Goal: Transaction & Acquisition: Book appointment/travel/reservation

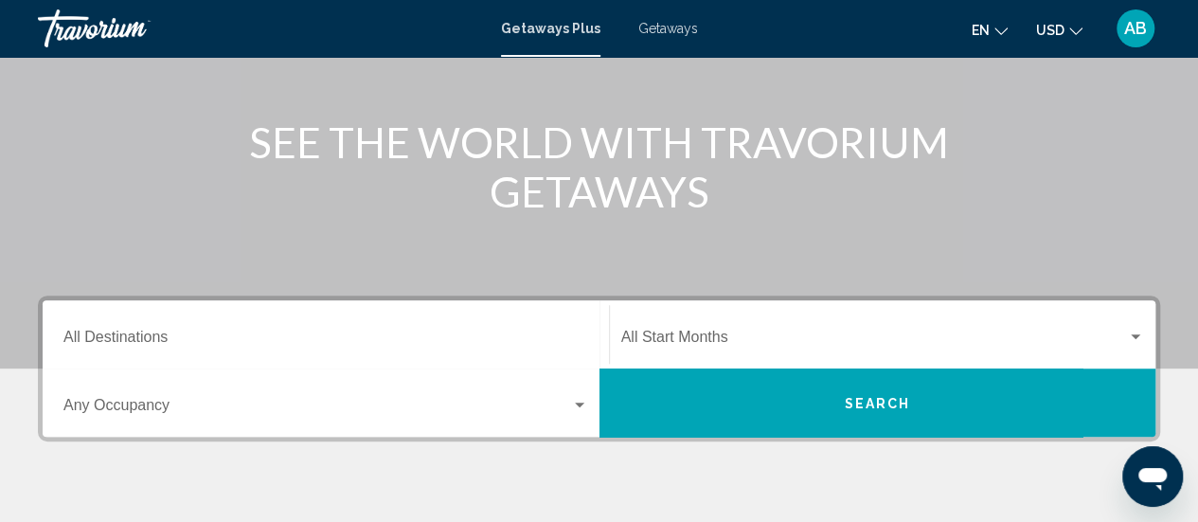
scroll to position [277, 0]
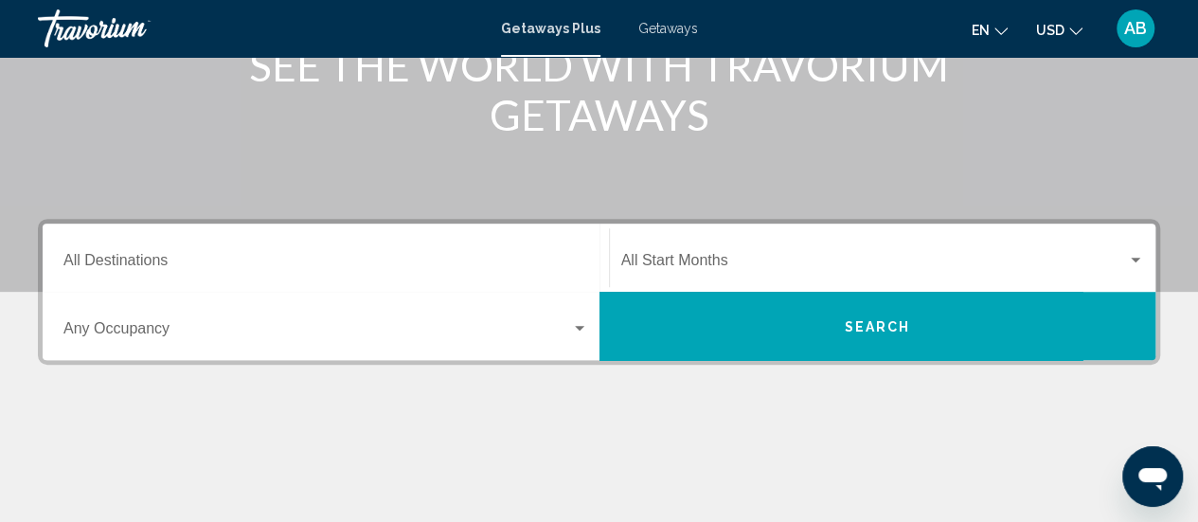
click at [684, 260] on span "Search widget" at bounding box center [874, 264] width 507 height 17
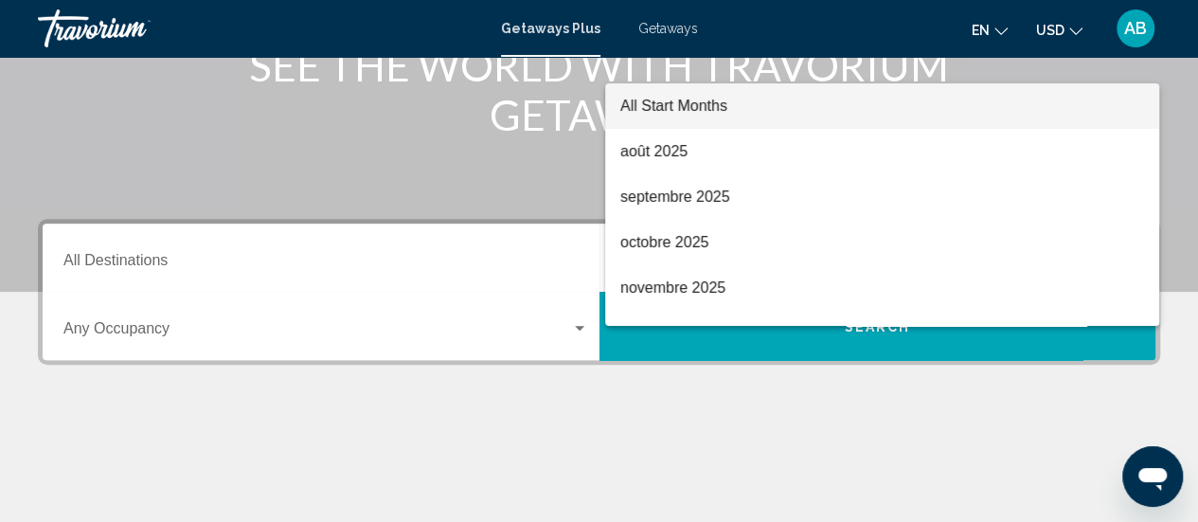
scroll to position [434, 0]
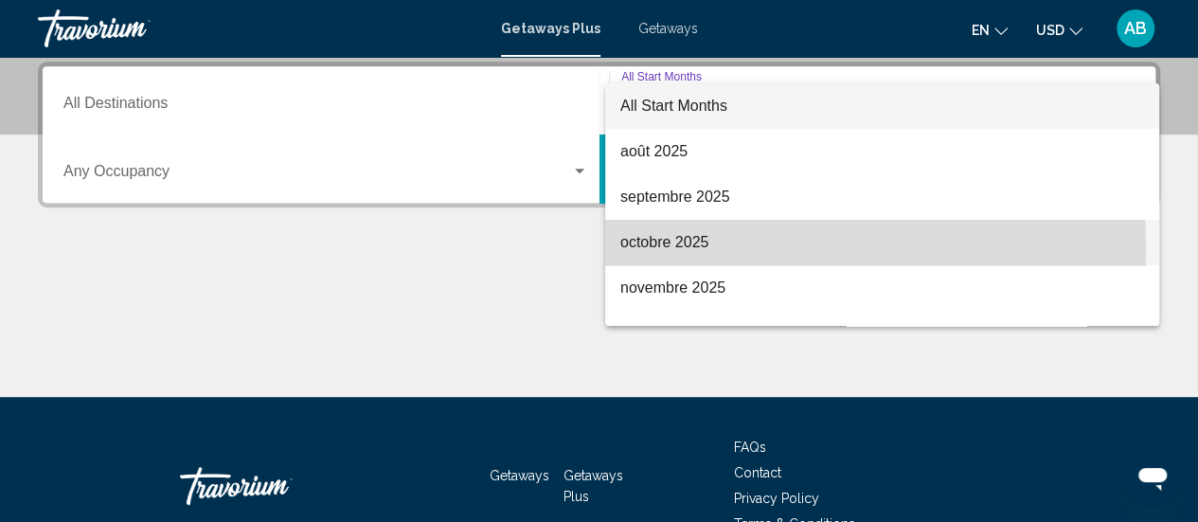
click at [661, 250] on span "octobre 2025" at bounding box center [882, 242] width 524 height 45
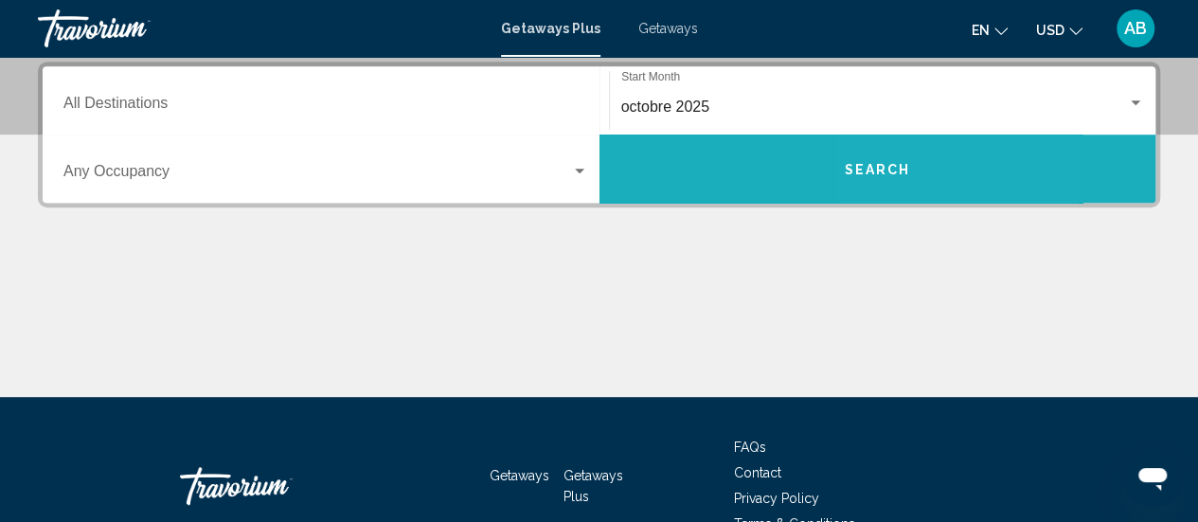
click at [909, 162] on span "Search" at bounding box center [877, 169] width 66 height 15
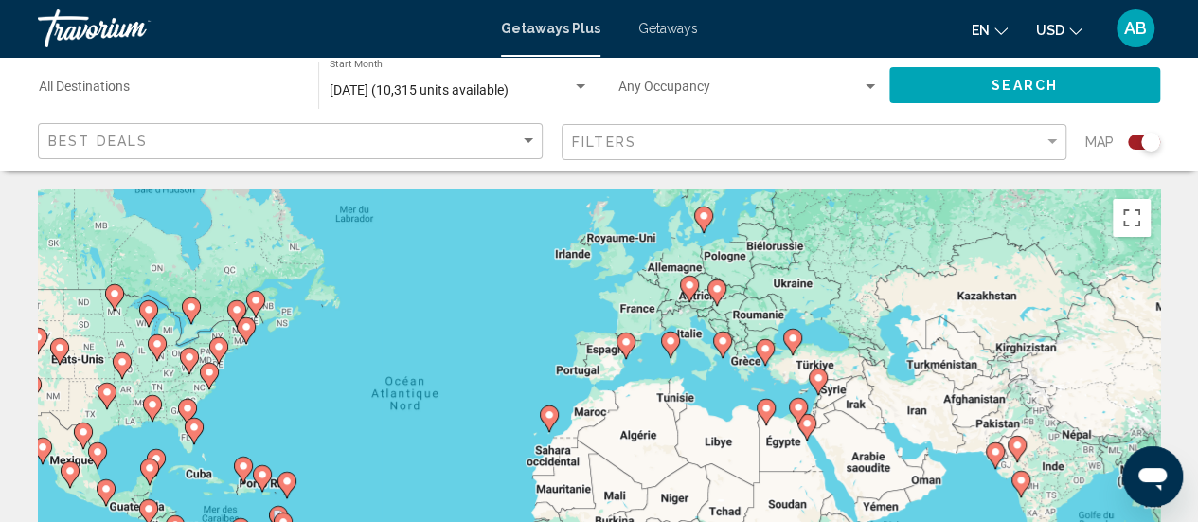
drag, startPoint x: 638, startPoint y: 393, endPoint x: 497, endPoint y: 340, distance: 150.8
click at [497, 340] on div "Pour activer le glissement avec le clavier, appuyez sur Alt+Entrée. Une fois ce…" at bounding box center [599, 473] width 1122 height 568
click at [667, 338] on image "Main content" at bounding box center [670, 340] width 11 height 11
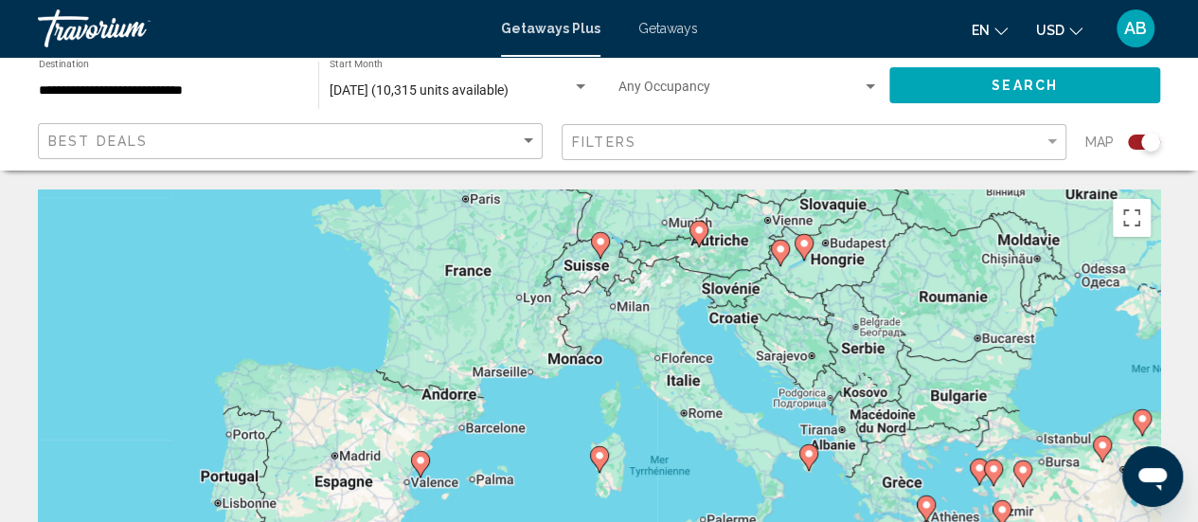
click at [592, 459] on icon "Main content" at bounding box center [598, 459] width 17 height 25
type input "**********"
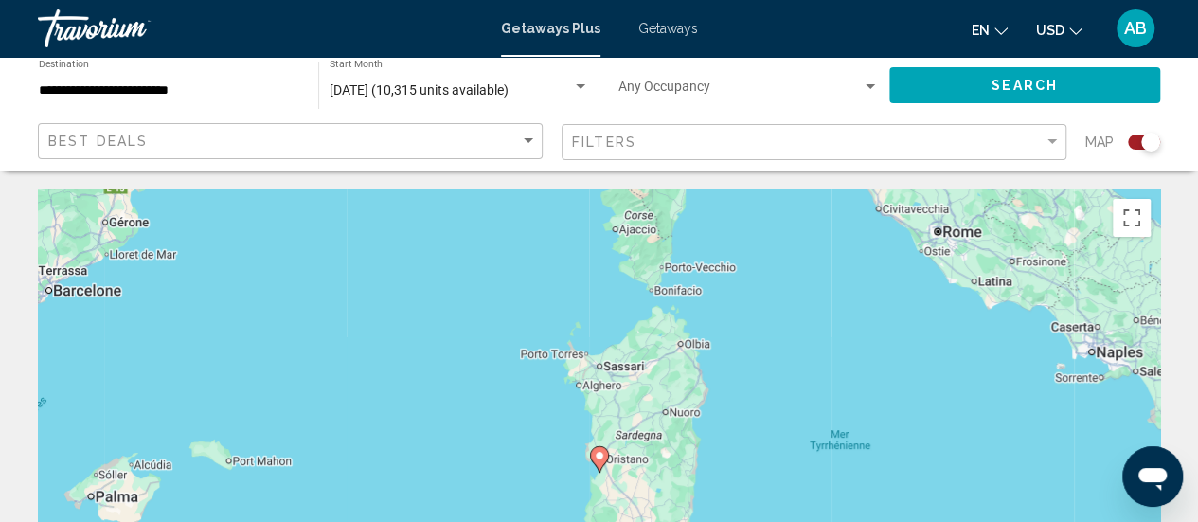
click at [592, 459] on icon "Main content" at bounding box center [598, 459] width 17 height 25
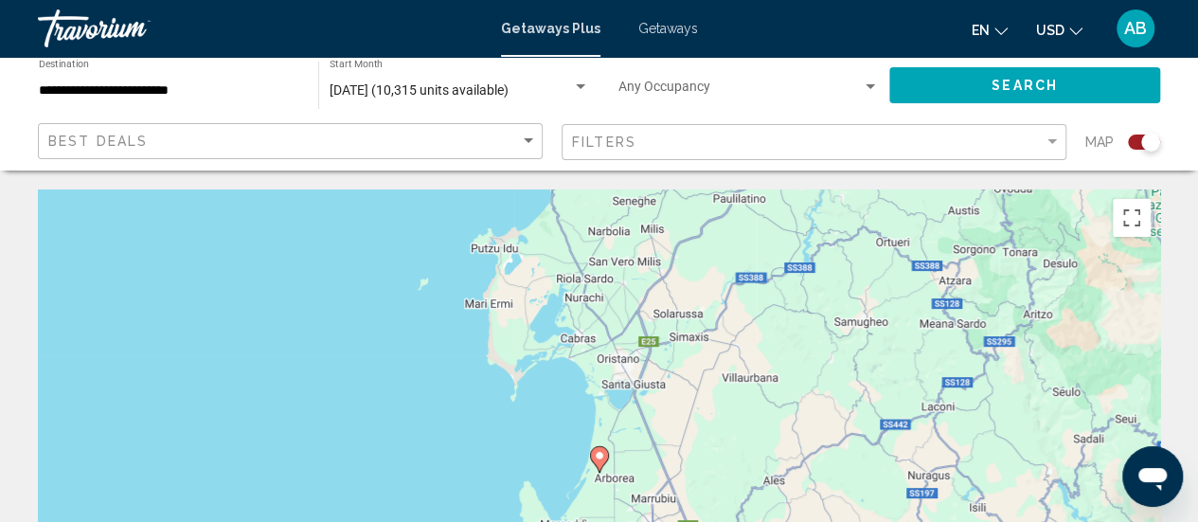
click at [592, 459] on icon "Main content" at bounding box center [598, 459] width 17 height 25
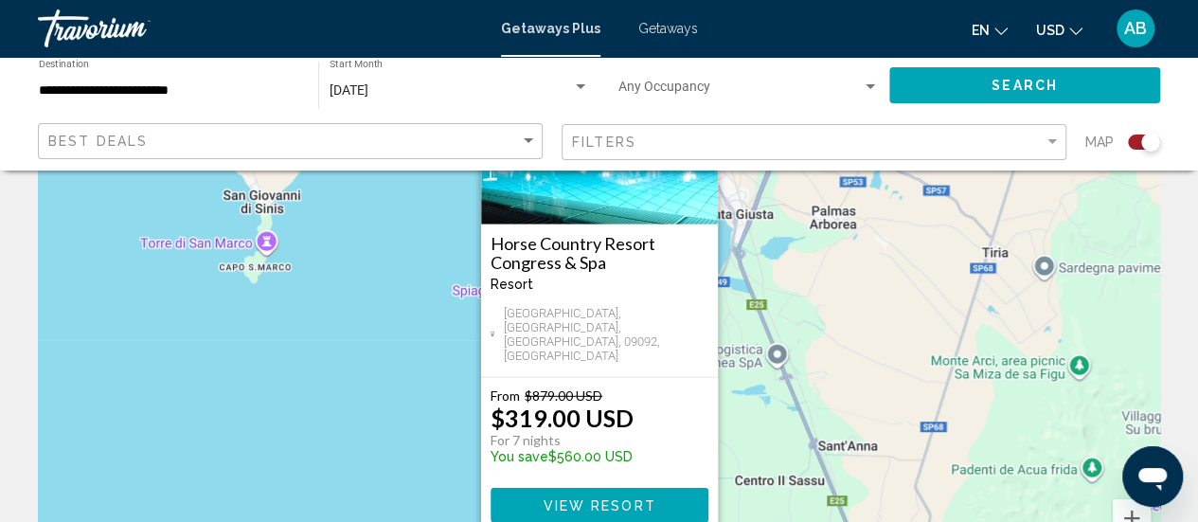
scroll to position [161, 0]
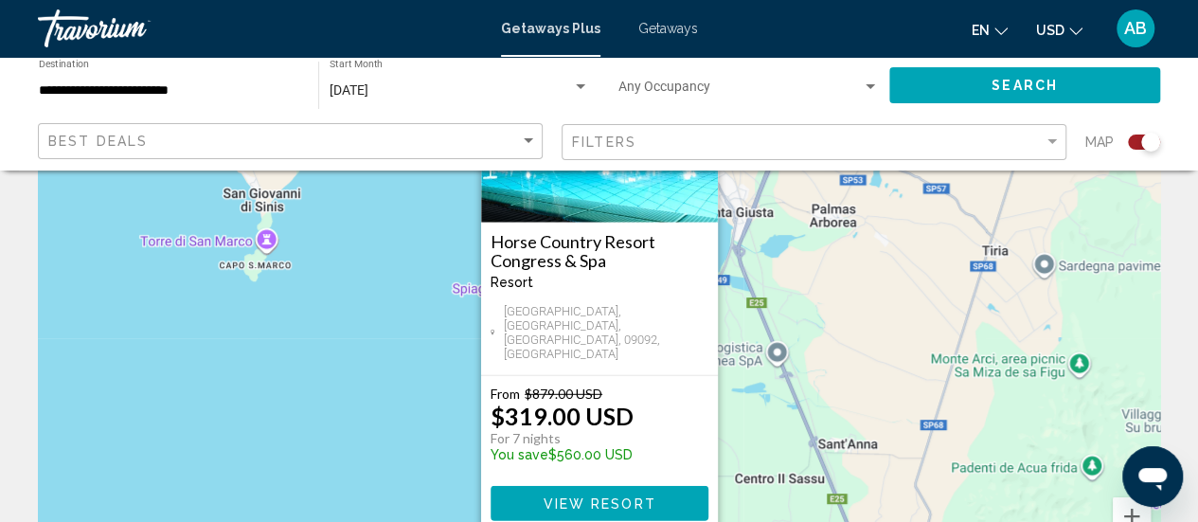
click at [949, 260] on div "Pour activer le glissement avec le clavier, appuyez sur Alt+Entrée. Une fois ce…" at bounding box center [599, 312] width 1122 height 568
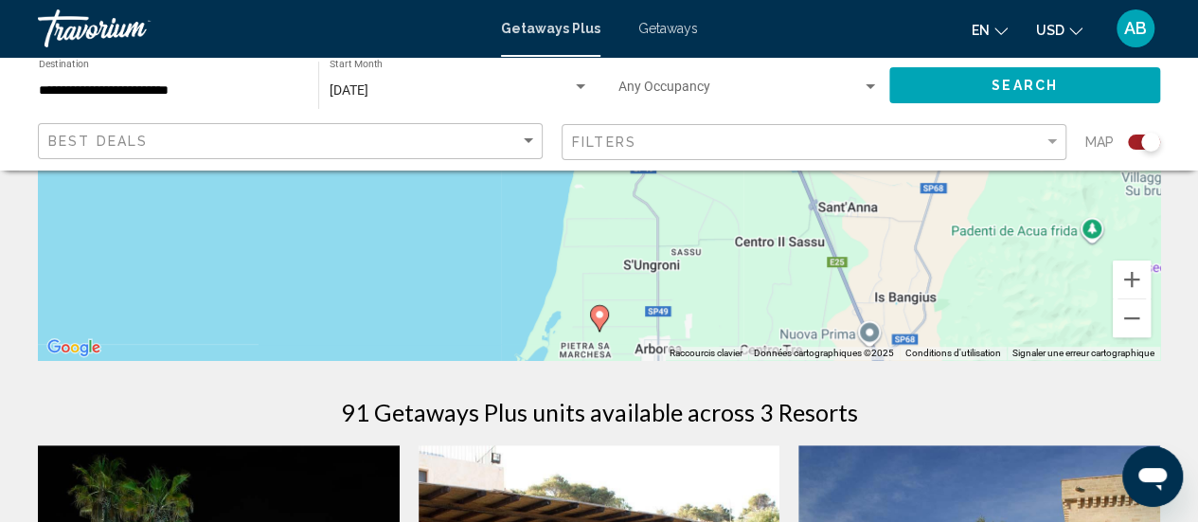
scroll to position [415, 0]
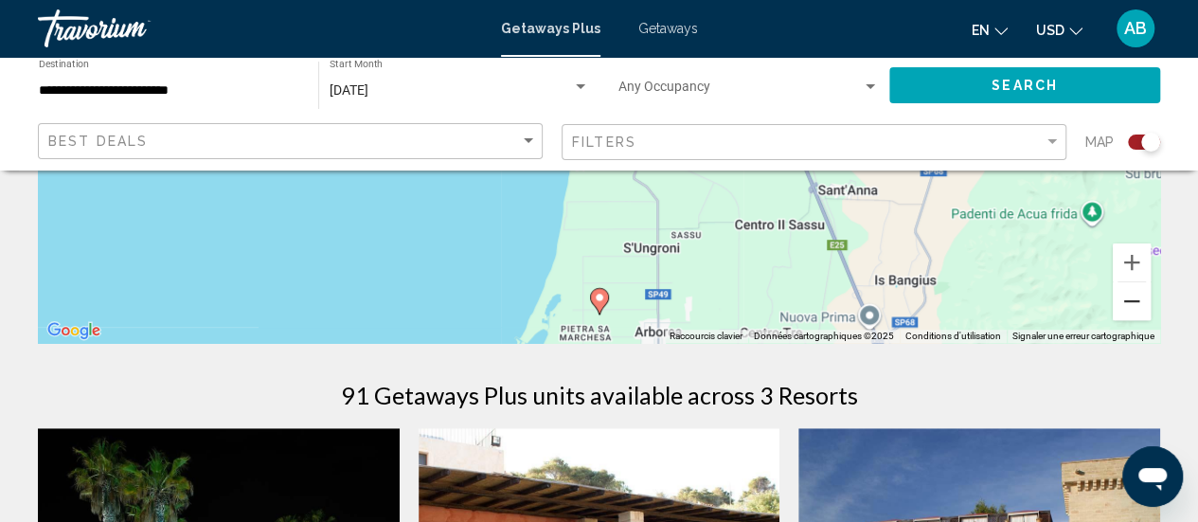
click at [1135, 297] on button "Zoom arrière" at bounding box center [1132, 301] width 38 height 38
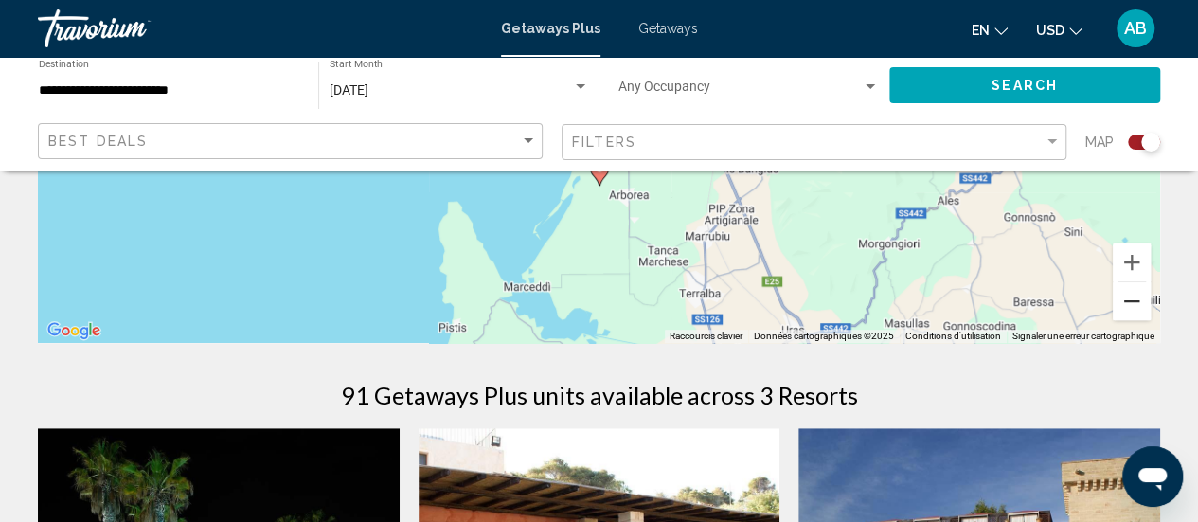
click at [1135, 297] on button "Zoom arrière" at bounding box center [1132, 301] width 38 height 38
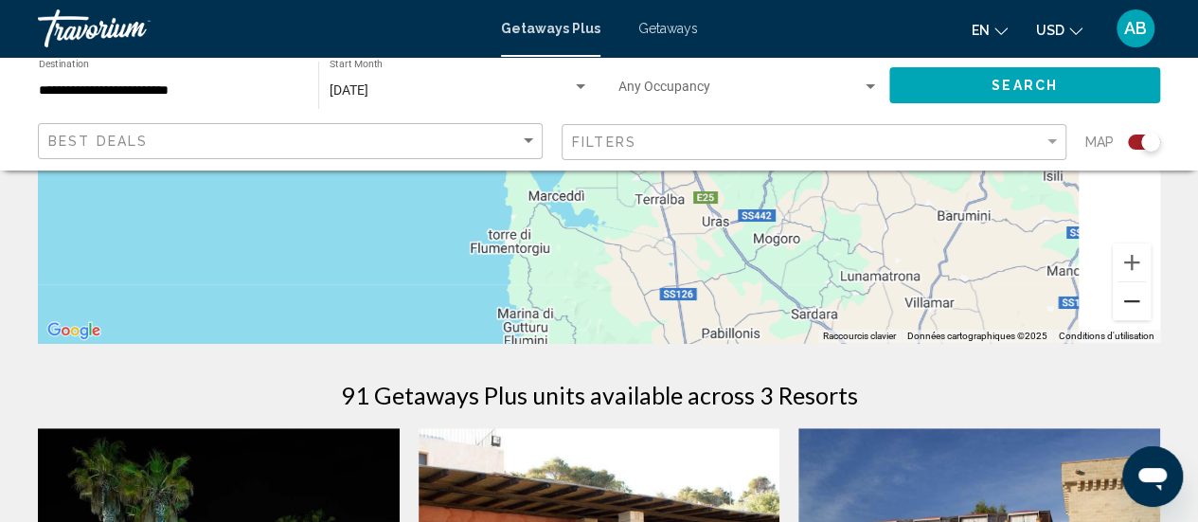
click at [1135, 297] on button "Zoom arrière" at bounding box center [1132, 301] width 38 height 38
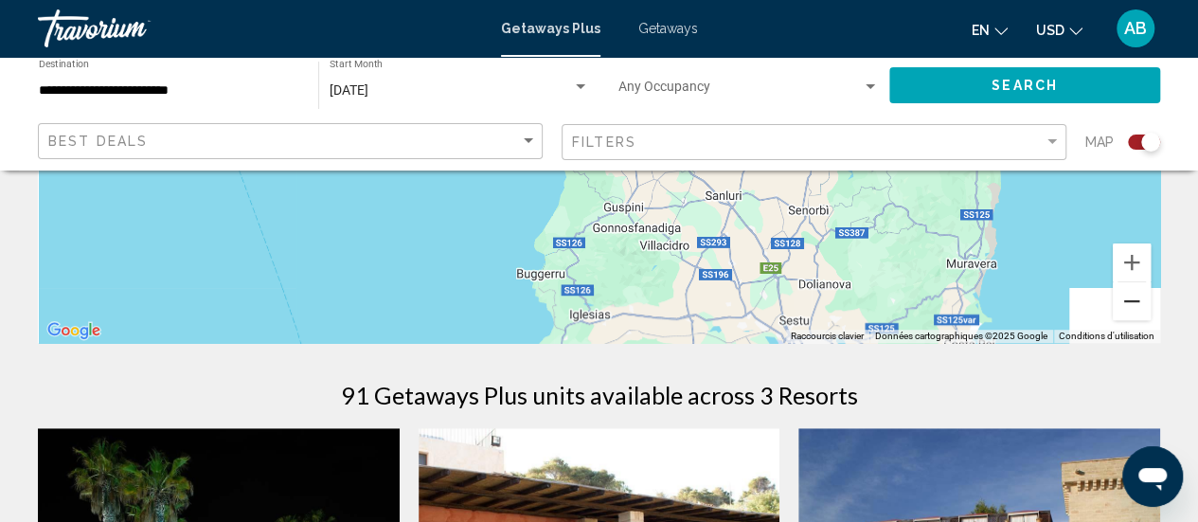
click at [1135, 297] on button "Zoom arrière" at bounding box center [1132, 301] width 38 height 38
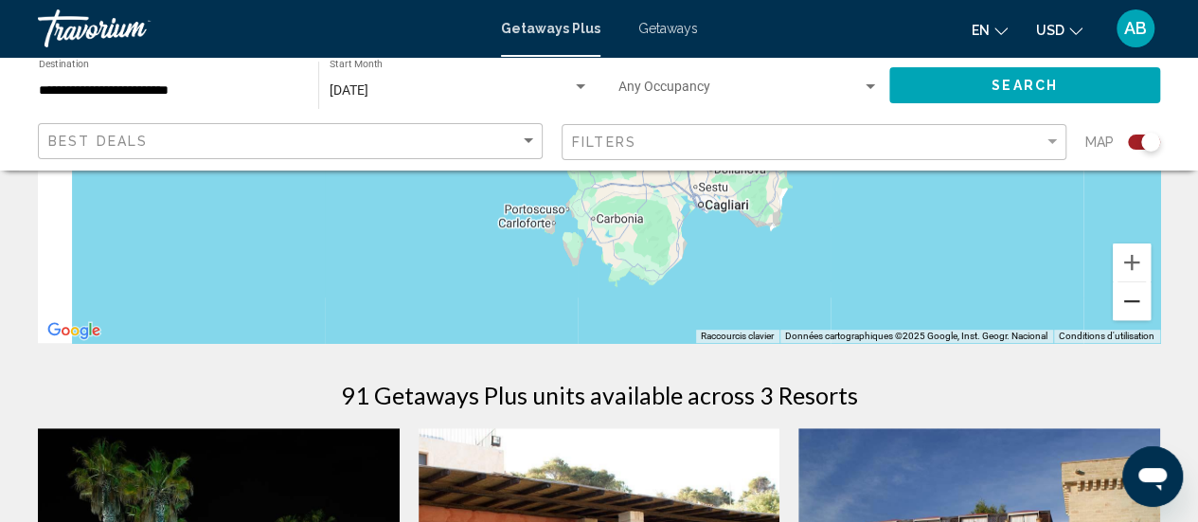
click at [1135, 297] on button "Zoom arrière" at bounding box center [1132, 301] width 38 height 38
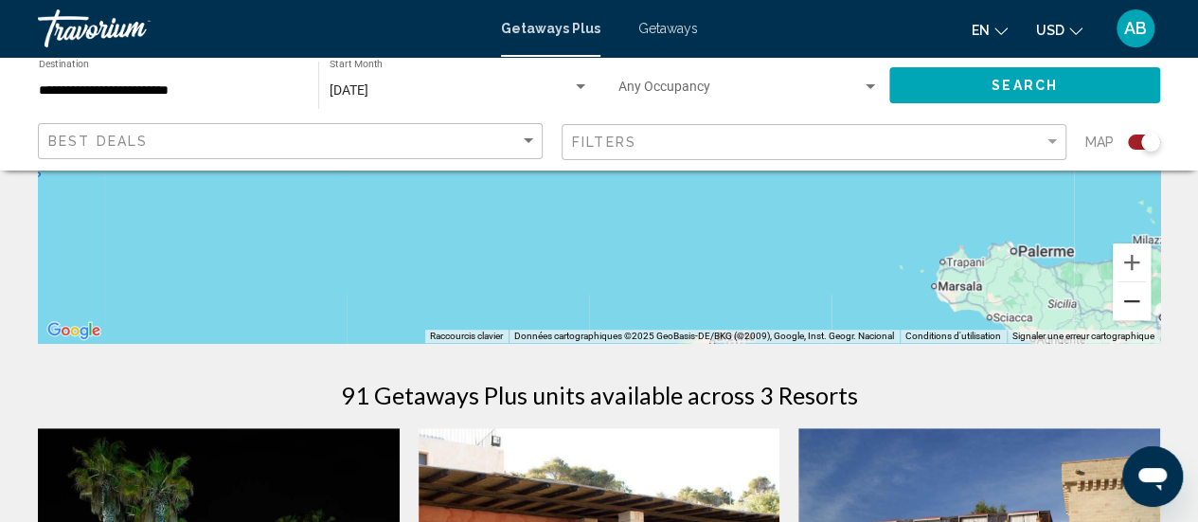
click at [1135, 297] on button "Zoom arrière" at bounding box center [1132, 301] width 38 height 38
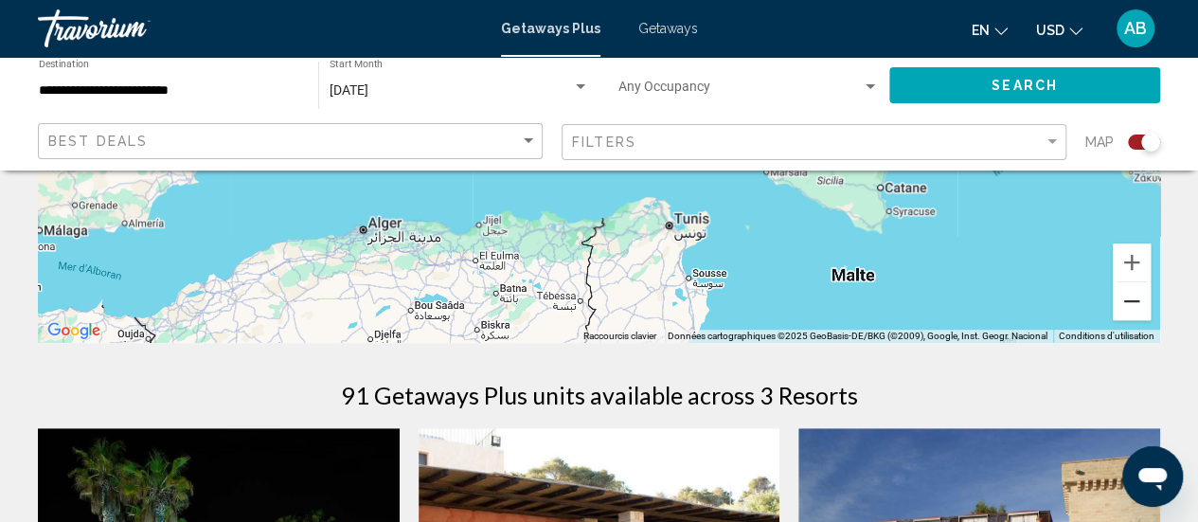
click at [1135, 297] on button "Zoom arrière" at bounding box center [1132, 301] width 38 height 38
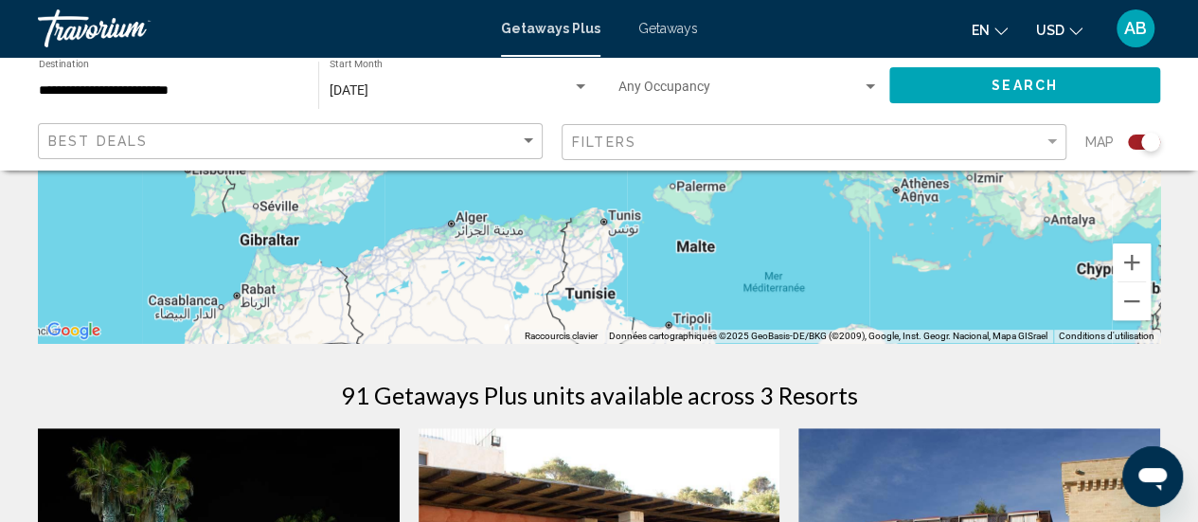
drag, startPoint x: 1038, startPoint y: 242, endPoint x: 1006, endPoint y: 327, distance: 91.1
click at [1006, 327] on div "Pour activer le glissement avec le clavier, appuyez sur Alt+Entrée. Une fois ce…" at bounding box center [599, 59] width 1122 height 568
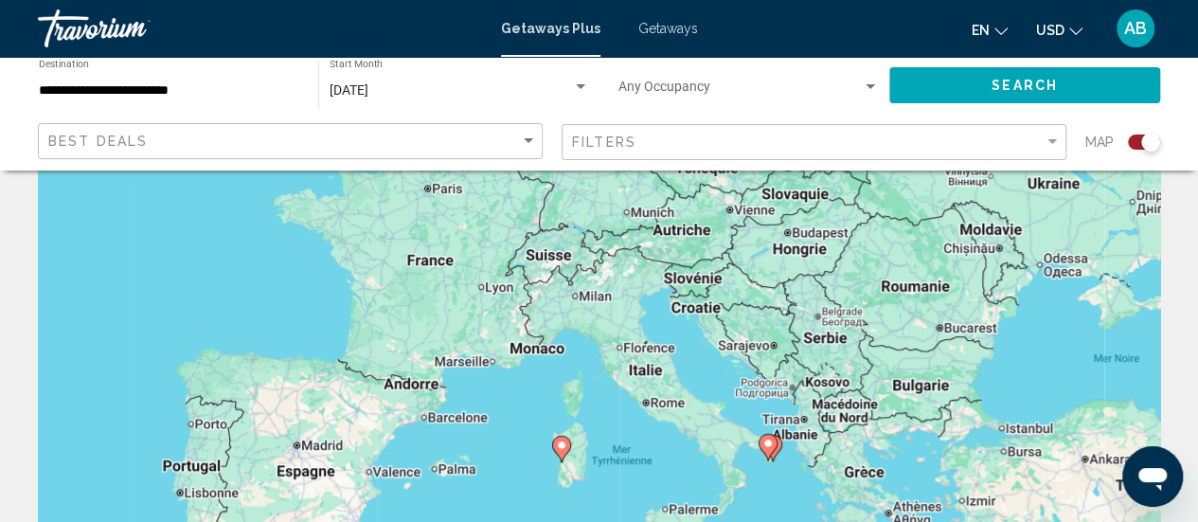
scroll to position [94, 0]
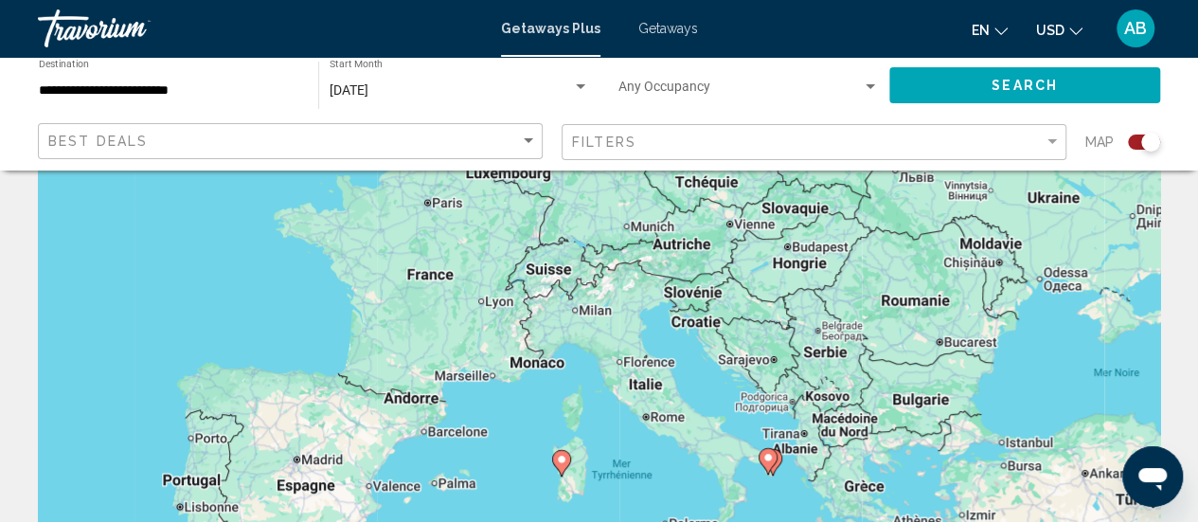
click at [771, 460] on image "Main content" at bounding box center [767, 457] width 11 height 11
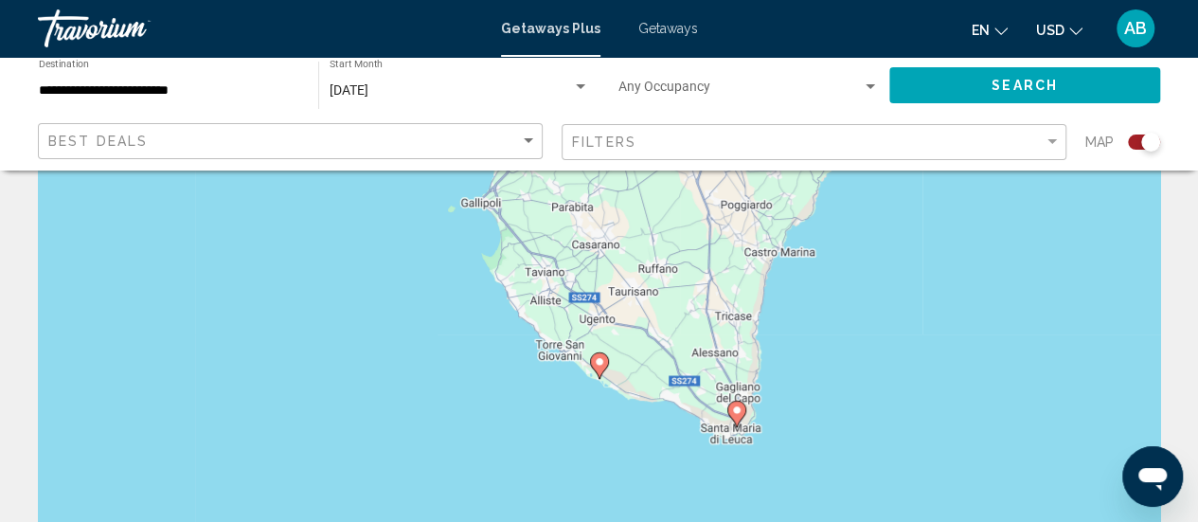
click at [740, 418] on icon "Main content" at bounding box center [735, 414] width 17 height 25
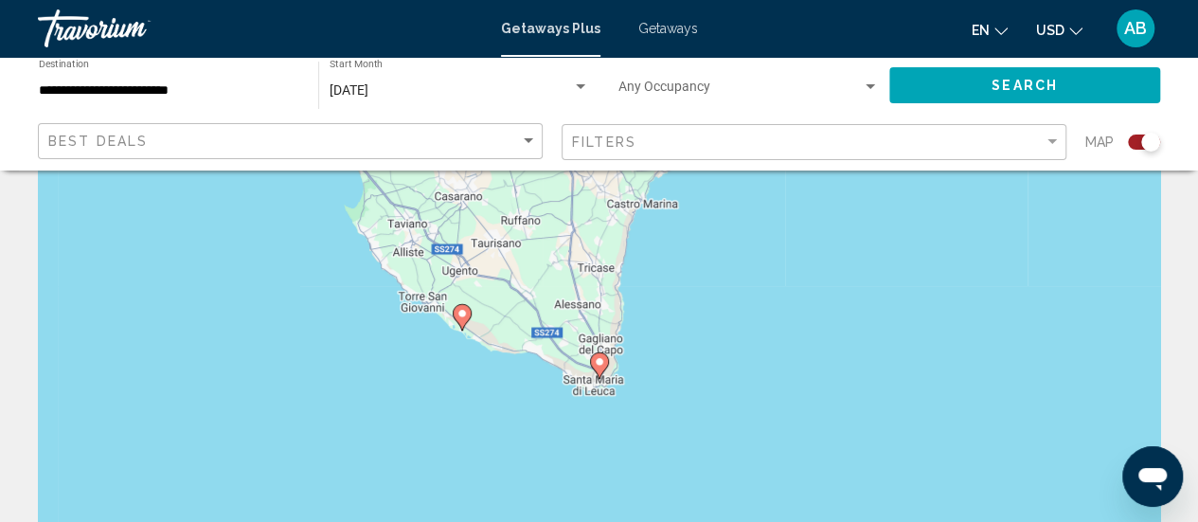
click at [601, 365] on image "Main content" at bounding box center [599, 361] width 11 height 11
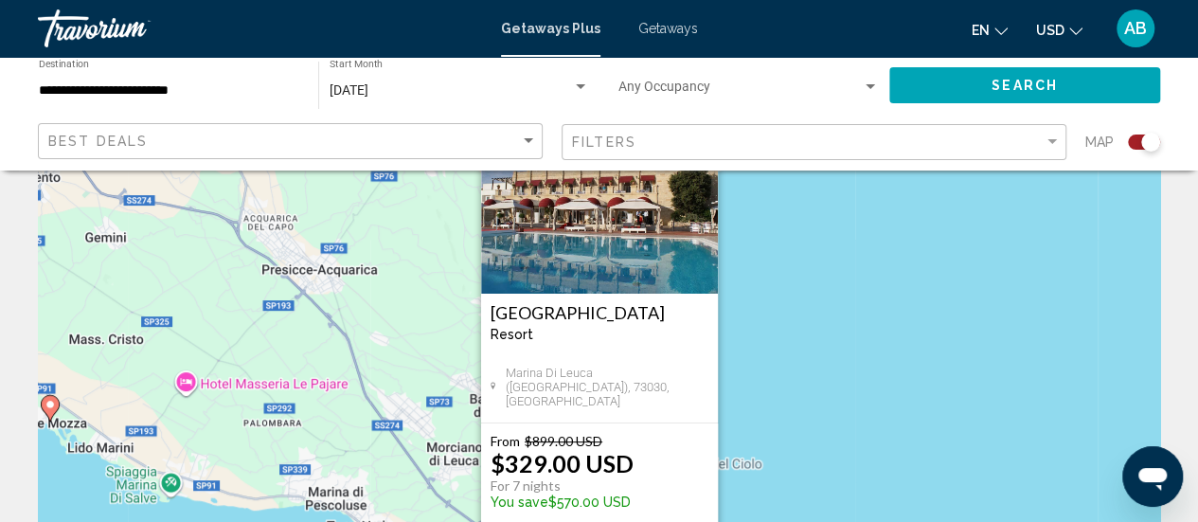
scroll to position [119, 0]
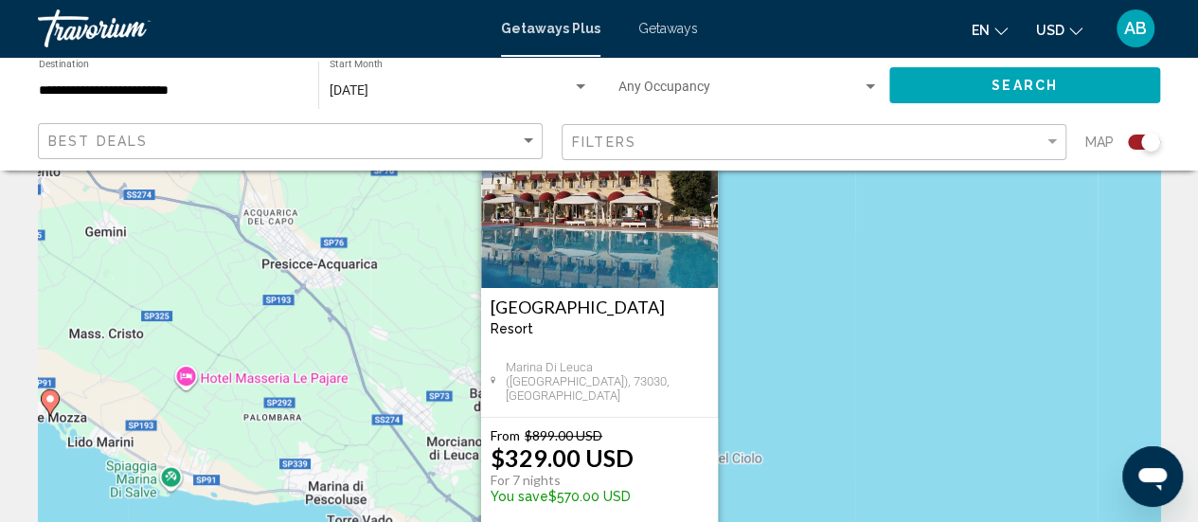
click at [51, 410] on icon "Main content" at bounding box center [49, 402] width 17 height 25
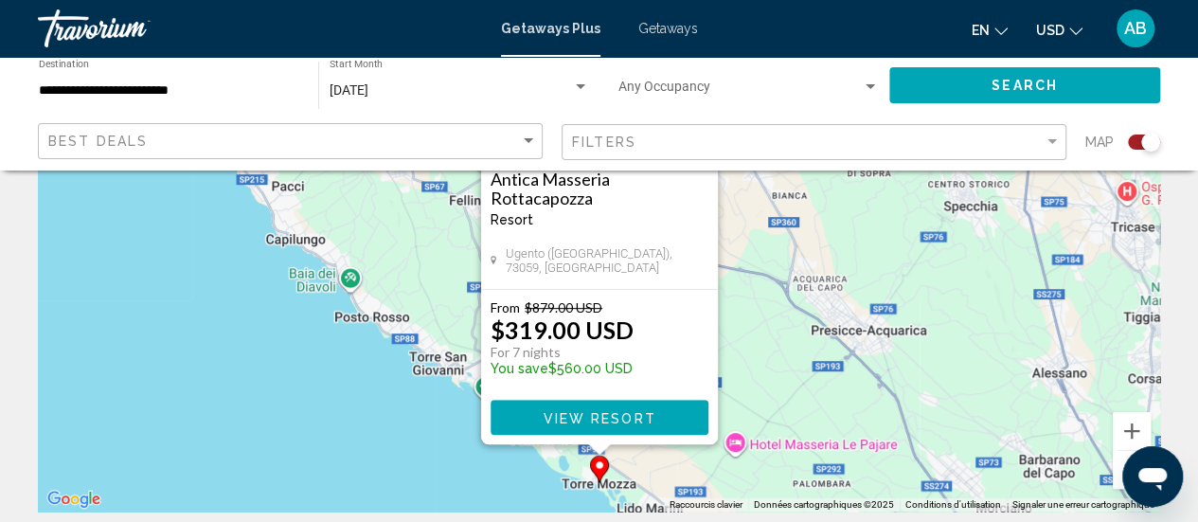
scroll to position [258, 0]
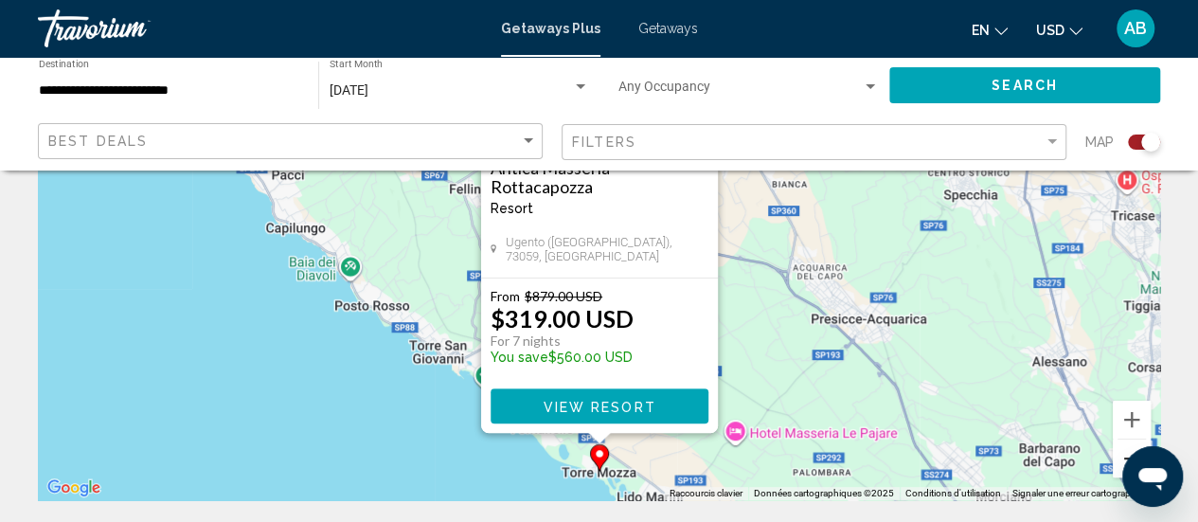
click at [1117, 449] on button "Zoom arrière" at bounding box center [1132, 458] width 38 height 38
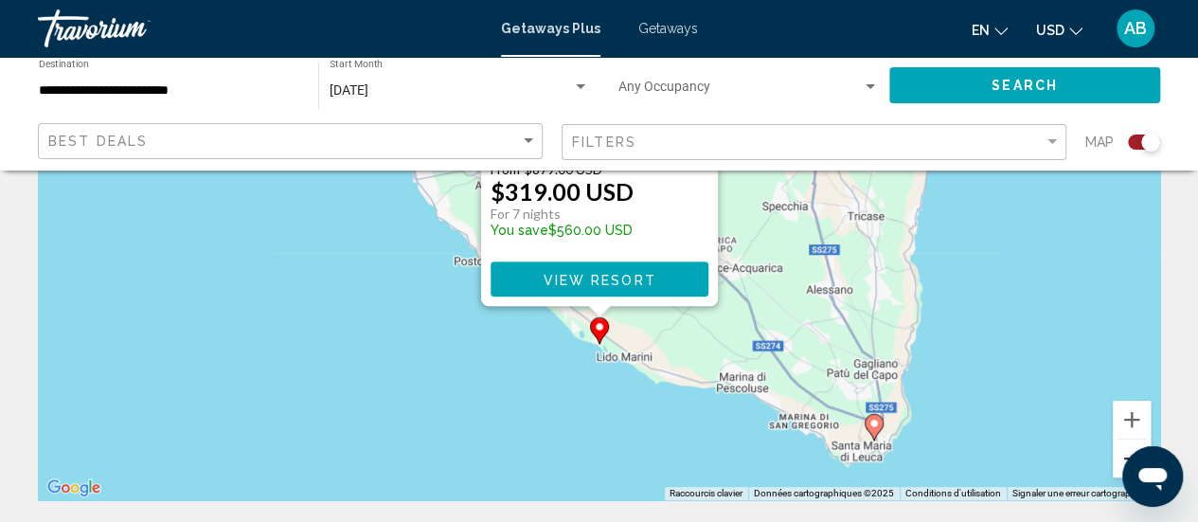
click at [1117, 449] on button "Zoom arrière" at bounding box center [1132, 458] width 38 height 38
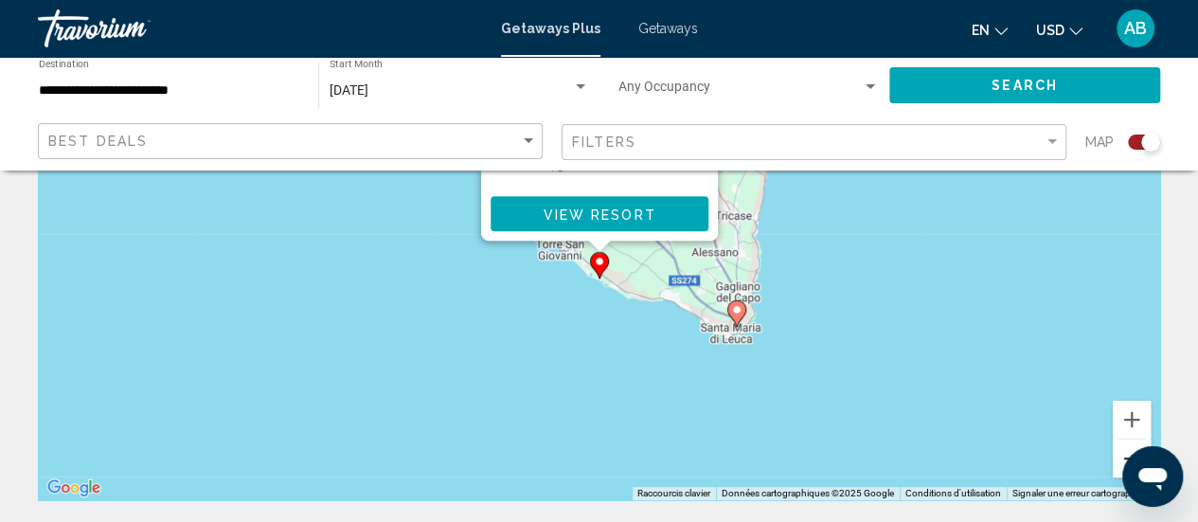
click at [1117, 449] on button "Zoom arrière" at bounding box center [1132, 458] width 38 height 38
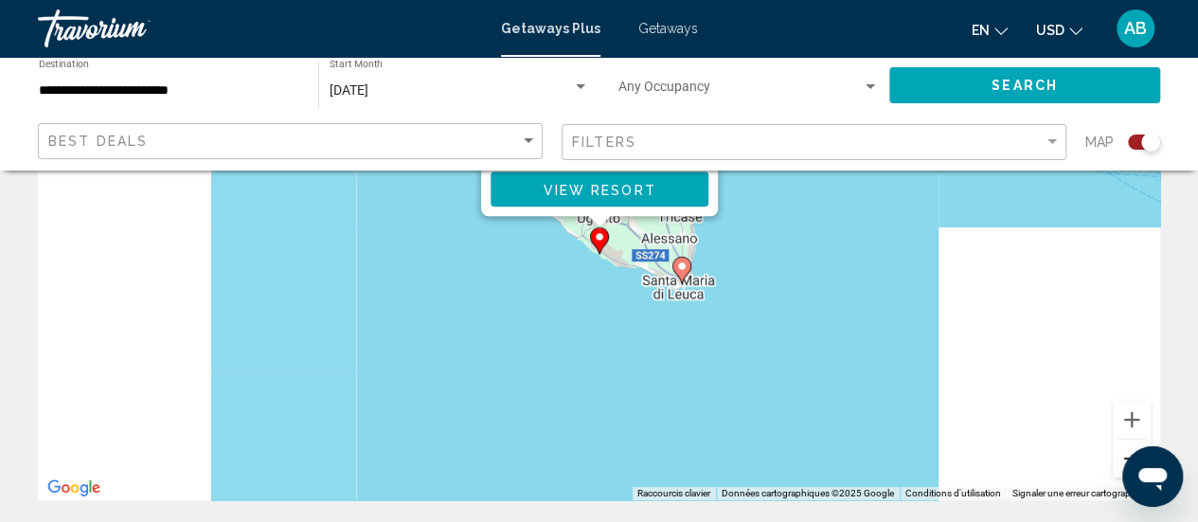
click at [1117, 449] on button "Zoom arrière" at bounding box center [1132, 458] width 38 height 38
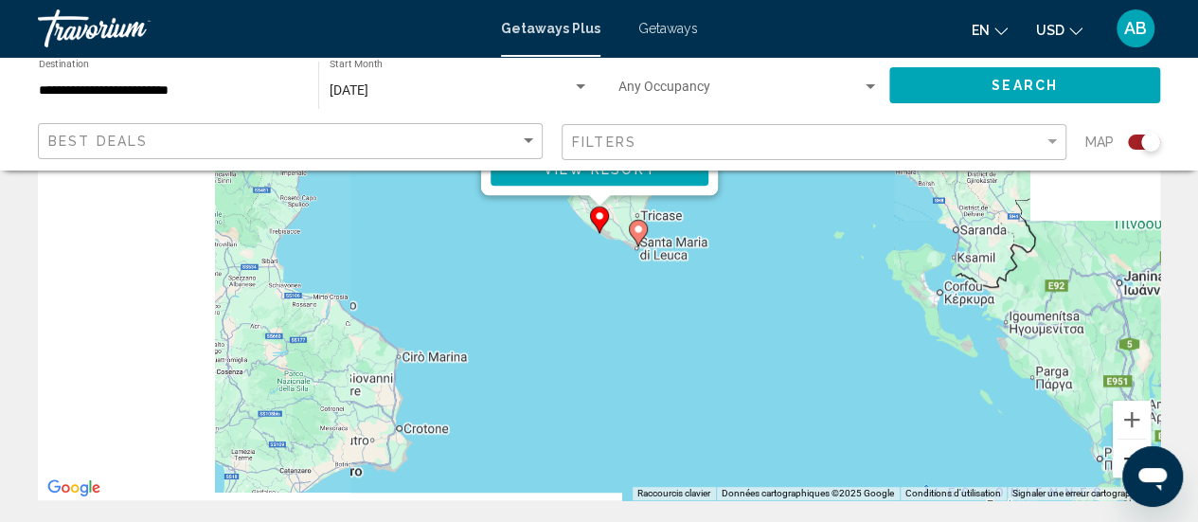
click at [1117, 449] on button "Zoom arrière" at bounding box center [1132, 458] width 38 height 38
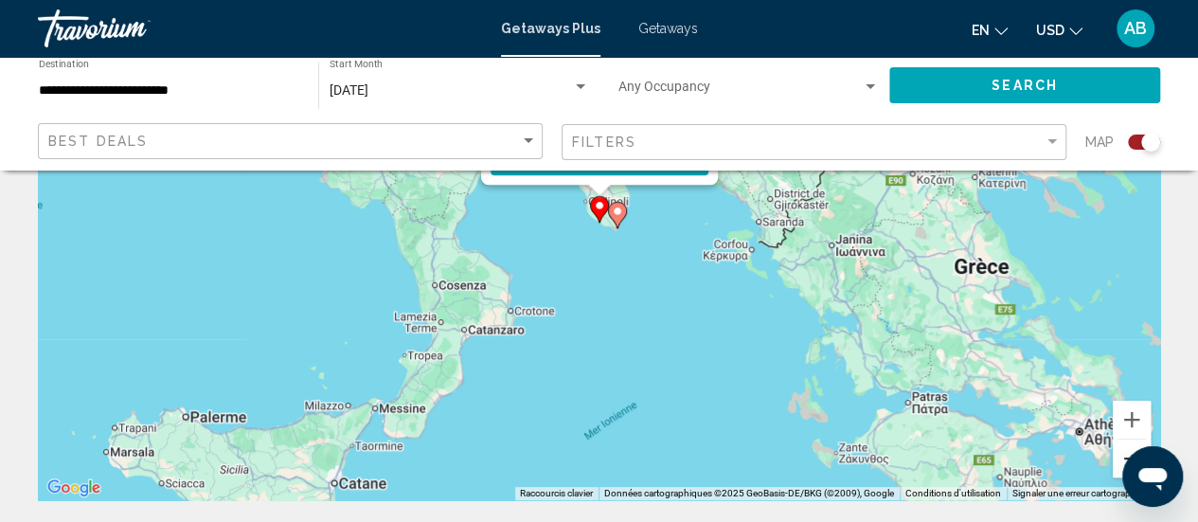
click at [1117, 449] on button "Zoom arrière" at bounding box center [1132, 458] width 38 height 38
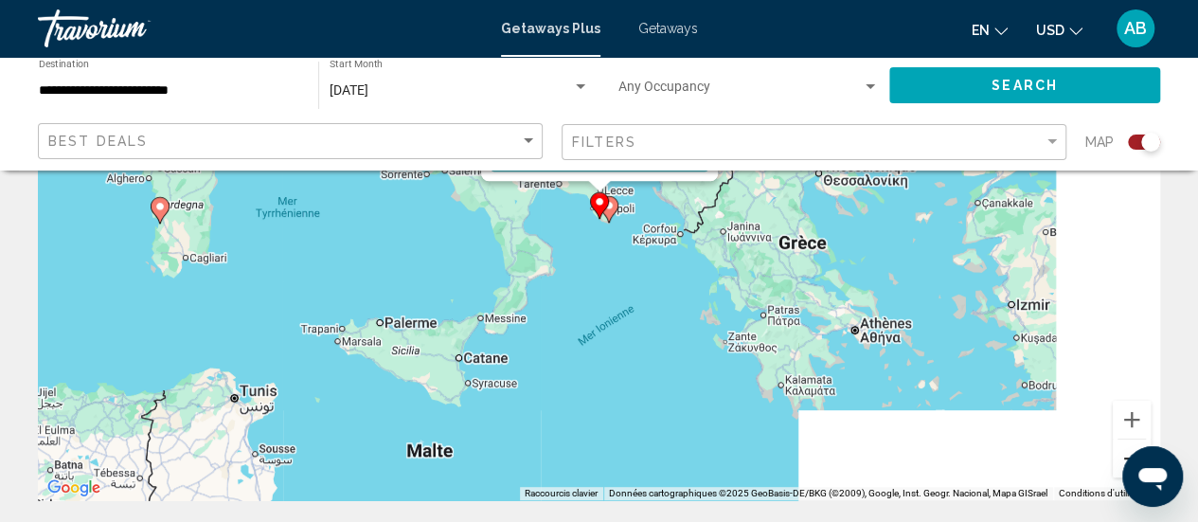
click at [1117, 449] on button "Zoom arrière" at bounding box center [1132, 458] width 38 height 38
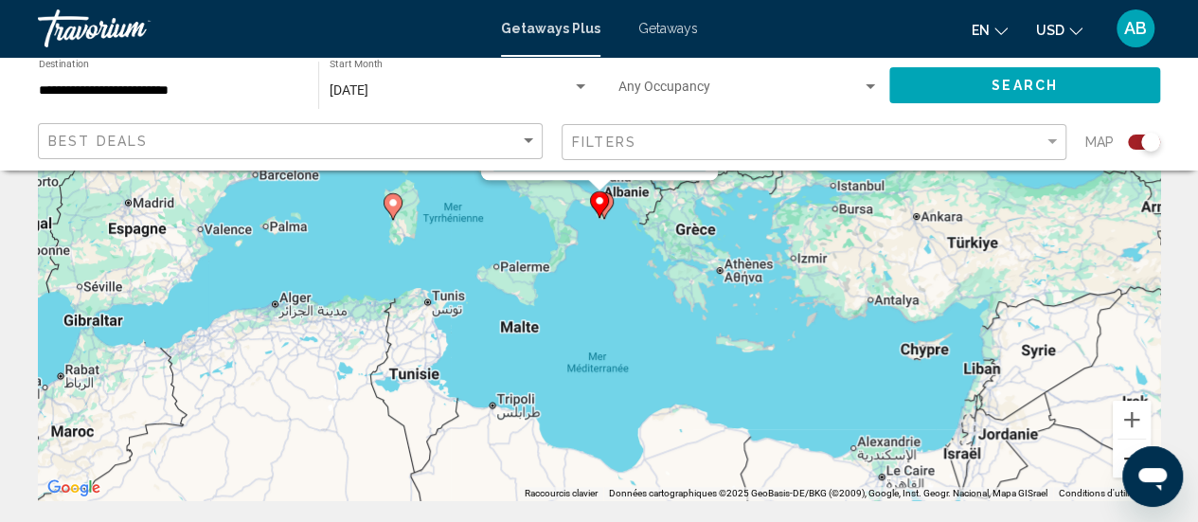
click at [1117, 449] on button "Zoom arrière" at bounding box center [1132, 458] width 38 height 38
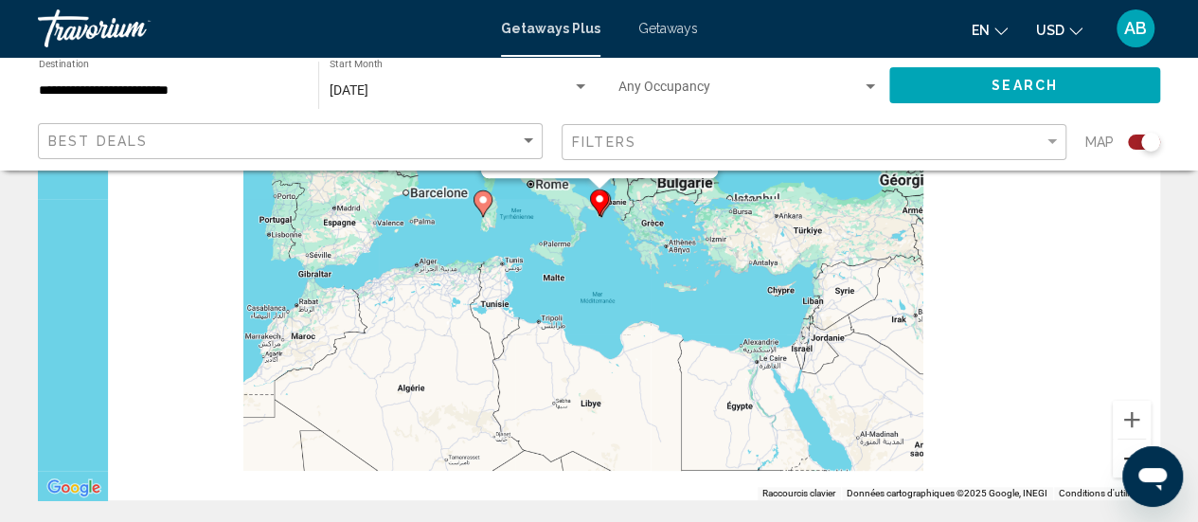
click at [1117, 449] on button "Zoom arrière" at bounding box center [1132, 458] width 38 height 38
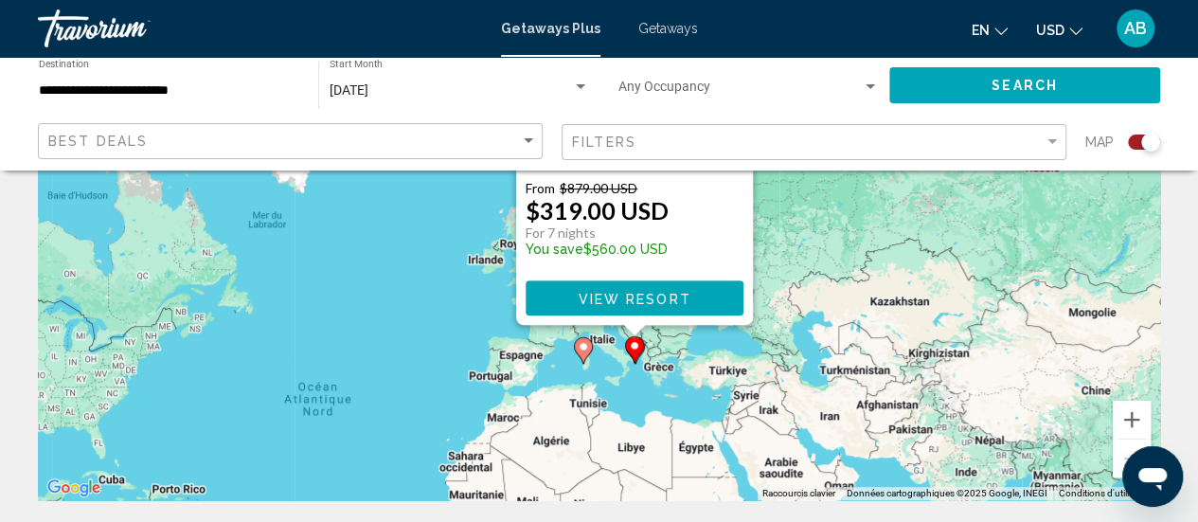
drag, startPoint x: 692, startPoint y: 324, endPoint x: 727, endPoint y: 477, distance: 157.4
click at [727, 477] on div "Pour activer le glissement avec le clavier, appuyez sur Alt+Entrée. Une fois ce…" at bounding box center [599, 216] width 1122 height 568
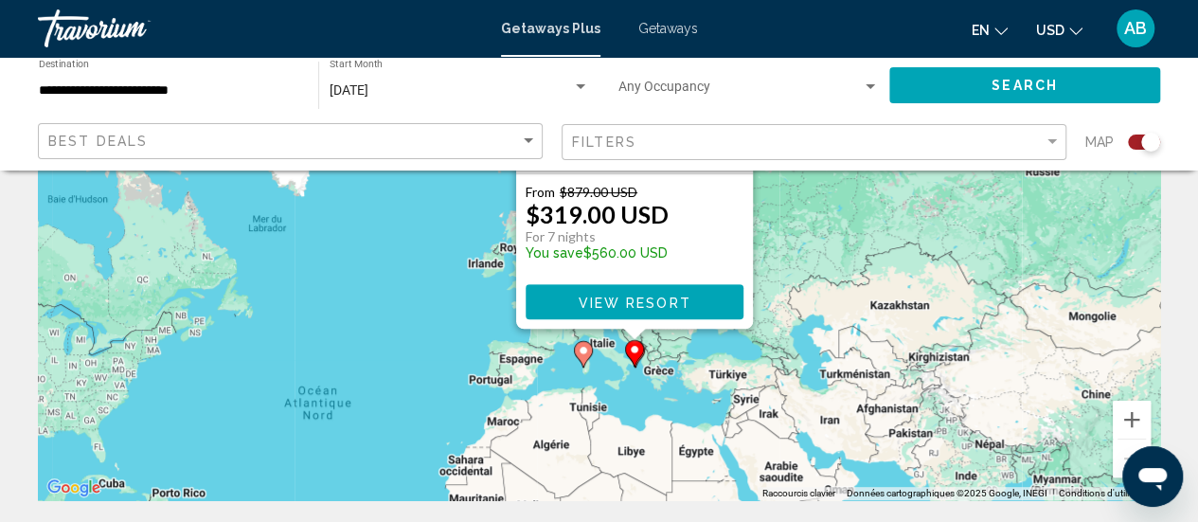
click at [787, 374] on div "Pour activer le glissement avec le clavier, appuyez sur Alt+Entrée. Une fois ce…" at bounding box center [599, 216] width 1122 height 568
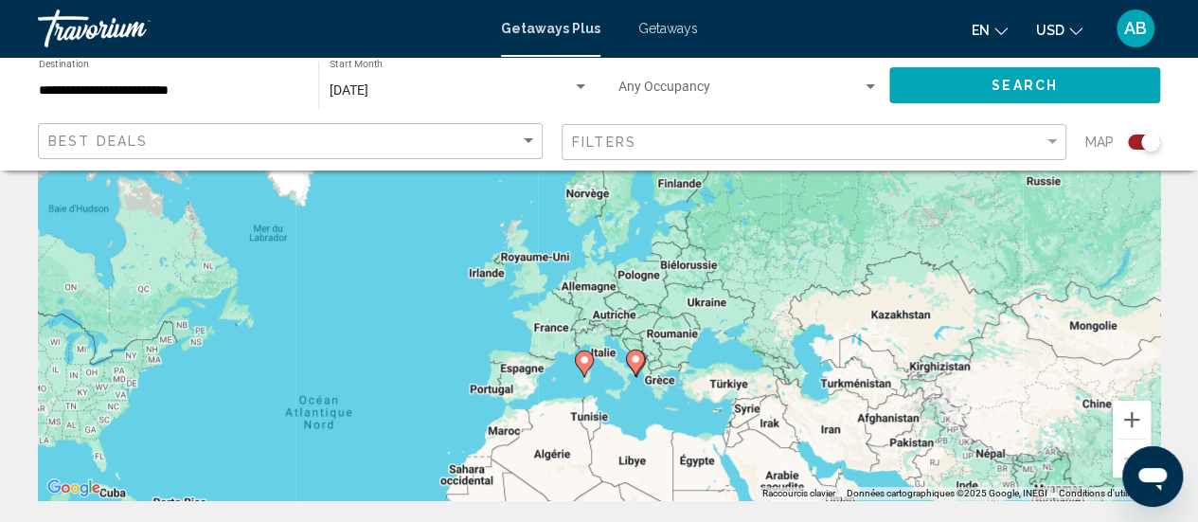
drag, startPoint x: 760, startPoint y: 281, endPoint x: 774, endPoint y: 351, distance: 71.5
click at [774, 351] on div "Pour activer le glissement avec le clavier, appuyez sur Alt+Entrée. Une fois ce…" at bounding box center [599, 216] width 1122 height 568
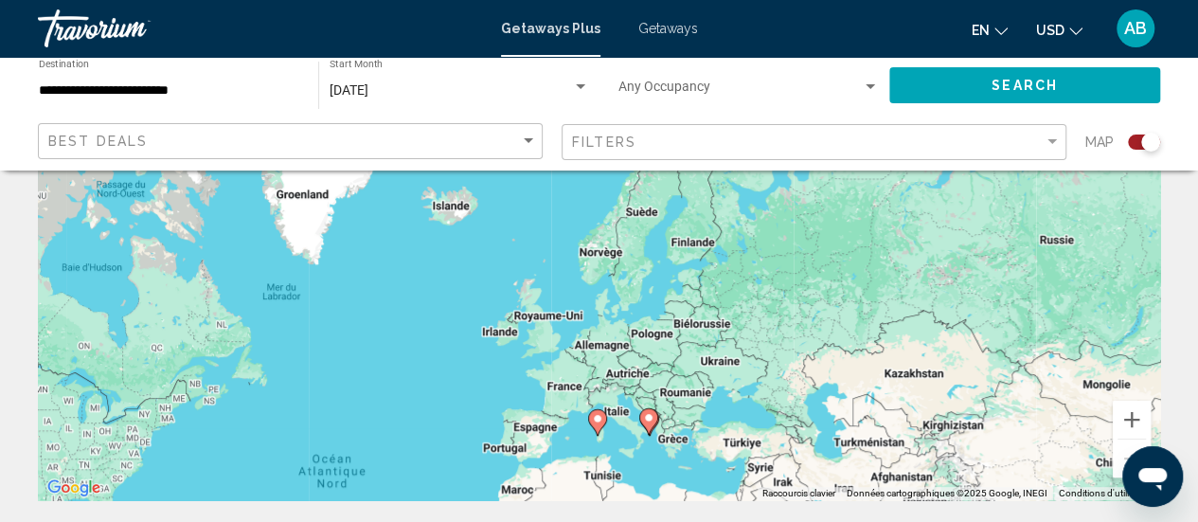
click at [673, 30] on span "Getaways" at bounding box center [668, 28] width 60 height 15
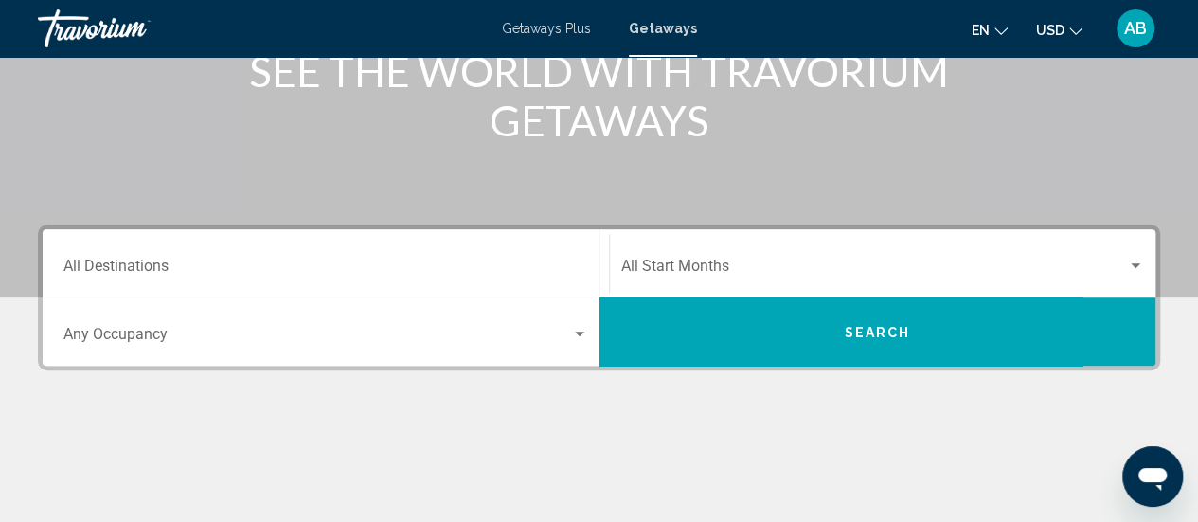
scroll to position [279, 0]
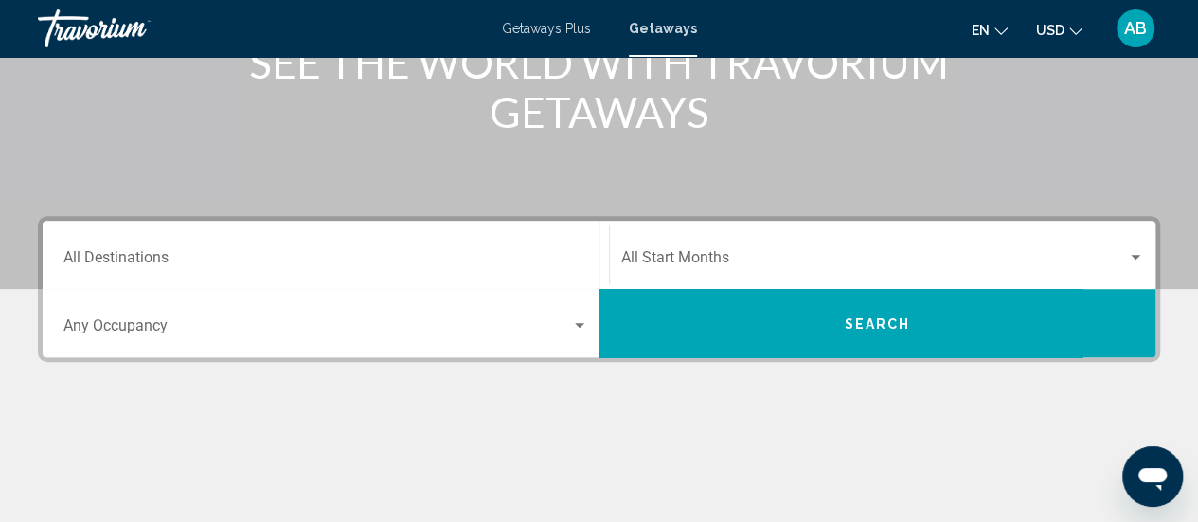
click at [818, 251] on div "Start Month All Start Months" at bounding box center [883, 255] width 524 height 60
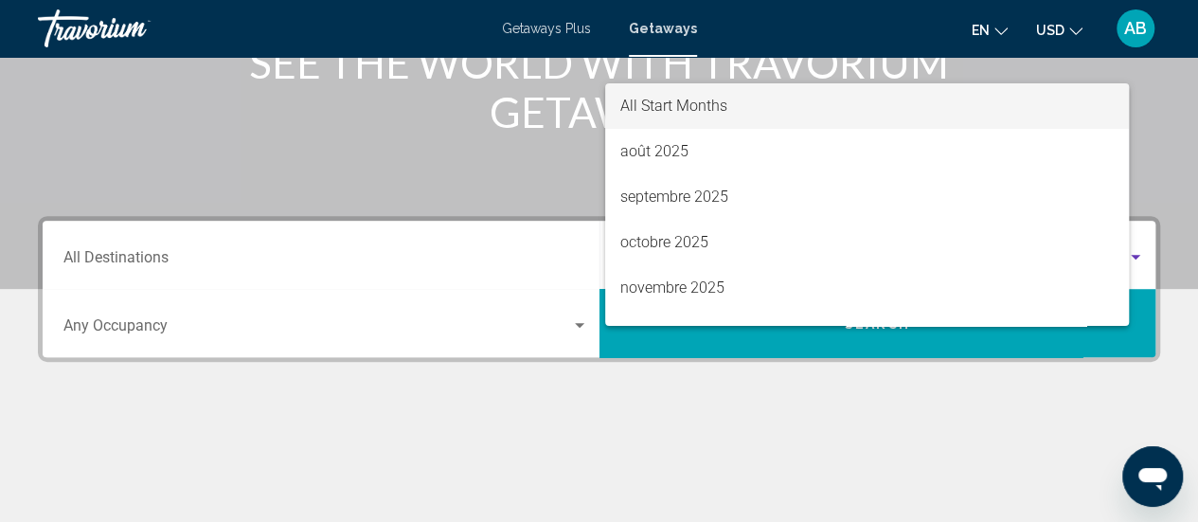
scroll to position [434, 0]
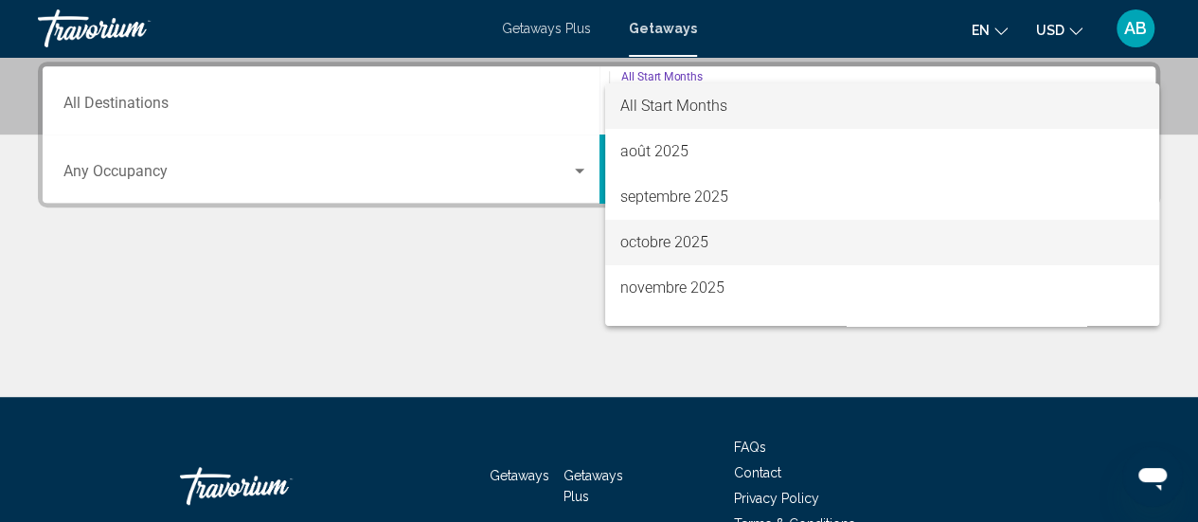
click at [684, 243] on span "octobre 2025" at bounding box center [882, 242] width 524 height 45
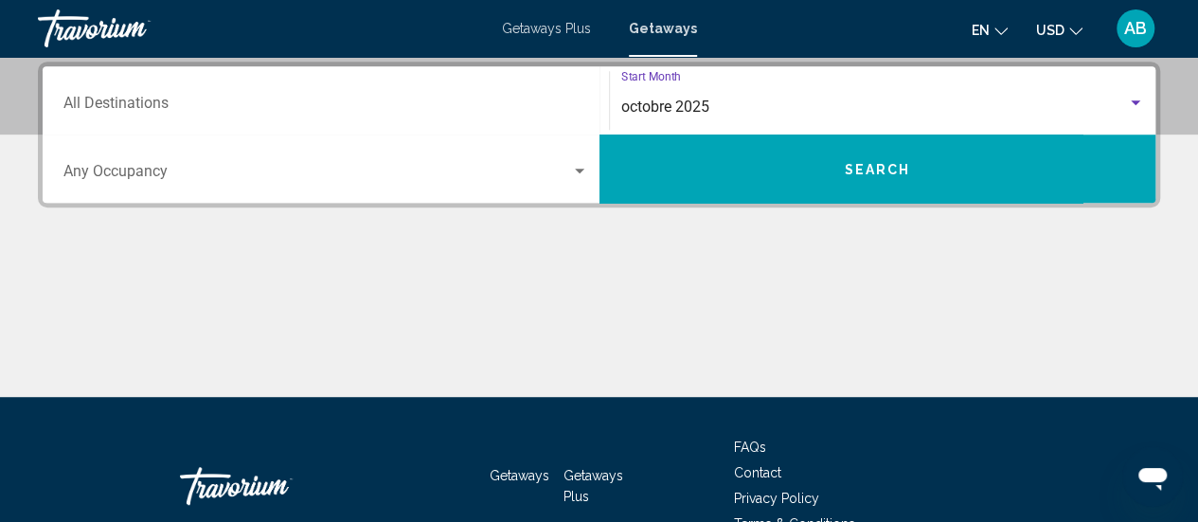
click at [794, 178] on button "Search" at bounding box center [878, 169] width 557 height 68
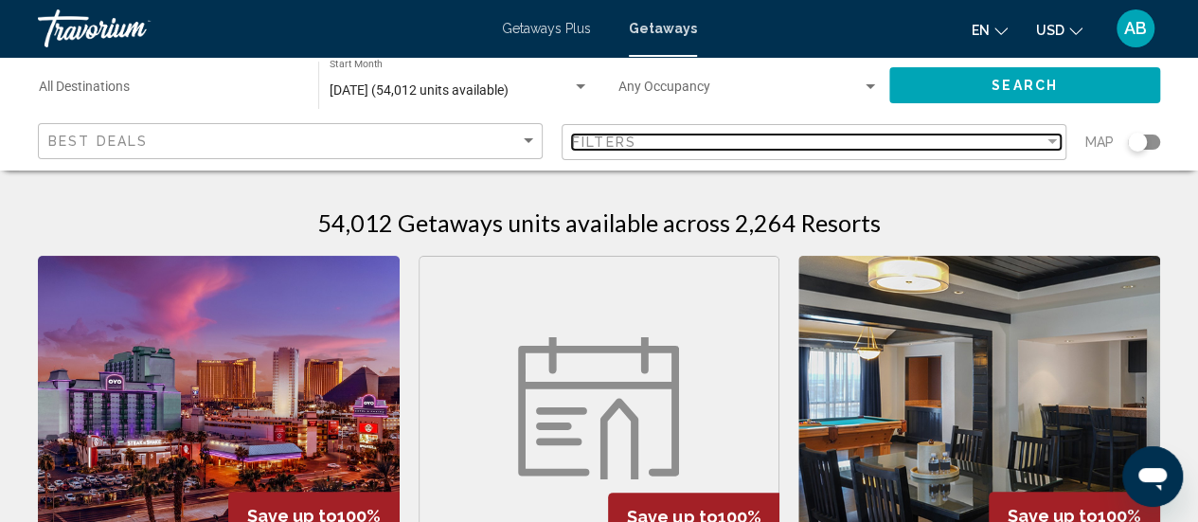
click at [959, 141] on div "Filters" at bounding box center [808, 142] width 472 height 15
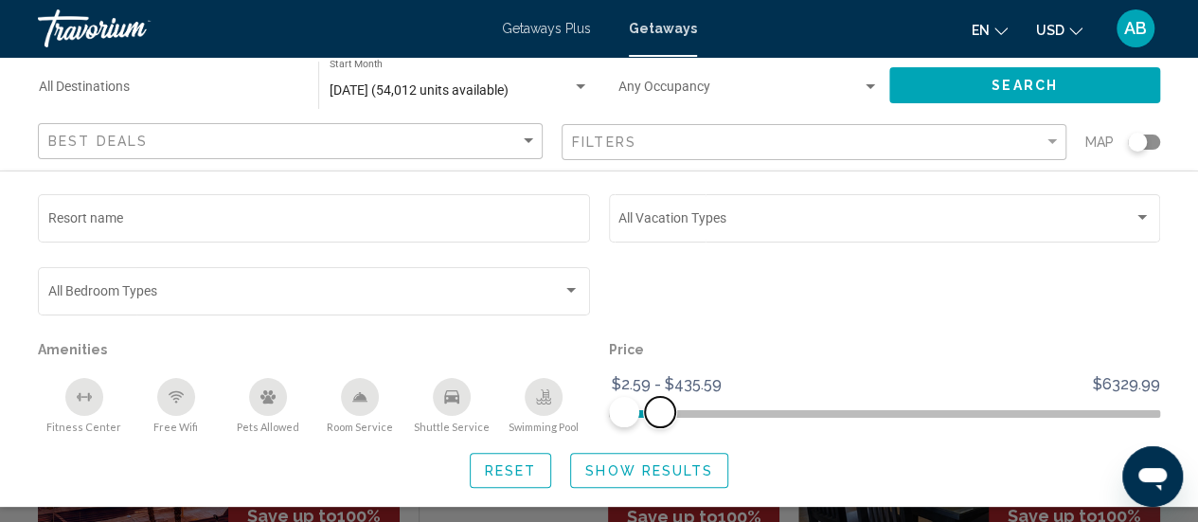
drag, startPoint x: 1142, startPoint y: 418, endPoint x: 659, endPoint y: 423, distance: 483.1
click at [659, 423] on span "Search widget" at bounding box center [660, 412] width 30 height 30
click at [656, 467] on span "Show Results" at bounding box center [649, 470] width 128 height 15
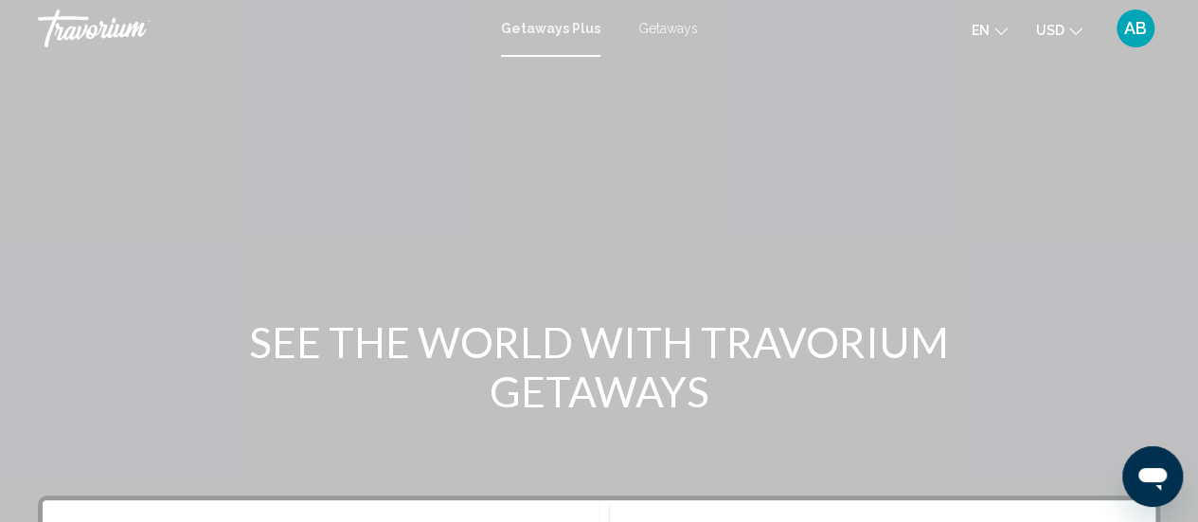
click at [669, 28] on span "Getaways" at bounding box center [668, 28] width 60 height 15
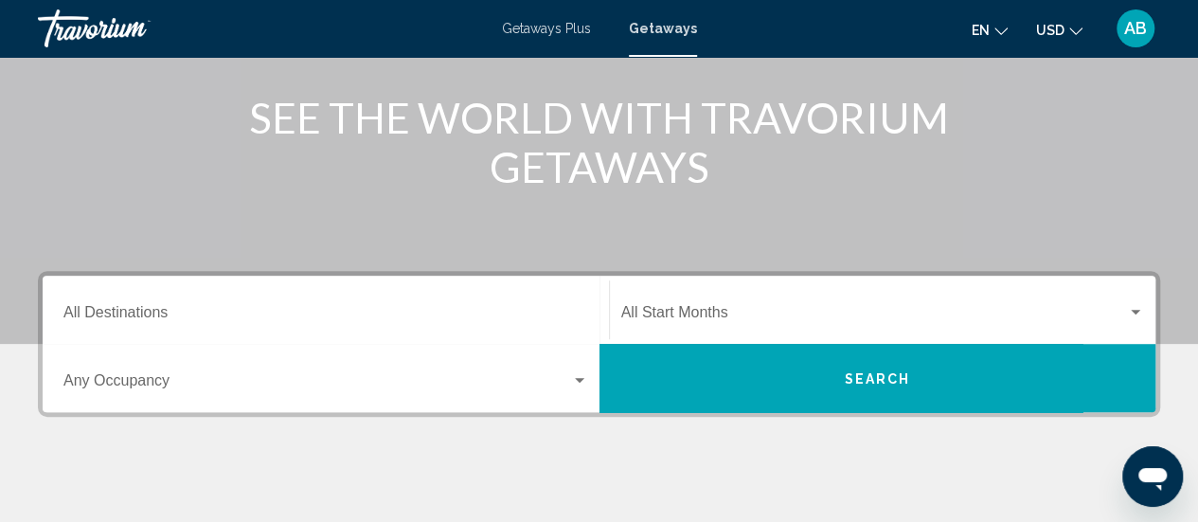
click at [675, 311] on span "Search widget" at bounding box center [874, 316] width 507 height 17
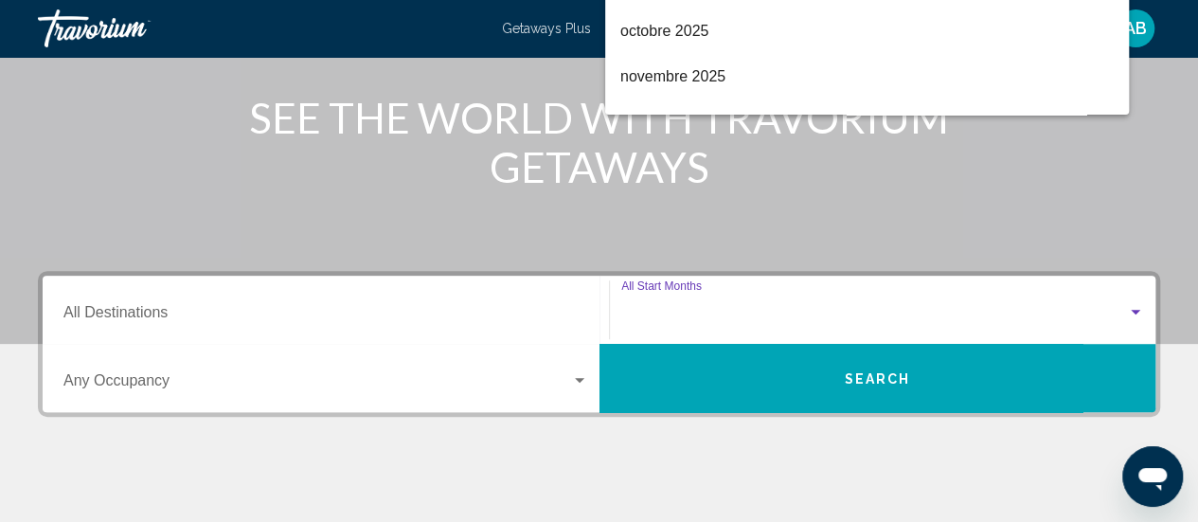
scroll to position [434, 0]
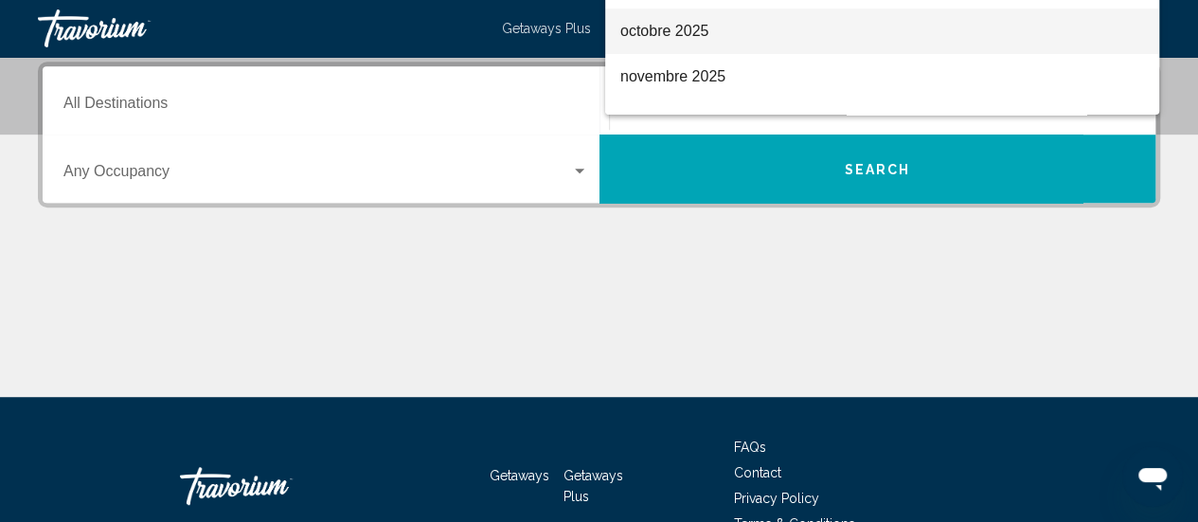
click at [665, 41] on span "octobre 2025" at bounding box center [882, 31] width 524 height 45
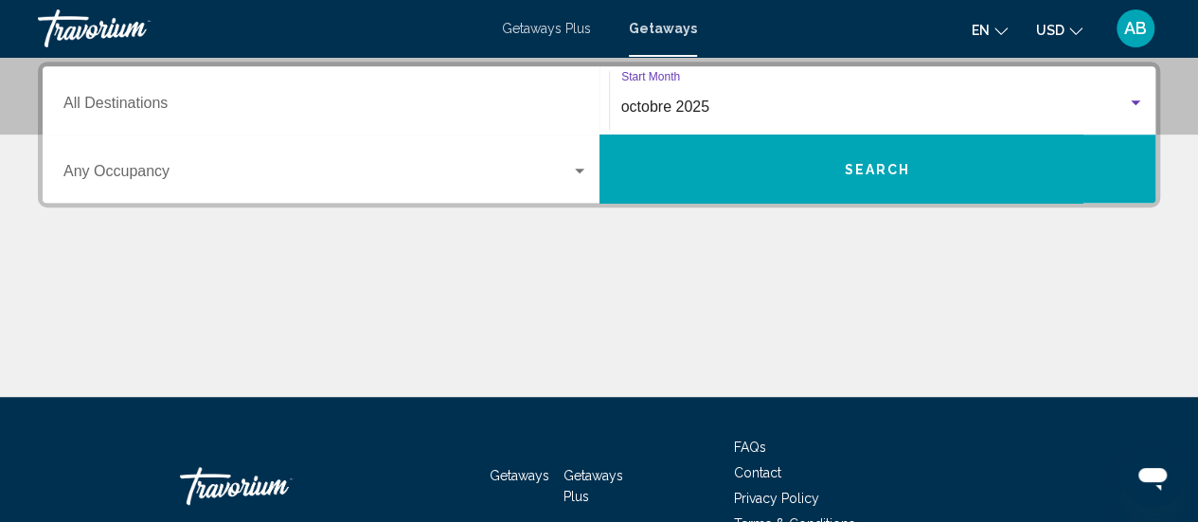
click at [855, 168] on span "Search" at bounding box center [877, 169] width 66 height 15
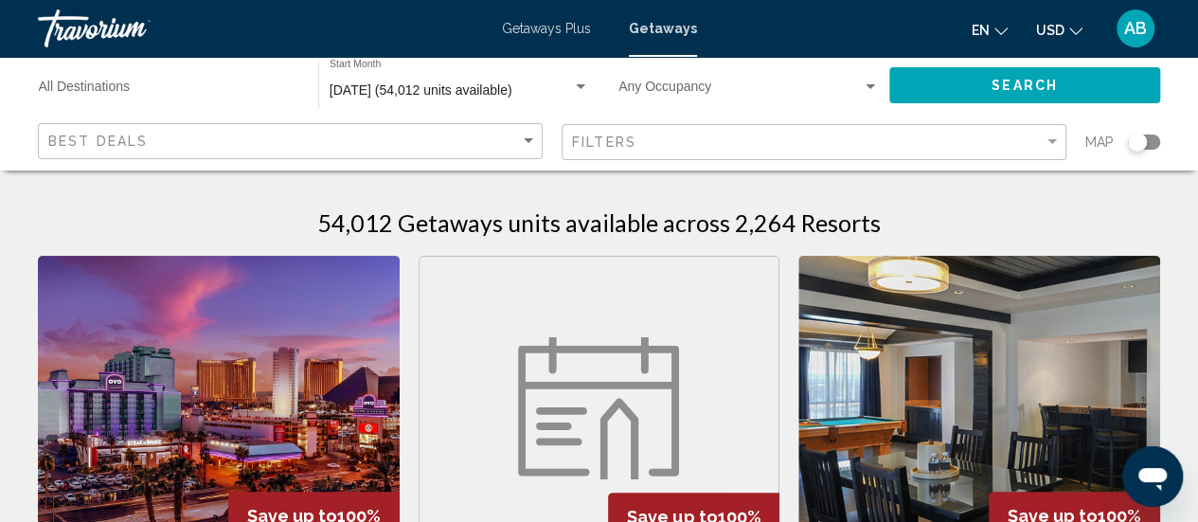
click at [1153, 141] on div "Search widget" at bounding box center [1144, 142] width 32 height 15
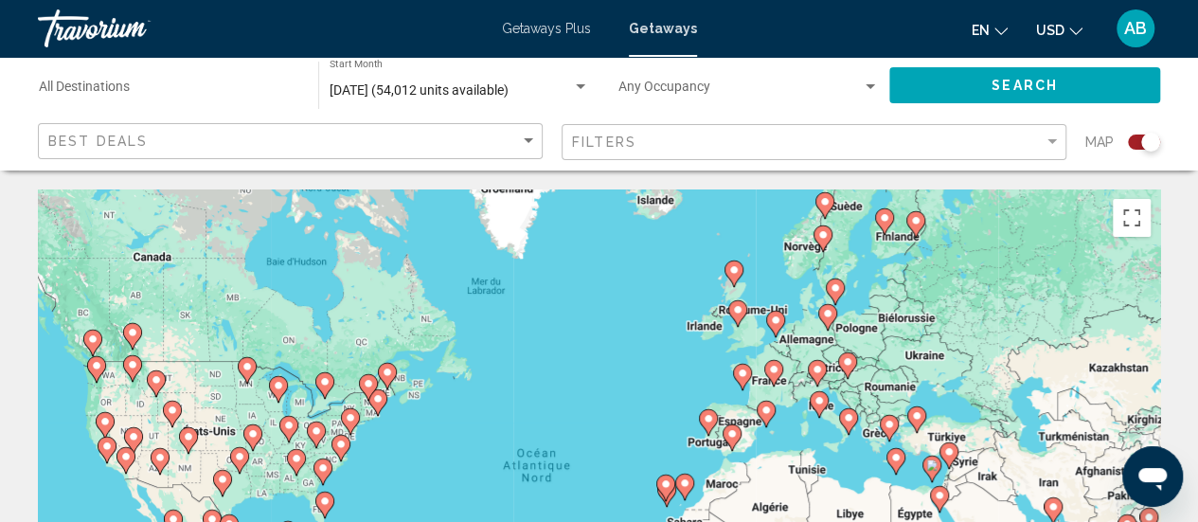
drag, startPoint x: 930, startPoint y: 359, endPoint x: 925, endPoint y: 380, distance: 21.4
click at [925, 380] on div "Pour activer le glissement avec le clavier, appuyez sur Alt+Entrée. Une fois ce…" at bounding box center [599, 473] width 1122 height 568
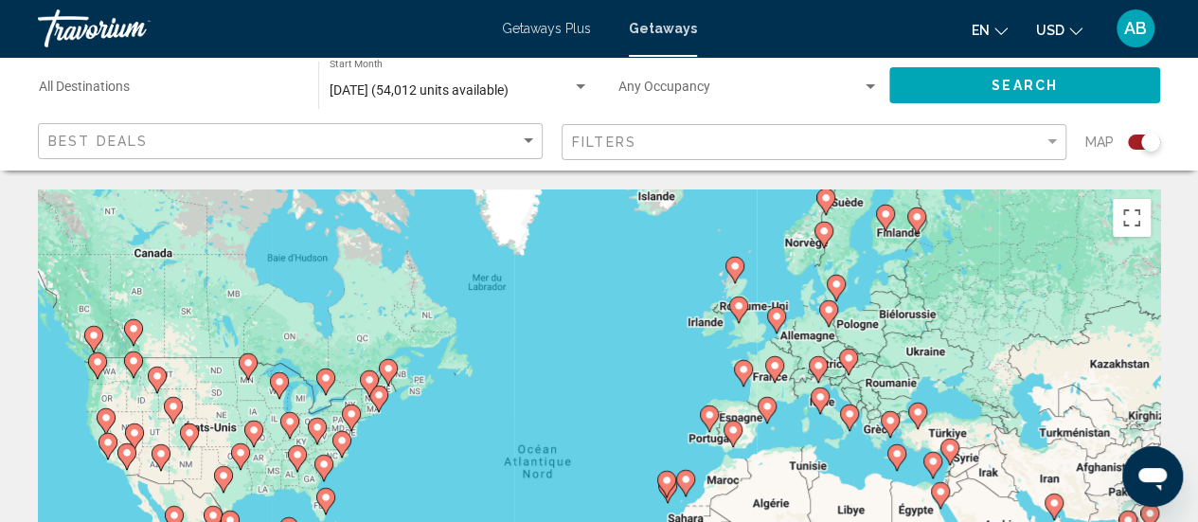
click at [777, 368] on image "Main content" at bounding box center [774, 365] width 11 height 11
type input "**********"
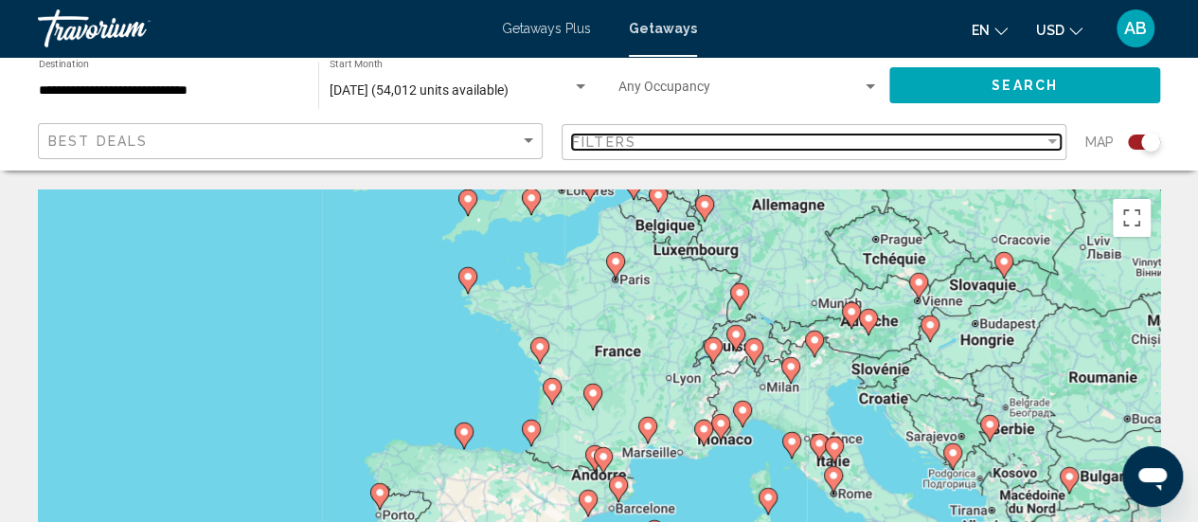
click at [693, 141] on div "Filters" at bounding box center [808, 142] width 472 height 15
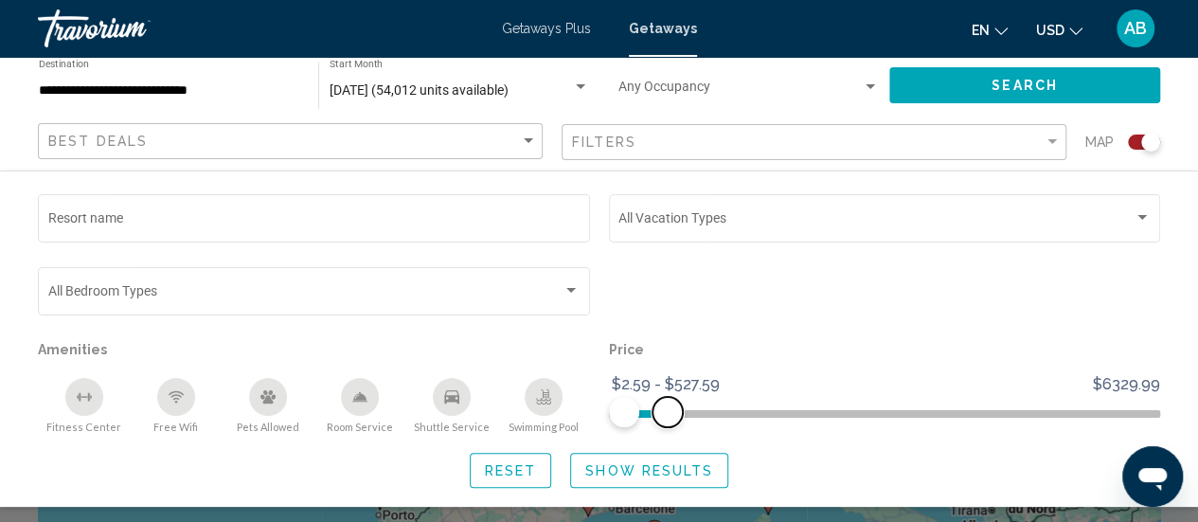
drag, startPoint x: 1137, startPoint y: 414, endPoint x: 667, endPoint y: 422, distance: 469.9
click at [667, 422] on span "Search widget" at bounding box center [668, 412] width 30 height 30
drag, startPoint x: 669, startPoint y: 414, endPoint x: 648, endPoint y: 416, distance: 20.9
click at [648, 416] on span "Search widget" at bounding box center [649, 412] width 30 height 30
click at [643, 480] on button "Show Results" at bounding box center [649, 470] width 158 height 35
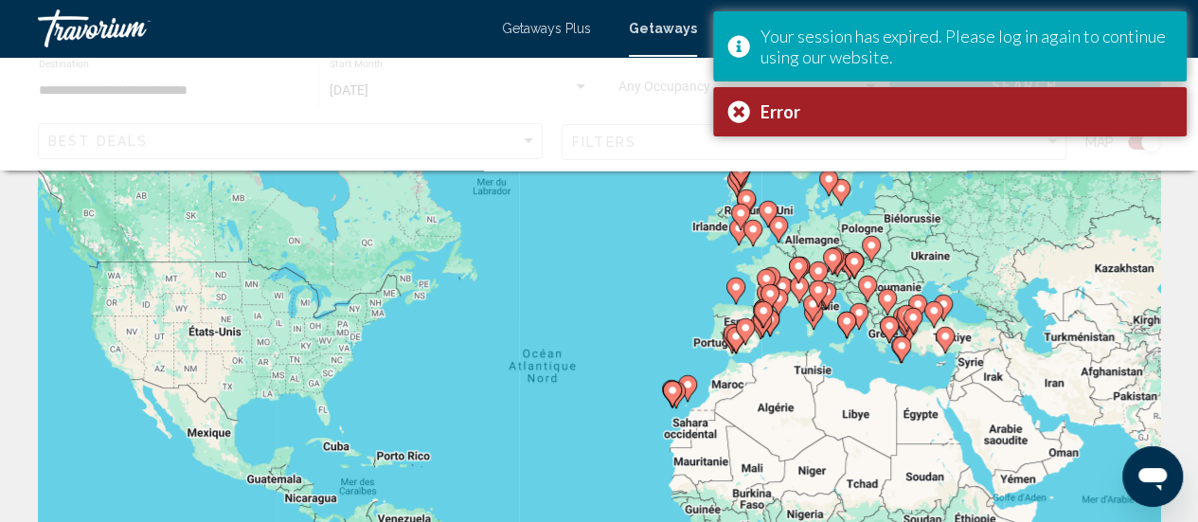
scroll to position [86, 0]
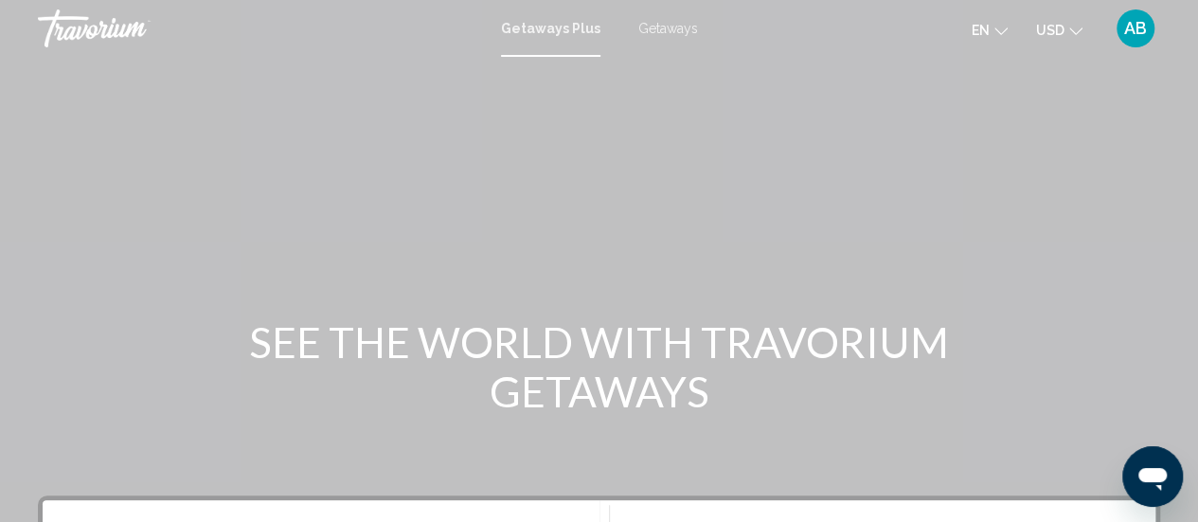
click at [638, 11] on div "Getaways Plus Getaways en English Español Français Italiano Português русский U…" at bounding box center [599, 29] width 1198 height 40
click at [658, 26] on span "Getaways" at bounding box center [668, 28] width 60 height 15
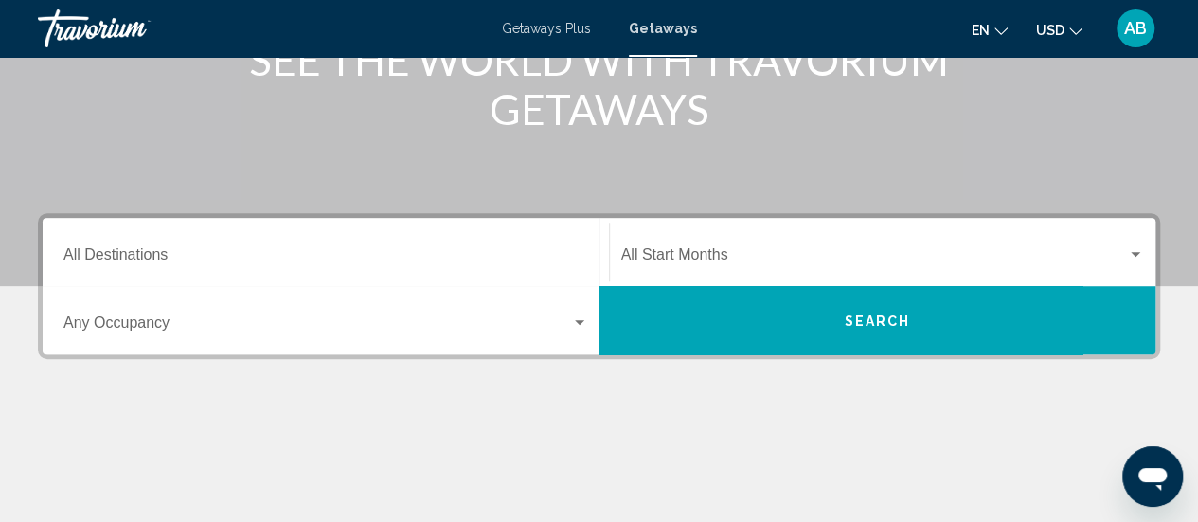
scroll to position [296, 0]
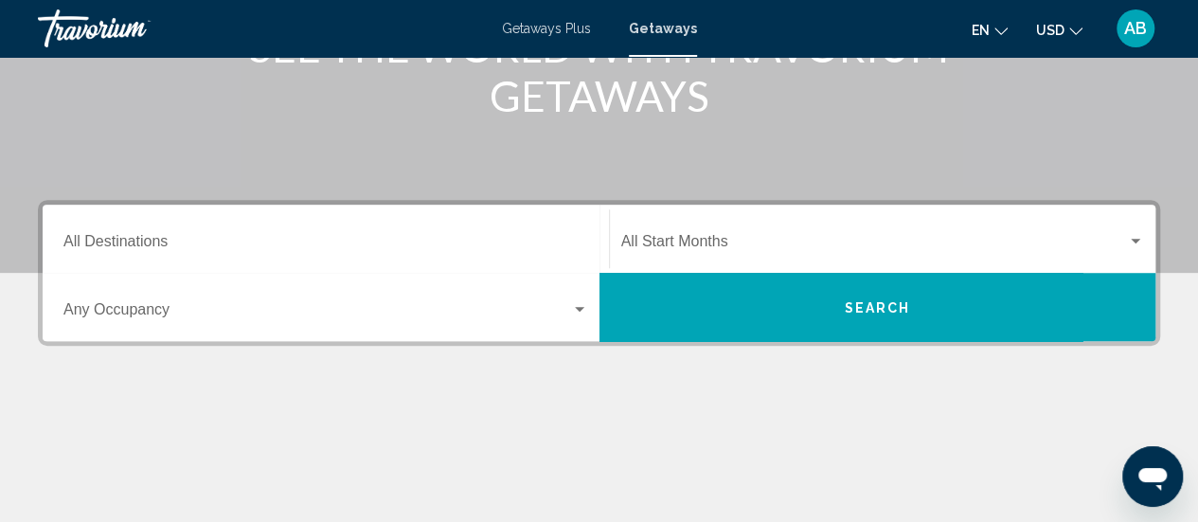
click at [826, 217] on div "Start Month All Start Months" at bounding box center [883, 239] width 524 height 60
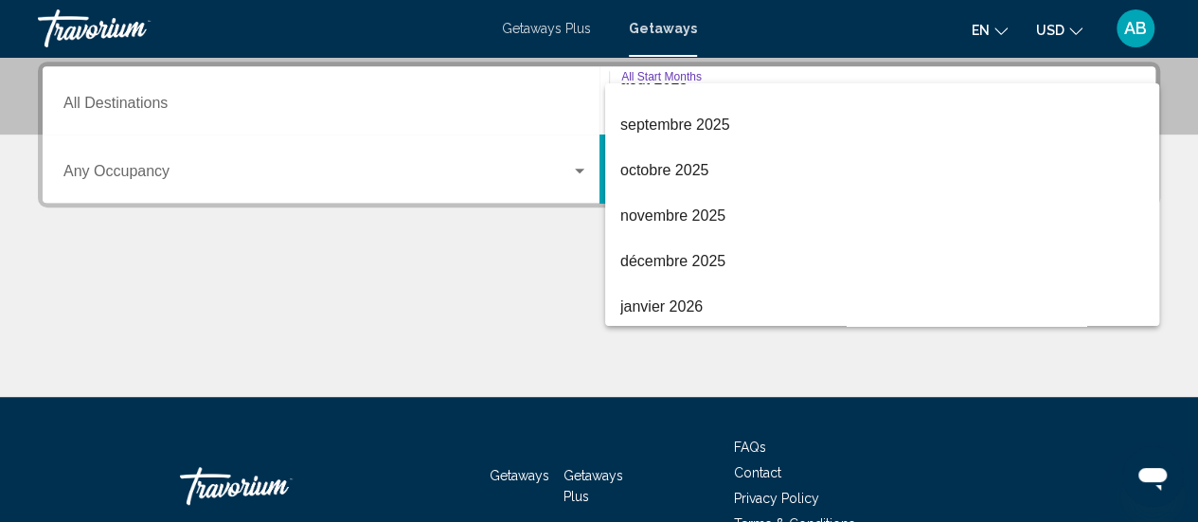
scroll to position [101, 0]
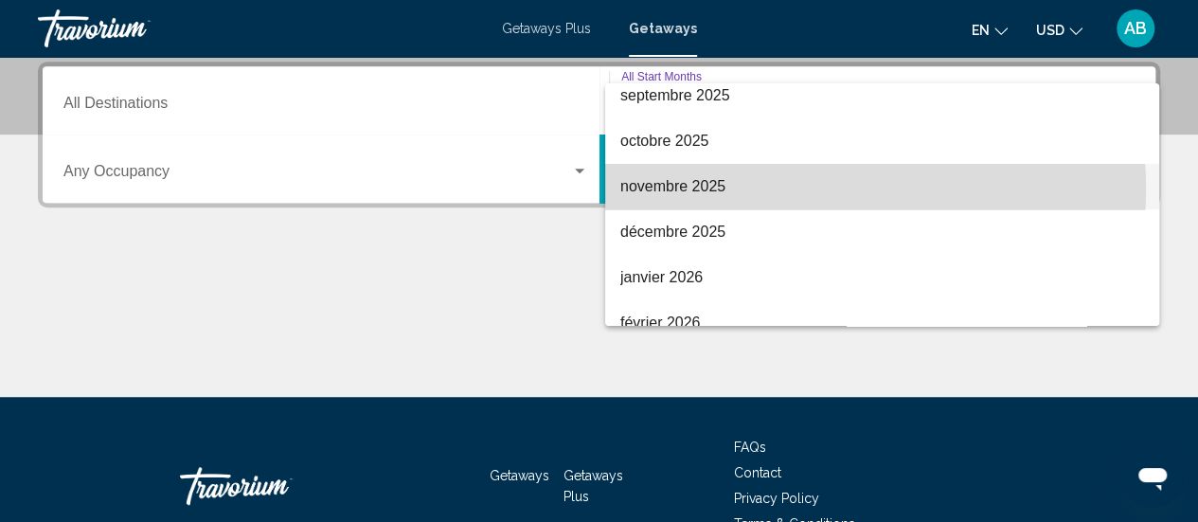
click at [780, 188] on span "novembre 2025" at bounding box center [882, 186] width 524 height 45
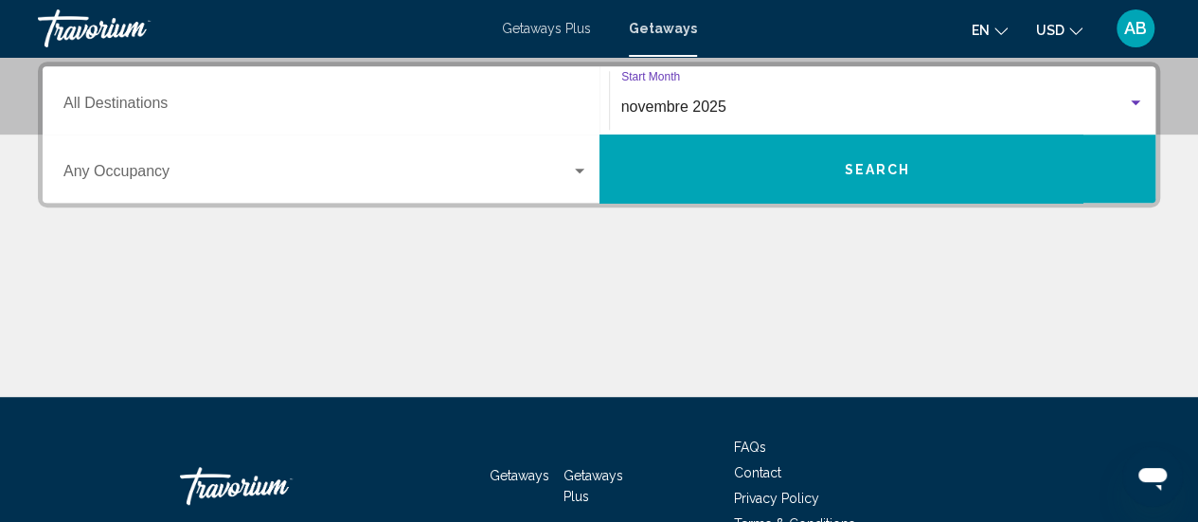
click at [780, 188] on button "Search" at bounding box center [878, 169] width 557 height 68
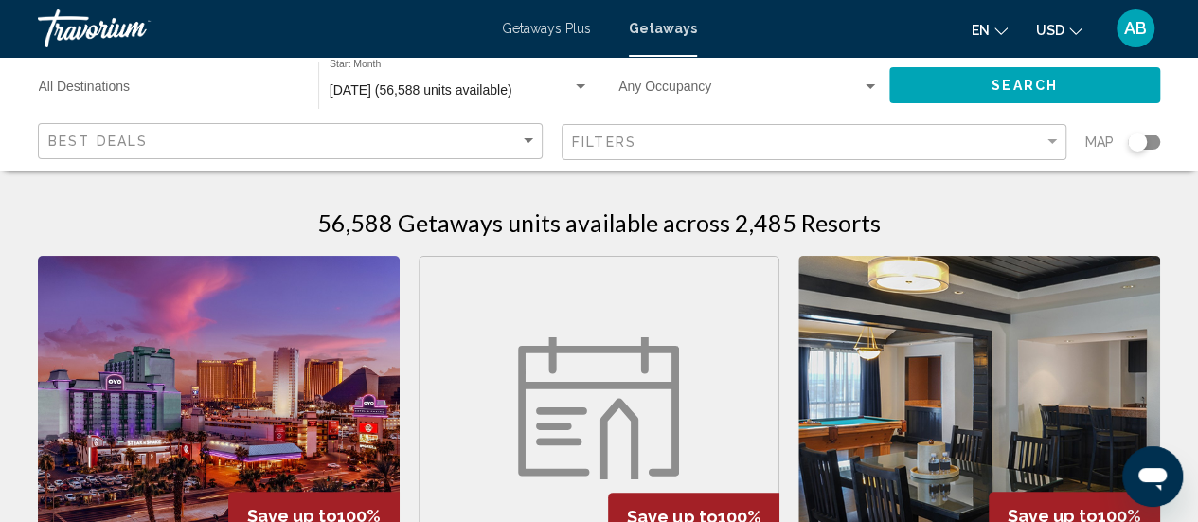
click at [966, 152] on div "Filters" at bounding box center [816, 142] width 489 height 35
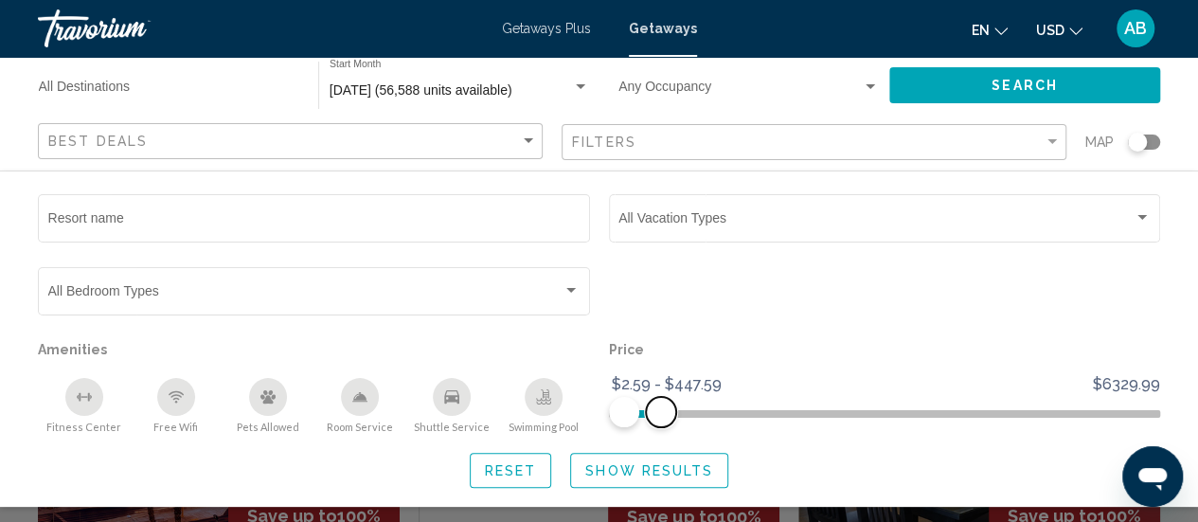
drag, startPoint x: 1150, startPoint y: 417, endPoint x: 661, endPoint y: 440, distance: 489.3
click at [661, 440] on div "Resort name Vacation Types All Vacation Types Bedroom Types All Bedroom Types A…" at bounding box center [599, 338] width 1198 height 297
click at [626, 479] on button "Show Results" at bounding box center [649, 470] width 158 height 35
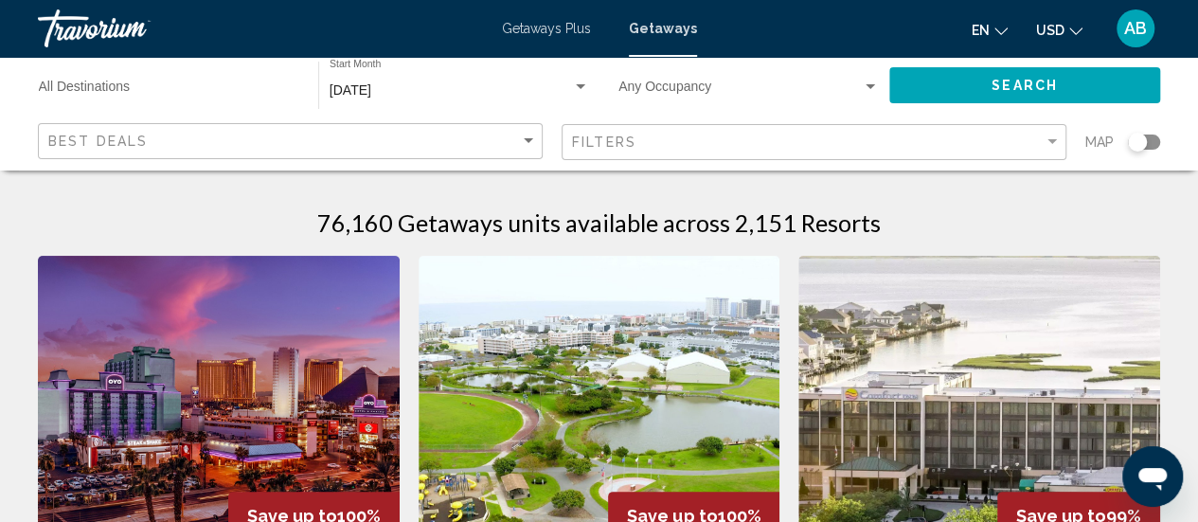
click at [1150, 148] on div "Search widget" at bounding box center [1144, 142] width 32 height 15
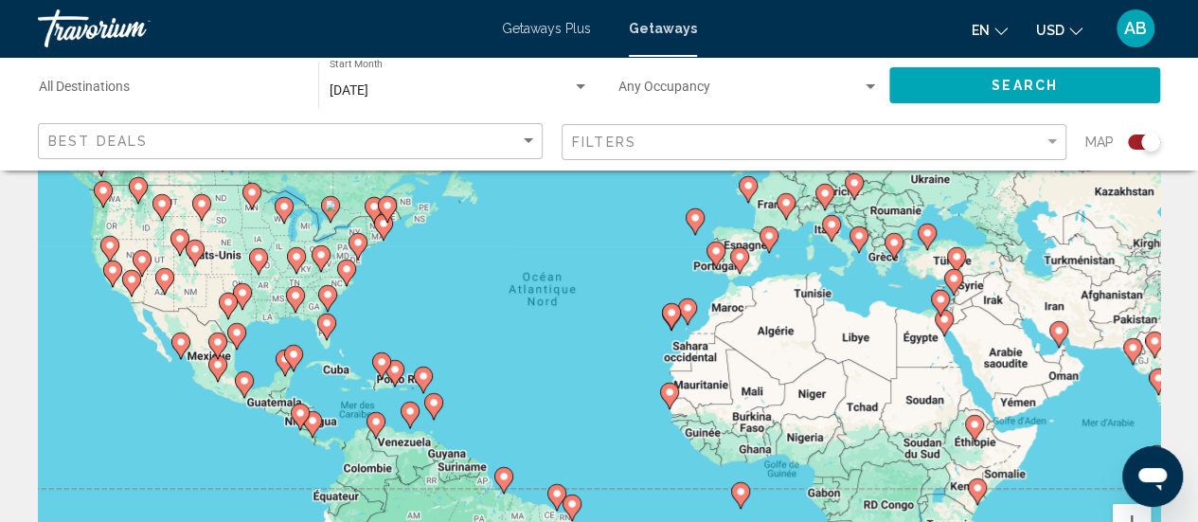
scroll to position [169, 0]
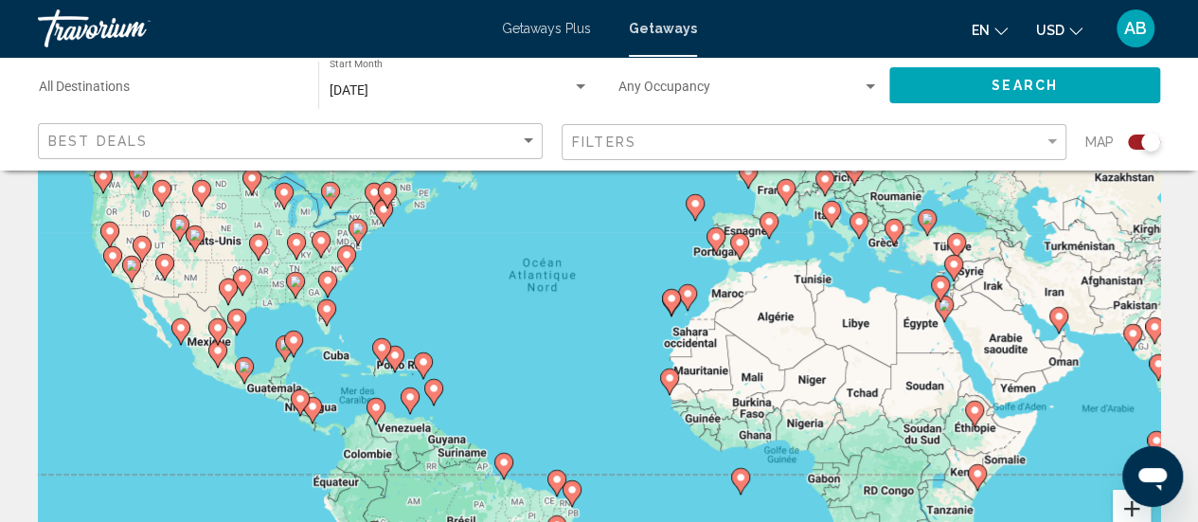
click at [1121, 513] on button "Zoom avant" at bounding box center [1132, 509] width 38 height 38
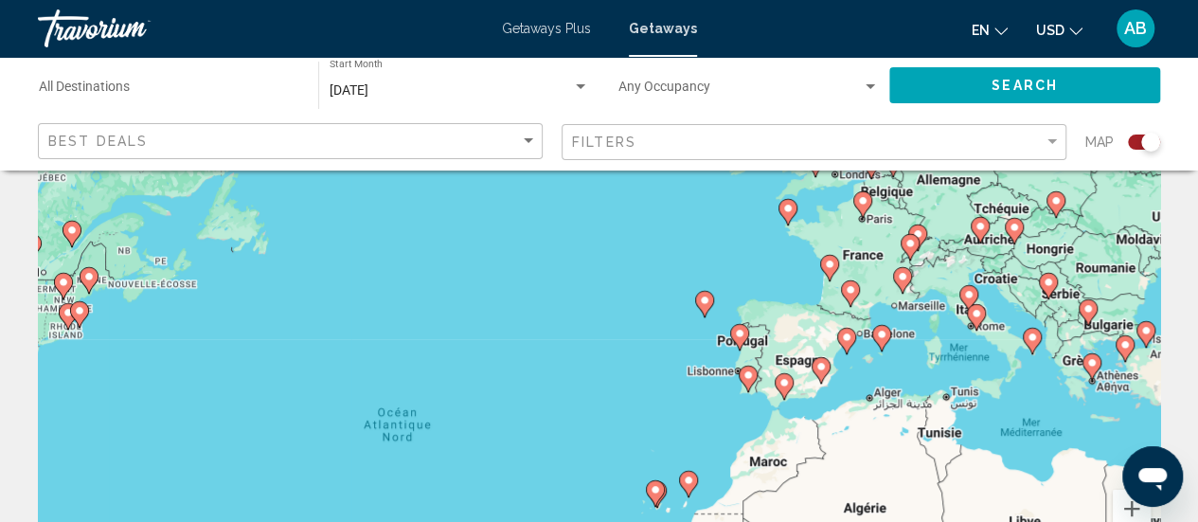
drag, startPoint x: 949, startPoint y: 321, endPoint x: 863, endPoint y: 507, distance: 204.7
click at [863, 507] on div "Pour activer le glissement avec le clavier, appuyez sur Alt+Entrée. Une fois ce…" at bounding box center [599, 305] width 1122 height 568
click at [1131, 509] on button "Zoom avant" at bounding box center [1132, 509] width 38 height 38
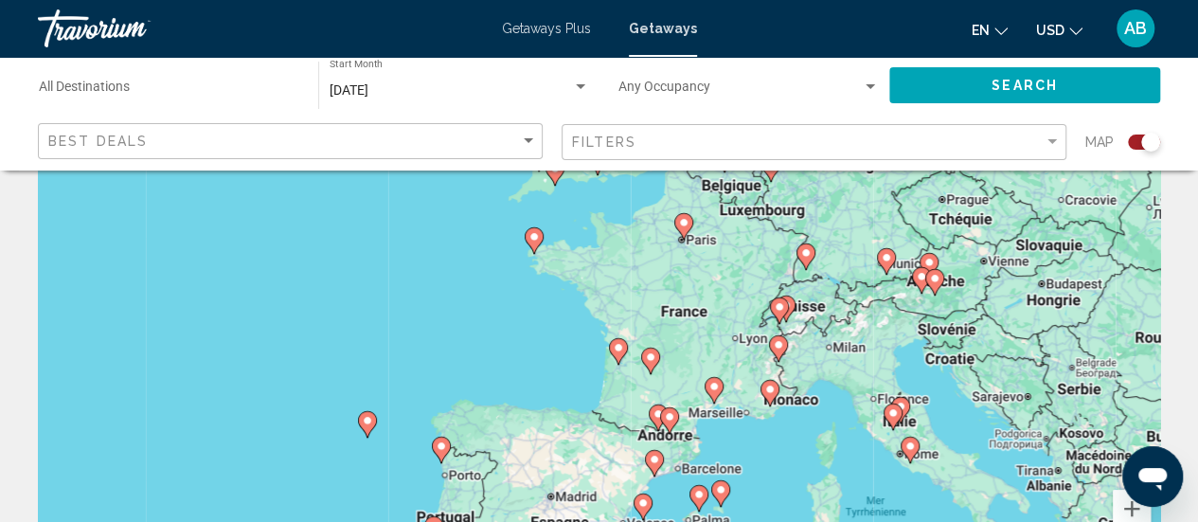
drag, startPoint x: 968, startPoint y: 372, endPoint x: 516, endPoint y: 481, distance: 464.8
click at [516, 481] on div "Pour activer le glissement avec le clavier, appuyez sur Alt+Entrée. Une fois ce…" at bounding box center [599, 305] width 1122 height 568
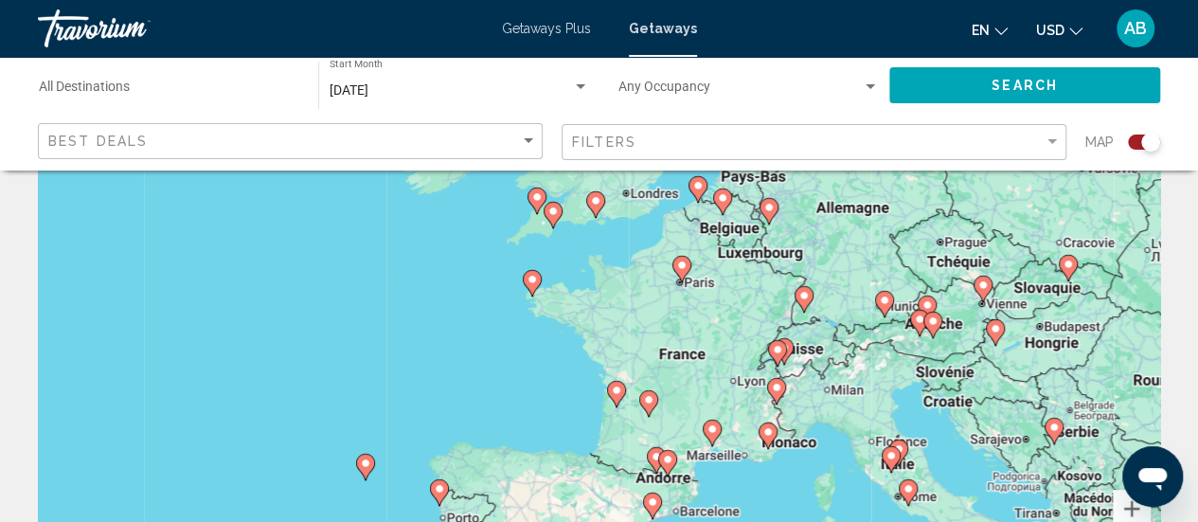
drag, startPoint x: 762, startPoint y: 439, endPoint x: 760, endPoint y: 480, distance: 41.7
click at [760, 480] on div "Pour activer le glissement avec le clavier, appuyez sur Alt+Entrée. Une fois ce…" at bounding box center [599, 305] width 1122 height 568
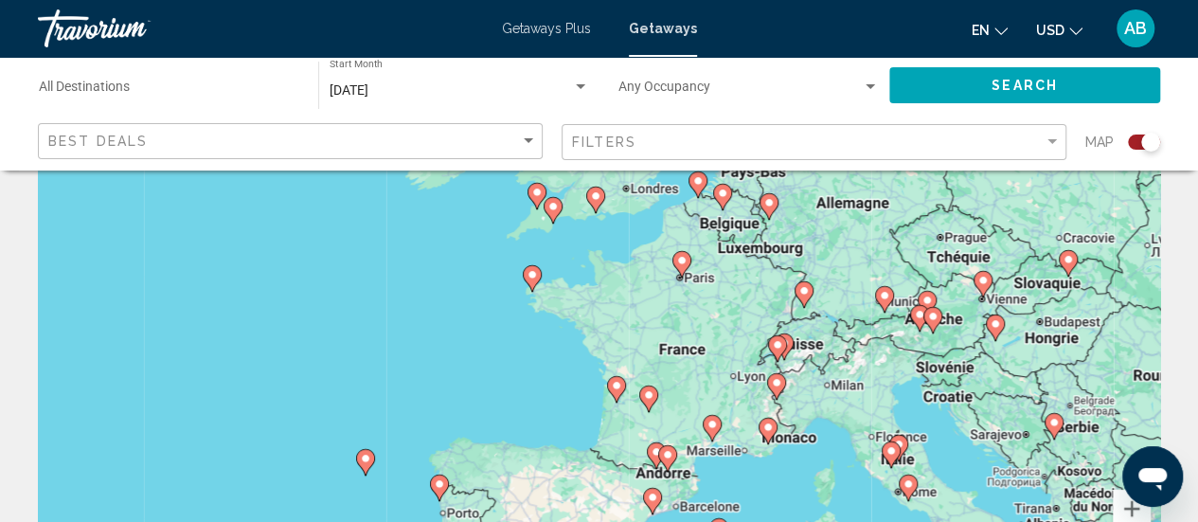
click at [773, 430] on image "Main content" at bounding box center [767, 427] width 11 height 11
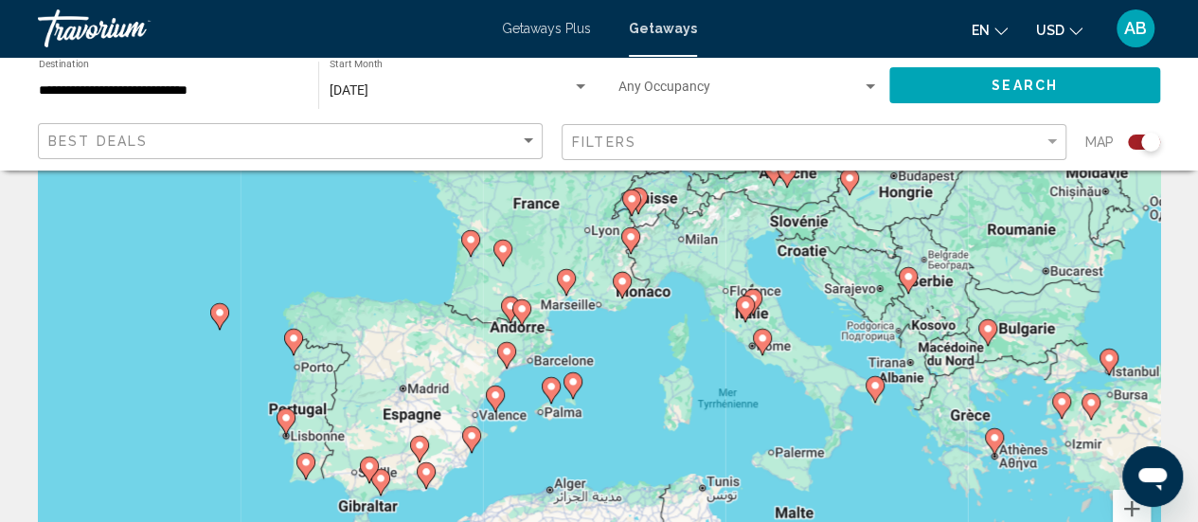
click at [624, 290] on icon "Main content" at bounding box center [621, 285] width 17 height 25
type input "**********"
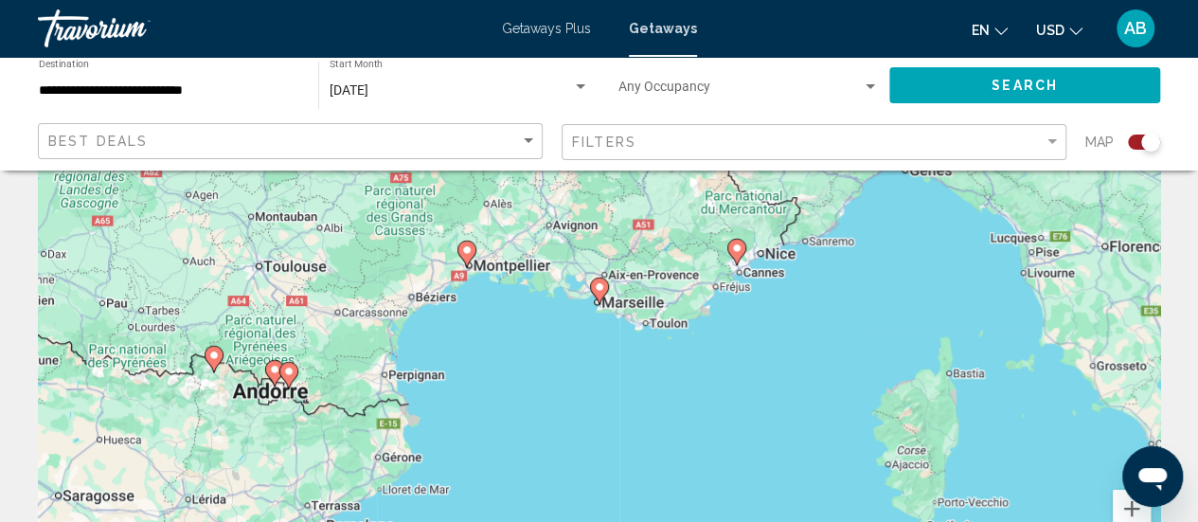
click at [739, 245] on image "Main content" at bounding box center [736, 247] width 11 height 11
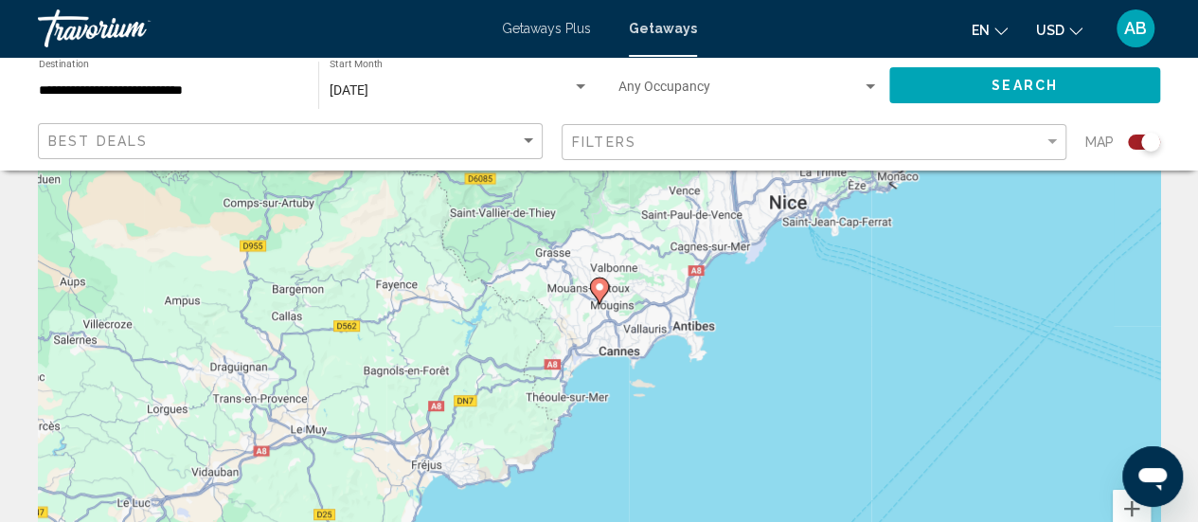
click at [601, 286] on image "Main content" at bounding box center [599, 286] width 11 height 11
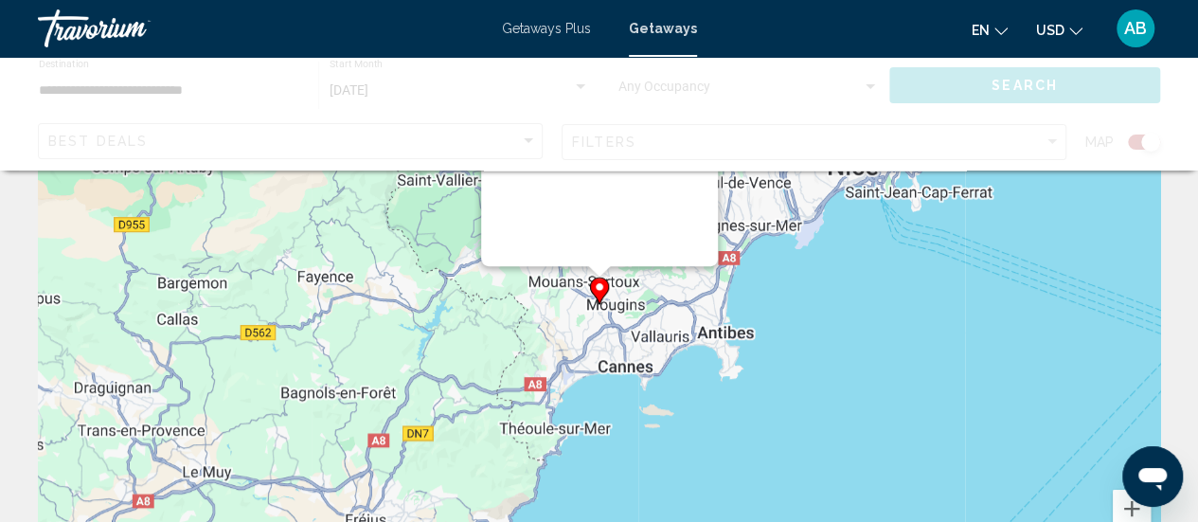
scroll to position [0, 0]
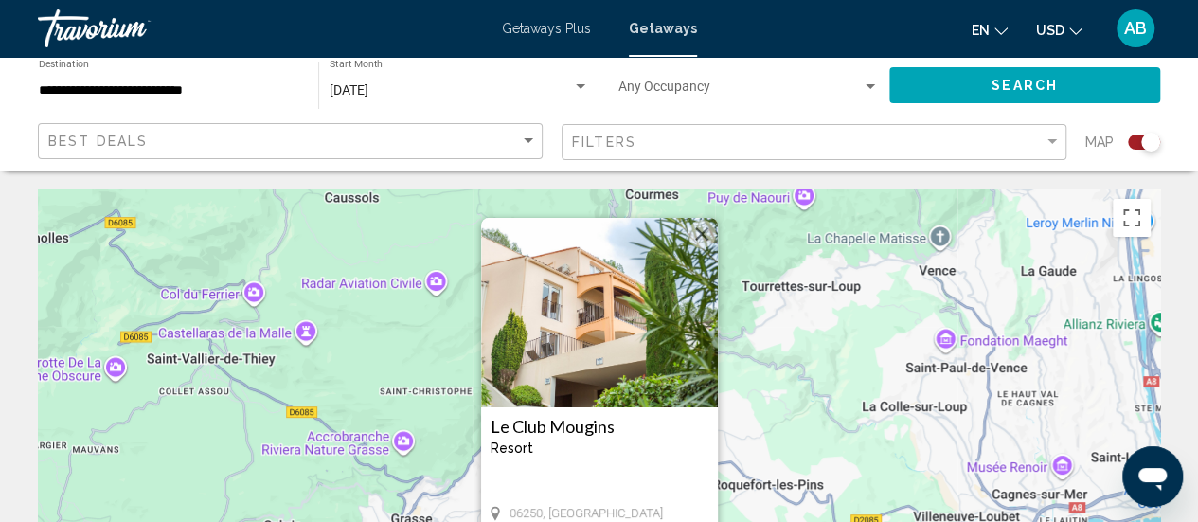
click at [807, 339] on div "Pour activer le glissement avec le clavier, appuyez sur Alt+Entrée. Une fois ce…" at bounding box center [599, 473] width 1122 height 568
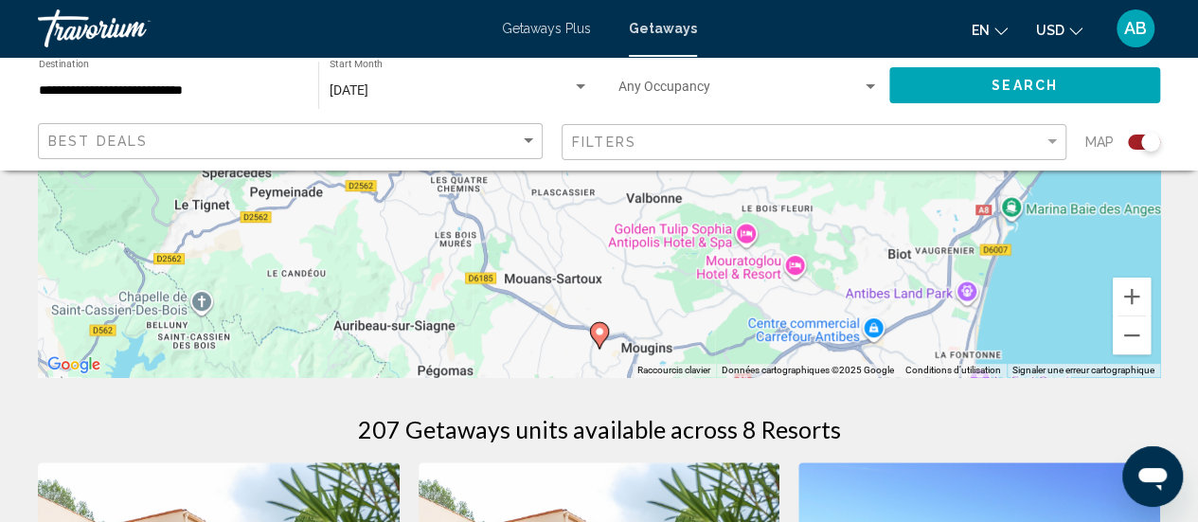
scroll to position [385, 0]
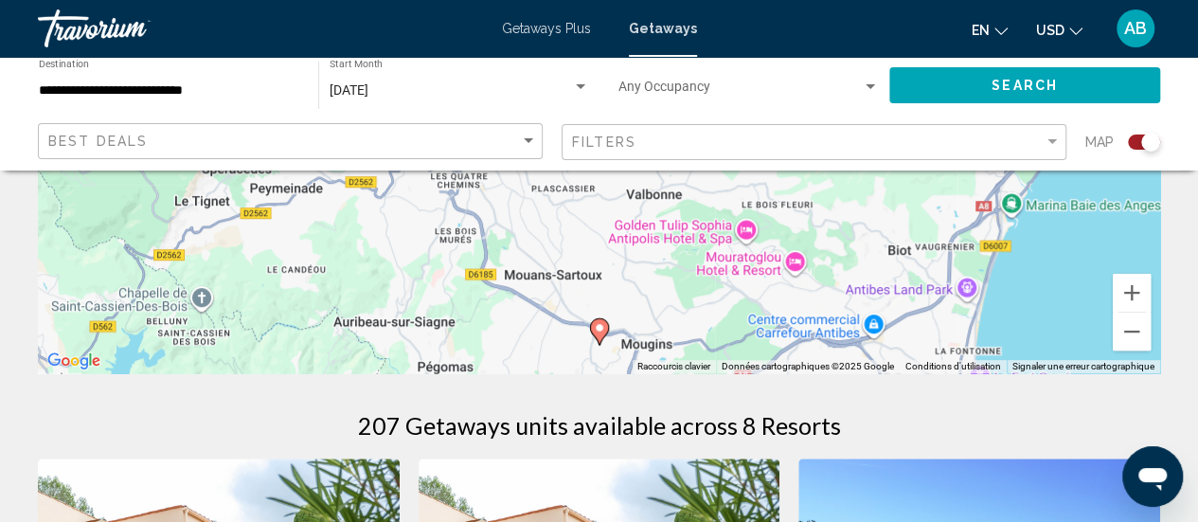
click at [606, 328] on icon "Main content" at bounding box center [598, 331] width 17 height 25
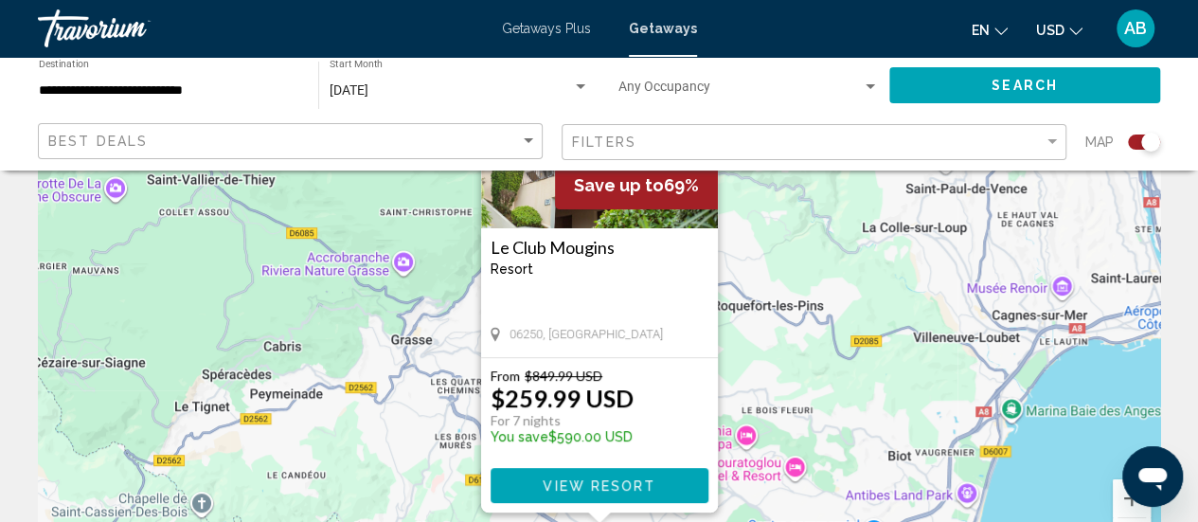
scroll to position [188, 0]
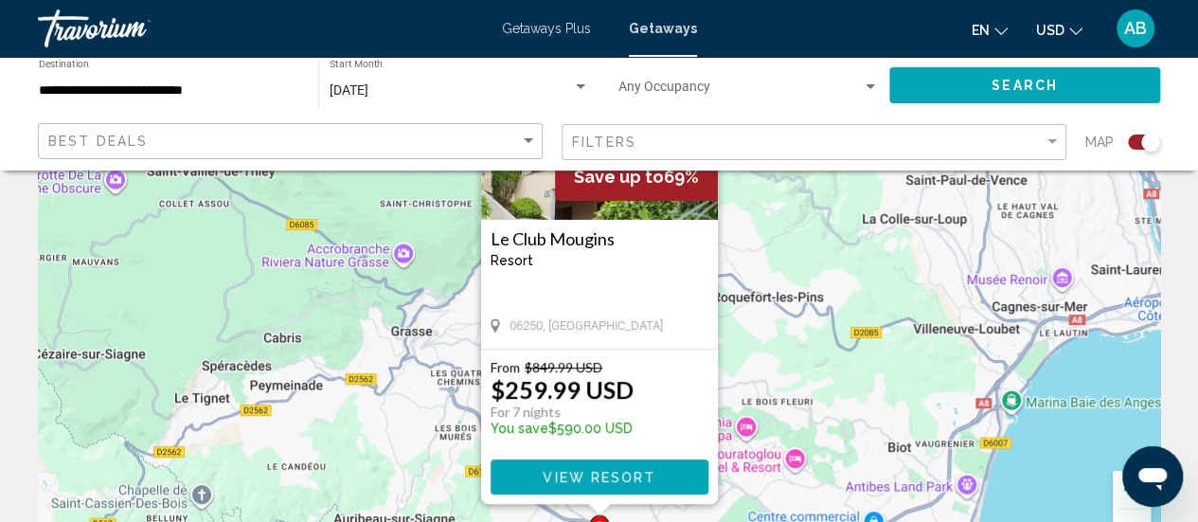
click at [1126, 517] on button "Zoom arrière" at bounding box center [1132, 529] width 38 height 38
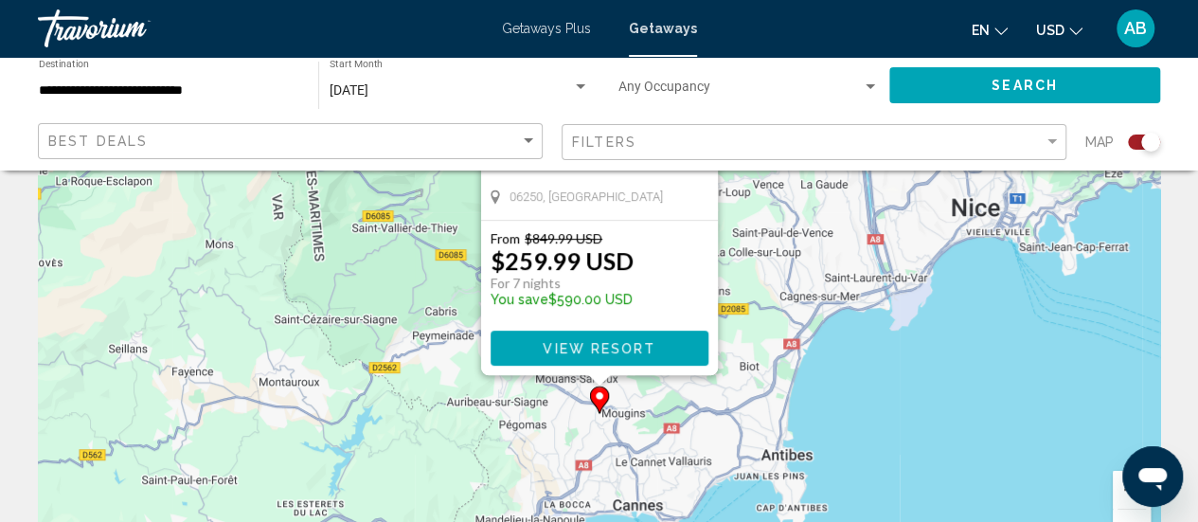
click at [1126, 517] on button "Zoom arrière" at bounding box center [1132, 529] width 38 height 38
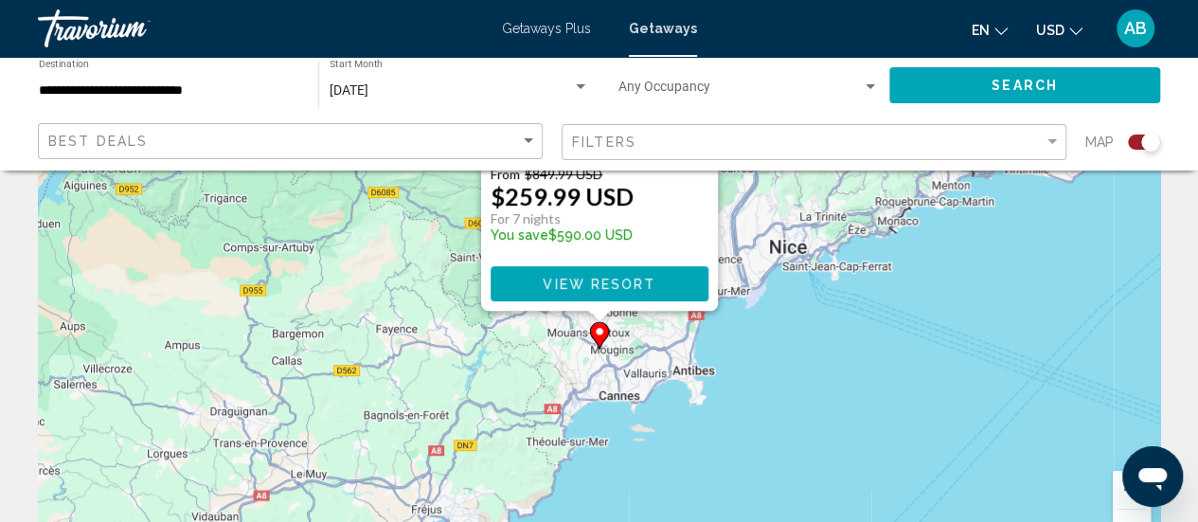
click at [1126, 517] on button "Zoom arrière" at bounding box center [1132, 529] width 38 height 38
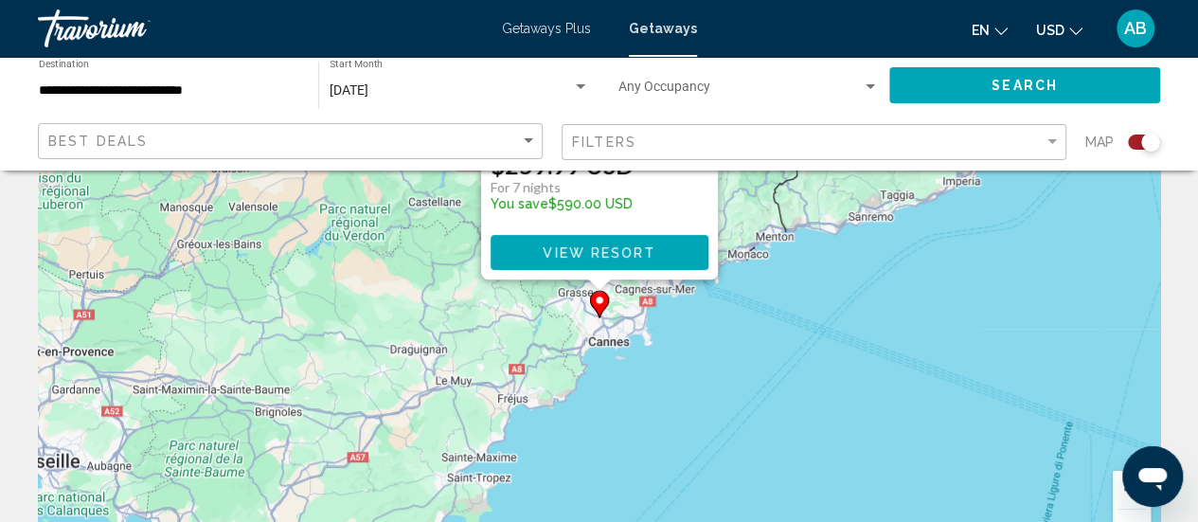
click at [1126, 517] on button "Zoom arrière" at bounding box center [1132, 529] width 38 height 38
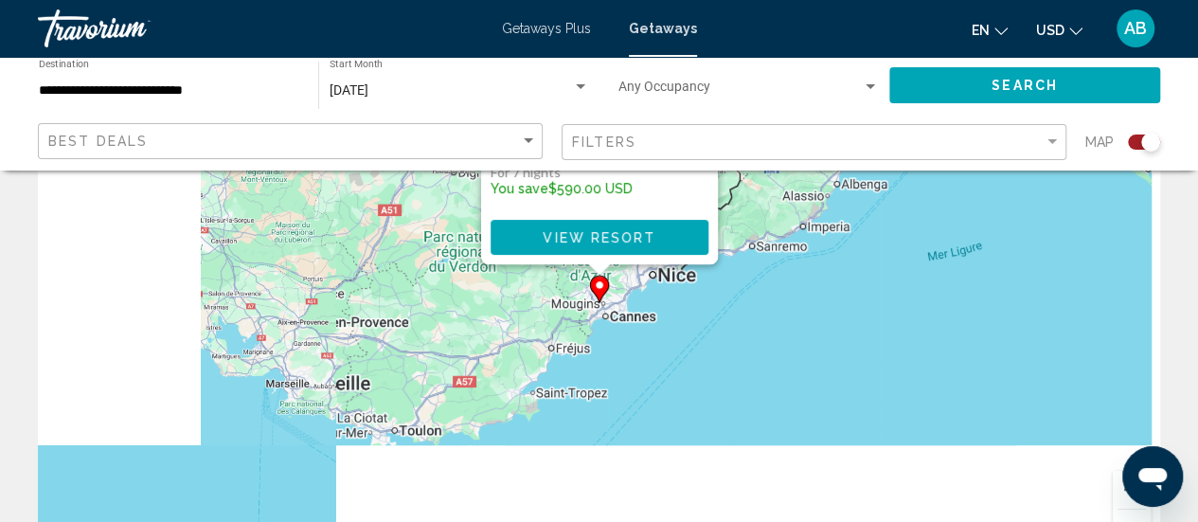
click at [1126, 517] on button "Zoom arrière" at bounding box center [1132, 529] width 38 height 38
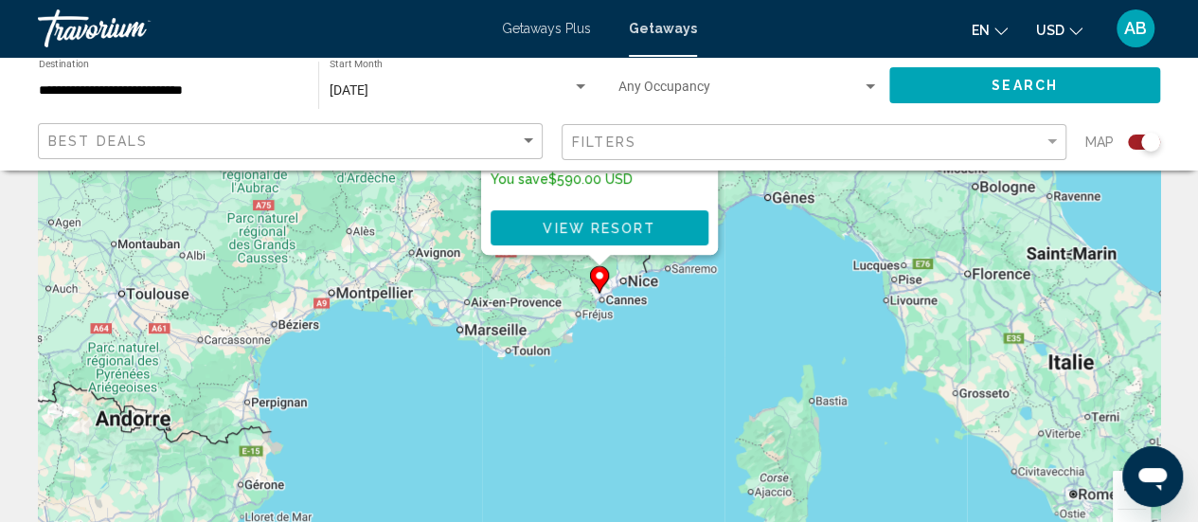
click at [1126, 517] on button "Zoom arrière" at bounding box center [1132, 529] width 38 height 38
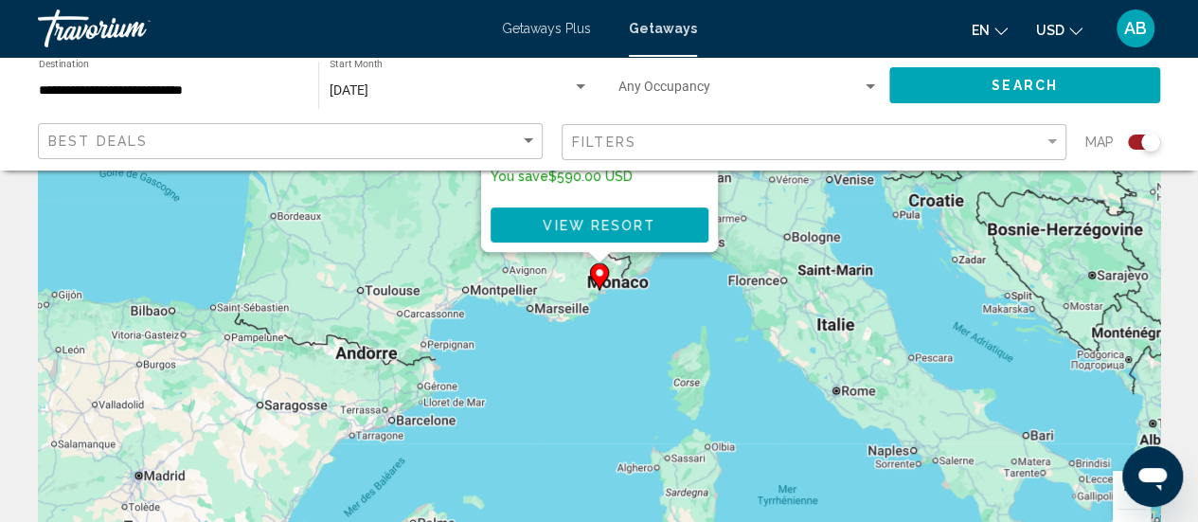
click at [1126, 517] on button "Zoom arrière" at bounding box center [1132, 529] width 38 height 38
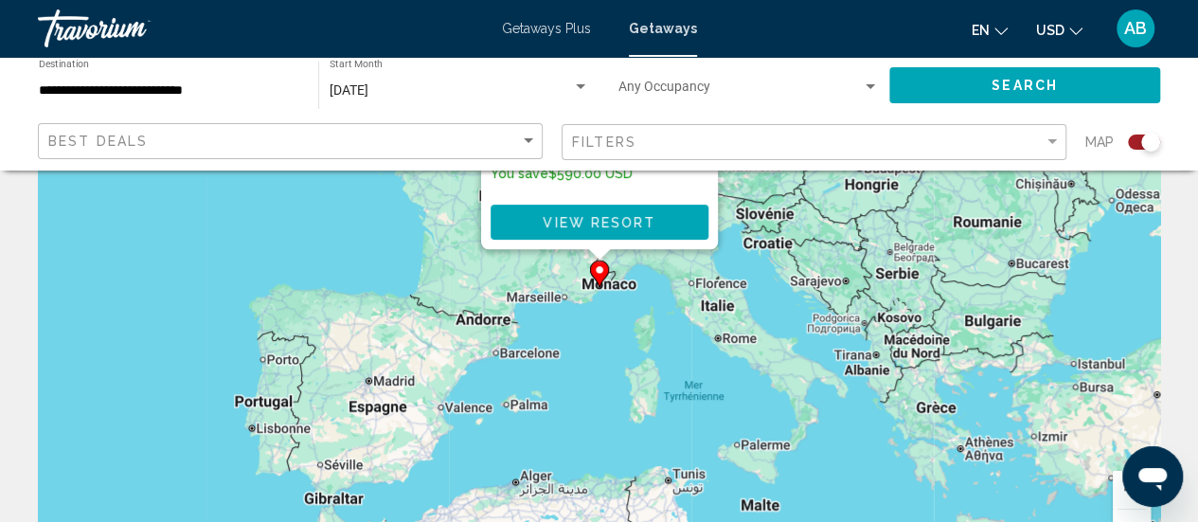
click at [537, 444] on div "Pour activer le glissement avec le clavier, appuyez sur Alt+Entrée. Une fois ce…" at bounding box center [599, 286] width 1122 height 568
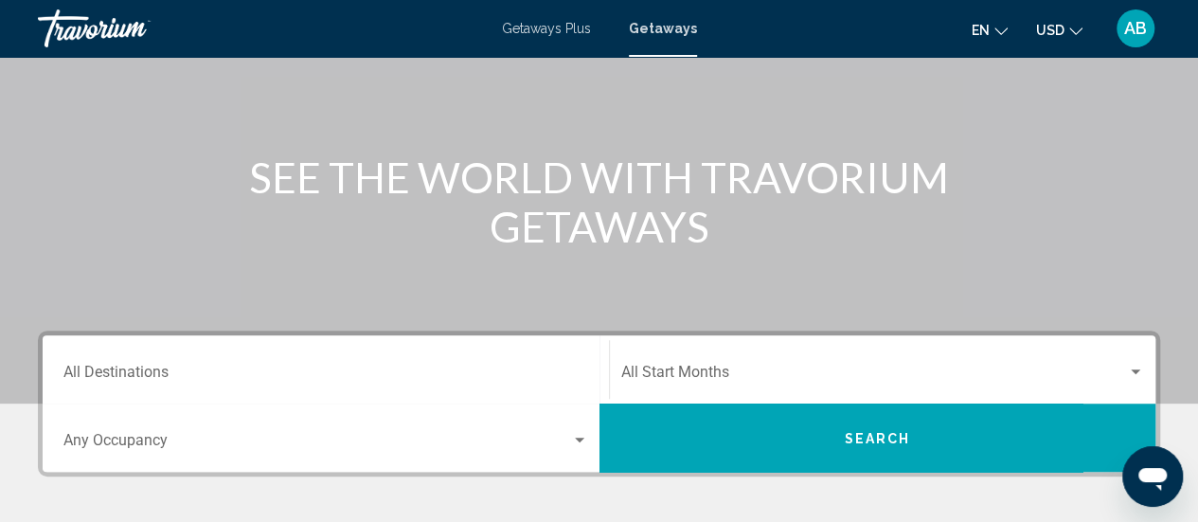
scroll to position [201, 0]
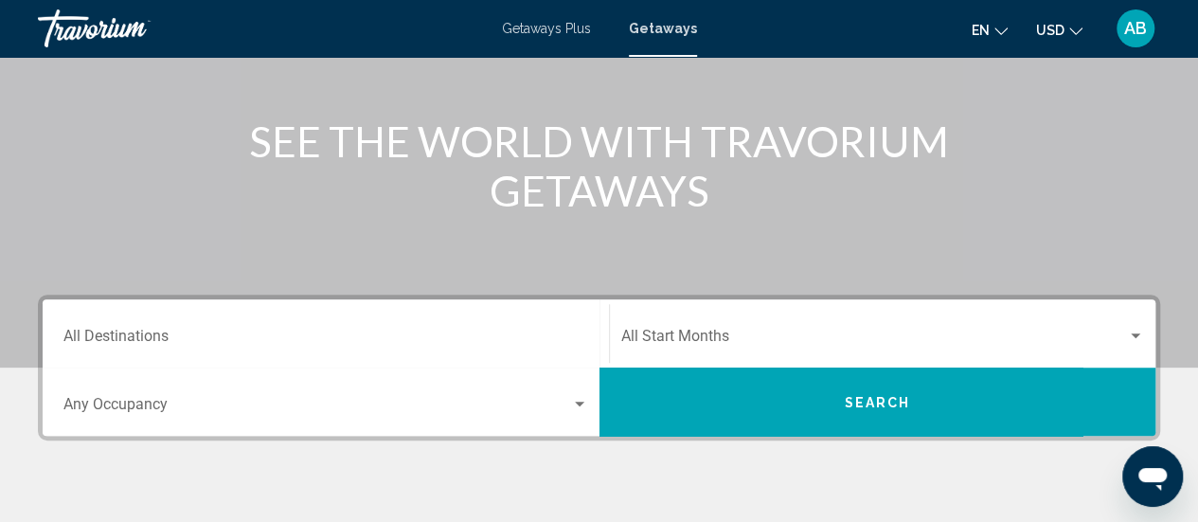
click at [716, 341] on span "Search widget" at bounding box center [874, 340] width 507 height 17
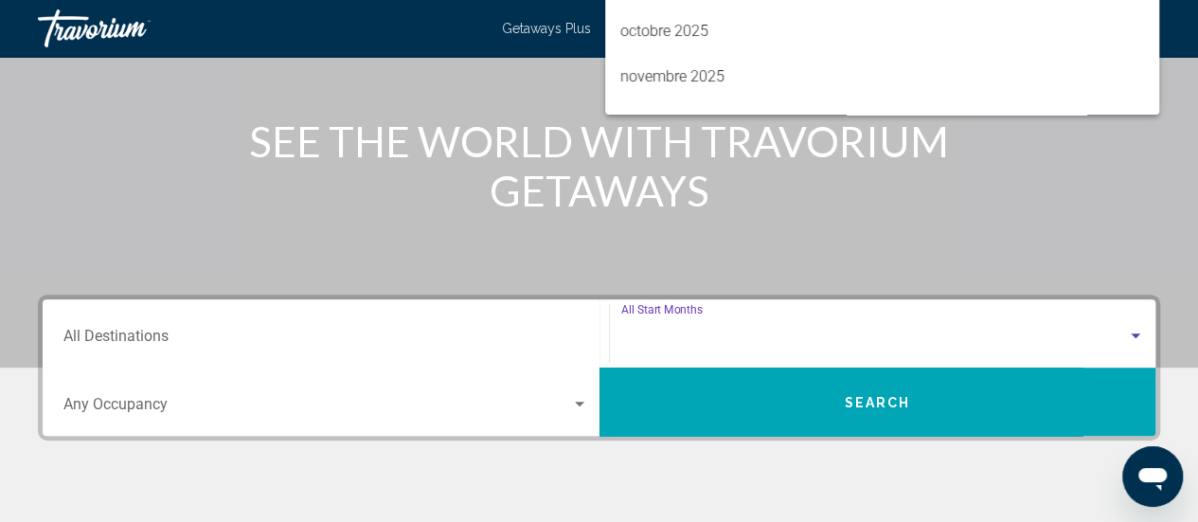
scroll to position [434, 0]
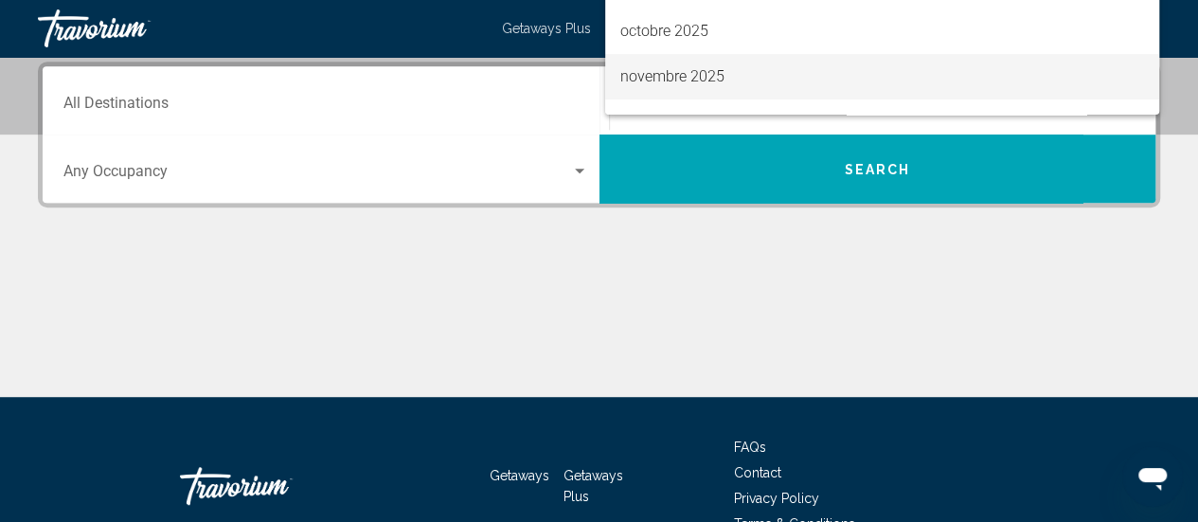
click at [700, 72] on span "novembre 2025" at bounding box center [882, 76] width 524 height 45
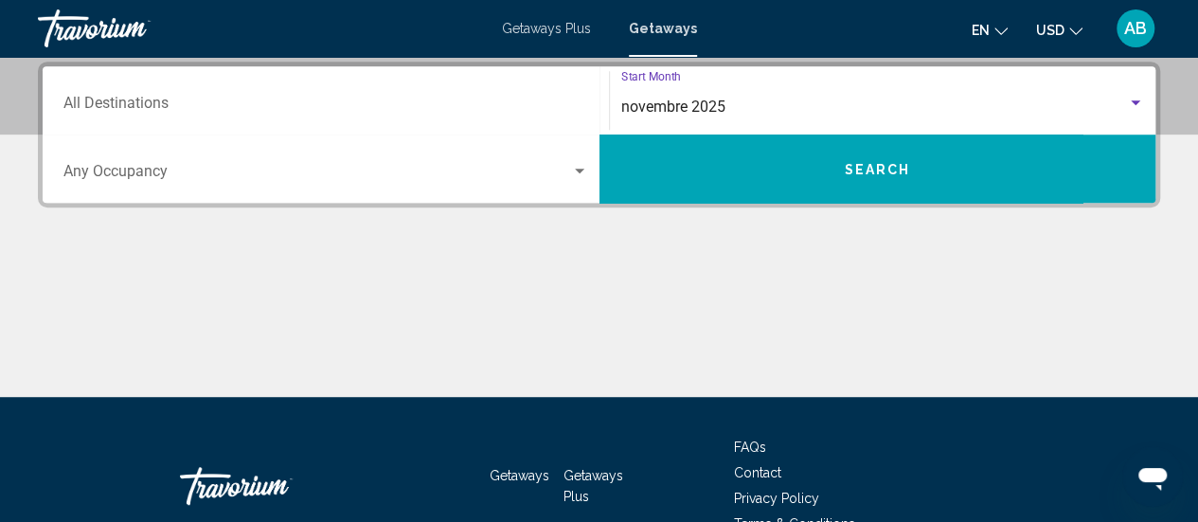
click at [798, 166] on button "Search" at bounding box center [878, 169] width 557 height 68
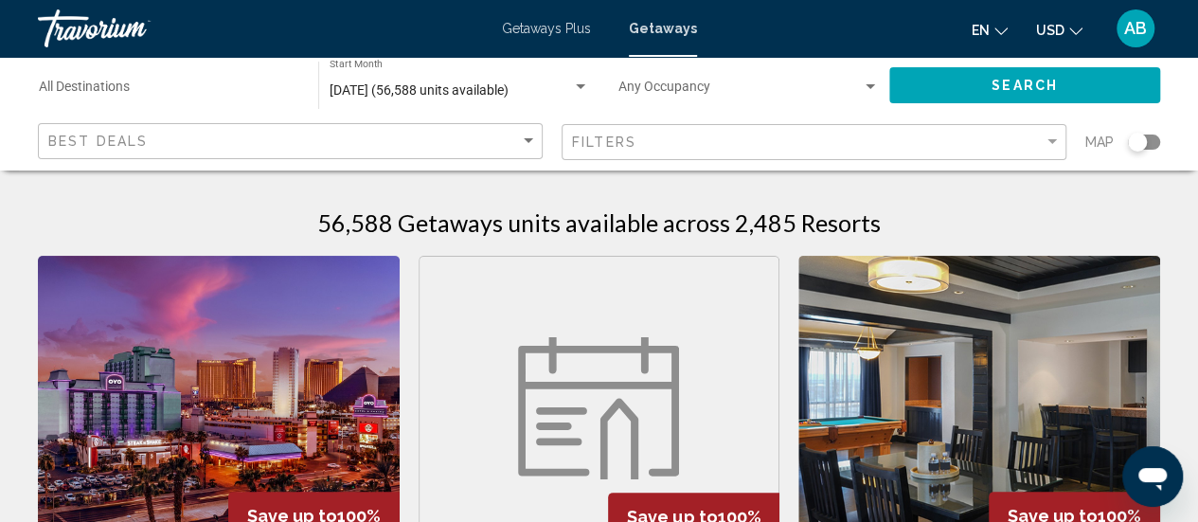
click at [1146, 135] on div "Search widget" at bounding box center [1144, 142] width 32 height 15
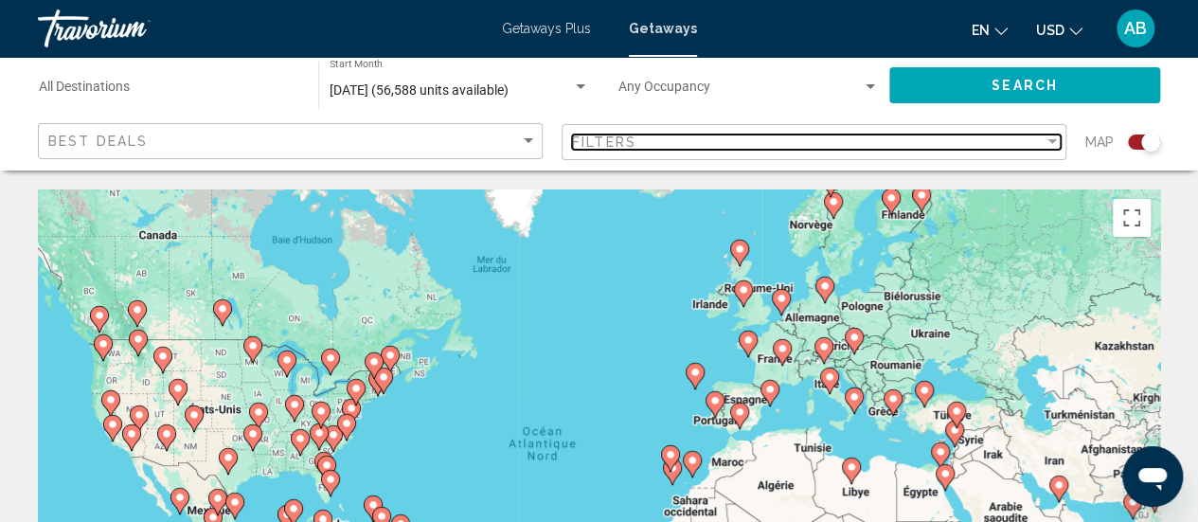
click at [991, 137] on div "Filters" at bounding box center [808, 142] width 472 height 15
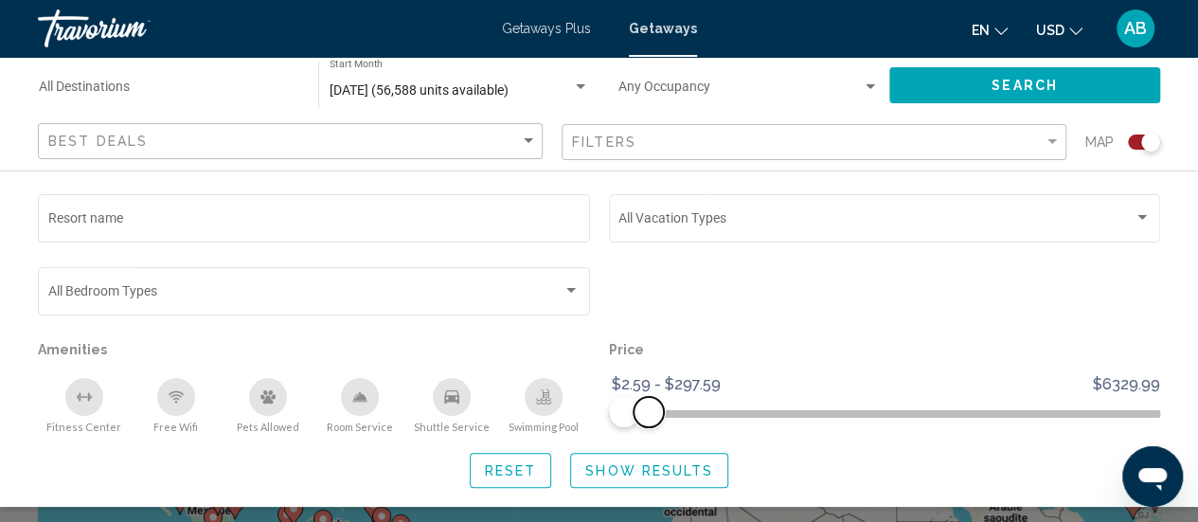
drag, startPoint x: 1139, startPoint y: 406, endPoint x: 648, endPoint y: 419, distance: 490.8
click at [648, 419] on span "Search widget" at bounding box center [649, 412] width 30 height 30
click at [659, 419] on span "Search widget" at bounding box center [659, 412] width 30 height 30
drag, startPoint x: 659, startPoint y: 419, endPoint x: 643, endPoint y: 420, distance: 16.1
click at [643, 420] on span "Search widget" at bounding box center [644, 412] width 30 height 30
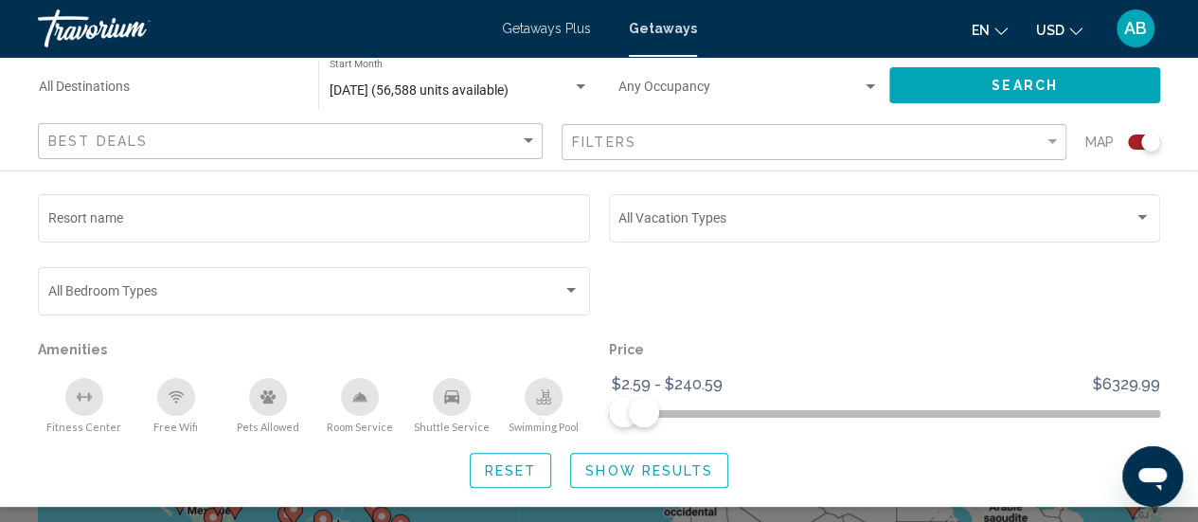
click at [619, 474] on span "Show Results" at bounding box center [649, 470] width 128 height 15
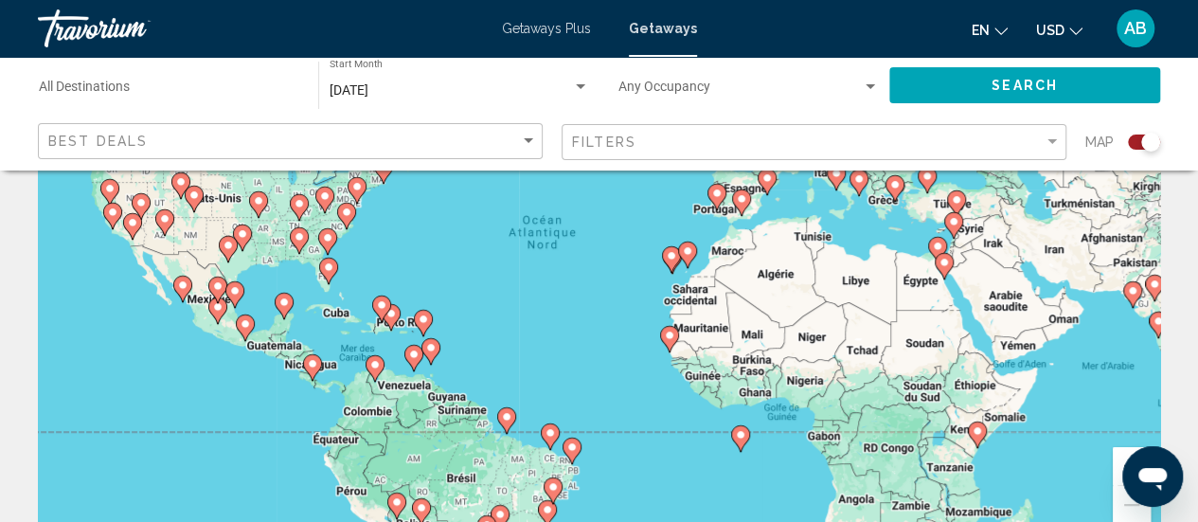
scroll to position [225, 0]
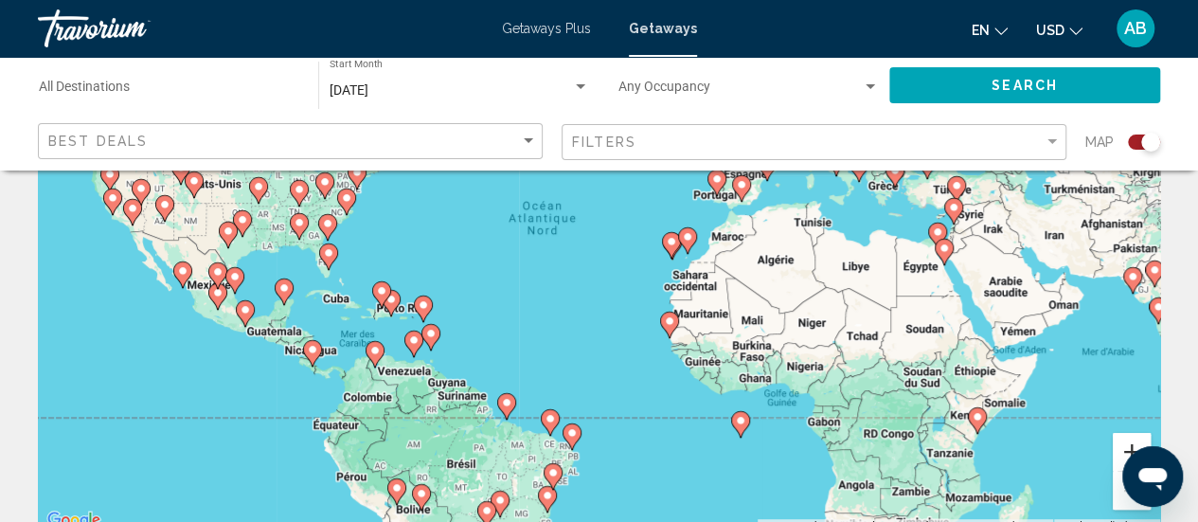
click at [1126, 442] on button "Zoom avant" at bounding box center [1132, 452] width 38 height 38
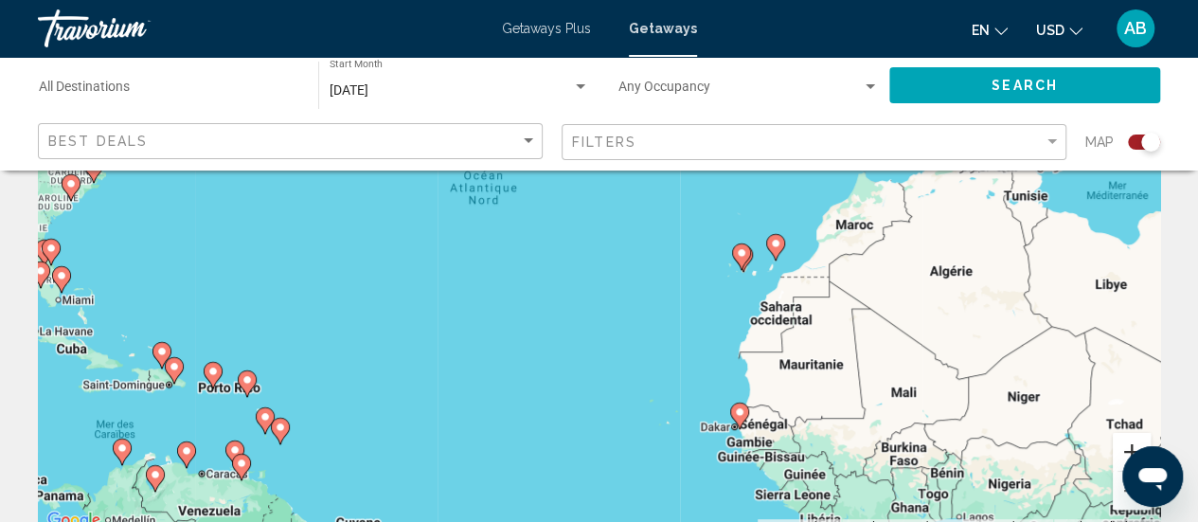
click at [1126, 442] on button "Zoom avant" at bounding box center [1132, 452] width 38 height 38
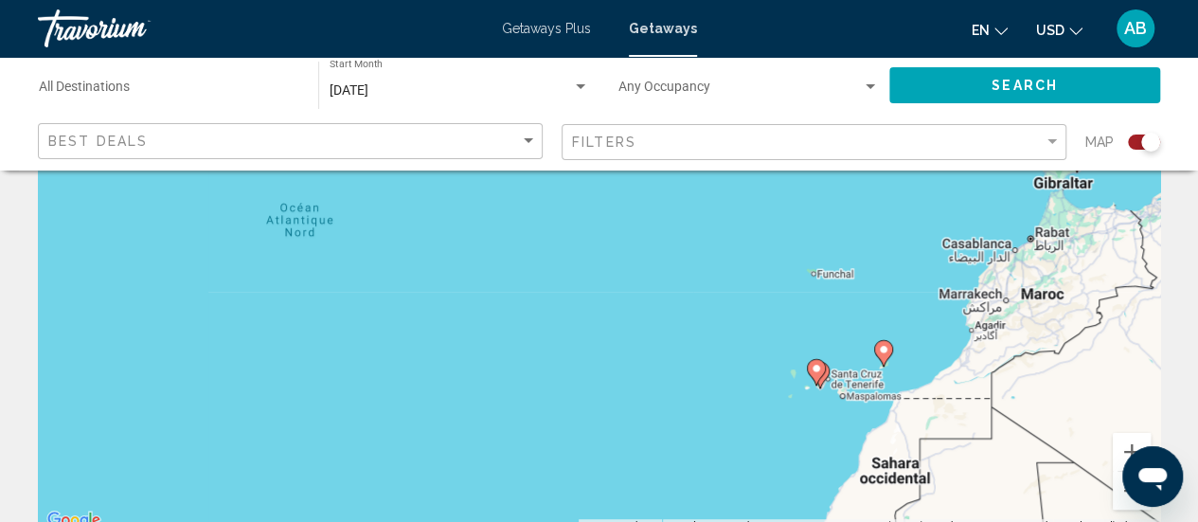
drag, startPoint x: 1067, startPoint y: 272, endPoint x: 932, endPoint y: 438, distance: 213.5
click at [932, 438] on div "Pour activer le glissement avec le clavier, appuyez sur Alt+Entrée. Une fois ce…" at bounding box center [599, 248] width 1122 height 568
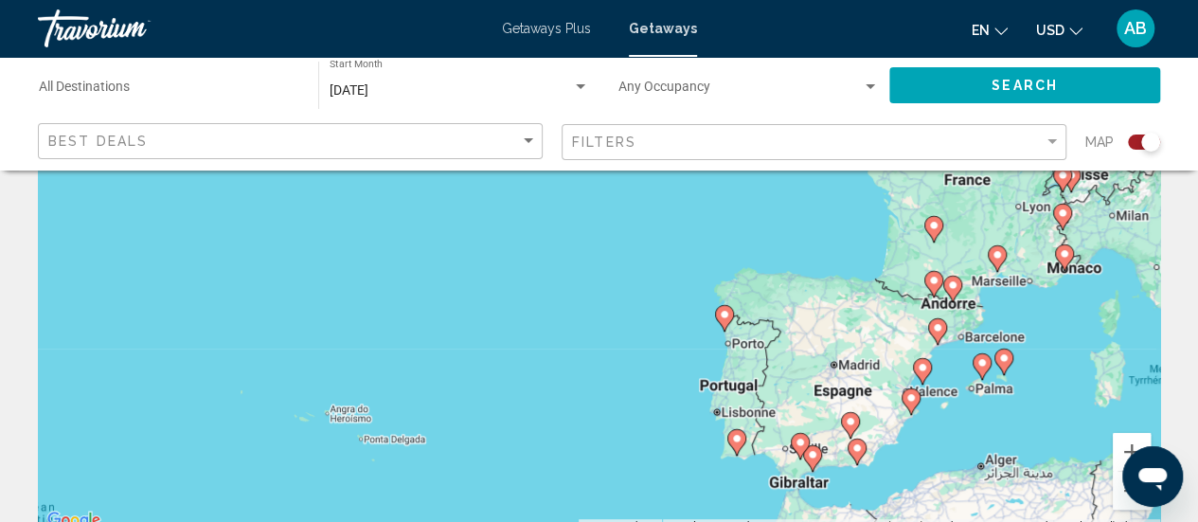
drag, startPoint x: 1006, startPoint y: 239, endPoint x: 801, endPoint y: 484, distance: 319.4
click at [801, 484] on div "Pour activer le glissement avec le clavier, appuyez sur Alt+Entrée. Une fois ce…" at bounding box center [599, 248] width 1122 height 568
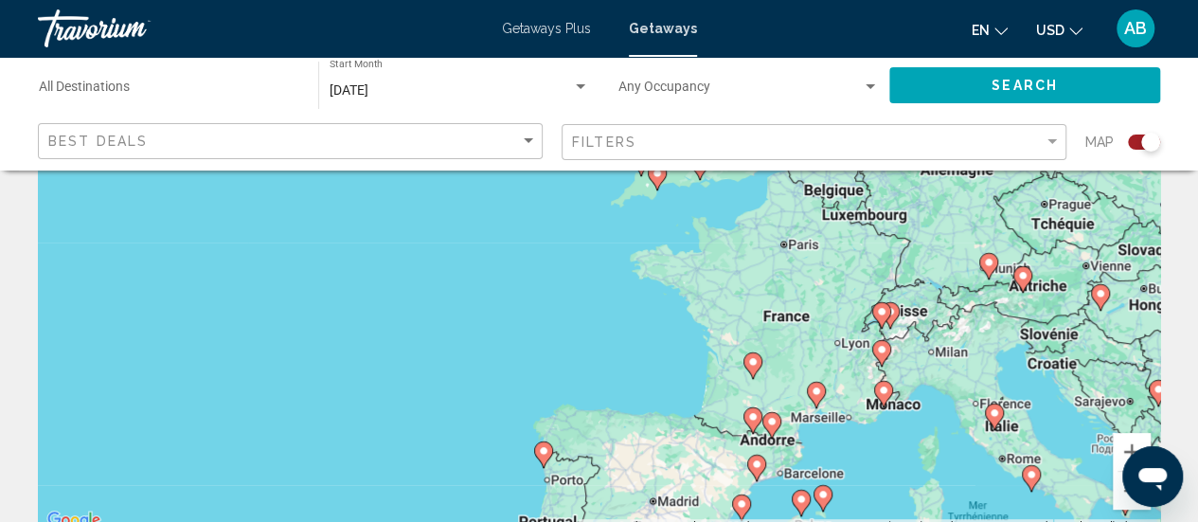
drag, startPoint x: 954, startPoint y: 348, endPoint x: 765, endPoint y: 484, distance: 232.7
click at [765, 484] on div "Pour activer le glissement avec le clavier, appuyez sur Alt+Entrée. Une fois ce…" at bounding box center [599, 248] width 1122 height 568
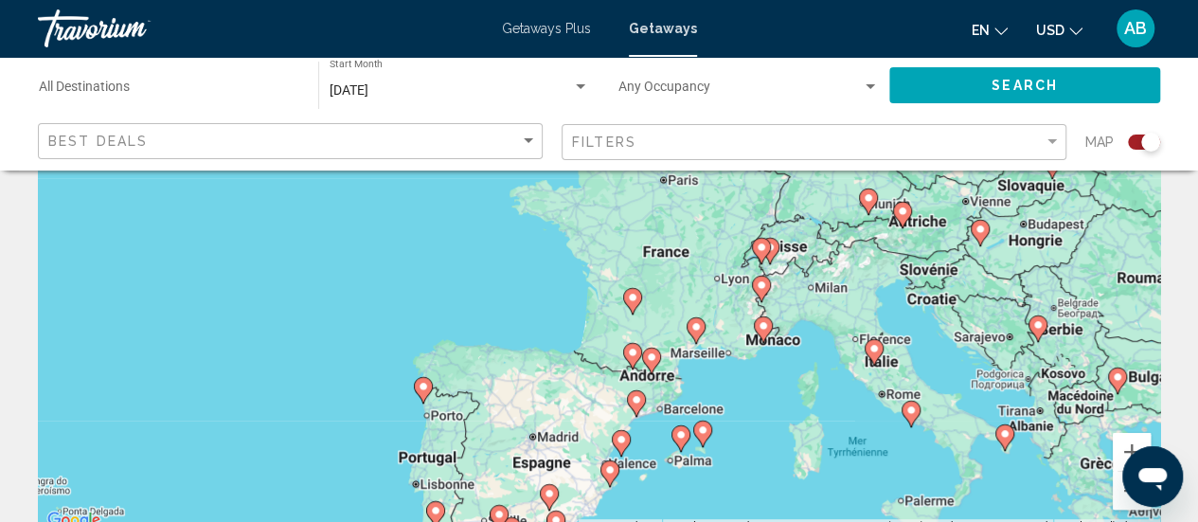
drag, startPoint x: 932, startPoint y: 446, endPoint x: 819, endPoint y: 393, distance: 124.6
click at [819, 393] on div "Pour activer le glissement avec le clavier, appuyez sur Alt+Entrée. Une fois ce…" at bounding box center [599, 248] width 1122 height 568
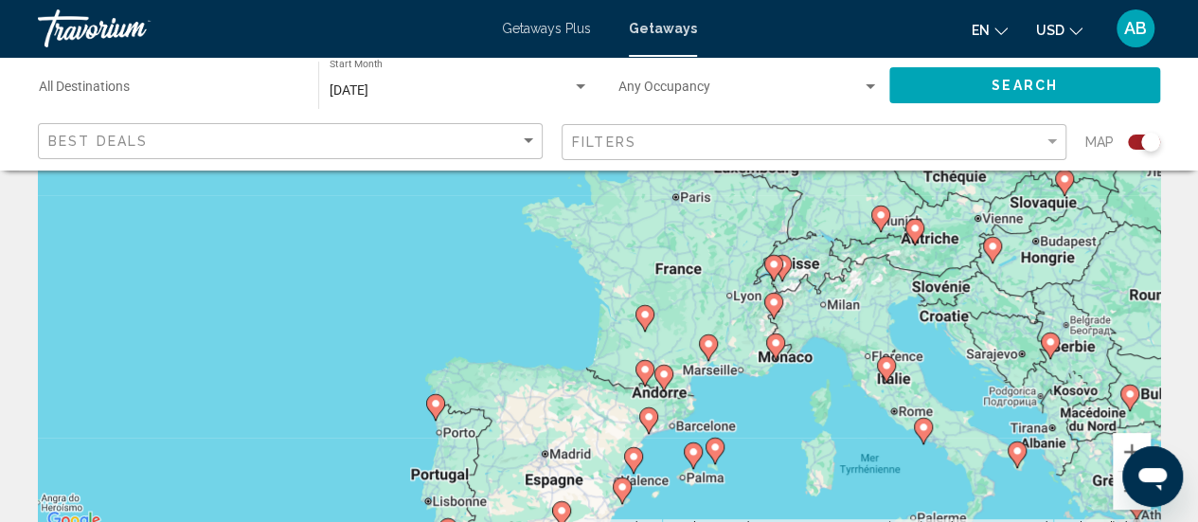
click at [927, 433] on icon "Main content" at bounding box center [922, 431] width 17 height 25
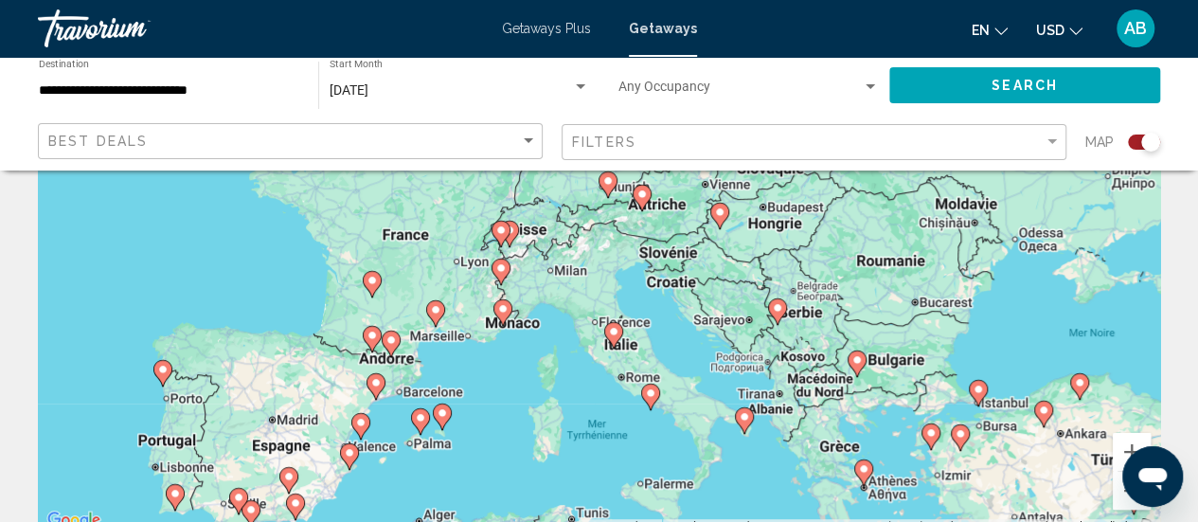
drag, startPoint x: 758, startPoint y: 306, endPoint x: 812, endPoint y: 475, distance: 177.0
click at [812, 475] on div "Pour activer le glissement avec le clavier, appuyez sur Alt+Entrée. Une fois ce…" at bounding box center [599, 248] width 1122 height 568
click at [860, 471] on image "Main content" at bounding box center [864, 469] width 11 height 11
type input "**********"
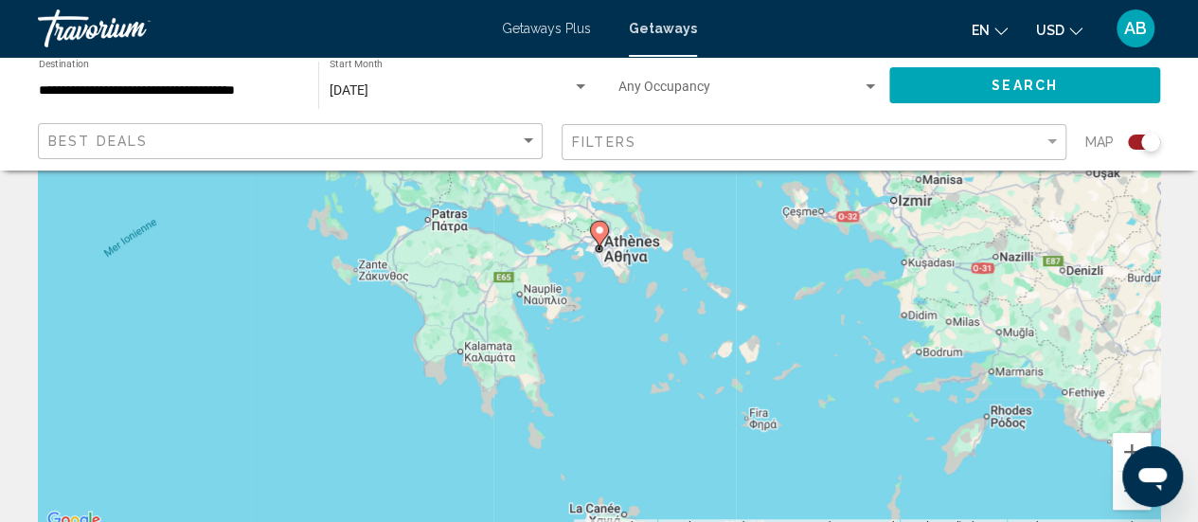
click at [601, 237] on icon "Main content" at bounding box center [598, 234] width 17 height 25
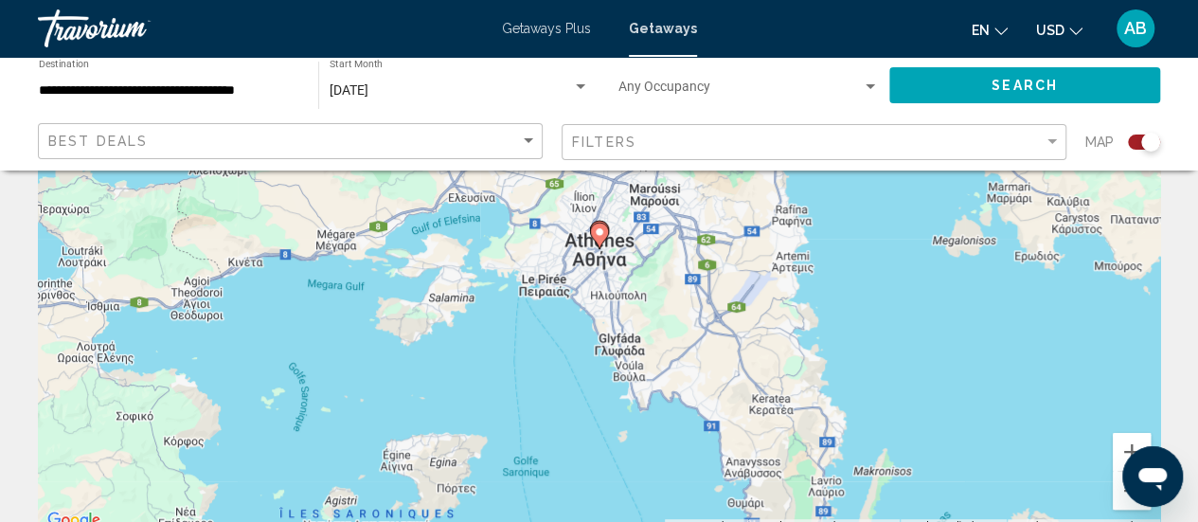
click at [601, 237] on icon "Main content" at bounding box center [598, 236] width 17 height 25
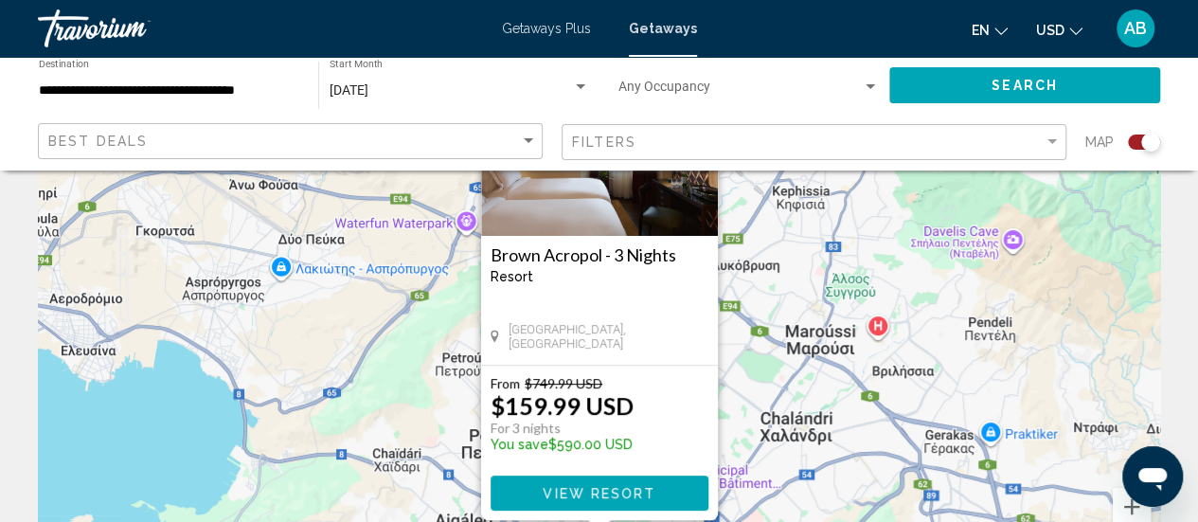
scroll to position [172, 0]
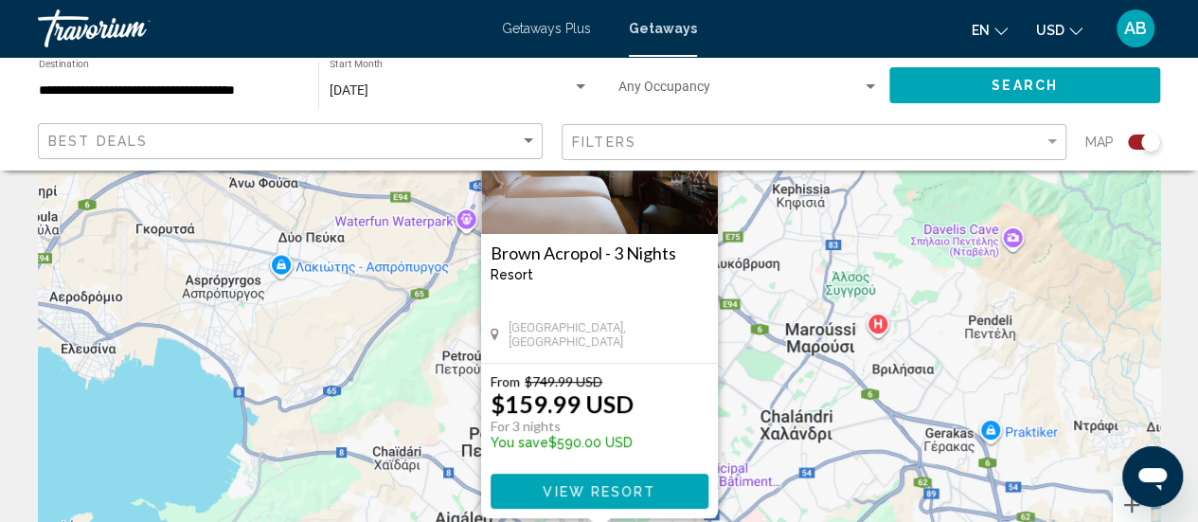
click at [847, 150] on div "Filters" at bounding box center [816, 142] width 489 height 35
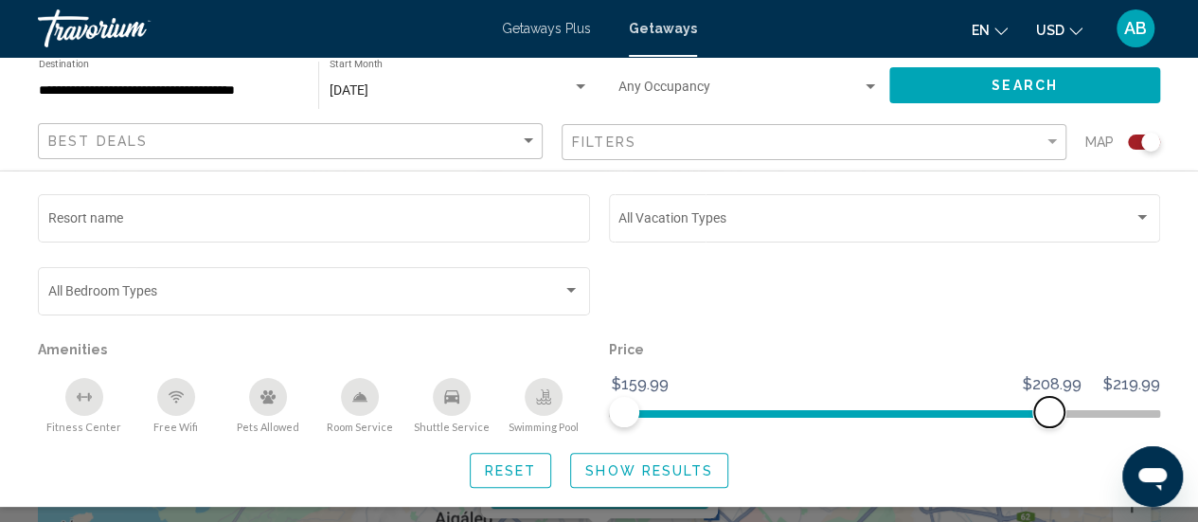
drag, startPoint x: 1142, startPoint y: 410, endPoint x: 1053, endPoint y: 415, distance: 89.2
click at [1053, 415] on span "Search widget" at bounding box center [1049, 412] width 30 height 30
click at [674, 468] on span "Show Results" at bounding box center [649, 470] width 128 height 15
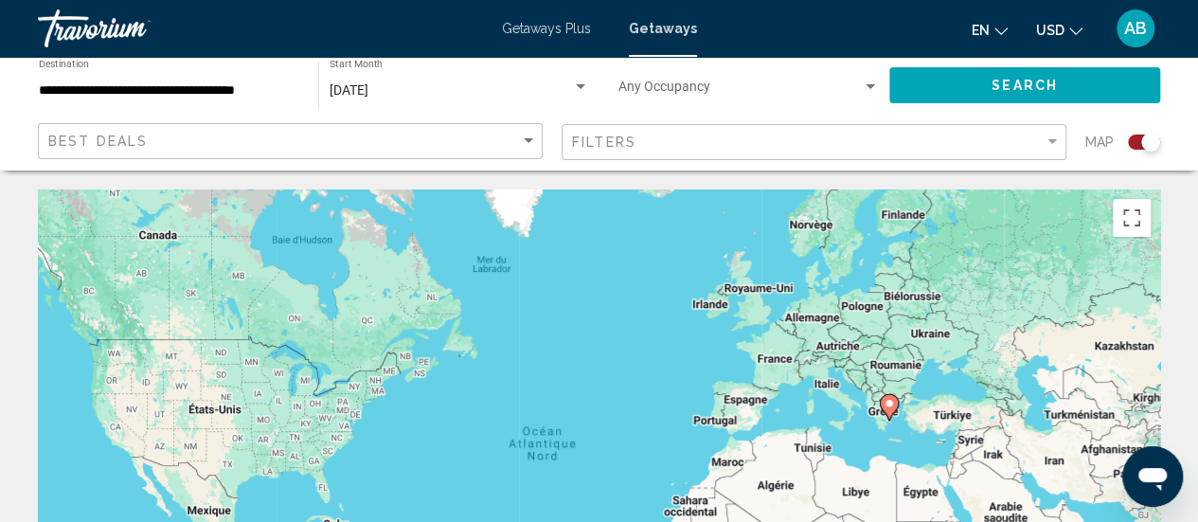
click at [896, 406] on icon "Main content" at bounding box center [888, 407] width 17 height 25
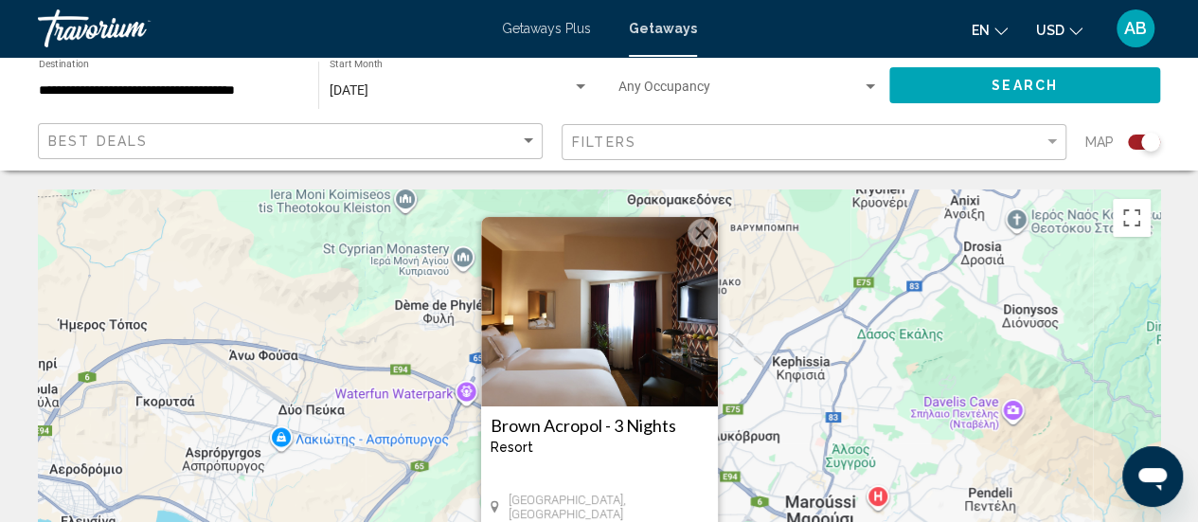
click at [616, 428] on h3 "Brown Acropol - 3 Nights" at bounding box center [600, 425] width 218 height 19
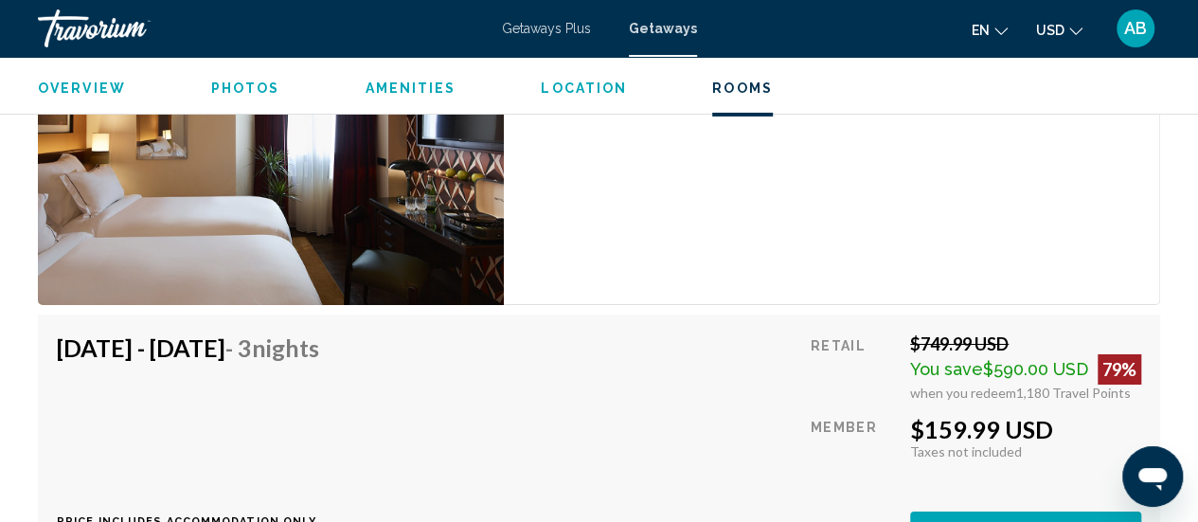
scroll to position [3255, 0]
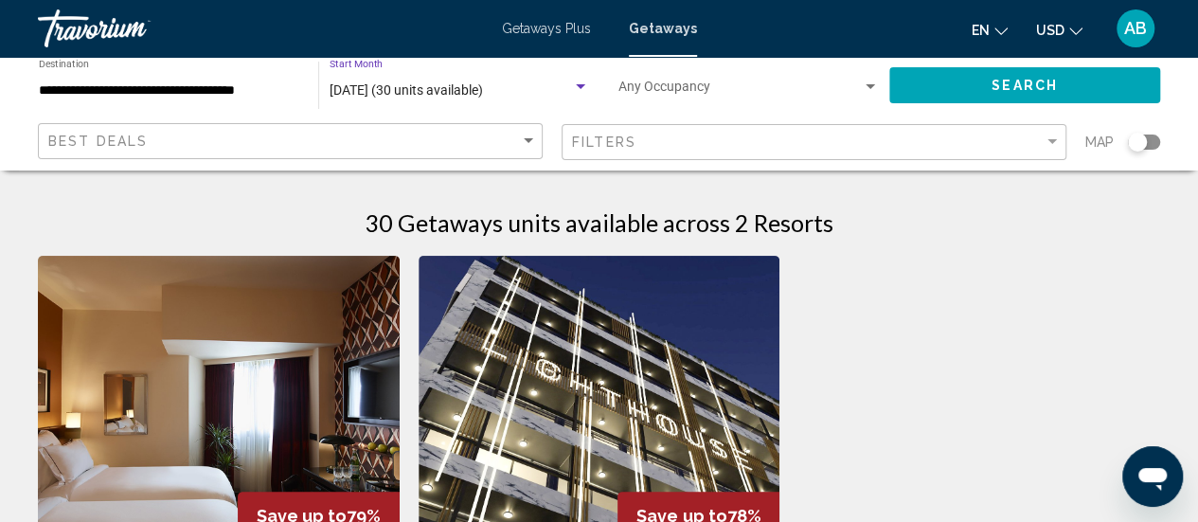
click at [483, 85] on span "November 2025 (30 units available)" at bounding box center [406, 89] width 153 height 15
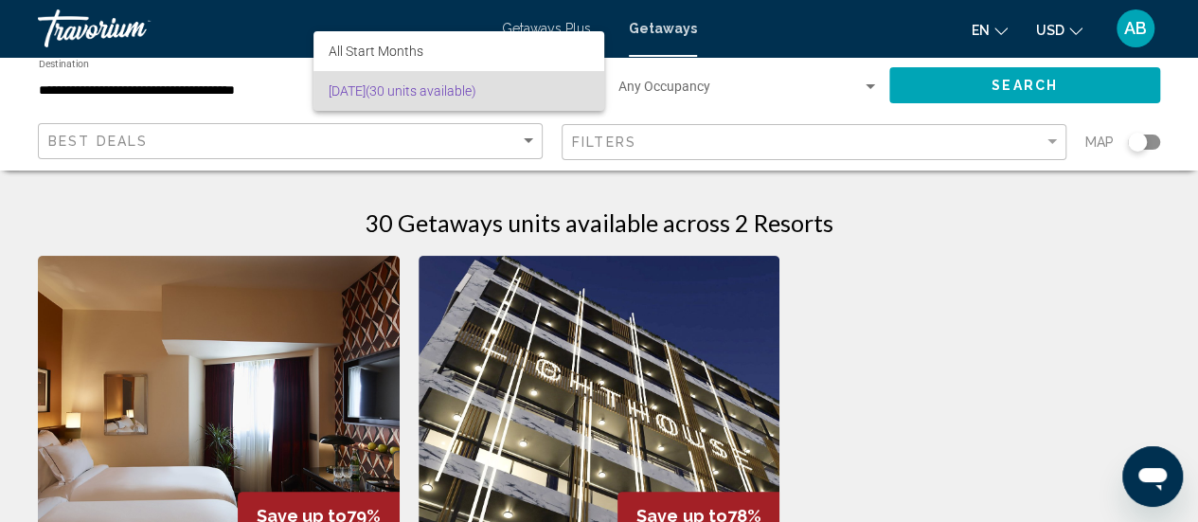
click at [660, 92] on div at bounding box center [599, 261] width 1198 height 522
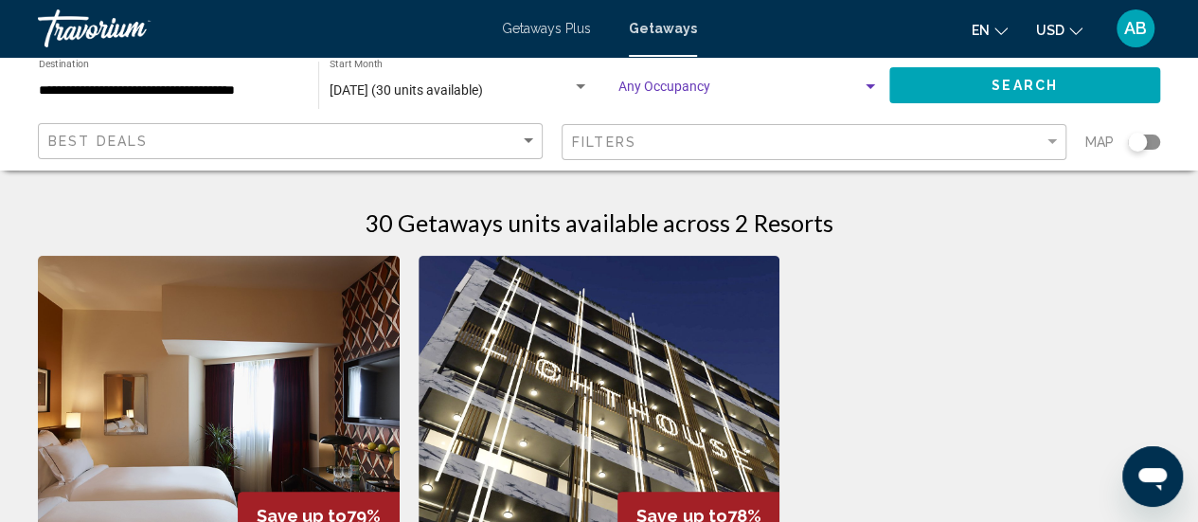
click at [660, 92] on span "Search widget" at bounding box center [740, 90] width 243 height 15
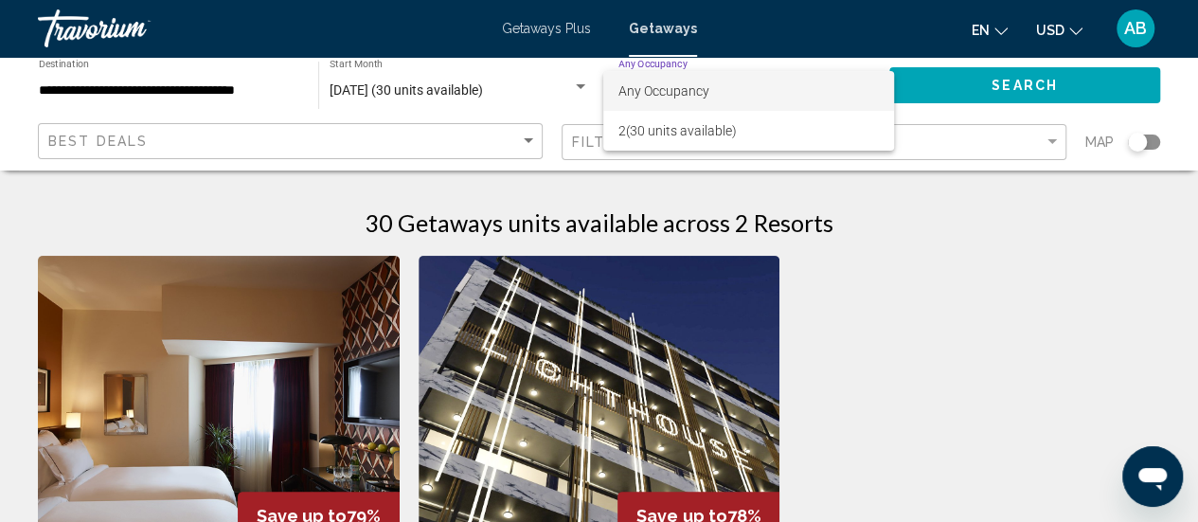
click at [951, 131] on div at bounding box center [599, 261] width 1198 height 522
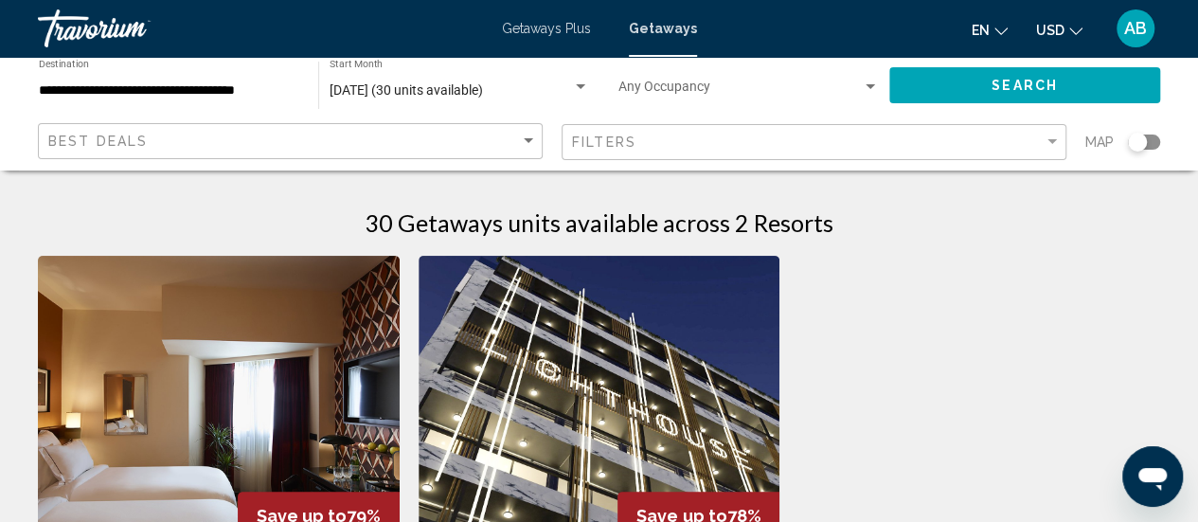
click at [951, 131] on div "Filters" at bounding box center [816, 142] width 489 height 35
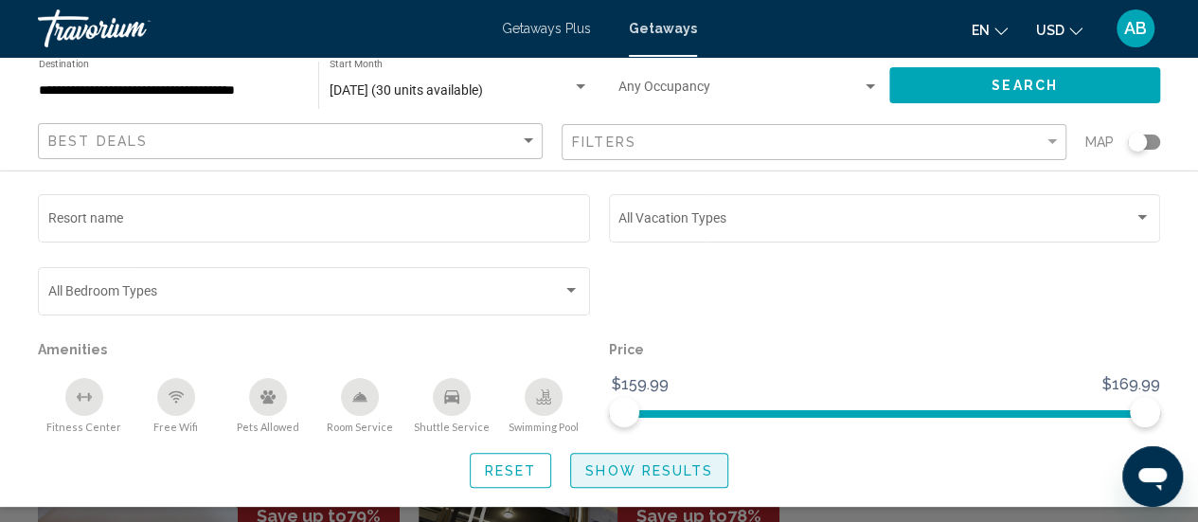
click at [670, 470] on span "Show Results" at bounding box center [649, 470] width 128 height 15
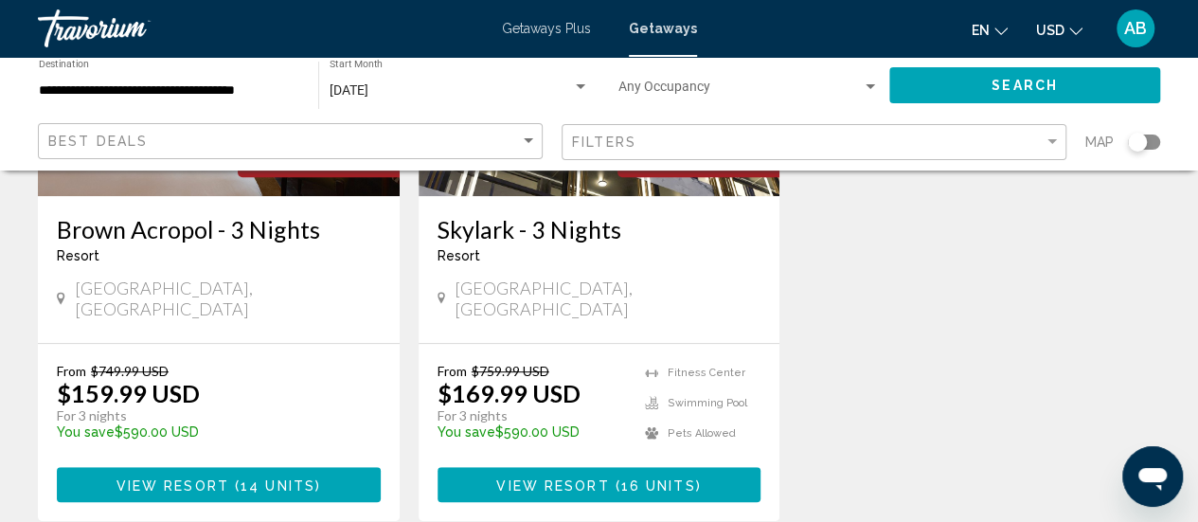
scroll to position [371, 0]
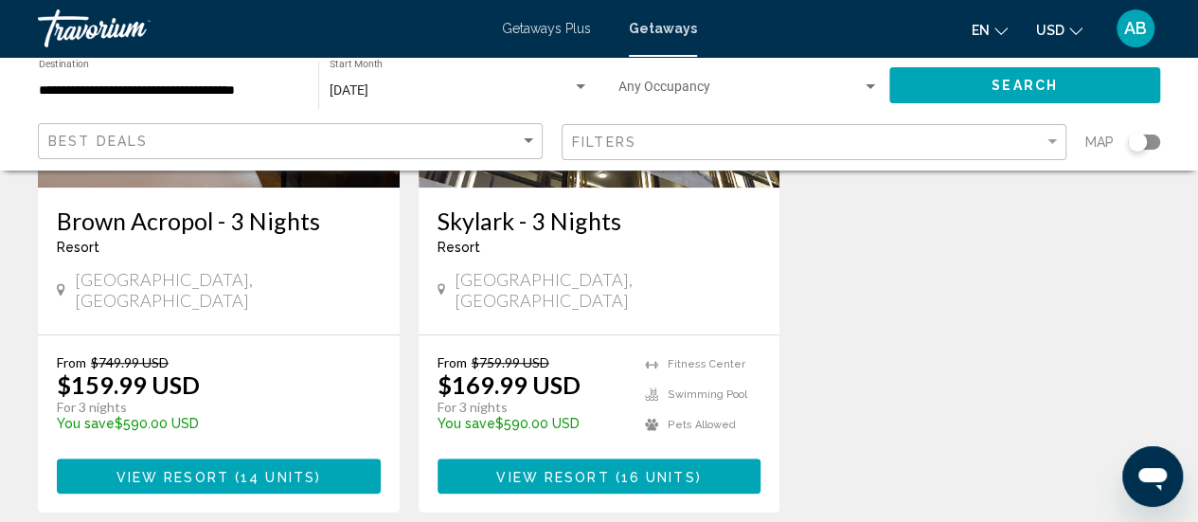
click at [533, 223] on h3 "Skylark - 3 Nights" at bounding box center [600, 220] width 324 height 28
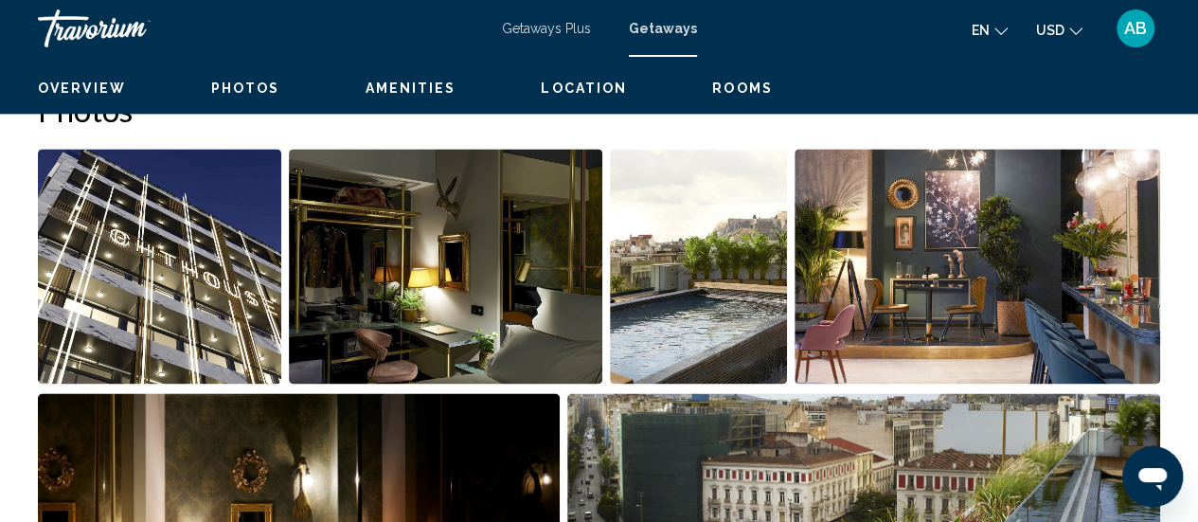
scroll to position [587, 0]
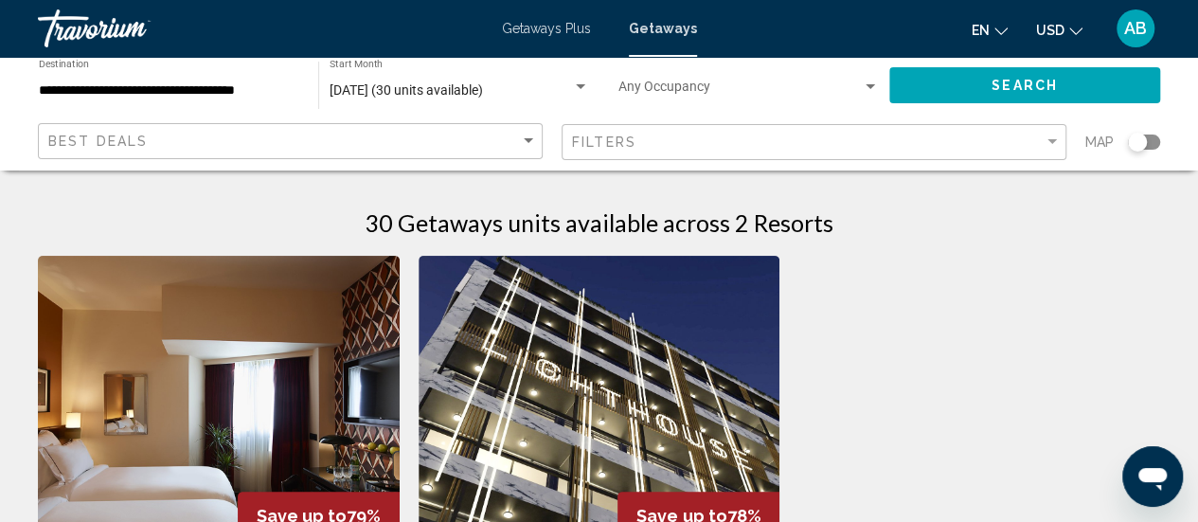
click at [618, 154] on div "Filters" at bounding box center [816, 142] width 489 height 35
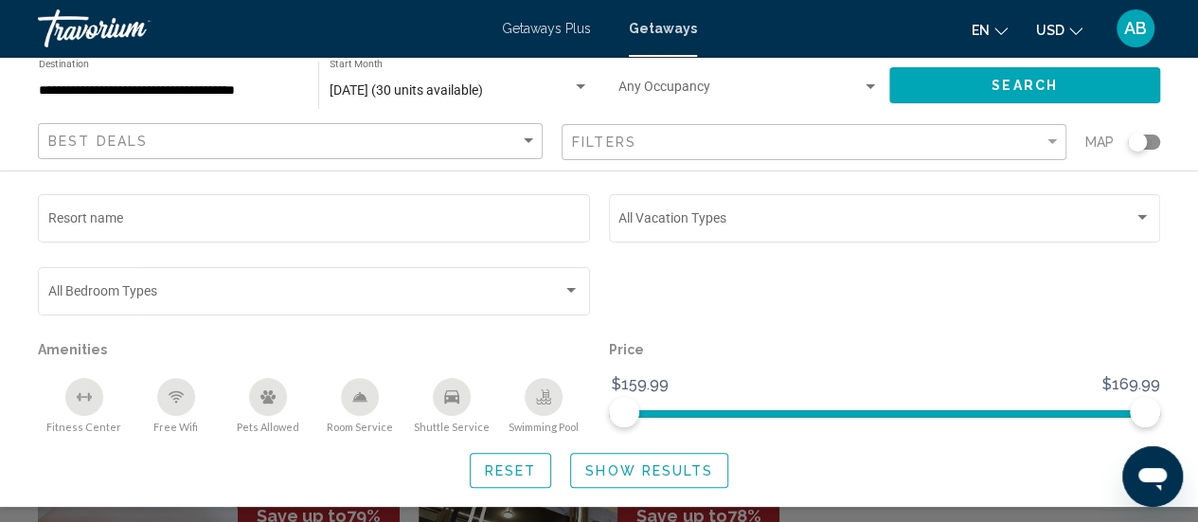
click at [551, 39] on div "Getaways Plus Getaways en English Español Français Italiano Português русский U…" at bounding box center [599, 29] width 1198 height 40
click at [582, 28] on span "Getaways Plus" at bounding box center [546, 28] width 89 height 15
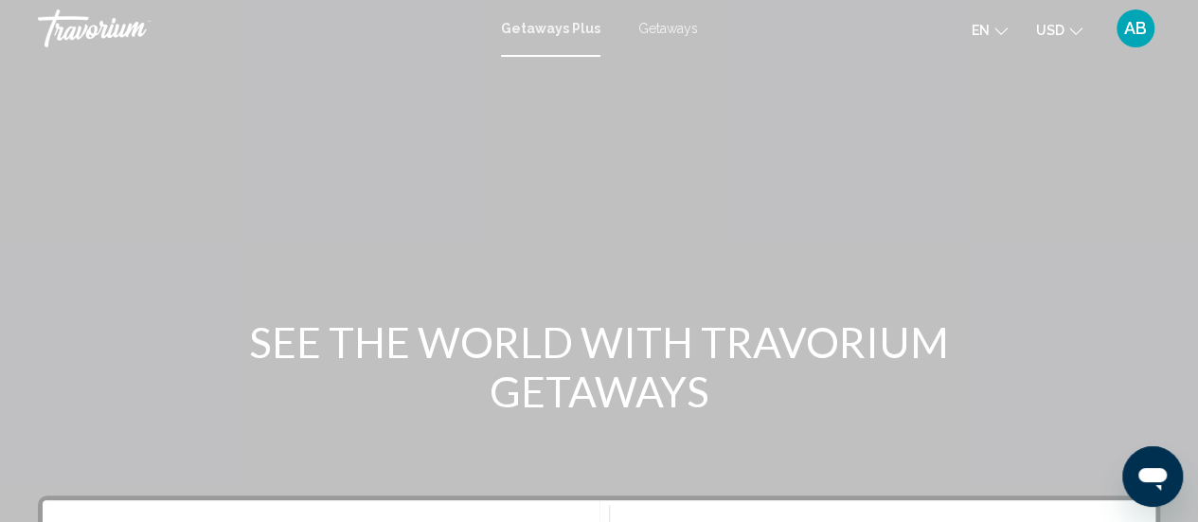
click at [674, 29] on span "Getaways" at bounding box center [668, 28] width 60 height 15
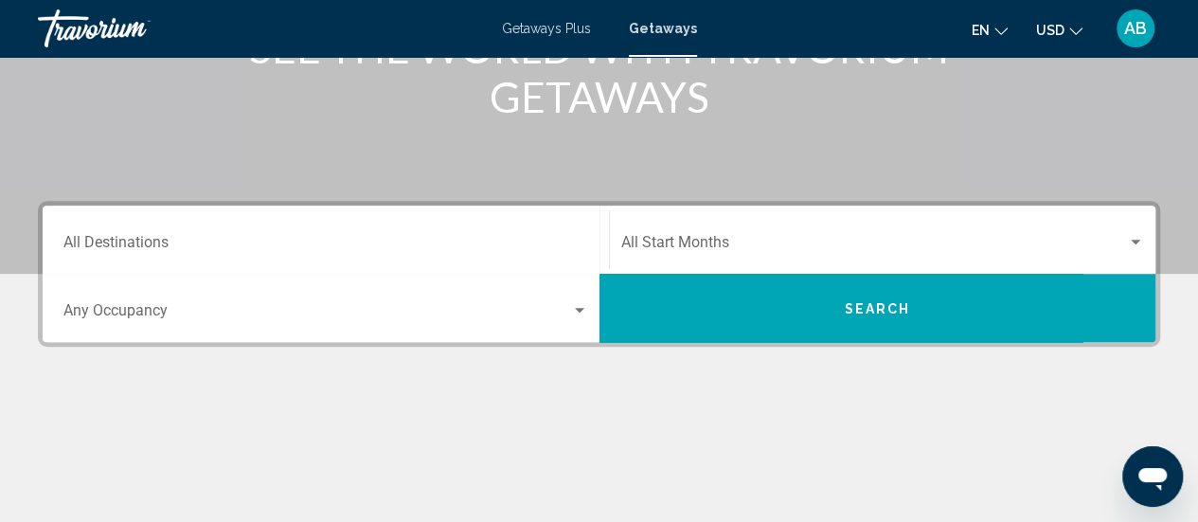
scroll to position [311, 0]
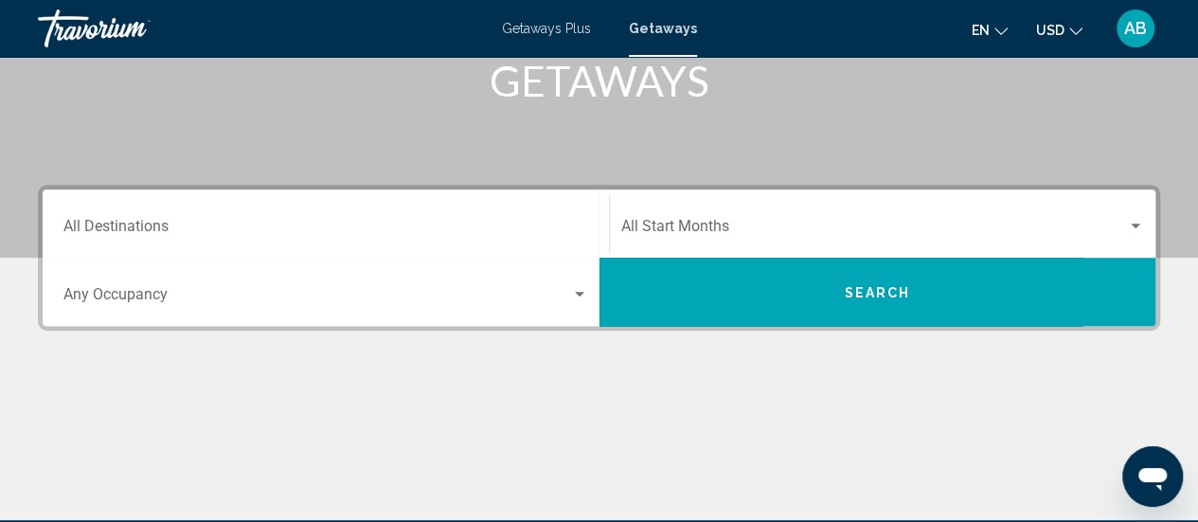
click at [588, 293] on div "Occupancy Any Occupancy" at bounding box center [325, 292] width 547 height 60
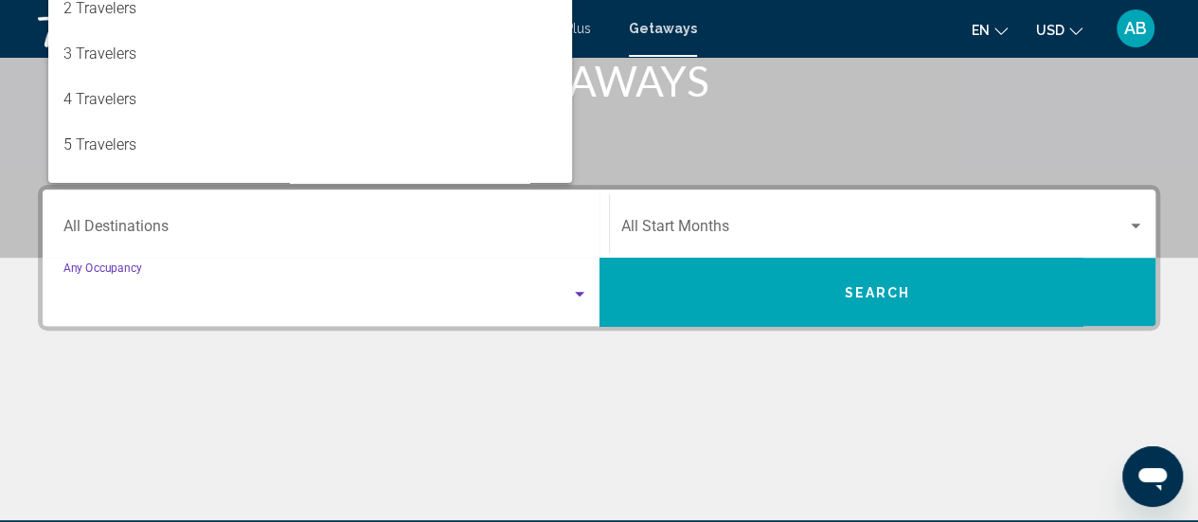
scroll to position [434, 0]
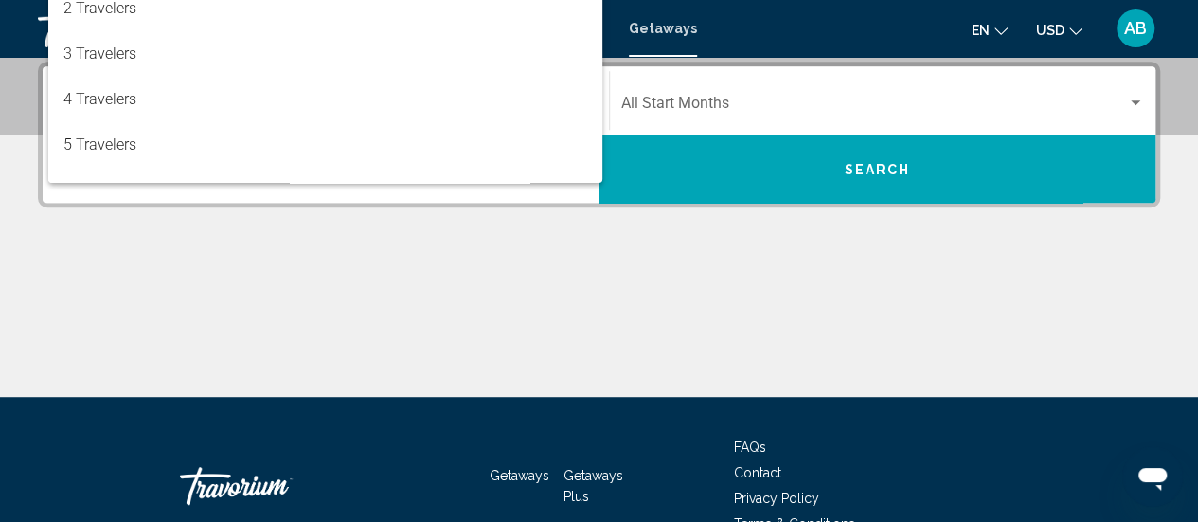
click at [695, 386] on div at bounding box center [599, 261] width 1198 height 522
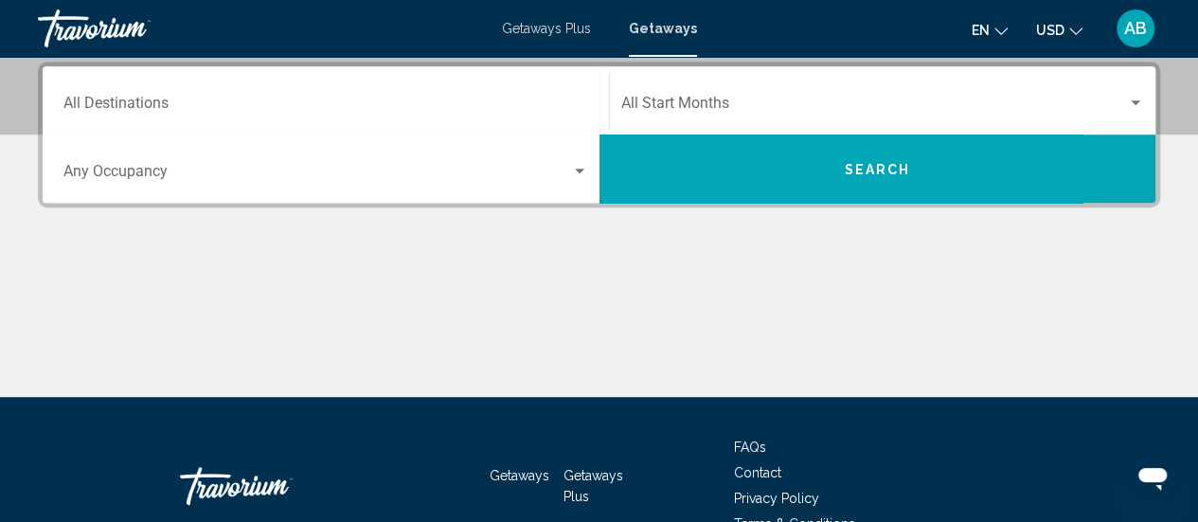
click at [706, 115] on div "Start Month All Start Months" at bounding box center [883, 101] width 524 height 60
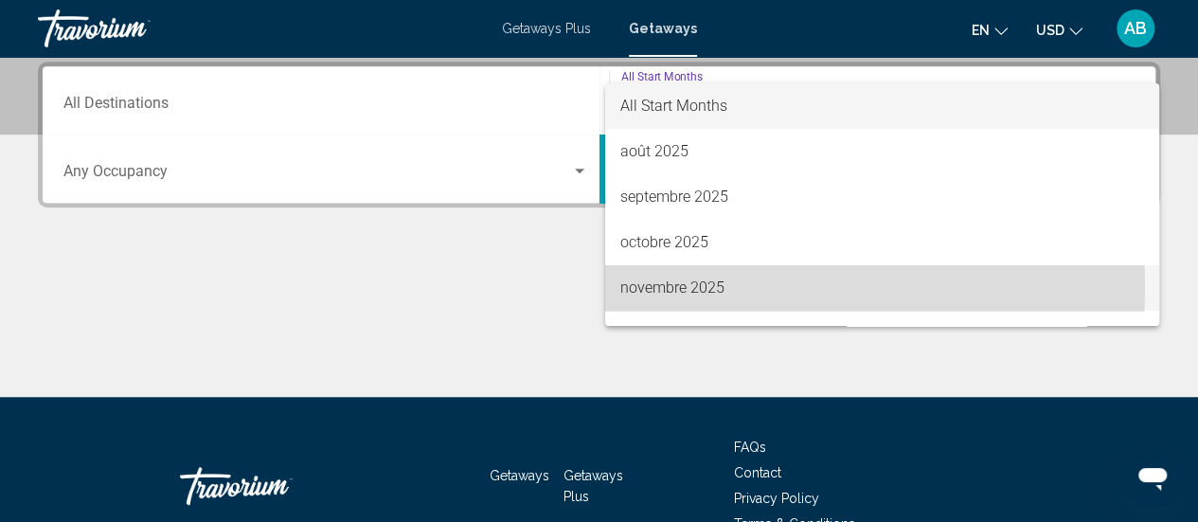
click at [705, 287] on span "novembre 2025" at bounding box center [882, 287] width 524 height 45
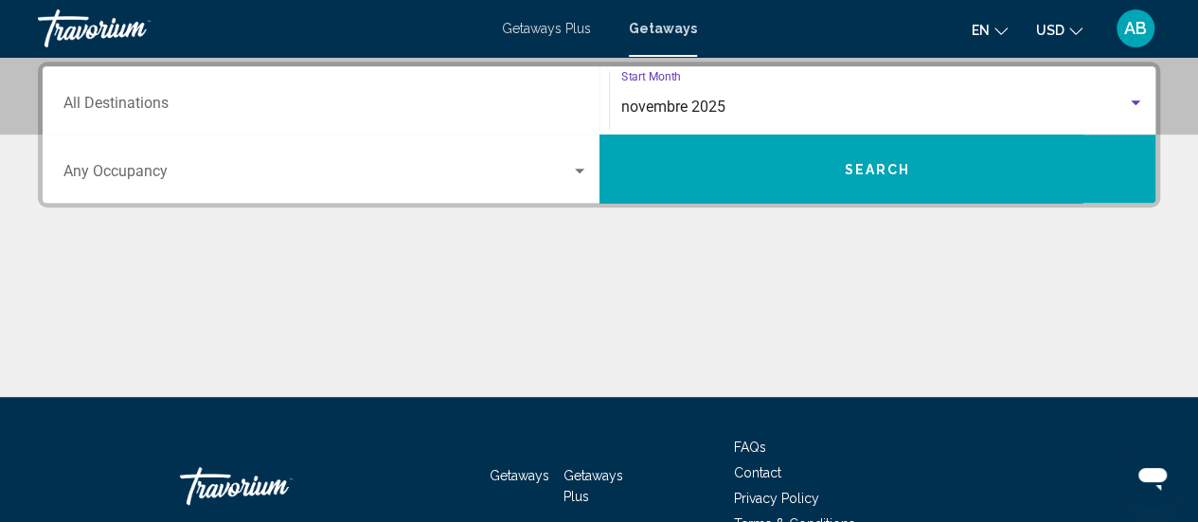
click at [816, 170] on button "Search" at bounding box center [878, 169] width 557 height 68
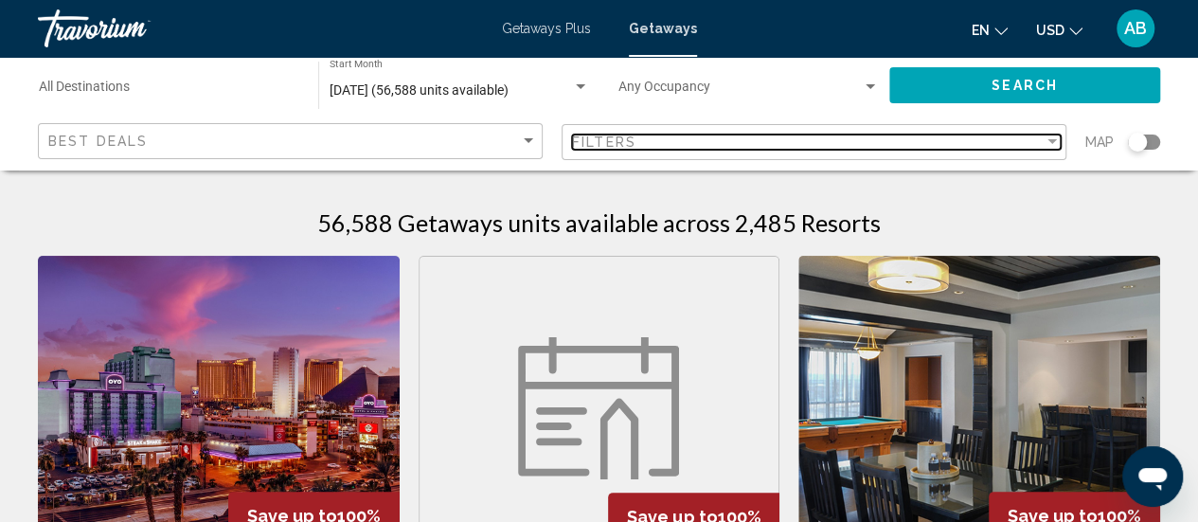
click at [1051, 145] on div "Filter" at bounding box center [1052, 142] width 17 height 15
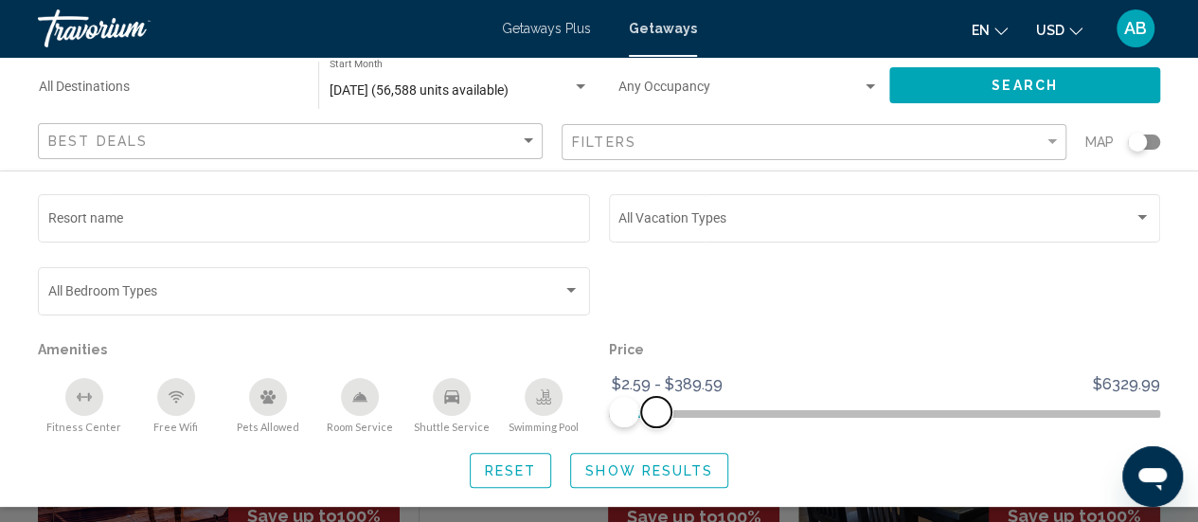
drag, startPoint x: 1149, startPoint y: 423, endPoint x: 655, endPoint y: 420, distance: 493.5
click at [655, 420] on span "Search widget" at bounding box center [656, 412] width 30 height 30
click at [641, 478] on span "Show Results" at bounding box center [649, 470] width 128 height 15
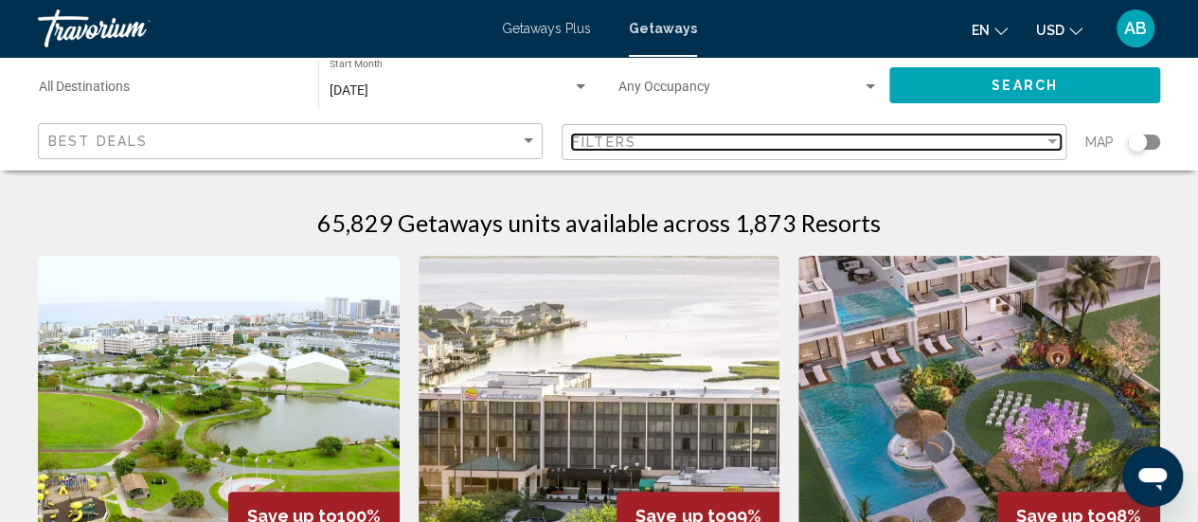
click at [1035, 138] on div "Filters" at bounding box center [808, 142] width 472 height 15
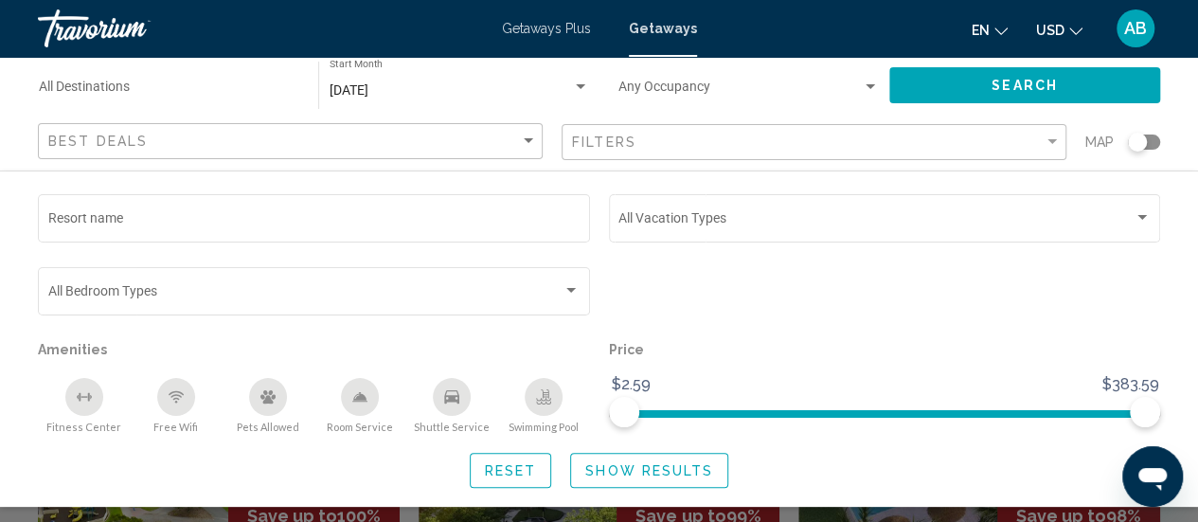
click at [1150, 130] on div "Map" at bounding box center [1122, 142] width 75 height 39
click at [1148, 139] on div "Search widget" at bounding box center [1144, 142] width 32 height 15
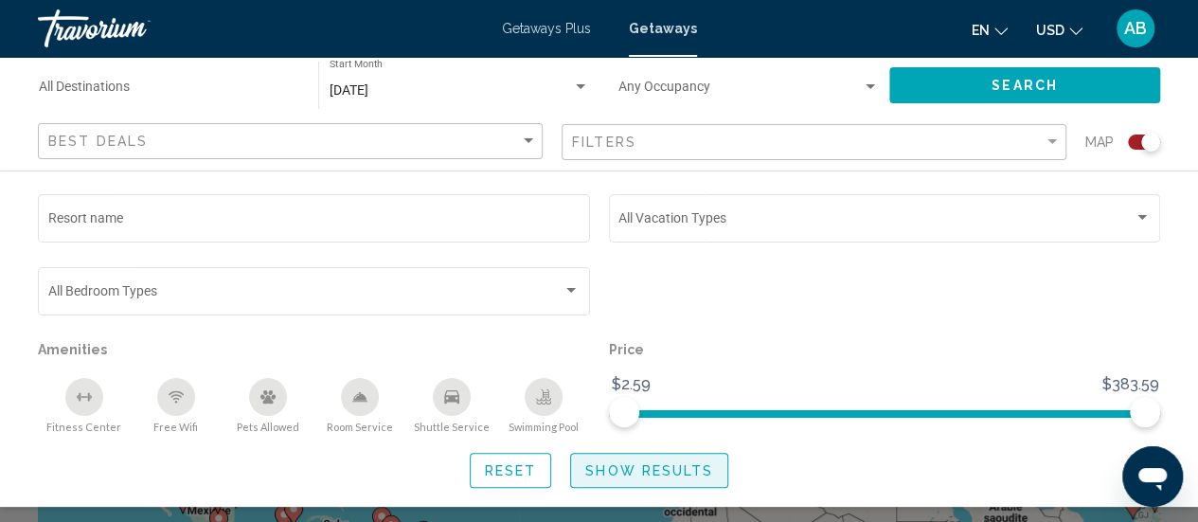
click at [657, 465] on span "Show Results" at bounding box center [649, 470] width 128 height 15
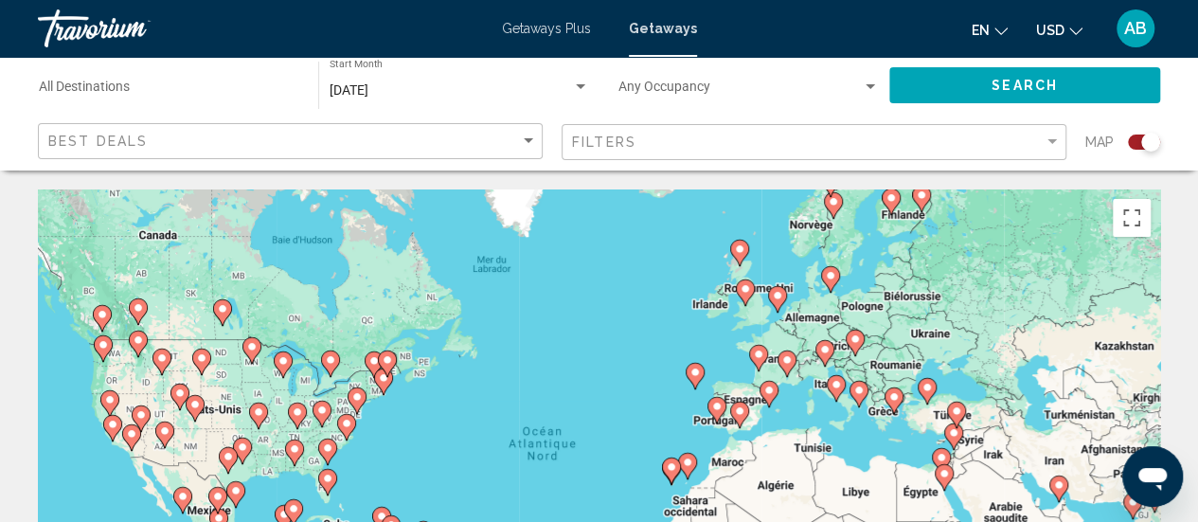
click at [1143, 135] on div "Search widget" at bounding box center [1150, 142] width 19 height 19
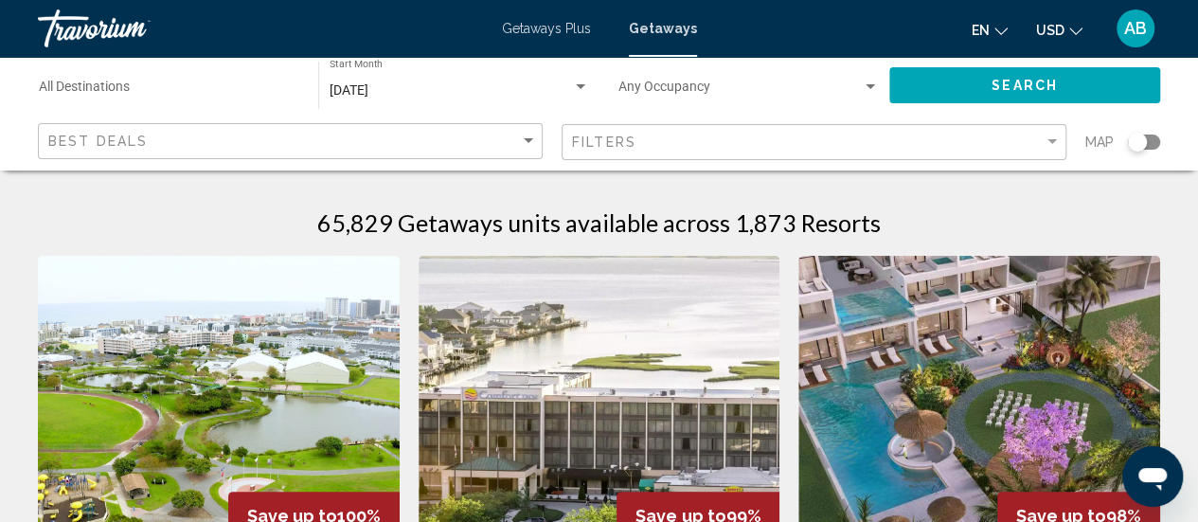
click at [1142, 142] on div "Search widget" at bounding box center [1137, 142] width 19 height 19
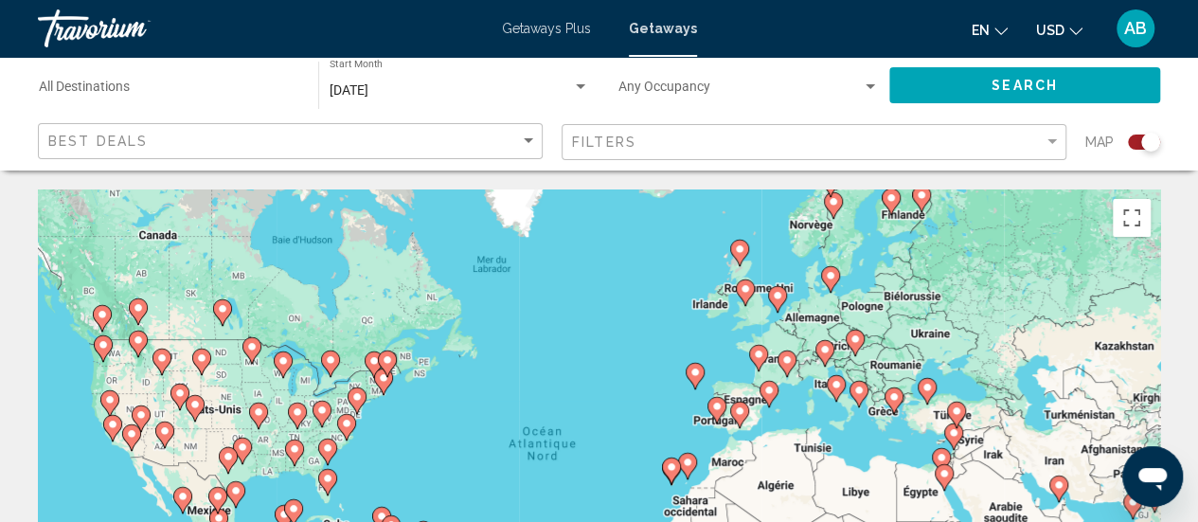
click at [768, 387] on image "Main content" at bounding box center [768, 390] width 11 height 11
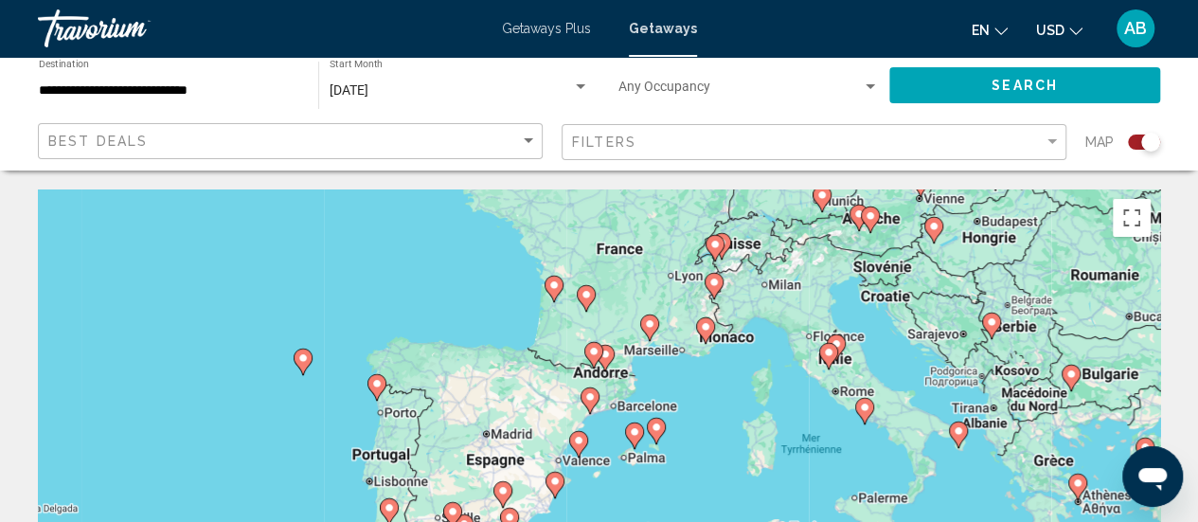
click at [593, 401] on image "Main content" at bounding box center [589, 396] width 11 height 11
type input "**********"
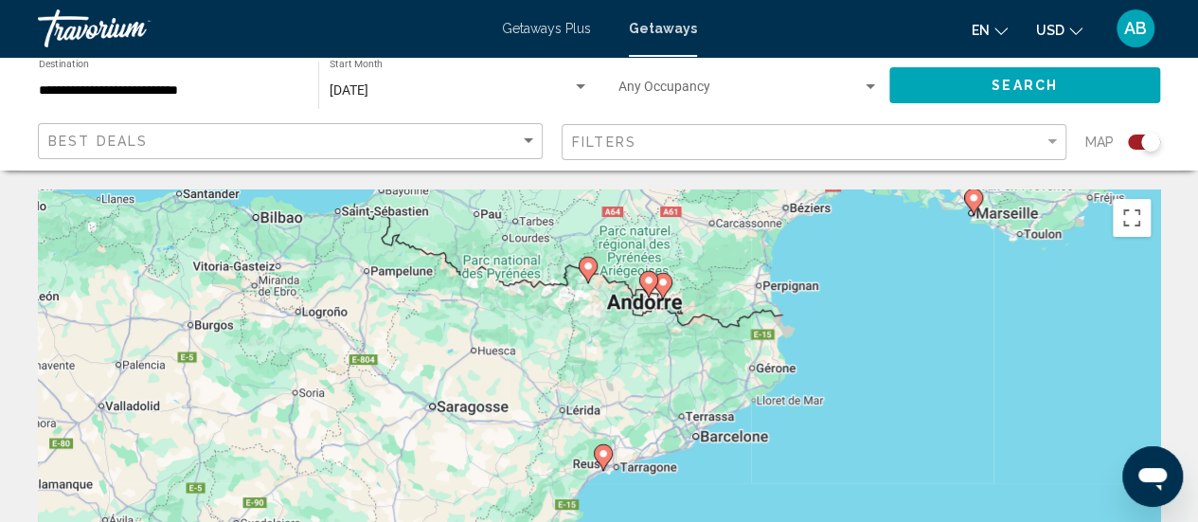
click at [603, 456] on image "Main content" at bounding box center [603, 453] width 11 height 11
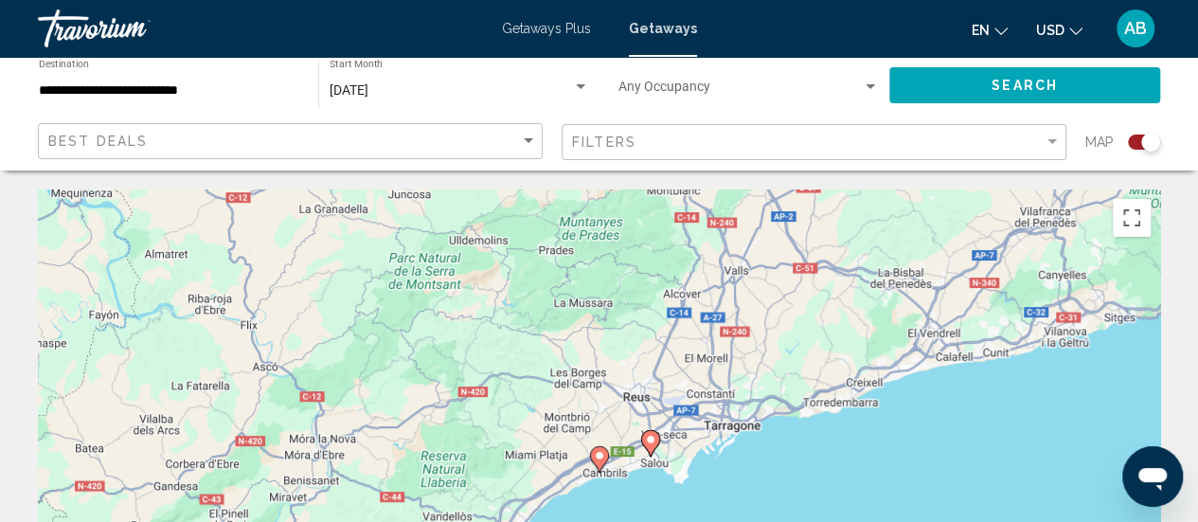
click at [652, 439] on image "Main content" at bounding box center [650, 439] width 11 height 11
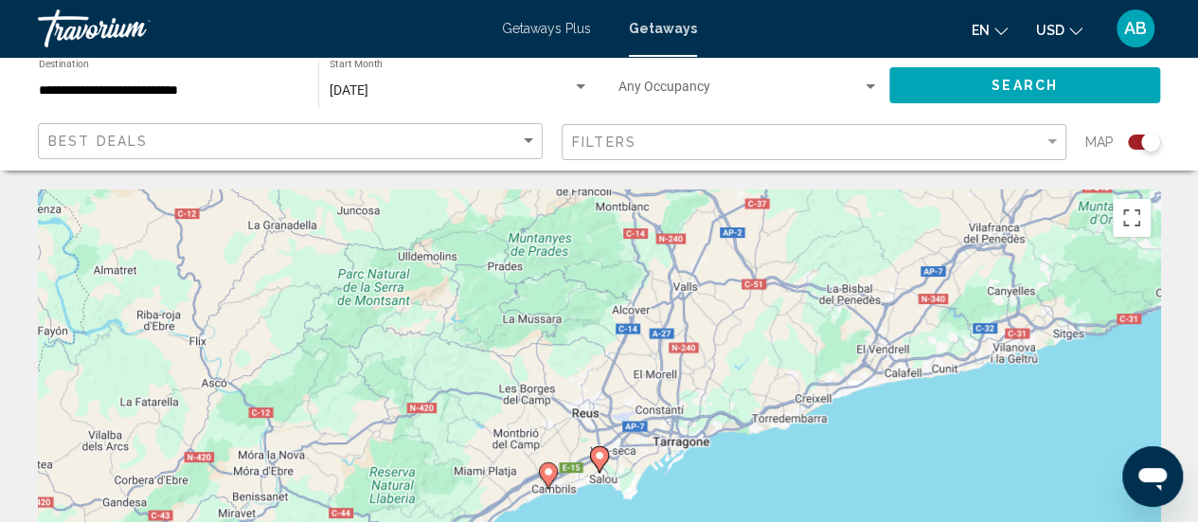
click at [599, 453] on image "Main content" at bounding box center [599, 455] width 11 height 11
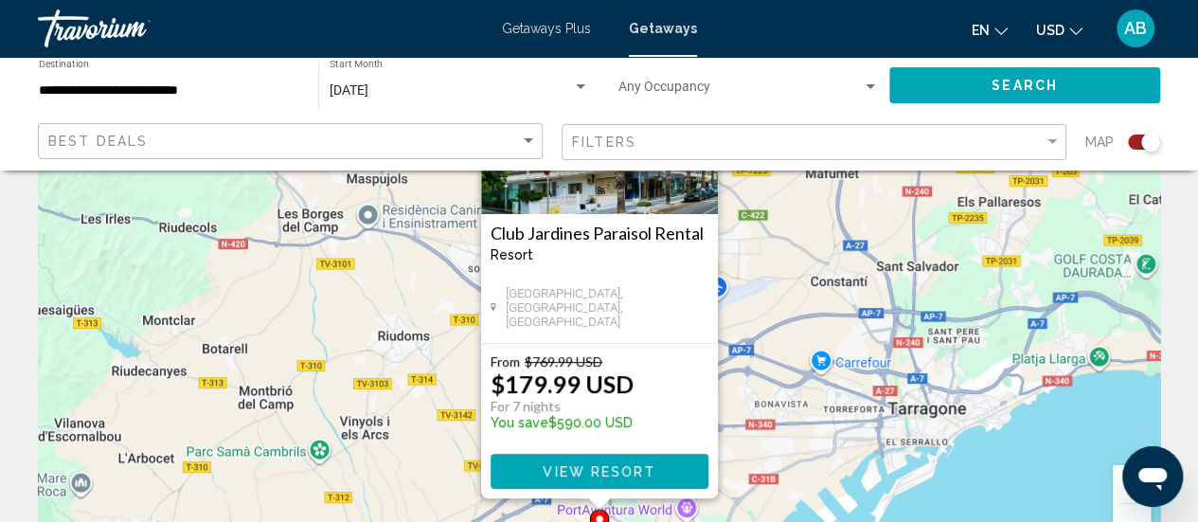
scroll to position [213, 0]
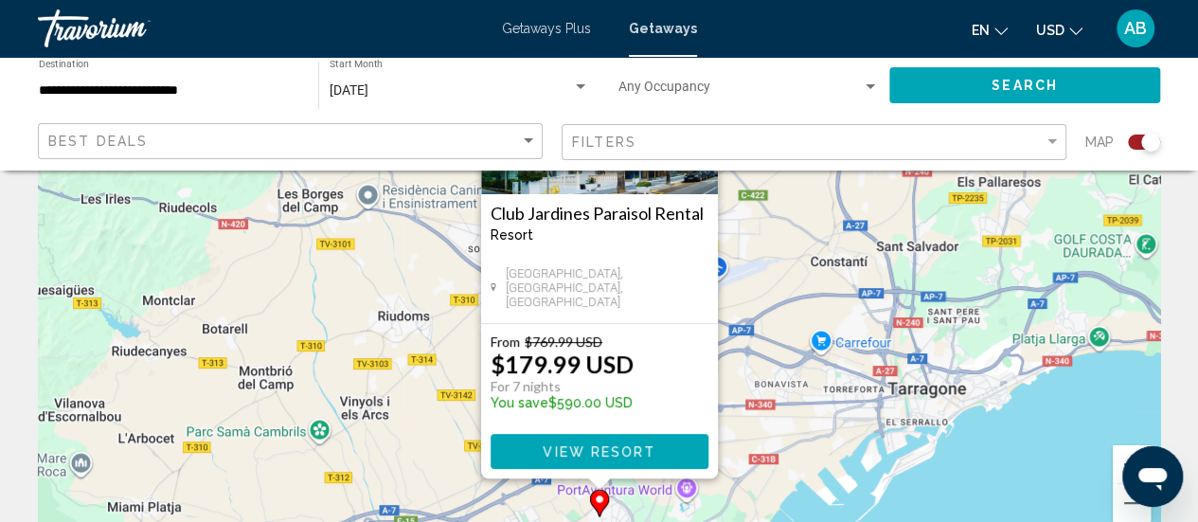
click at [637, 209] on h3 "Club Jardines Paraisol Rental" at bounding box center [600, 213] width 218 height 19
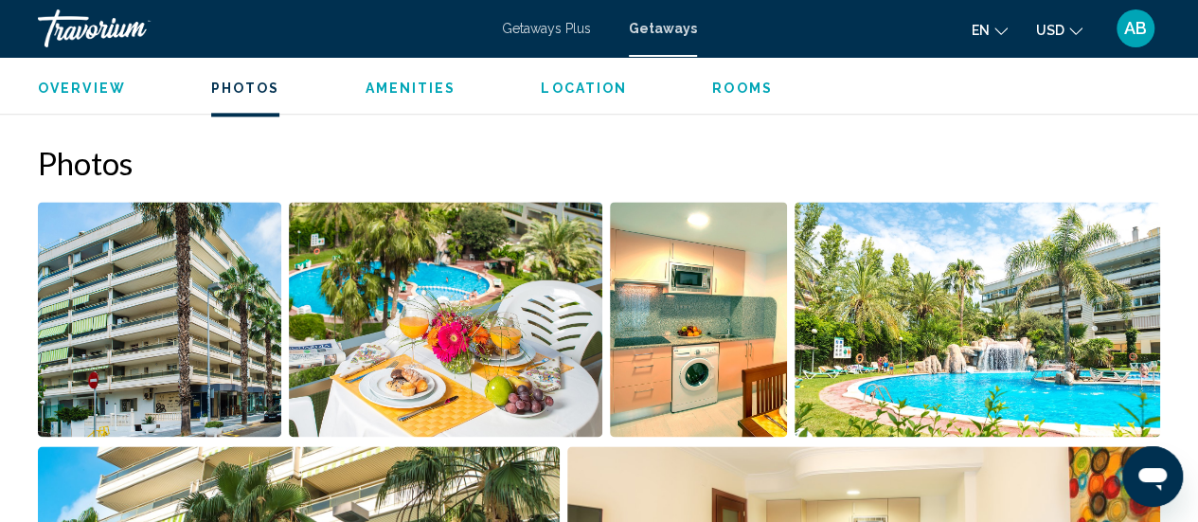
scroll to position [1183, 0]
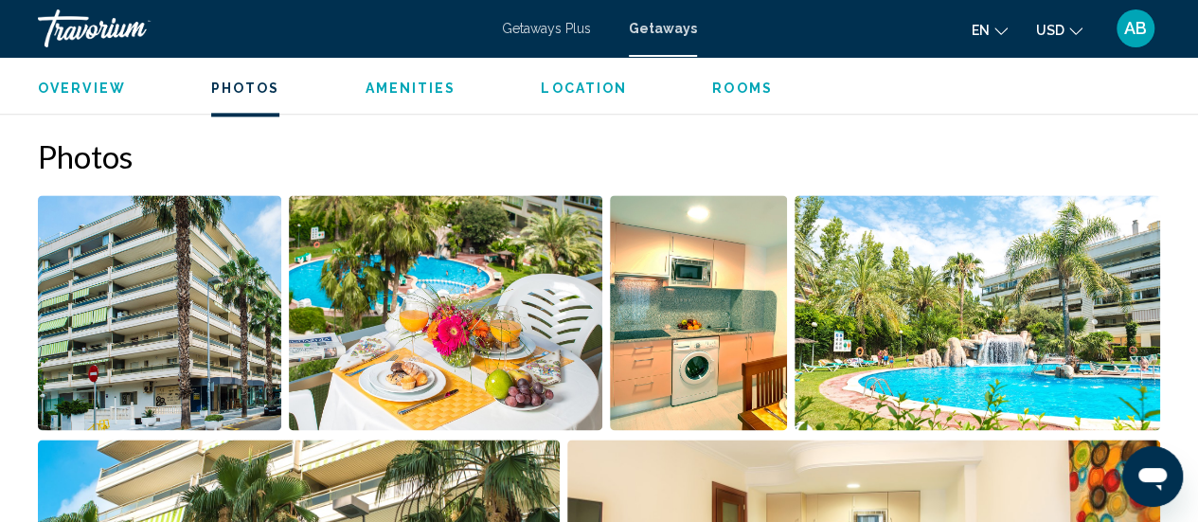
click at [166, 315] on img "Open full-screen image slider" at bounding box center [159, 312] width 243 height 235
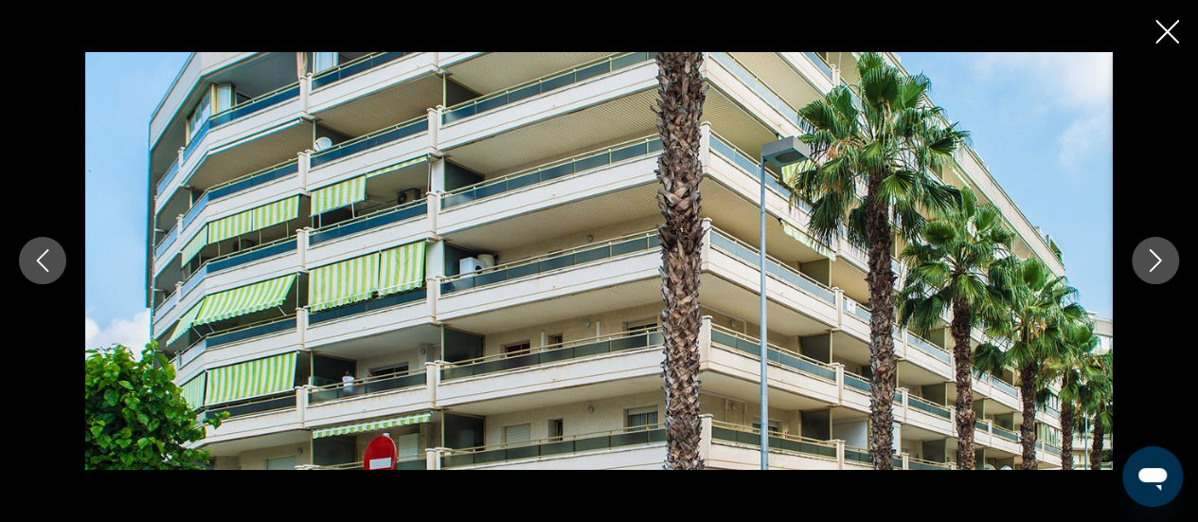
click at [1156, 250] on icon "Next image" at bounding box center [1155, 260] width 23 height 23
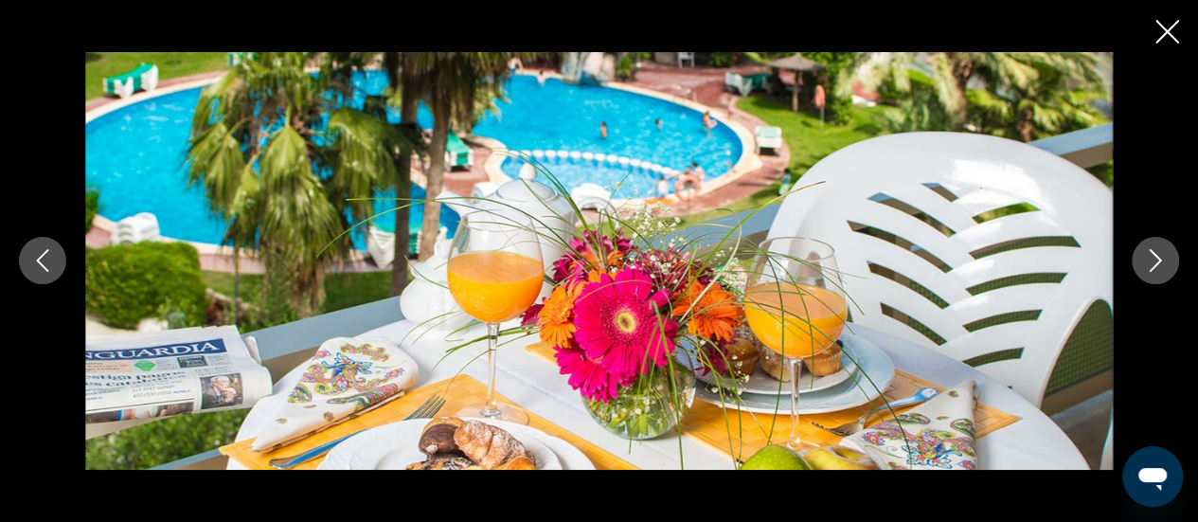
click at [1156, 250] on icon "Next image" at bounding box center [1155, 260] width 23 height 23
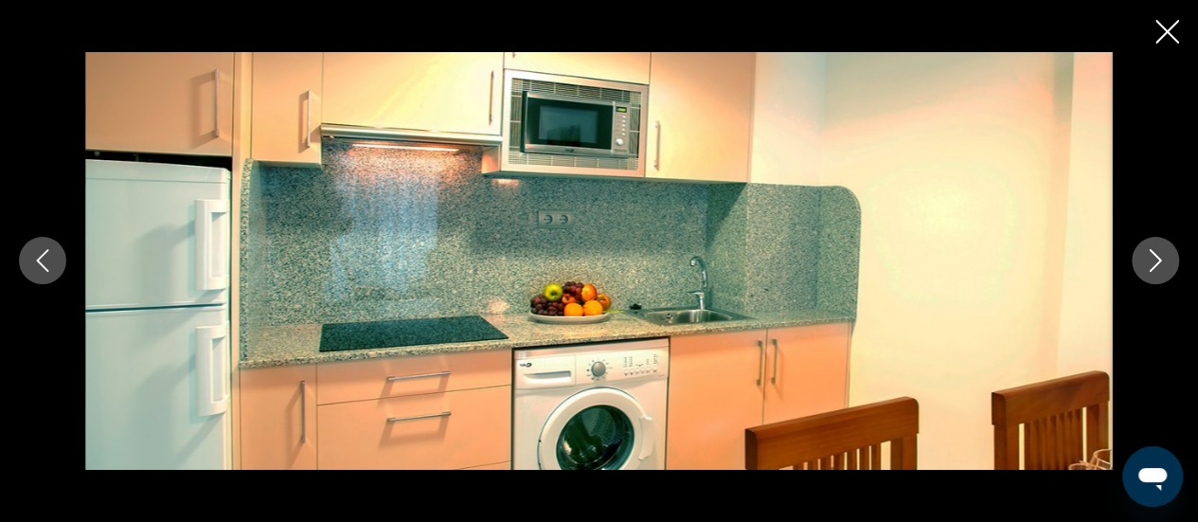
click at [1156, 250] on icon "Next image" at bounding box center [1155, 260] width 23 height 23
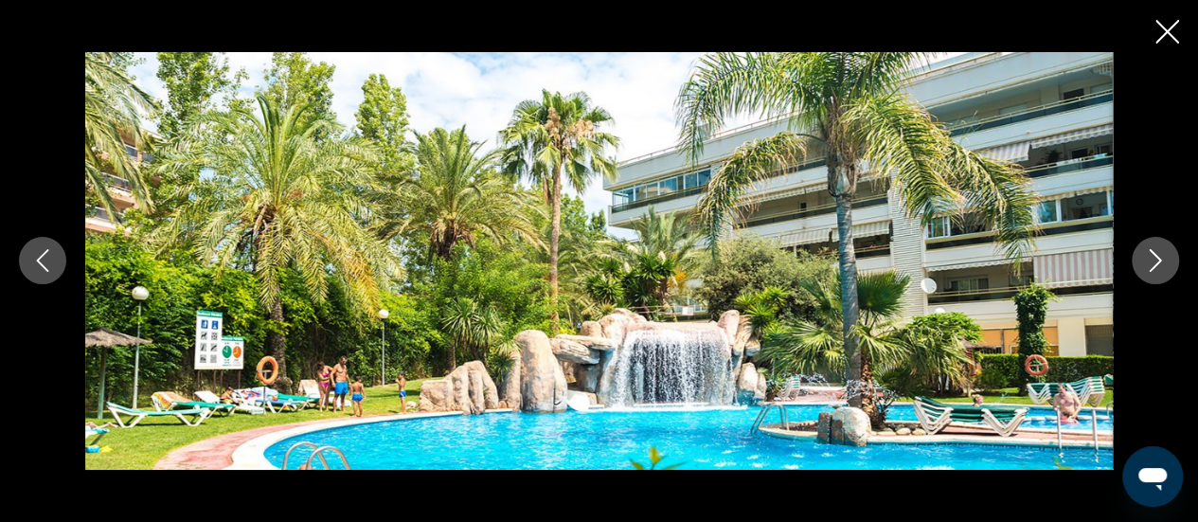
click at [1156, 250] on icon "Next image" at bounding box center [1155, 260] width 23 height 23
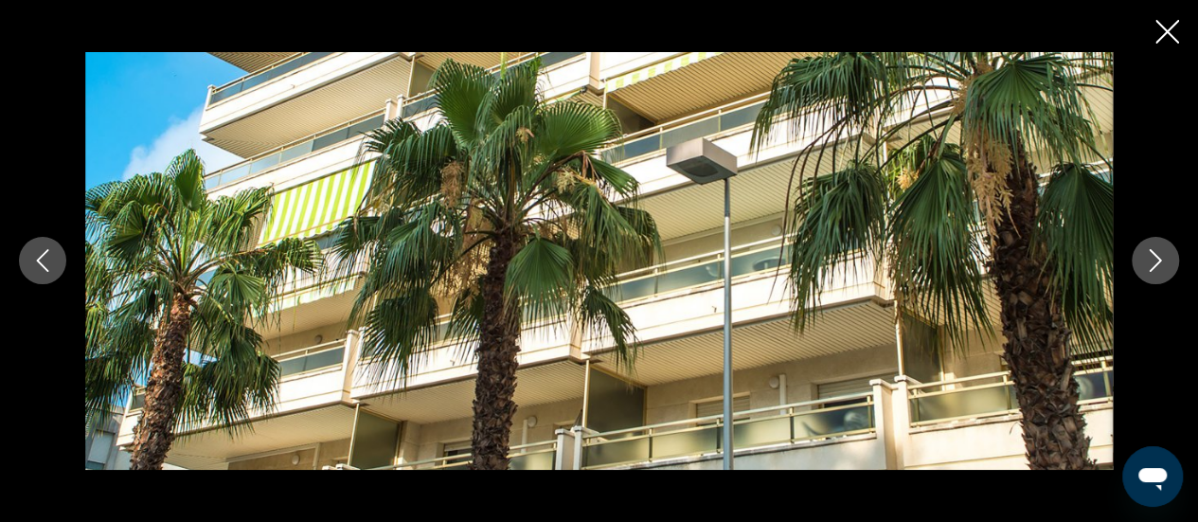
click at [1156, 250] on icon "Next image" at bounding box center [1155, 260] width 23 height 23
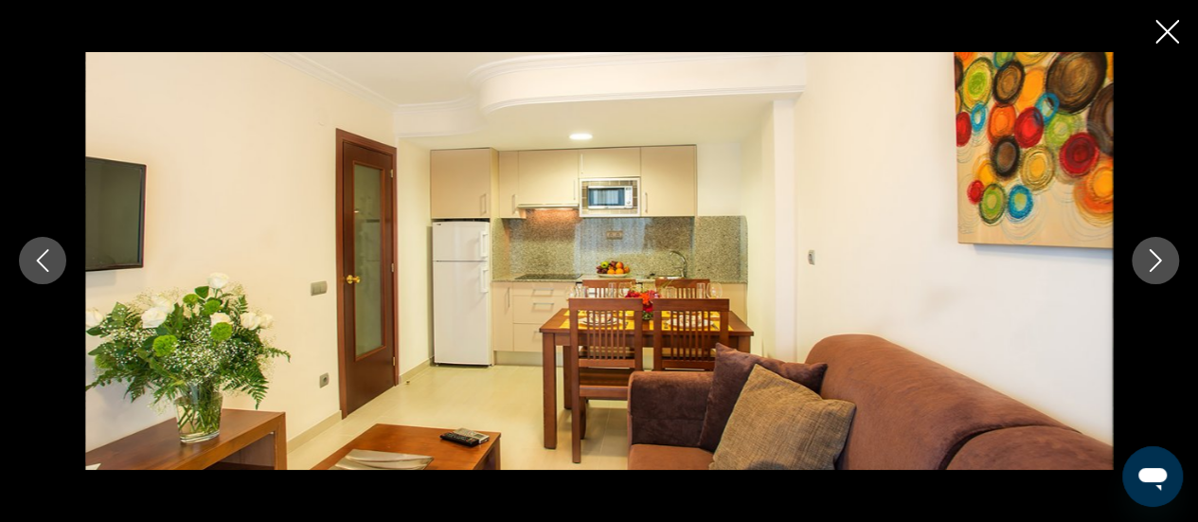
click at [1156, 250] on icon "Next image" at bounding box center [1155, 260] width 23 height 23
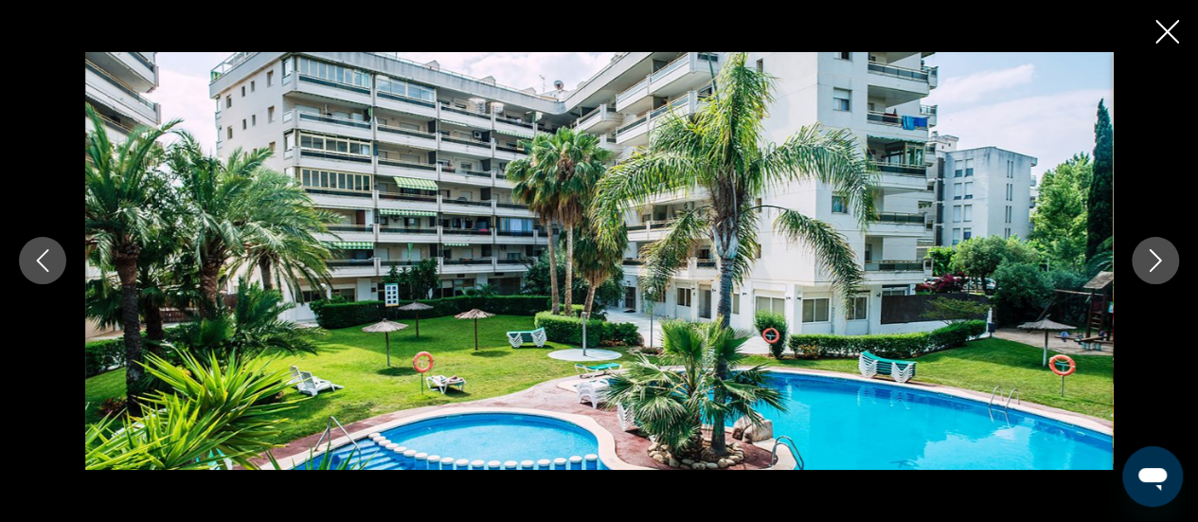
click at [1156, 250] on icon "Next image" at bounding box center [1155, 260] width 23 height 23
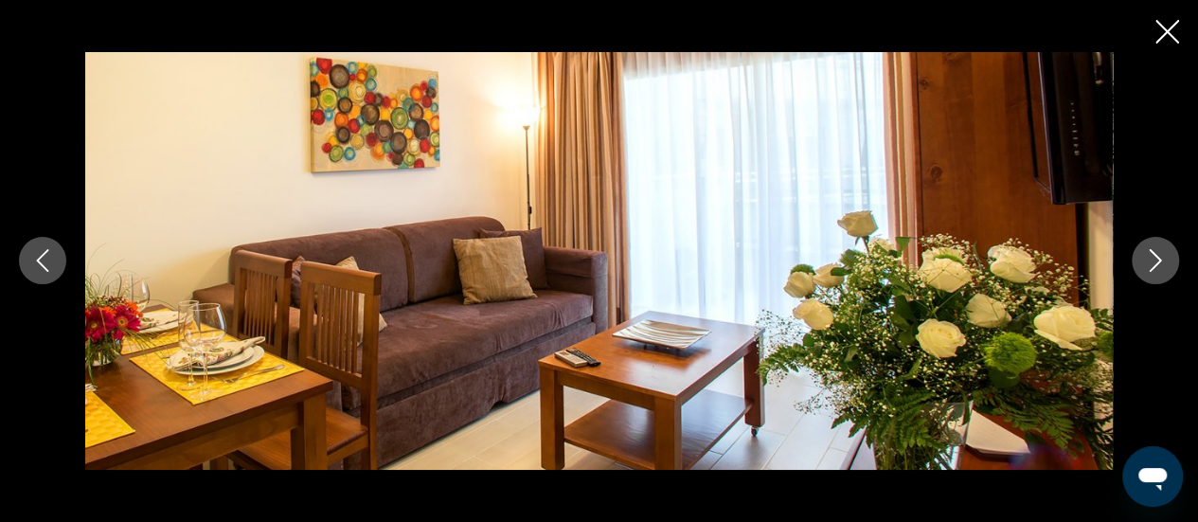
click at [1156, 250] on icon "Next image" at bounding box center [1155, 260] width 23 height 23
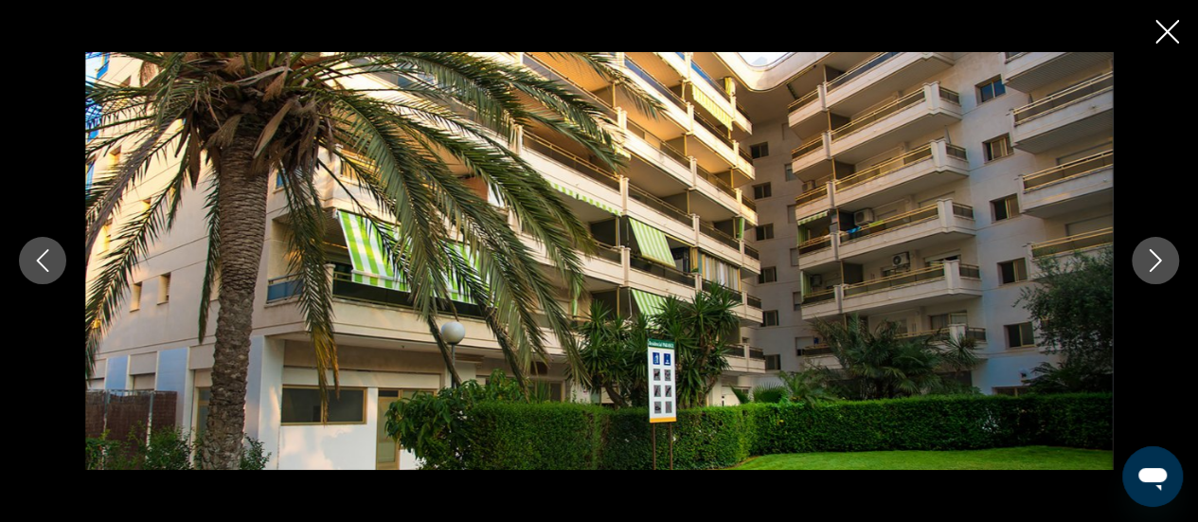
click at [1156, 250] on icon "Next image" at bounding box center [1155, 260] width 23 height 23
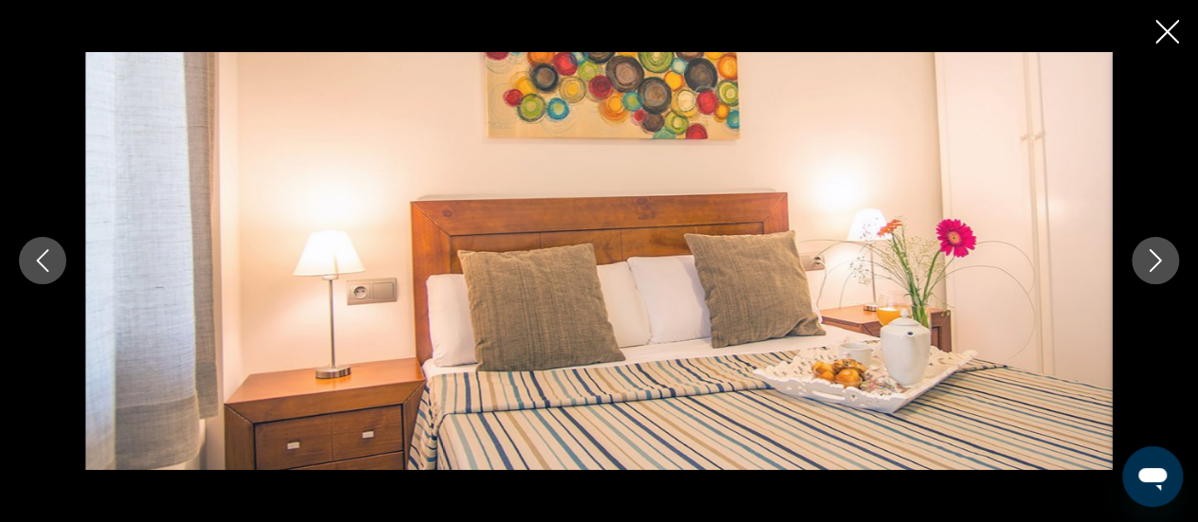
click at [1156, 250] on icon "Next image" at bounding box center [1155, 260] width 23 height 23
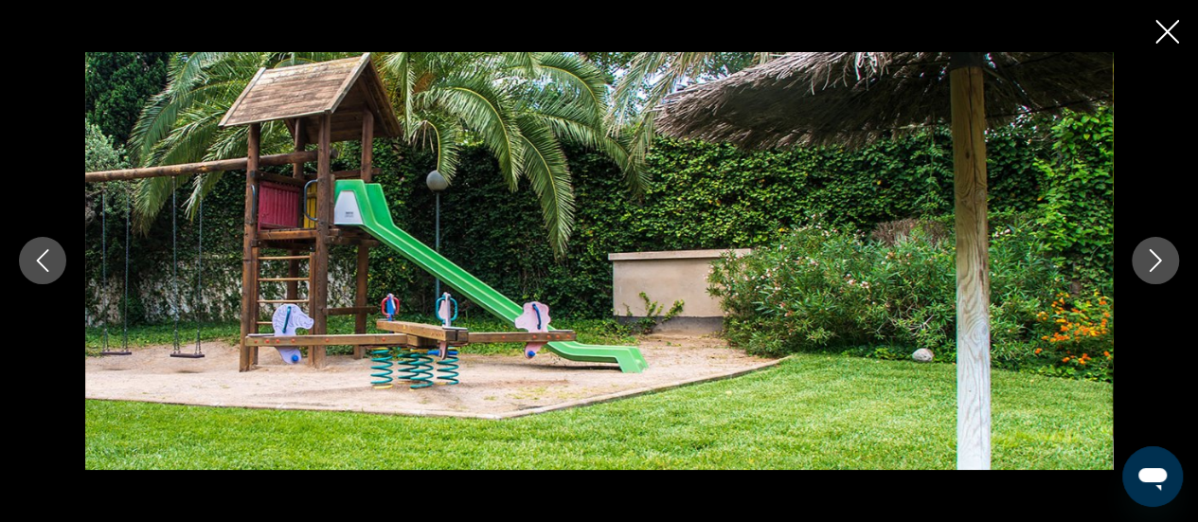
click at [1156, 250] on icon "Next image" at bounding box center [1155, 260] width 23 height 23
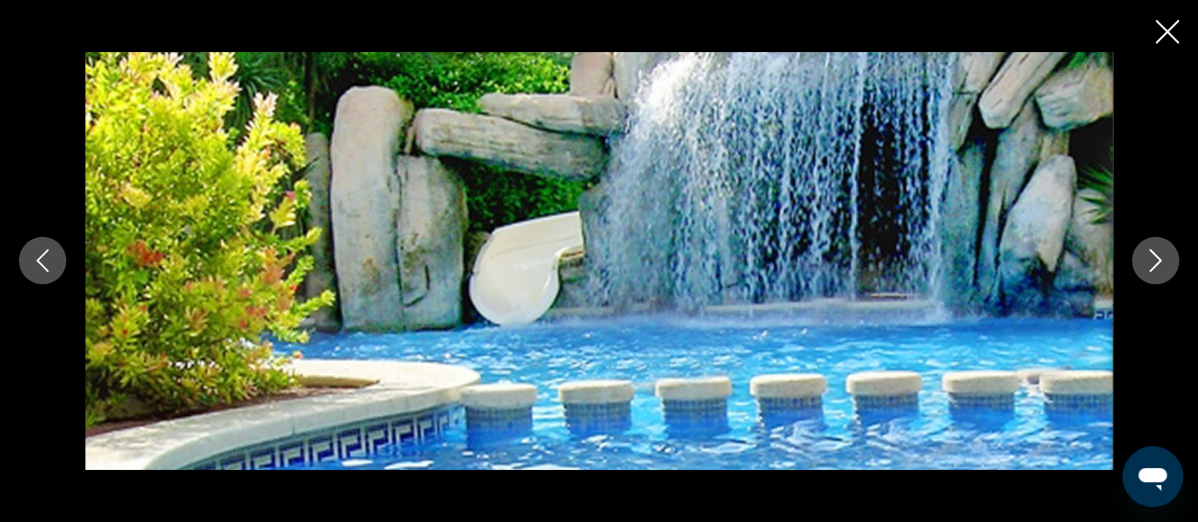
click at [1156, 250] on icon "Next image" at bounding box center [1155, 260] width 23 height 23
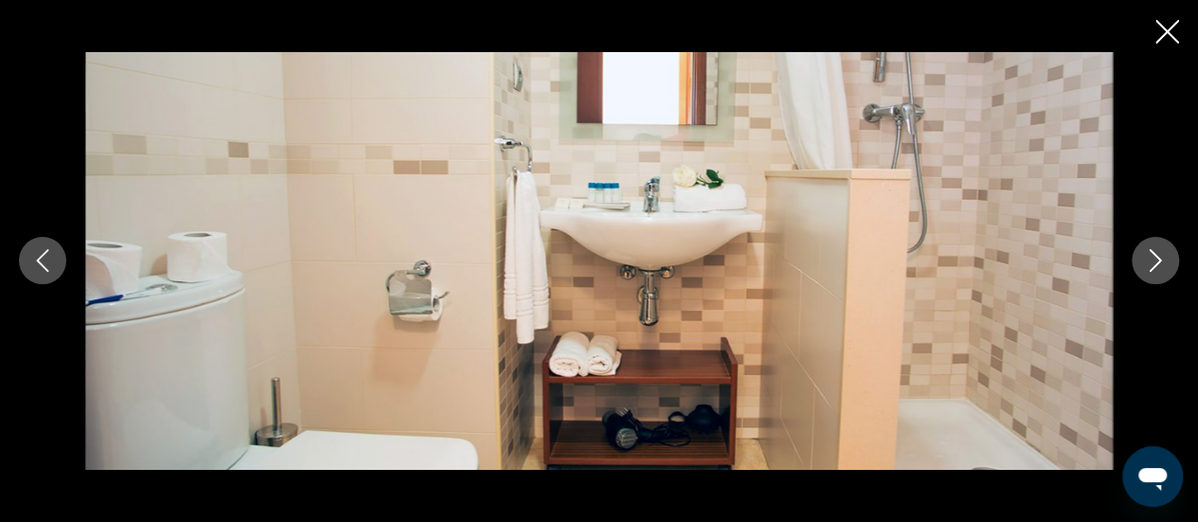
click at [1156, 250] on icon "Next image" at bounding box center [1155, 260] width 23 height 23
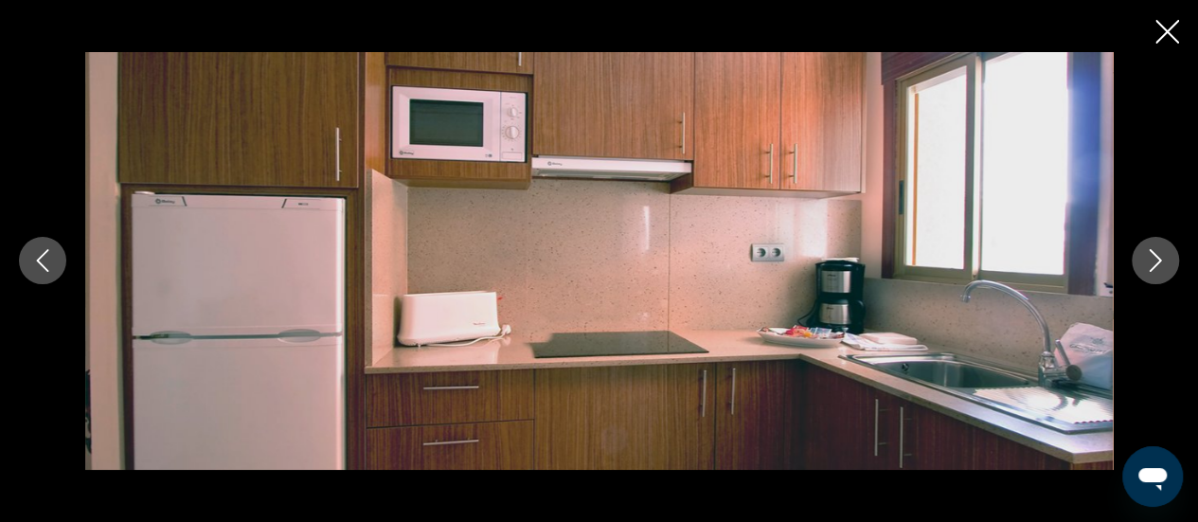
click at [1156, 250] on icon "Next image" at bounding box center [1155, 260] width 23 height 23
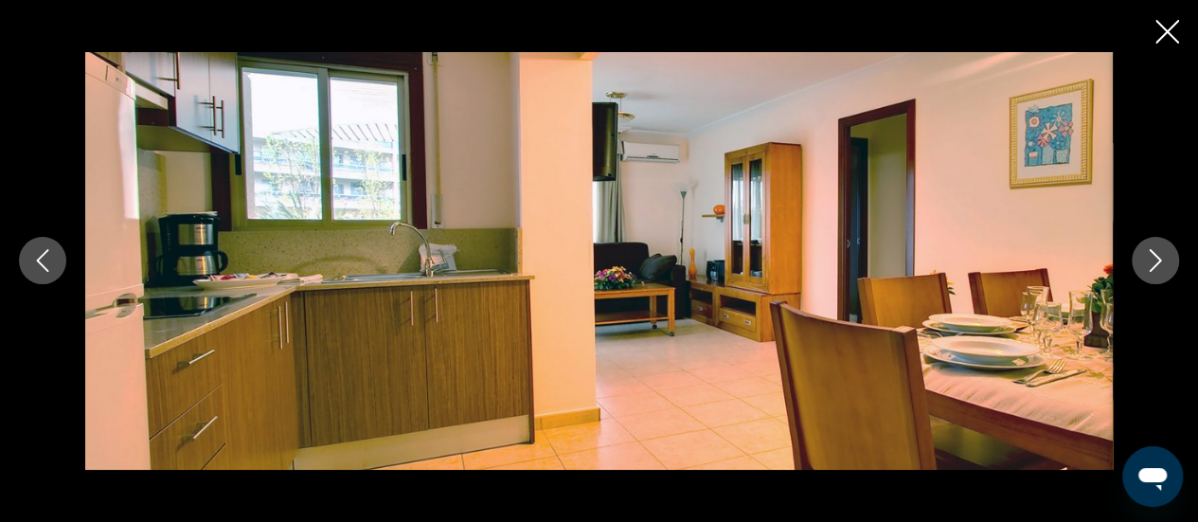
click at [1156, 250] on icon "Next image" at bounding box center [1155, 260] width 23 height 23
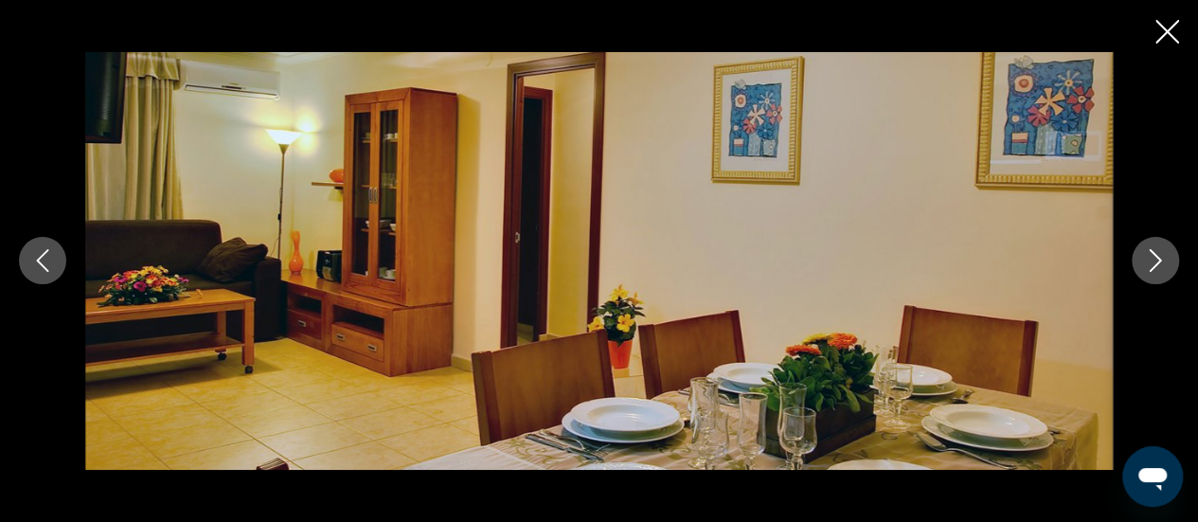
click at [1156, 250] on icon "Next image" at bounding box center [1155, 260] width 23 height 23
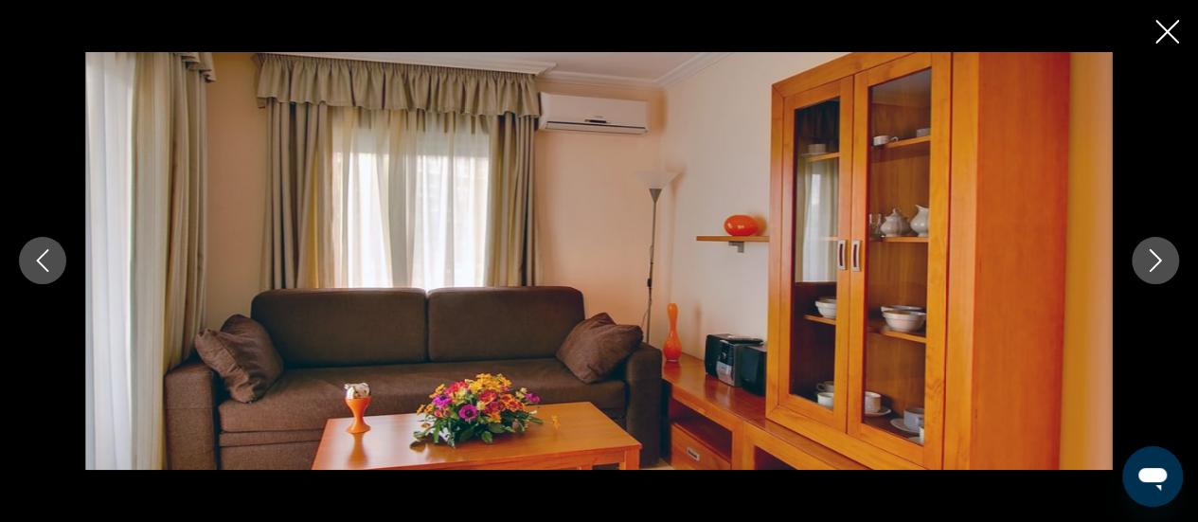
click at [1156, 250] on icon "Next image" at bounding box center [1155, 260] width 23 height 23
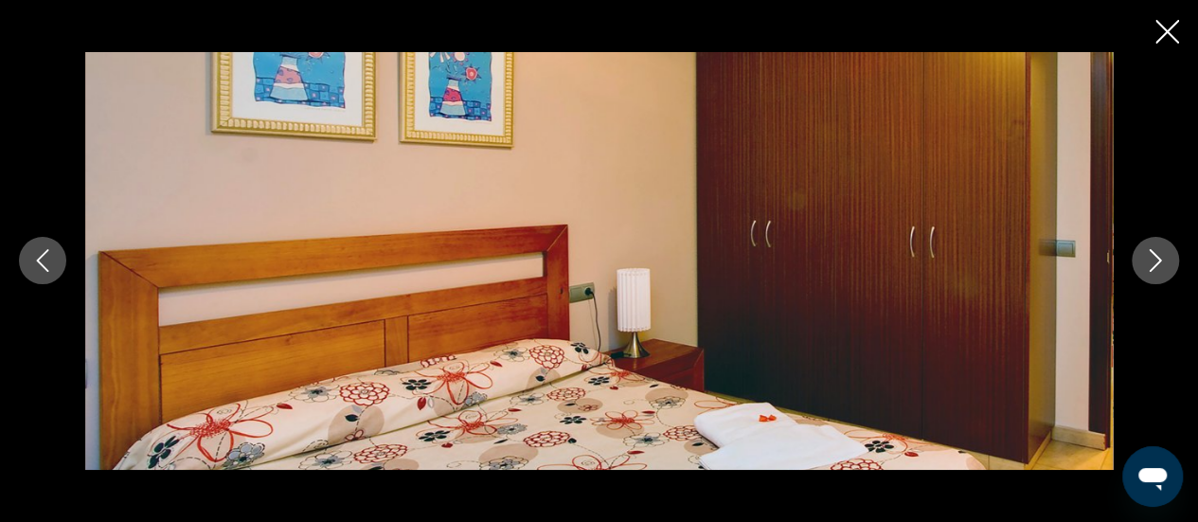
click at [1156, 250] on icon "Next image" at bounding box center [1155, 260] width 23 height 23
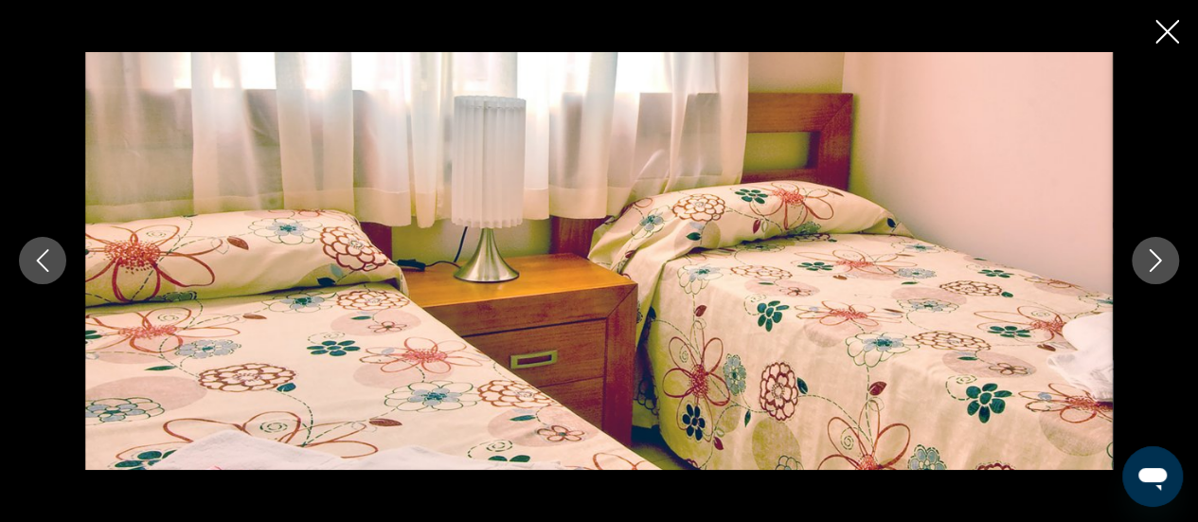
click at [1156, 250] on icon "Next image" at bounding box center [1155, 260] width 23 height 23
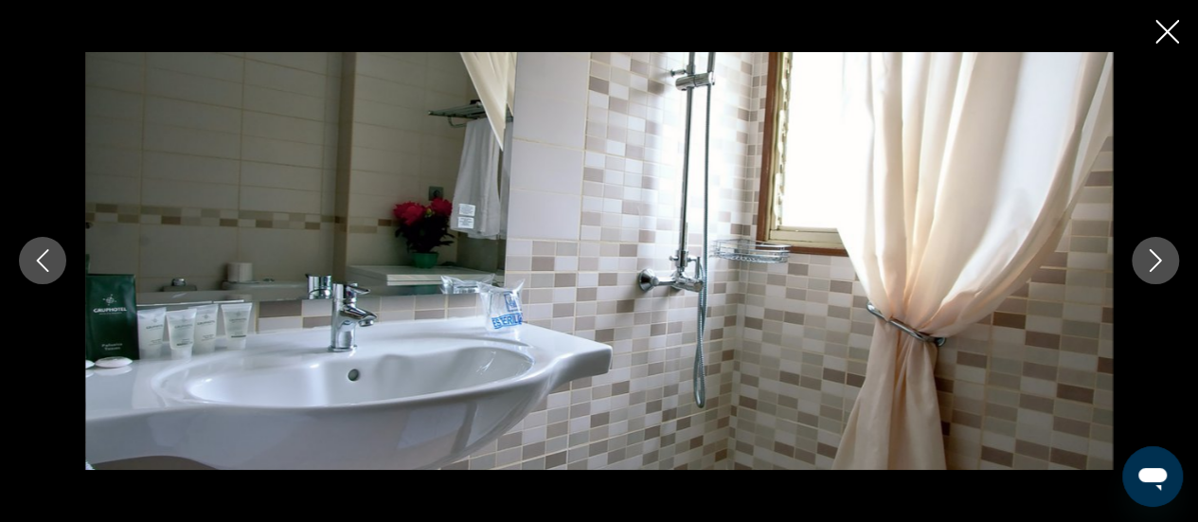
click at [1156, 250] on icon "Next image" at bounding box center [1155, 260] width 23 height 23
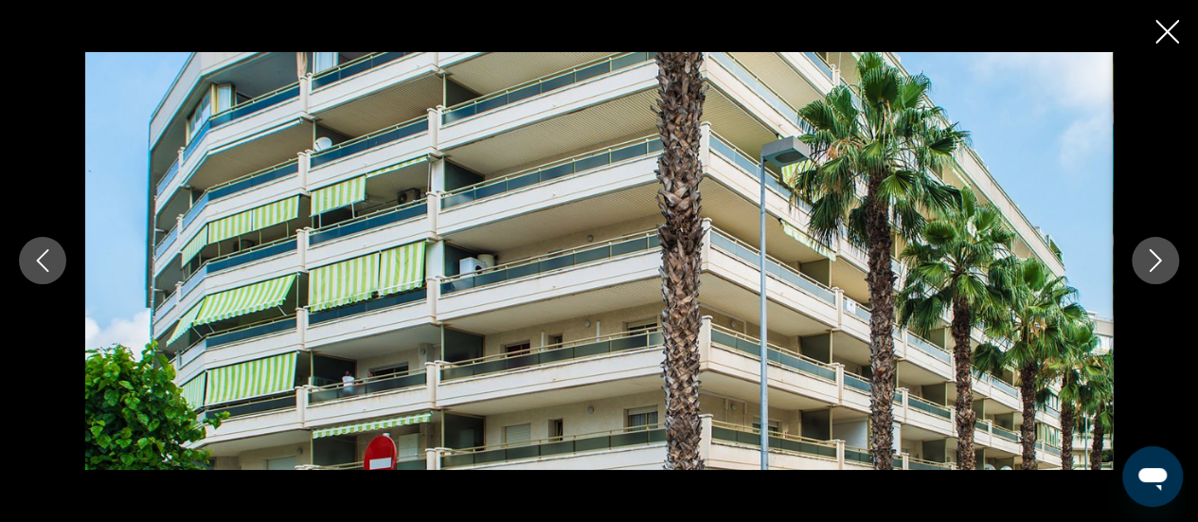
click at [1157, 41] on icon "Close slideshow" at bounding box center [1168, 32] width 24 height 24
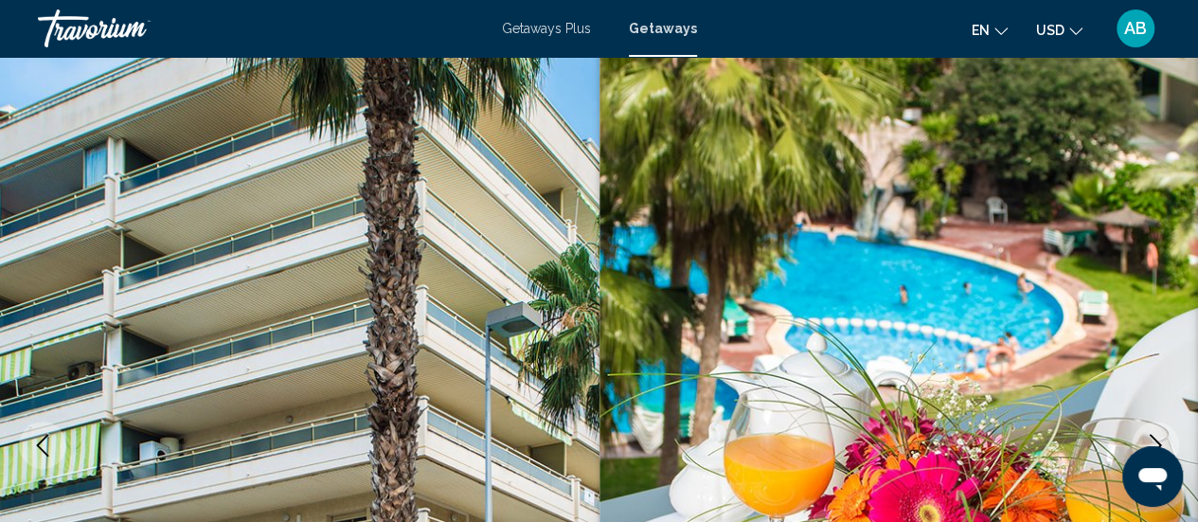
scroll to position [0, 0]
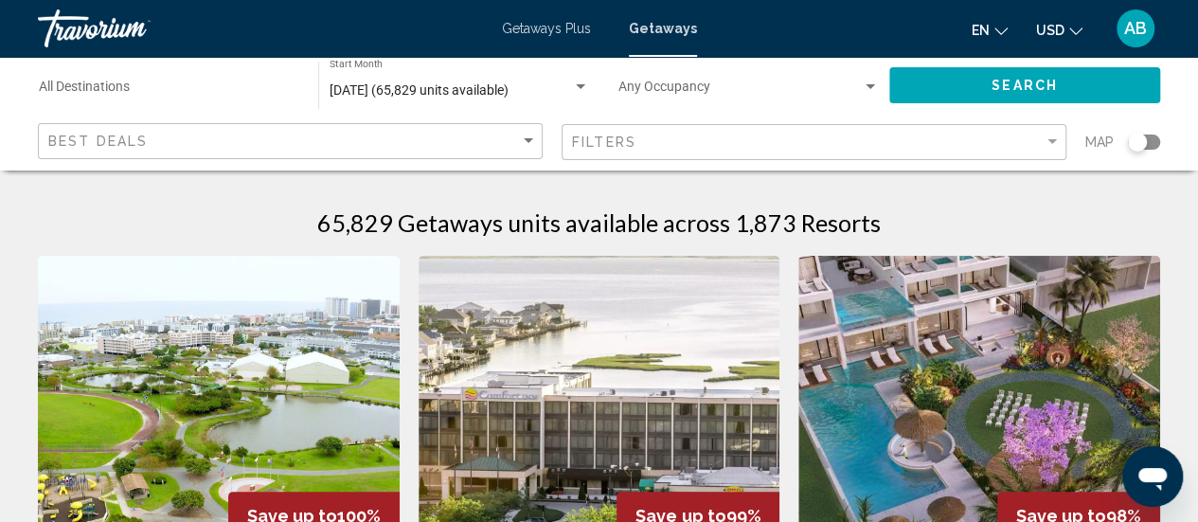
click at [1061, 135] on mat-form-field "Filters" at bounding box center [814, 142] width 505 height 37
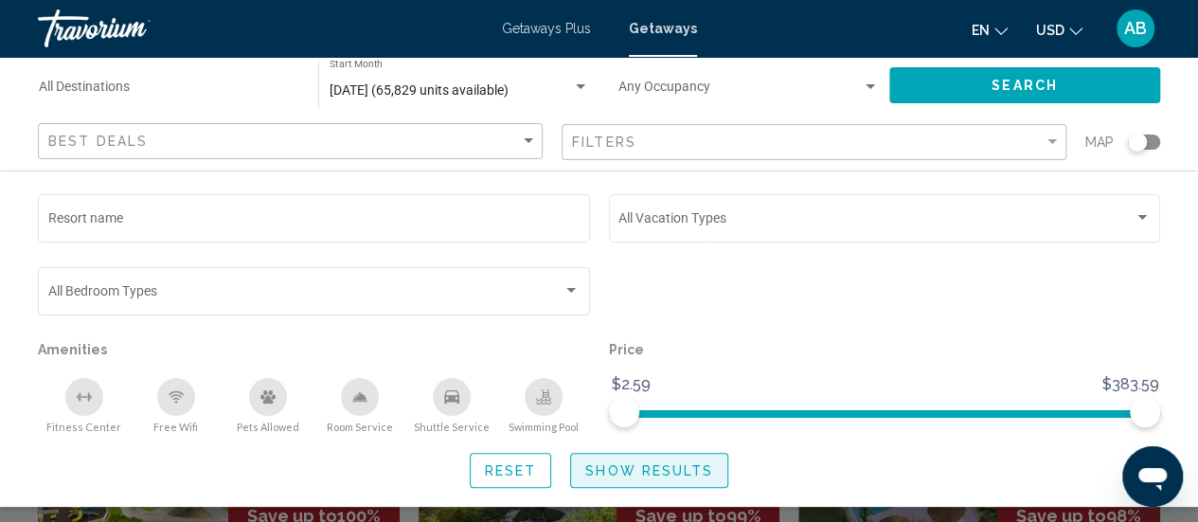
click at [680, 475] on span "Show Results" at bounding box center [649, 470] width 128 height 15
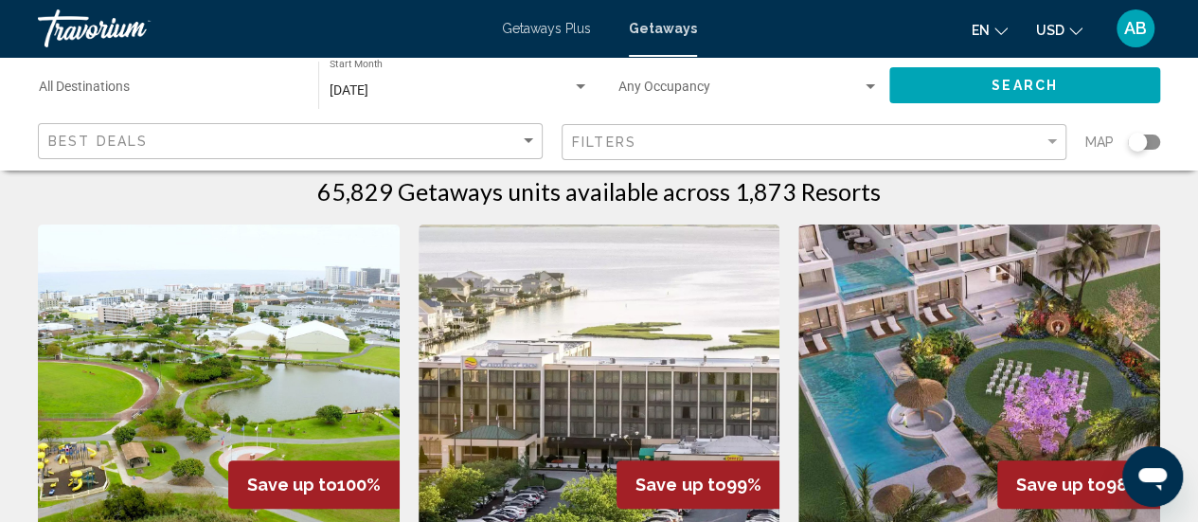
click at [1144, 135] on div "Search widget" at bounding box center [1144, 142] width 32 height 15
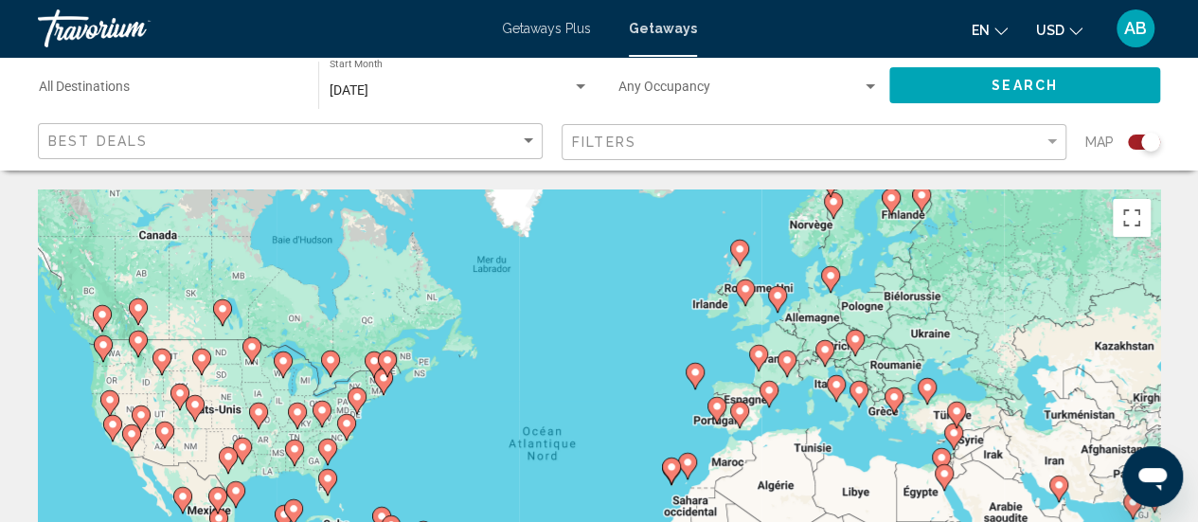
click at [764, 391] on image "Main content" at bounding box center [768, 390] width 11 height 11
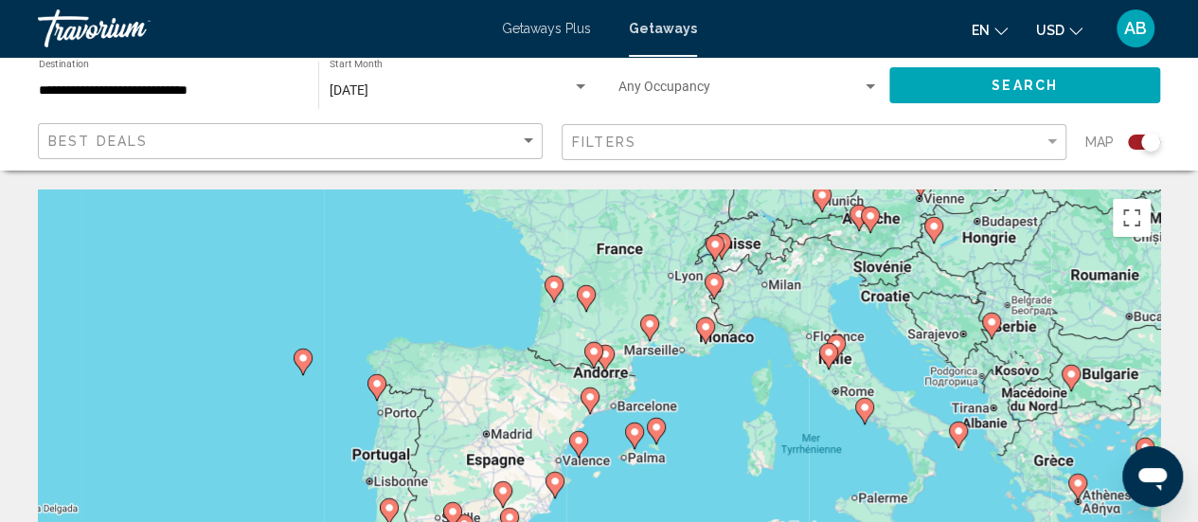
click at [593, 404] on icon "Main content" at bounding box center [589, 400] width 17 height 25
type input "**********"
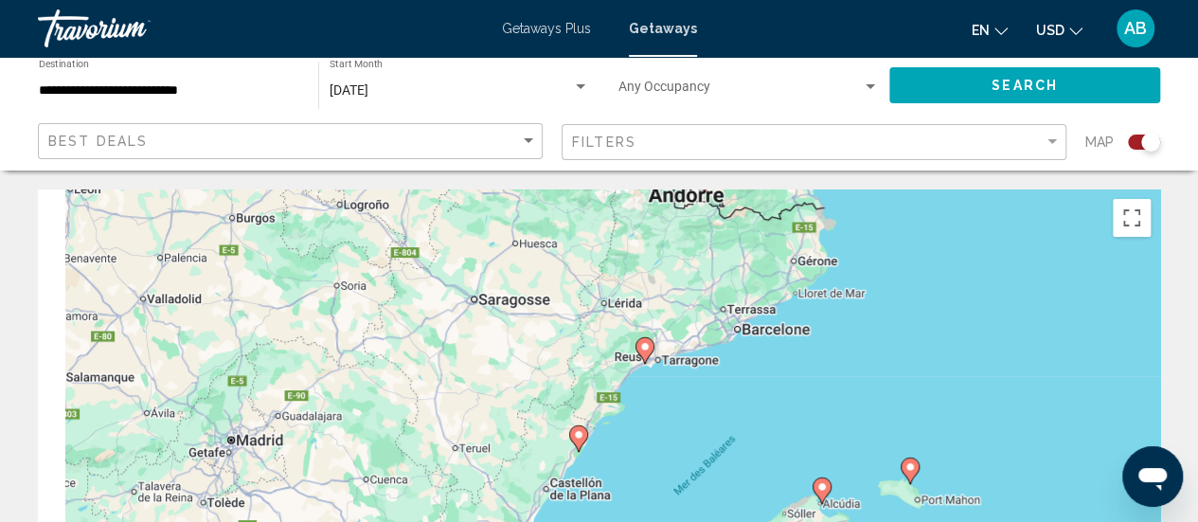
drag, startPoint x: 688, startPoint y: 465, endPoint x: 730, endPoint y: 350, distance: 122.3
click at [730, 350] on div "Pour naviguer, appuyez sur les touches fléchées. Pour activer le glissement ave…" at bounding box center [599, 473] width 1122 height 568
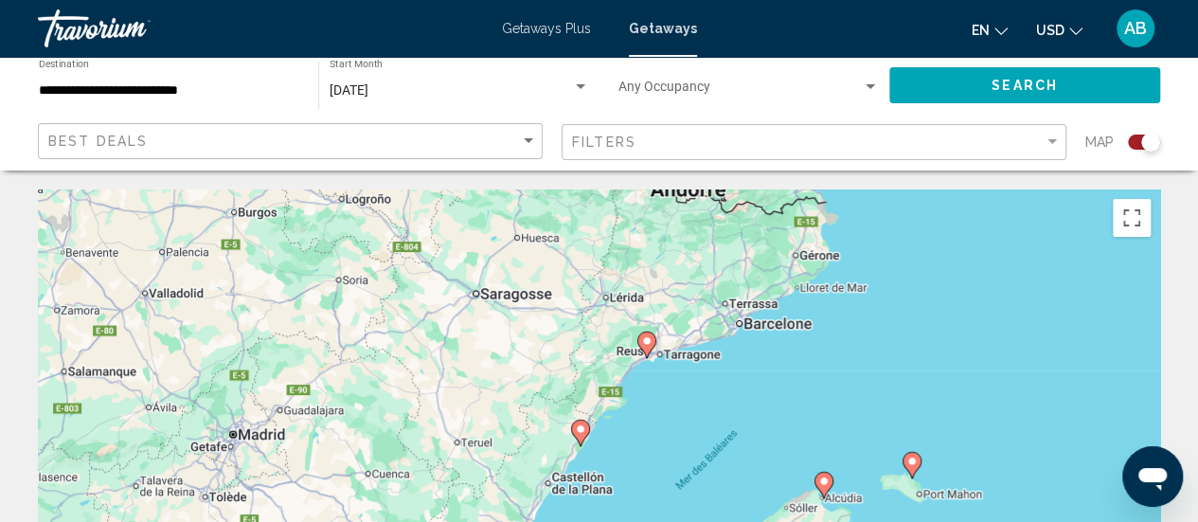
click at [578, 434] on image "Main content" at bounding box center [580, 428] width 11 height 11
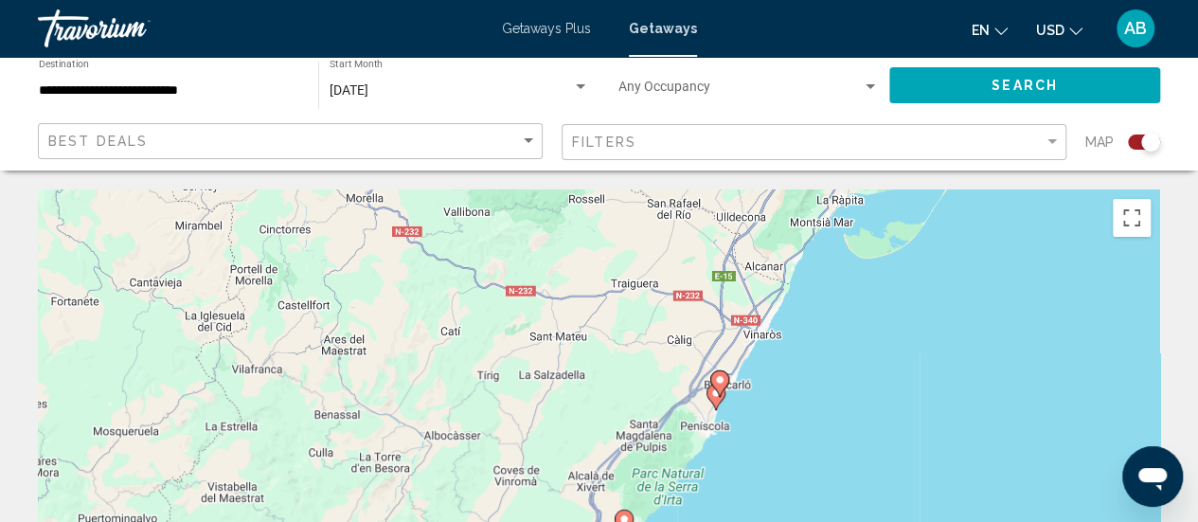
drag, startPoint x: 795, startPoint y: 294, endPoint x: 730, endPoint y: 475, distance: 192.0
click at [730, 475] on div "Pour naviguer, appuyez sur les touches fléchées. Pour activer le glissement ave…" at bounding box center [599, 473] width 1122 height 568
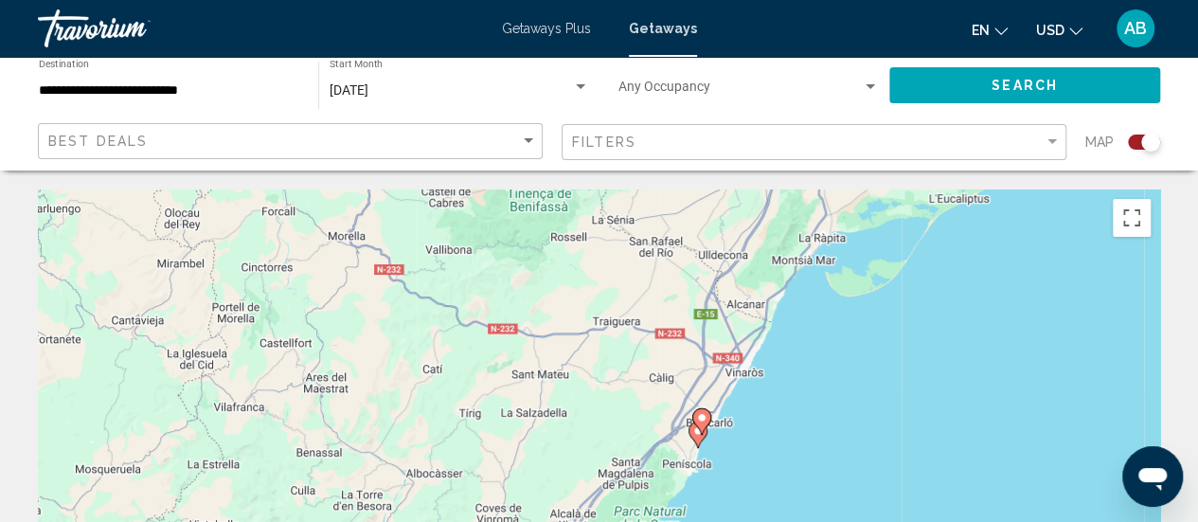
drag, startPoint x: 803, startPoint y: 317, endPoint x: 784, endPoint y: 362, distance: 48.4
click at [784, 362] on div "Pour naviguer, appuyez sur les touches fléchées. Pour activer le glissement ave…" at bounding box center [599, 473] width 1122 height 568
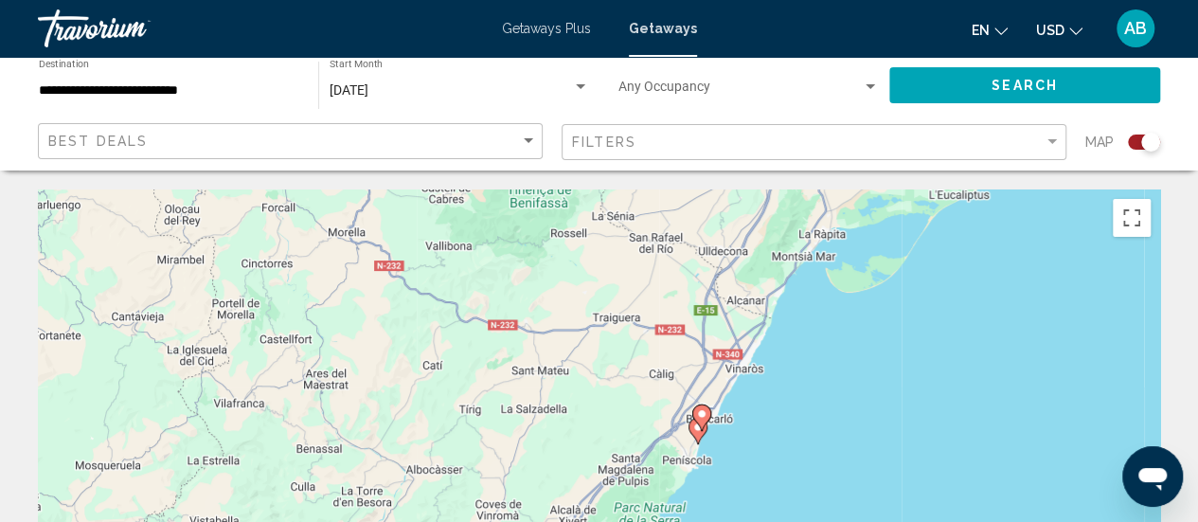
click at [692, 429] on gmp-advanced-marker "Main content" at bounding box center [701, 418] width 19 height 28
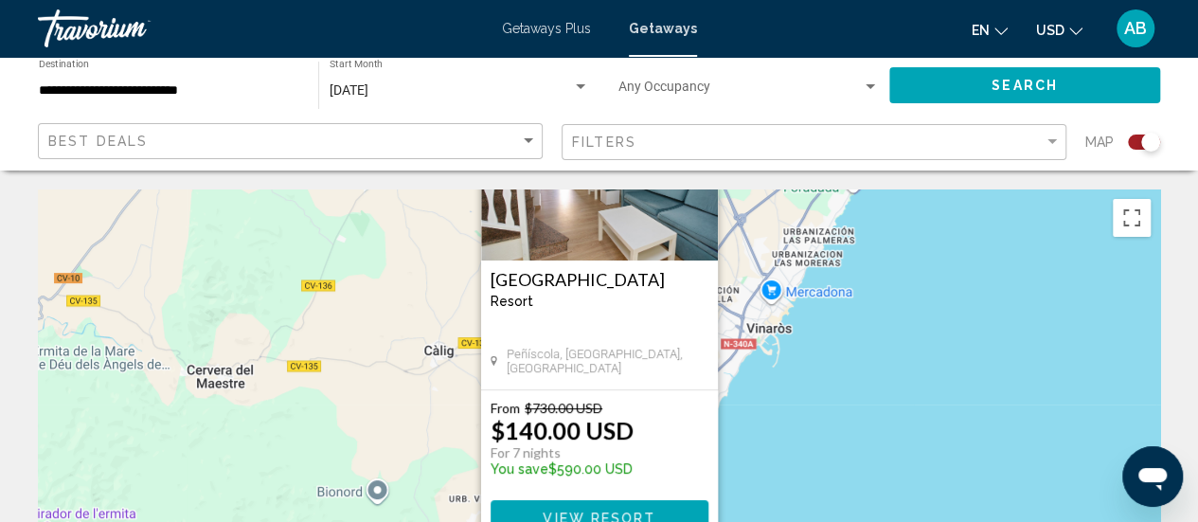
drag, startPoint x: 763, startPoint y: 403, endPoint x: 763, endPoint y: 255, distance: 147.8
click at [763, 255] on div "Pour activer le glissement avec le clavier, appuyez sur Alt+Entrée. Une fois ce…" at bounding box center [599, 473] width 1122 height 568
click at [925, 315] on div "Pour activer le glissement avec le clavier, appuyez sur Alt+Entrée. Une fois ce…" at bounding box center [599, 473] width 1122 height 568
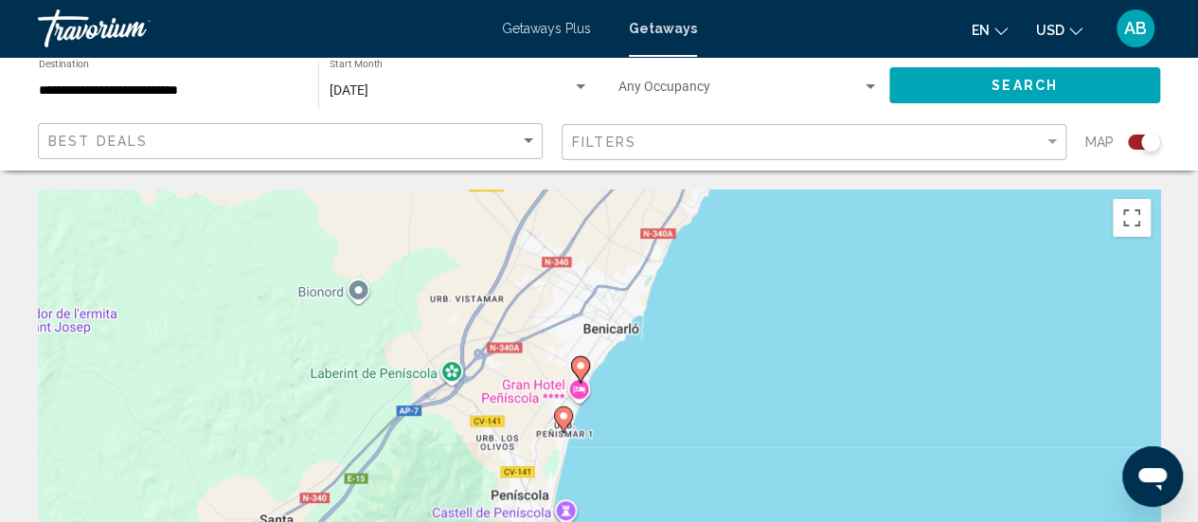
drag, startPoint x: 739, startPoint y: 416, endPoint x: 716, endPoint y: 208, distance: 208.7
click at [716, 208] on div "Pour activer le glissement avec le clavier, appuyez sur Alt+Entrée. Une fois ce…" at bounding box center [599, 473] width 1122 height 568
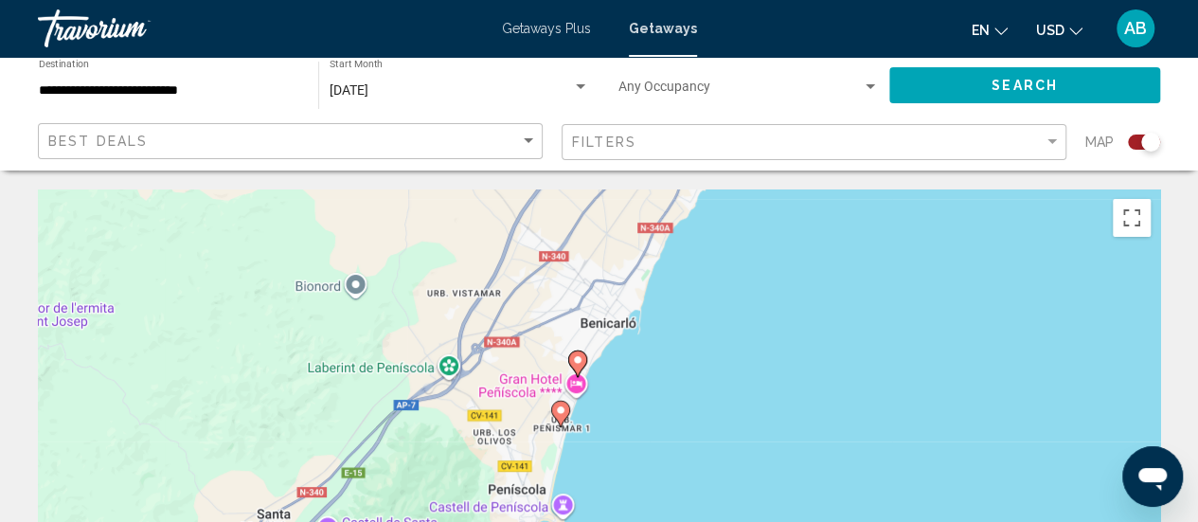
click at [578, 363] on image "Main content" at bounding box center [577, 359] width 11 height 11
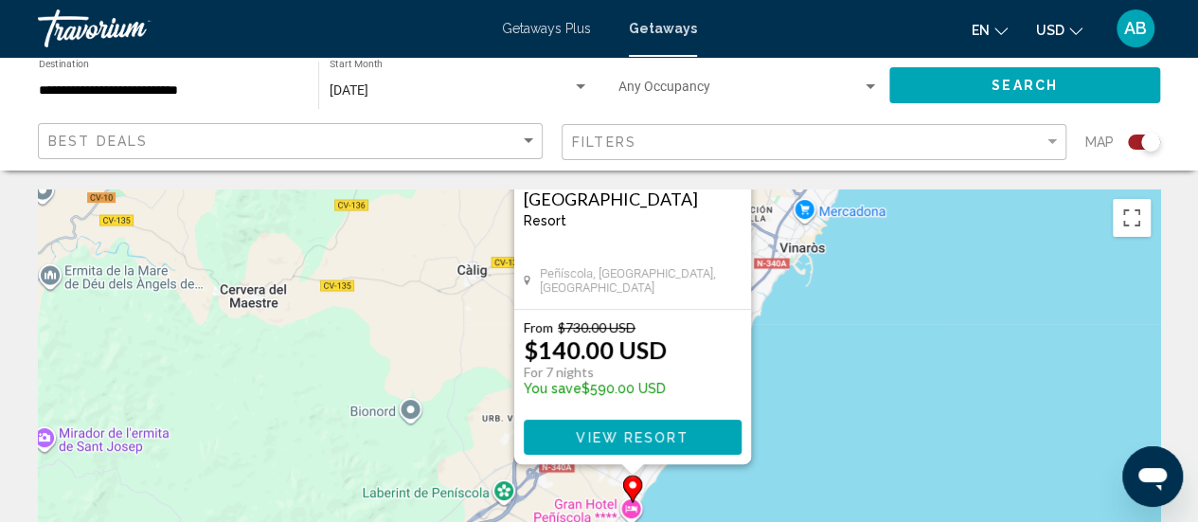
drag, startPoint x: 760, startPoint y: 407, endPoint x: 815, endPoint y: 176, distance: 237.6
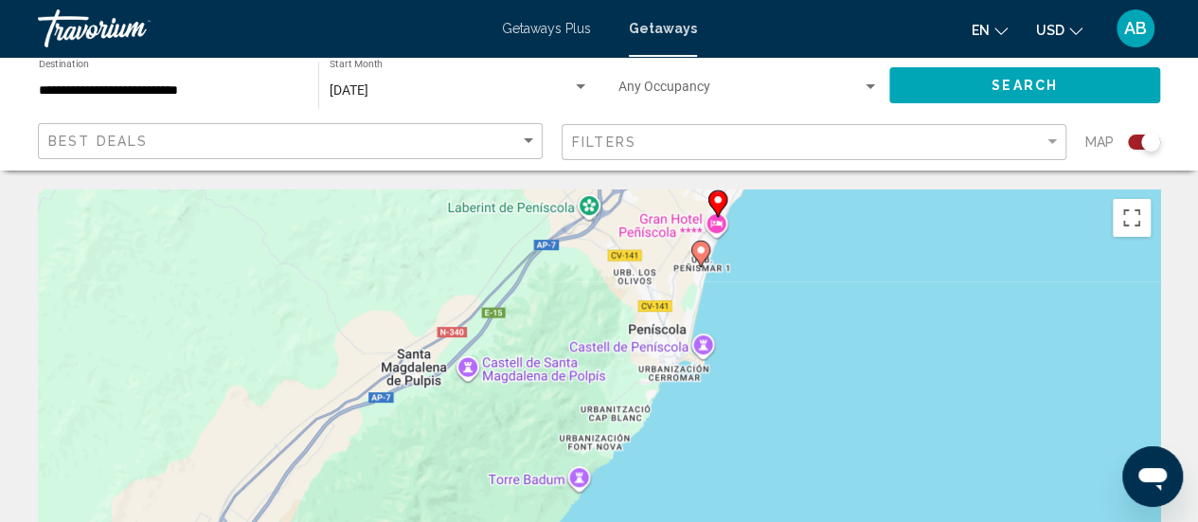
drag, startPoint x: 817, startPoint y: 448, endPoint x: 900, endPoint y: 137, distance: 321.4
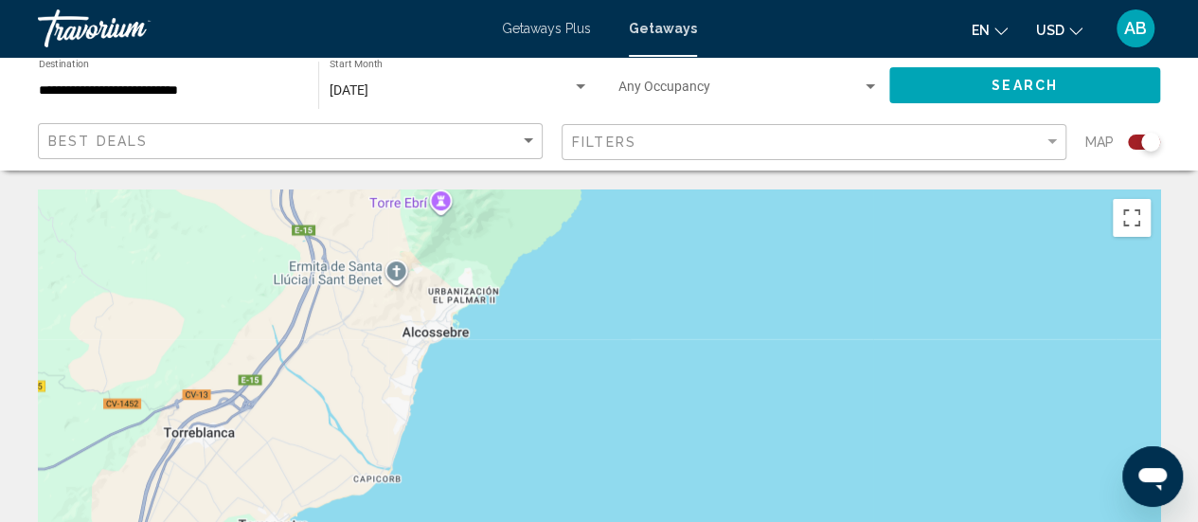
drag, startPoint x: 682, startPoint y: 473, endPoint x: 768, endPoint y: 82, distance: 399.7
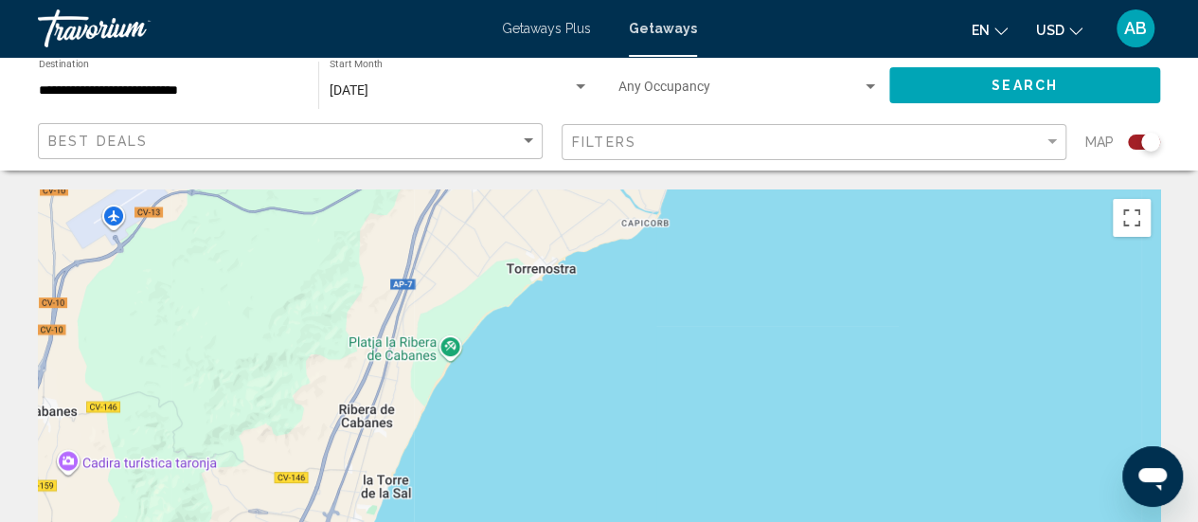
drag, startPoint x: 428, startPoint y: 395, endPoint x: 712, endPoint y: 88, distance: 418.2
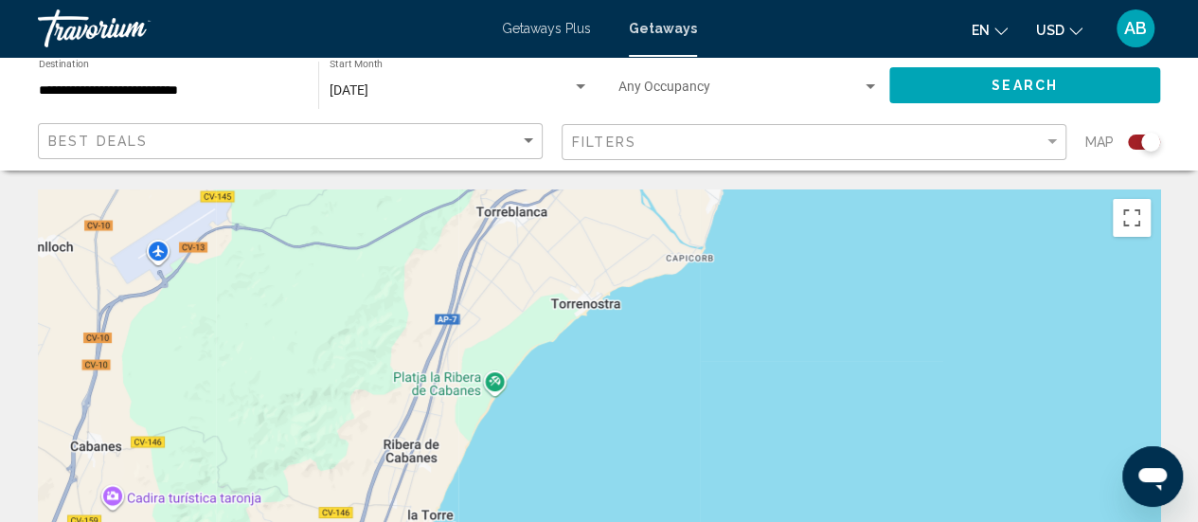
drag, startPoint x: 426, startPoint y: 352, endPoint x: 444, endPoint y: 459, distance: 108.5
click at [444, 459] on div "Pour activer le glissement avec le clavier, appuyez sur Alt+Entrée. Une fois ce…" at bounding box center [599, 473] width 1122 height 568
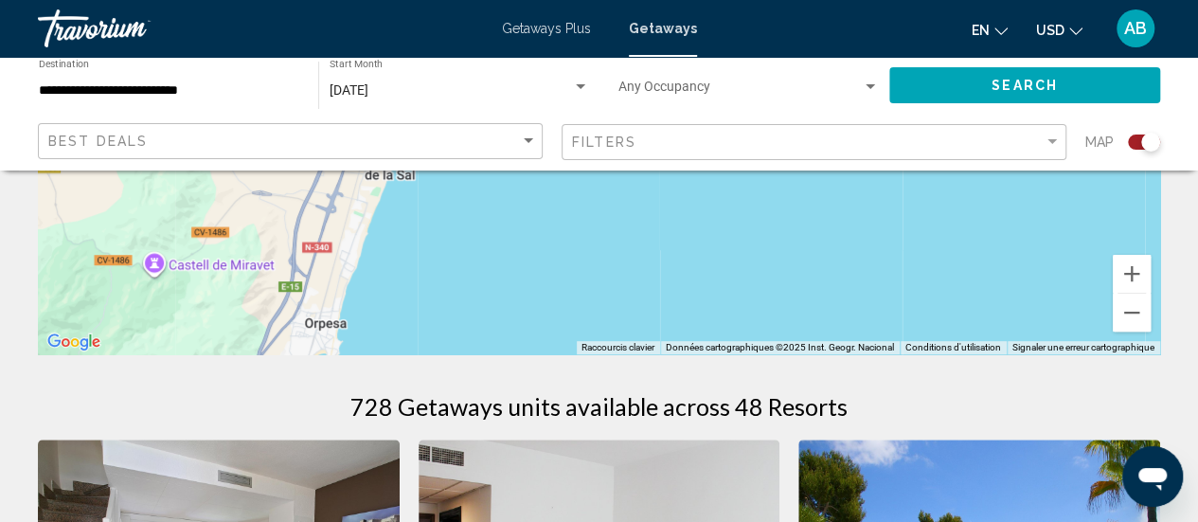
scroll to position [473, 0]
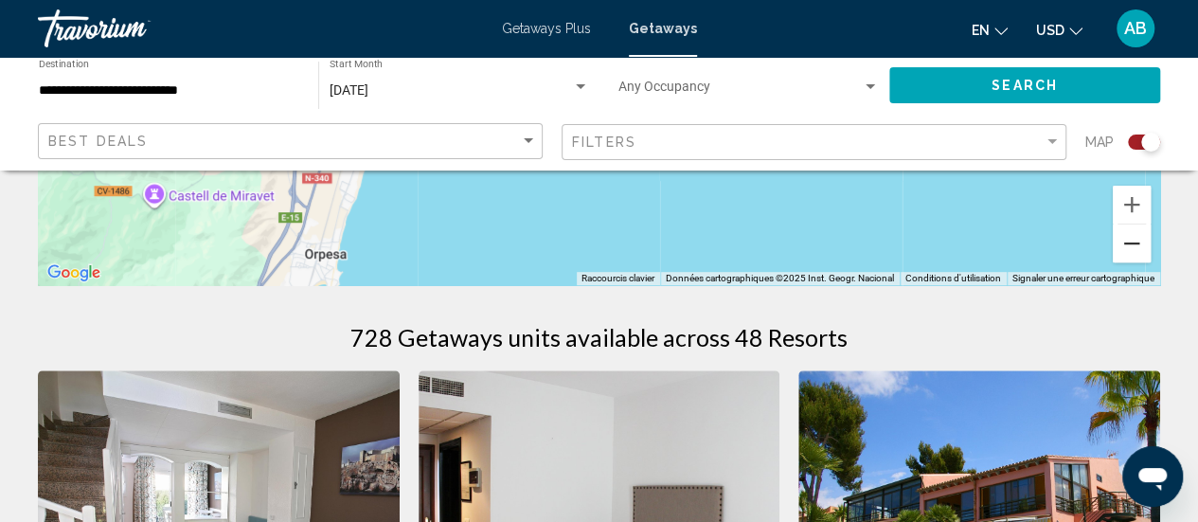
click at [1123, 249] on button "Zoom arrière" at bounding box center [1132, 243] width 38 height 38
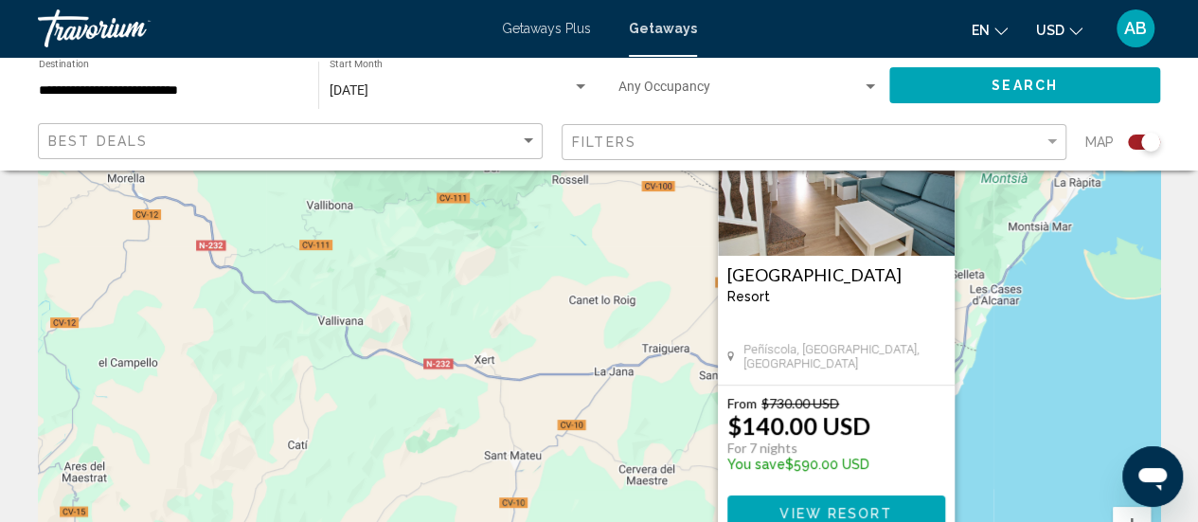
scroll to position [255, 0]
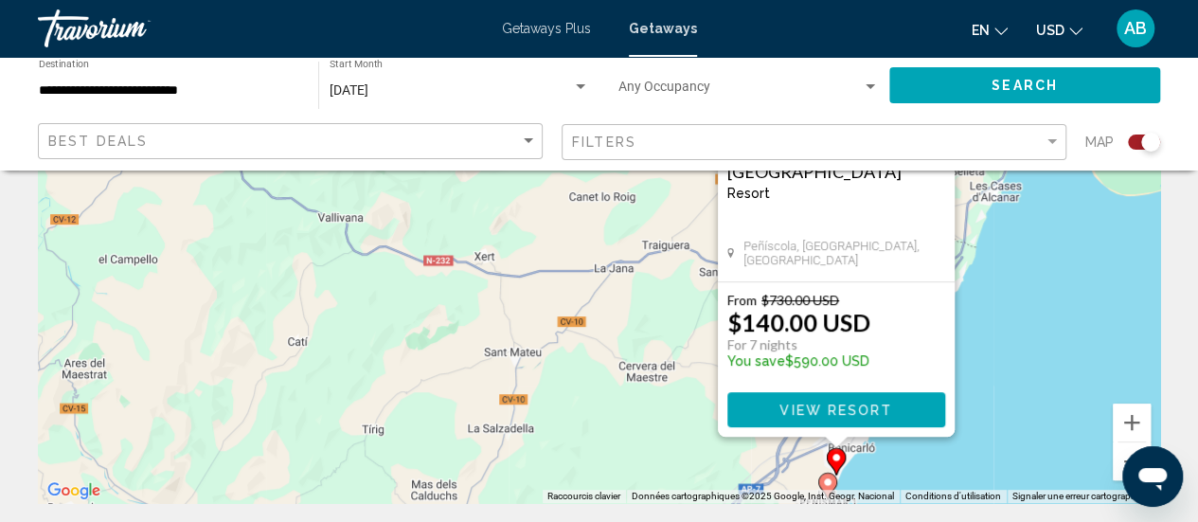
click at [1082, 232] on div "Pour activer le glissement avec le clavier, appuyez sur Alt+Entrée. Une fois ce…" at bounding box center [599, 219] width 1122 height 568
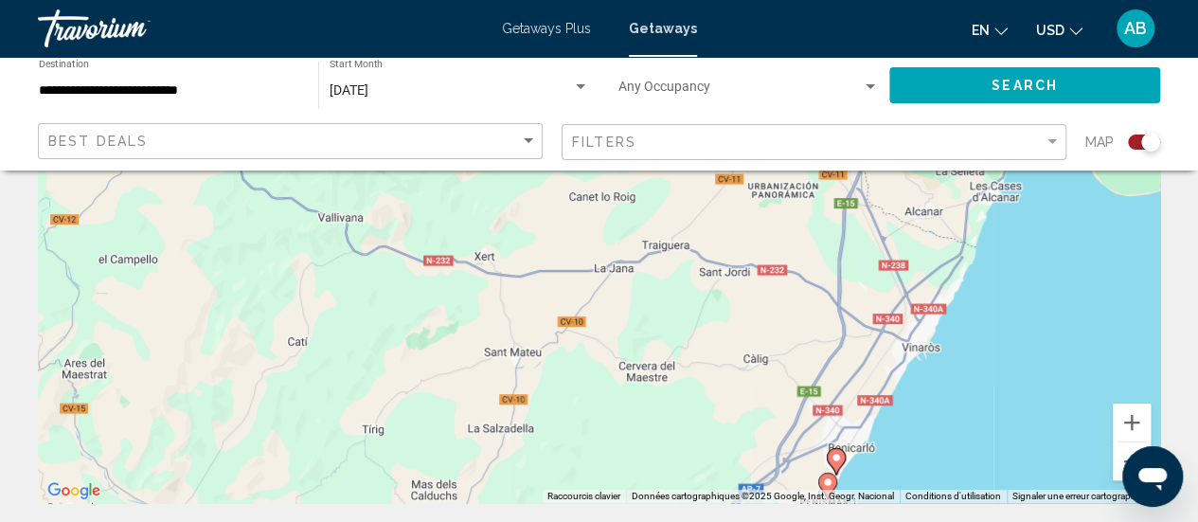
click at [827, 480] on image "Main content" at bounding box center [827, 481] width 11 height 11
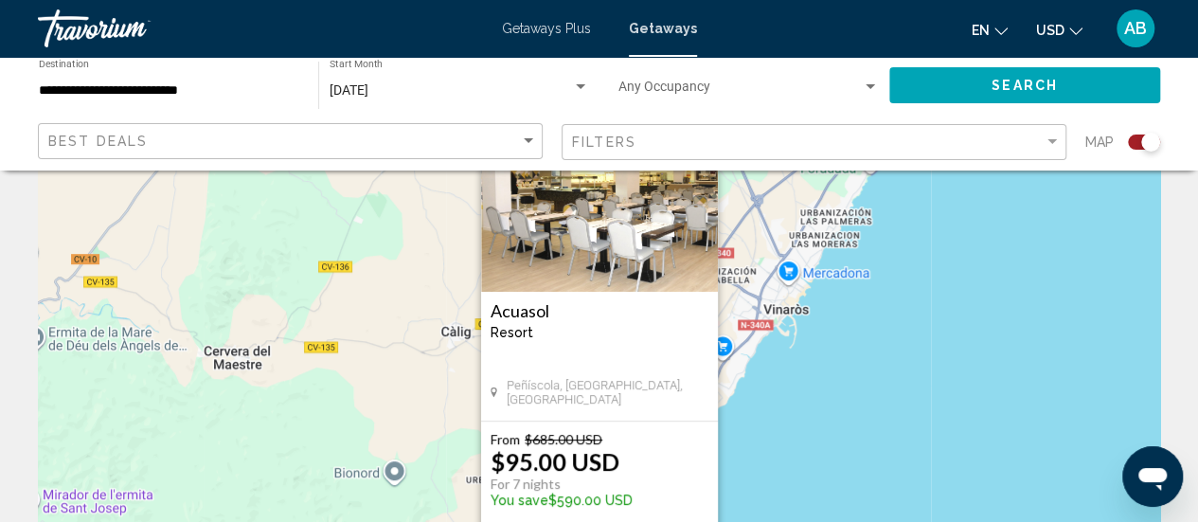
scroll to position [130, 0]
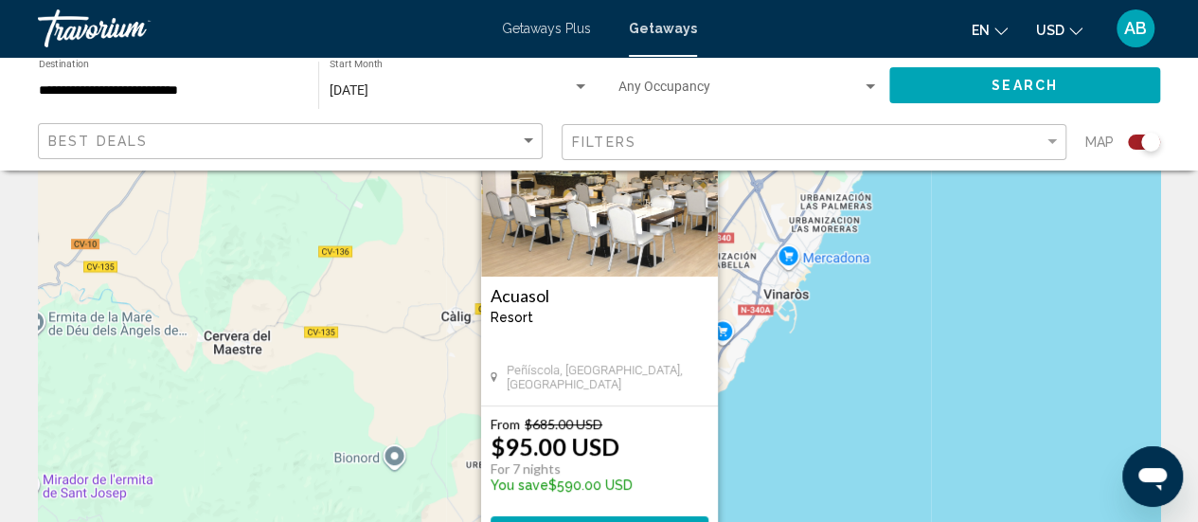
click at [519, 298] on h3 "Acuasol" at bounding box center [600, 295] width 218 height 19
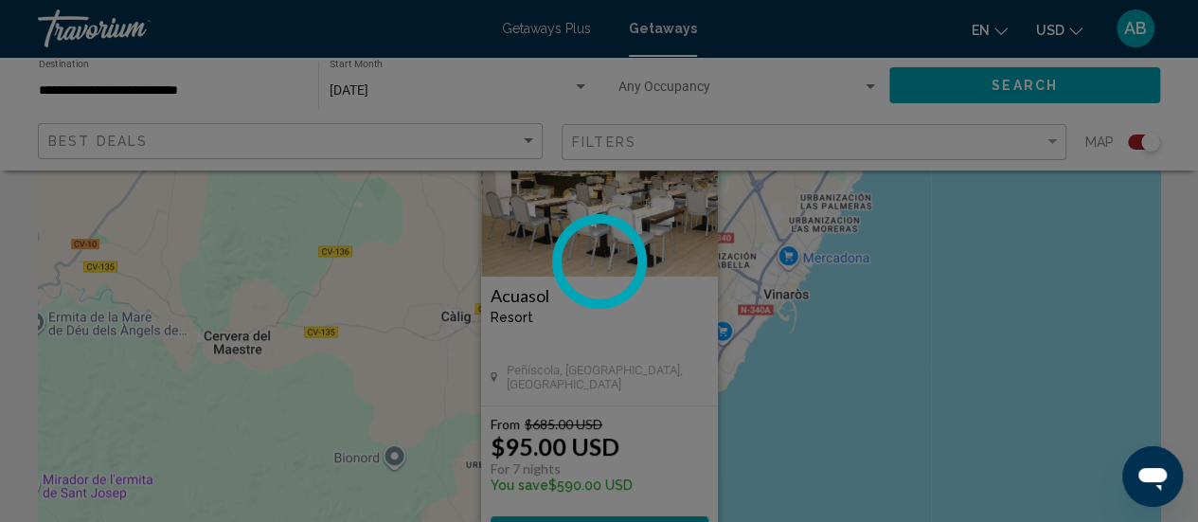
scroll to position [245, 0]
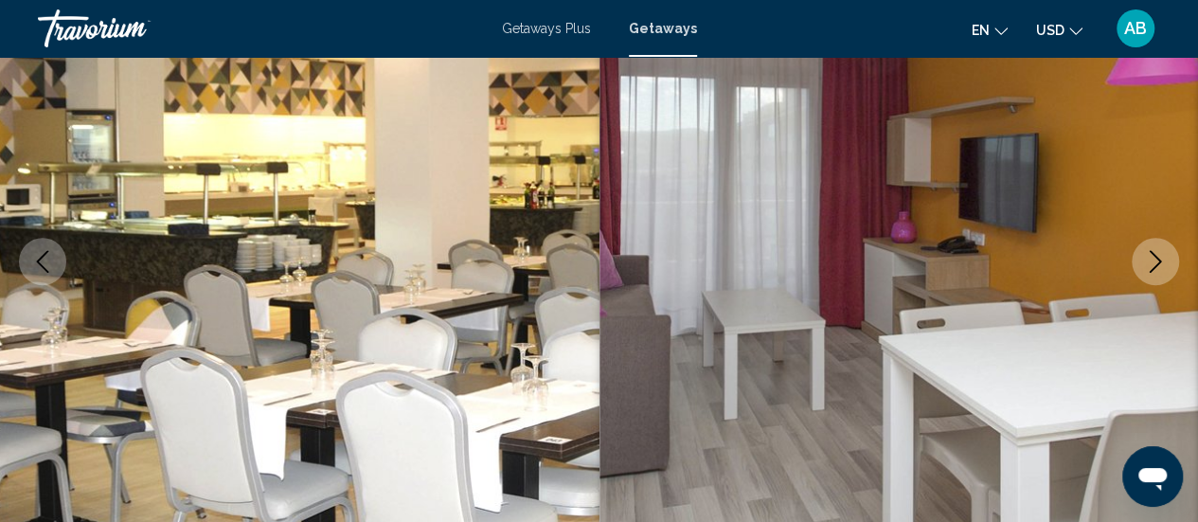
click at [1161, 257] on icon "Next image" at bounding box center [1155, 261] width 23 height 23
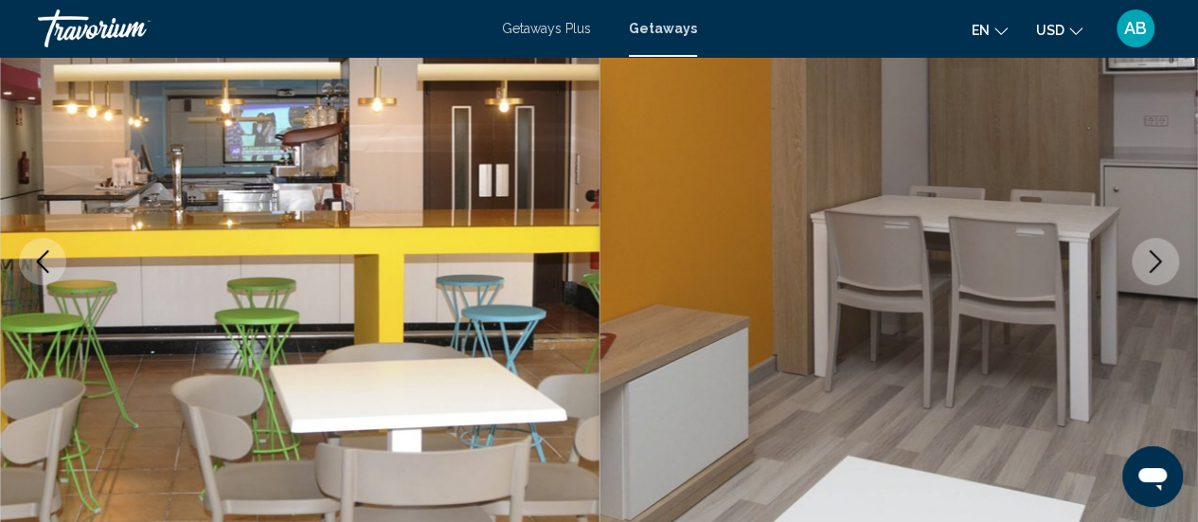
click at [1161, 257] on icon "Next image" at bounding box center [1155, 261] width 23 height 23
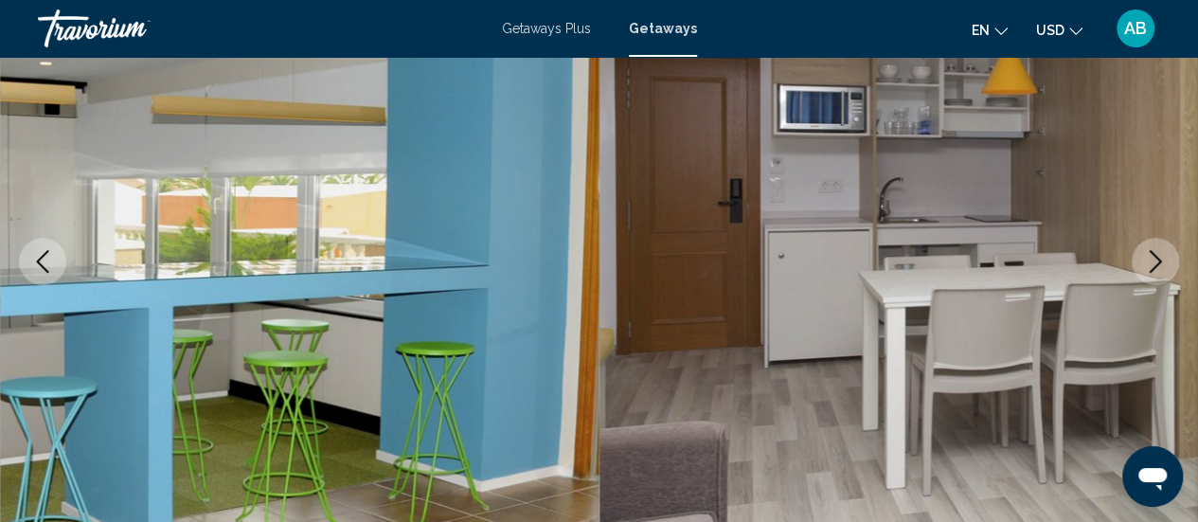
click at [1161, 257] on icon "Next image" at bounding box center [1155, 261] width 23 height 23
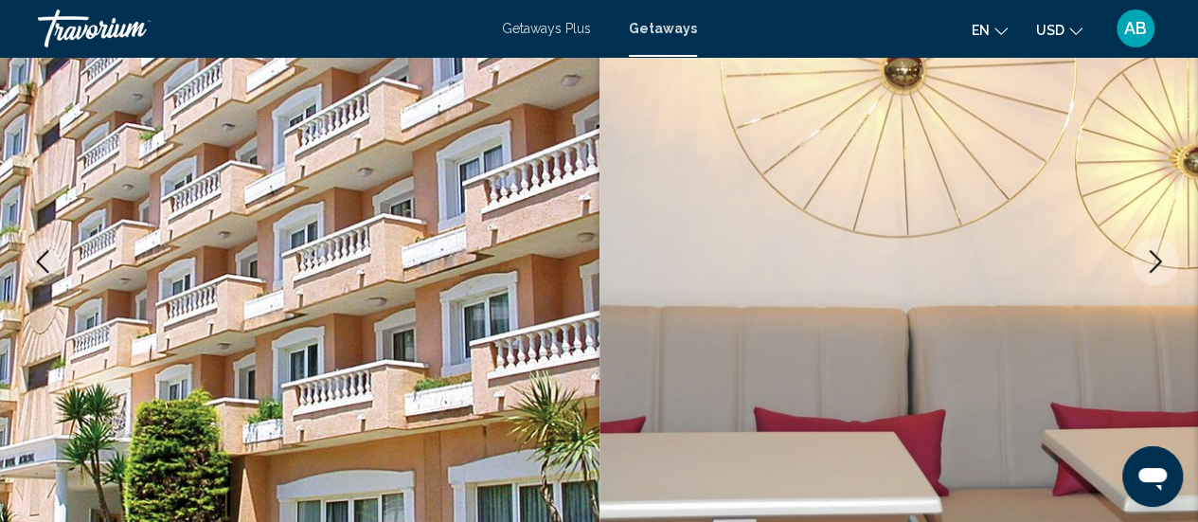
click at [1161, 257] on icon "Next image" at bounding box center [1155, 261] width 23 height 23
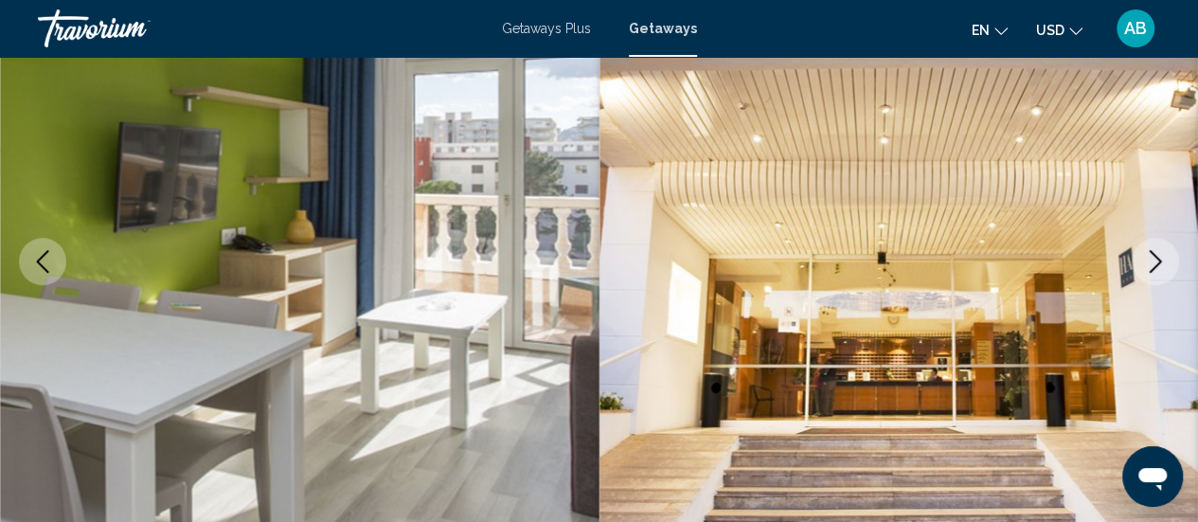
click at [1161, 257] on icon "Next image" at bounding box center [1155, 261] width 23 height 23
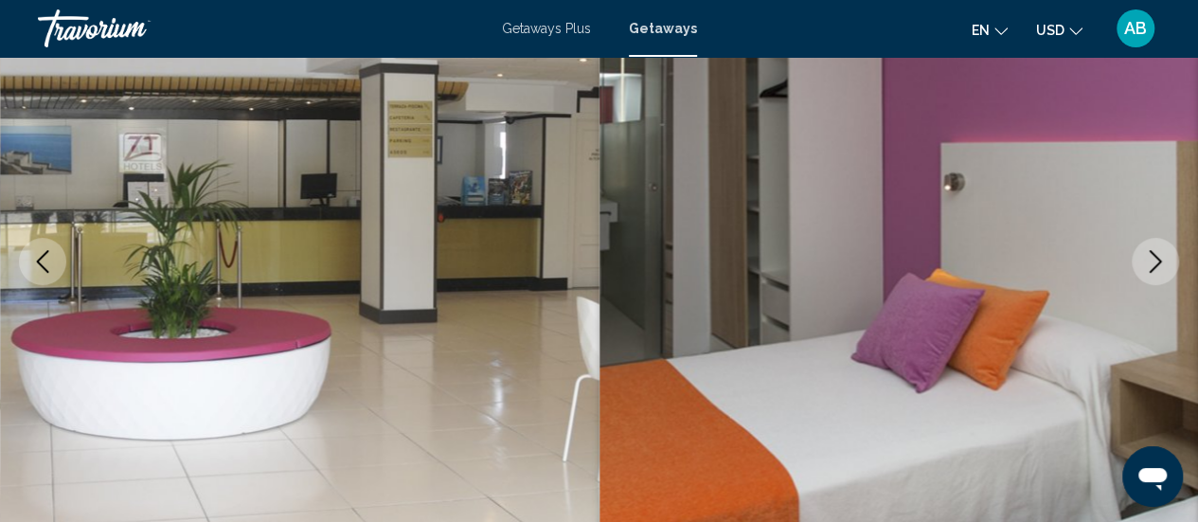
click at [1161, 257] on icon "Next image" at bounding box center [1155, 261] width 23 height 23
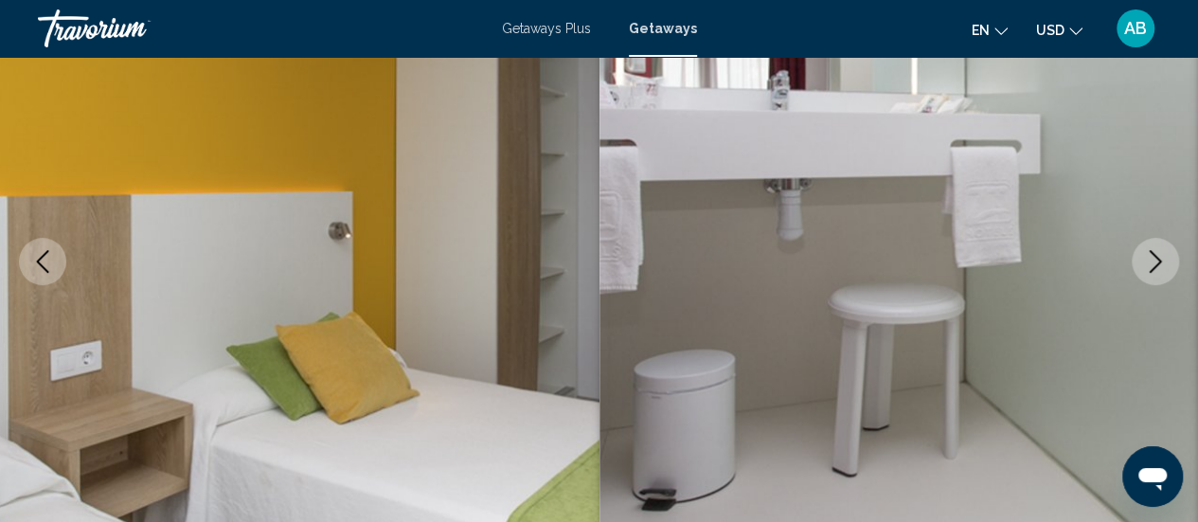
click at [1161, 257] on icon "Next image" at bounding box center [1155, 261] width 23 height 23
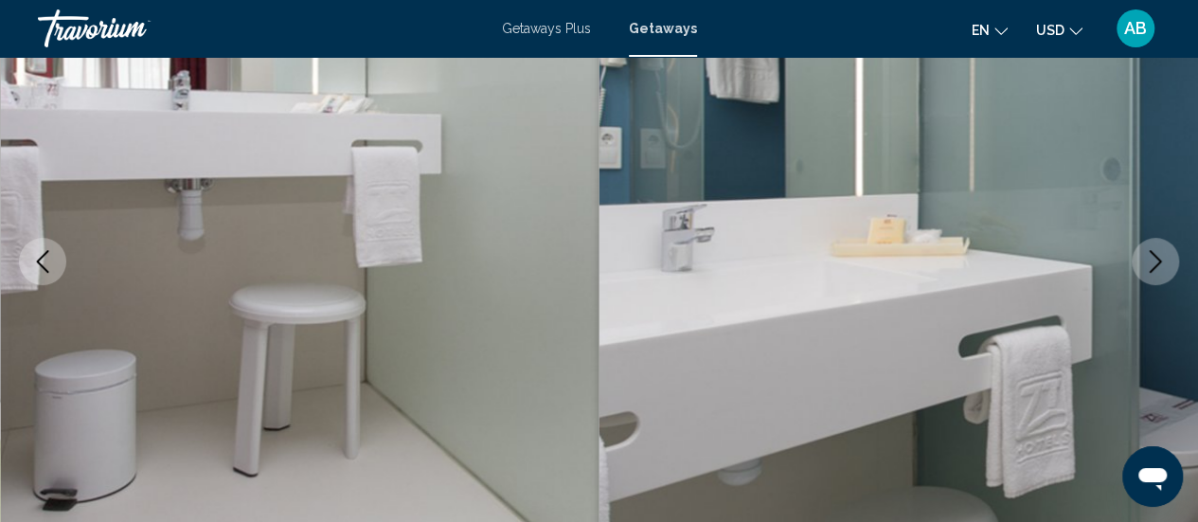
click at [1161, 257] on icon "Next image" at bounding box center [1155, 261] width 23 height 23
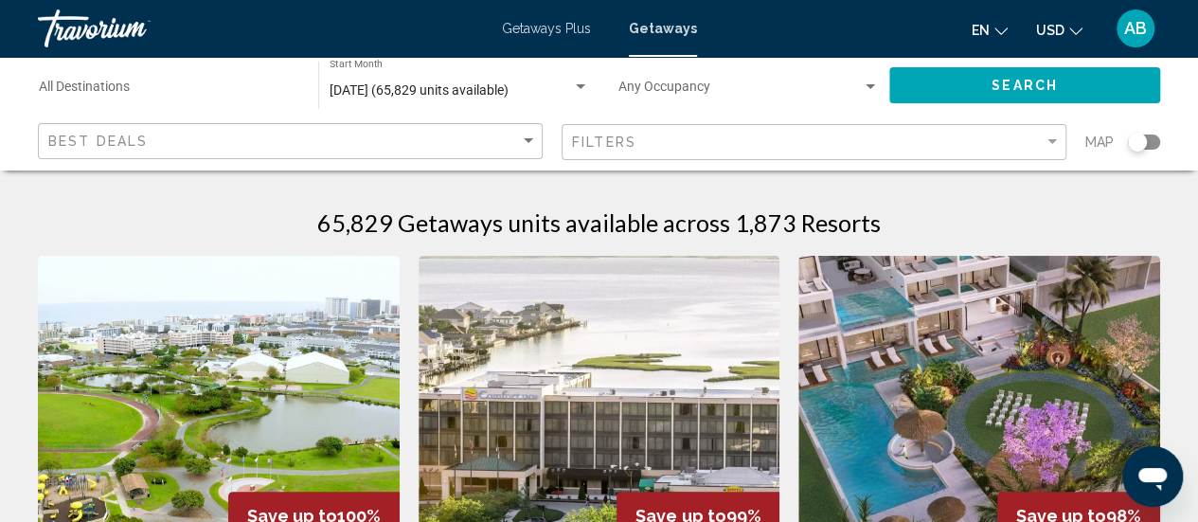
click at [1151, 143] on div "Search widget" at bounding box center [1144, 142] width 32 height 15
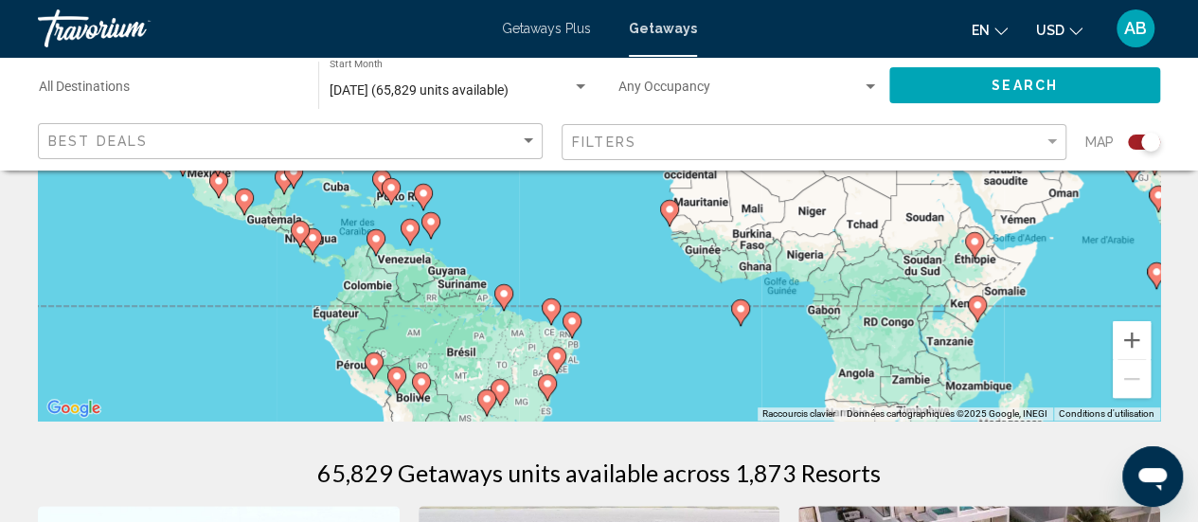
scroll to position [377, 0]
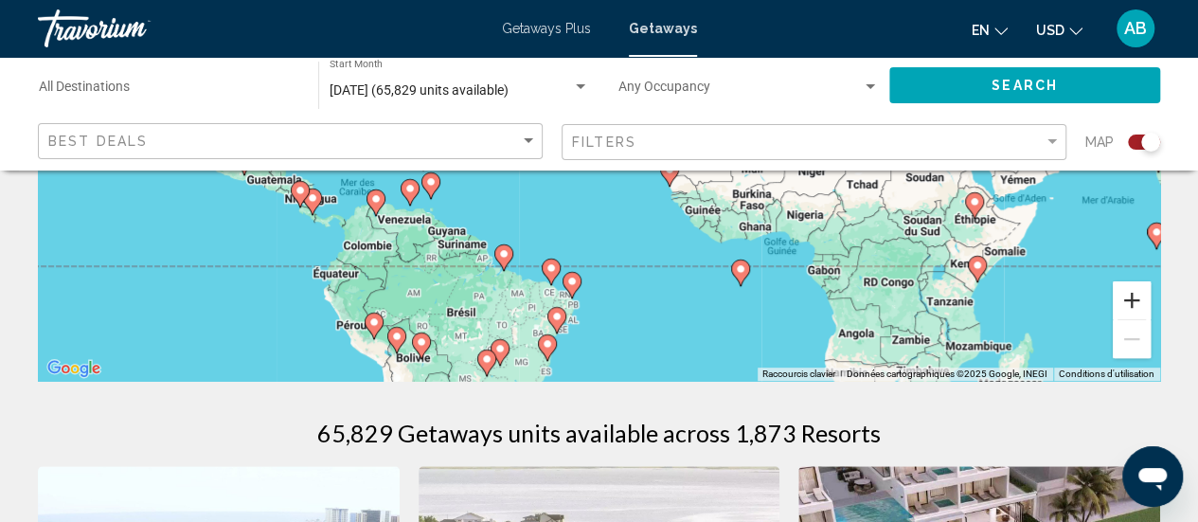
click at [1127, 307] on button "Zoom avant" at bounding box center [1132, 300] width 38 height 38
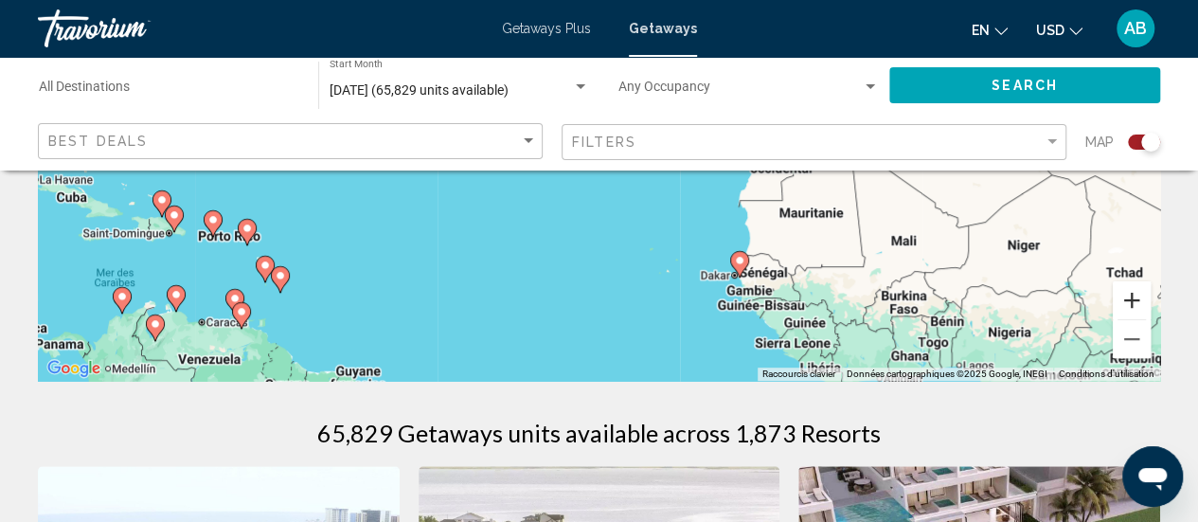
click at [1127, 307] on button "Zoom avant" at bounding box center [1132, 300] width 38 height 38
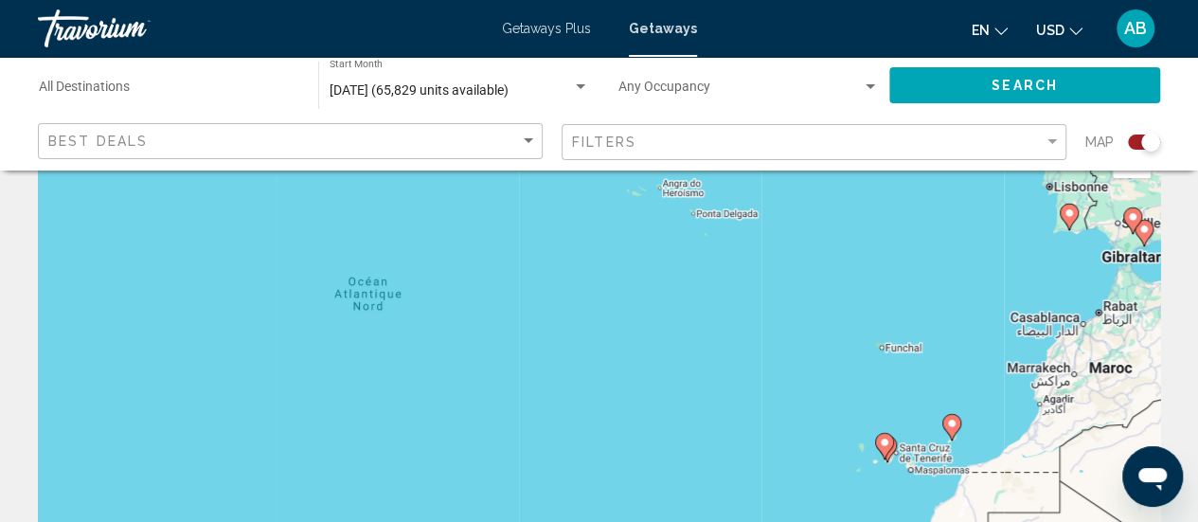
scroll to position [0, 0]
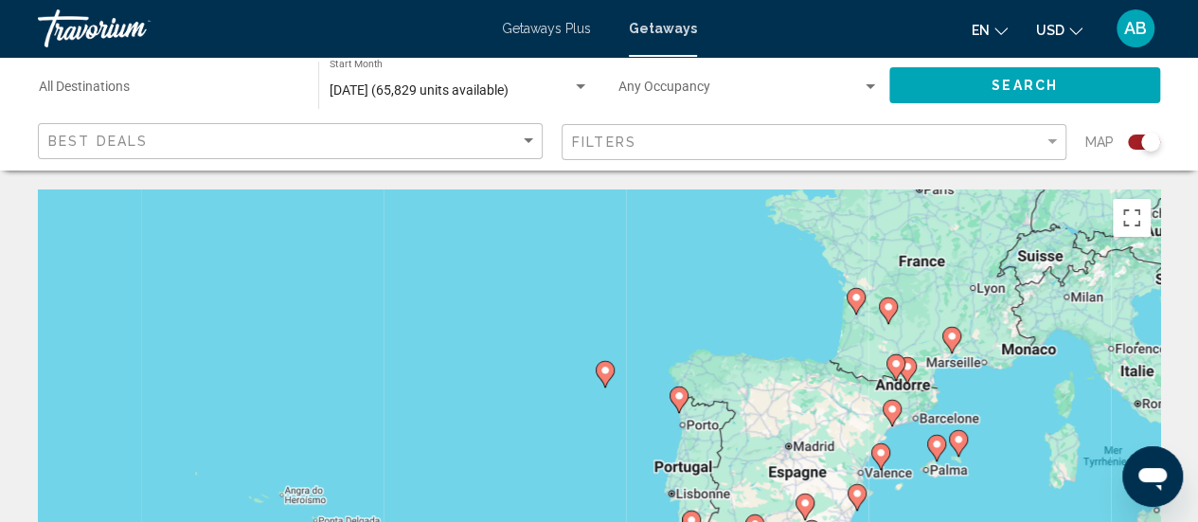
drag, startPoint x: 1042, startPoint y: 274, endPoint x: 655, endPoint y: 529, distance: 462.9
click at [655, 521] on html "Skip to main content Getaways Plus Getaways en English Español Français Italian…" at bounding box center [599, 261] width 1198 height 522
click at [896, 423] on gmp-advanced-marker "Main content" at bounding box center [892, 413] width 19 height 28
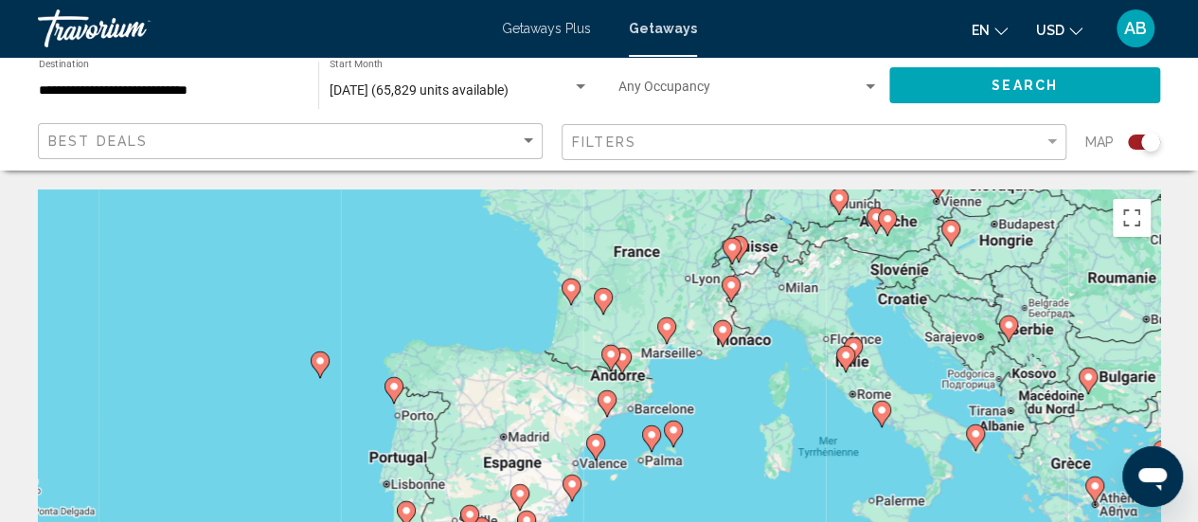
drag, startPoint x: 618, startPoint y: 457, endPoint x: 622, endPoint y: 395, distance: 62.7
click at [622, 395] on div "Pour activer le glissement avec le clavier, appuyez sur Alt+Entrée. Une fois ce…" at bounding box center [599, 473] width 1122 height 568
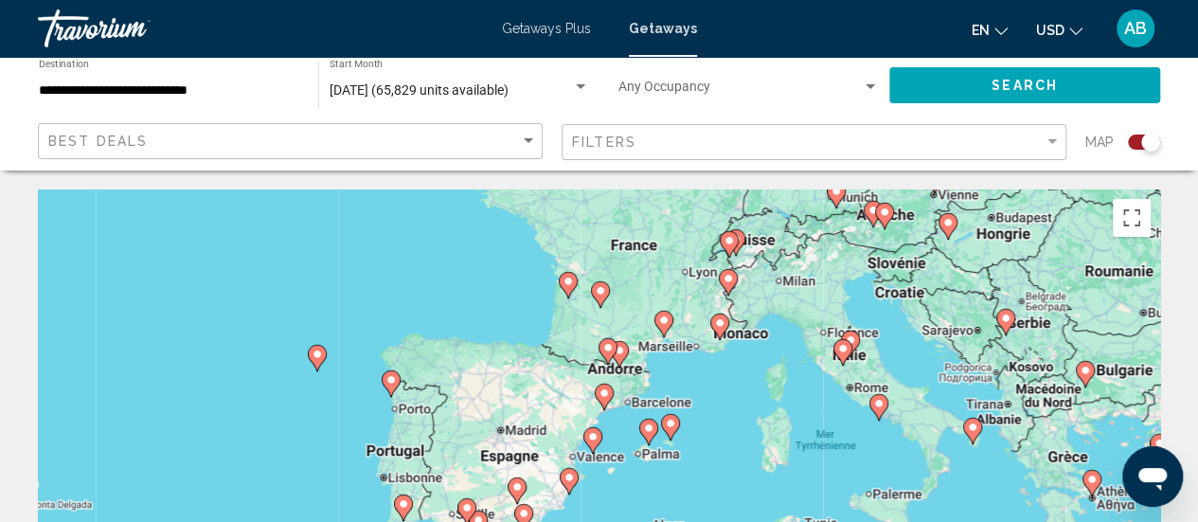
click at [606, 404] on icon "Main content" at bounding box center [603, 397] width 17 height 25
type input "**********"
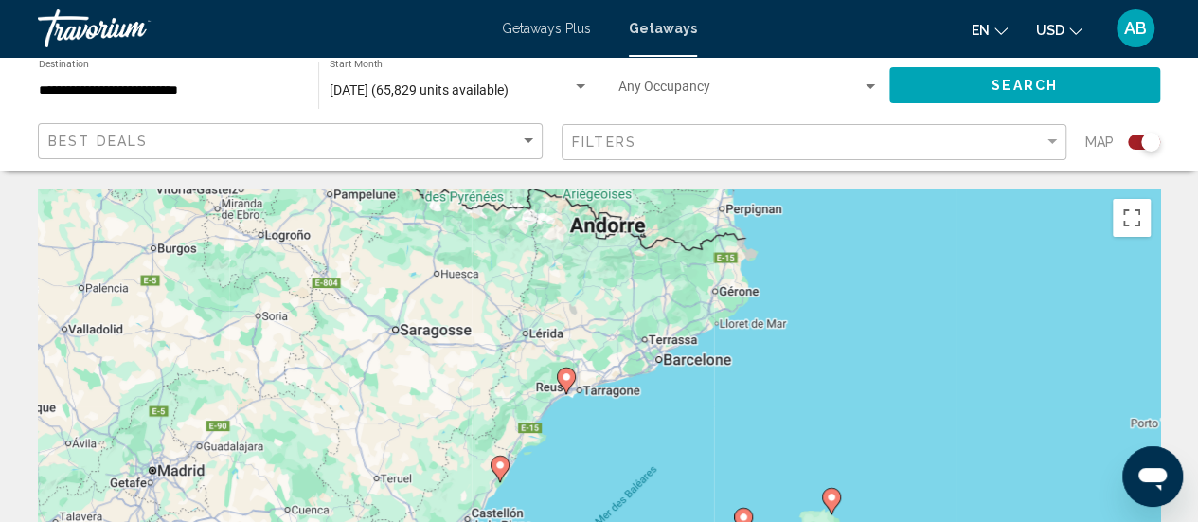
drag, startPoint x: 681, startPoint y: 257, endPoint x: 625, endPoint y: 434, distance: 185.7
click at [625, 434] on div "Pour naviguer, appuyez sur les touches fléchées. Pour activer le glissement ave…" at bounding box center [599, 473] width 1122 height 568
click at [567, 379] on image "Main content" at bounding box center [566, 377] width 11 height 11
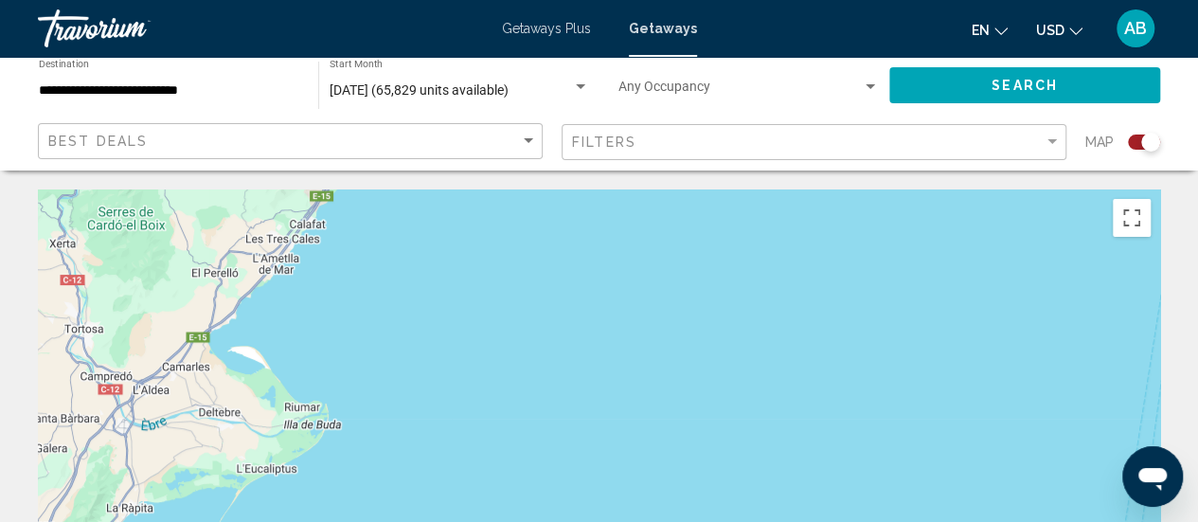
drag, startPoint x: 552, startPoint y: 269, endPoint x: 703, endPoint y: 537, distance: 307.5
click at [703, 521] on html "**********" at bounding box center [599, 261] width 1198 height 522
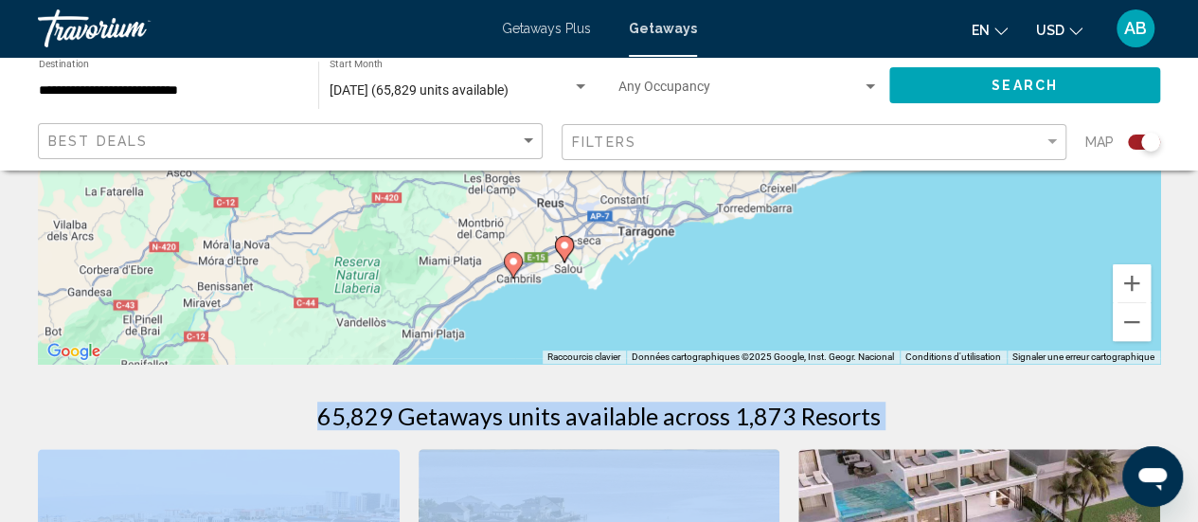
scroll to position [724, 0]
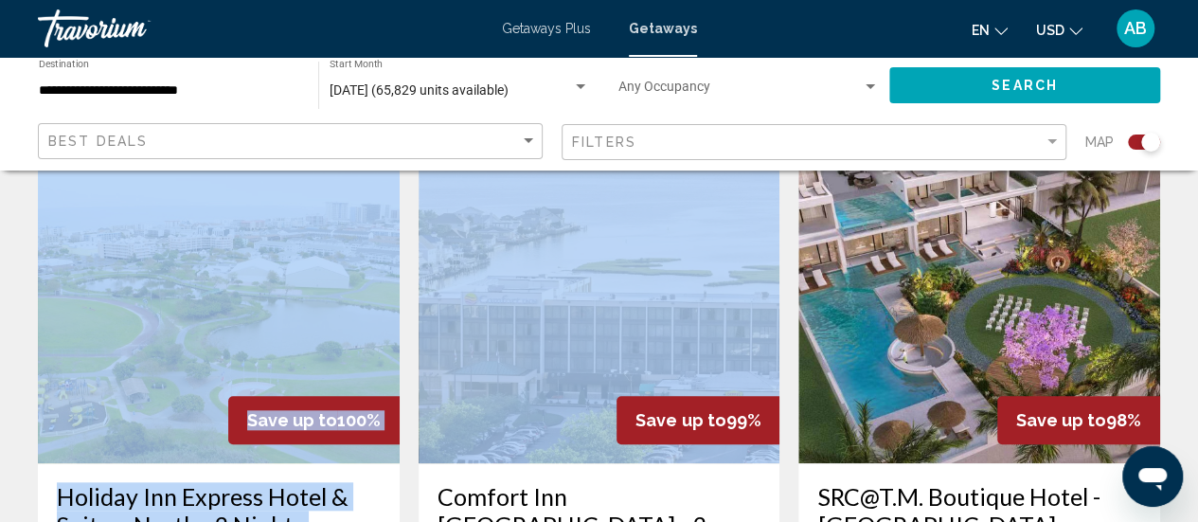
drag, startPoint x: 503, startPoint y: 319, endPoint x: 567, endPoint y: 545, distance: 234.5
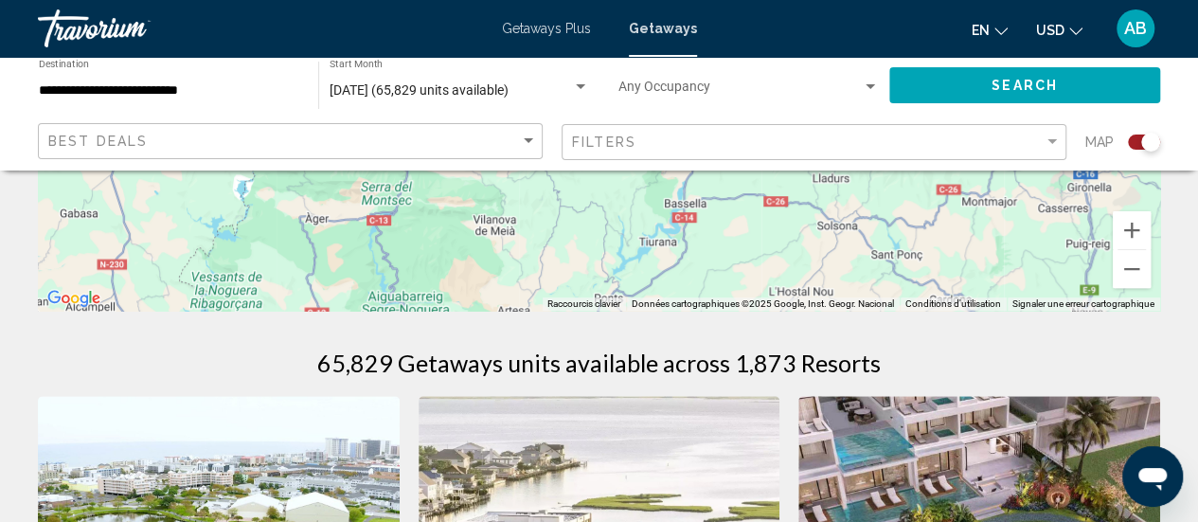
scroll to position [433, 0]
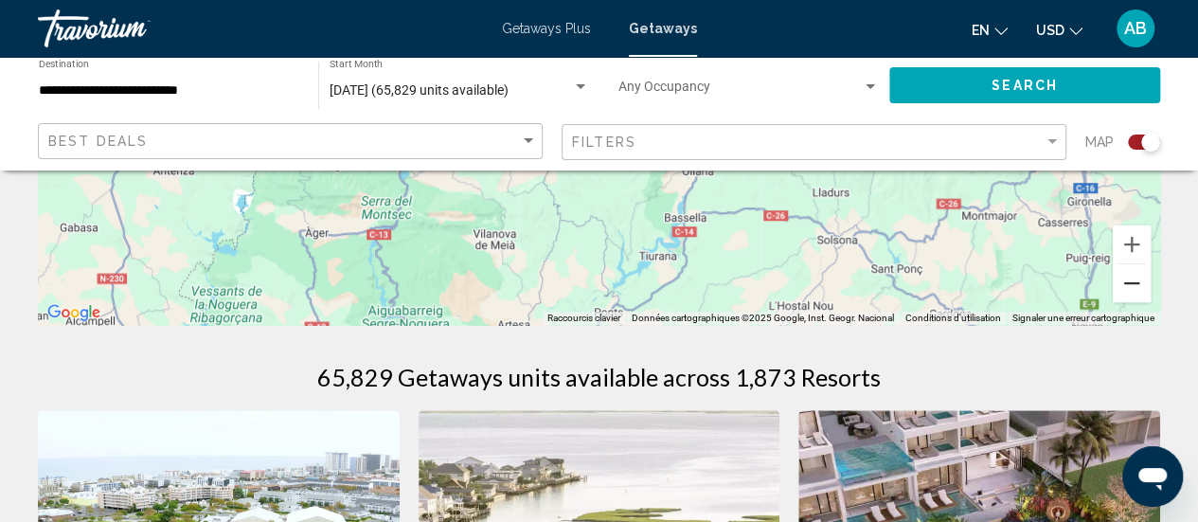
click at [1121, 277] on button "Zoom arrière" at bounding box center [1132, 283] width 38 height 38
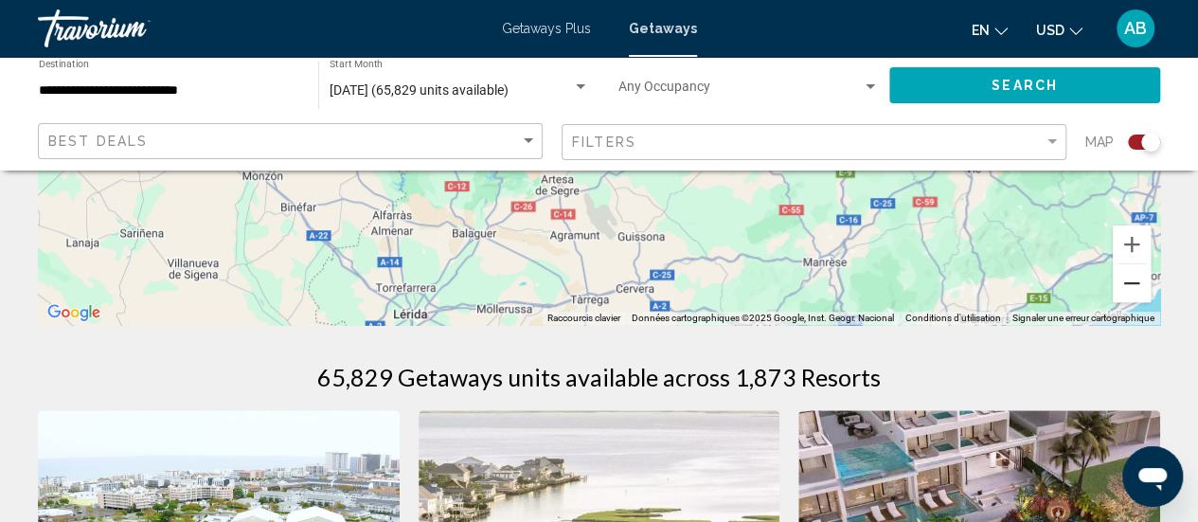
click at [1121, 277] on button "Zoom arrière" at bounding box center [1132, 283] width 38 height 38
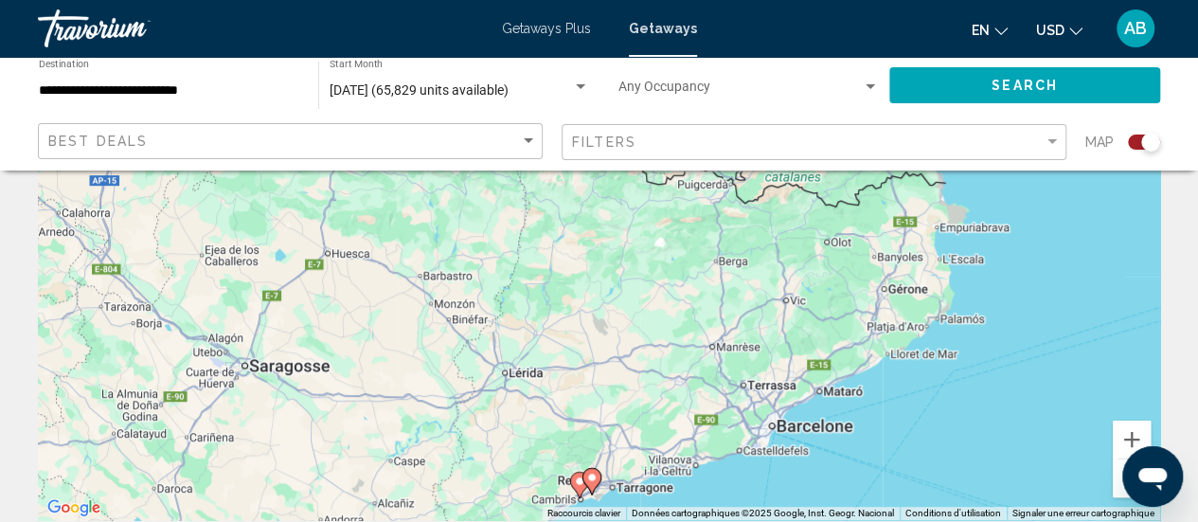
scroll to position [193, 0]
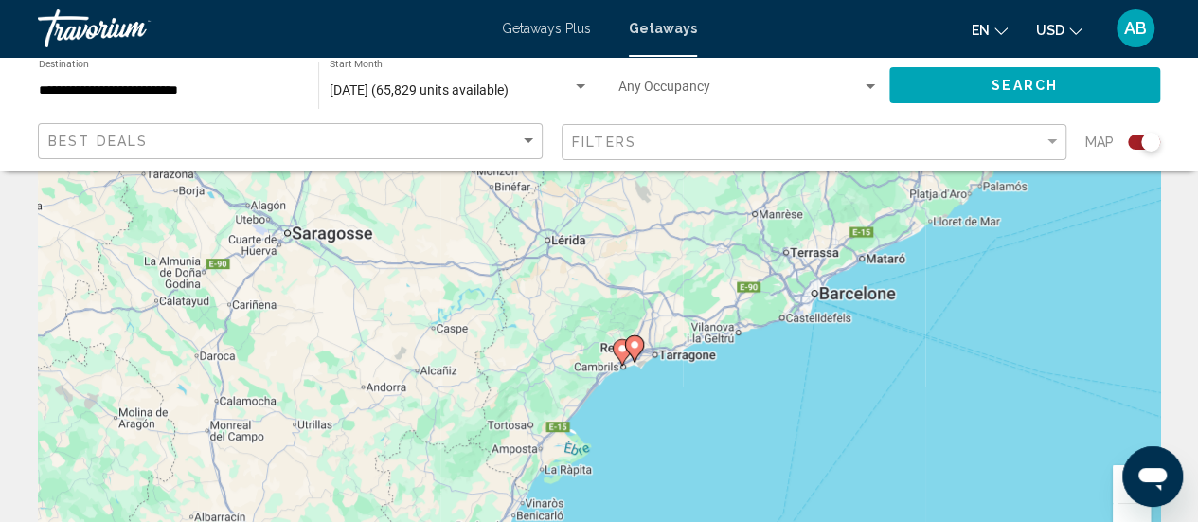
drag, startPoint x: 856, startPoint y: 363, endPoint x: 900, endPoint y: 180, distance: 187.9
click at [900, 180] on div "Pour naviguer, appuyez sur les touches fléchées. Pour activer le glissement ave…" at bounding box center [599, 280] width 1122 height 568
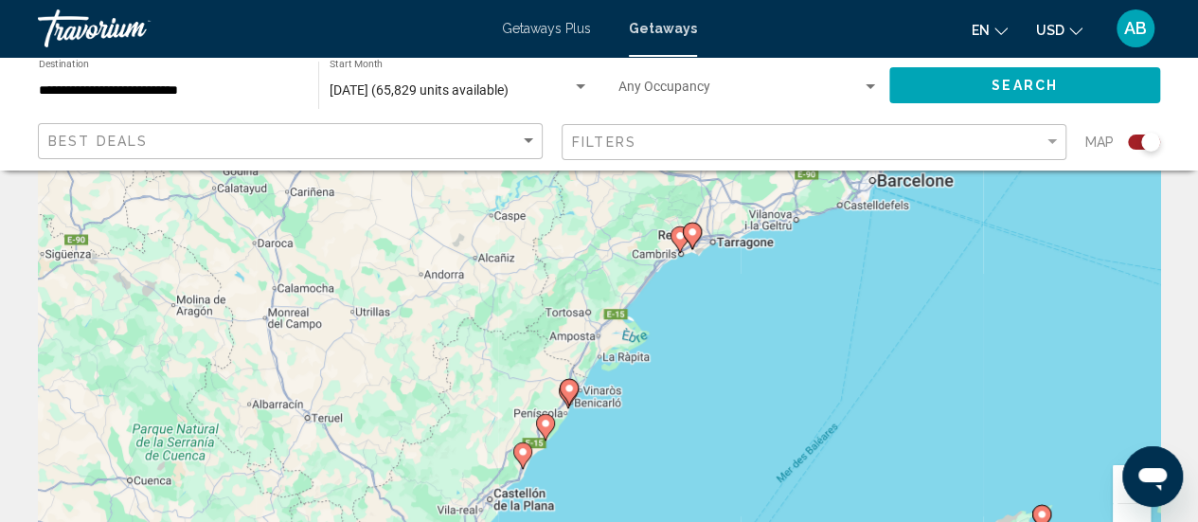
drag, startPoint x: 695, startPoint y: 378, endPoint x: 752, endPoint y: 276, distance: 117.0
click at [752, 276] on div "Pour naviguer, appuyez sur les touches fléchées. Pour activer le glissement ave…" at bounding box center [599, 280] width 1122 height 568
click at [566, 386] on image "Main content" at bounding box center [569, 388] width 11 height 11
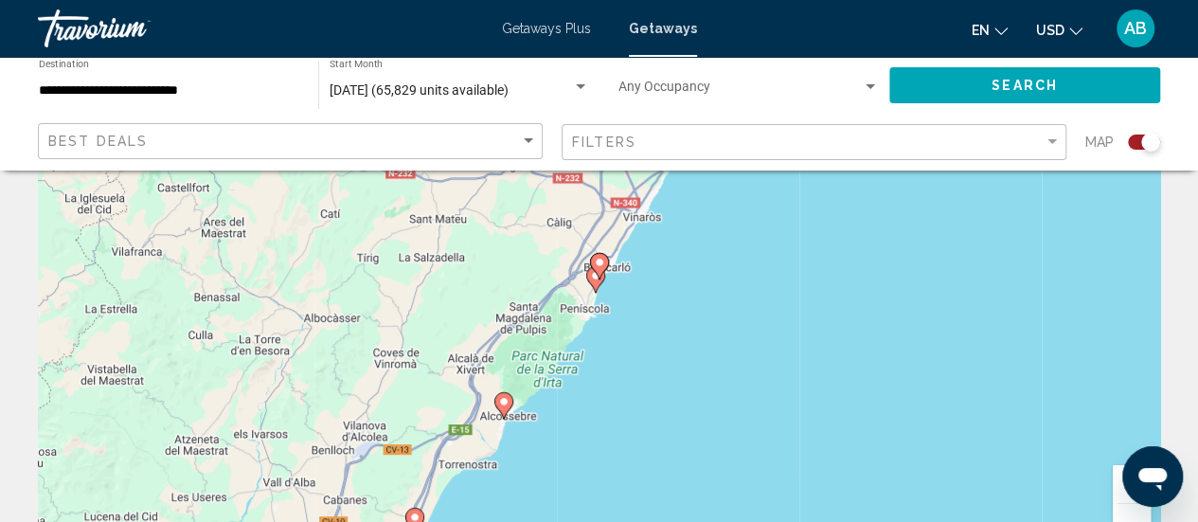
click at [597, 260] on image "Main content" at bounding box center [599, 262] width 11 height 11
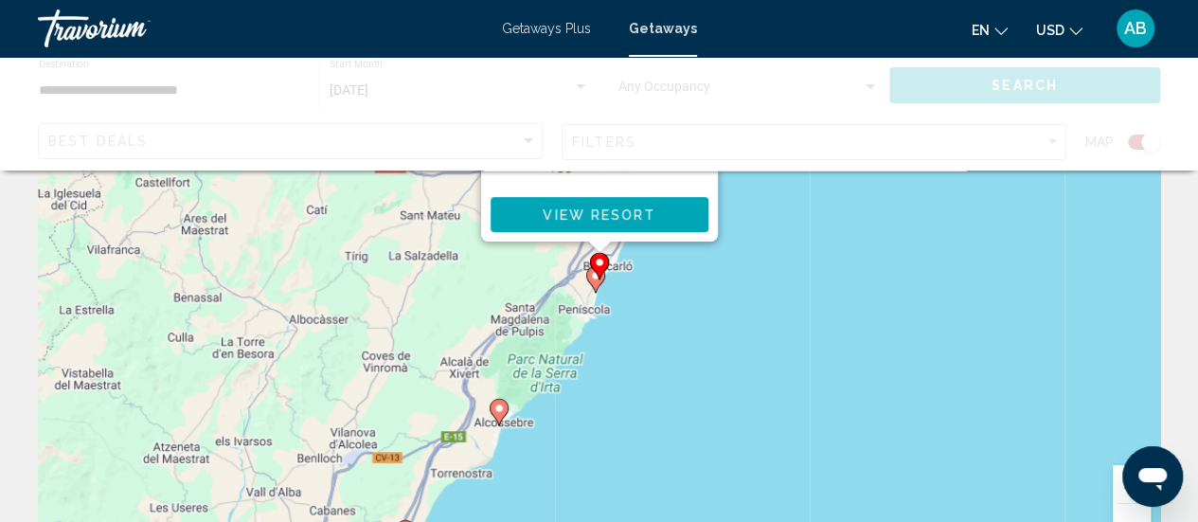
scroll to position [0, 0]
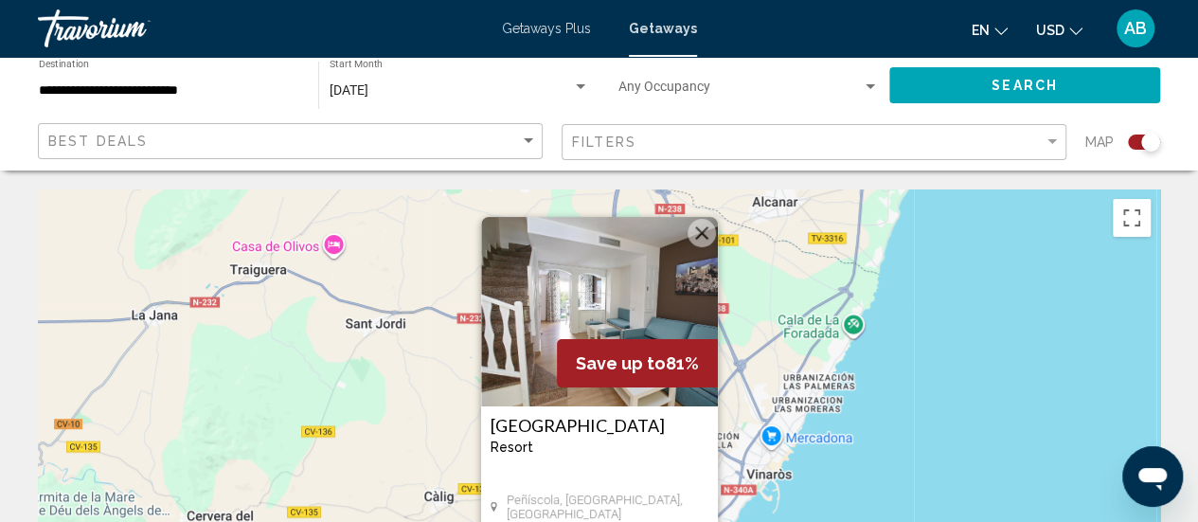
click at [862, 302] on div "Pour activer le glissement avec le clavier, appuyez sur Alt+Entrée. Une fois ce…" at bounding box center [599, 473] width 1122 height 568
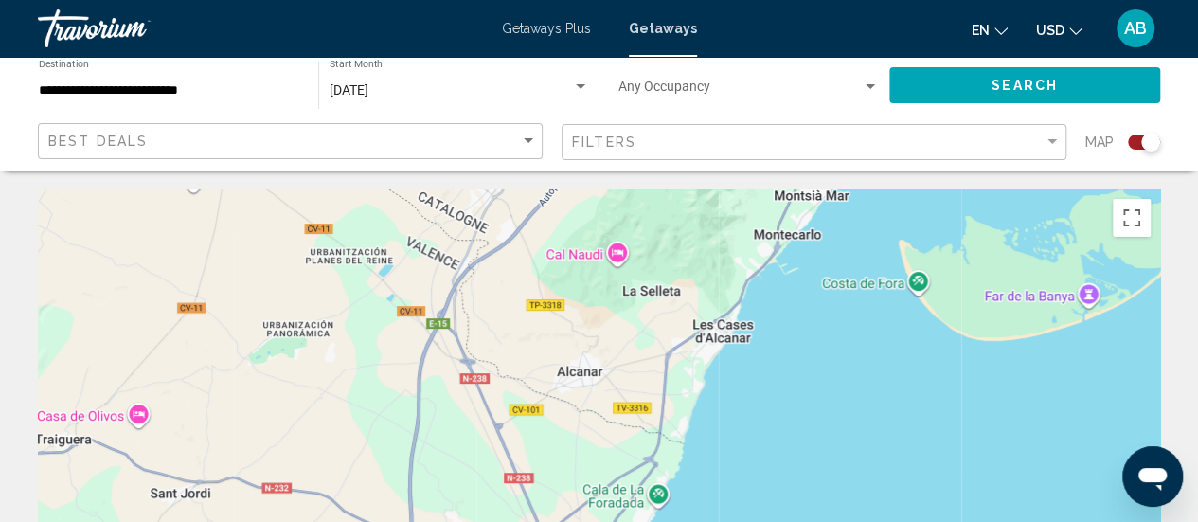
drag, startPoint x: 862, startPoint y: 302, endPoint x: 652, endPoint y: 490, distance: 281.8
click at [652, 490] on div "Pour activer le glissement avec le clavier, appuyez sur Alt+Entrée. Une fois ce…" at bounding box center [599, 473] width 1122 height 568
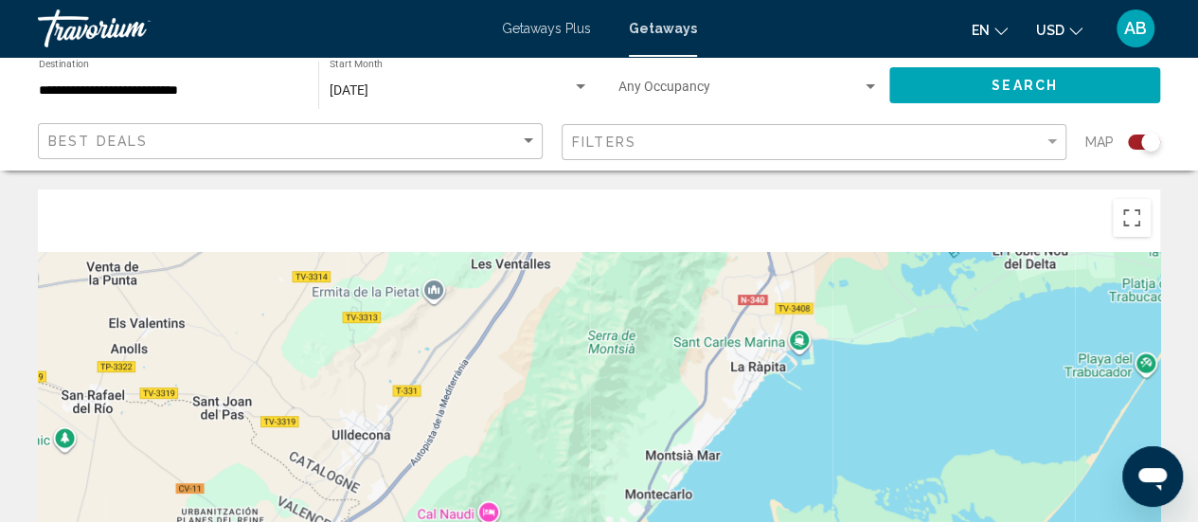
drag, startPoint x: 779, startPoint y: 270, endPoint x: 654, endPoint y: 533, distance: 291.5
click at [654, 521] on html "**********" at bounding box center [599, 261] width 1198 height 522
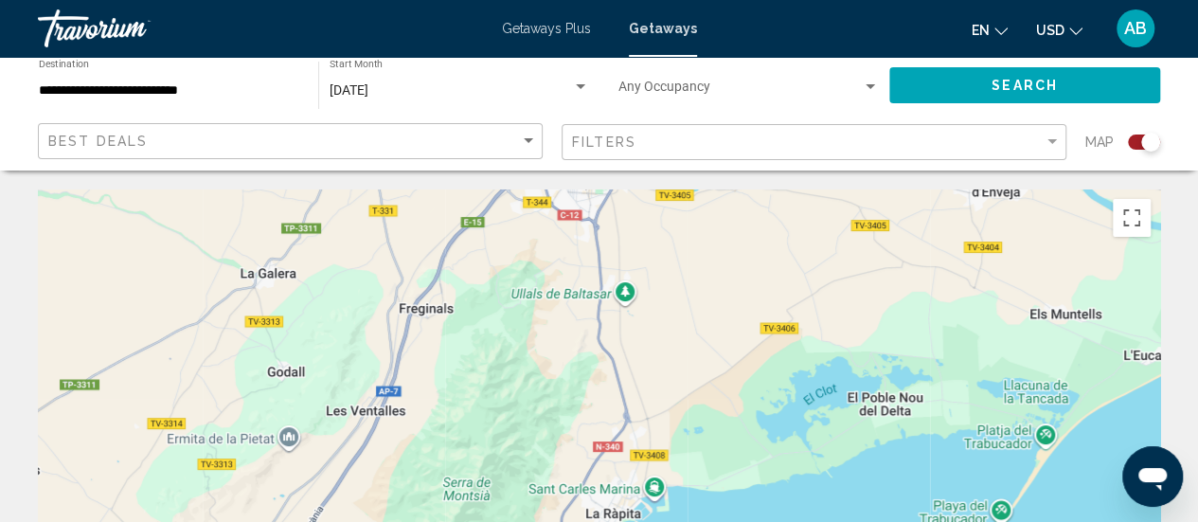
drag, startPoint x: 796, startPoint y: 391, endPoint x: 655, endPoint y: 519, distance: 189.7
click at [655, 519] on div "Main content" at bounding box center [599, 473] width 1122 height 568
click at [1049, 128] on div "Filters" at bounding box center [816, 142] width 489 height 35
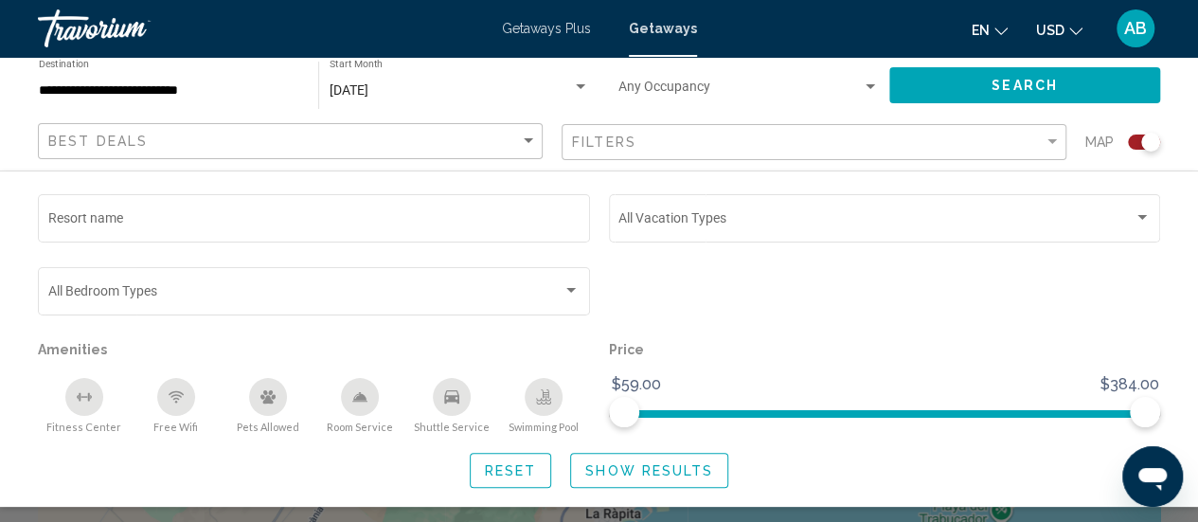
click at [686, 474] on span "Show Results" at bounding box center [649, 470] width 128 height 15
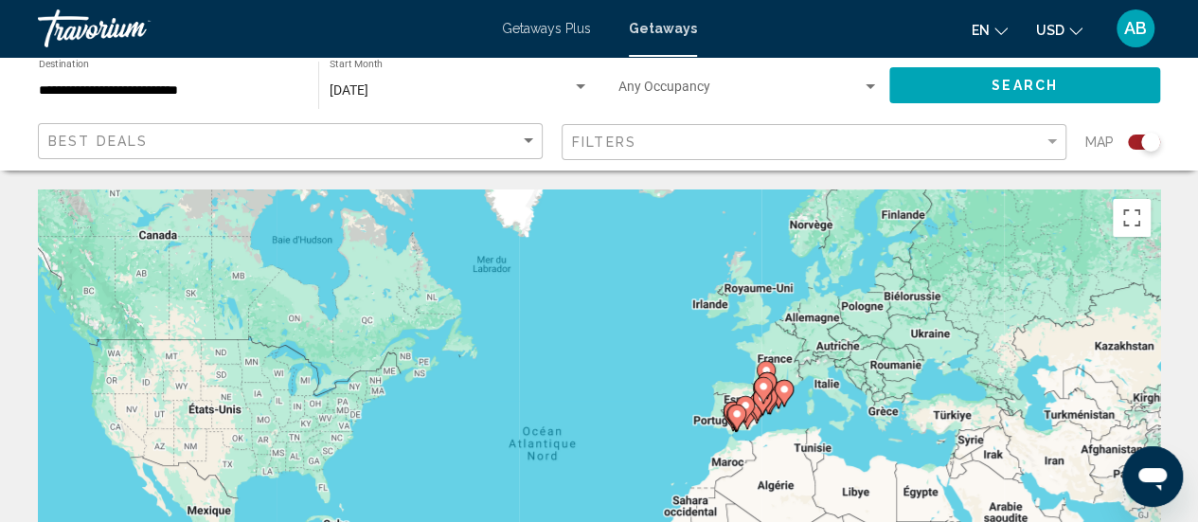
click at [772, 408] on gmp-advanced-marker "Main content" at bounding box center [768, 400] width 19 height 28
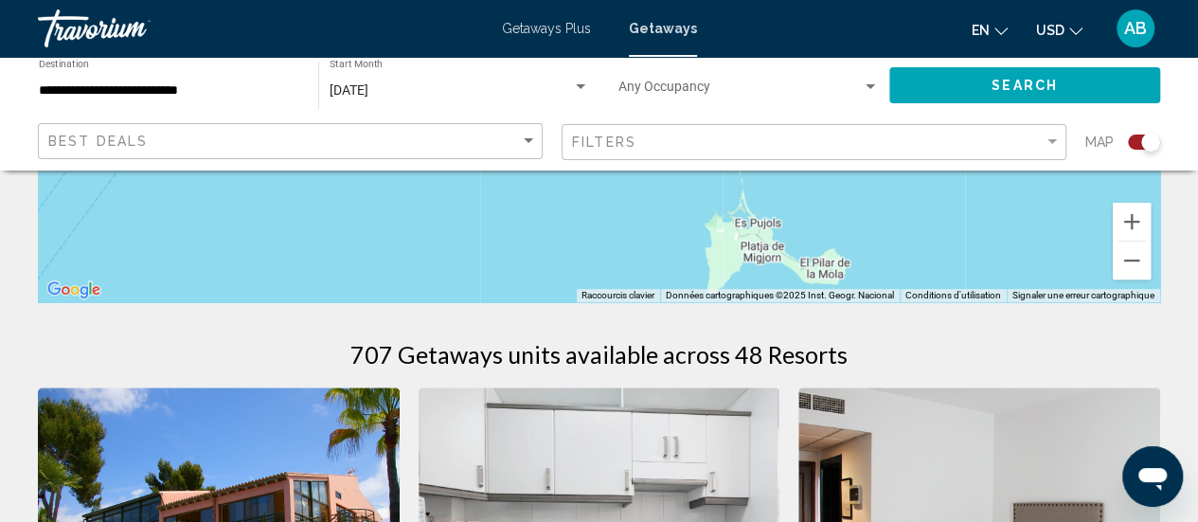
scroll to position [451, 0]
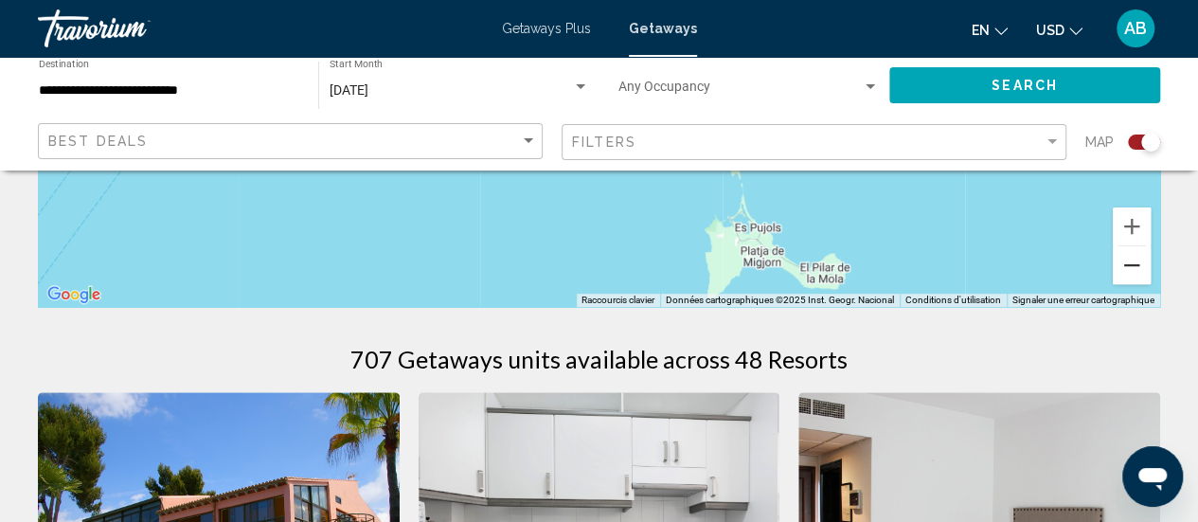
click at [1131, 261] on button "Zoom arrière" at bounding box center [1132, 265] width 38 height 38
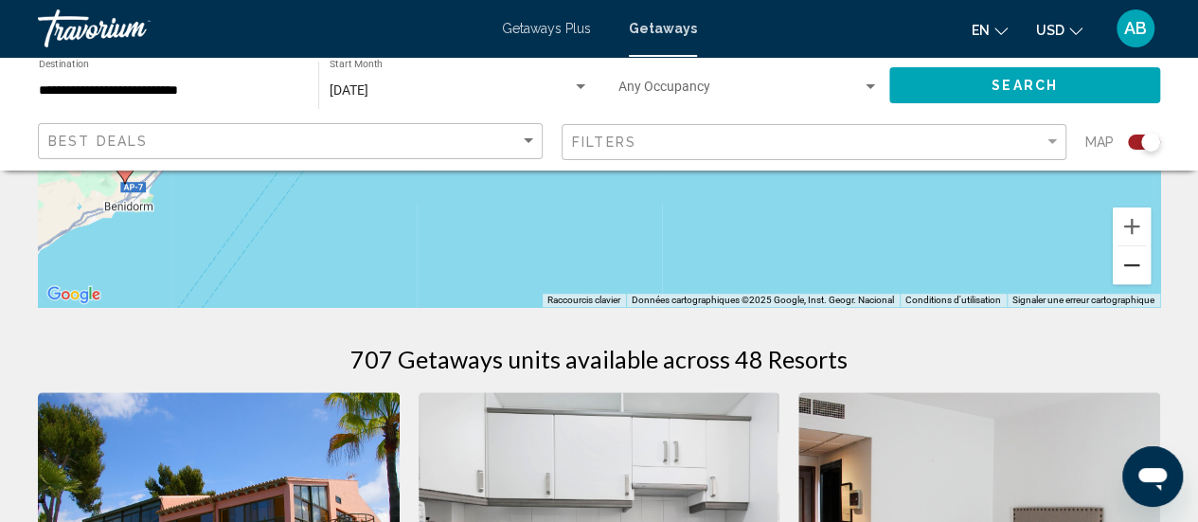
click at [1131, 261] on button "Zoom arrière" at bounding box center [1132, 265] width 38 height 38
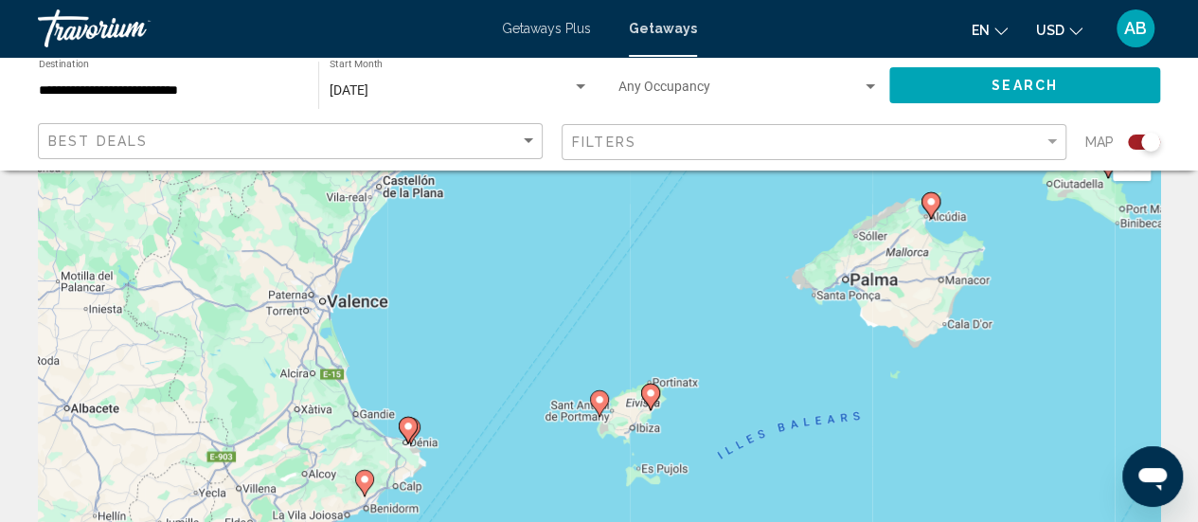
scroll to position [223, 0]
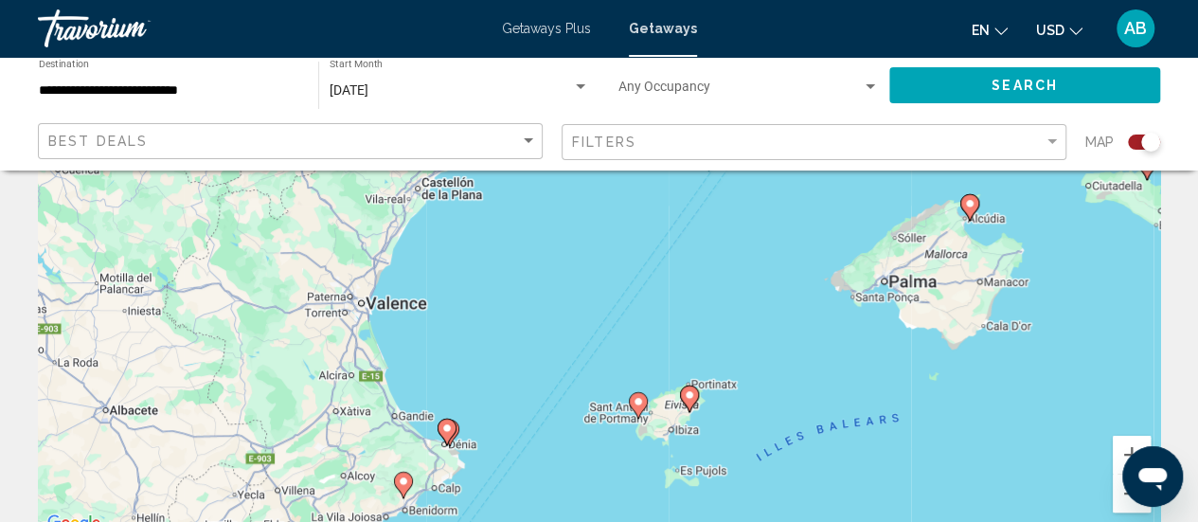
drag, startPoint x: 391, startPoint y: 281, endPoint x: 431, endPoint y: 476, distance: 199.1
click at [431, 476] on div "Pour activer le glissement avec le clavier, appuyez sur Alt+Entrée. Une fois ce…" at bounding box center [599, 251] width 1122 height 568
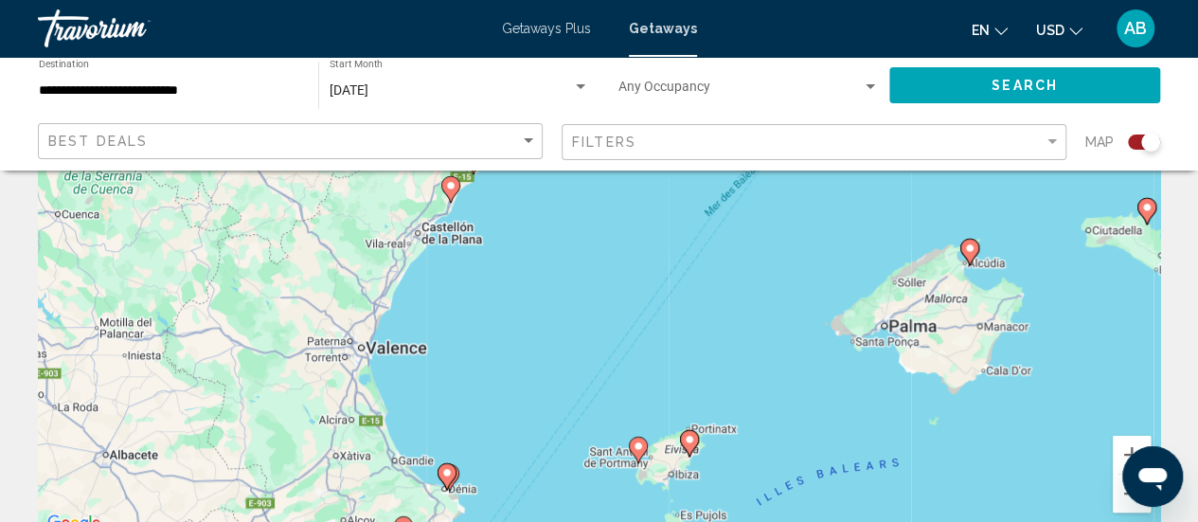
drag, startPoint x: 477, startPoint y: 313, endPoint x: 419, endPoint y: 541, distance: 235.7
click at [419, 299] on html "**********" at bounding box center [599, 38] width 1198 height 522
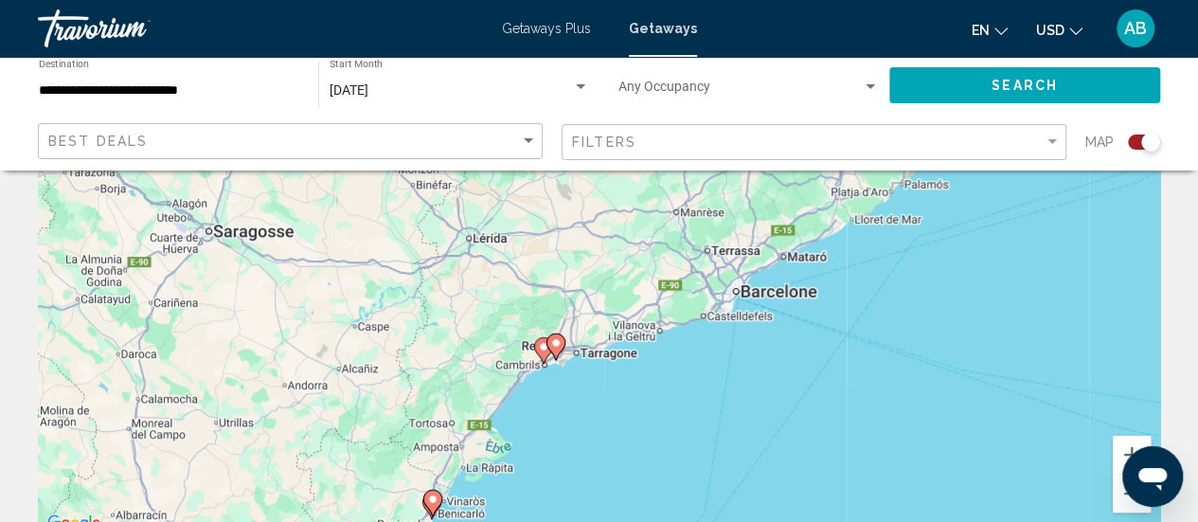
drag, startPoint x: 582, startPoint y: 300, endPoint x: 592, endPoint y: 367, distance: 67.1
click at [592, 367] on div "Pour activer le glissement avec le clavier, appuyez sur Alt+Entrée. Une fois ce…" at bounding box center [599, 251] width 1122 height 568
click at [1119, 446] on button "Zoom avant" at bounding box center [1132, 455] width 38 height 38
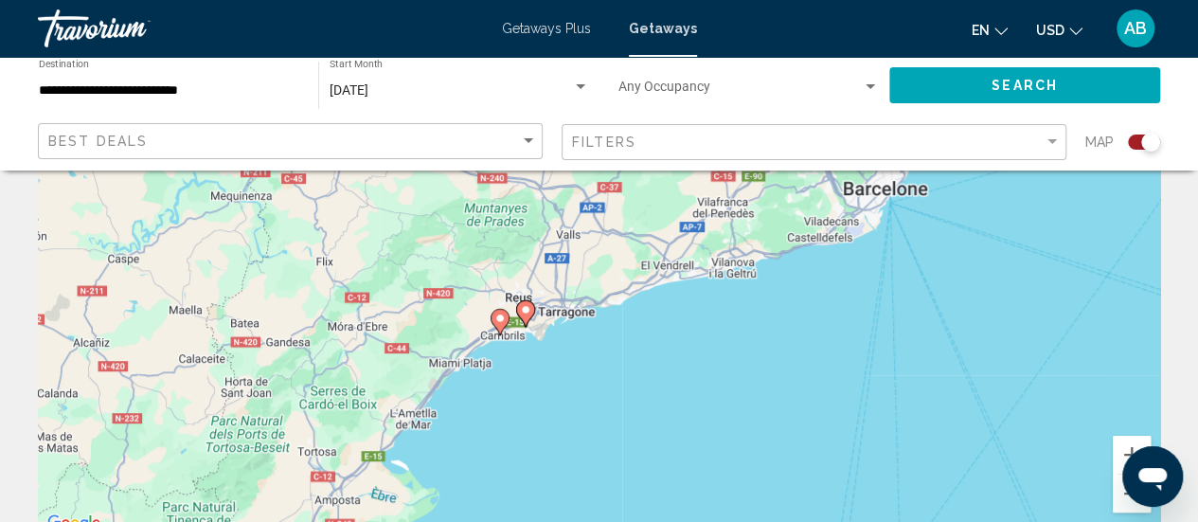
drag, startPoint x: 724, startPoint y: 445, endPoint x: 741, endPoint y: 294, distance: 152.5
click at [741, 294] on div "Pour activer le glissement avec le clavier, appuyez sur Alt+Entrée. Une fois ce…" at bounding box center [599, 251] width 1122 height 568
click at [523, 312] on image "Main content" at bounding box center [525, 309] width 11 height 11
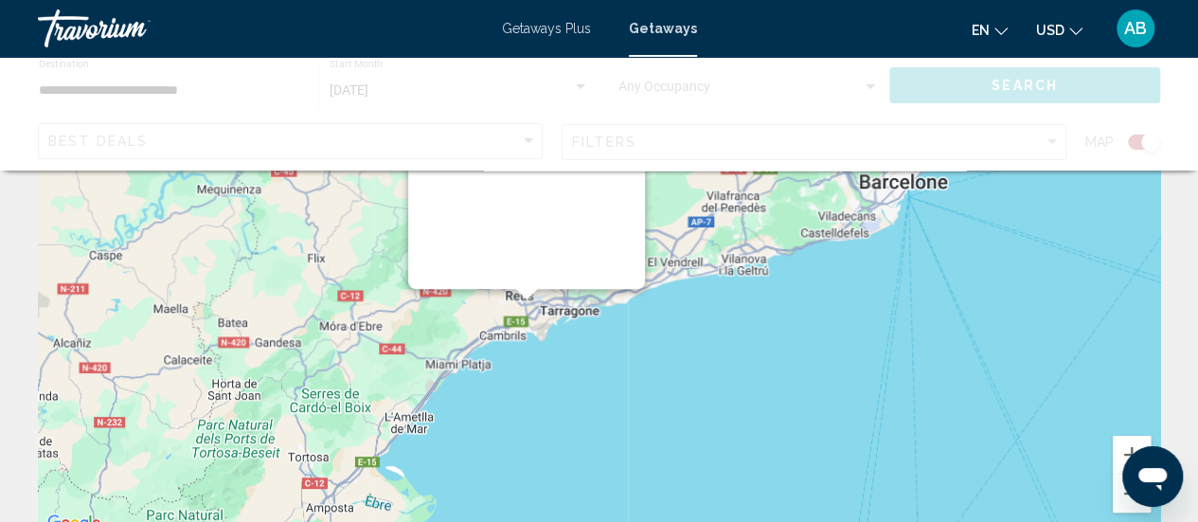
scroll to position [0, 0]
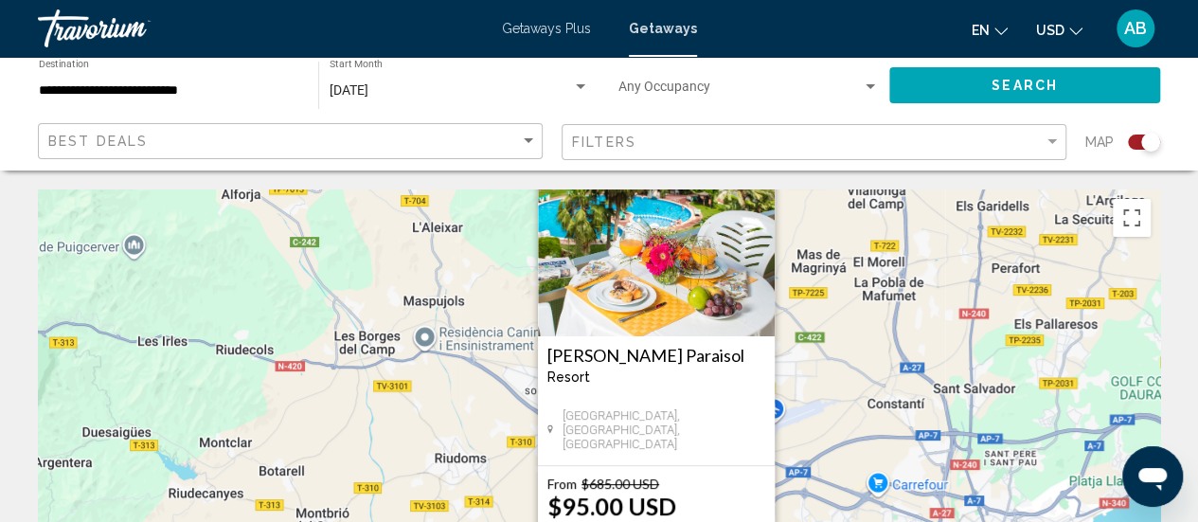
drag, startPoint x: 773, startPoint y: 302, endPoint x: 830, endPoint y: 228, distance: 93.2
click at [830, 228] on div "Pour naviguer, appuyez sur les touches fléchées. Pour activer le glissement ave…" at bounding box center [599, 473] width 1122 height 568
click at [648, 353] on h3 "Ona Jardines Paraisol" at bounding box center [656, 355] width 218 height 19
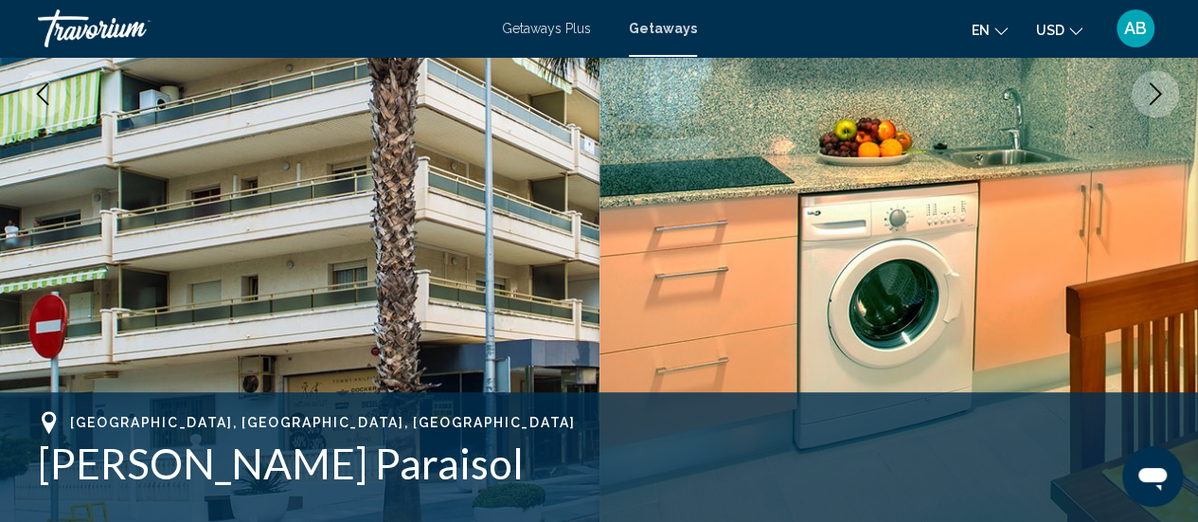
scroll to position [425, 0]
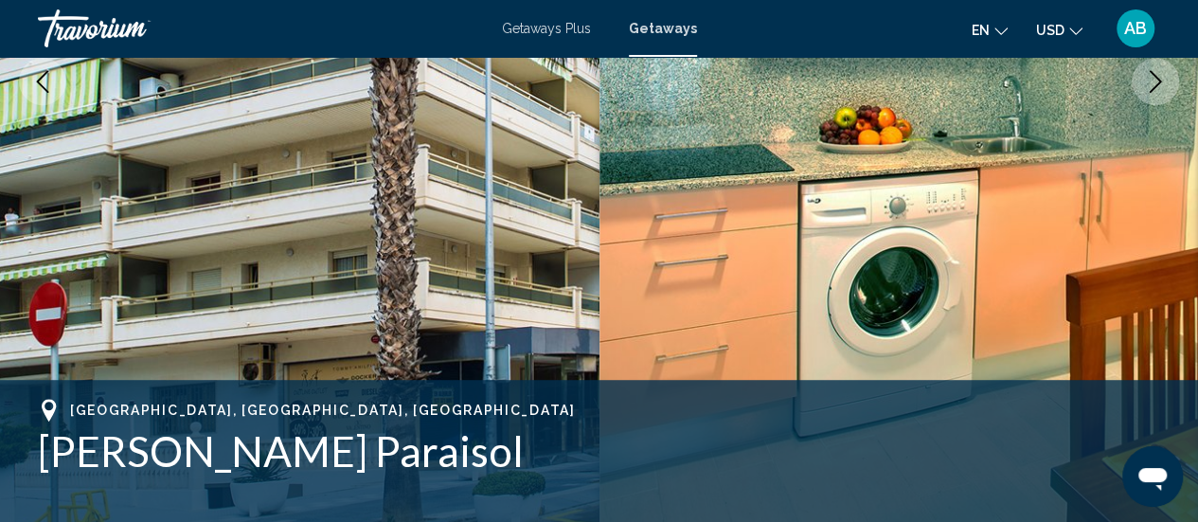
click at [1148, 92] on button "Next image" at bounding box center [1155, 81] width 47 height 47
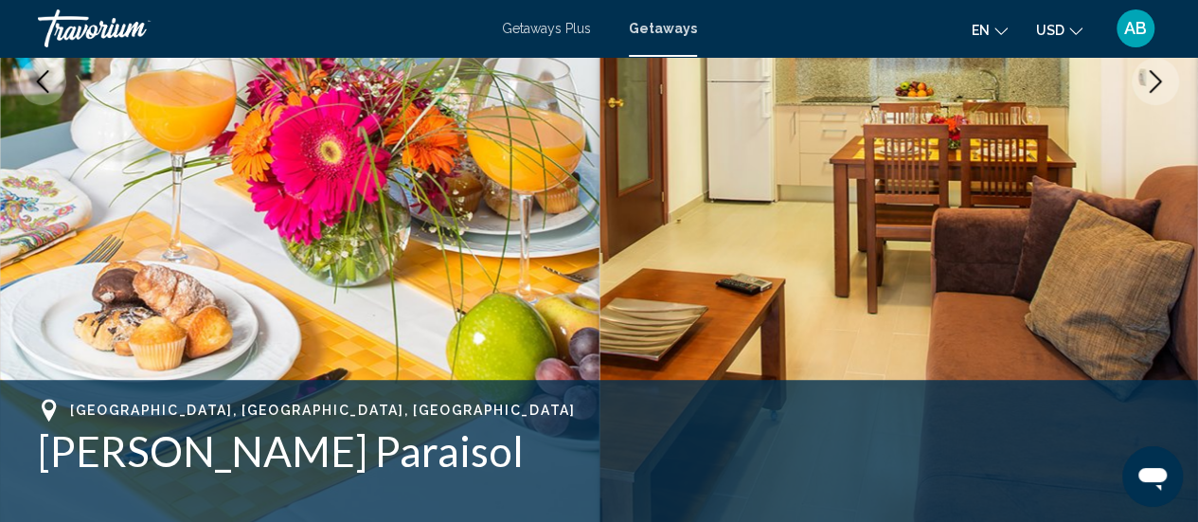
click at [1148, 92] on button "Next image" at bounding box center [1155, 81] width 47 height 47
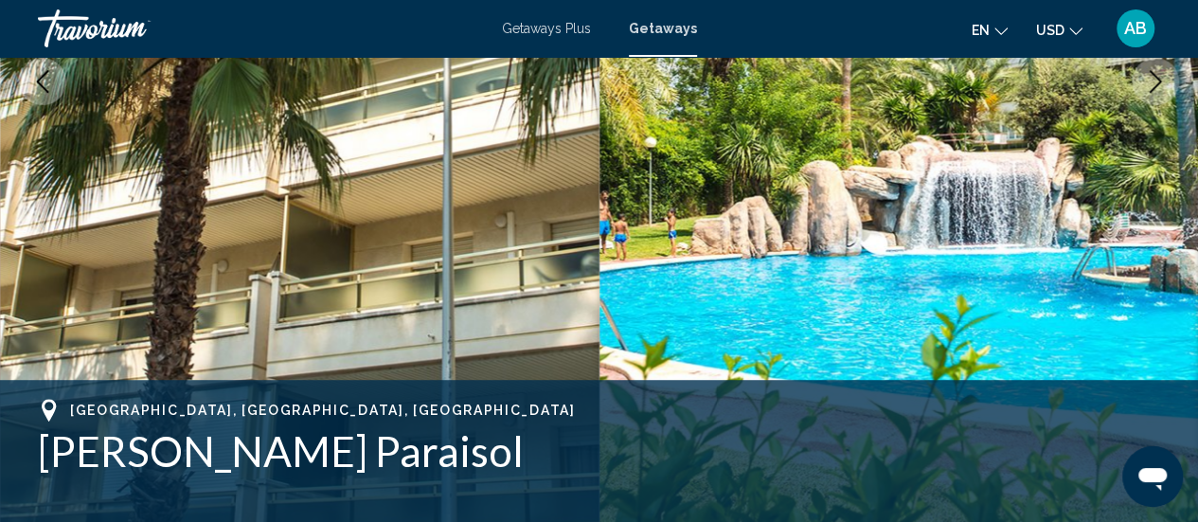
click at [1148, 92] on button "Next image" at bounding box center [1155, 81] width 47 height 47
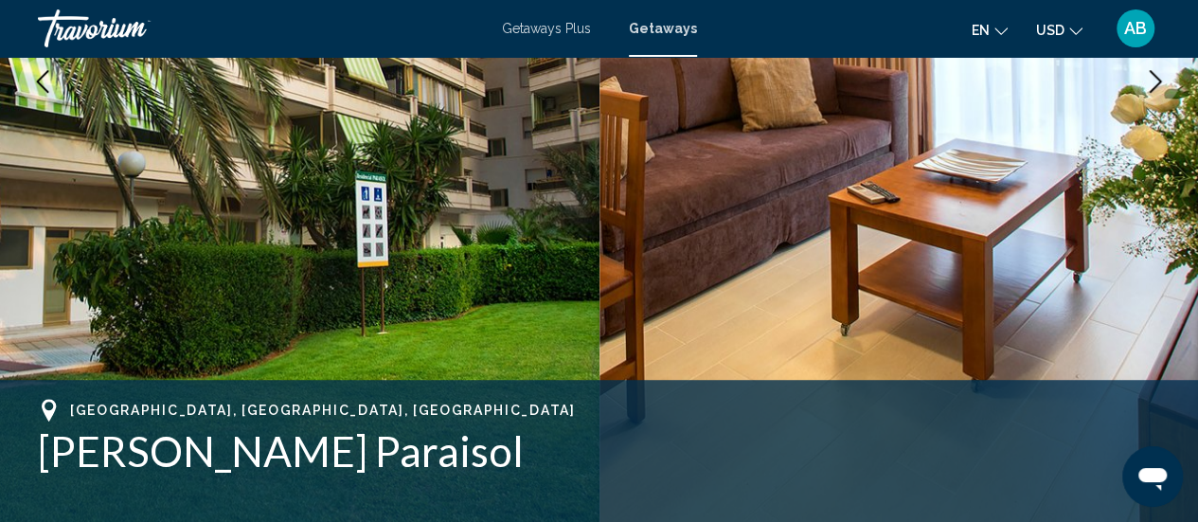
click at [1148, 92] on button "Next image" at bounding box center [1155, 81] width 47 height 47
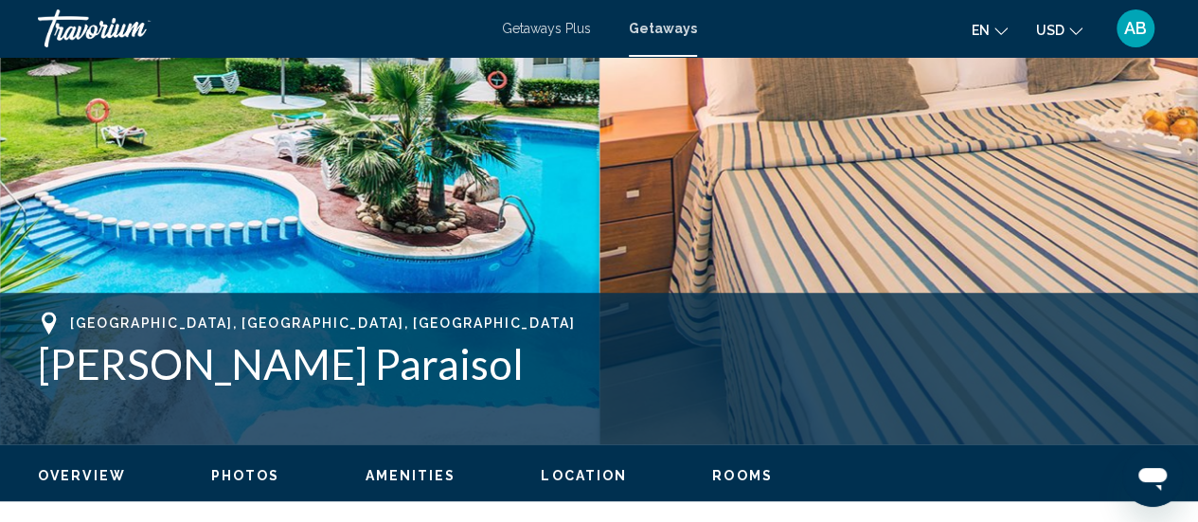
scroll to position [506, 0]
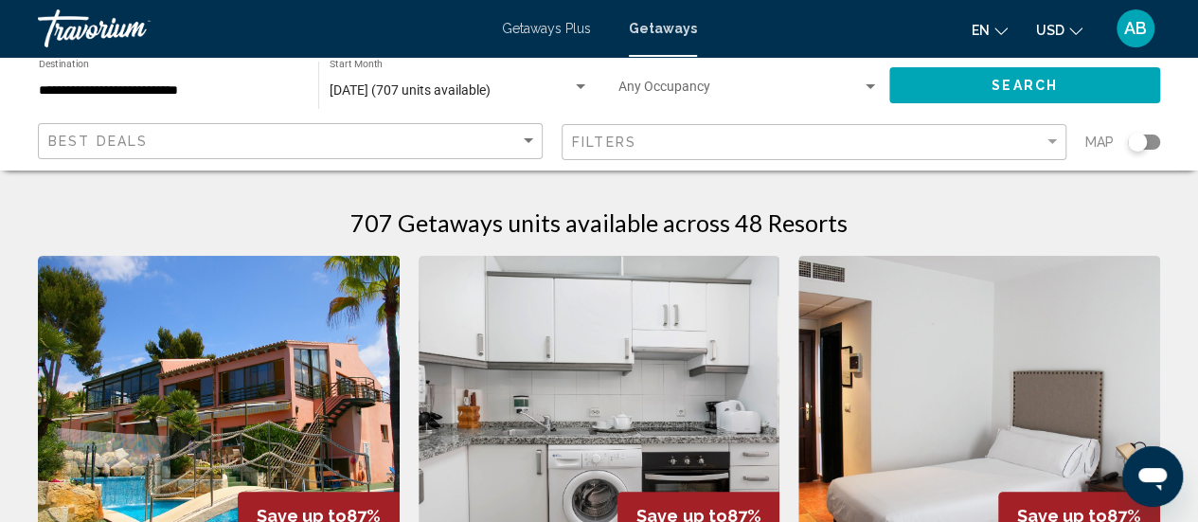
click at [1151, 141] on div "Search widget" at bounding box center [1144, 142] width 32 height 15
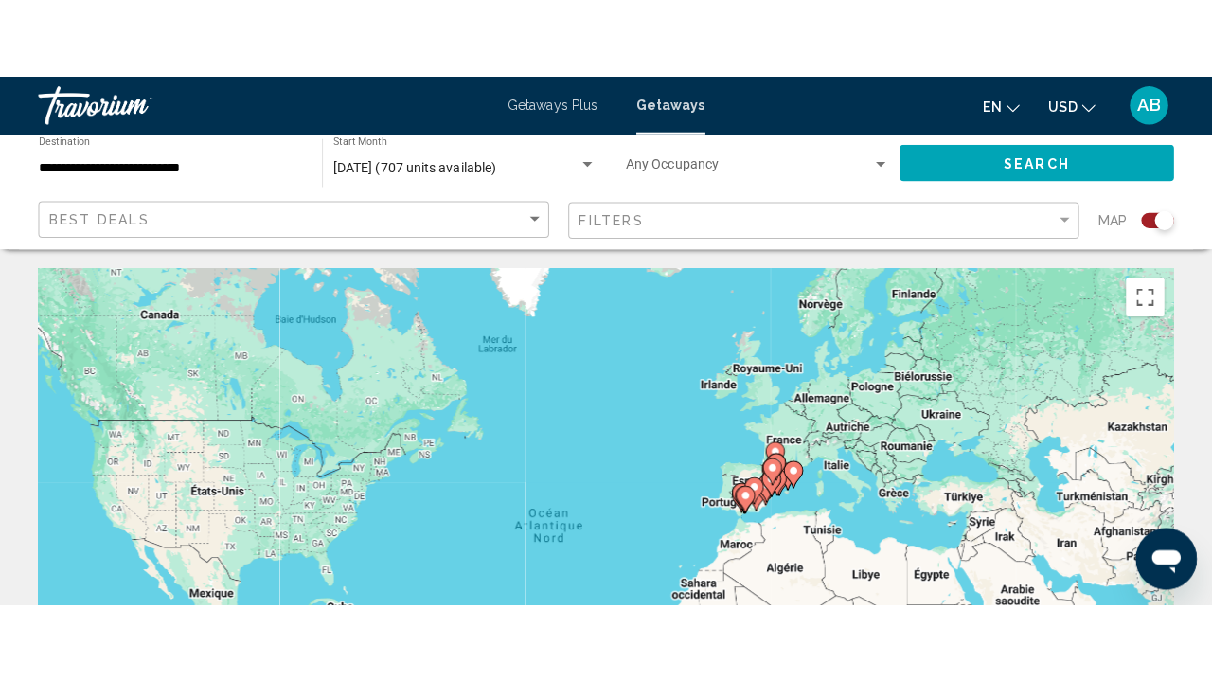
scroll to position [2, 0]
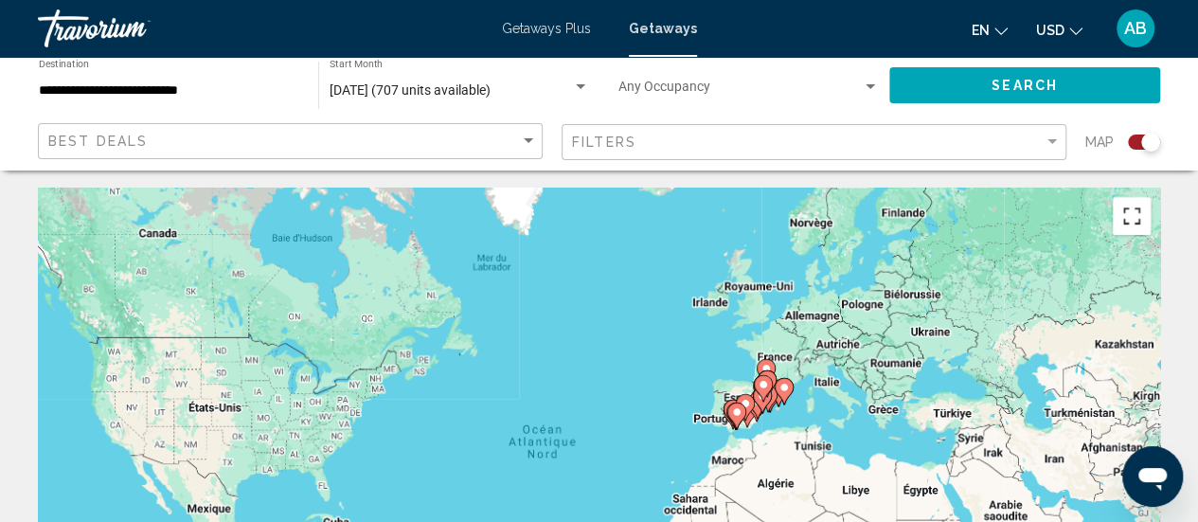
click at [1123, 213] on button "Passer en plein écran" at bounding box center [1132, 216] width 38 height 38
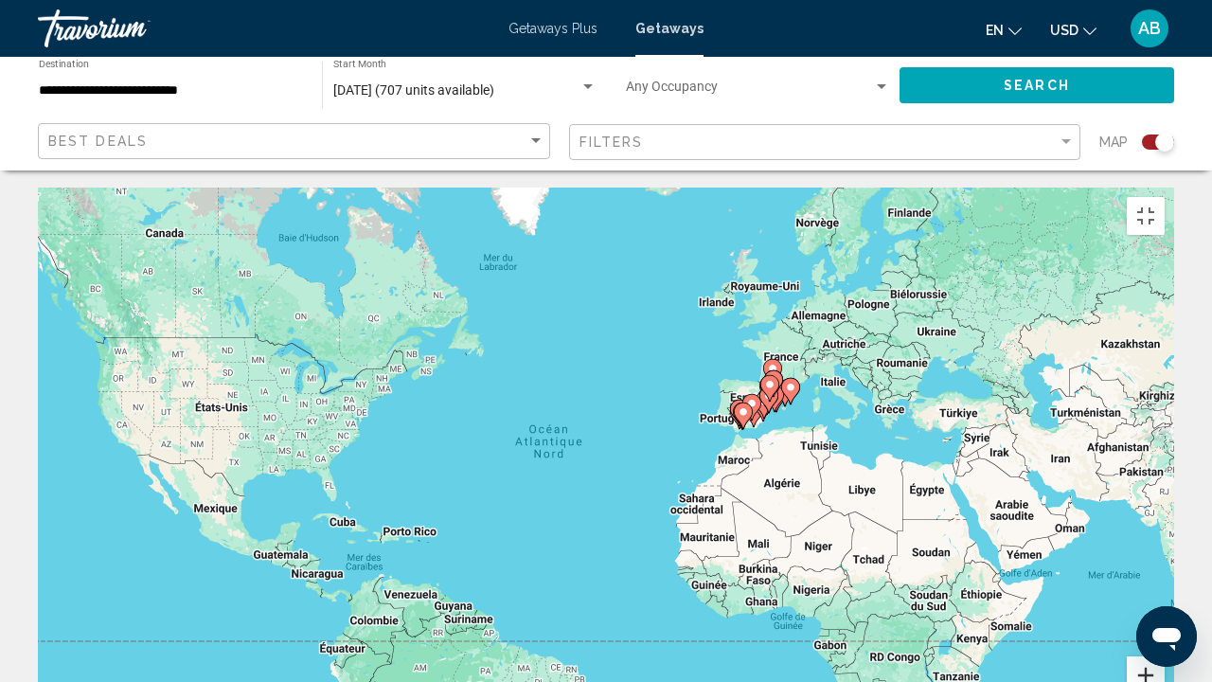
click at [1165, 521] on button "Zoom avant" at bounding box center [1146, 675] width 38 height 38
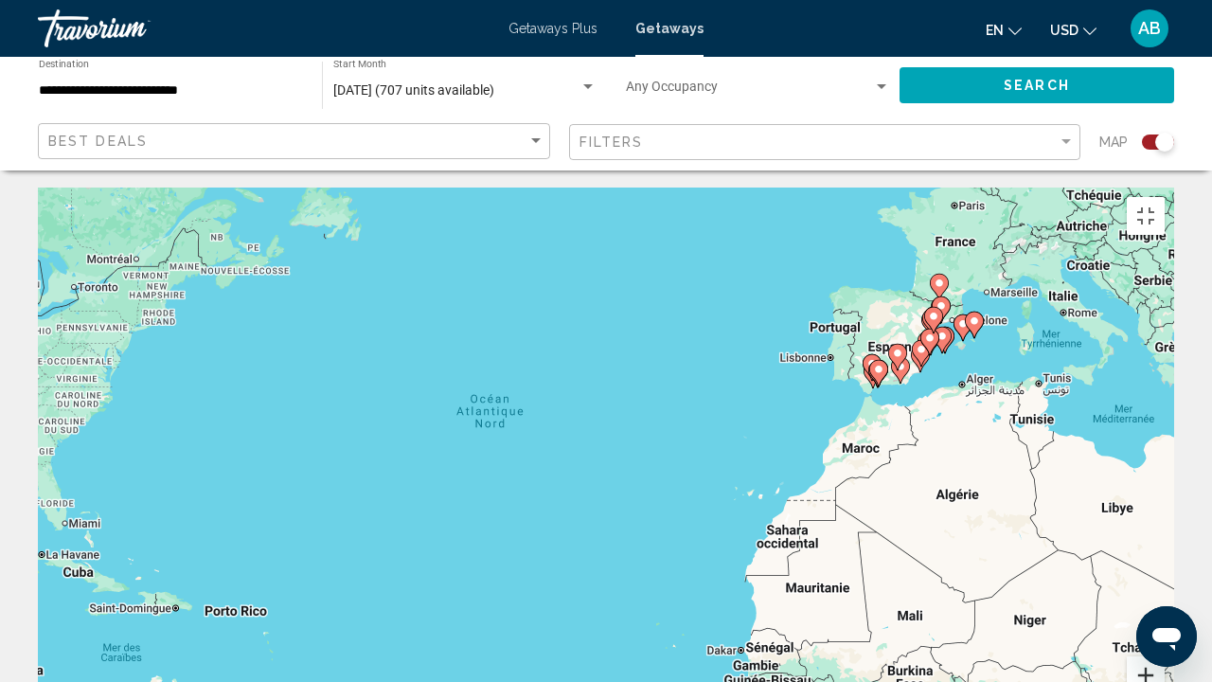
click at [1165, 521] on button "Zoom avant" at bounding box center [1146, 675] width 38 height 38
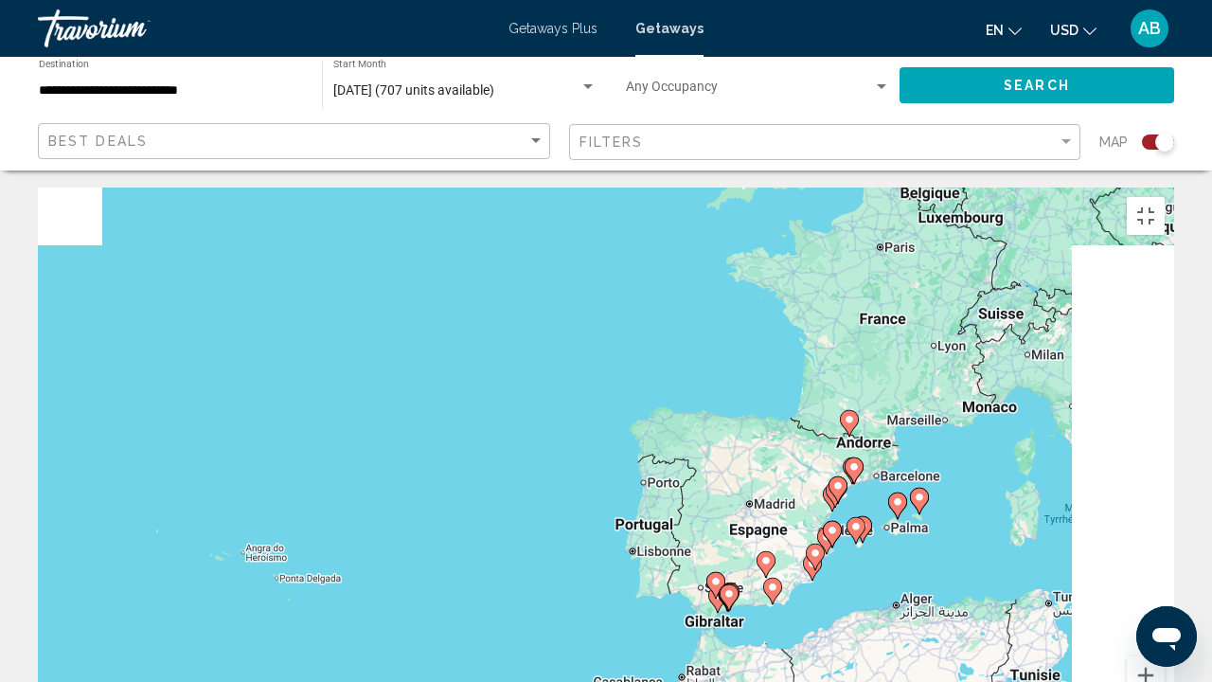
drag, startPoint x: 1107, startPoint y: 237, endPoint x: 674, endPoint y: 555, distance: 537.3
click at [674, 521] on div "Pour activer le glissement avec le clavier, appuyez sur Alt+Entrée. Une fois ce…" at bounding box center [606, 472] width 1137 height 568
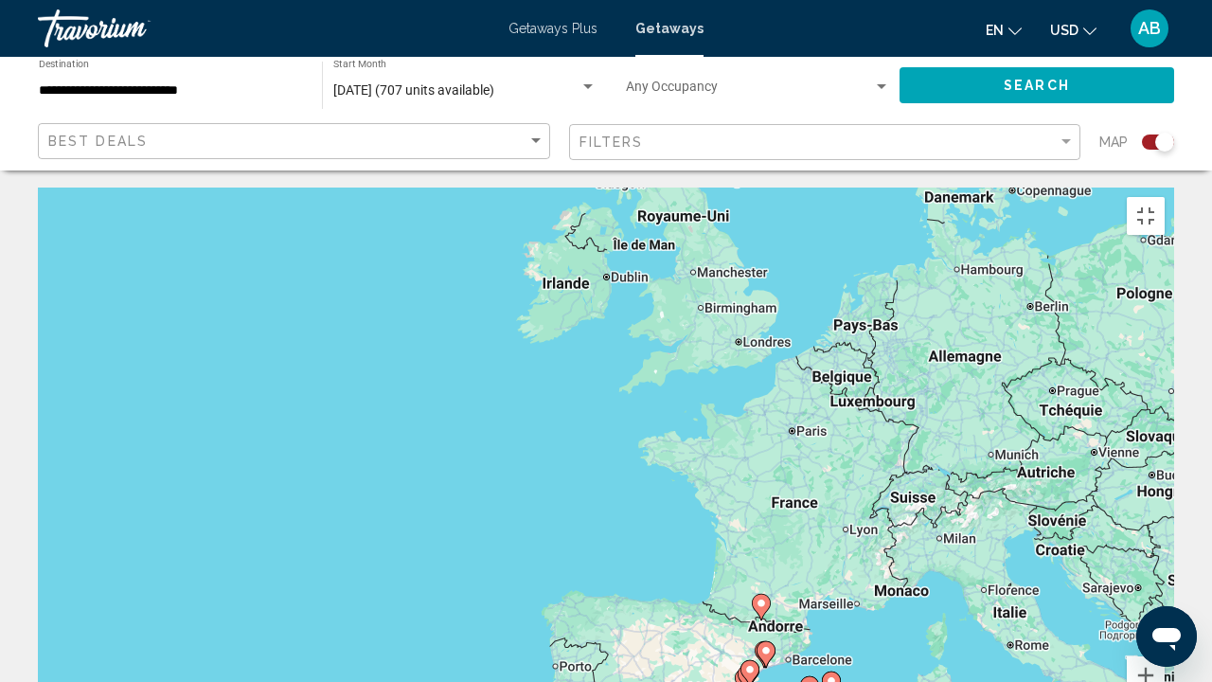
drag, startPoint x: 850, startPoint y: 425, endPoint x: 799, endPoint y: 608, distance: 189.6
click at [761, 521] on div "Pour activer le glissement avec le clavier, appuyez sur Alt+Entrée. Une fois ce…" at bounding box center [606, 472] width 1137 height 568
click at [1165, 521] on button "Zoom avant" at bounding box center [1146, 675] width 38 height 38
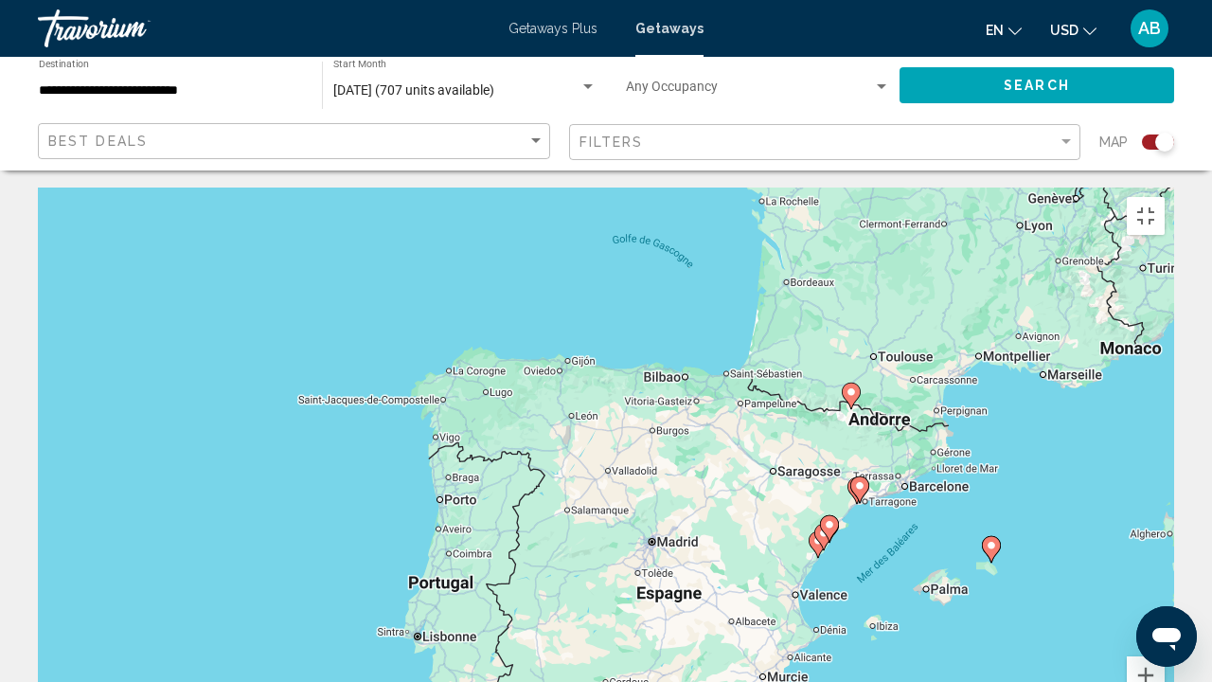
drag, startPoint x: 951, startPoint y: 512, endPoint x: 883, endPoint y: 143, distance: 375.6
click at [883, 188] on div "Pour activer le glissement avec le clavier, appuyez sur Alt+Entrée. Une fois ce…" at bounding box center [606, 472] width 1137 height 568
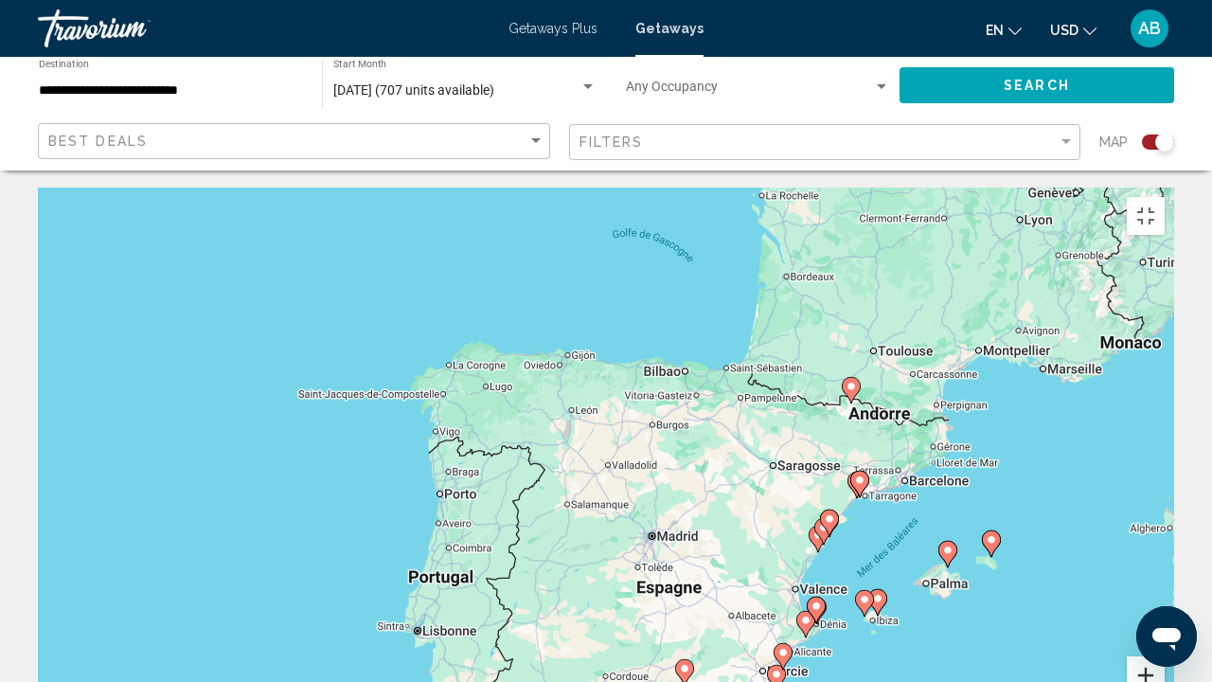
click at [1165, 521] on button "Zoom avant" at bounding box center [1146, 675] width 38 height 38
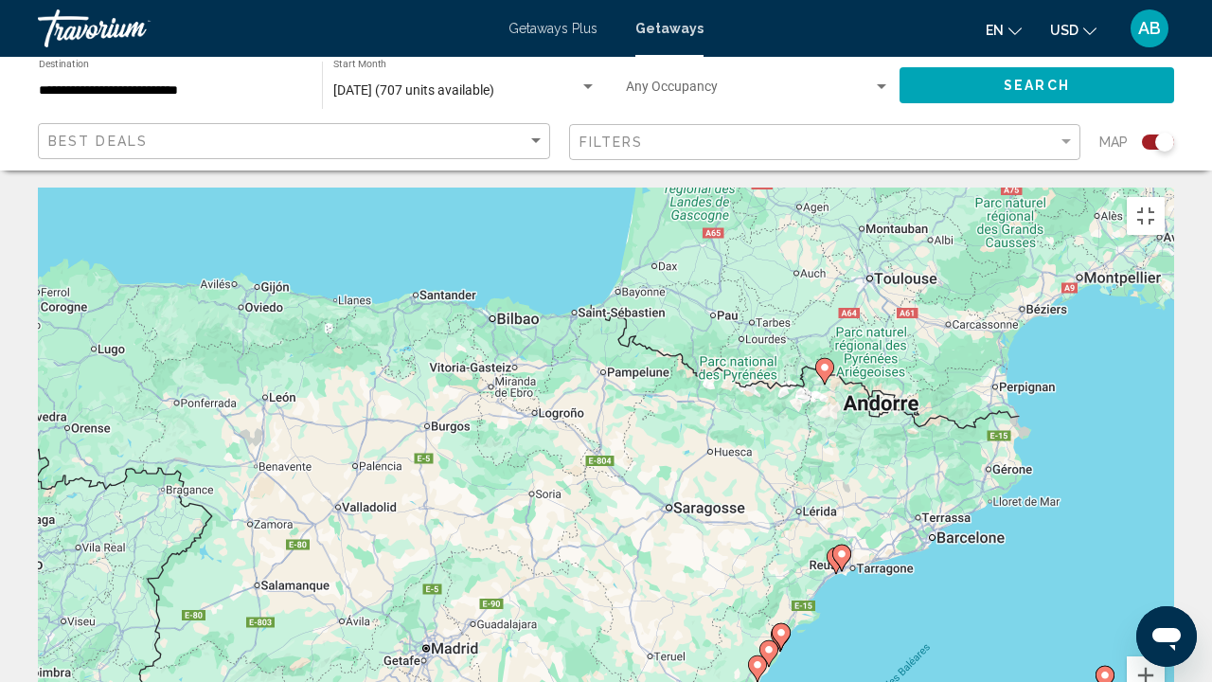
drag, startPoint x: 1133, startPoint y: 477, endPoint x: 858, endPoint y: 526, distance: 278.9
click at [858, 521] on div "Pour activer le glissement avec le clavier, appuyez sur Alt+Entrée. Une fois ce…" at bounding box center [606, 472] width 1137 height 568
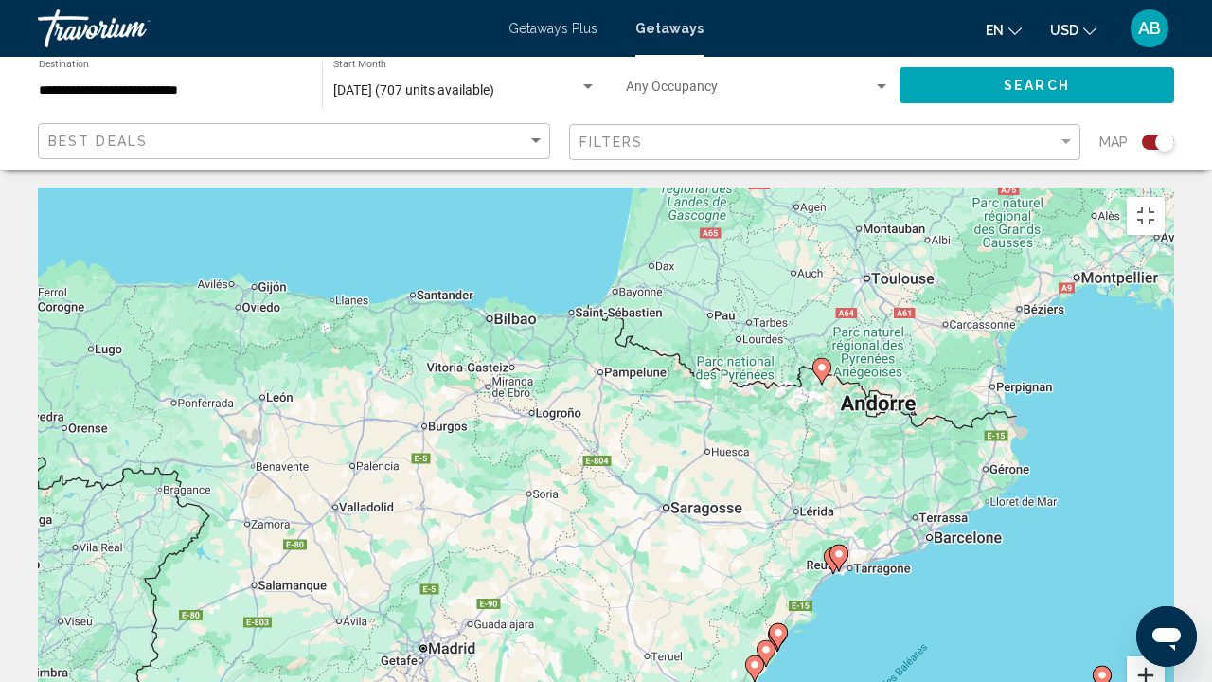
click at [1165, 521] on button "Zoom avant" at bounding box center [1146, 675] width 38 height 38
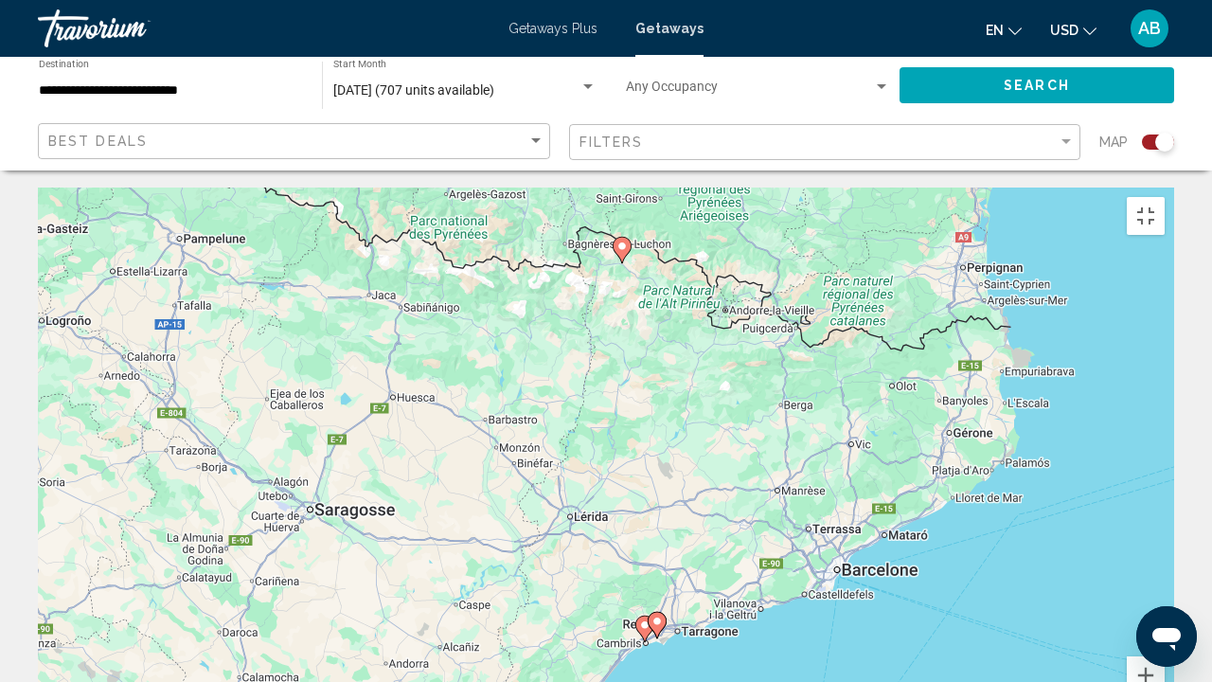
drag, startPoint x: 1125, startPoint y: 529, endPoint x: 697, endPoint y: 493, distance: 429.6
click at [697, 493] on div "Pour activer le glissement avec le clavier, appuyez sur Alt+Entrée. Une fois ce…" at bounding box center [606, 472] width 1137 height 568
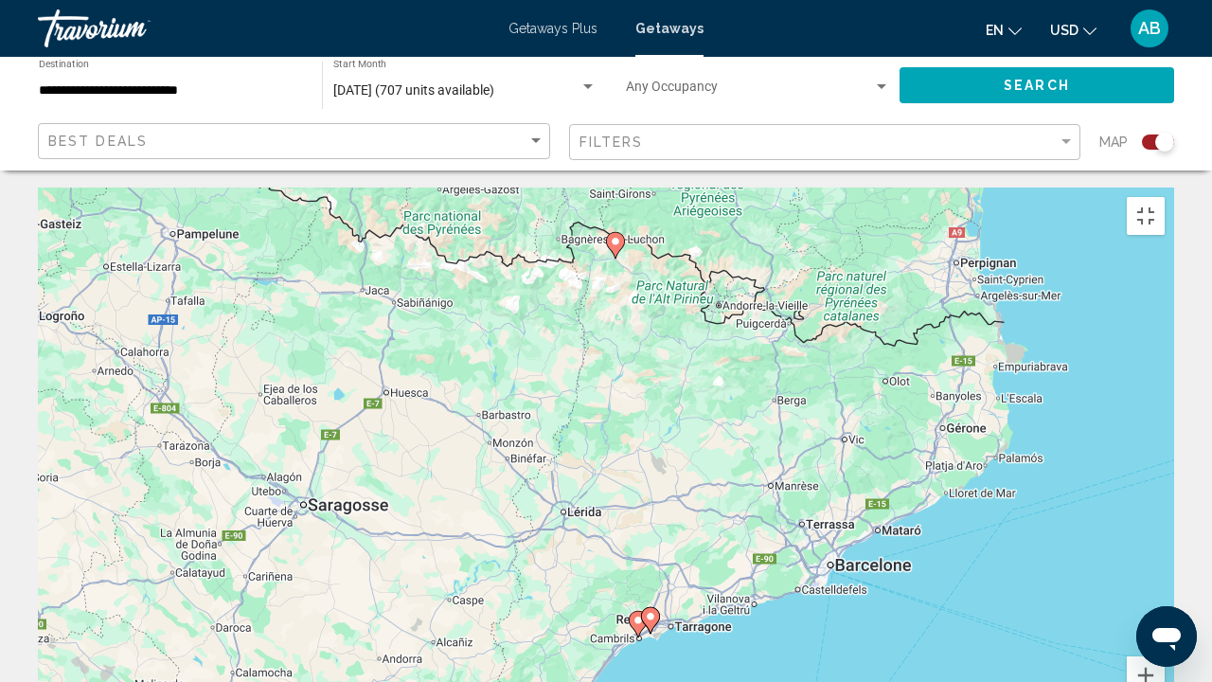
click at [654, 521] on icon "Main content" at bounding box center [650, 620] width 17 height 25
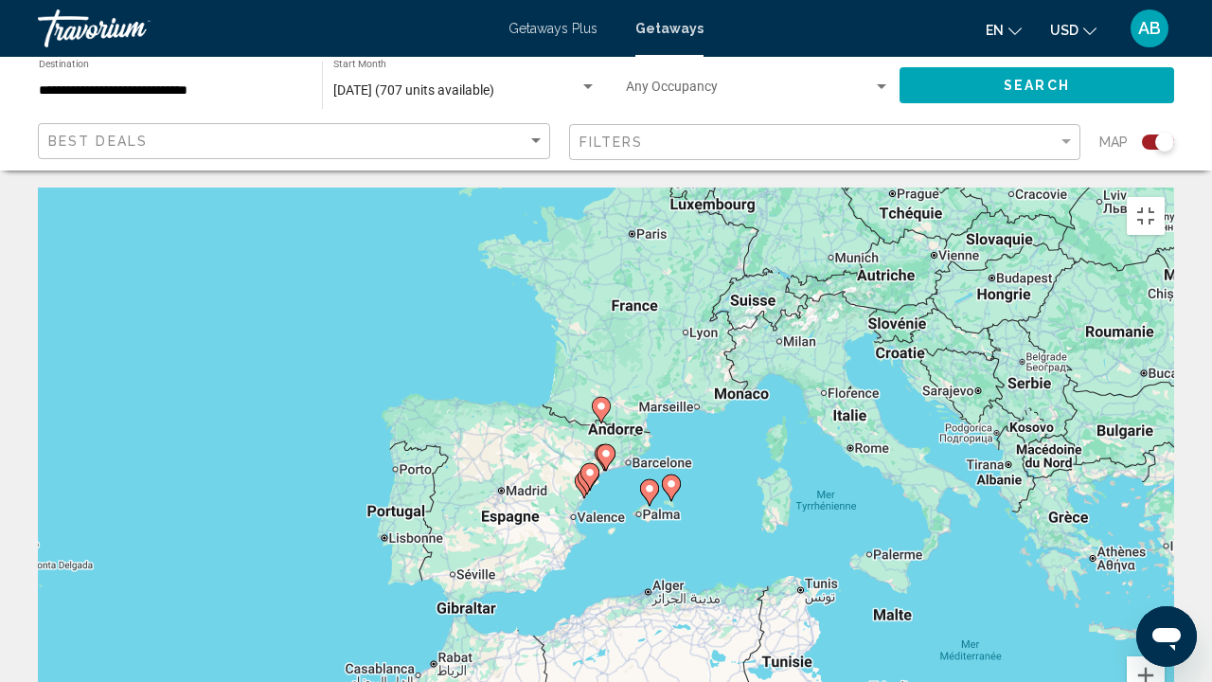
click at [615, 443] on gmp-advanced-marker "Main content" at bounding box center [606, 457] width 19 height 28
type input "**********"
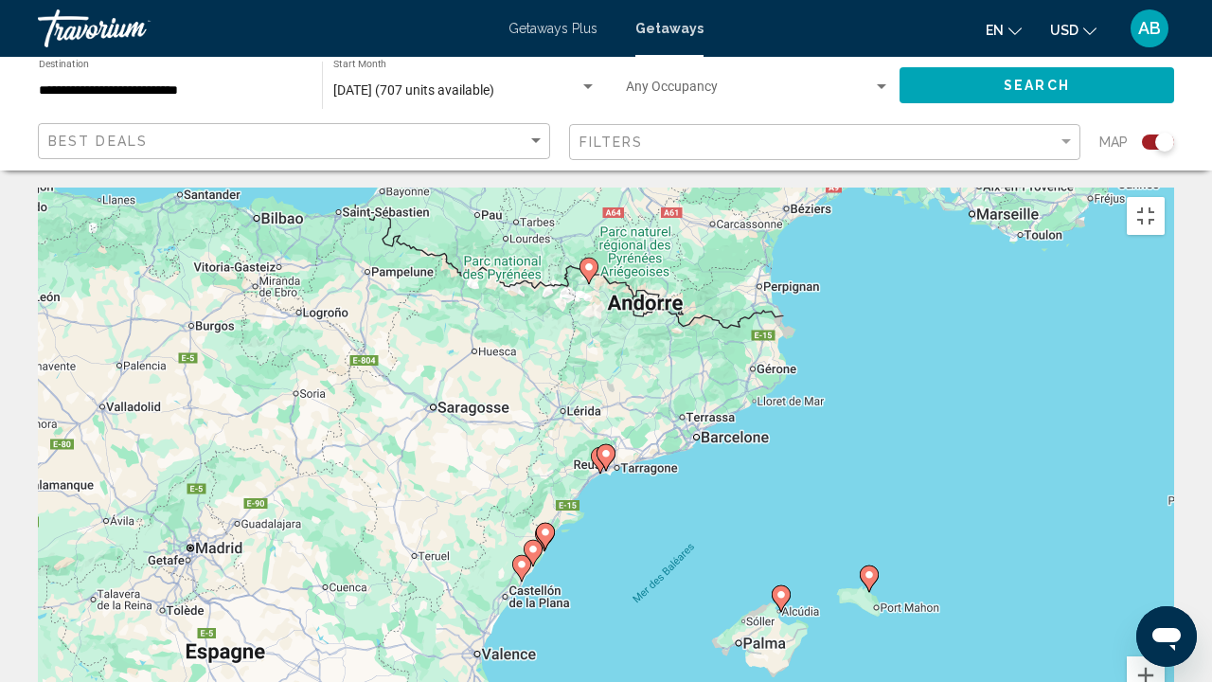
click at [612, 445] on icon "Main content" at bounding box center [606, 457] width 17 height 25
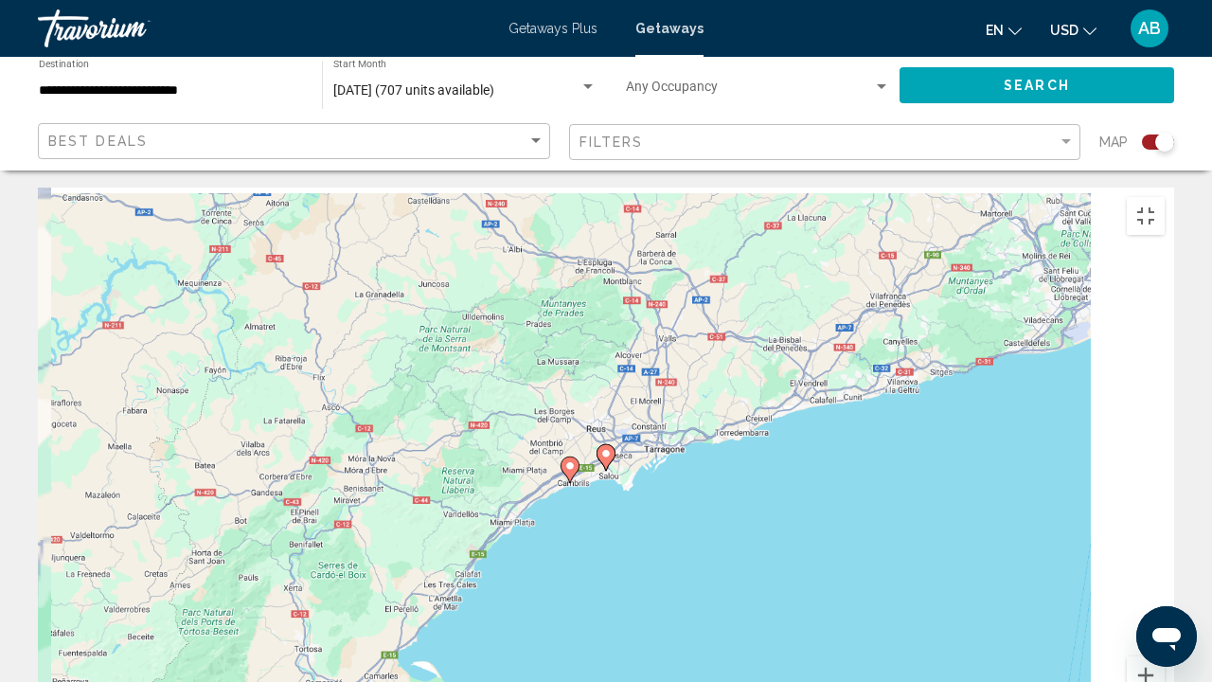
click at [612, 445] on icon "Main content" at bounding box center [606, 457] width 17 height 25
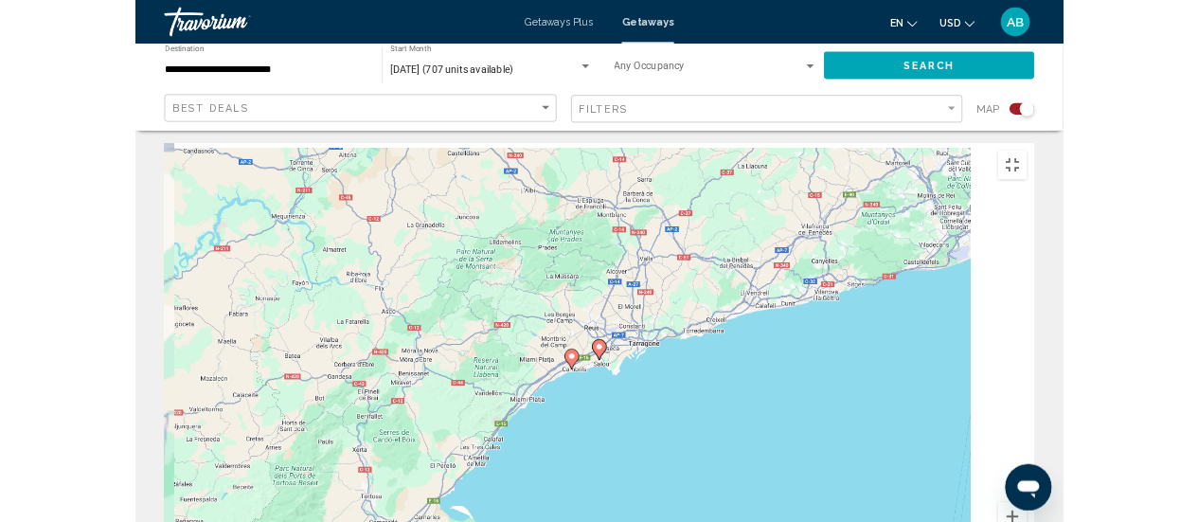
scroll to position [0, 0]
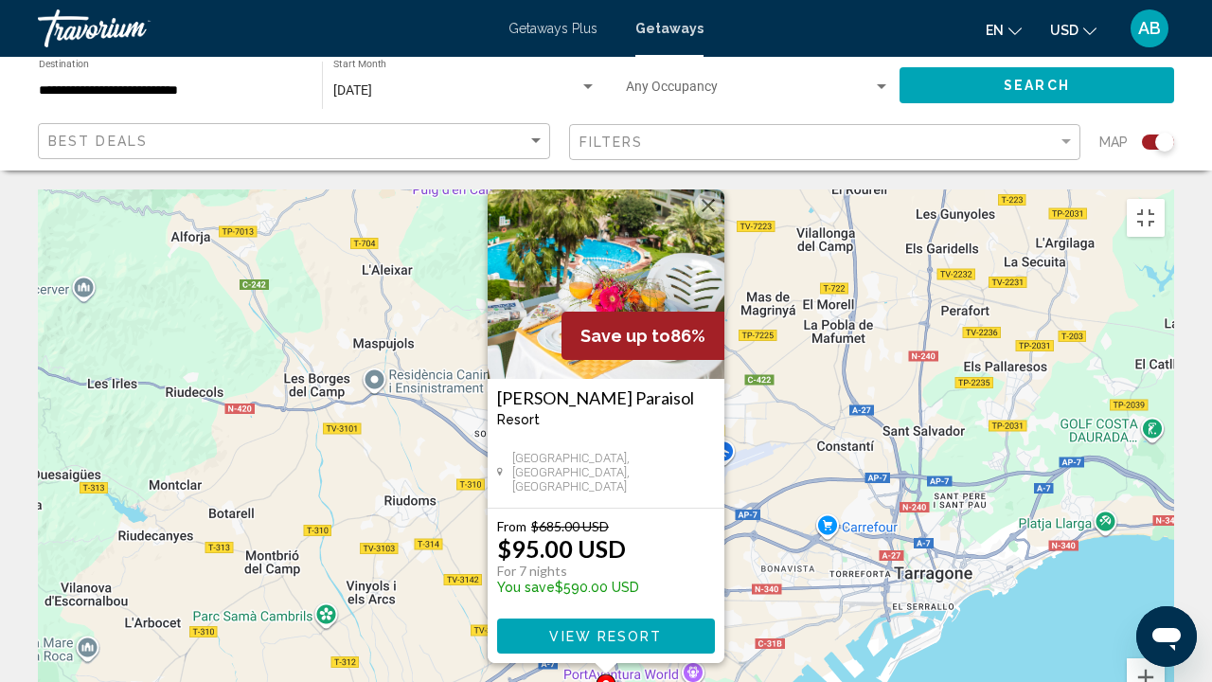
click at [566, 388] on h3 "Ona Jardines Paraisol" at bounding box center [606, 397] width 218 height 19
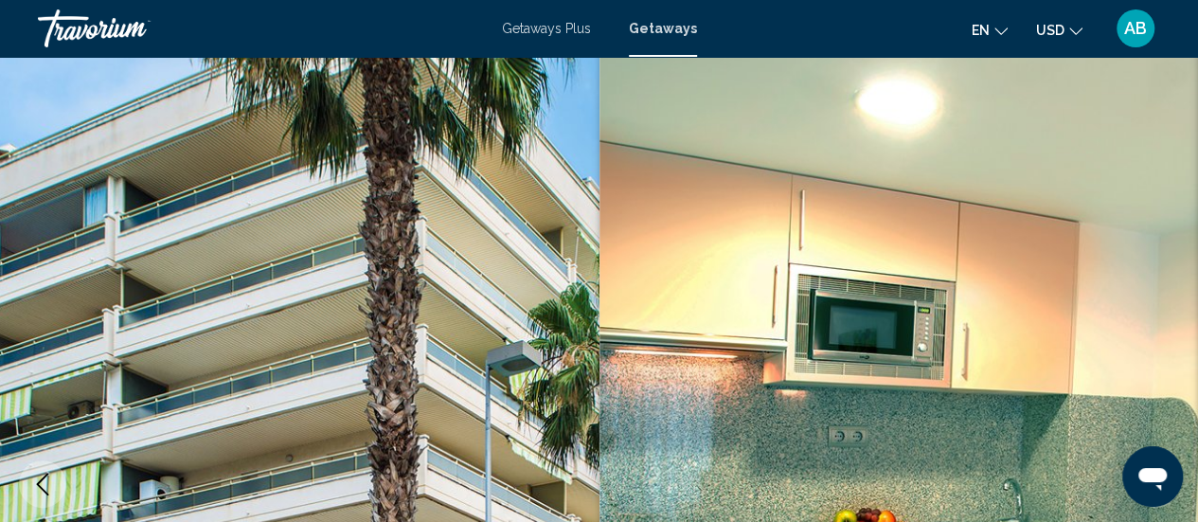
scroll to position [9, 0]
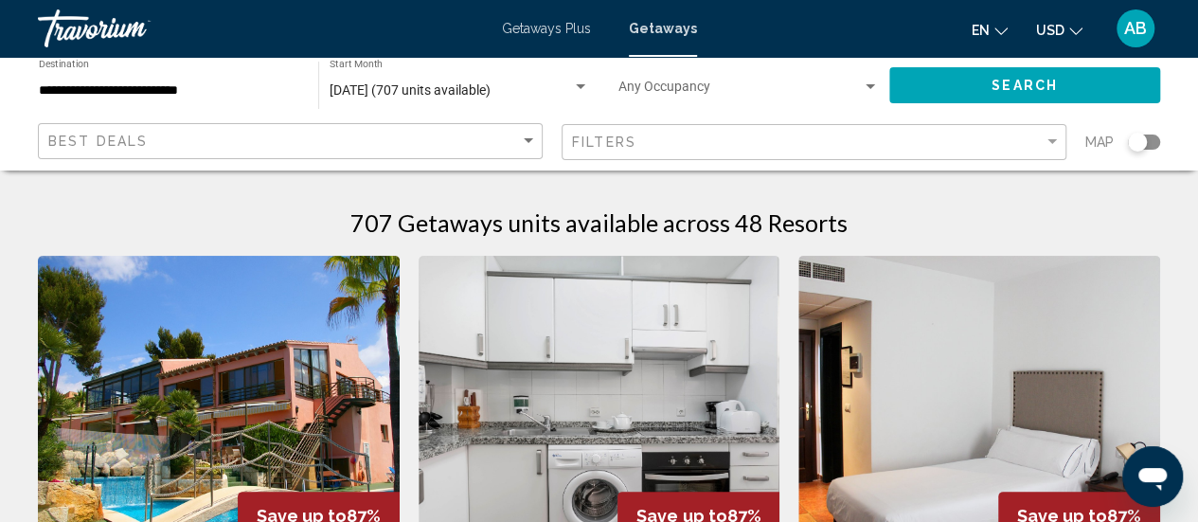
click at [1148, 141] on div "Search widget" at bounding box center [1144, 142] width 32 height 15
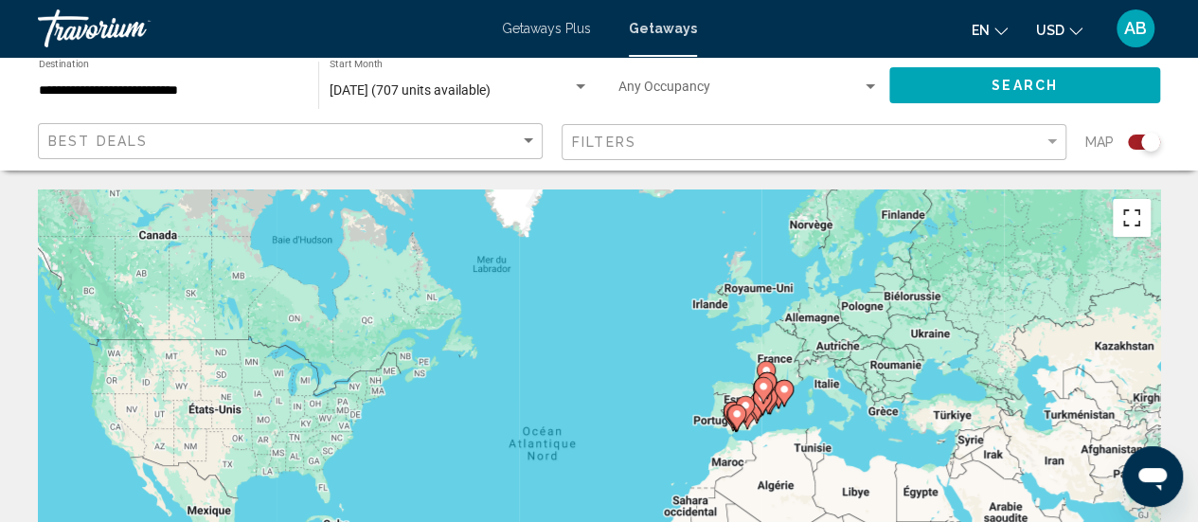
click at [1139, 223] on button "Passer en plein écran" at bounding box center [1132, 218] width 38 height 38
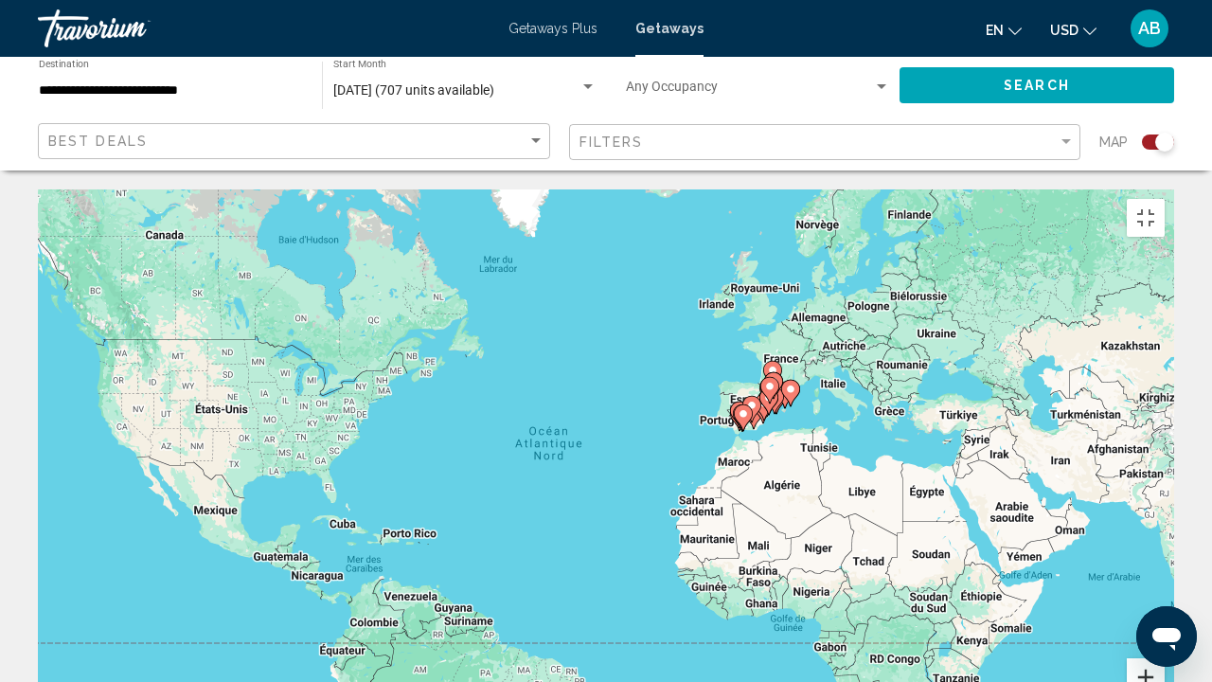
click at [1165, 521] on button "Zoom avant" at bounding box center [1146, 677] width 38 height 38
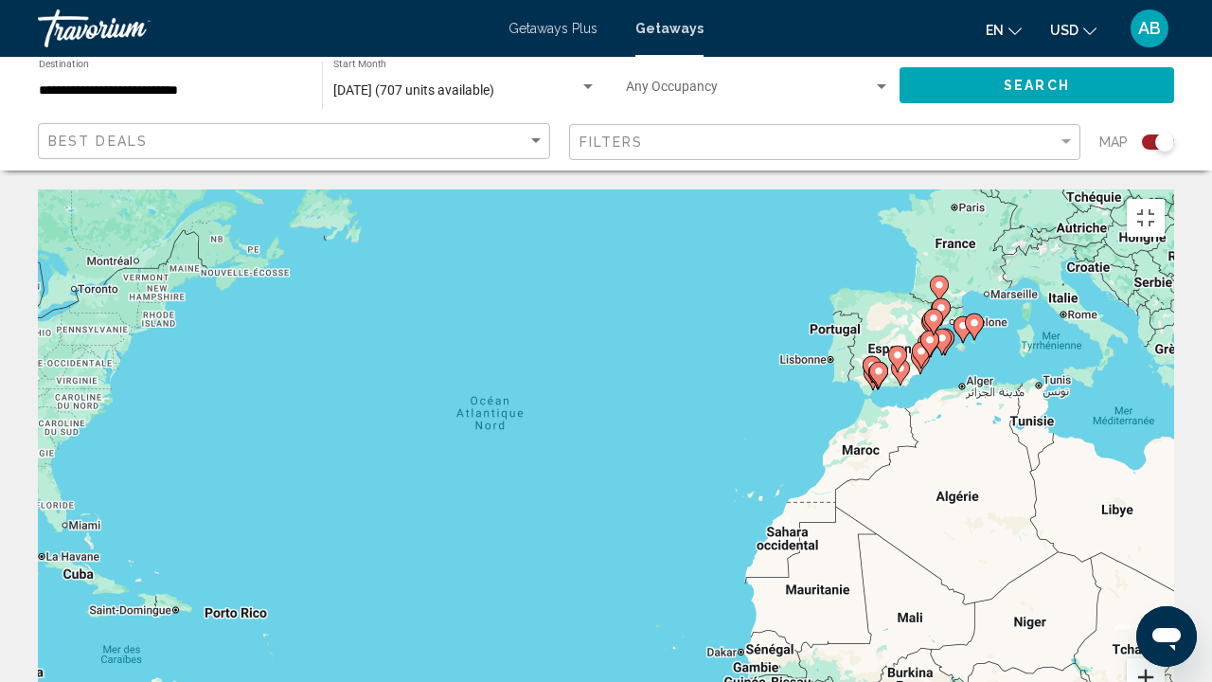
click at [1165, 521] on button "Zoom avant" at bounding box center [1146, 677] width 38 height 38
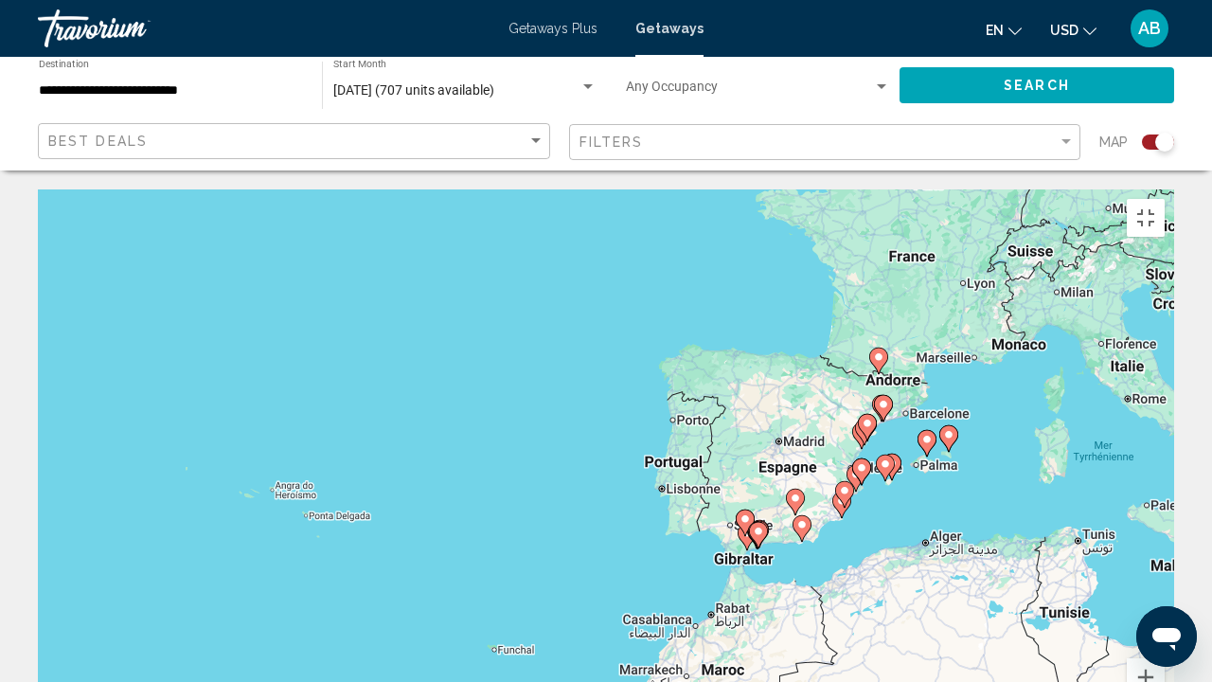
drag, startPoint x: 1106, startPoint y: 290, endPoint x: 710, endPoint y: 538, distance: 467.3
click at [710, 521] on div "Pour activer le glissement avec le clavier, appuyez sur Alt+Entrée. Une fois ce…" at bounding box center [606, 473] width 1137 height 568
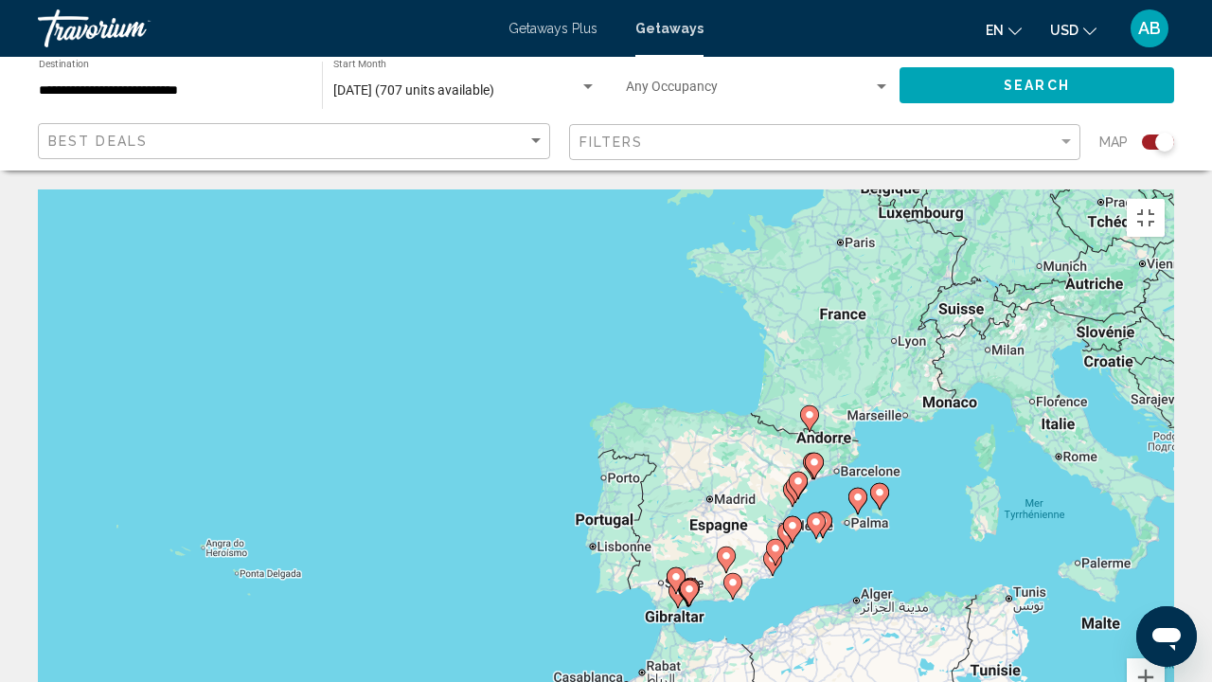
drag, startPoint x: 887, startPoint y: 386, endPoint x: 782, endPoint y: 464, distance: 130.0
click at [782, 464] on div "Pour activer le glissement avec le clavier, appuyez sur Alt+Entrée. Une fois ce…" at bounding box center [606, 473] width 1137 height 568
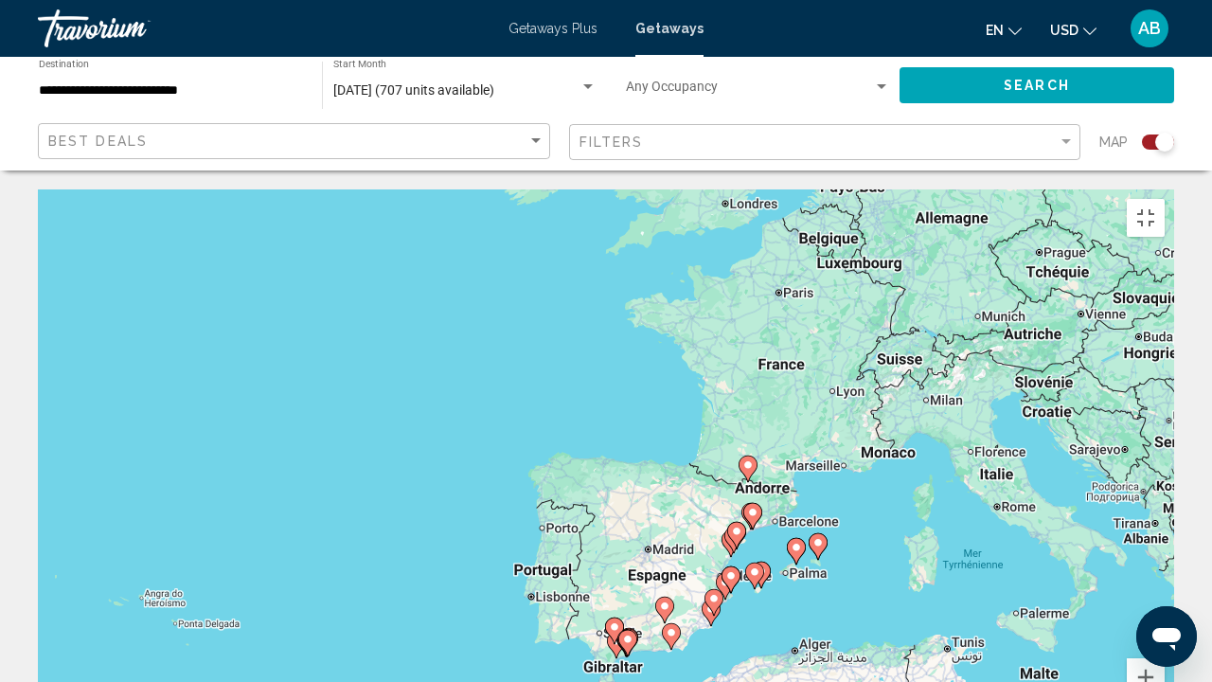
click at [750, 507] on image "Main content" at bounding box center [752, 512] width 11 height 11
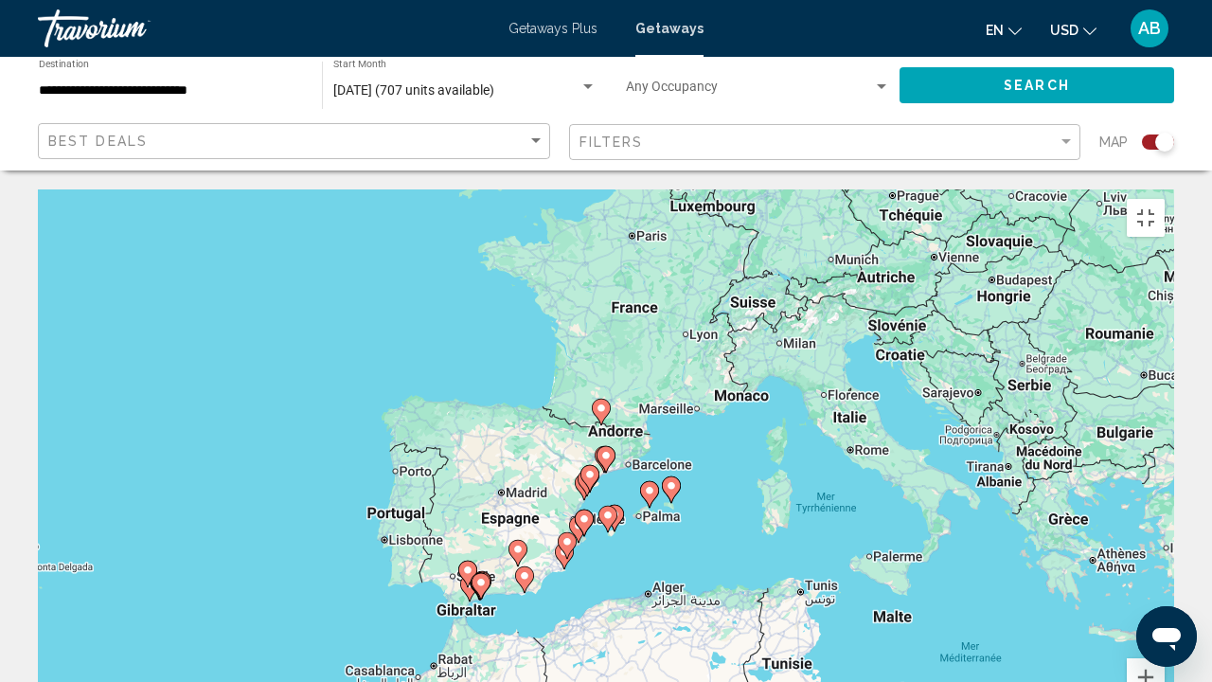
click at [602, 450] on image "Main content" at bounding box center [606, 455] width 11 height 11
type input "**********"
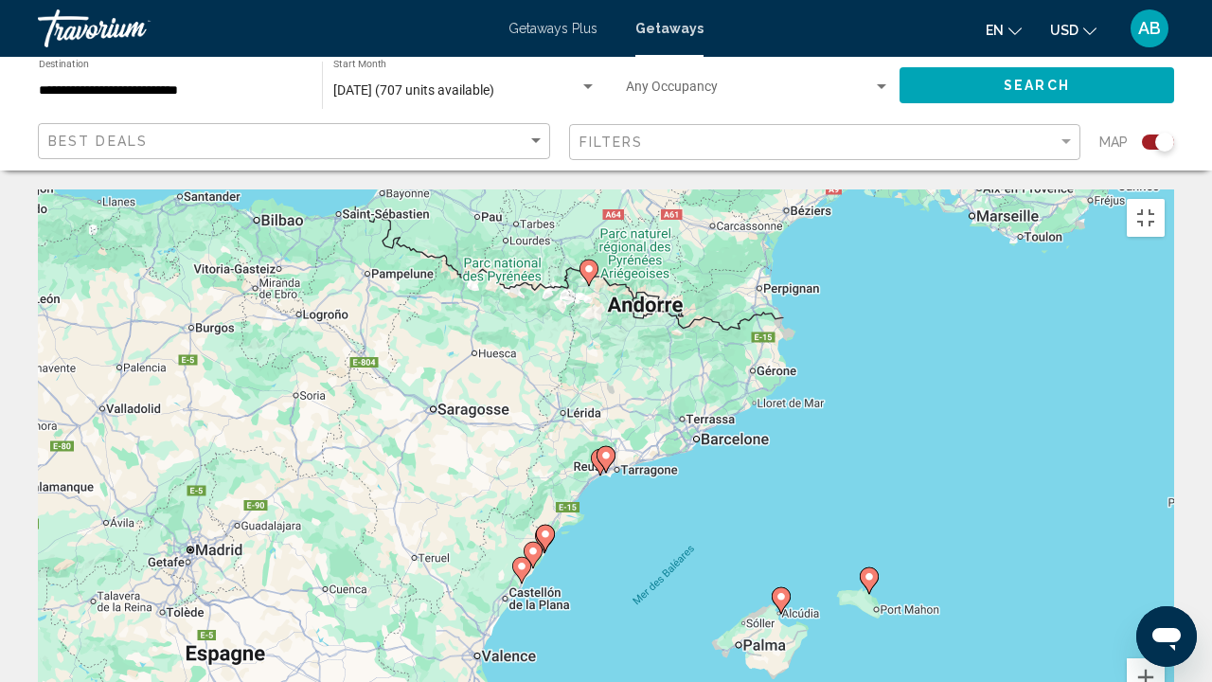
click at [602, 450] on image "Main content" at bounding box center [606, 455] width 11 height 11
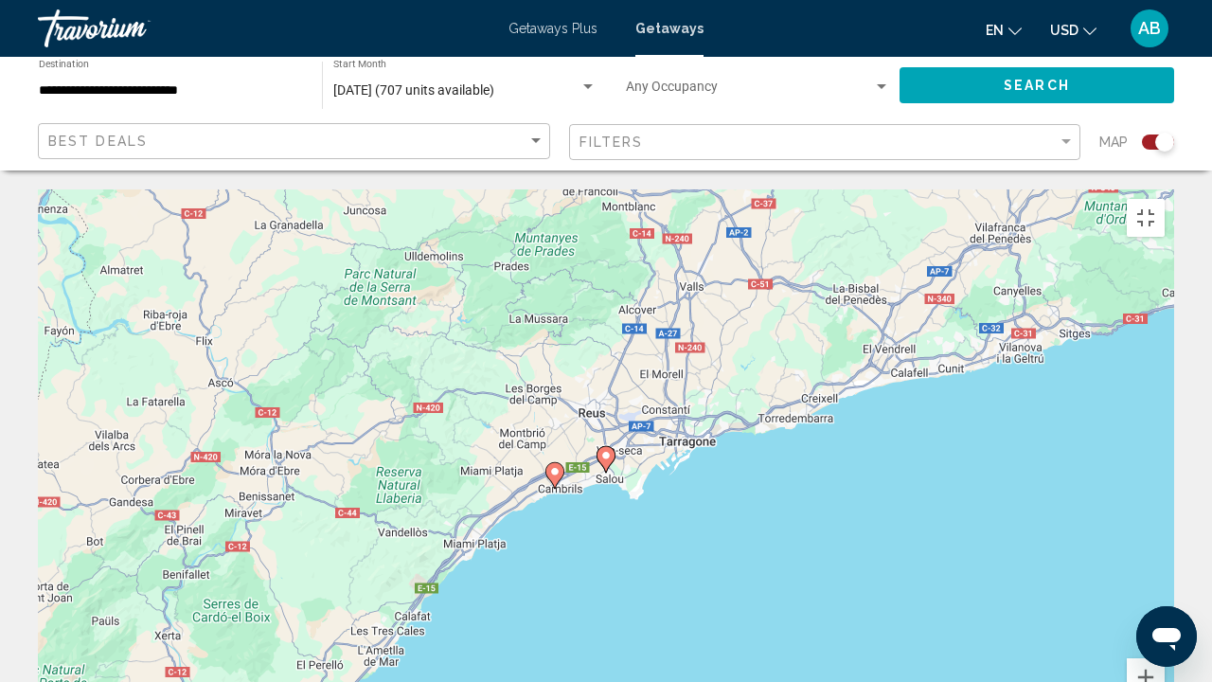
click at [602, 450] on image "Main content" at bounding box center [606, 455] width 11 height 11
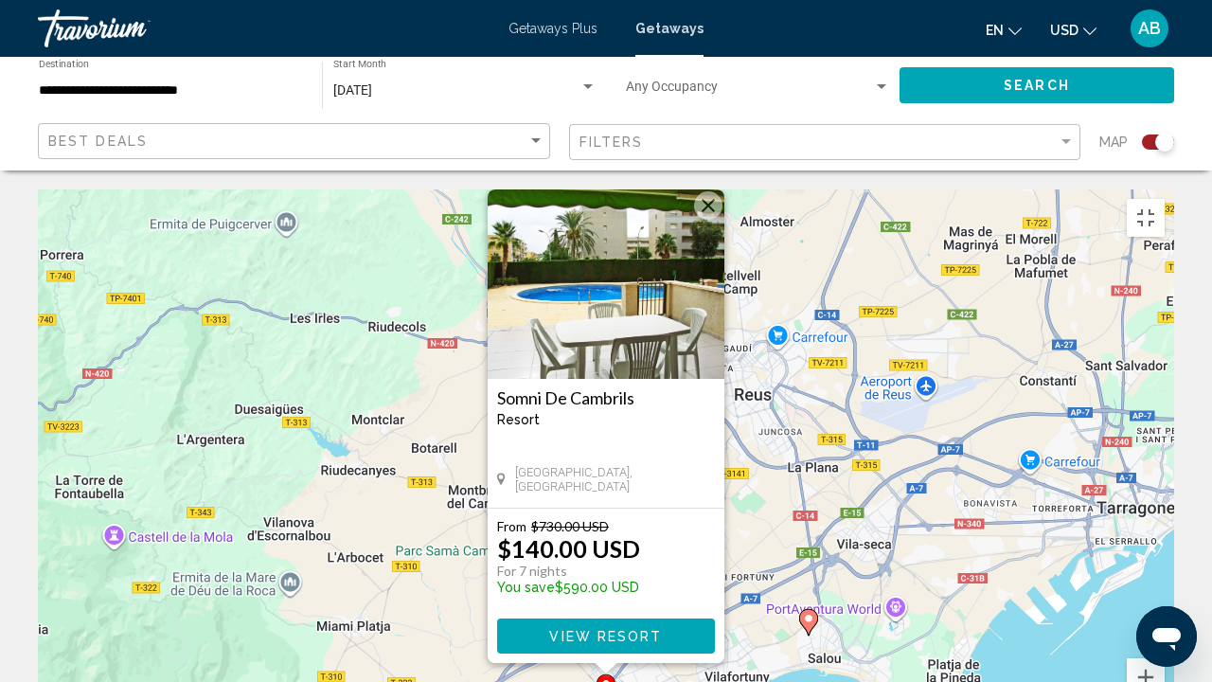
click at [585, 388] on h3 "Somni De Cambrils" at bounding box center [606, 397] width 218 height 19
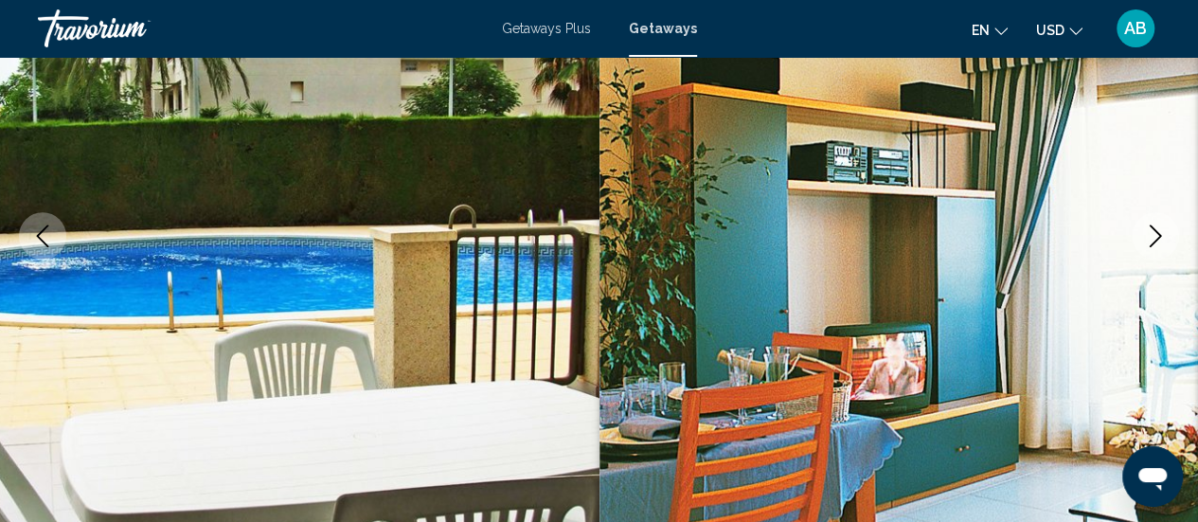
scroll to position [307, 0]
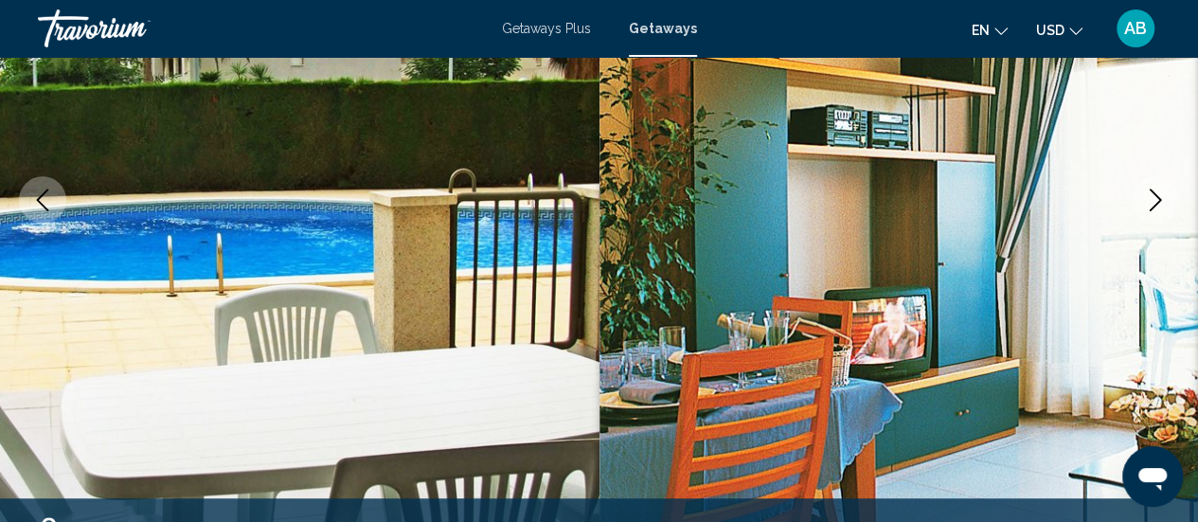
click at [1157, 204] on icon "Next image" at bounding box center [1155, 199] width 23 height 23
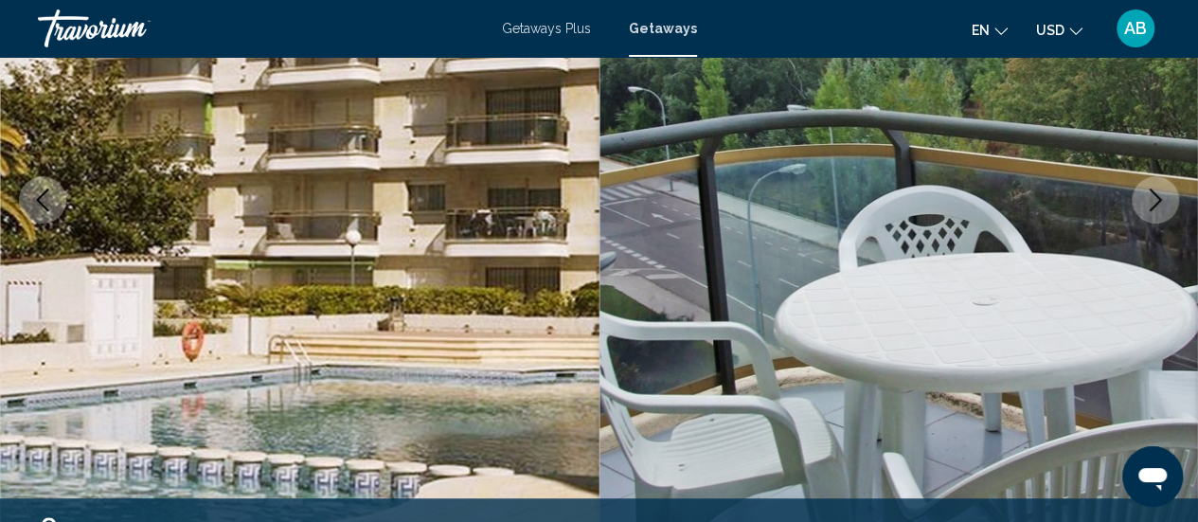
click at [1157, 204] on icon "Next image" at bounding box center [1155, 199] width 23 height 23
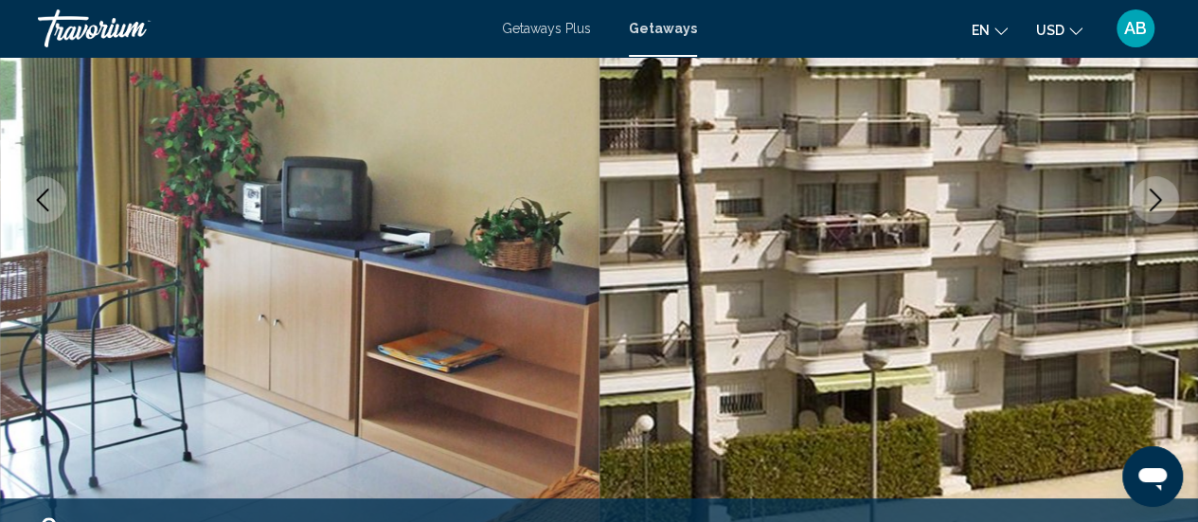
click at [1157, 204] on icon "Next image" at bounding box center [1155, 199] width 23 height 23
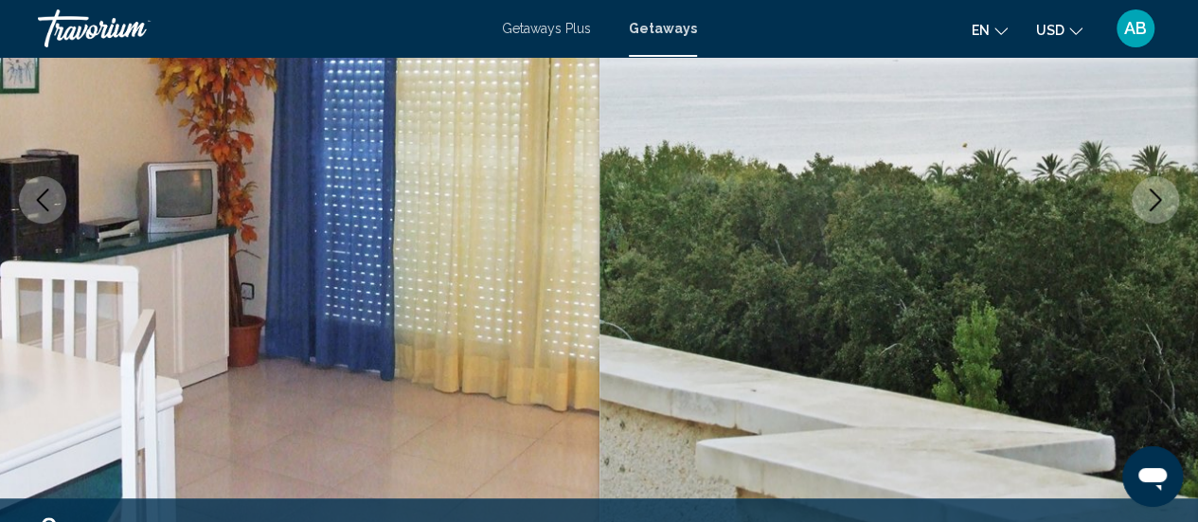
click at [1157, 204] on icon "Next image" at bounding box center [1155, 199] width 23 height 23
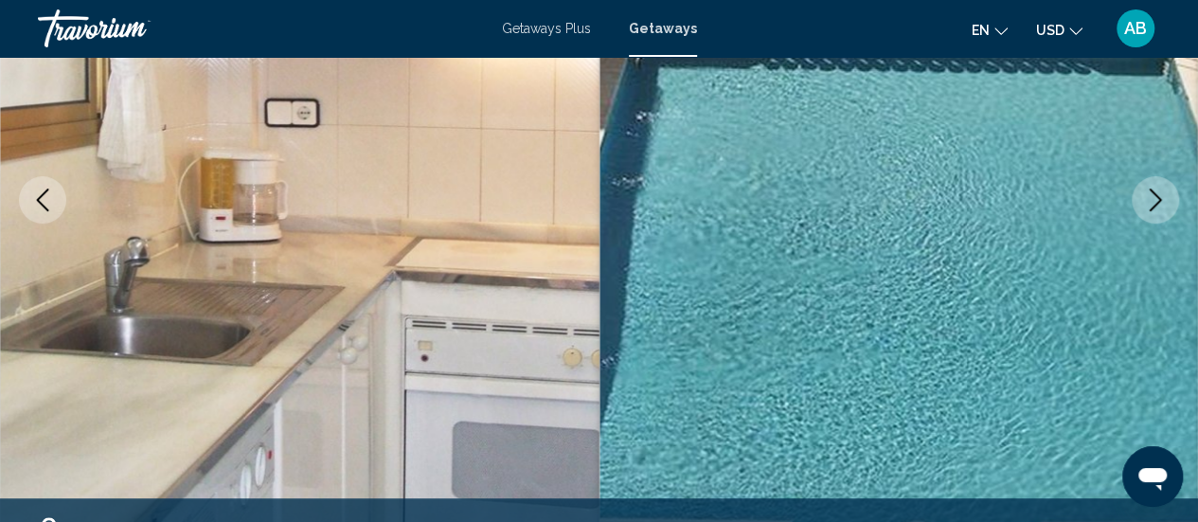
click at [1157, 204] on icon "Next image" at bounding box center [1155, 199] width 23 height 23
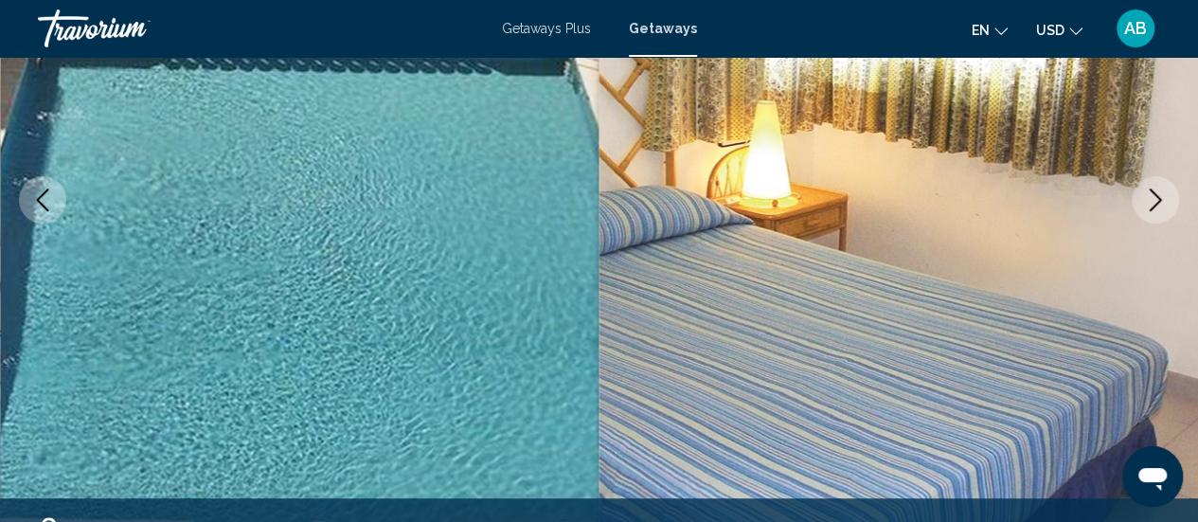
click at [1157, 204] on icon "Next image" at bounding box center [1155, 199] width 23 height 23
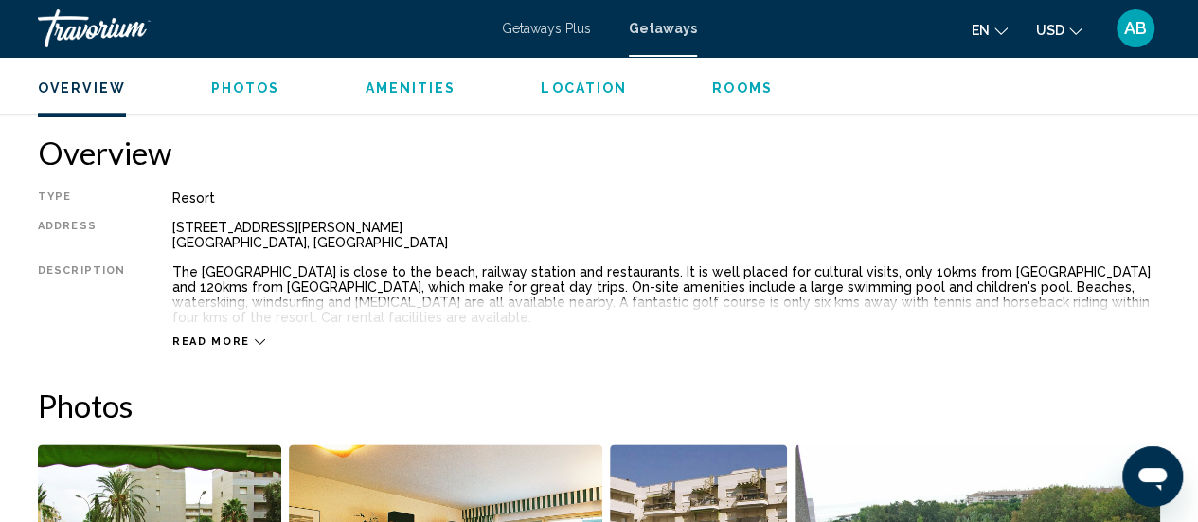
scroll to position [0, 0]
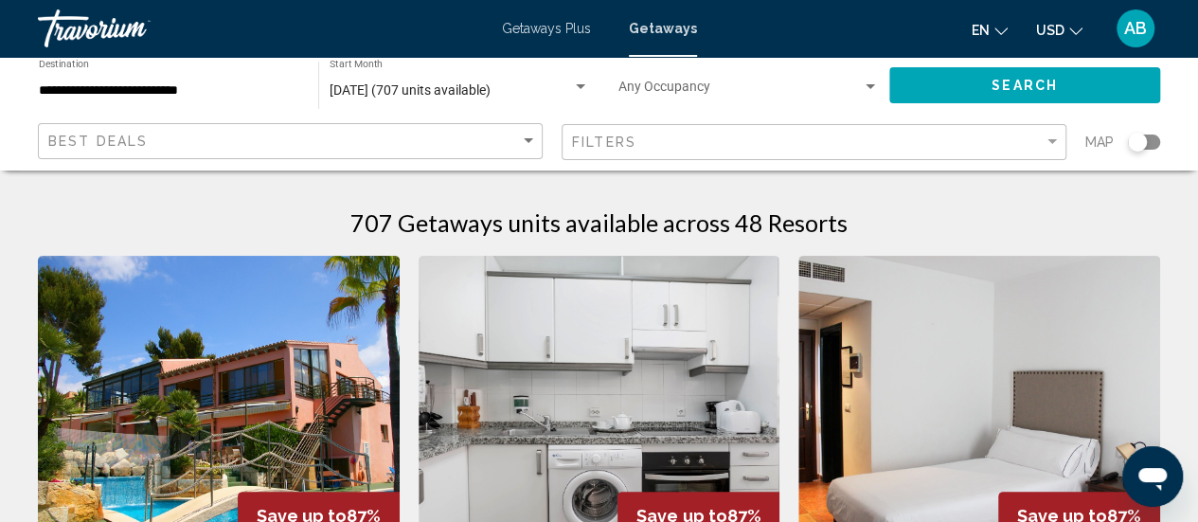
click at [1040, 125] on div "Filters" at bounding box center [816, 142] width 489 height 35
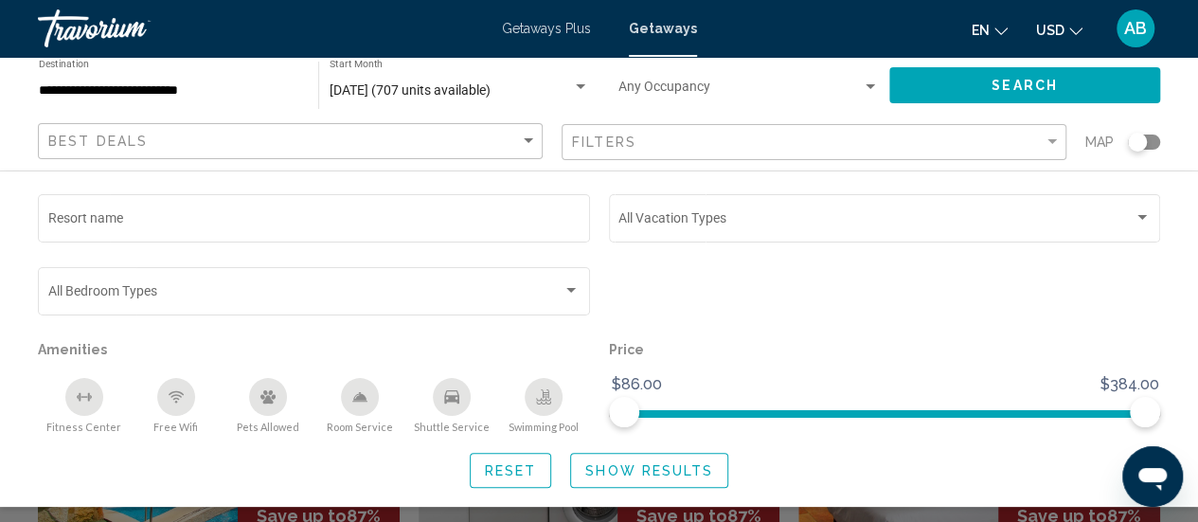
click at [1147, 147] on div "Search widget" at bounding box center [1144, 142] width 32 height 15
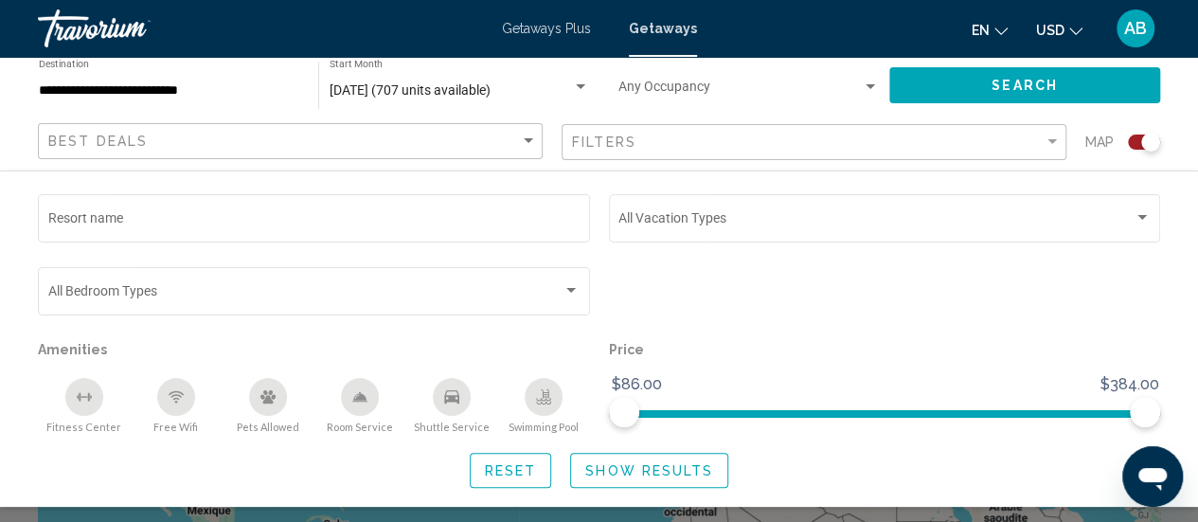
click at [695, 514] on div "Search widget" at bounding box center [599, 403] width 1198 height 238
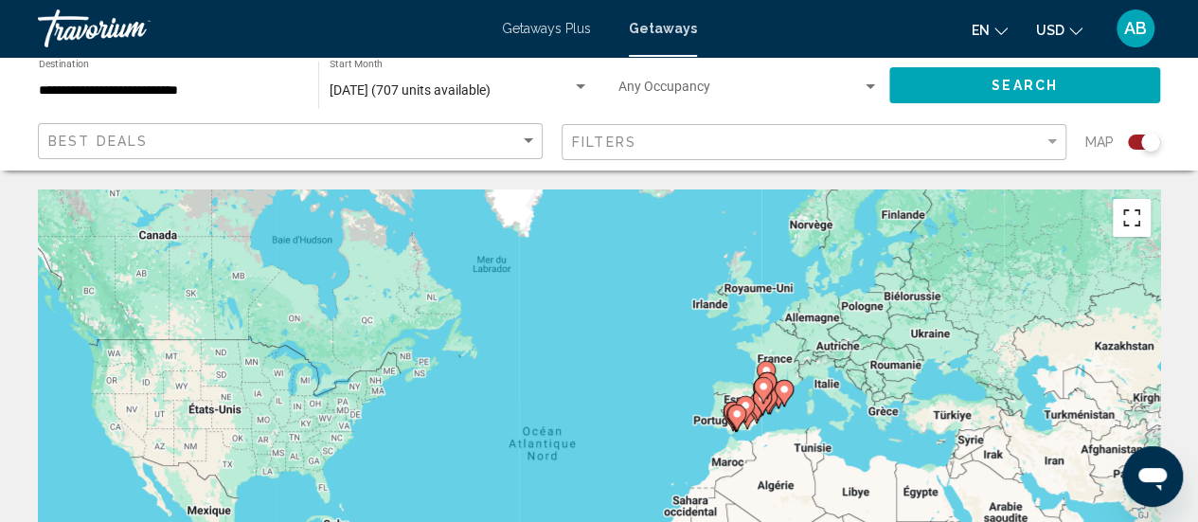
click at [1147, 224] on button "Passer en plein écran" at bounding box center [1132, 218] width 38 height 38
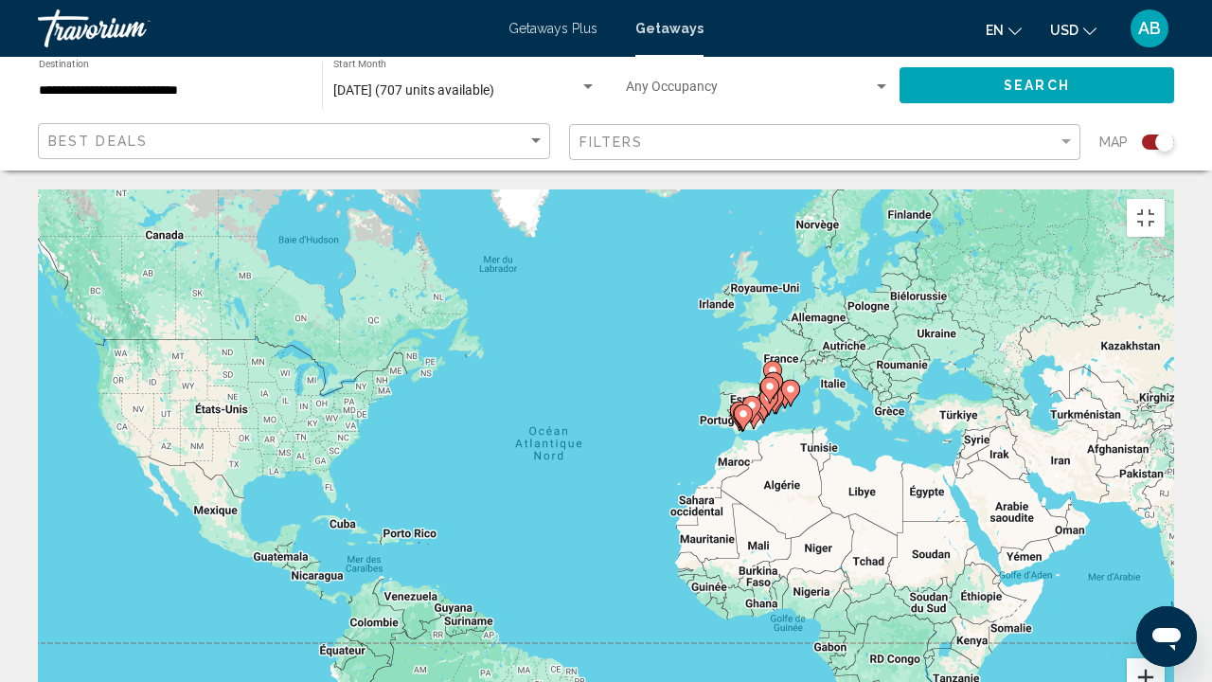
click at [1165, 521] on button "Zoom avant" at bounding box center [1146, 677] width 38 height 38
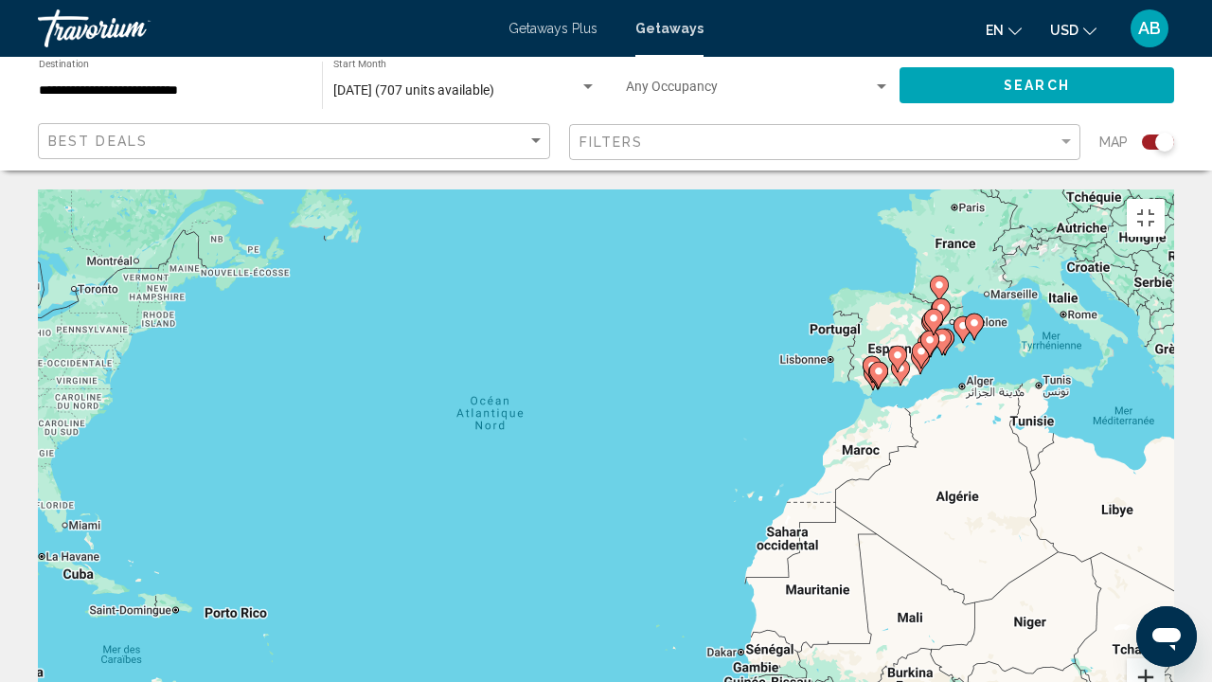
click at [1165, 521] on button "Zoom avant" at bounding box center [1146, 677] width 38 height 38
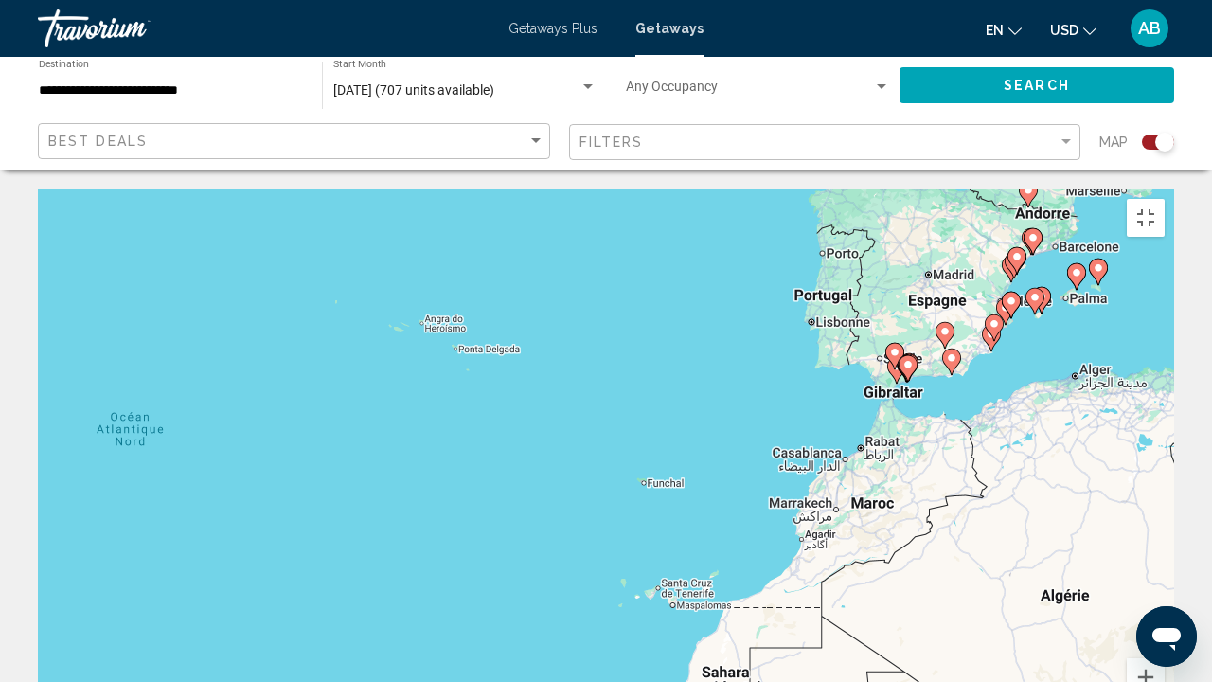
drag, startPoint x: 1129, startPoint y: 252, endPoint x: 879, endPoint y: 329, distance: 261.6
click at [879, 329] on div "Pour activer le glissement avec le clavier, appuyez sur Alt+Entrée. Une fois ce…" at bounding box center [606, 473] width 1137 height 568
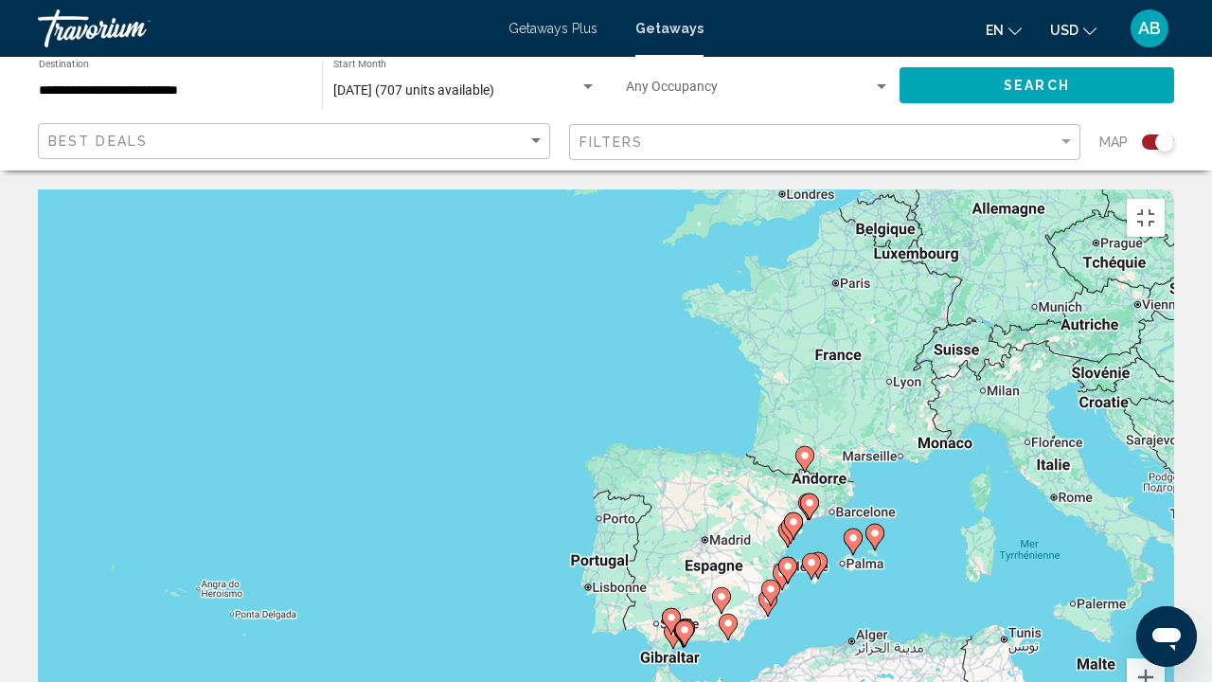
drag, startPoint x: 998, startPoint y: 227, endPoint x: 775, endPoint y: 496, distance: 349.8
click at [775, 496] on div "Pour activer le glissement avec le clavier, appuyez sur Alt+Entrée. Une fois ce…" at bounding box center [606, 473] width 1137 height 568
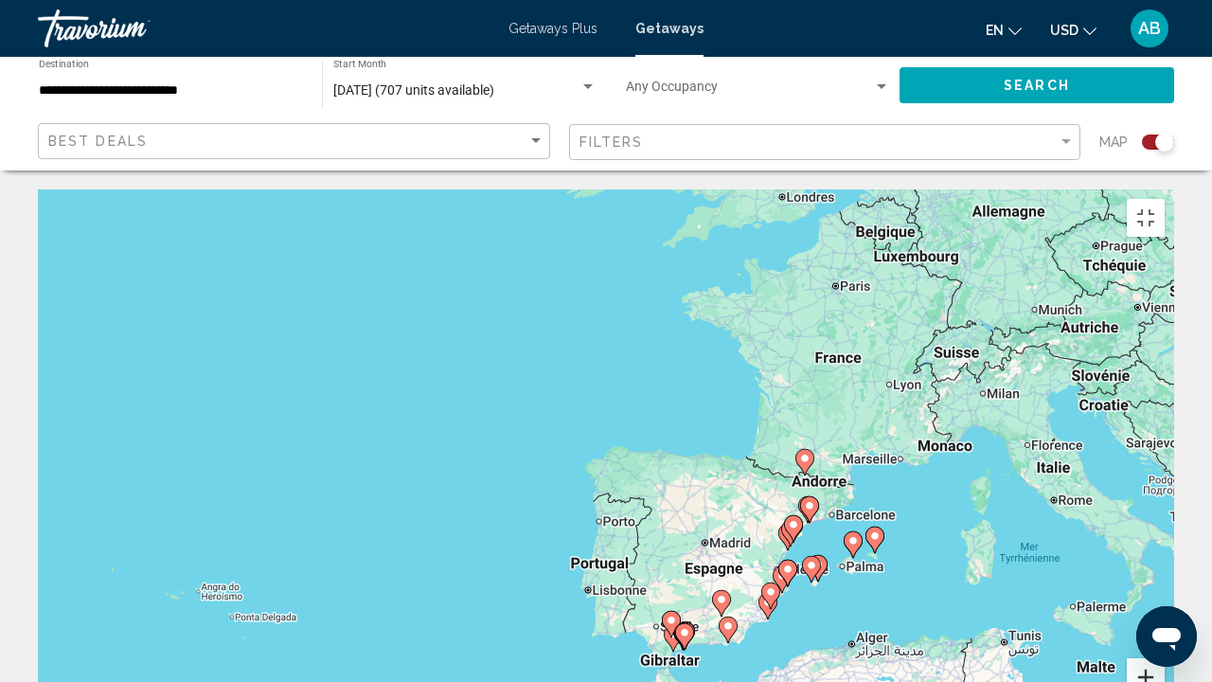
click at [1165, 521] on button "Zoom avant" at bounding box center [1146, 677] width 38 height 38
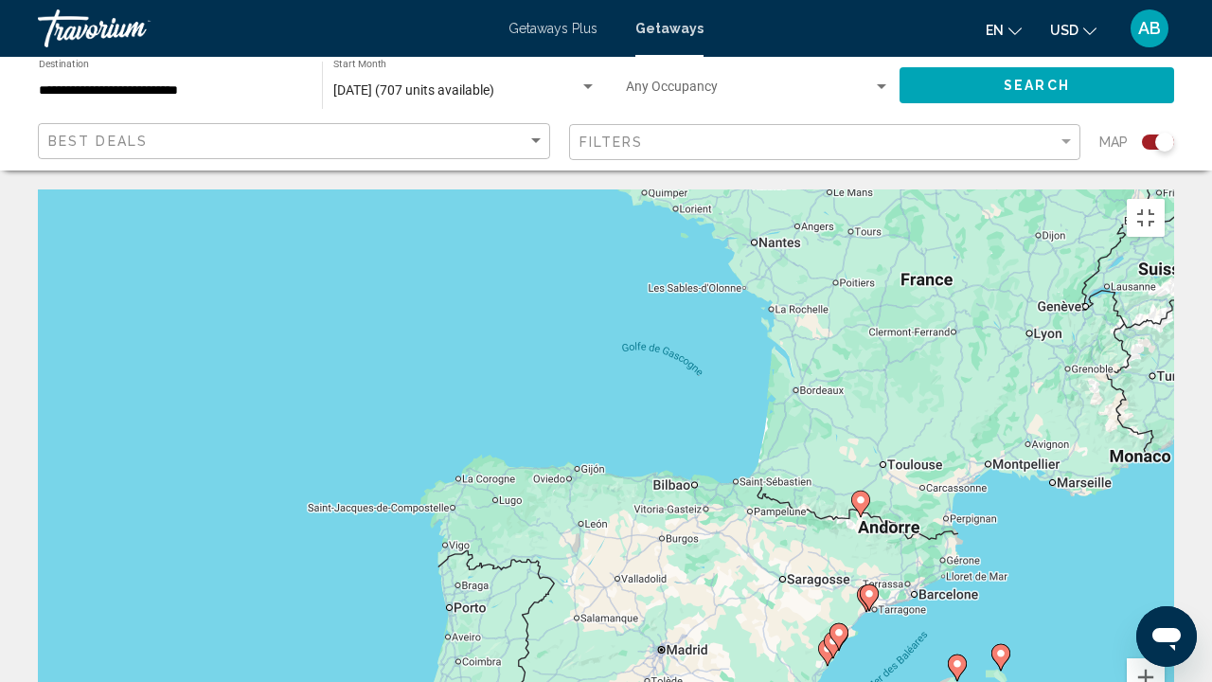
drag, startPoint x: 1066, startPoint y: 453, endPoint x: 920, endPoint y: 491, distance: 150.7
click at [920, 491] on div "Pour activer le glissement avec le clavier, appuyez sur Alt+Entrée. Une fois ce…" at bounding box center [606, 473] width 1137 height 568
click at [1165, 521] on button "Zoom avant" at bounding box center [1146, 677] width 38 height 38
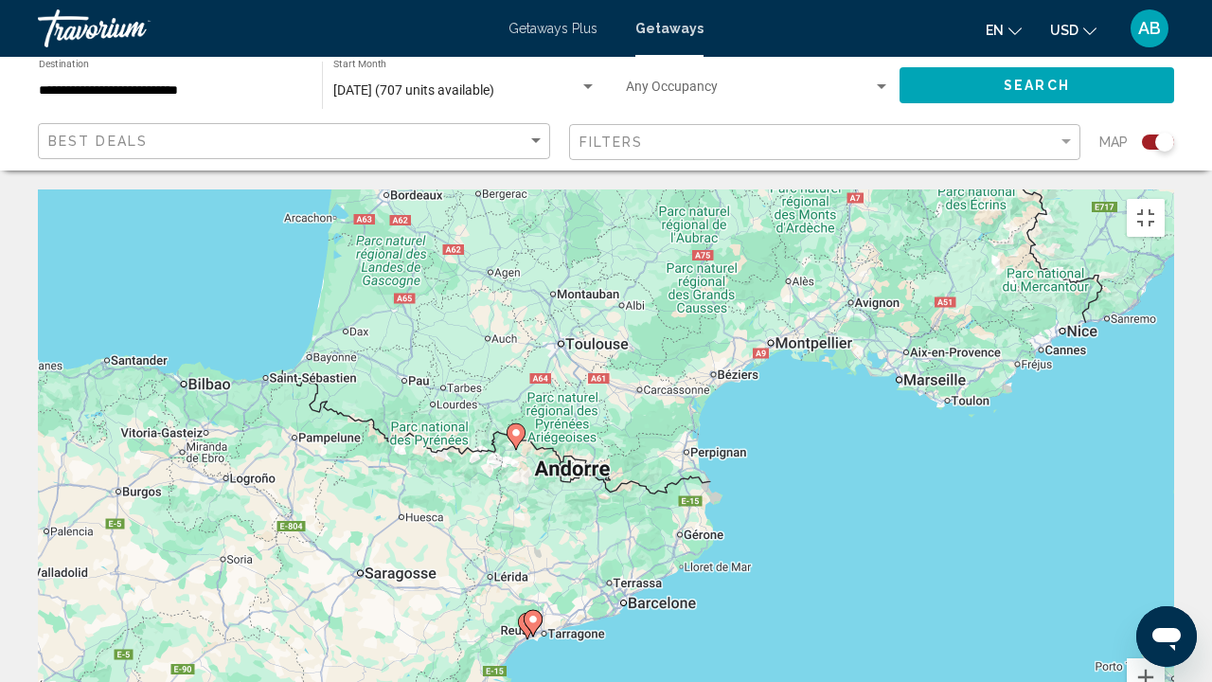
drag, startPoint x: 1114, startPoint y: 552, endPoint x: 509, endPoint y: 420, distance: 619.6
click at [509, 420] on div "Pour activer le glissement avec le clavier, appuyez sur Alt+Entrée. Une fois ce…" at bounding box center [606, 473] width 1137 height 568
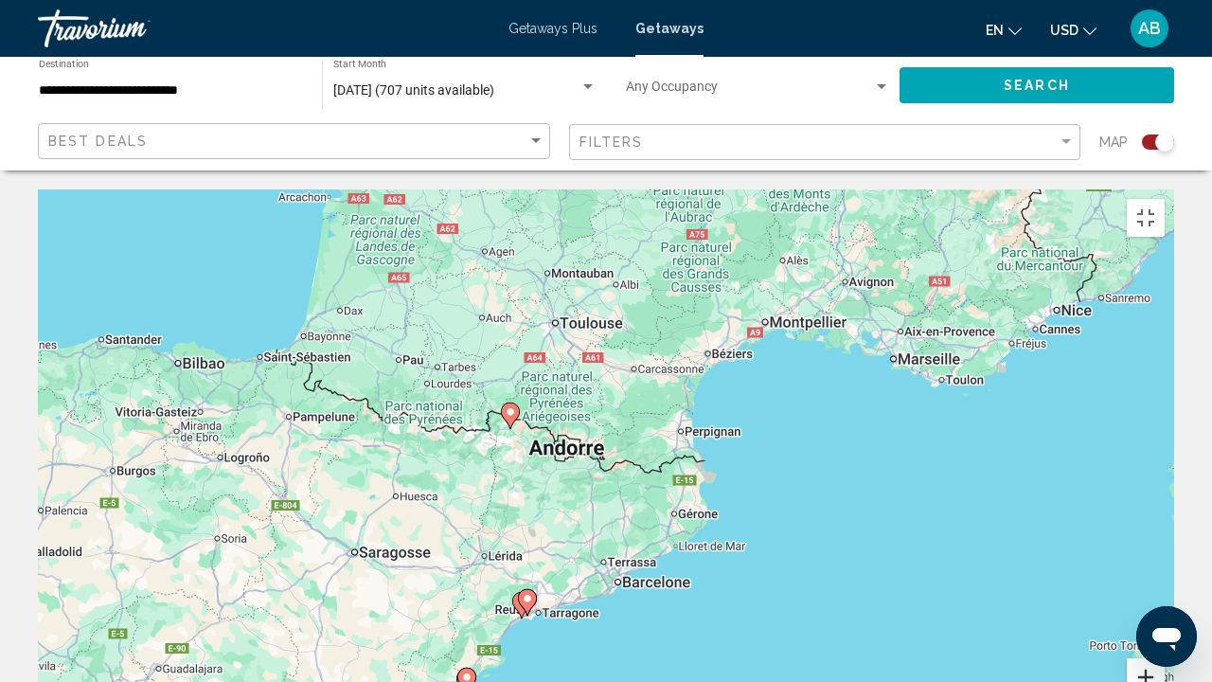
click at [1165, 521] on button "Zoom avant" at bounding box center [1146, 677] width 38 height 38
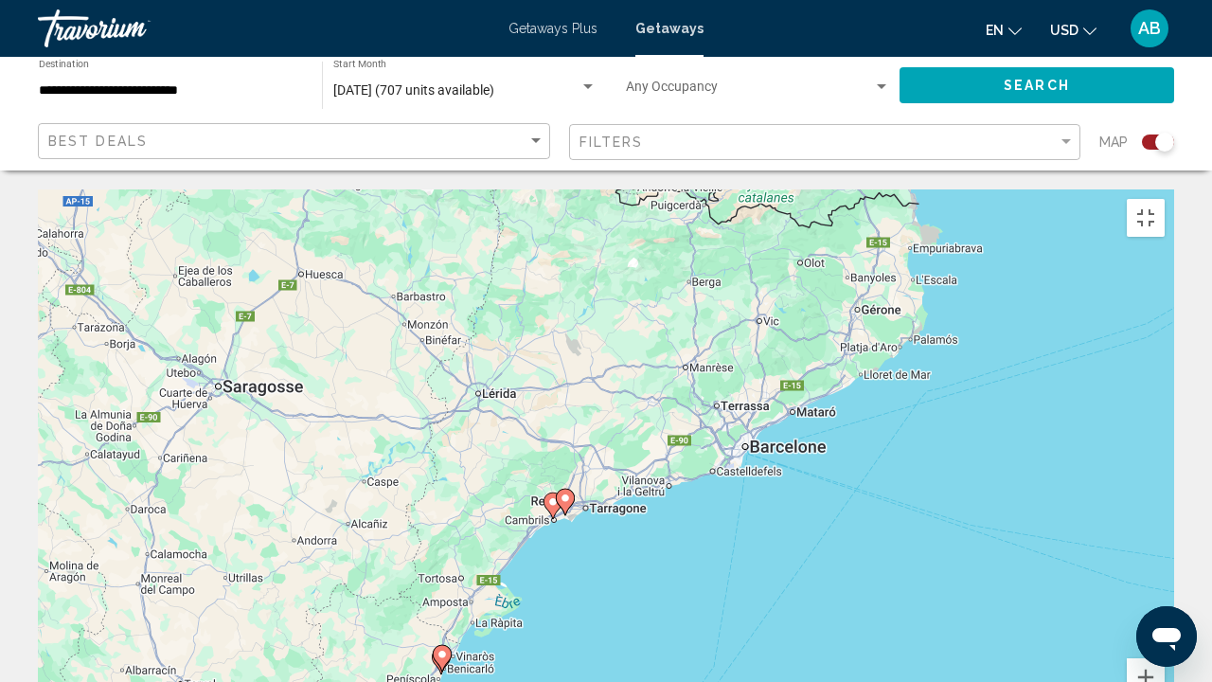
drag, startPoint x: 623, startPoint y: 536, endPoint x: 762, endPoint y: 254, distance: 314.7
click at [762, 254] on div "Pour activer le glissement avec le clavier, appuyez sur Alt+Entrée. Une fois ce…" at bounding box center [606, 473] width 1137 height 568
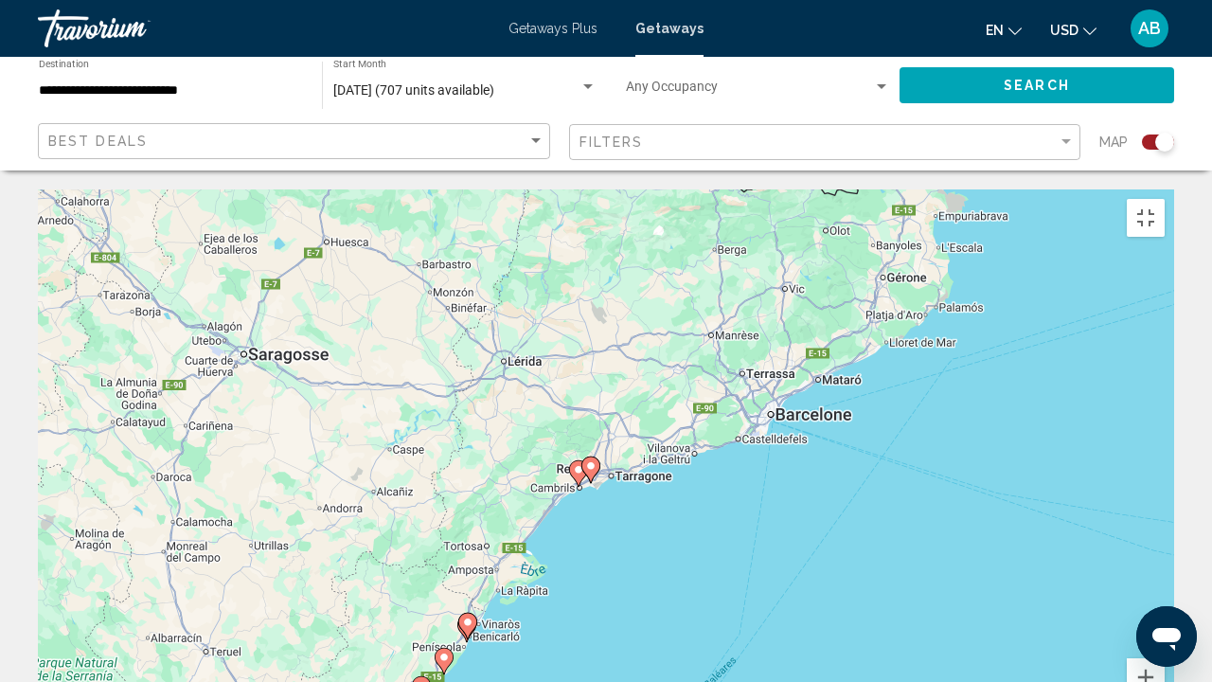
click at [585, 457] on icon "Main content" at bounding box center [591, 469] width 17 height 25
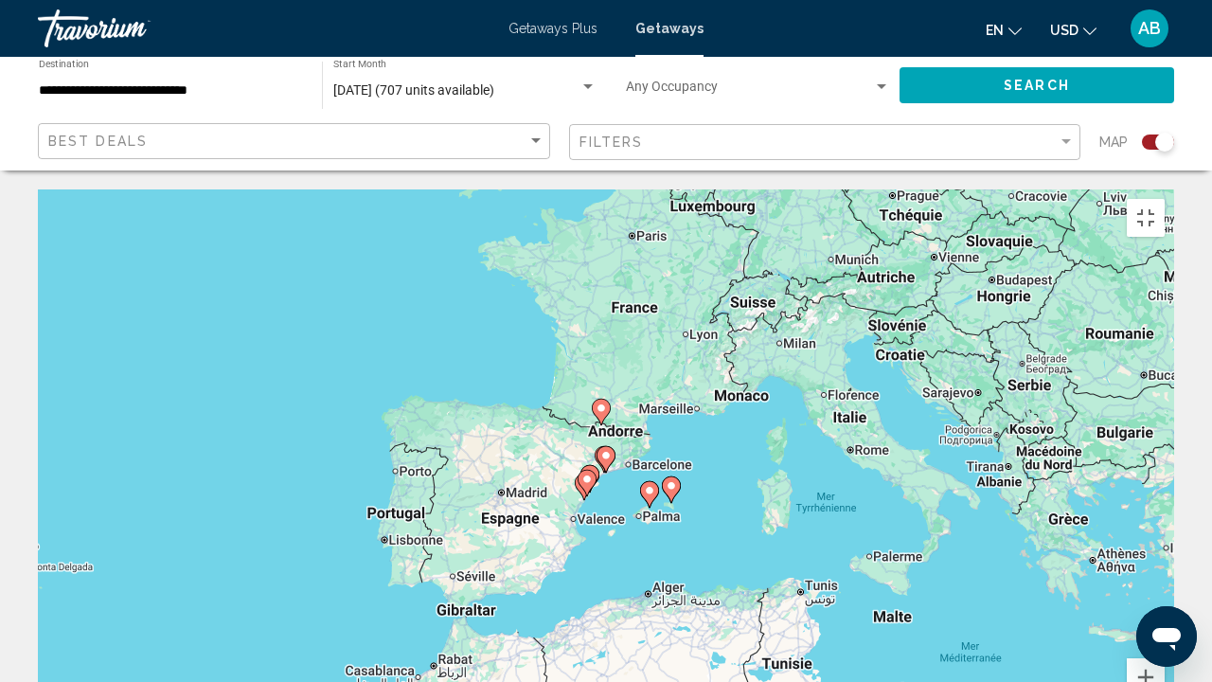
click at [609, 450] on image "Main content" at bounding box center [606, 455] width 11 height 11
type input "**********"
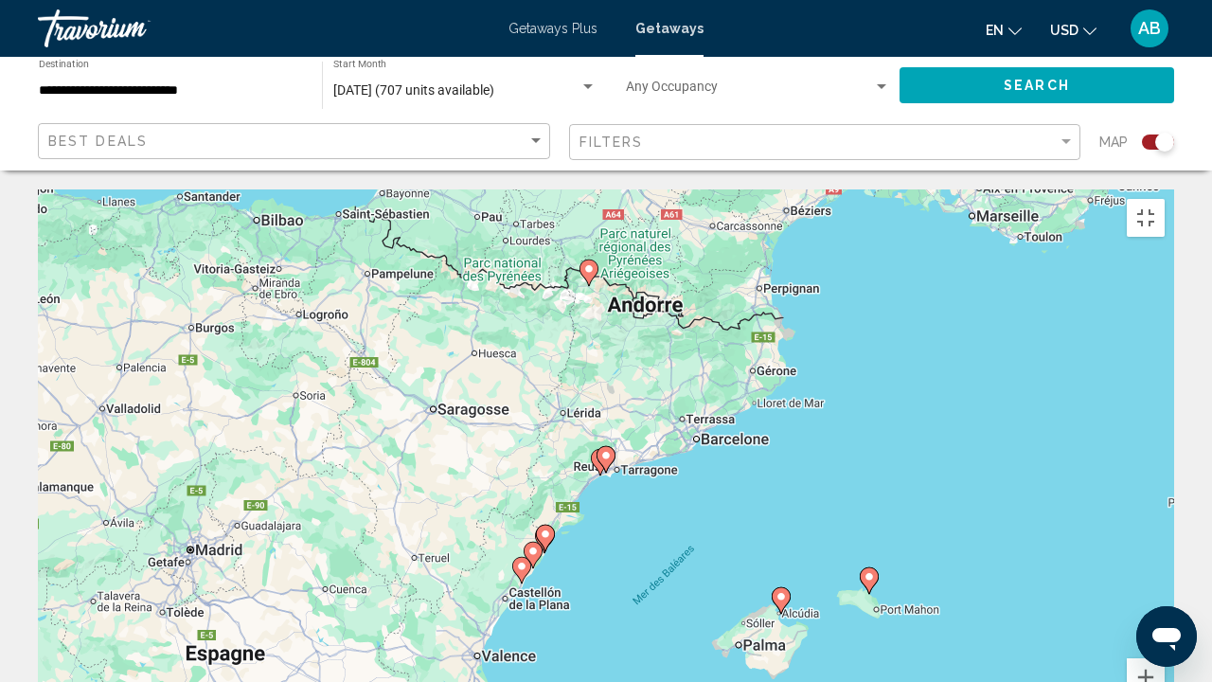
click at [609, 450] on image "Main content" at bounding box center [606, 455] width 11 height 11
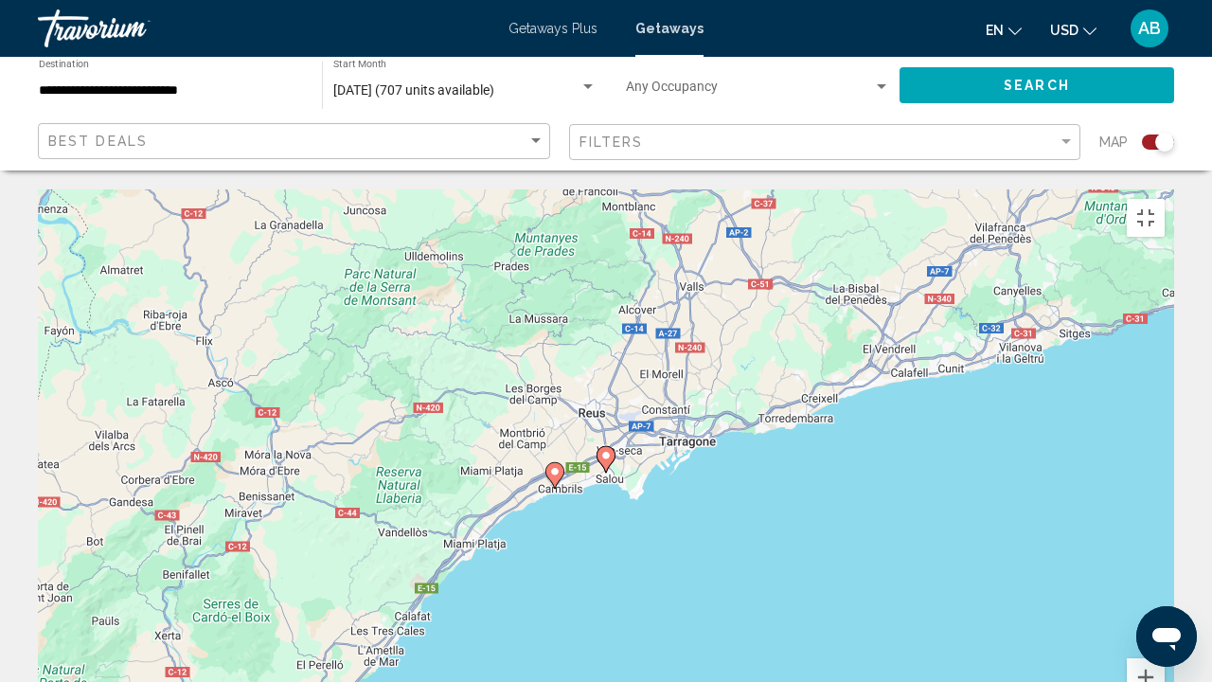
click at [605, 450] on image "Main content" at bounding box center [606, 455] width 11 height 11
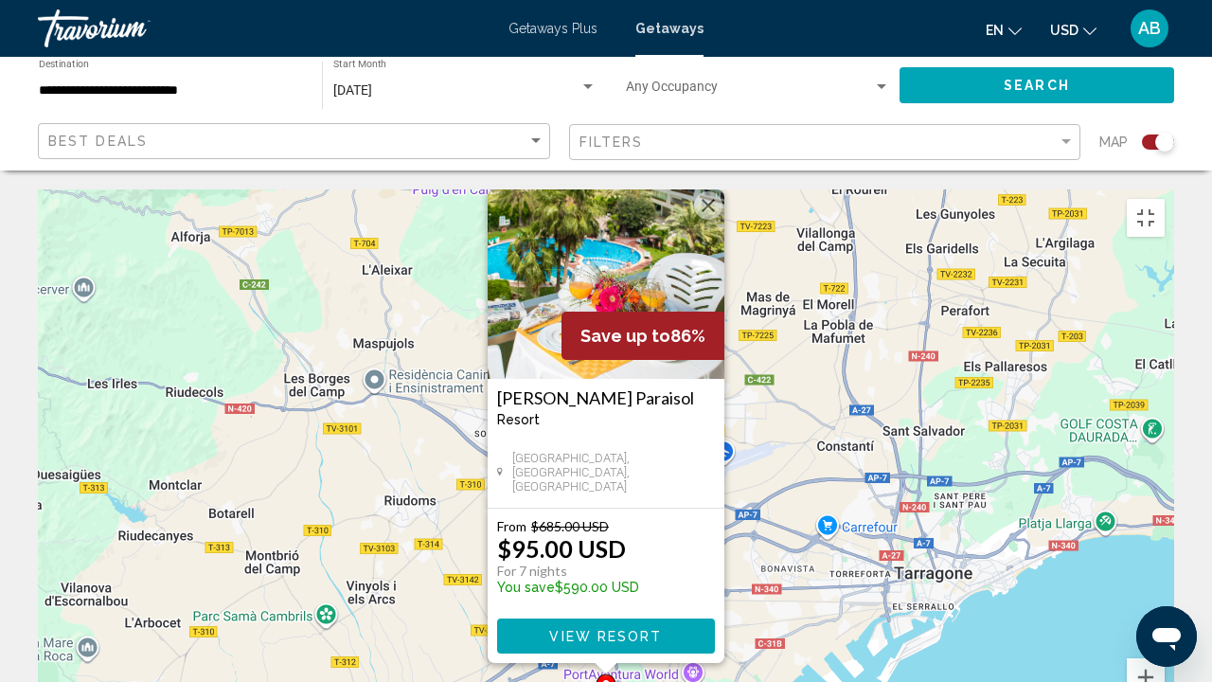
click at [606, 388] on h3 "Ona Jardines Paraisol" at bounding box center [606, 397] width 218 height 19
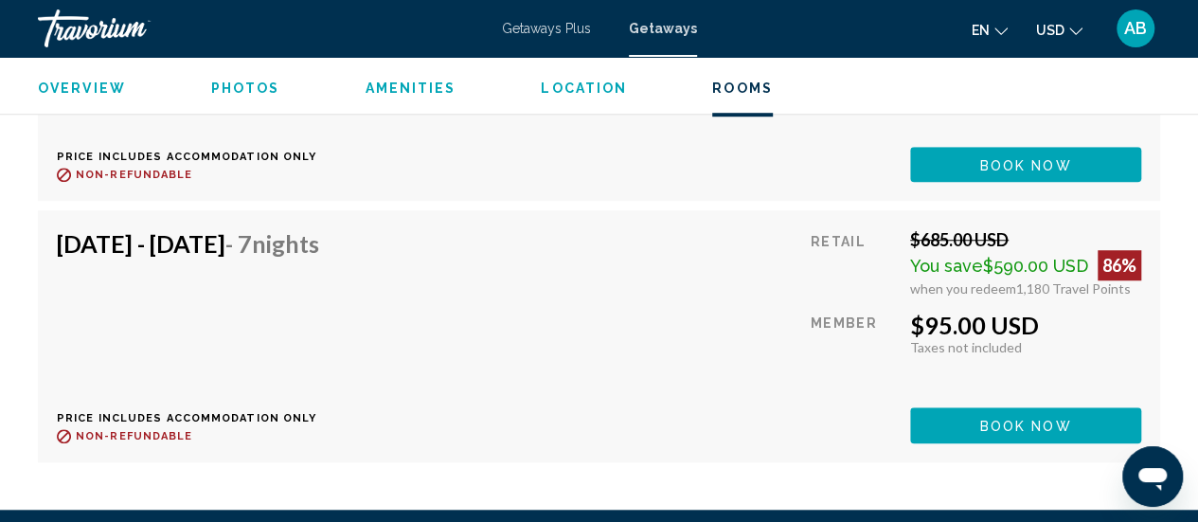
scroll to position [4187, 0]
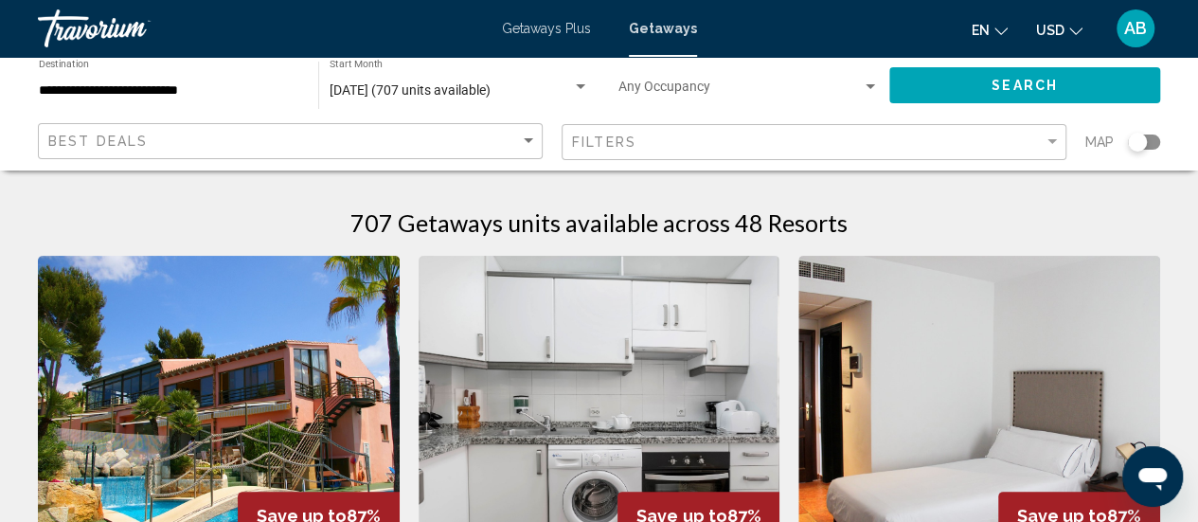
click at [1149, 139] on div "Search widget" at bounding box center [1144, 142] width 32 height 15
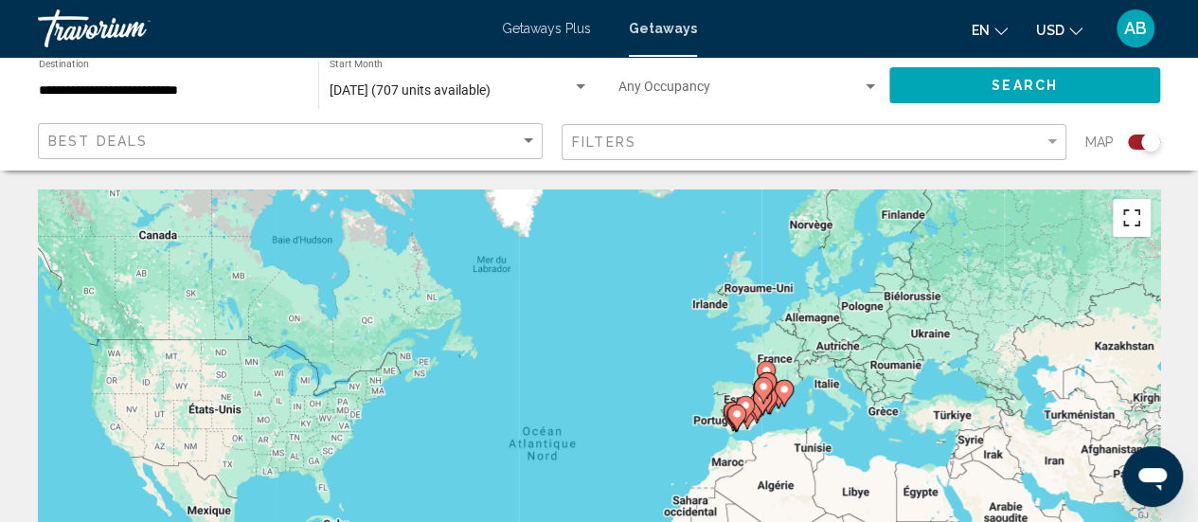
click at [1135, 218] on button "Passer en plein écran" at bounding box center [1132, 218] width 38 height 38
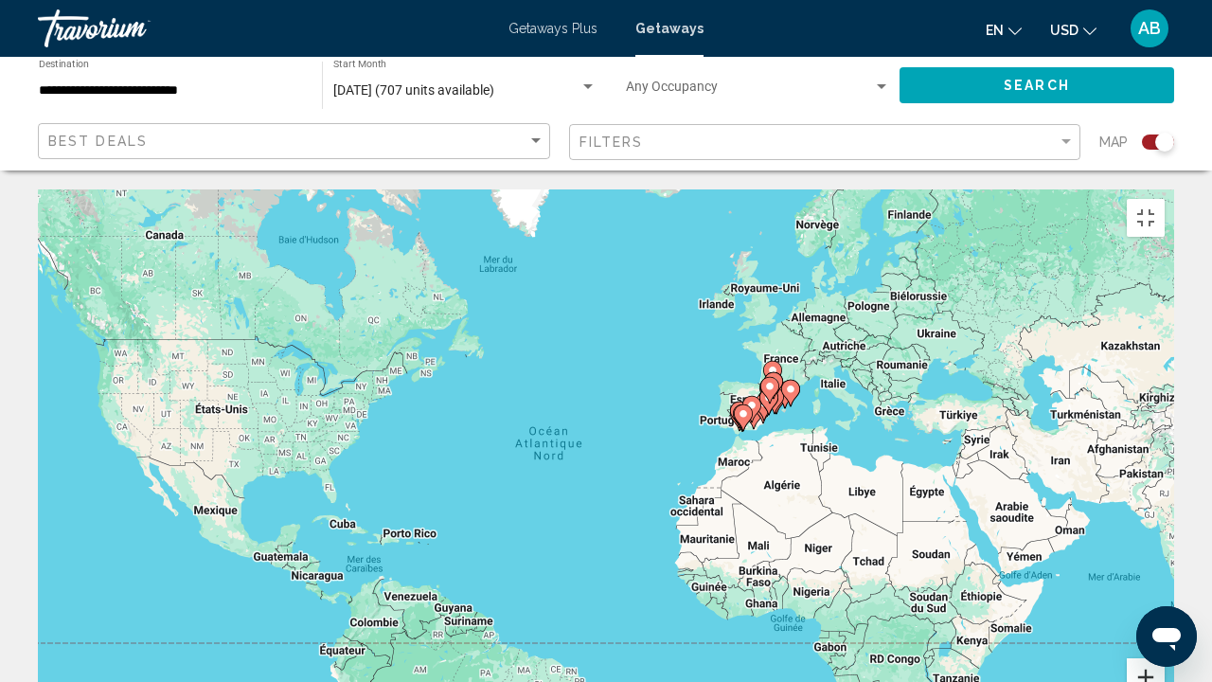
click at [1165, 521] on button "Zoom avant" at bounding box center [1146, 677] width 38 height 38
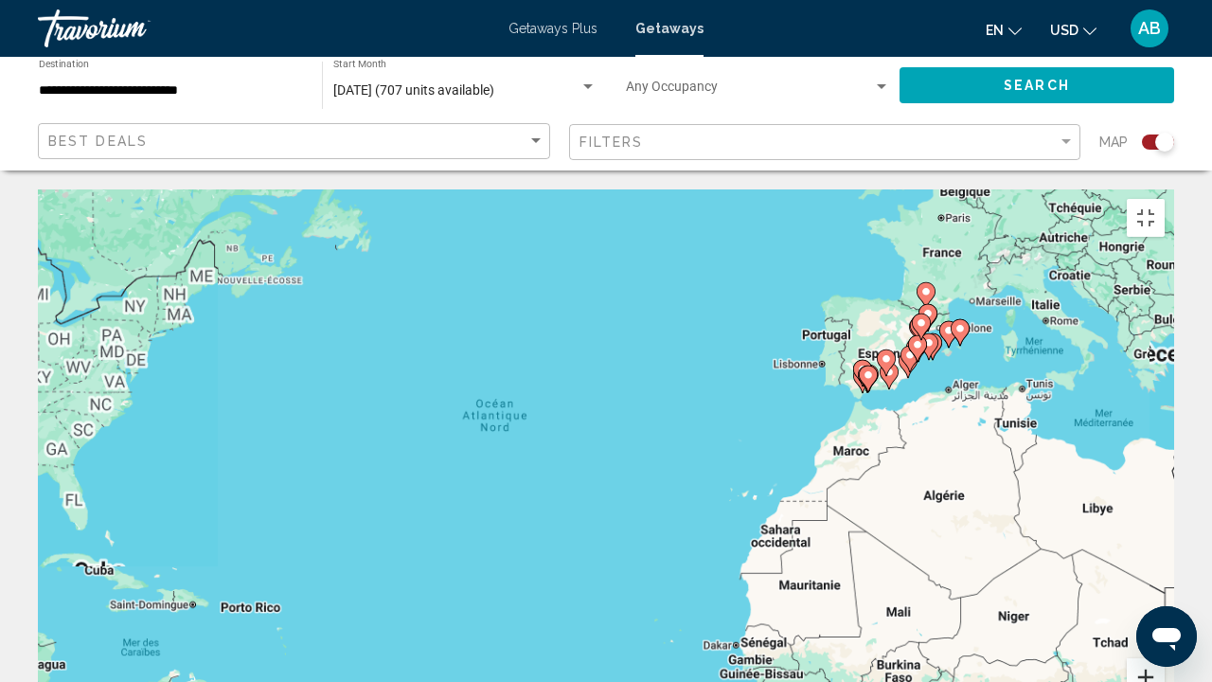
click at [1165, 521] on button "Zoom avant" at bounding box center [1146, 677] width 38 height 38
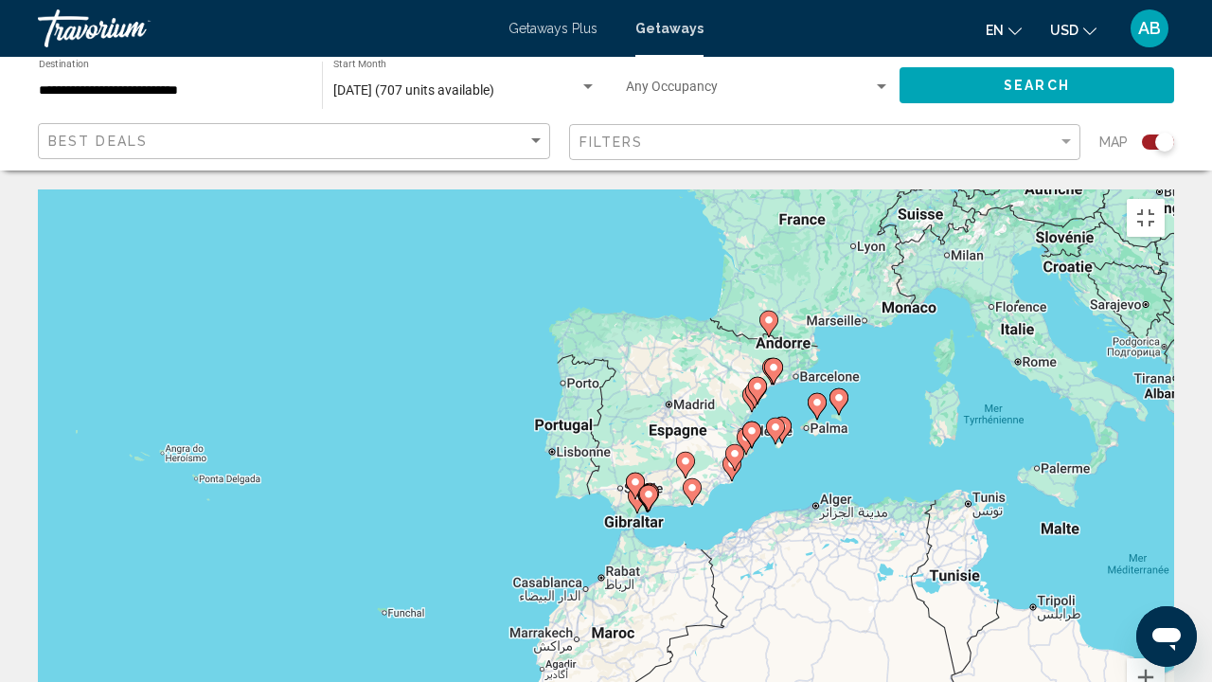
drag, startPoint x: 1165, startPoint y: 268, endPoint x: 649, endPoint y: 478, distance: 557.4
click at [649, 478] on div "Pour activer le glissement avec le clavier, appuyez sur Alt+Entrée. Une fois ce…" at bounding box center [606, 473] width 1137 height 568
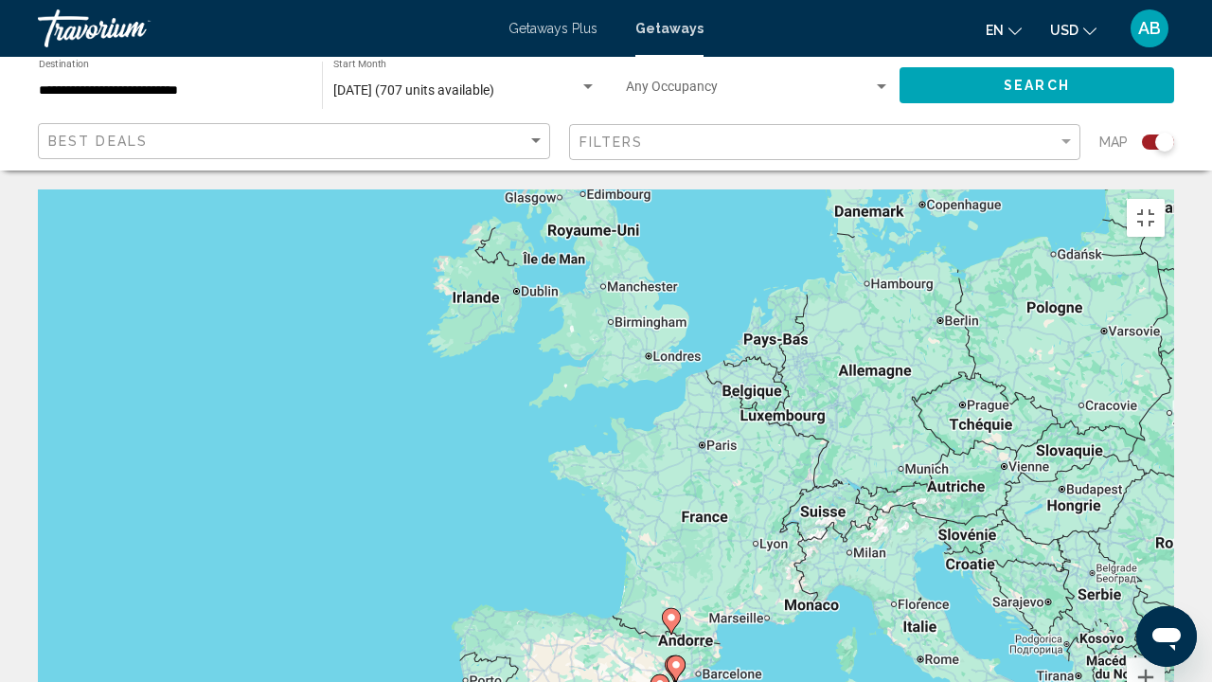
drag, startPoint x: 739, startPoint y: 284, endPoint x: 784, endPoint y: 530, distance: 250.4
click at [729, 521] on div "Pour activer le glissement avec le clavier, appuyez sur Alt+Entrée. Une fois ce…" at bounding box center [606, 473] width 1137 height 568
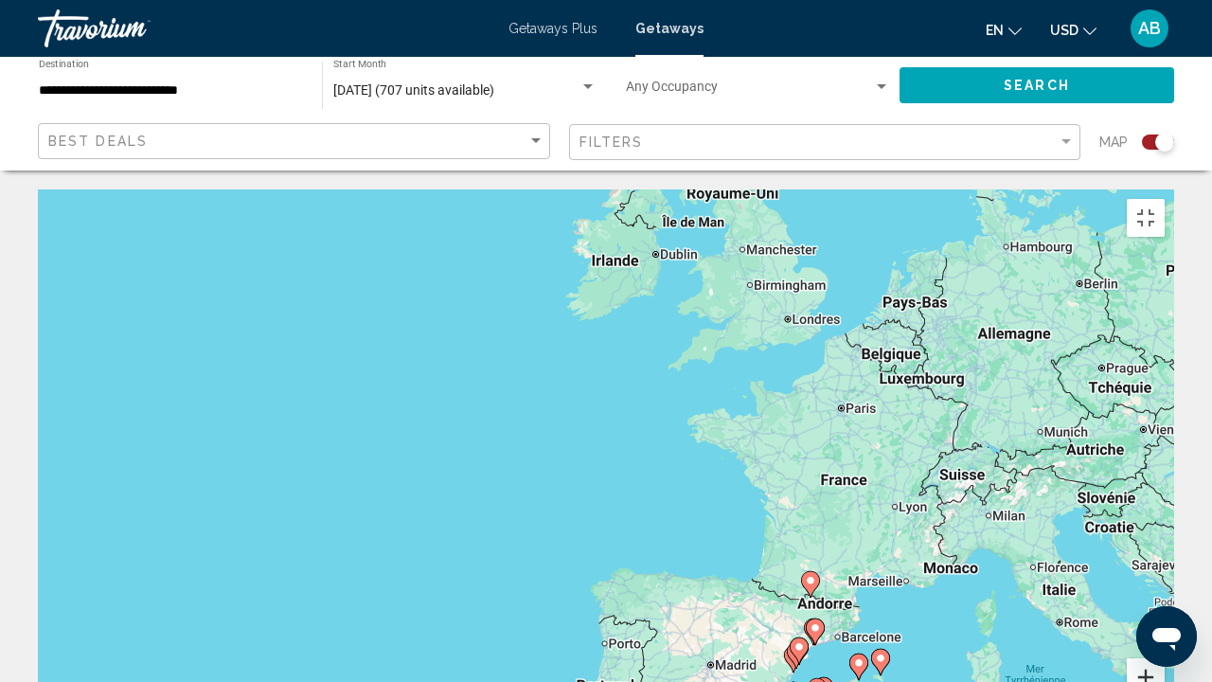
click at [1165, 521] on button "Zoom avant" at bounding box center [1146, 677] width 38 height 38
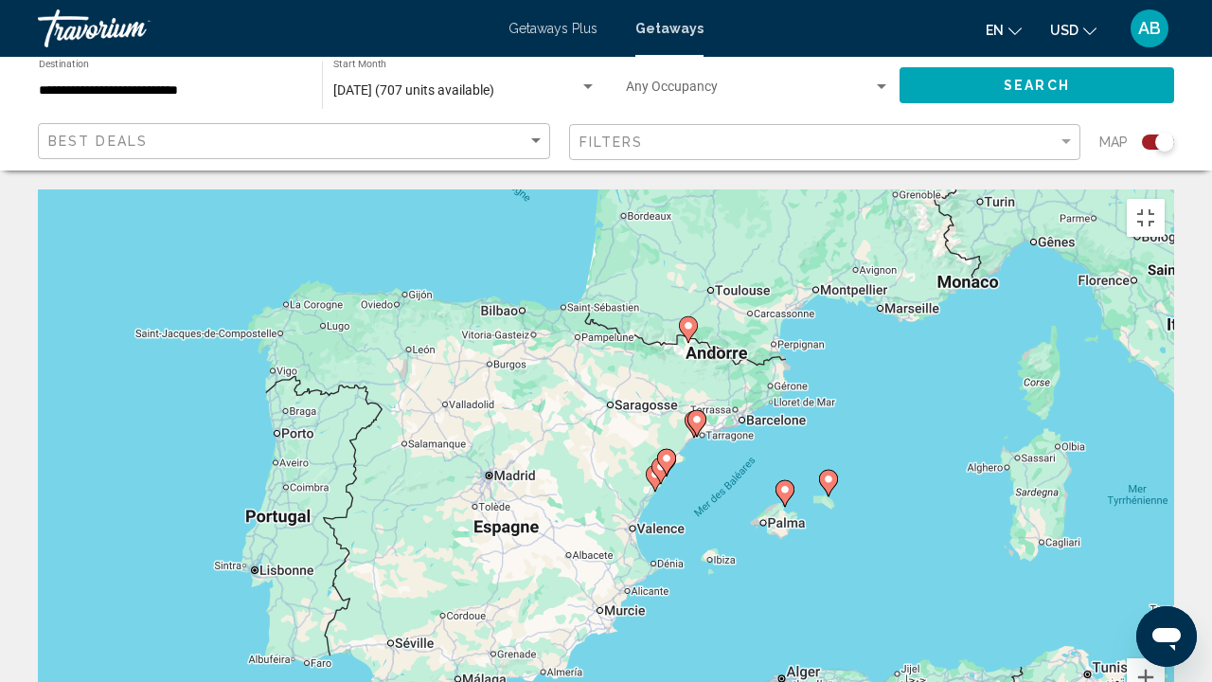
drag, startPoint x: 1006, startPoint y: 504, endPoint x: 677, endPoint y: 117, distance: 507.3
click at [677, 189] on div "Pour activer le glissement avec le clavier, appuyez sur Alt+Entrée. Une fois ce…" at bounding box center [606, 473] width 1137 height 568
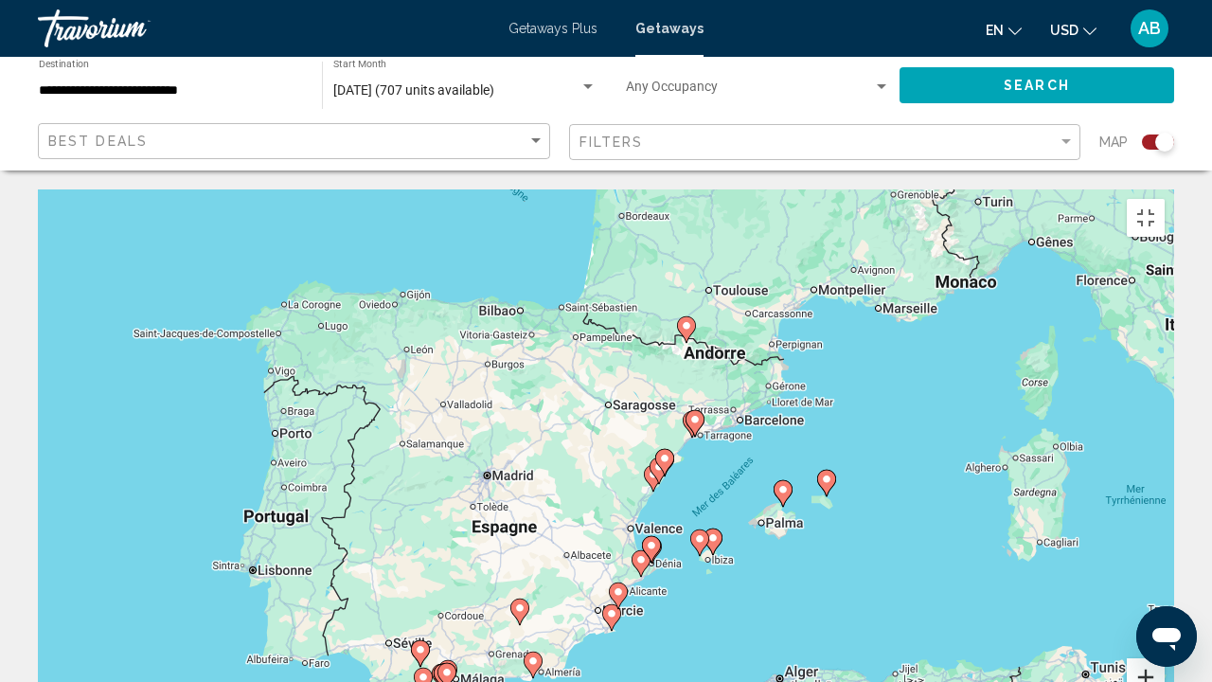
click at [1165, 521] on button "Zoom avant" at bounding box center [1146, 677] width 38 height 38
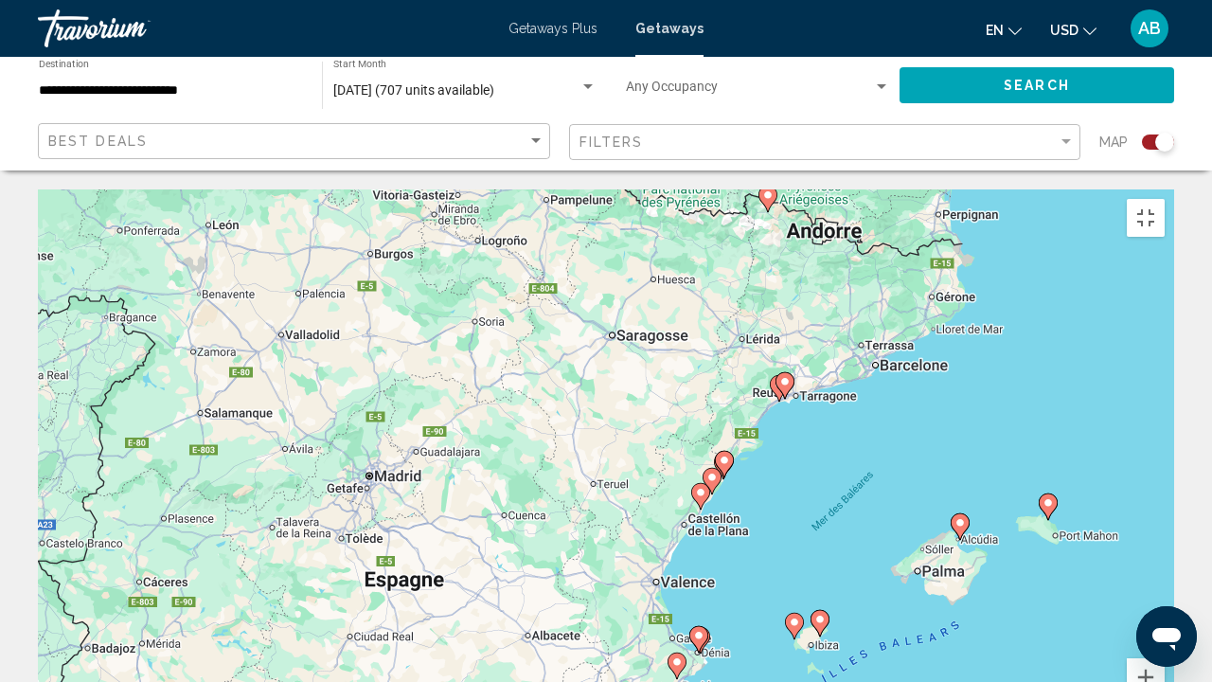
click at [776, 371] on gmp-advanced-marker "Main content" at bounding box center [785, 385] width 19 height 28
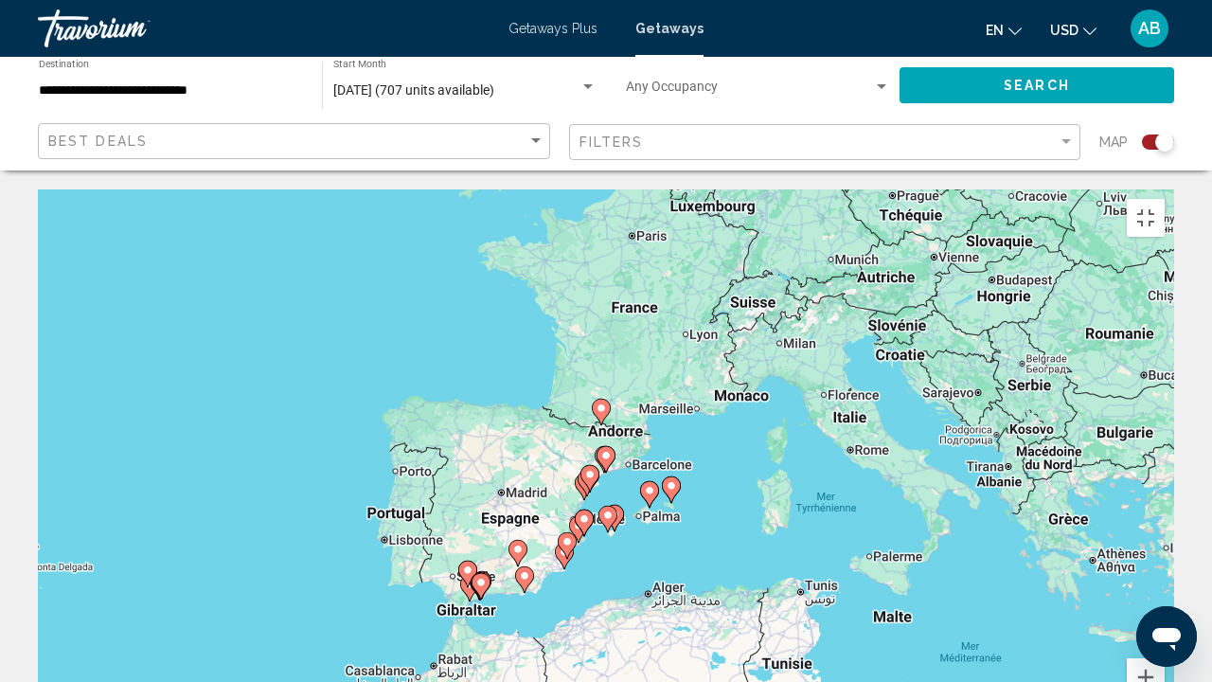
click at [601, 450] on image "Main content" at bounding box center [606, 455] width 11 height 11
type input "**********"
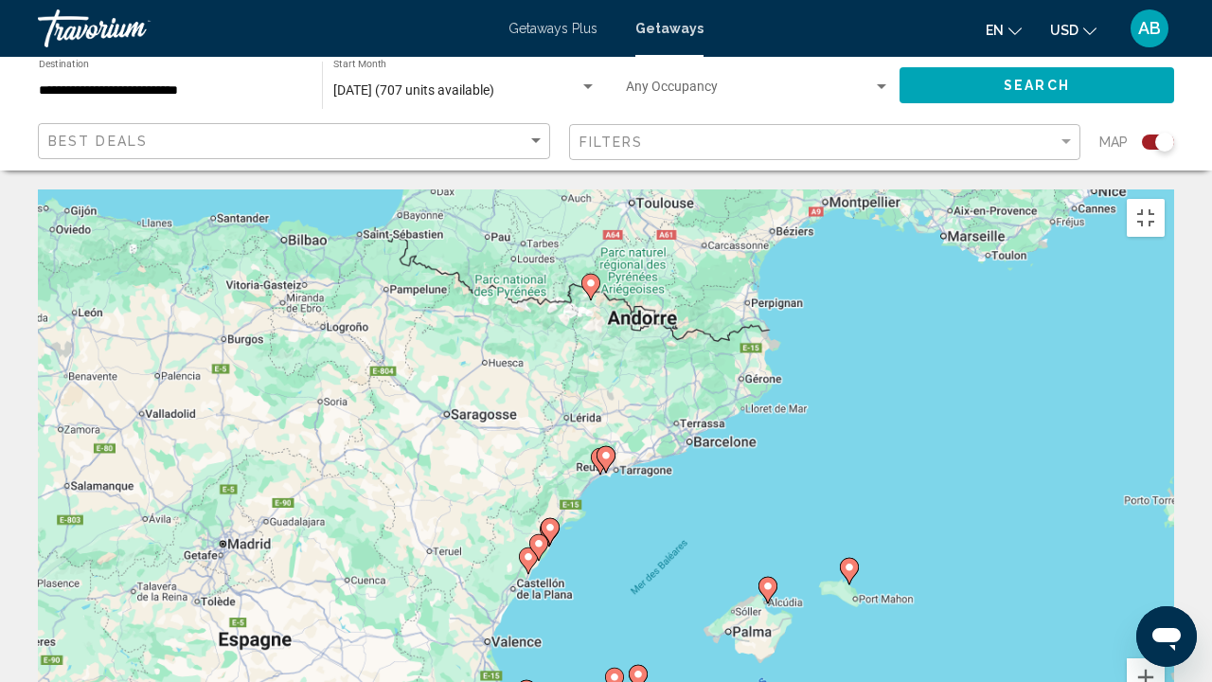
click at [601, 450] on image "Main content" at bounding box center [606, 455] width 11 height 11
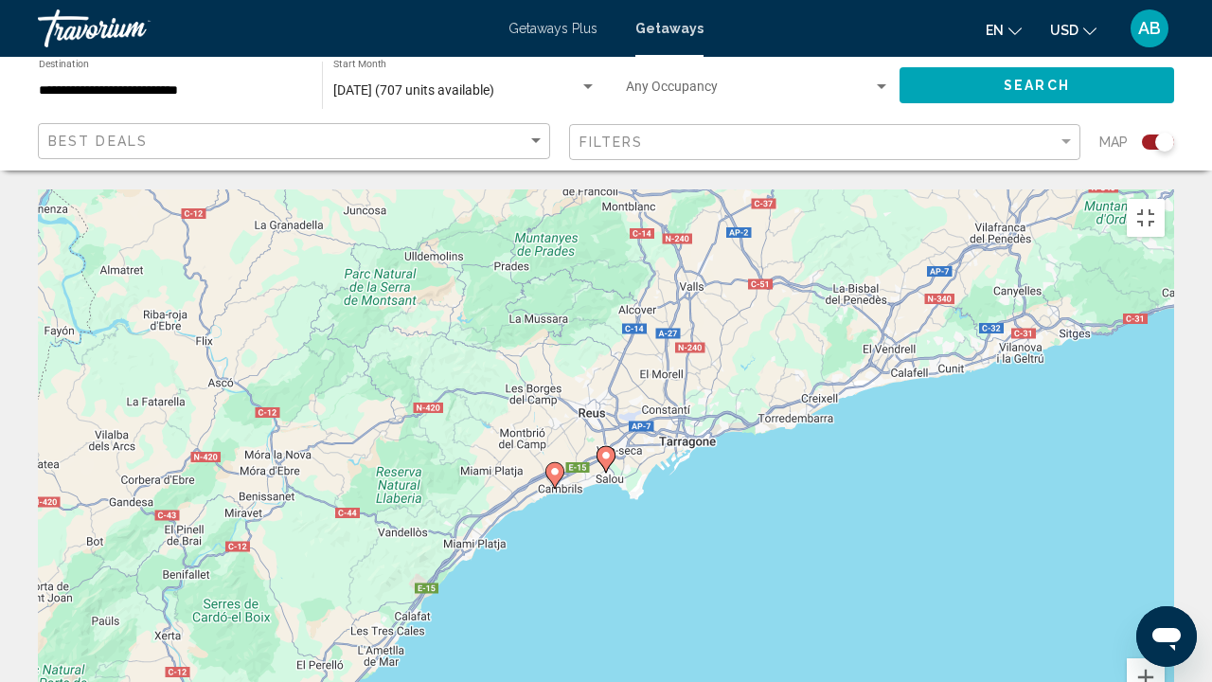
click at [551, 466] on image "Main content" at bounding box center [554, 471] width 11 height 11
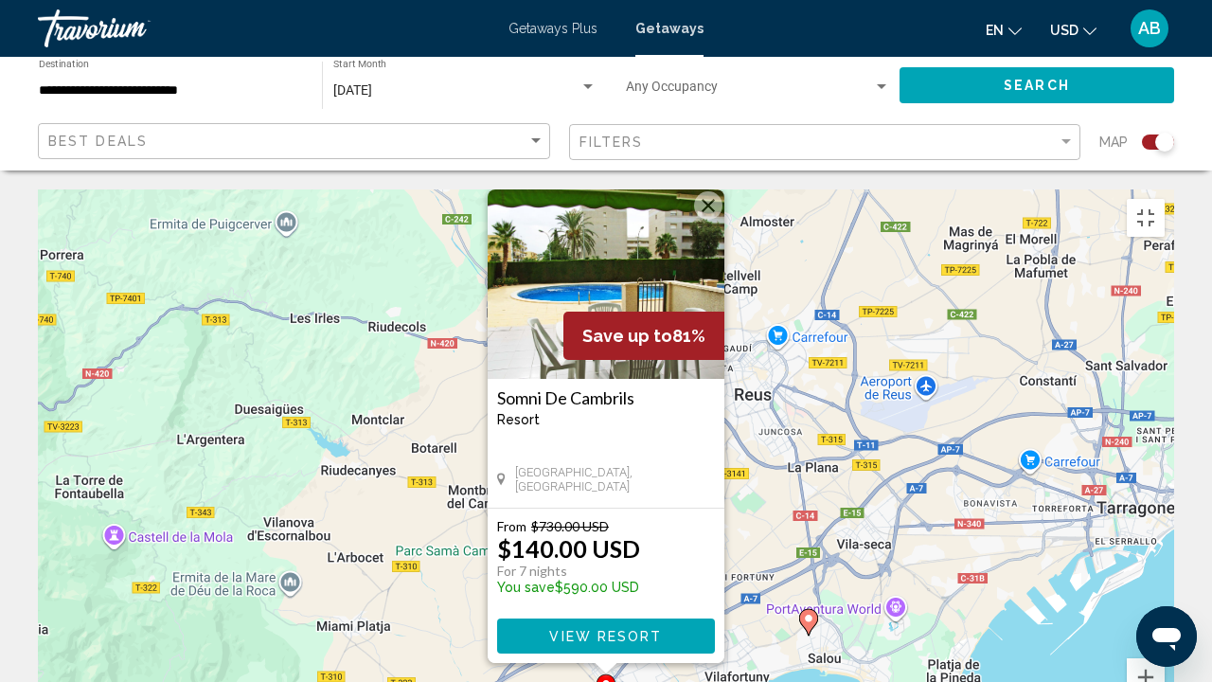
click at [566, 521] on p "$140.00 USD" at bounding box center [568, 548] width 143 height 28
click at [608, 189] on img "Main content" at bounding box center [606, 283] width 237 height 189
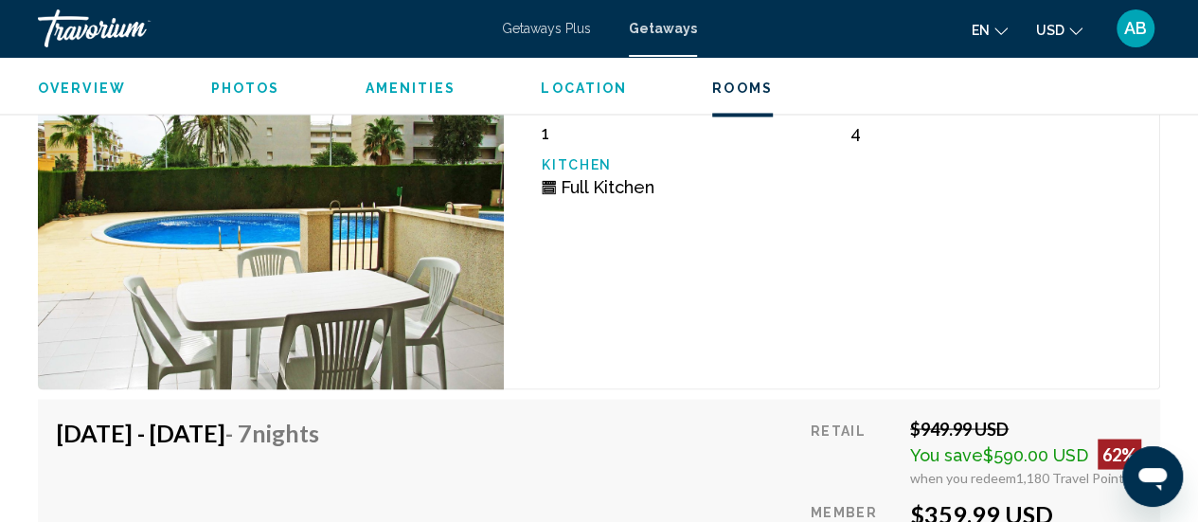
scroll to position [5183, 0]
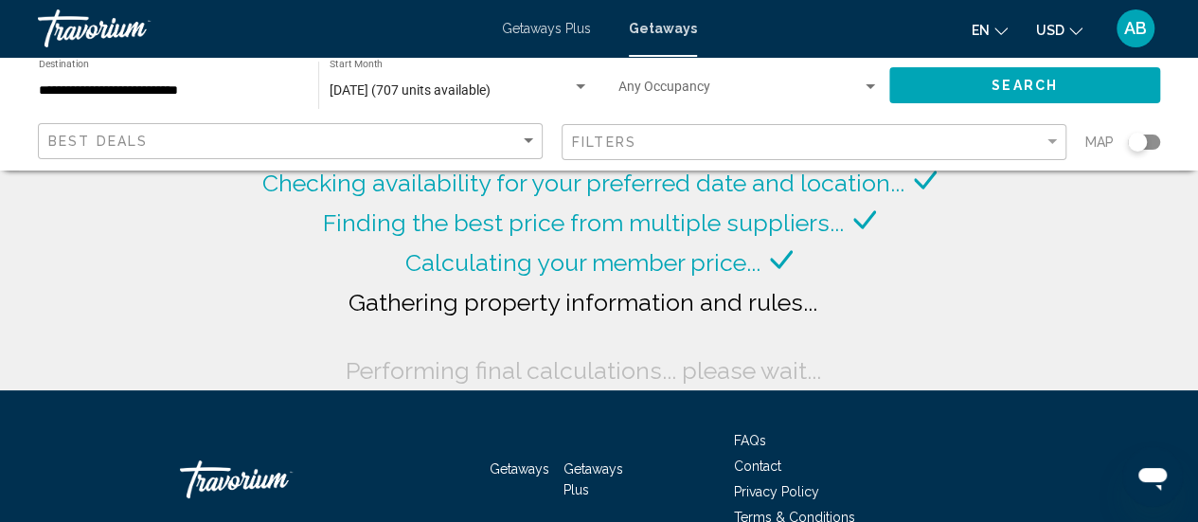
click at [547, 35] on span "Getaways Plus" at bounding box center [546, 28] width 89 height 15
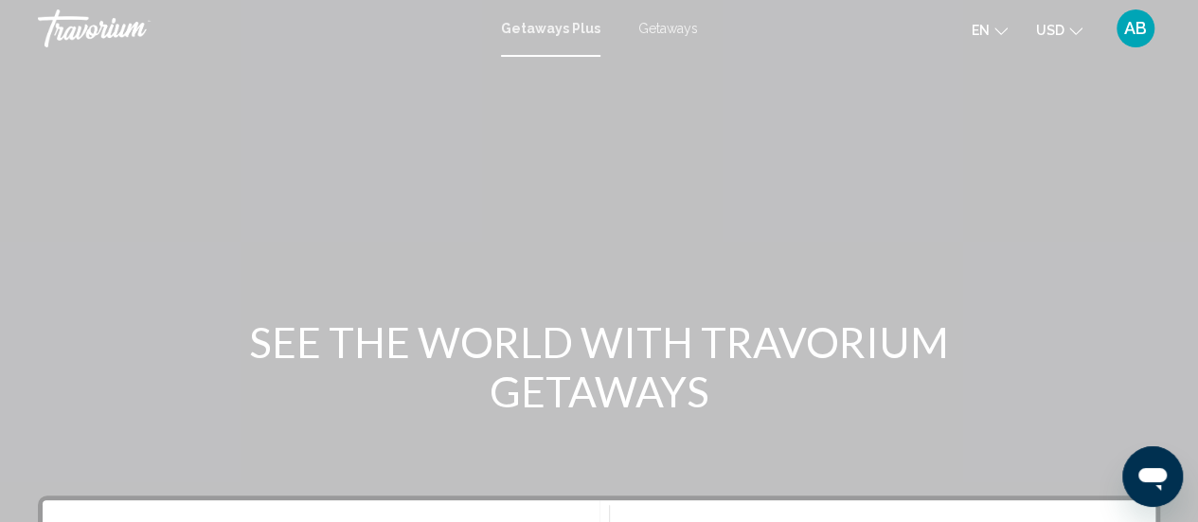
click at [675, 35] on span "Getaways" at bounding box center [668, 28] width 60 height 15
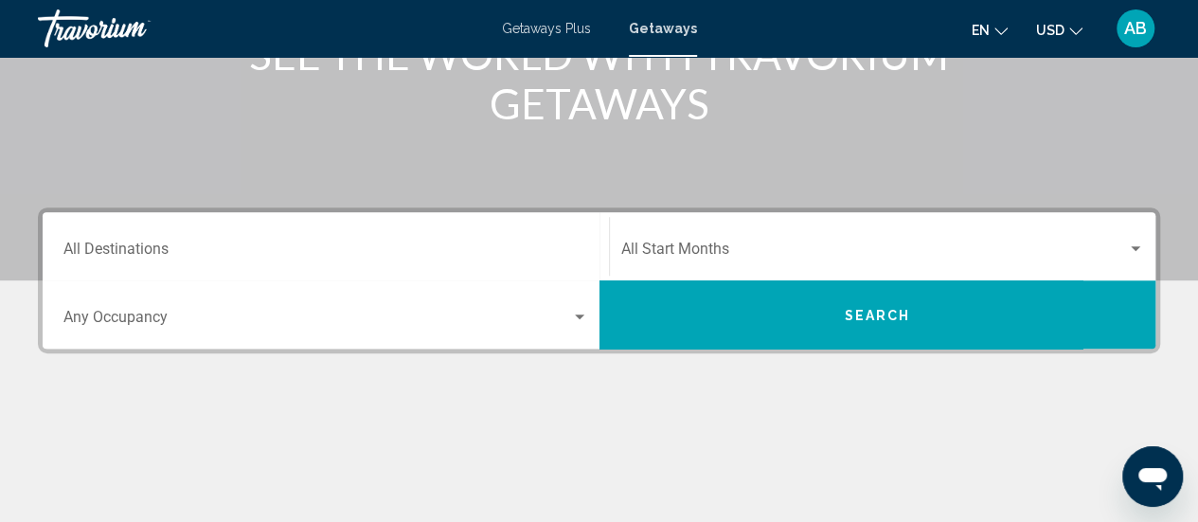
scroll to position [319, 0]
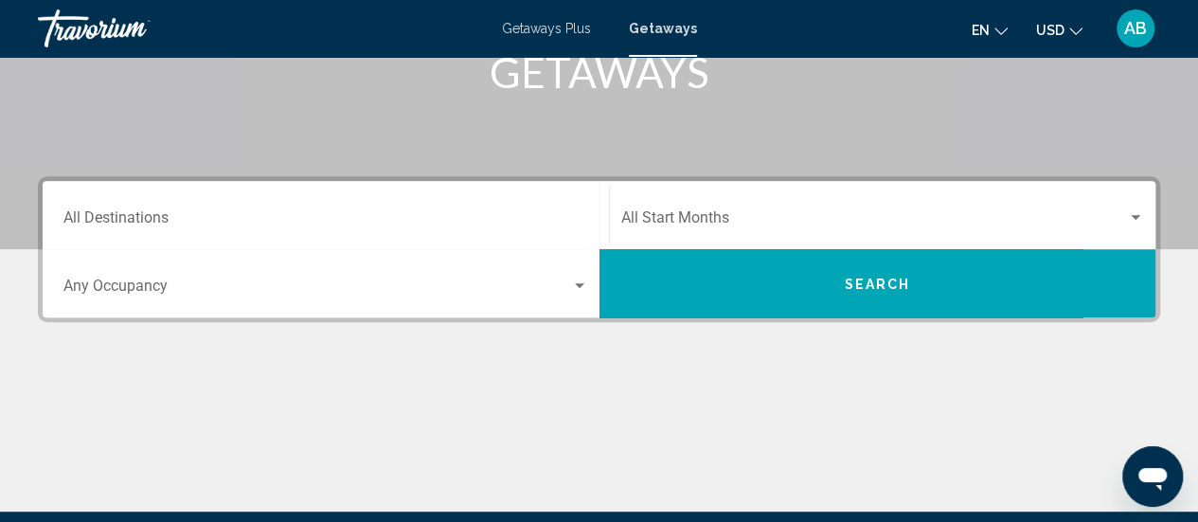
click at [943, 213] on span "Search widget" at bounding box center [874, 221] width 507 height 17
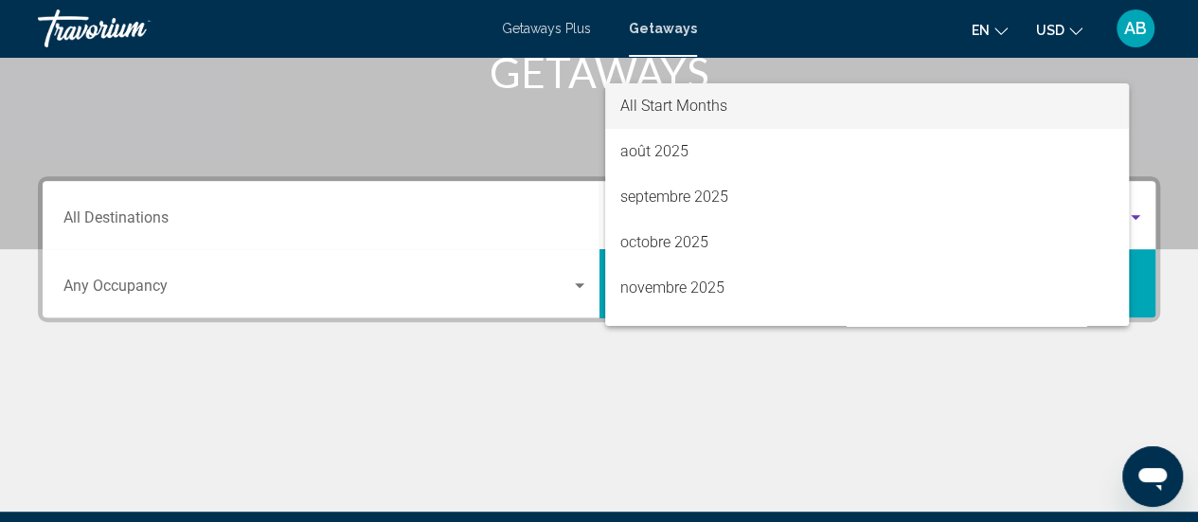
scroll to position [434, 0]
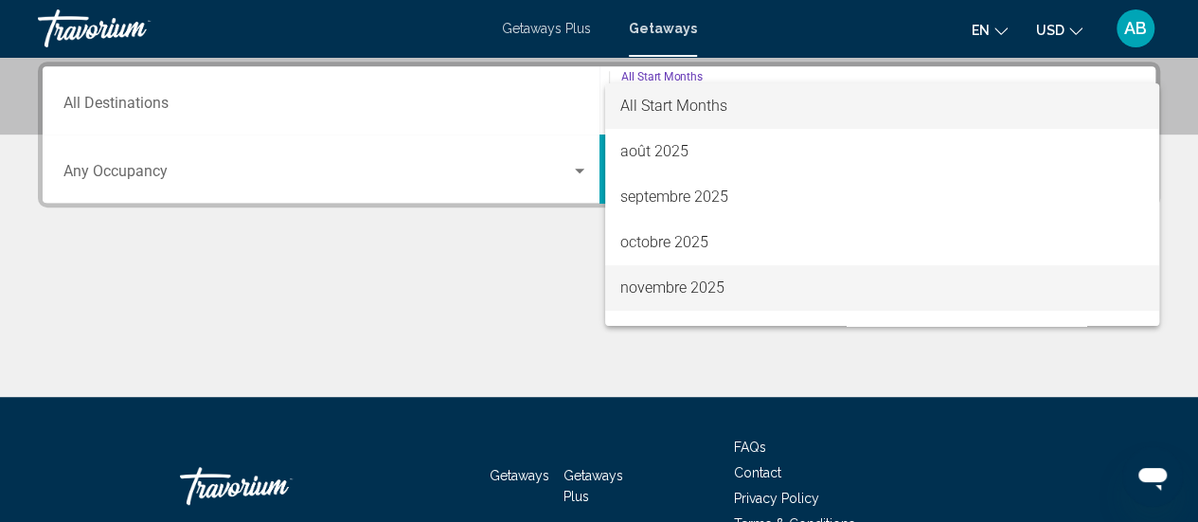
click at [699, 279] on span "novembre 2025" at bounding box center [882, 287] width 524 height 45
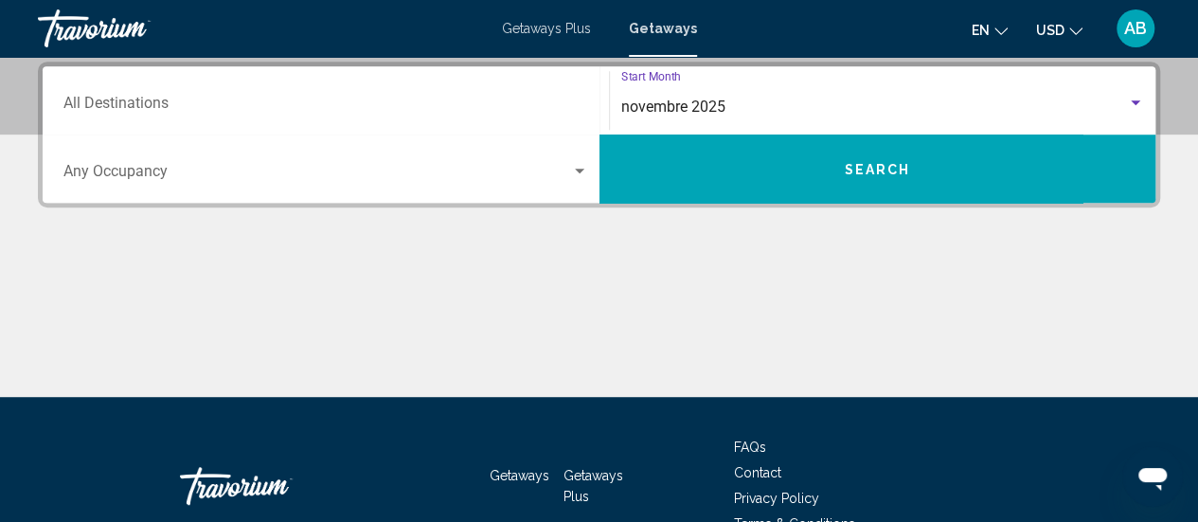
click at [864, 173] on span "Search" at bounding box center [877, 169] width 66 height 15
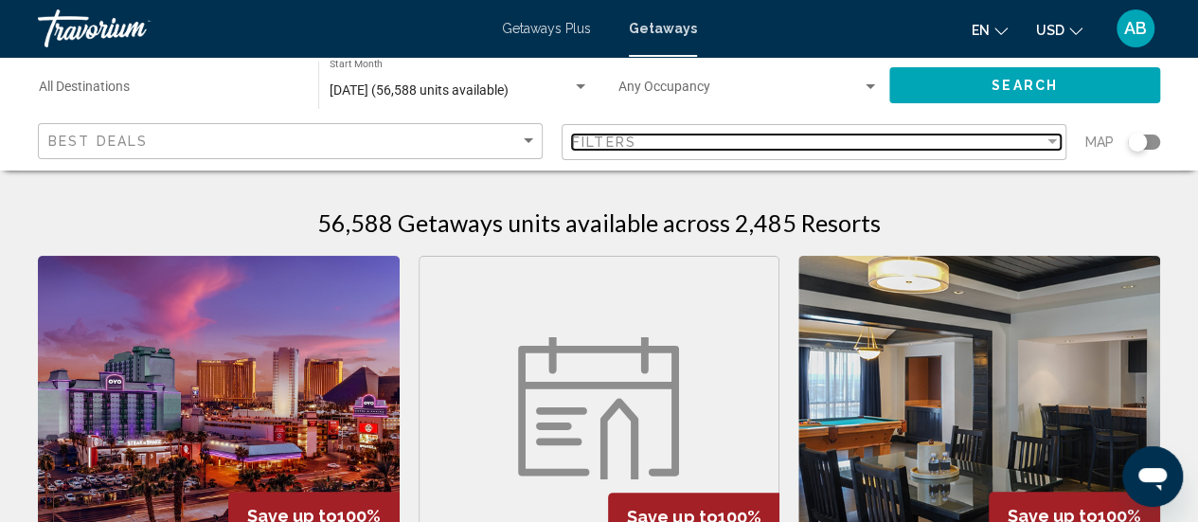
click at [1038, 137] on div "Filters" at bounding box center [808, 142] width 472 height 15
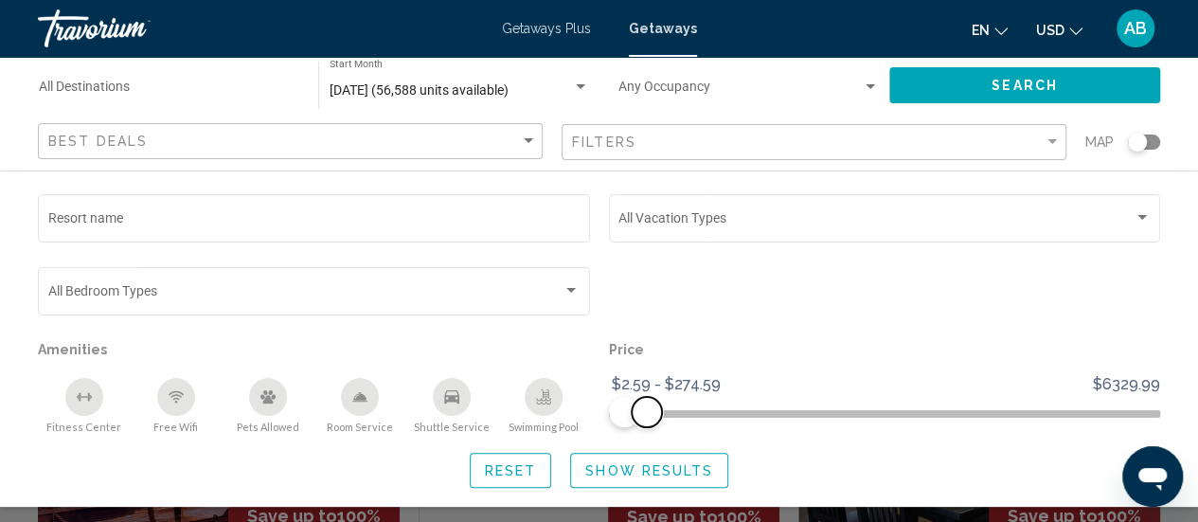
drag, startPoint x: 1144, startPoint y: 422, endPoint x: 646, endPoint y: 441, distance: 498.6
click at [646, 441] on div "Resort name Vacation Types All Vacation Types Bedroom Types All Bedroom Types A…" at bounding box center [599, 338] width 1198 height 297
click at [650, 470] on span "Show Results" at bounding box center [649, 470] width 128 height 15
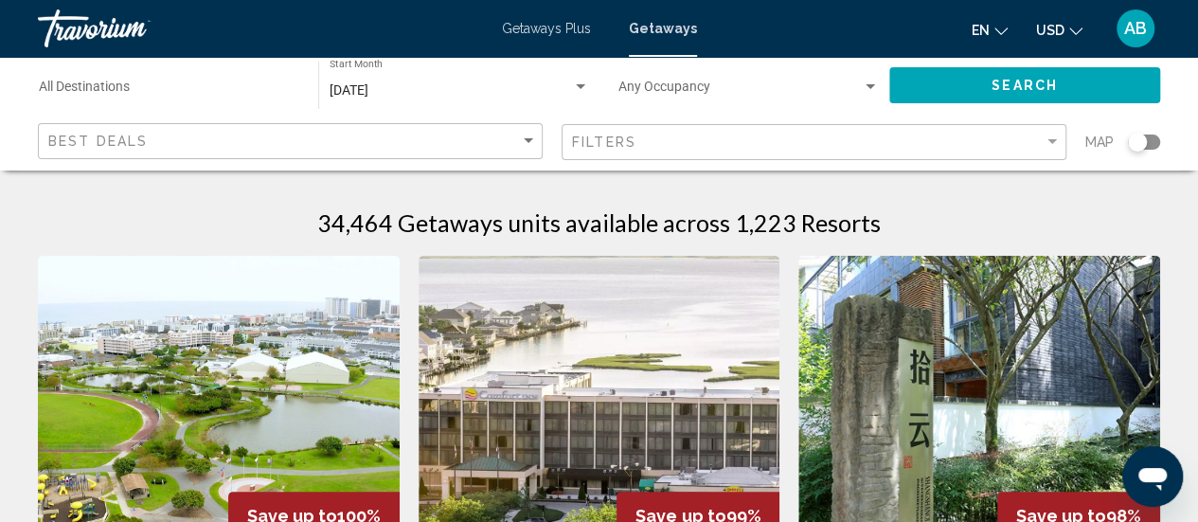
click at [1141, 148] on div "Search widget" at bounding box center [1137, 142] width 19 height 19
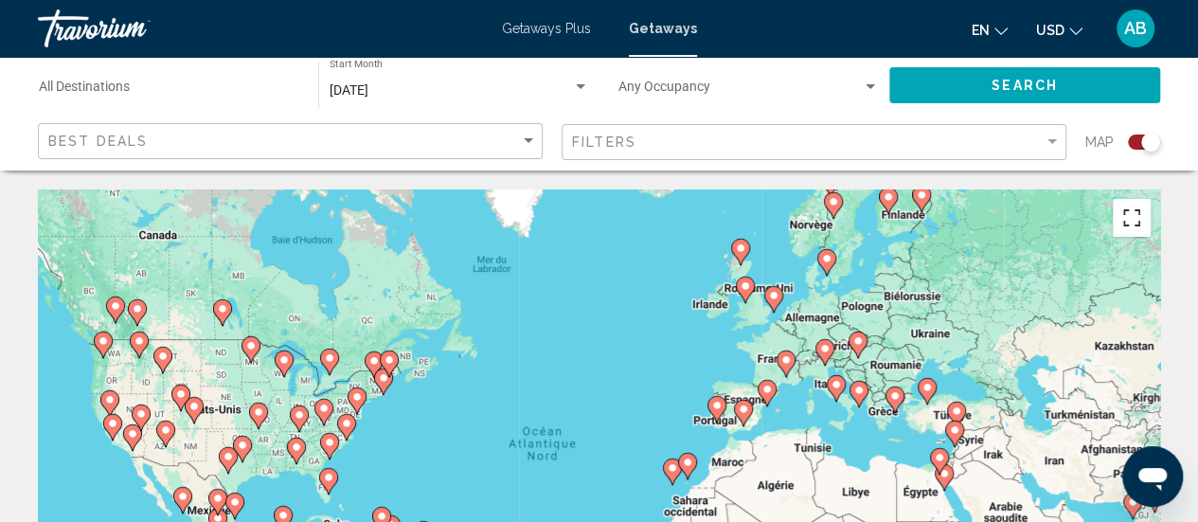
click at [1134, 219] on button "Passer en plein écran" at bounding box center [1132, 218] width 38 height 38
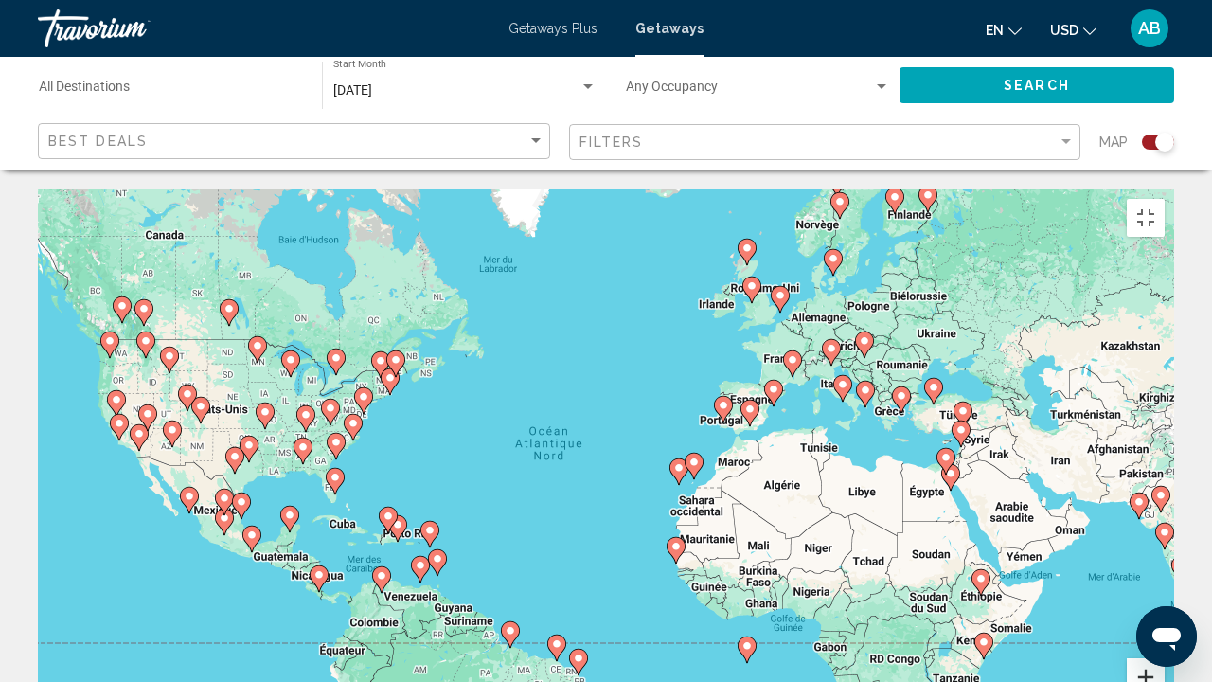
click at [1165, 521] on button "Zoom avant" at bounding box center [1146, 677] width 38 height 38
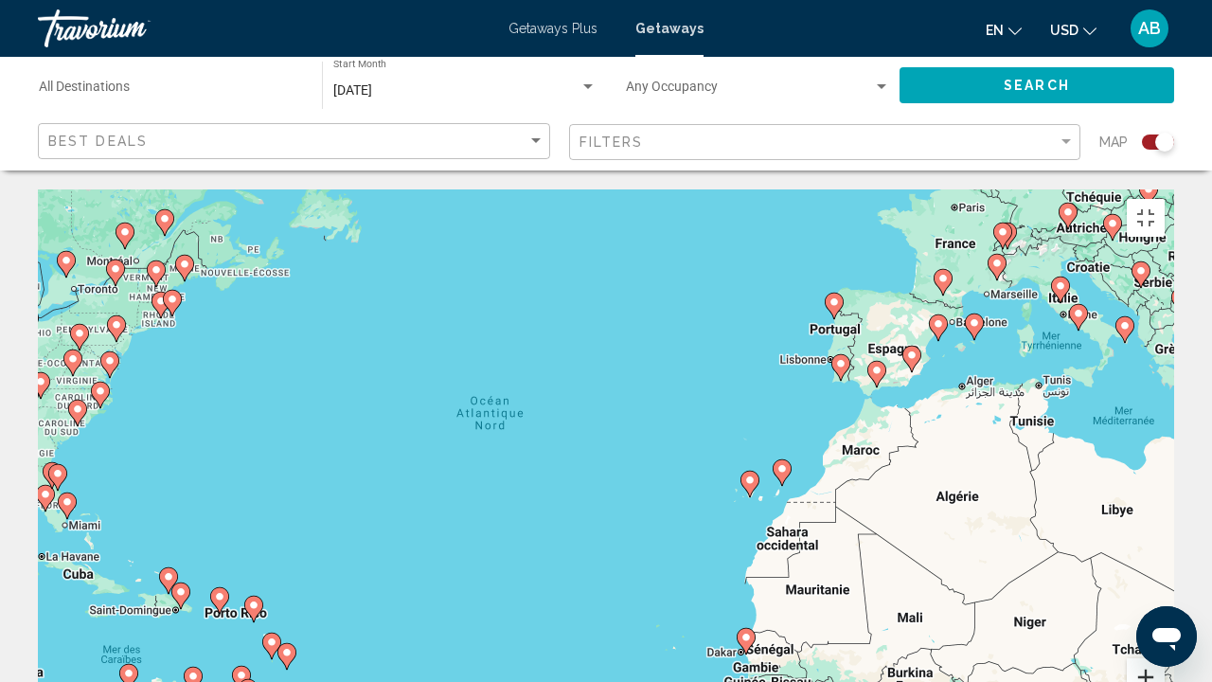
click at [1165, 521] on button "Zoom avant" at bounding box center [1146, 677] width 38 height 38
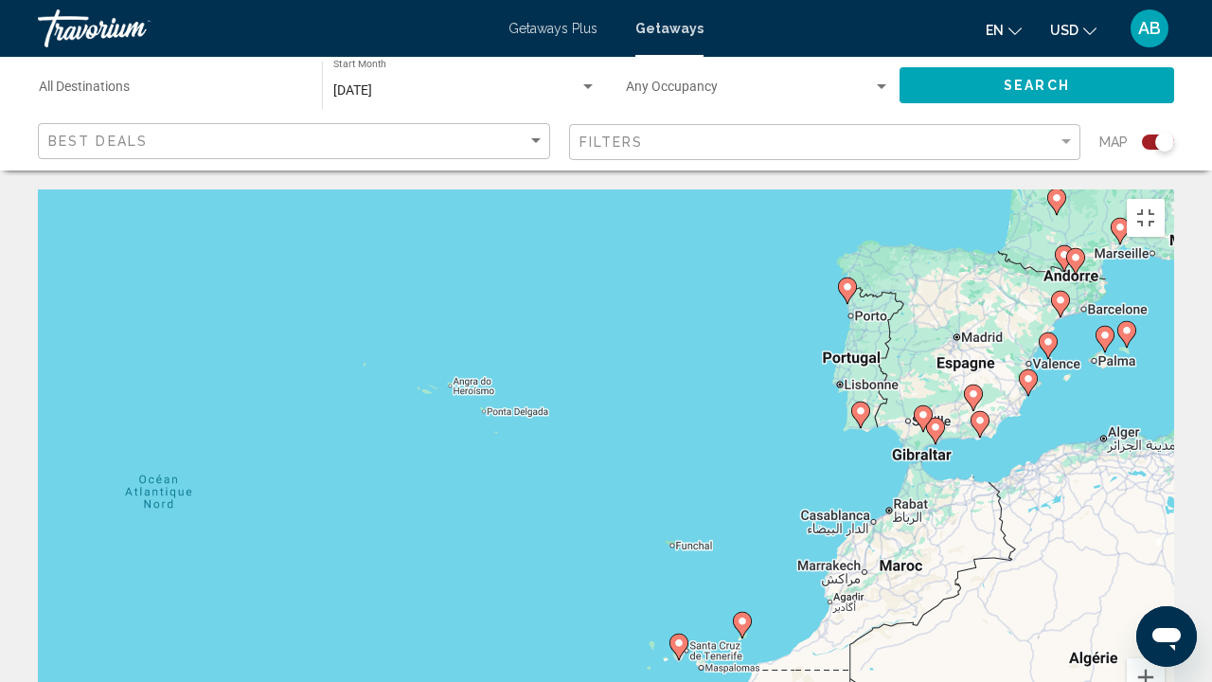
drag, startPoint x: 1135, startPoint y: 311, endPoint x: 821, endPoint y: 511, distance: 371.8
click at [821, 511] on div "Pour activer le glissement avec le clavier, appuyez sur Alt+Entrée. Une fois ce…" at bounding box center [606, 473] width 1137 height 568
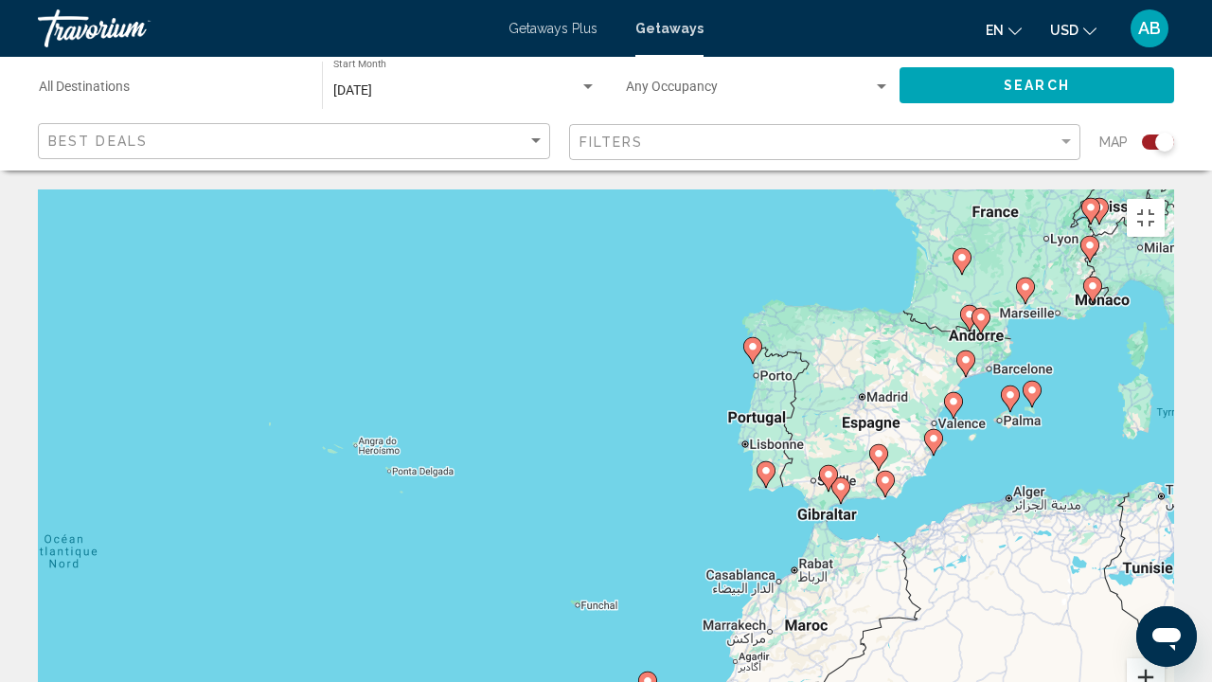
click at [1165, 521] on button "Zoom avant" at bounding box center [1146, 677] width 38 height 38
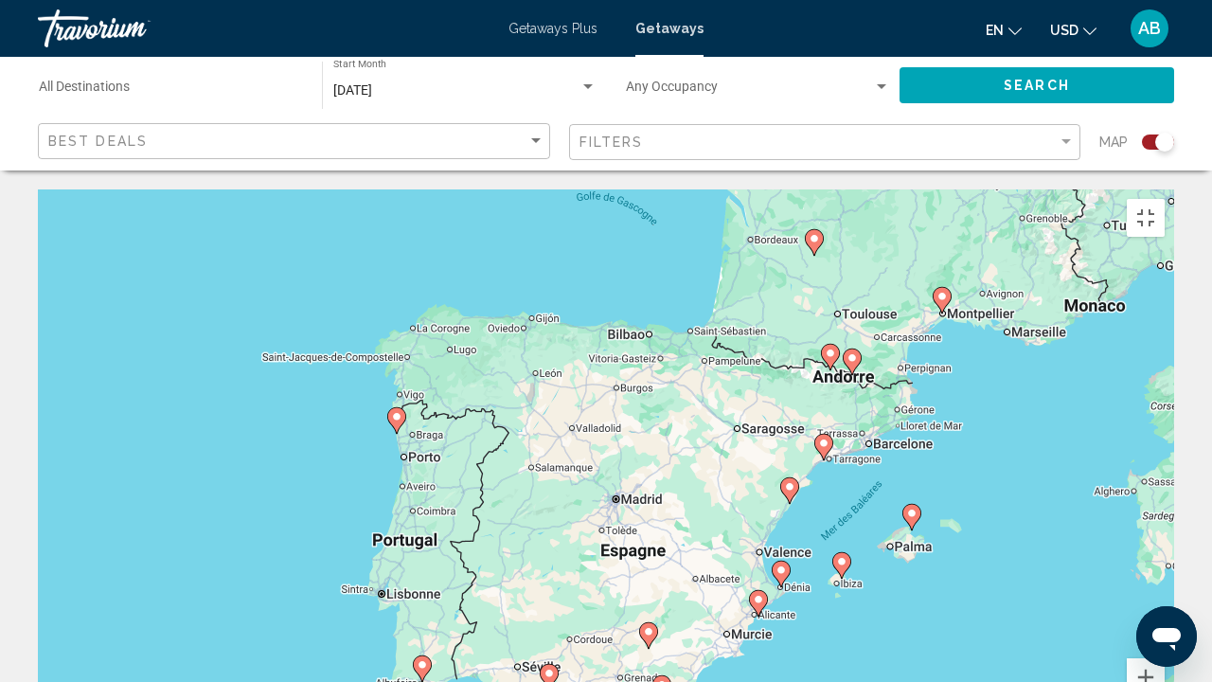
drag, startPoint x: 1114, startPoint y: 448, endPoint x: 598, endPoint y: 630, distance: 547.3
click at [598, 521] on div "Pour activer le glissement avec le clavier, appuyez sur Alt+Entrée. Une fois ce…" at bounding box center [606, 473] width 1137 height 568
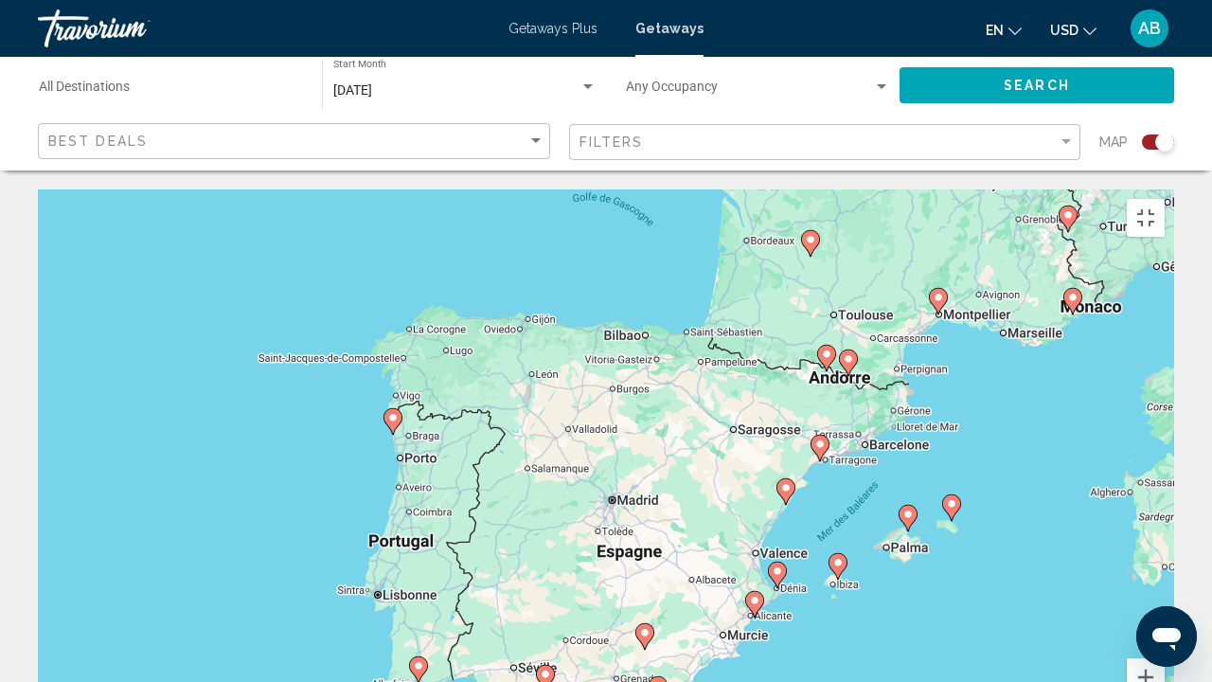
click at [417, 521] on image "Main content" at bounding box center [418, 665] width 11 height 11
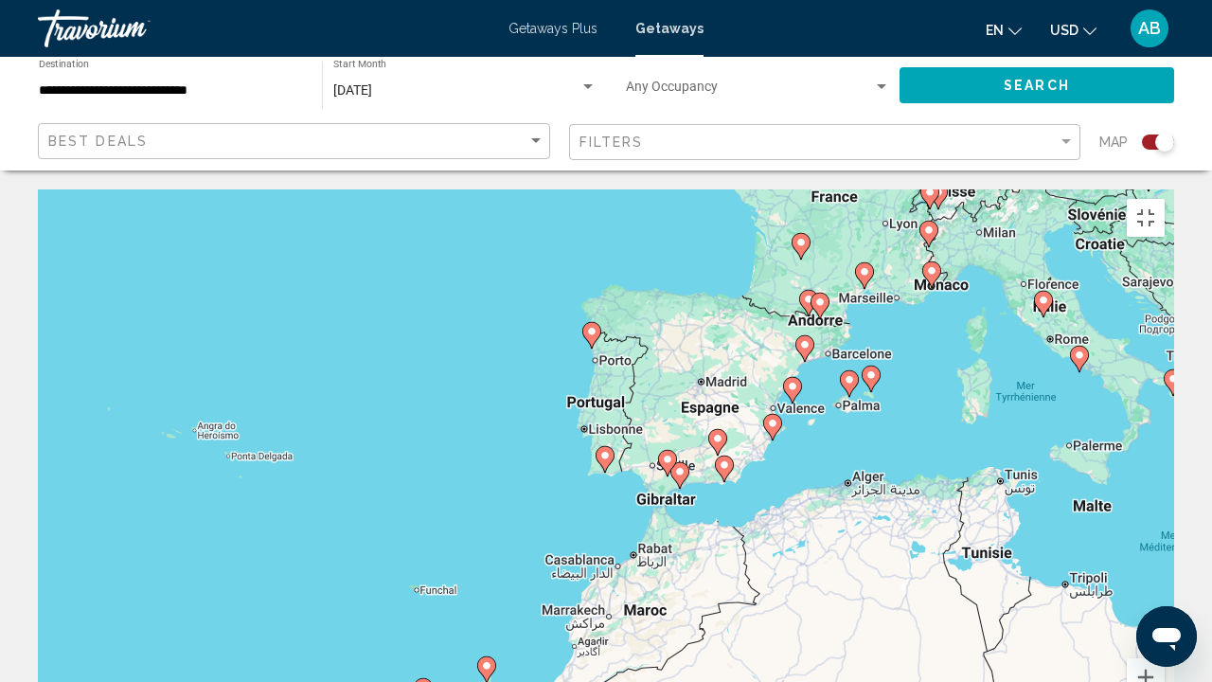
click at [609, 450] on image "Main content" at bounding box center [605, 455] width 11 height 11
type input "**********"
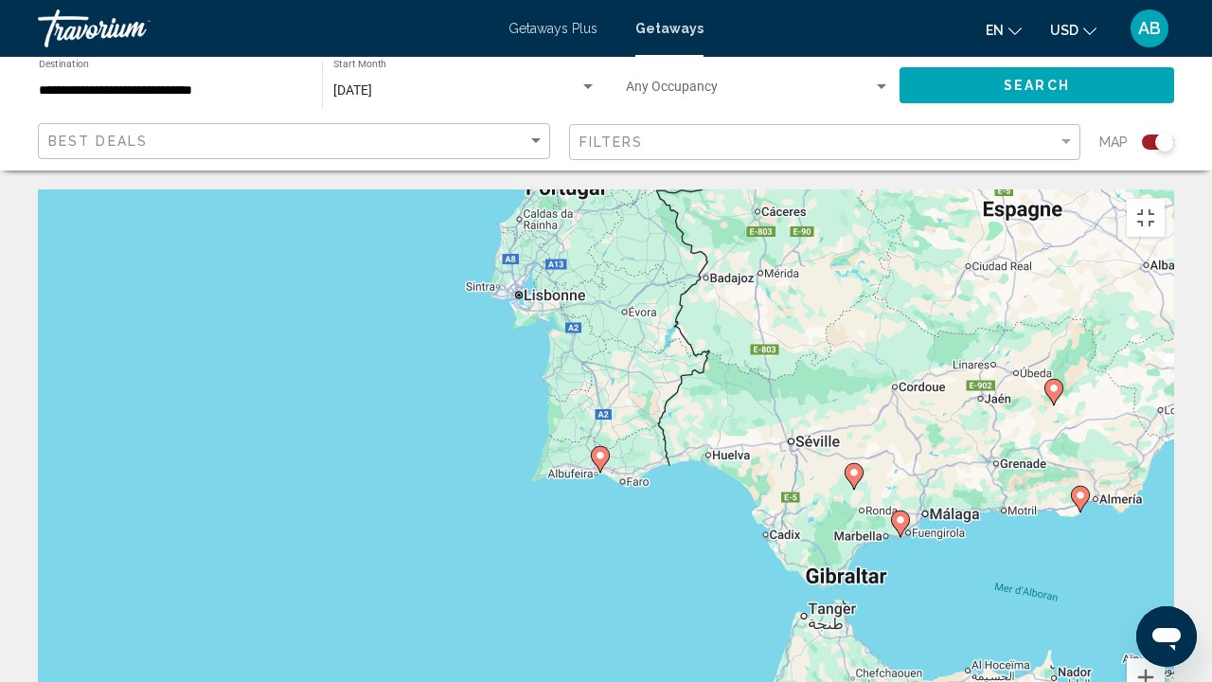
click at [609, 446] on icon "Main content" at bounding box center [600, 459] width 19 height 27
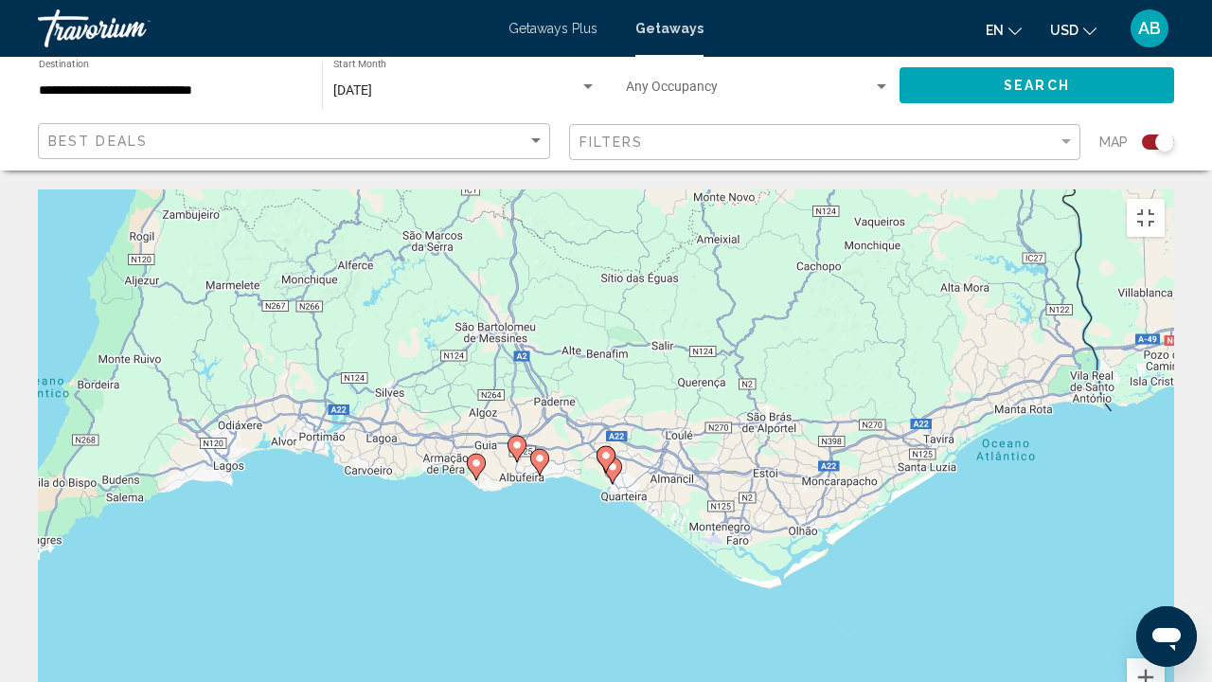
click at [616, 461] on image "Main content" at bounding box center [612, 466] width 11 height 11
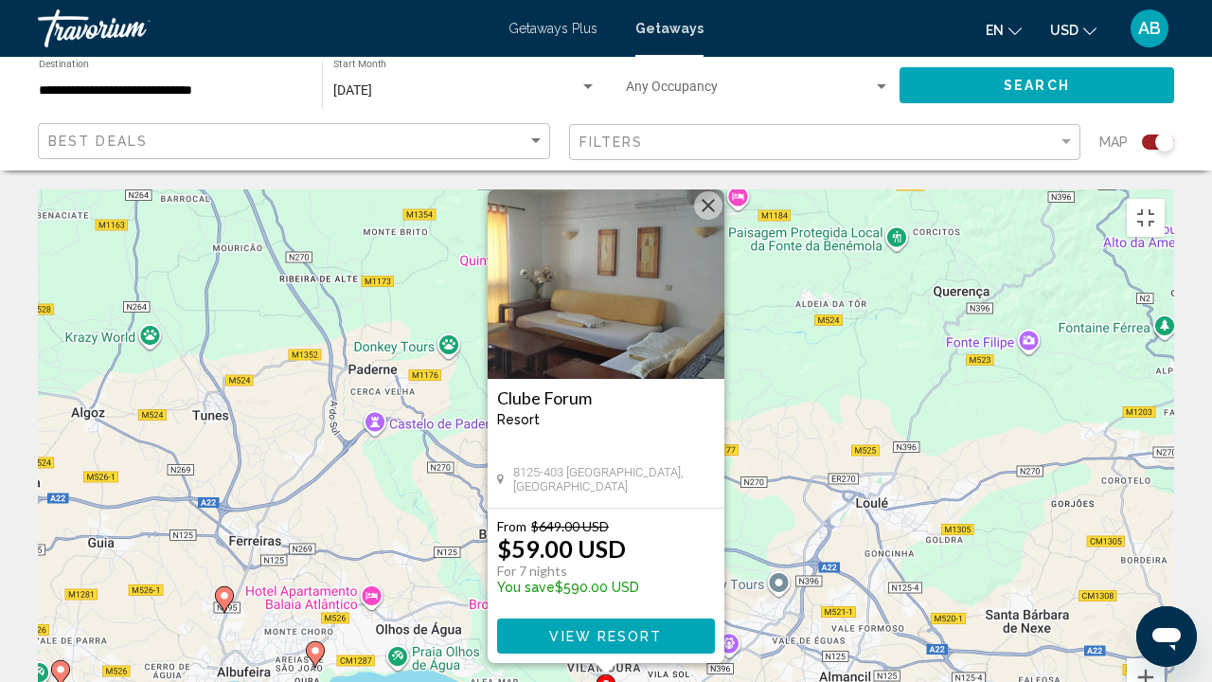
click at [557, 388] on h3 "Clube Forum" at bounding box center [606, 397] width 218 height 19
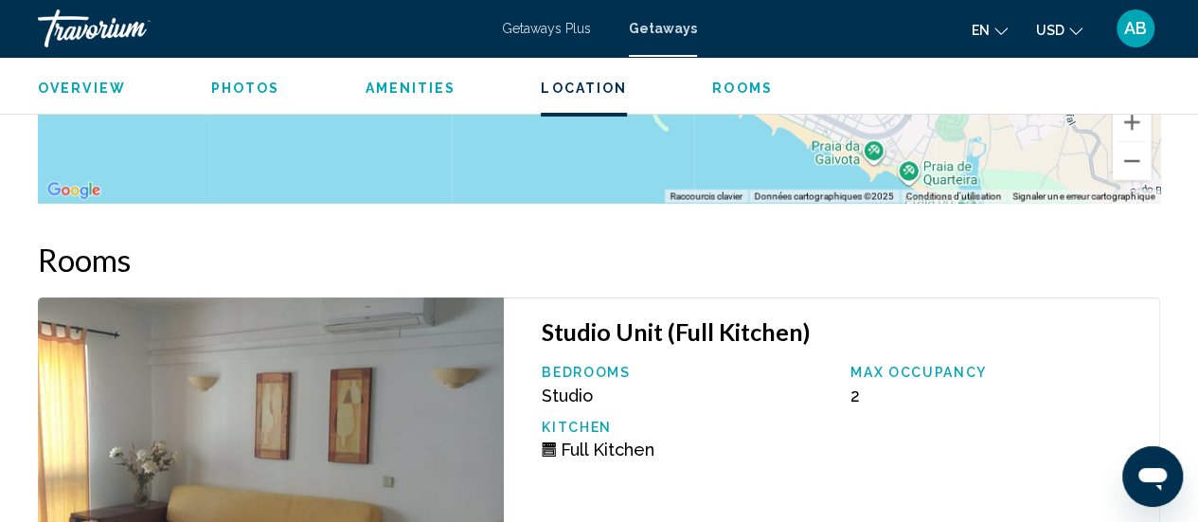
scroll to position [3543, 0]
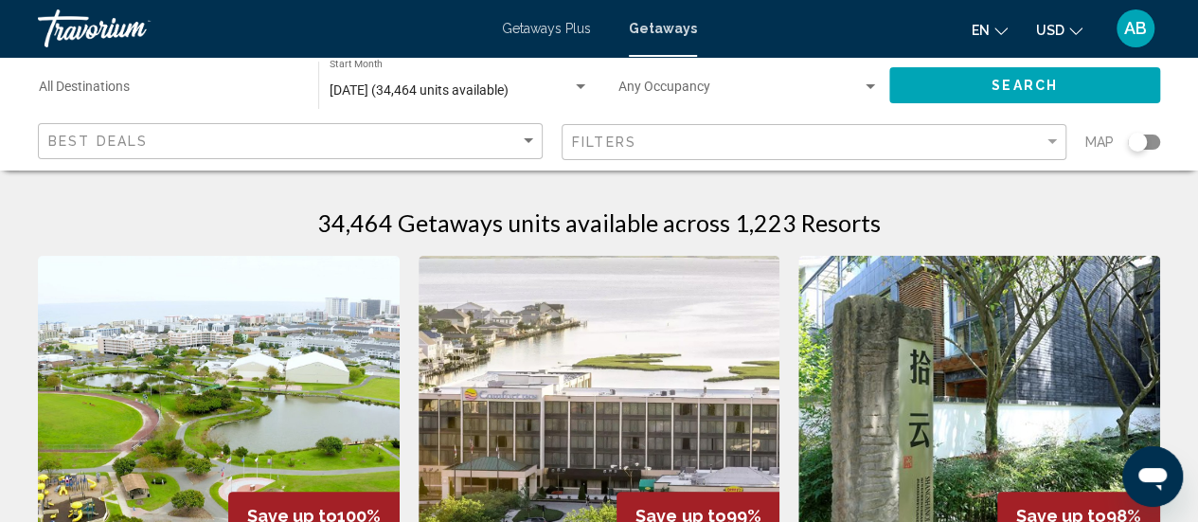
click at [1148, 135] on div "Search widget" at bounding box center [1144, 142] width 32 height 15
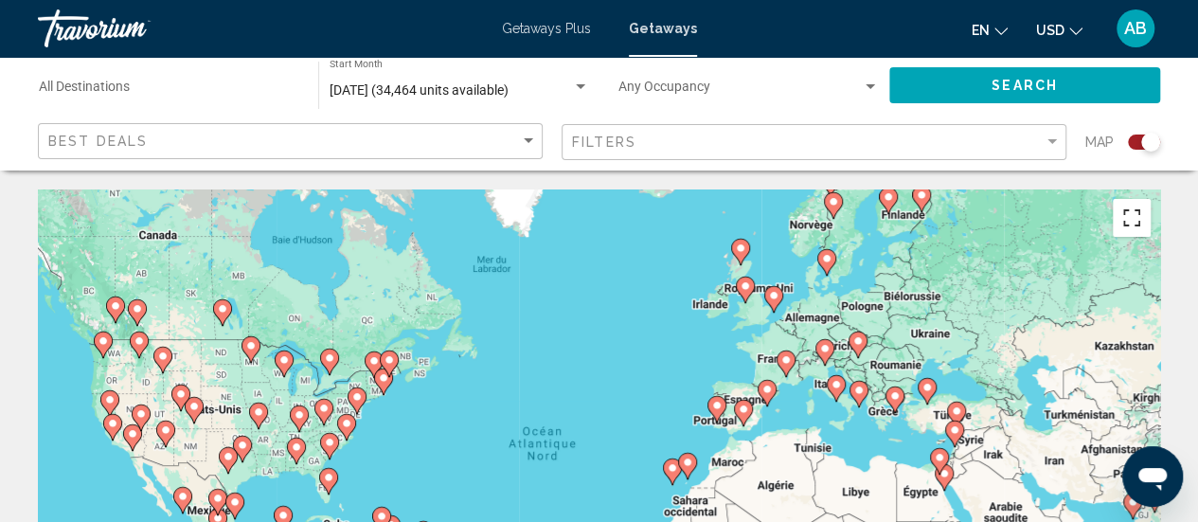
click at [1130, 213] on button "Passer en plein écran" at bounding box center [1132, 218] width 38 height 38
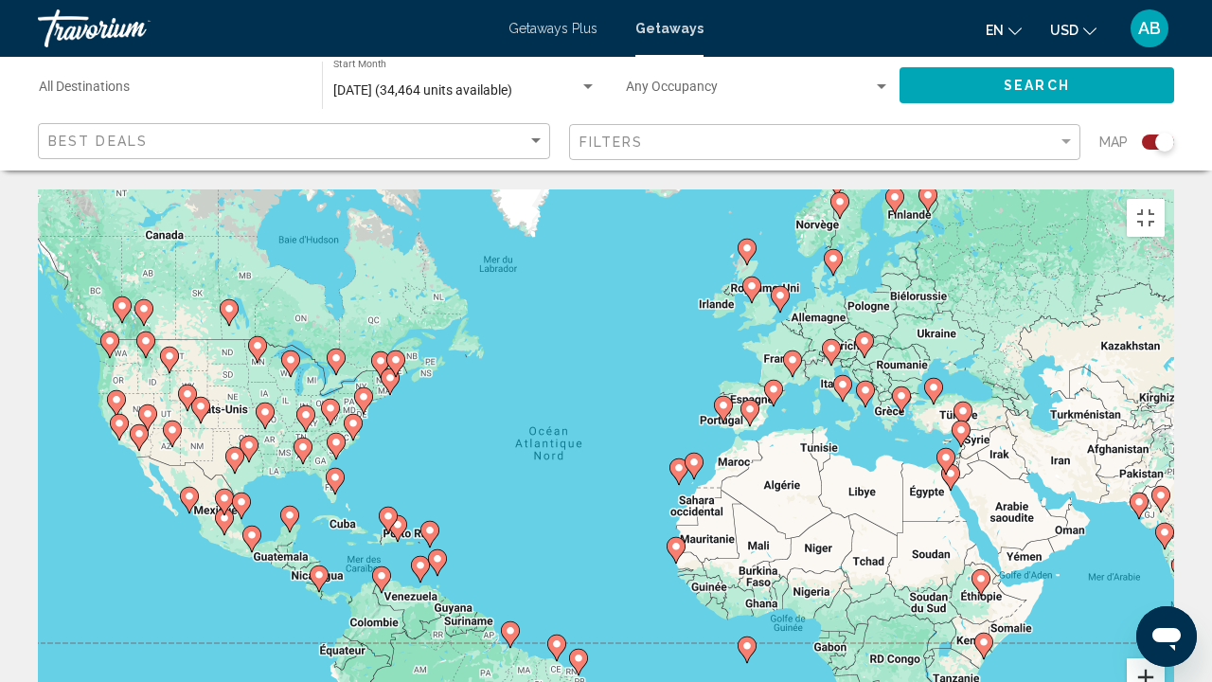
click at [1165, 521] on button "Zoom avant" at bounding box center [1146, 677] width 38 height 38
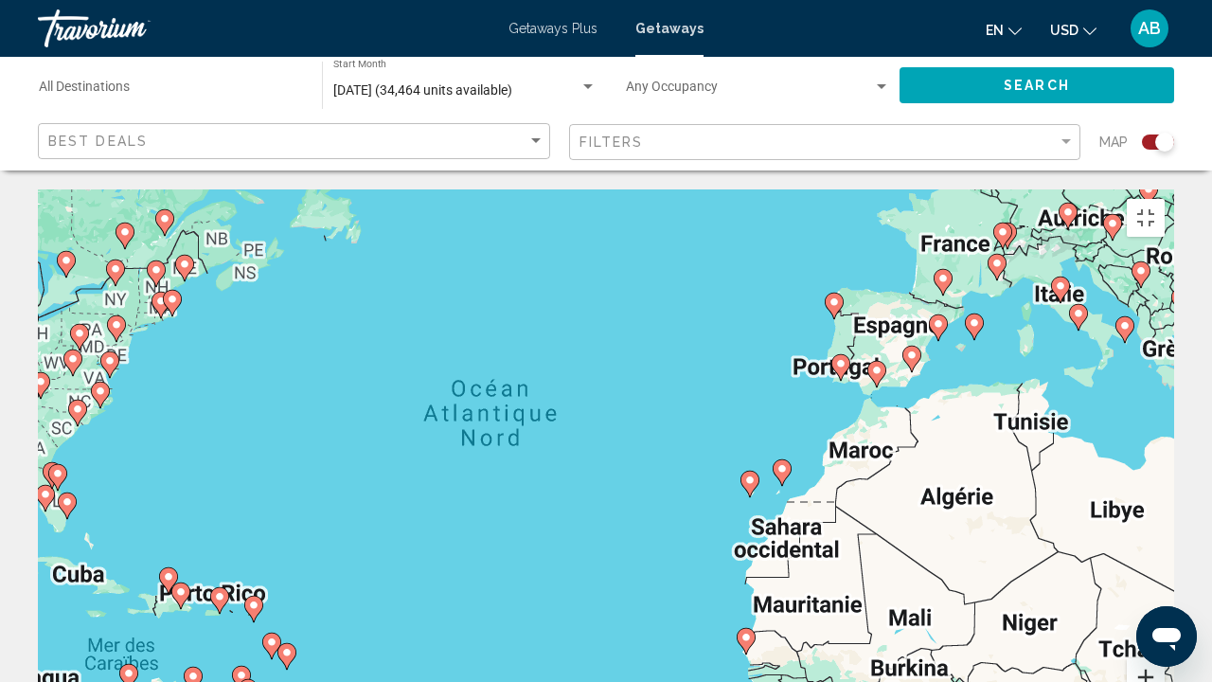
click at [1165, 521] on button "Zoom avant" at bounding box center [1146, 677] width 38 height 38
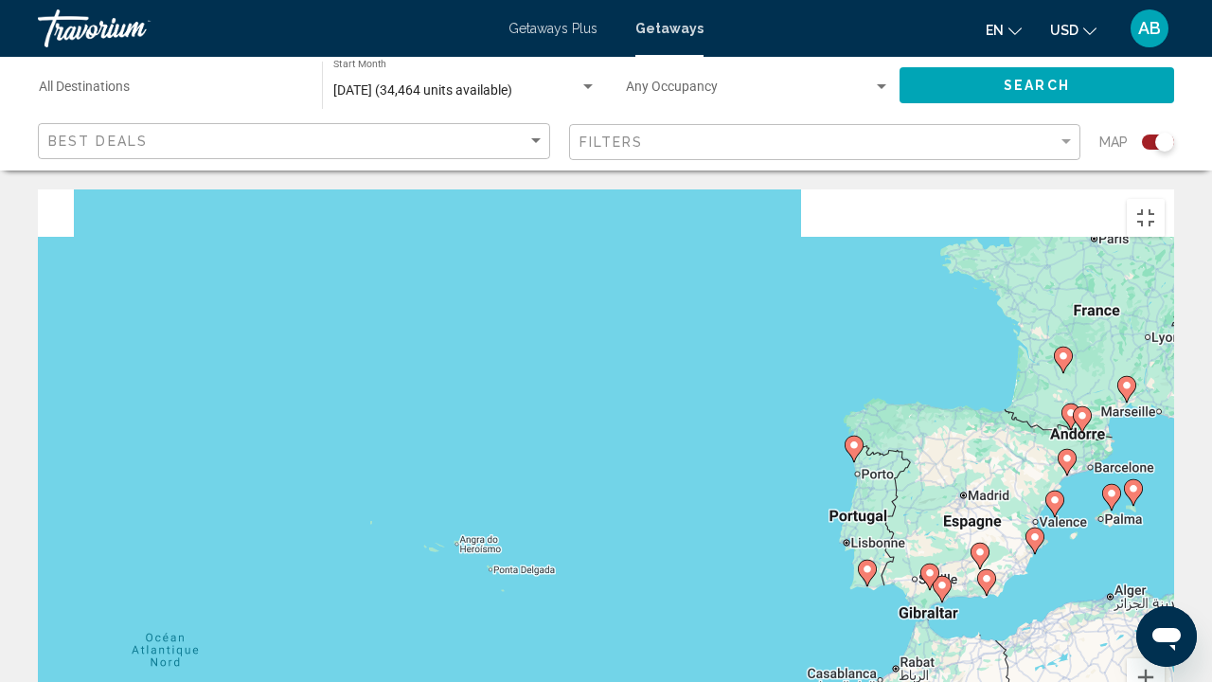
drag, startPoint x: 1073, startPoint y: 95, endPoint x: 843, endPoint y: 422, distance: 399.7
click at [843, 422] on div "Pour activer le glissement avec le clavier, appuyez sur Alt+Entrée. Une fois ce…" at bounding box center [606, 473] width 1137 height 568
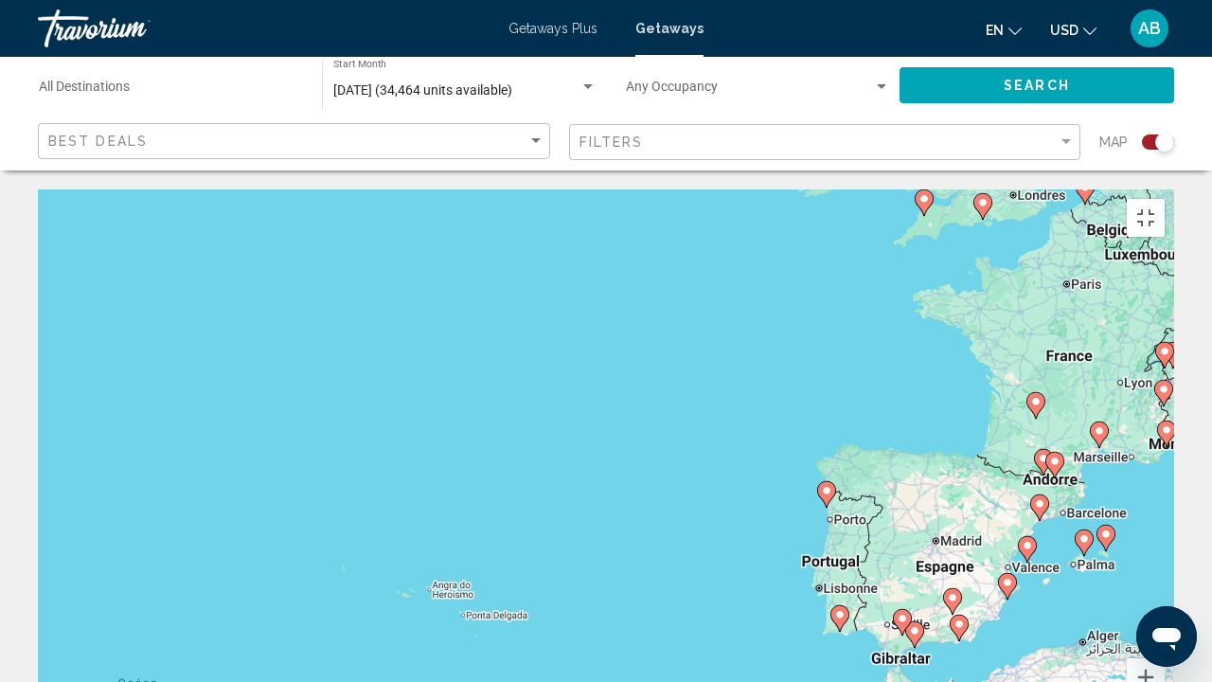
click at [844, 521] on image "Main content" at bounding box center [839, 614] width 11 height 11
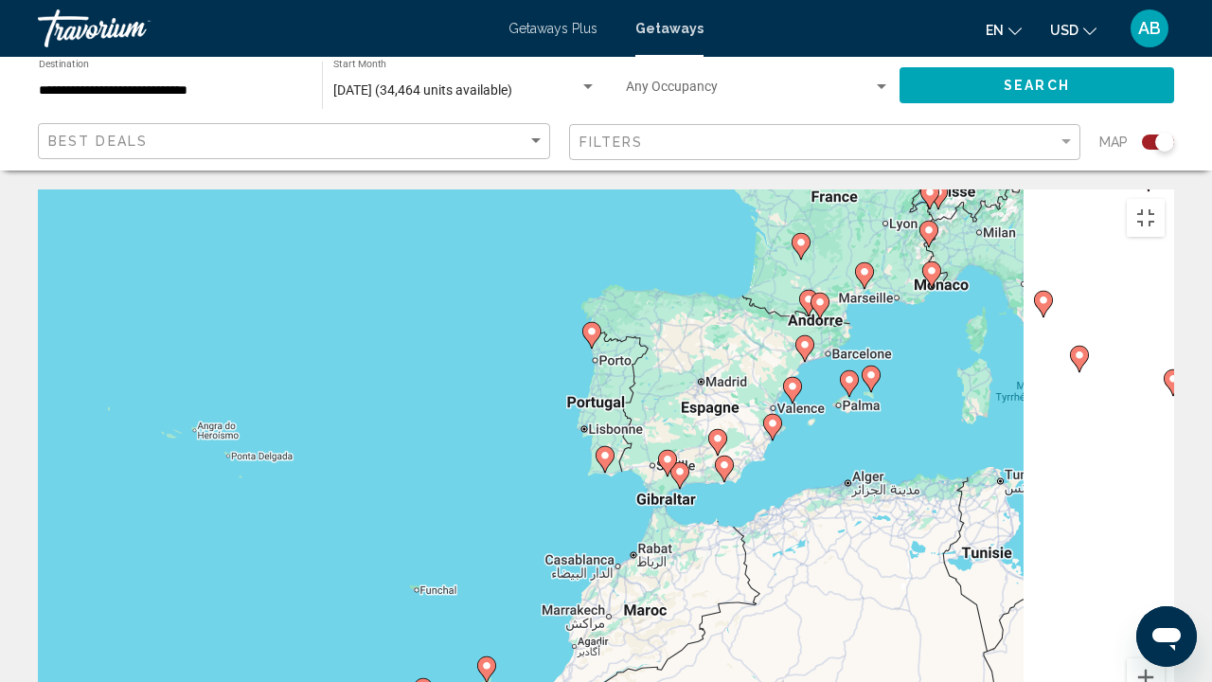
click at [844, 480] on div "Pour activer le glissement avec le clavier, appuyez sur Alt+Entrée. Une fois ce…" at bounding box center [606, 473] width 1137 height 568
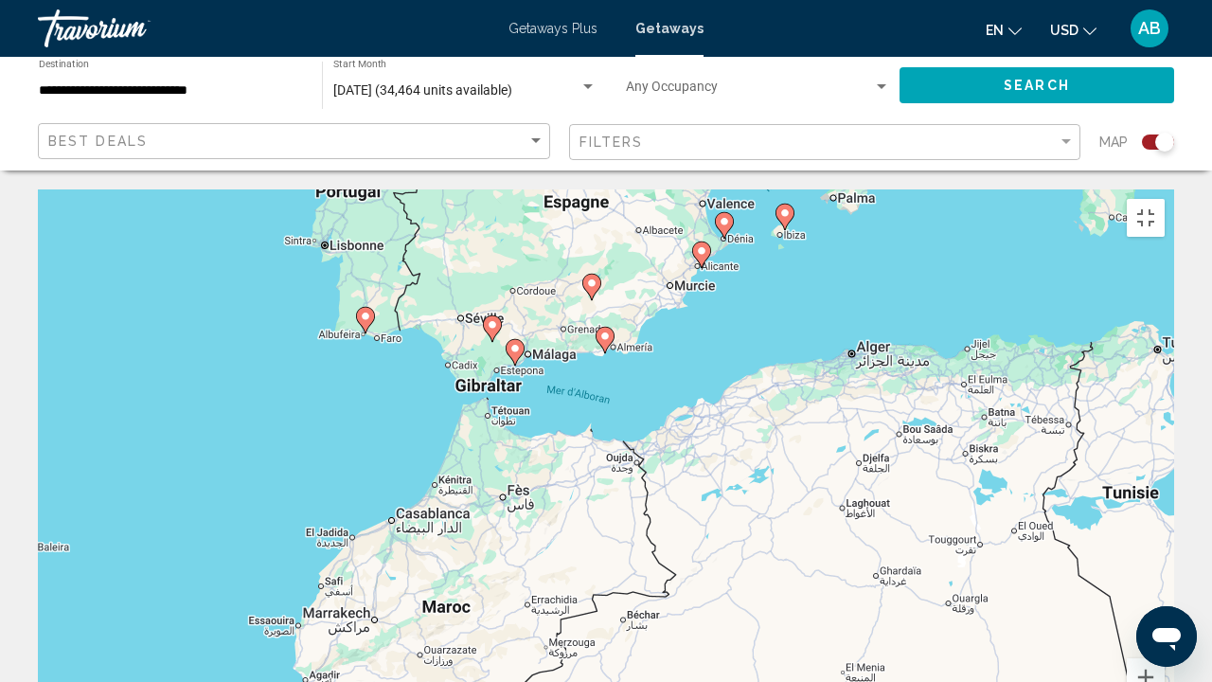
click at [363, 308] on icon "Main content" at bounding box center [365, 320] width 17 height 25
type input "**********"
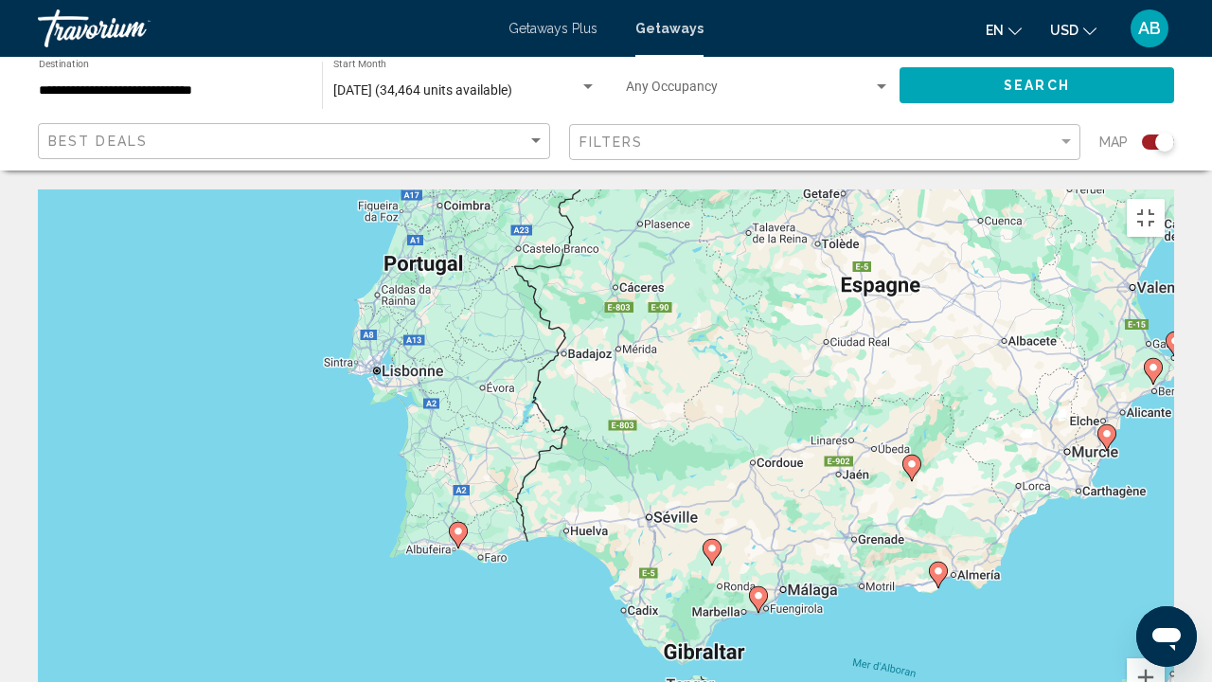
drag, startPoint x: 339, startPoint y: 179, endPoint x: 681, endPoint y: 547, distance: 502.7
click at [681, 521] on div "Pour naviguer, appuyez sur les touches fléchées. Pour activer le glissement ave…" at bounding box center [606, 473] width 1137 height 568
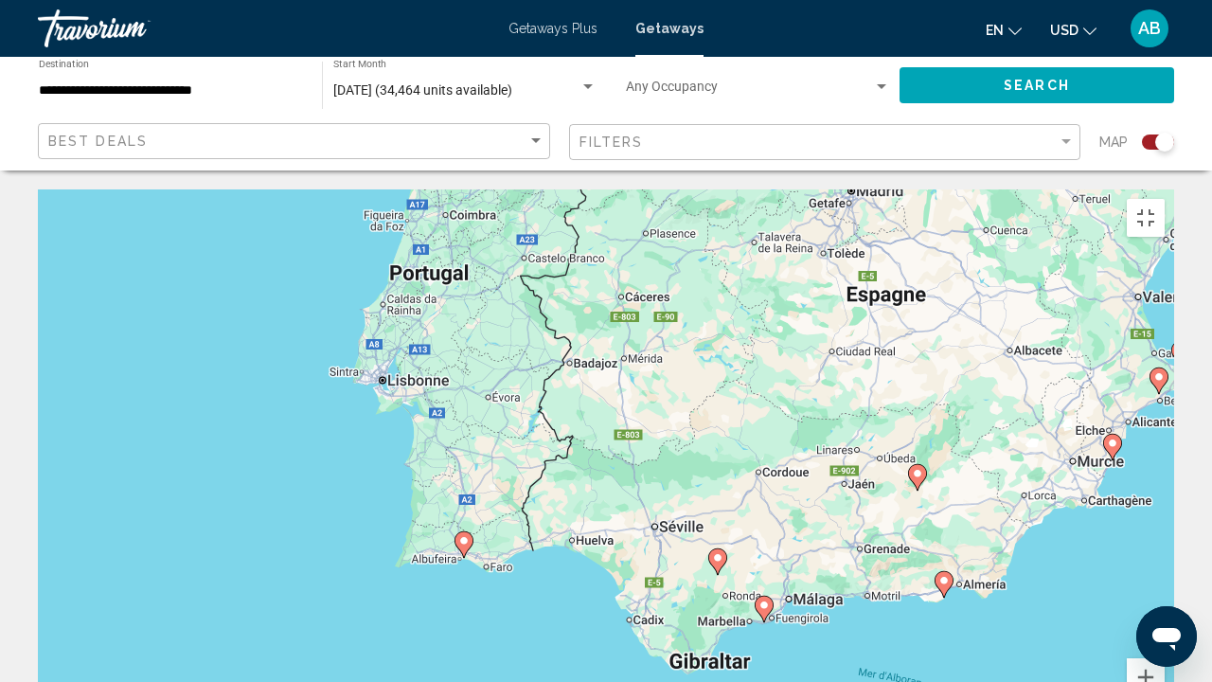
click at [460, 521] on image "Main content" at bounding box center [463, 540] width 11 height 11
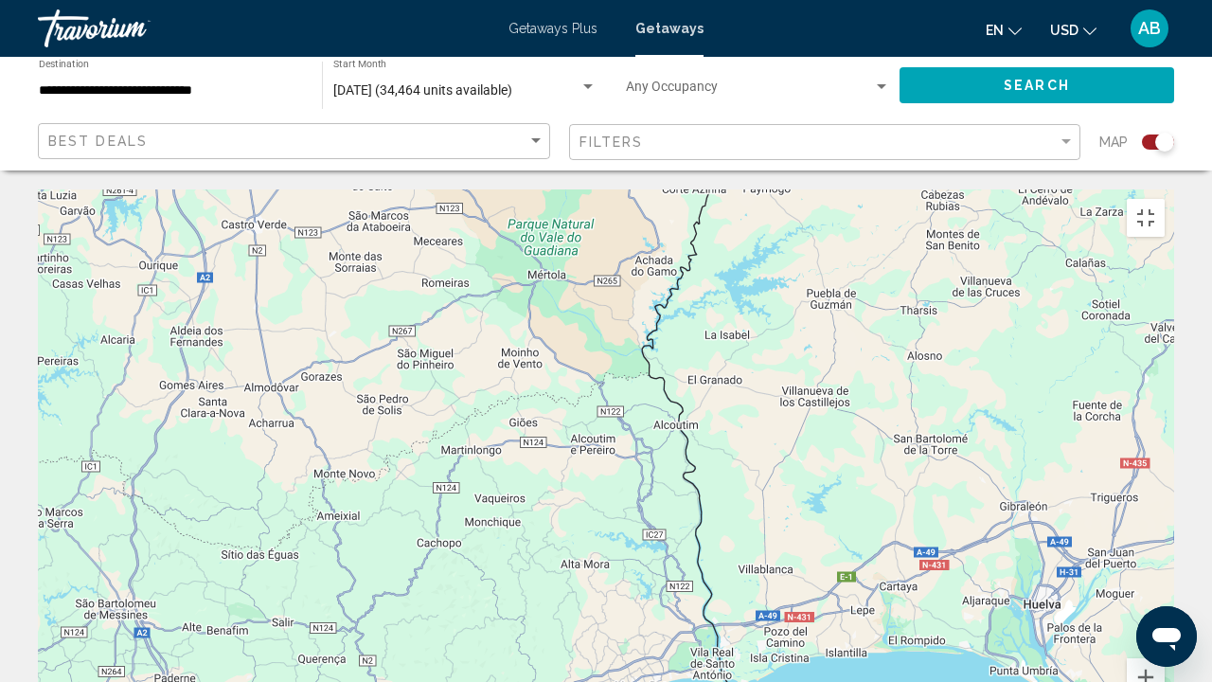
drag, startPoint x: 209, startPoint y: 615, endPoint x: 923, endPoint y: 214, distance: 818.1
click at [923, 214] on div "Main content" at bounding box center [606, 473] width 1137 height 568
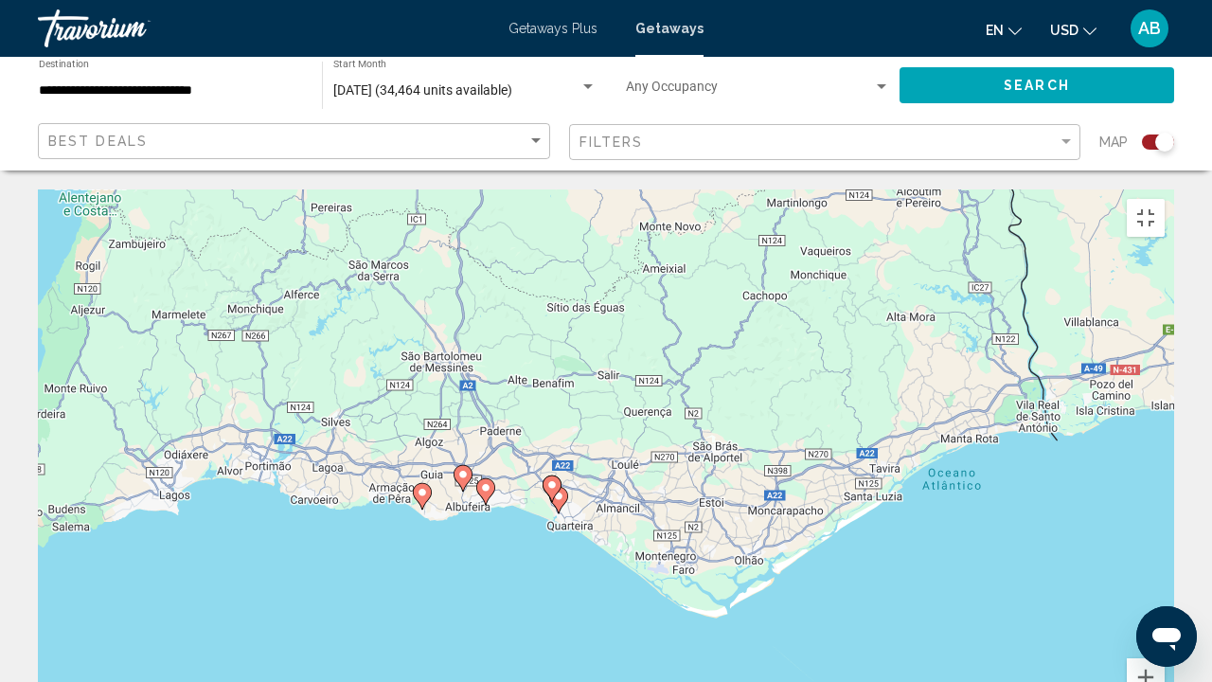
drag, startPoint x: 656, startPoint y: 318, endPoint x: 1012, endPoint y: 68, distance: 434.4
click at [1012, 189] on div "Pour activer le glissement avec le clavier, appuyez sur Alt+Entrée. Une fois ce…" at bounding box center [606, 473] width 1137 height 568
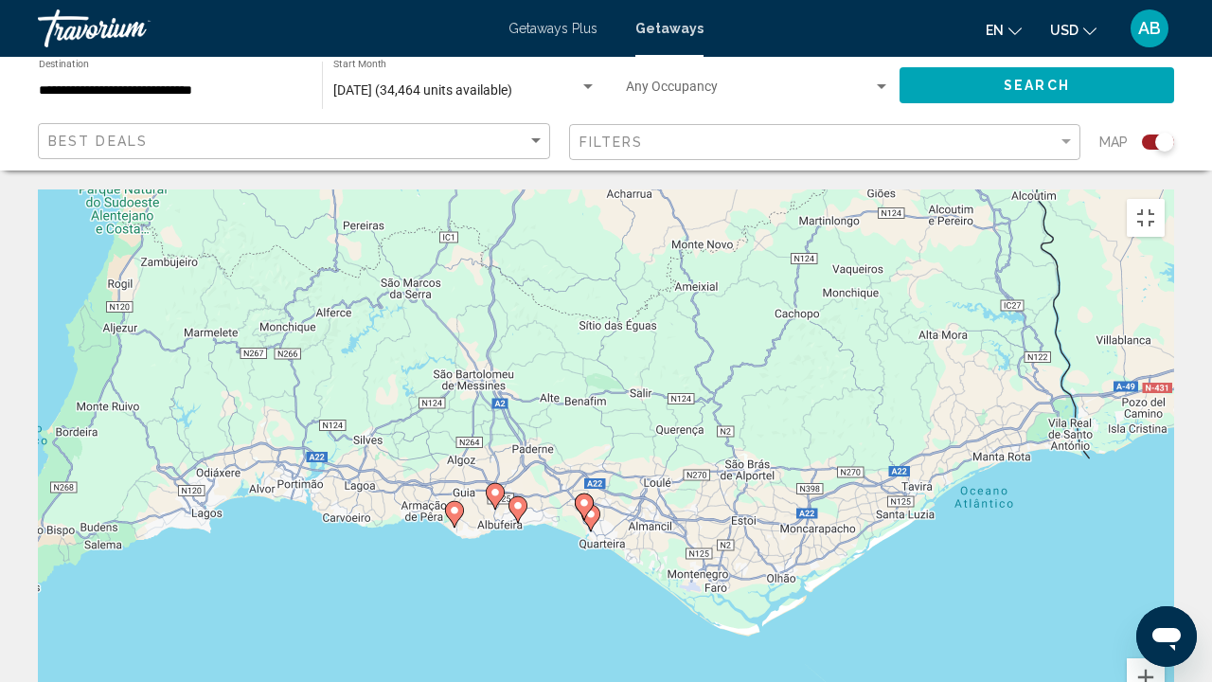
click at [582, 497] on image "Main content" at bounding box center [584, 502] width 11 height 11
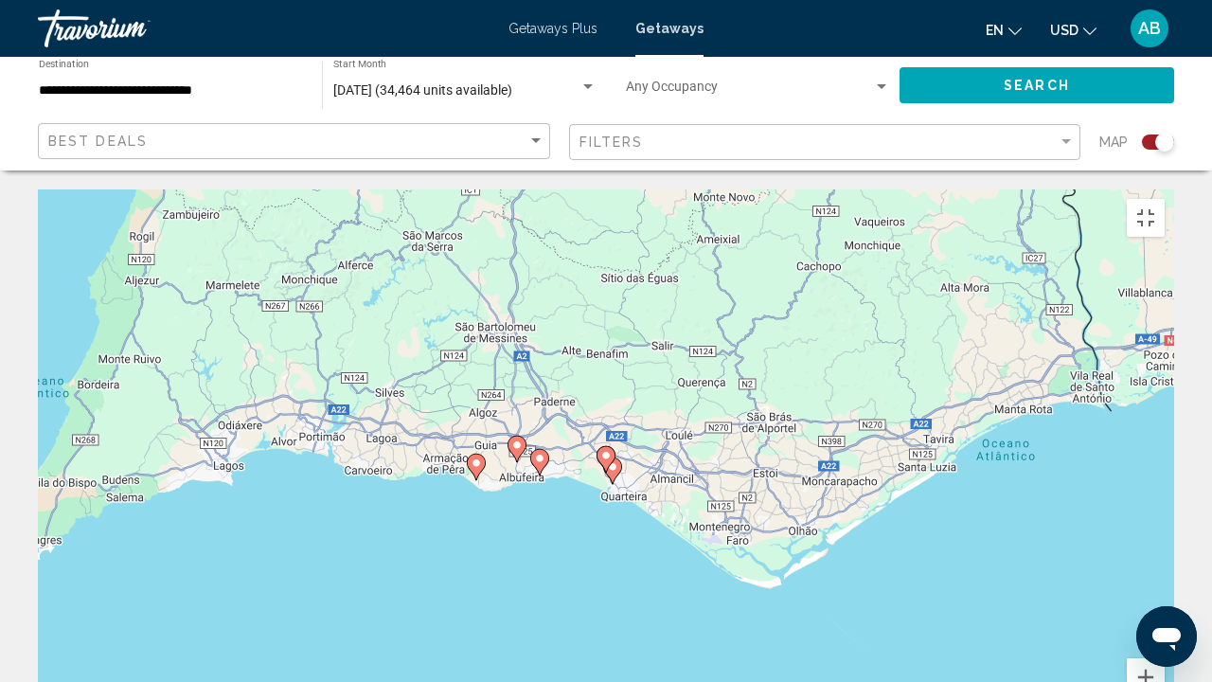
click at [606, 450] on image "Main content" at bounding box center [606, 455] width 11 height 11
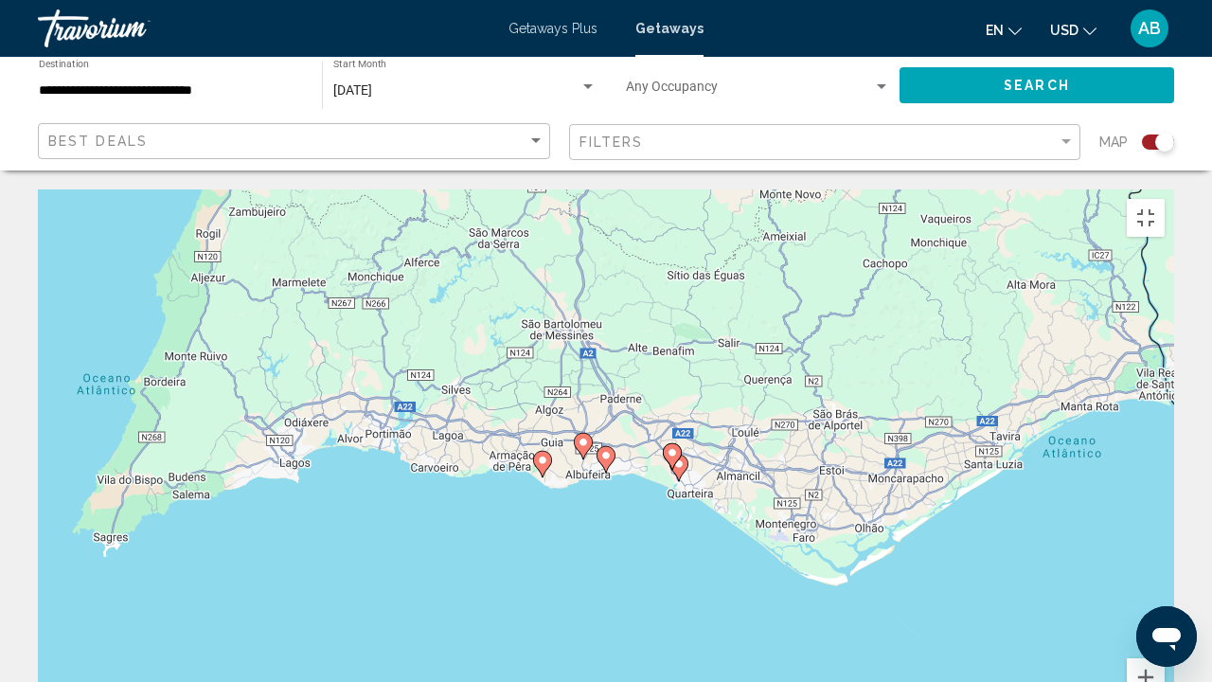
click at [614, 445] on gmp-advanced-marker "Main content" at bounding box center [606, 459] width 19 height 28
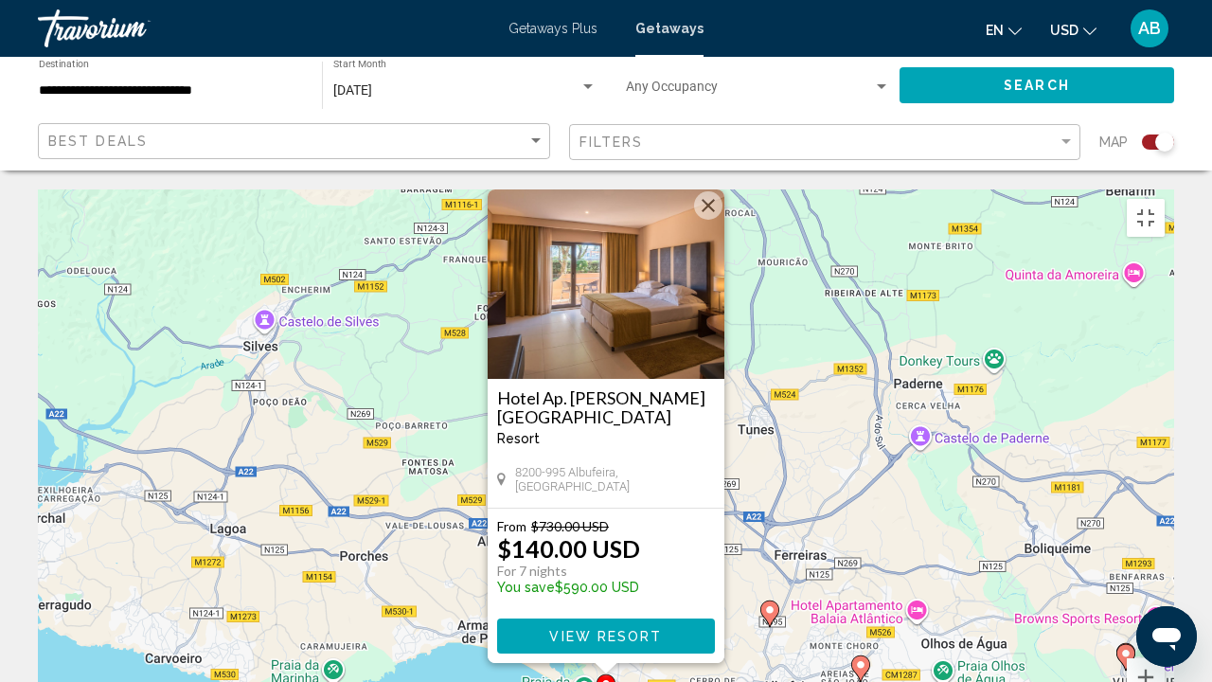
click at [772, 521] on image "Main content" at bounding box center [769, 609] width 11 height 11
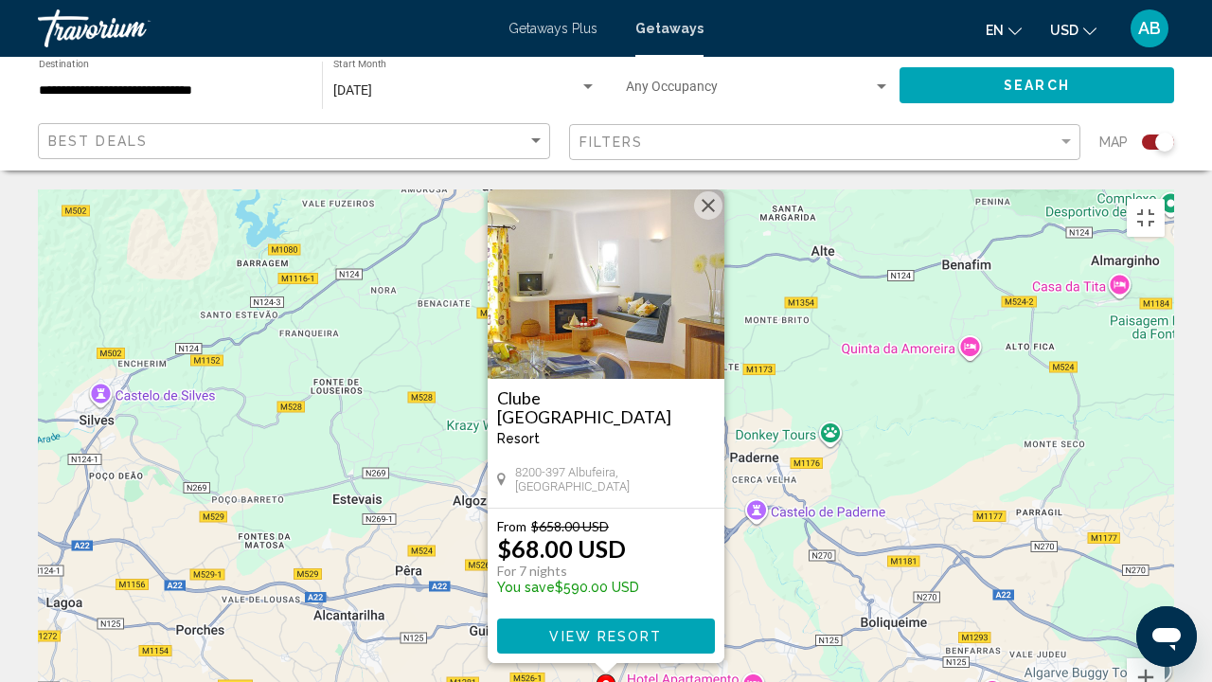
click at [648, 388] on h3 "Clube Albufeira Garden Village" at bounding box center [606, 407] width 218 height 38
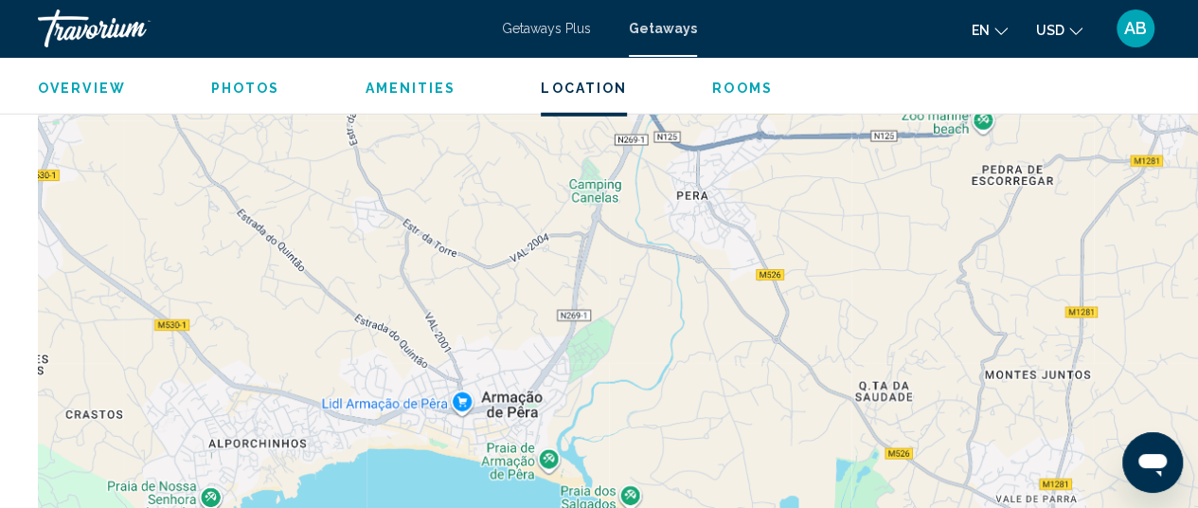
scroll to position [2034, 0]
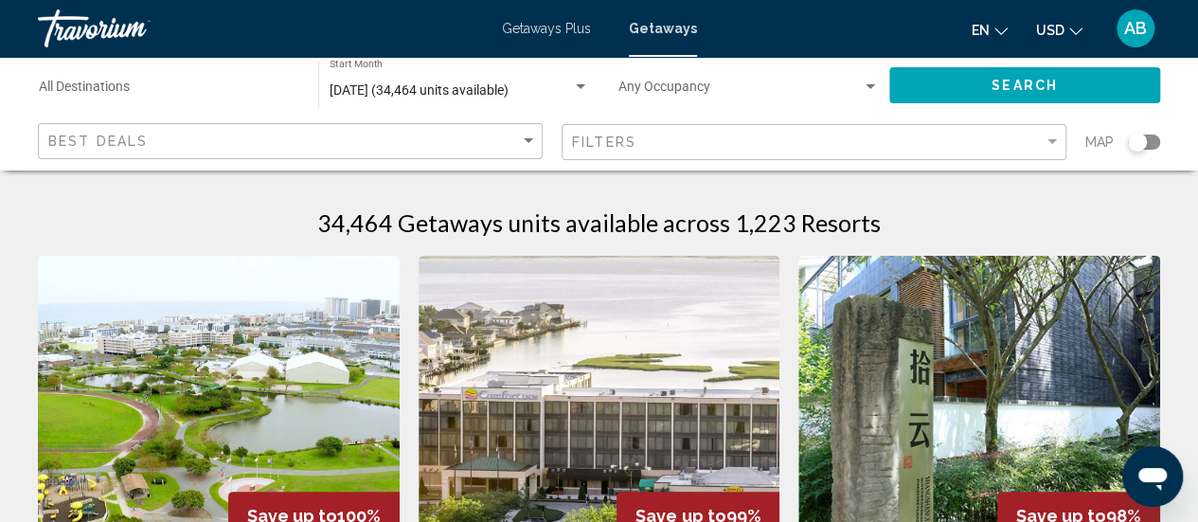
click at [1140, 135] on div "Search widget" at bounding box center [1137, 142] width 19 height 19
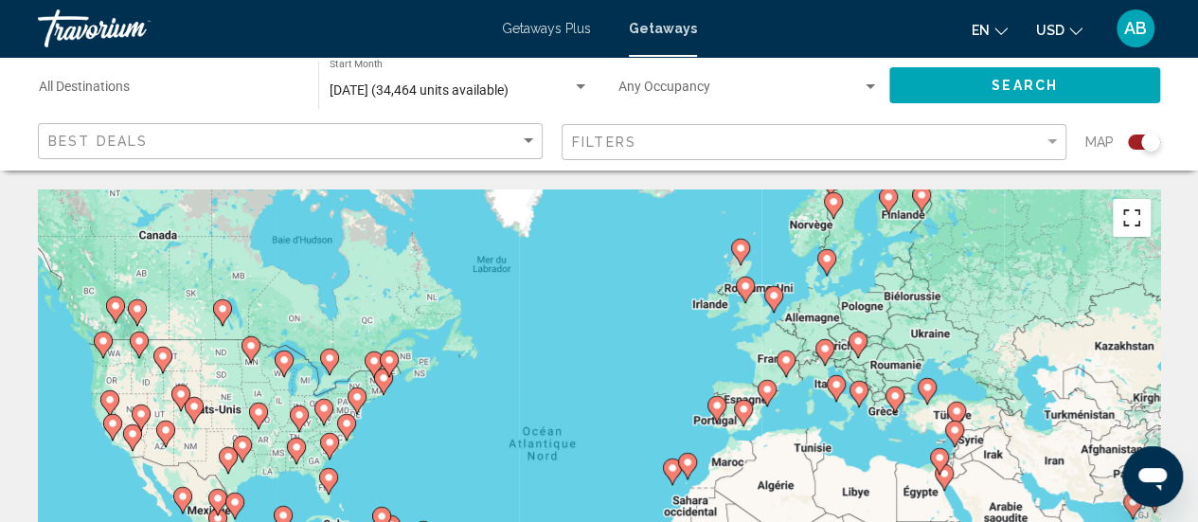
click at [1127, 213] on button "Passer en plein écran" at bounding box center [1132, 218] width 38 height 38
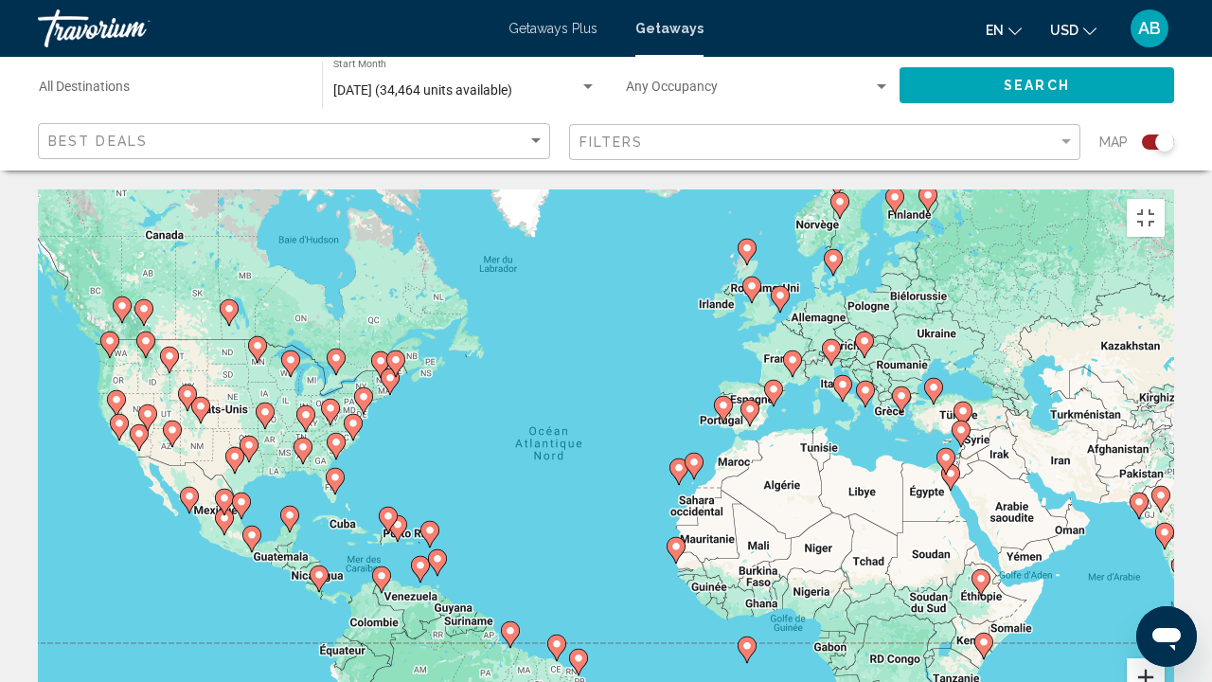
click at [1165, 521] on button "Zoom avant" at bounding box center [1146, 677] width 38 height 38
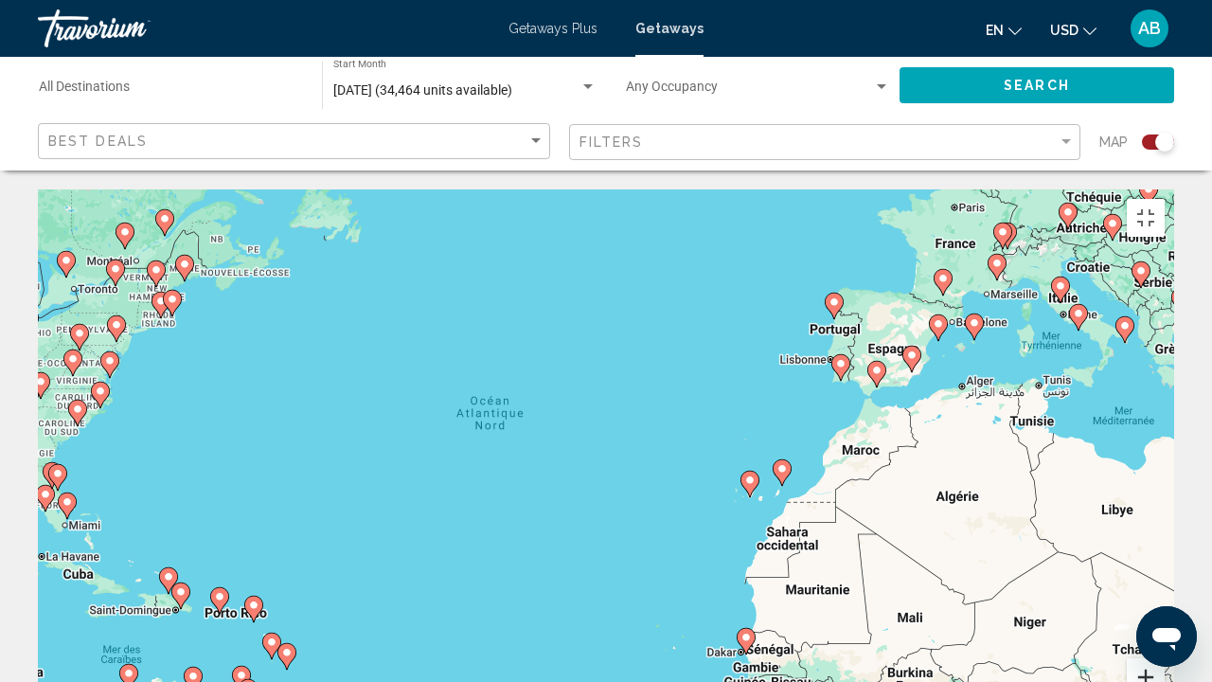
click at [1165, 521] on button "Zoom avant" at bounding box center [1146, 677] width 38 height 38
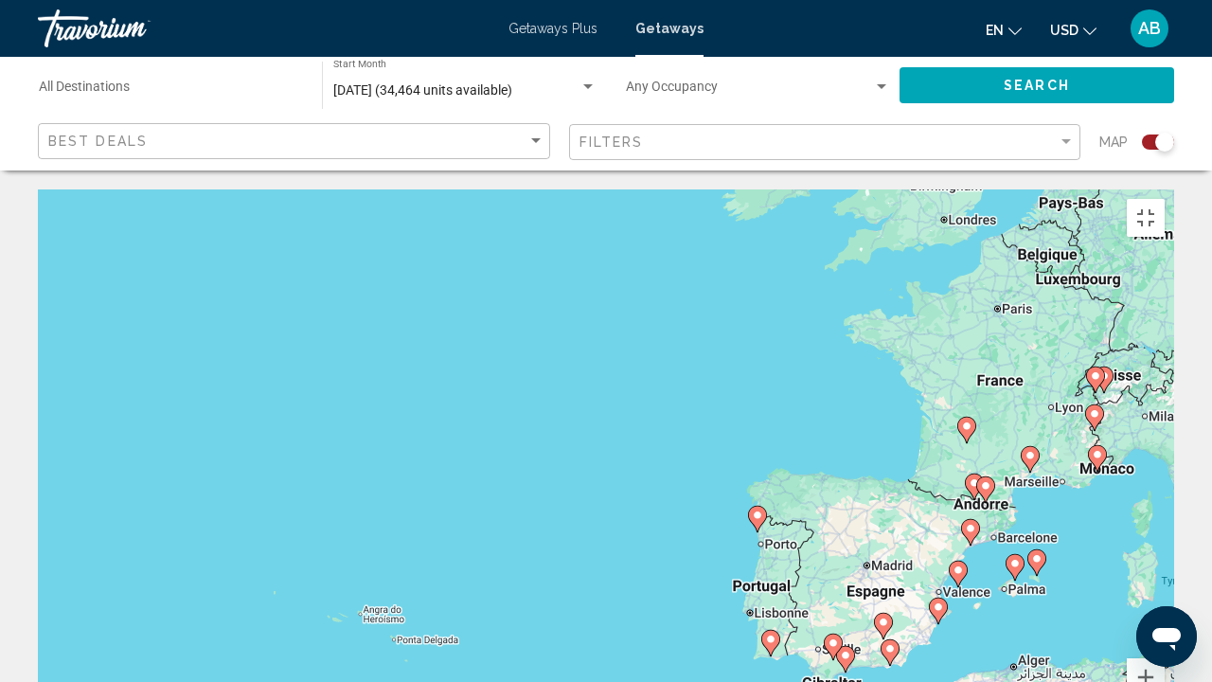
drag, startPoint x: 1138, startPoint y: 198, endPoint x: 824, endPoint y: 570, distance: 486.7
click at [824, 521] on div "Pour activer le glissement avec le clavier, appuyez sur Alt+Entrée. Une fois ce…" at bounding box center [606, 473] width 1137 height 568
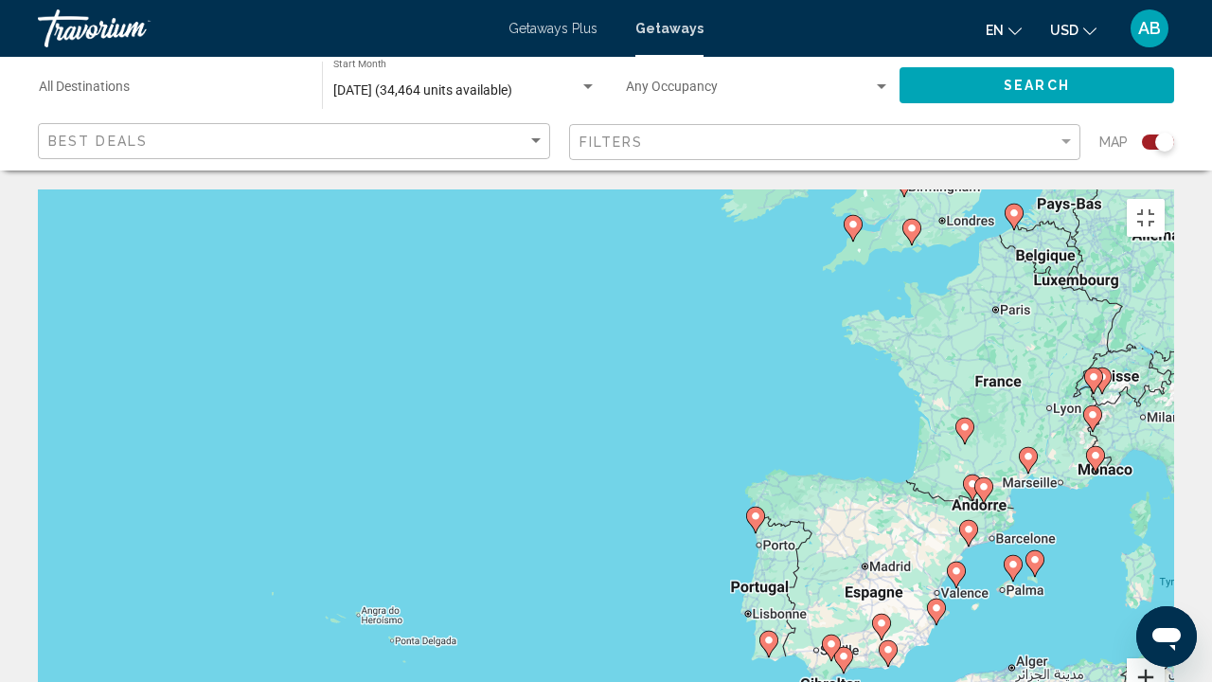
click at [1165, 521] on button "Zoom avant" at bounding box center [1146, 677] width 38 height 38
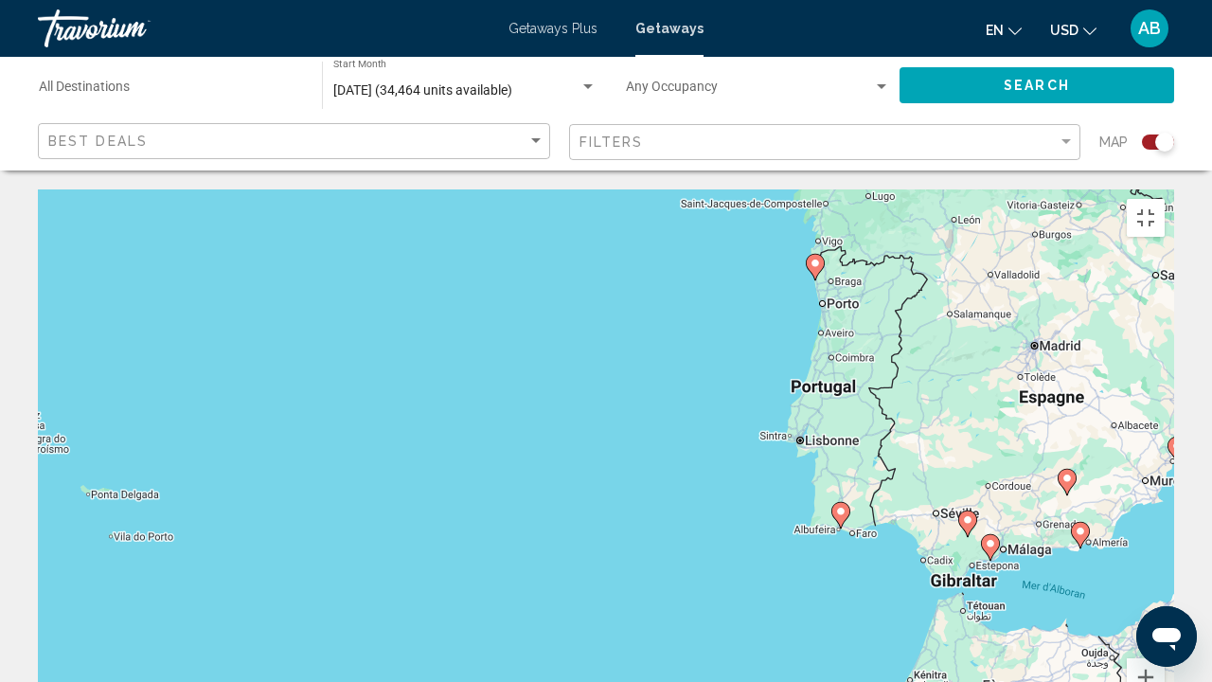
drag, startPoint x: 917, startPoint y: 568, endPoint x: 811, endPoint y: 250, distance: 335.5
click at [811, 250] on div "Pour activer le glissement avec le clavier, appuyez sur Alt+Entrée. Une fois ce…" at bounding box center [606, 473] width 1137 height 568
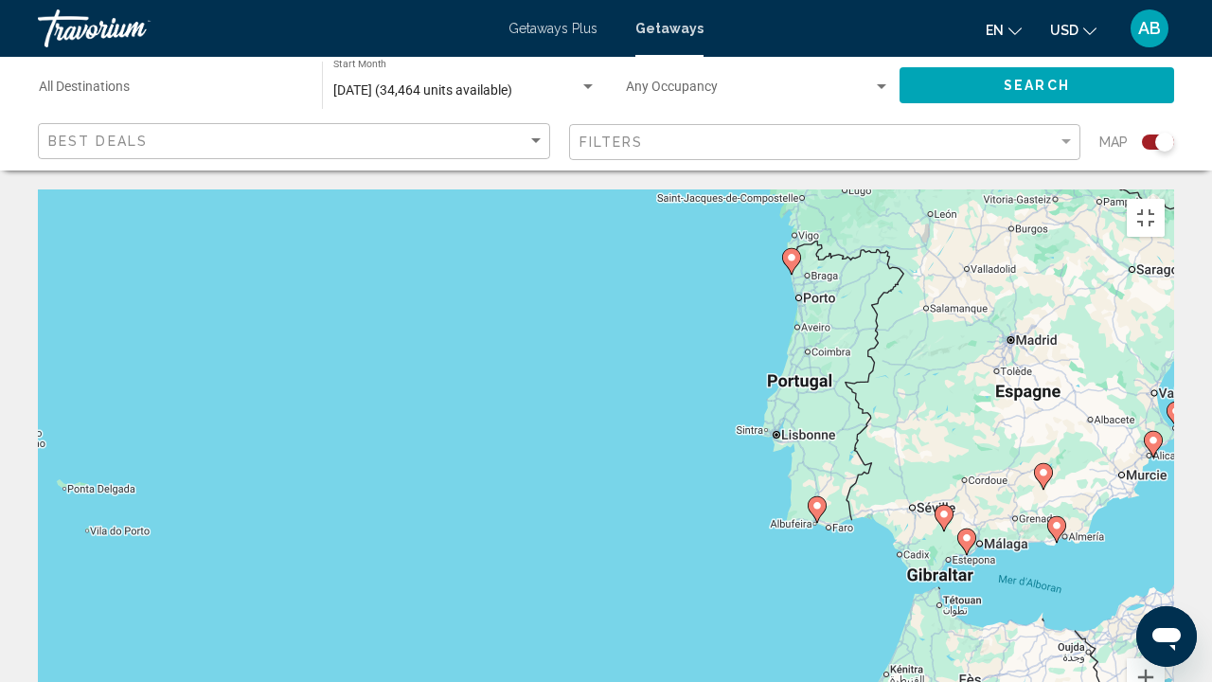
click at [819, 497] on icon "Main content" at bounding box center [817, 509] width 17 height 25
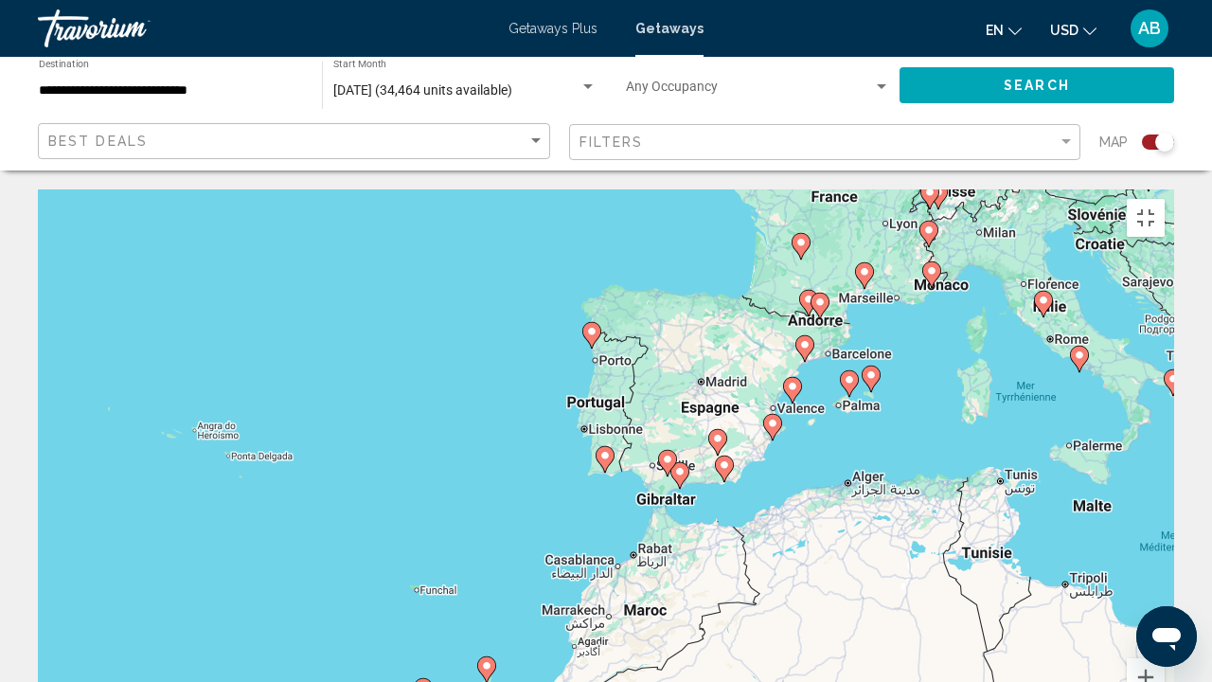
click at [604, 447] on icon "Main content" at bounding box center [605, 459] width 17 height 25
type input "**********"
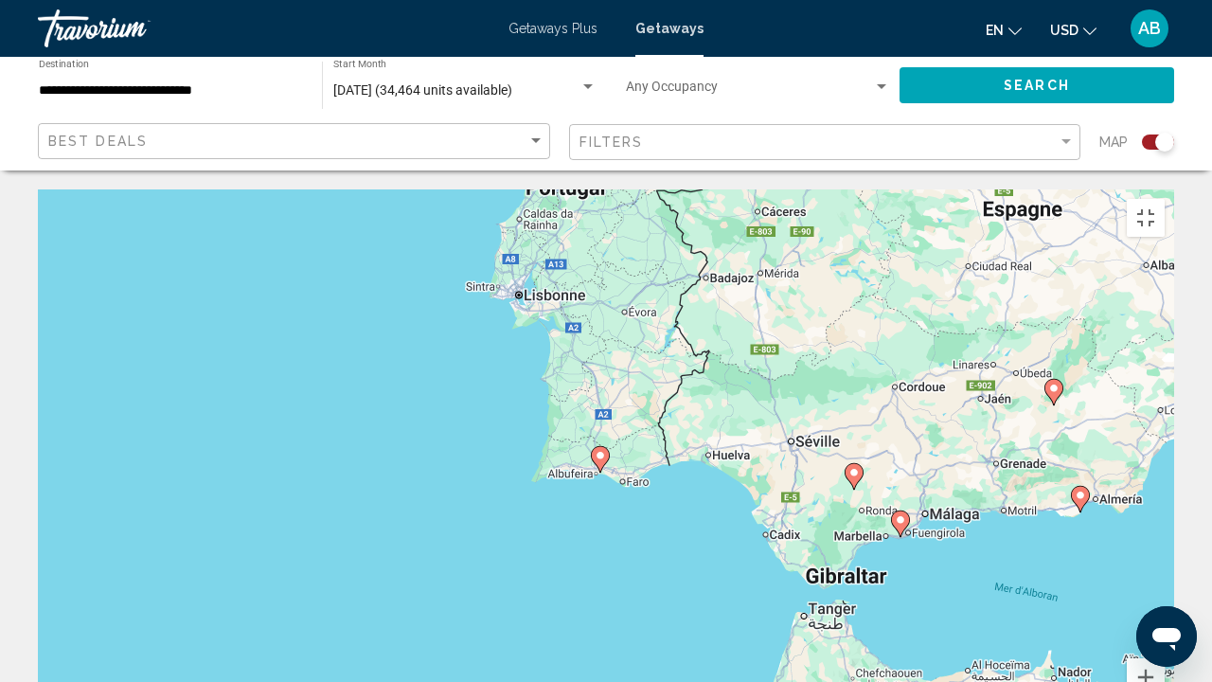
click at [604, 447] on icon "Main content" at bounding box center [600, 459] width 17 height 25
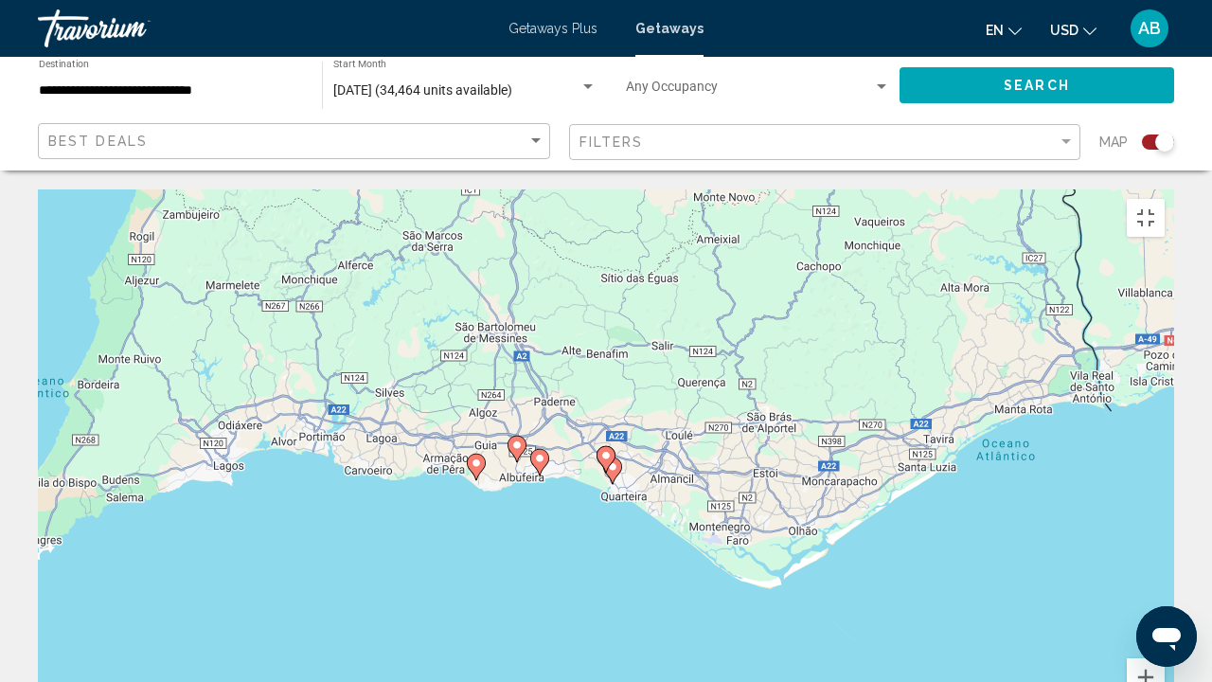
click at [542, 453] on image "Main content" at bounding box center [539, 458] width 11 height 11
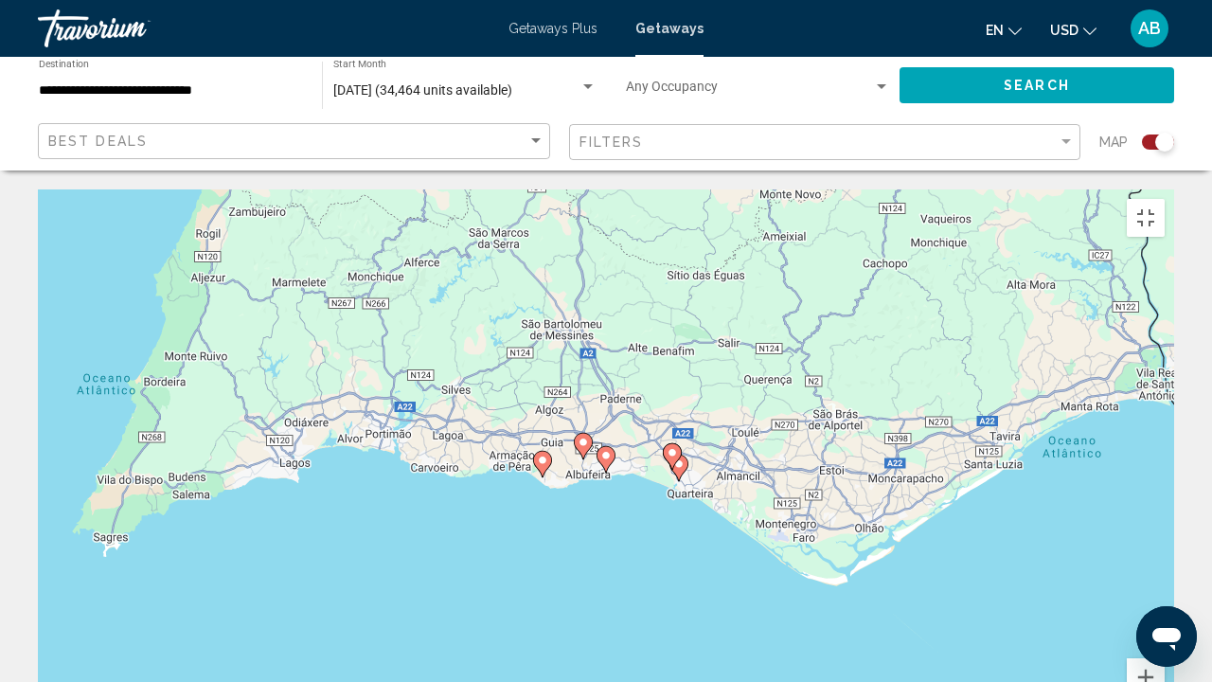
click at [542, 455] on image "Main content" at bounding box center [542, 460] width 11 height 11
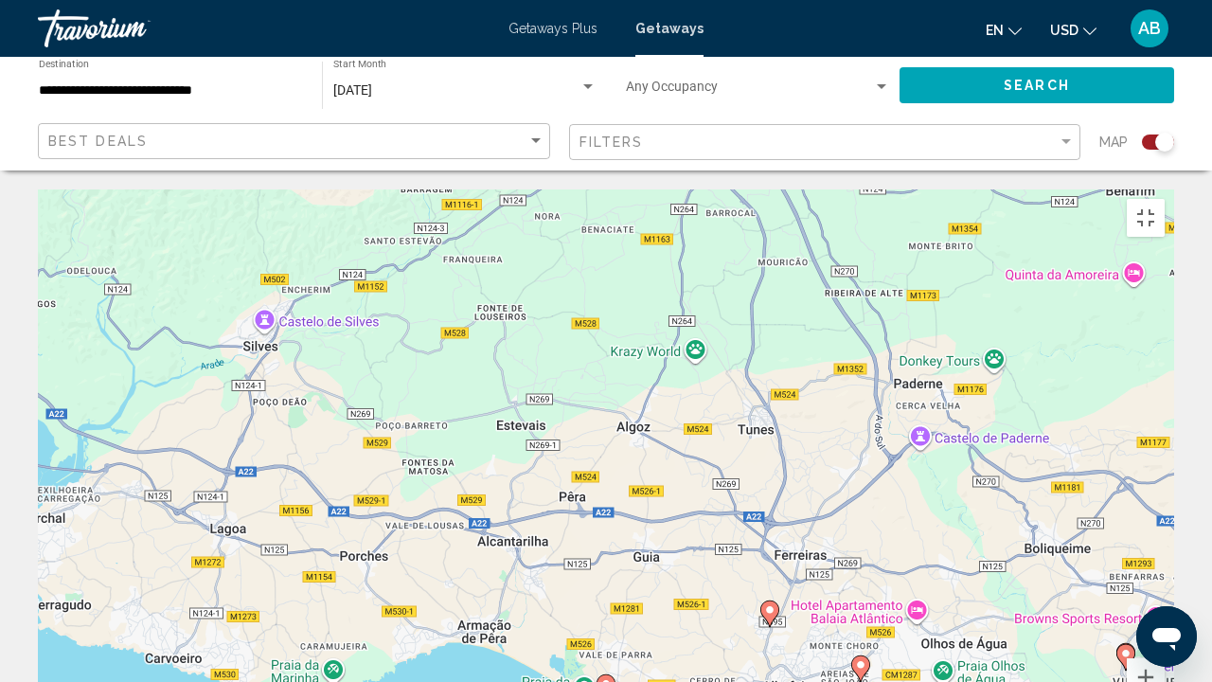
click at [775, 521] on image "Main content" at bounding box center [769, 609] width 11 height 11
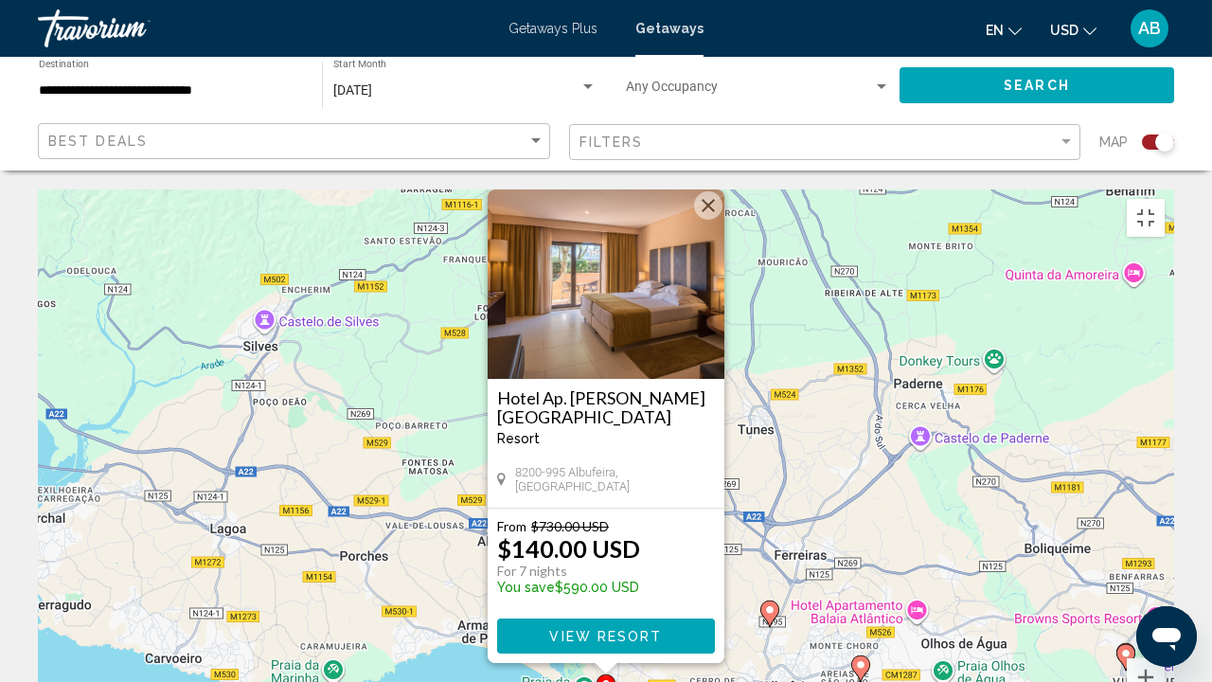
click at [611, 388] on h3 "Hotel Ap. Vila Gale Atlantico" at bounding box center [606, 407] width 218 height 38
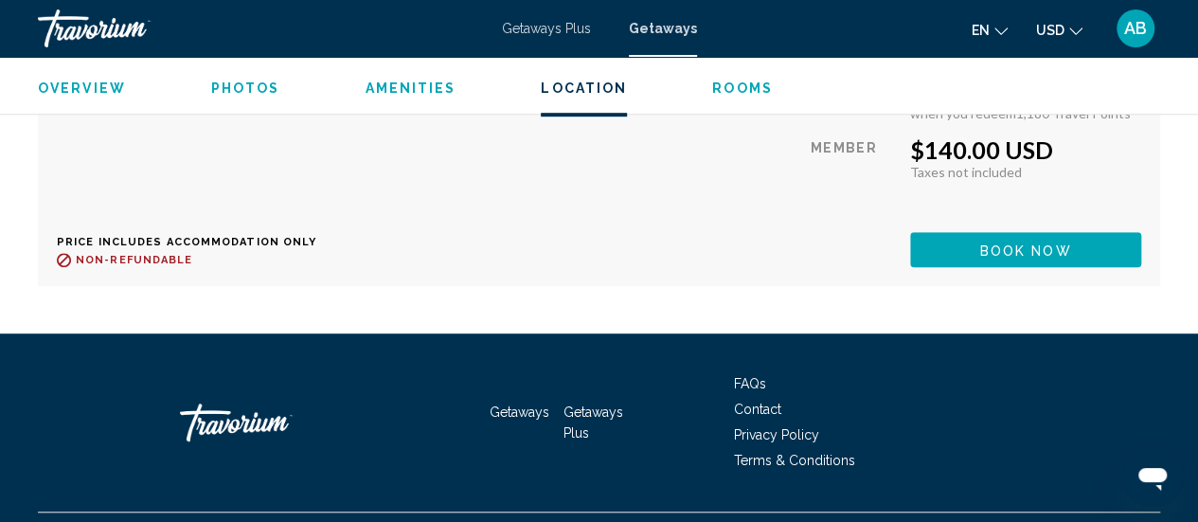
scroll to position [4077, 0]
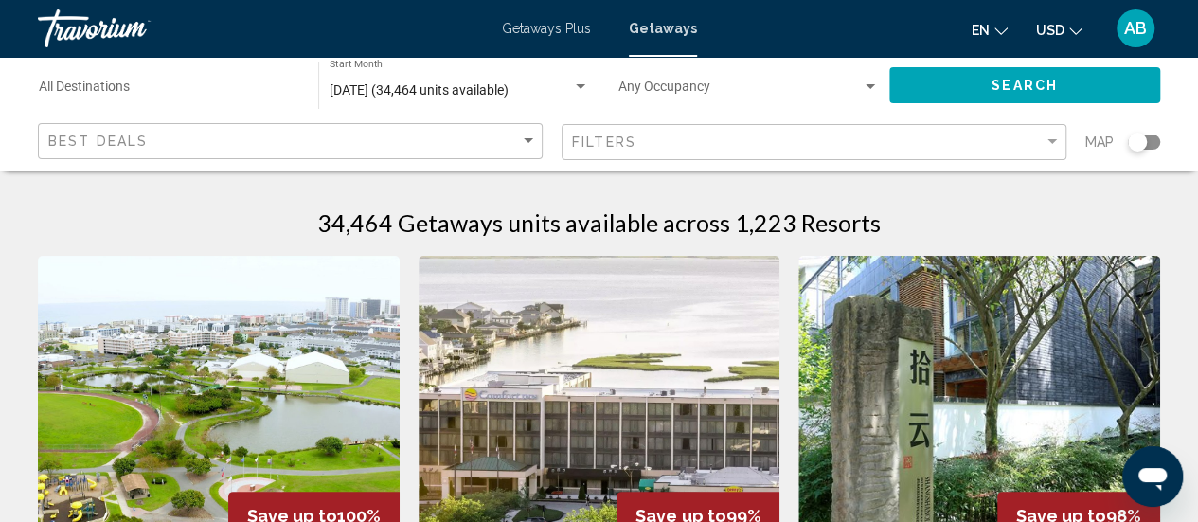
click at [1146, 145] on div "Search widget" at bounding box center [1144, 142] width 32 height 15
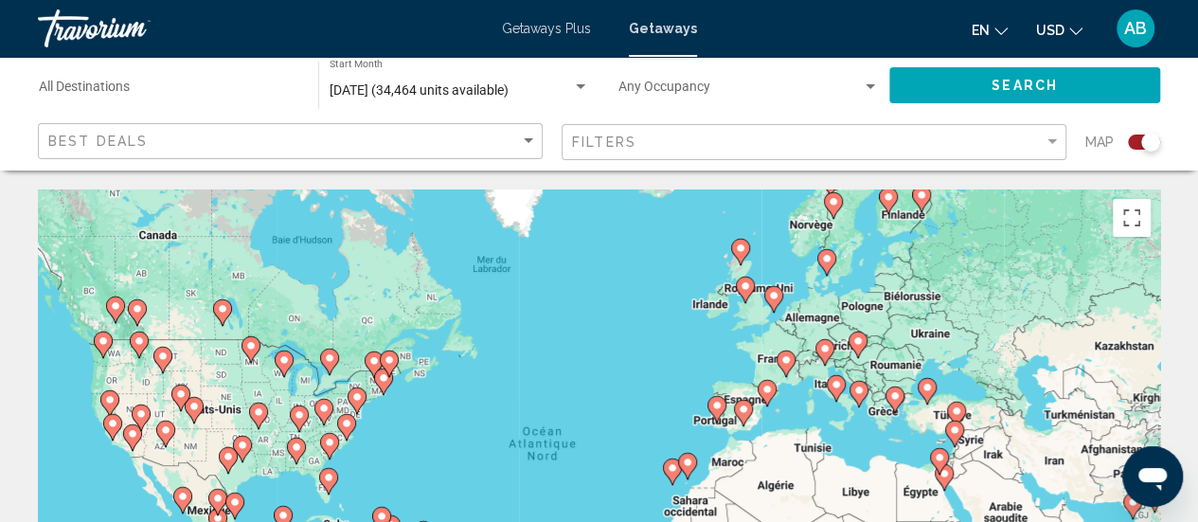
click at [858, 359] on div "Pour activer le glissement avec le clavier, appuyez sur Alt+Entrée. Une fois ce…" at bounding box center [599, 473] width 1122 height 568
click at [928, 386] on image "Main content" at bounding box center [927, 387] width 11 height 11
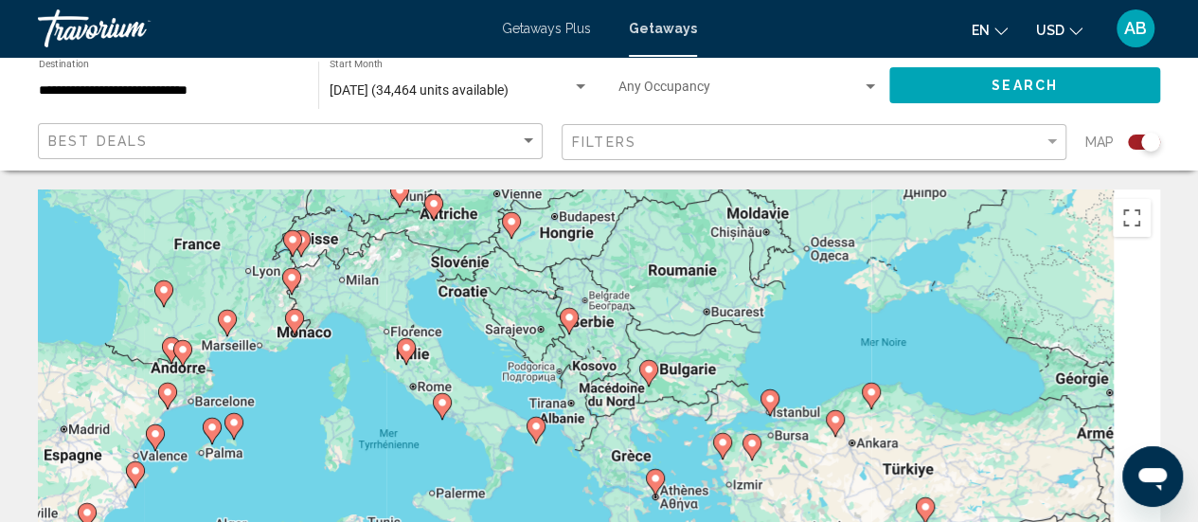
drag, startPoint x: 328, startPoint y: 343, endPoint x: 605, endPoint y: 279, distance: 284.7
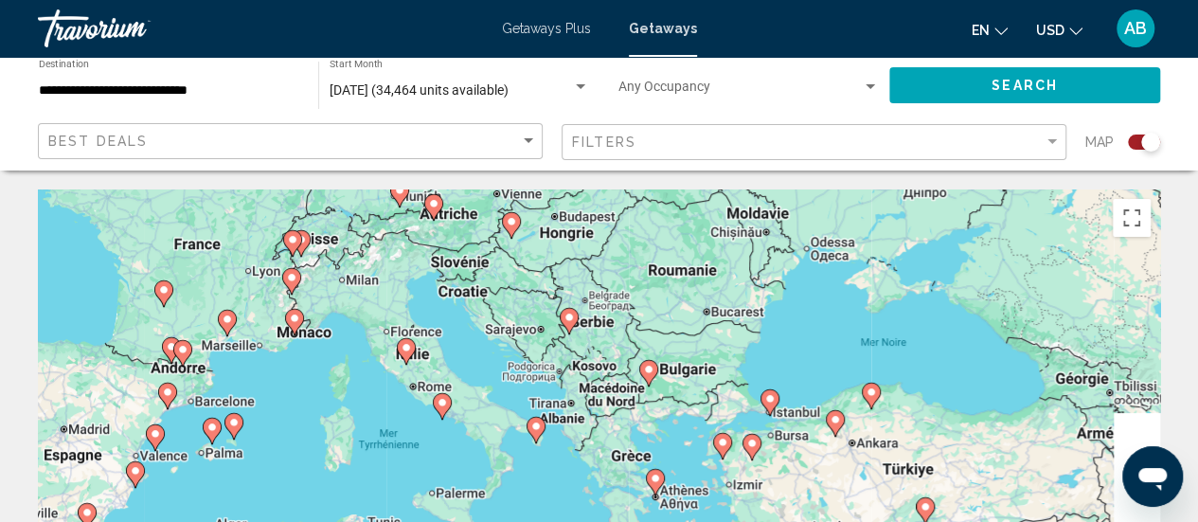
click at [605, 279] on div "Pour activer le glissement avec le clavier, appuyez sur Alt+Entrée. Une fois ce…" at bounding box center [599, 473] width 1122 height 568
click at [407, 353] on icon "Main content" at bounding box center [405, 351] width 17 height 25
type input "**********"
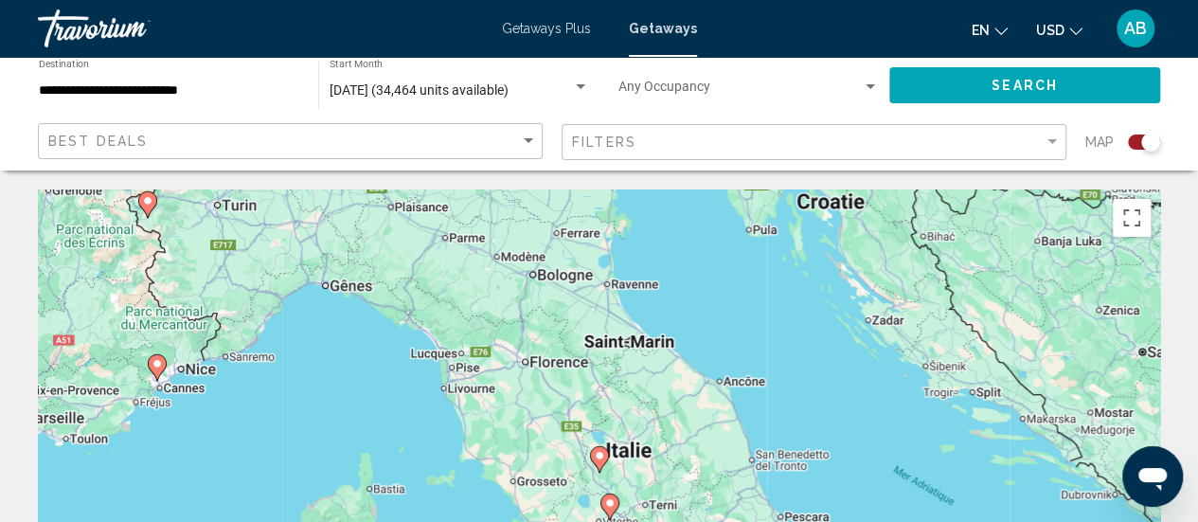
click at [602, 457] on image "Main content" at bounding box center [599, 455] width 11 height 11
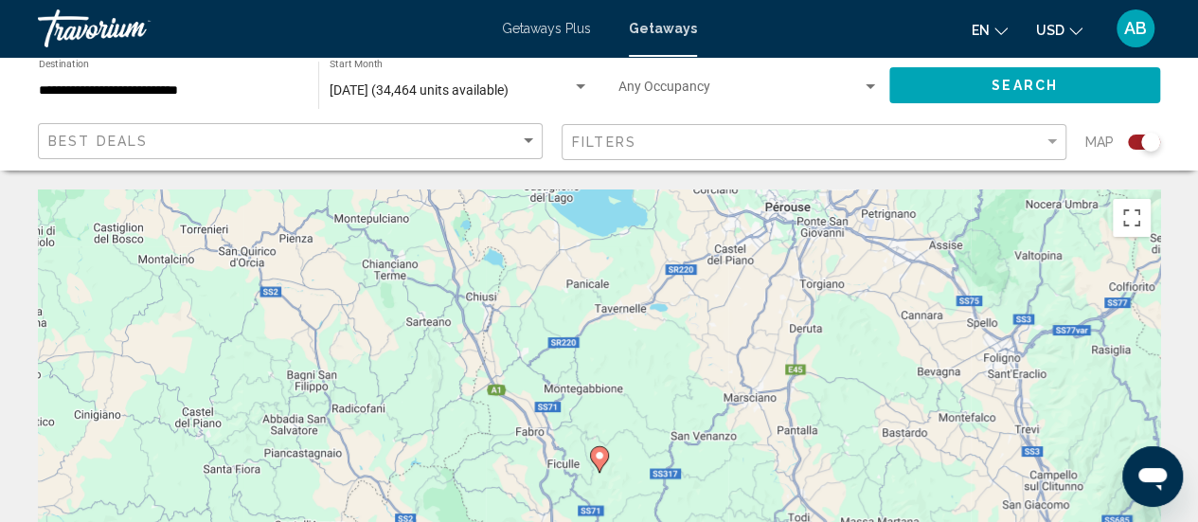
click at [602, 457] on image "Main content" at bounding box center [599, 455] width 11 height 11
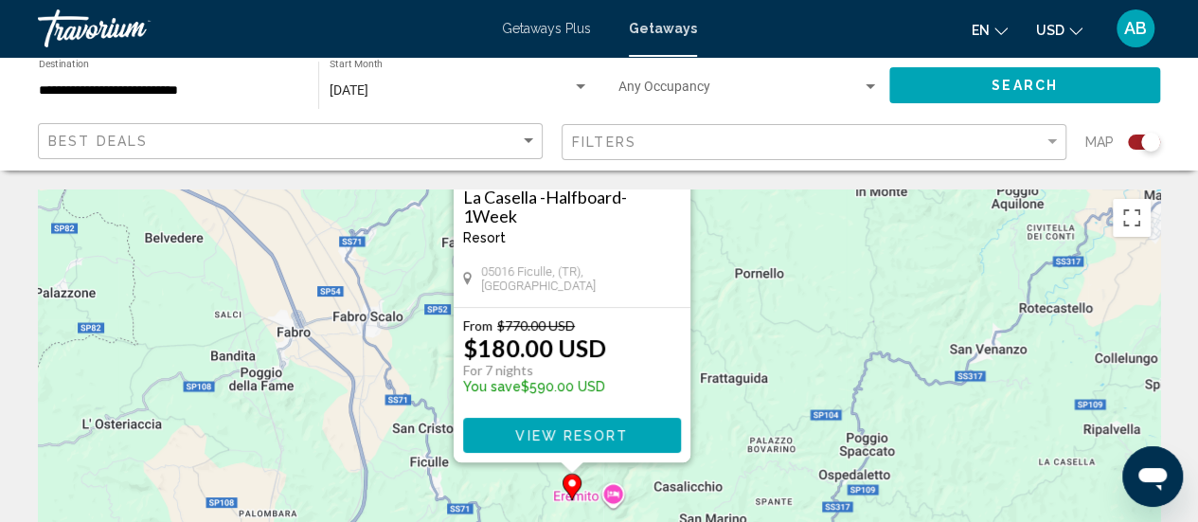
drag, startPoint x: 775, startPoint y: 401, endPoint x: 747, endPoint y: 170, distance: 232.7
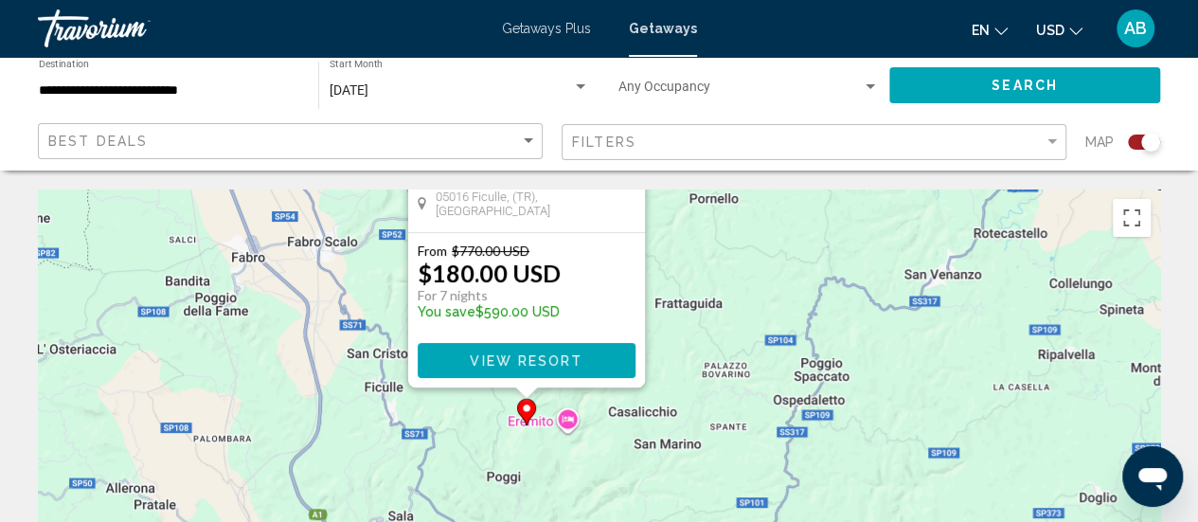
drag, startPoint x: 1003, startPoint y: 397, endPoint x: 942, endPoint y: 289, distance: 123.8
click at [942, 289] on div "Pour activer le glissement avec le clavier, appuyez sur Alt+Entrée. Une fois ce…" at bounding box center [599, 473] width 1122 height 568
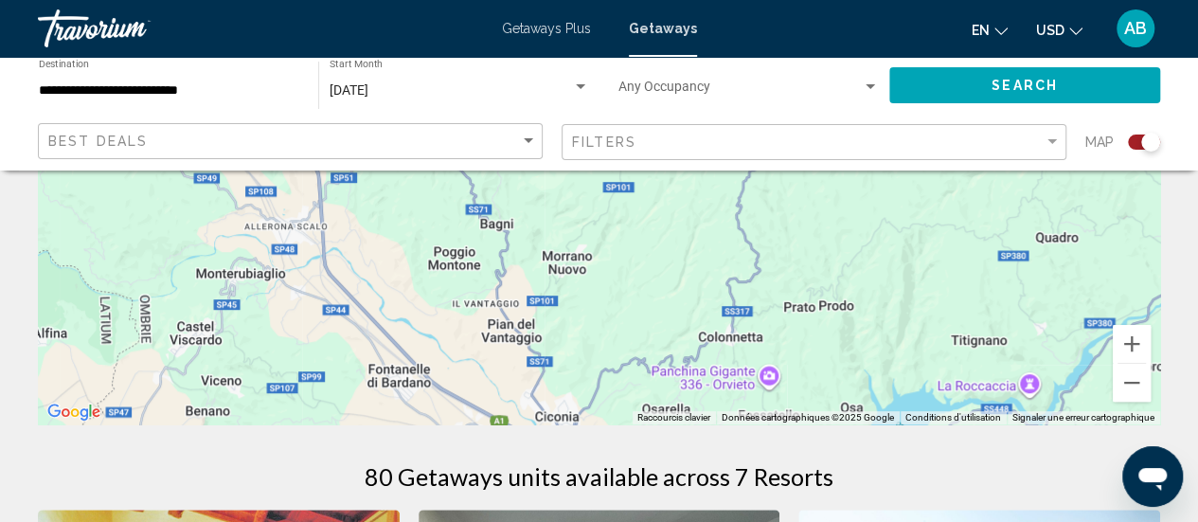
scroll to position [341, 0]
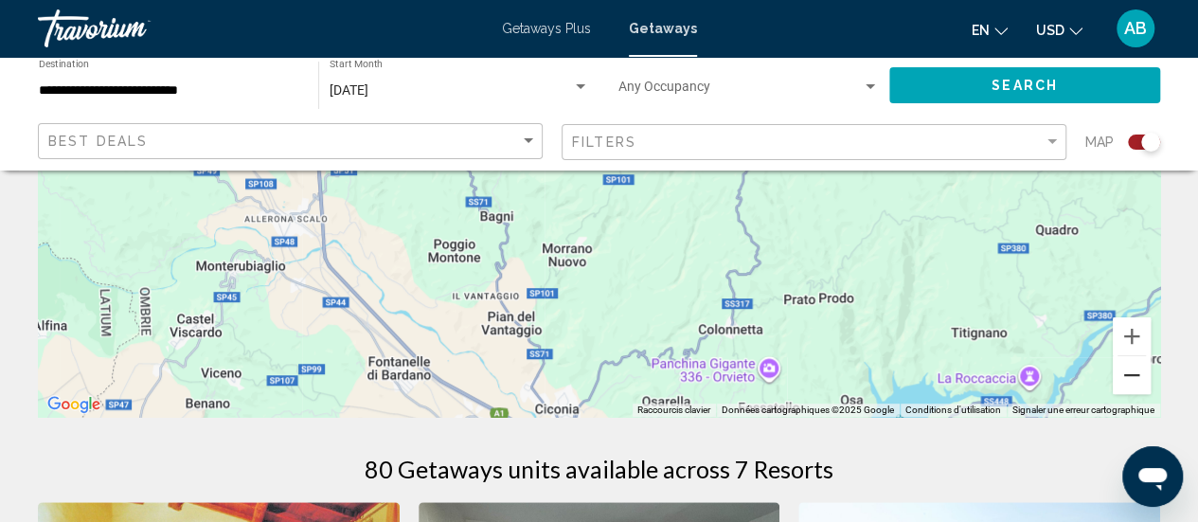
click at [1130, 365] on button "Zoom arrière" at bounding box center [1132, 375] width 38 height 38
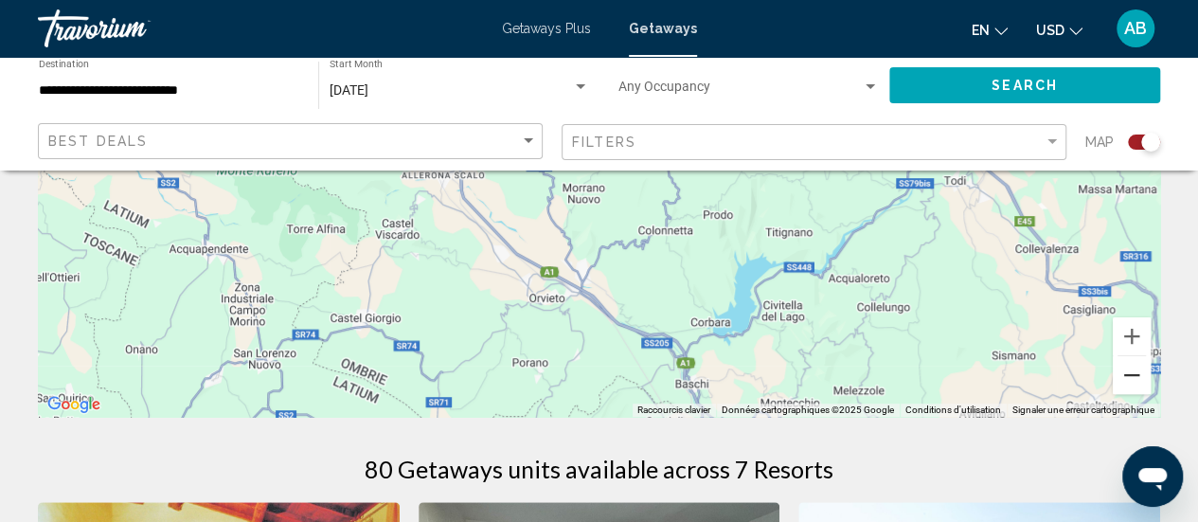
click at [1130, 365] on button "Zoom arrière" at bounding box center [1132, 375] width 38 height 38
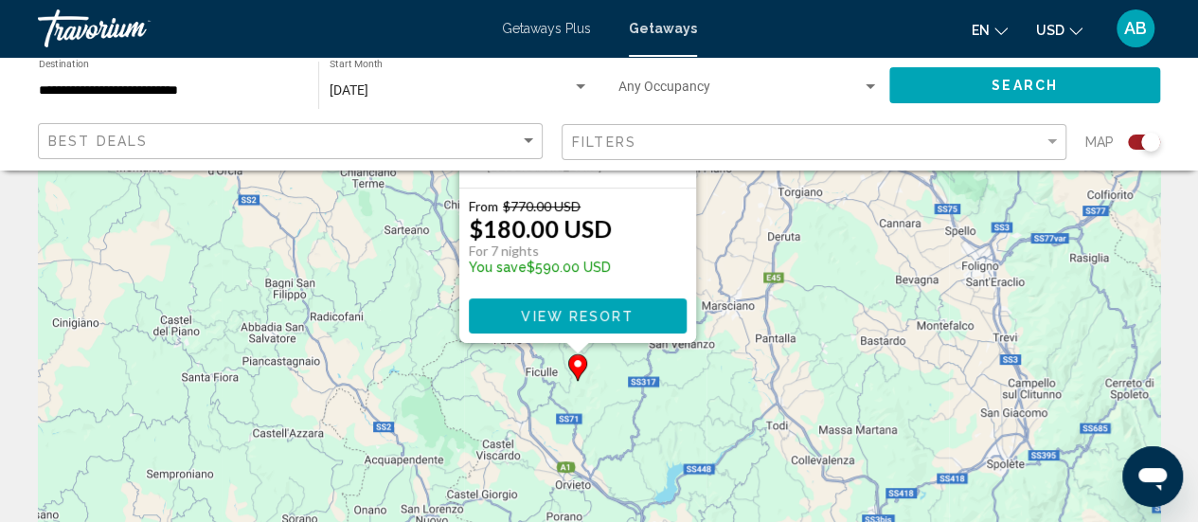
scroll to position [63, 0]
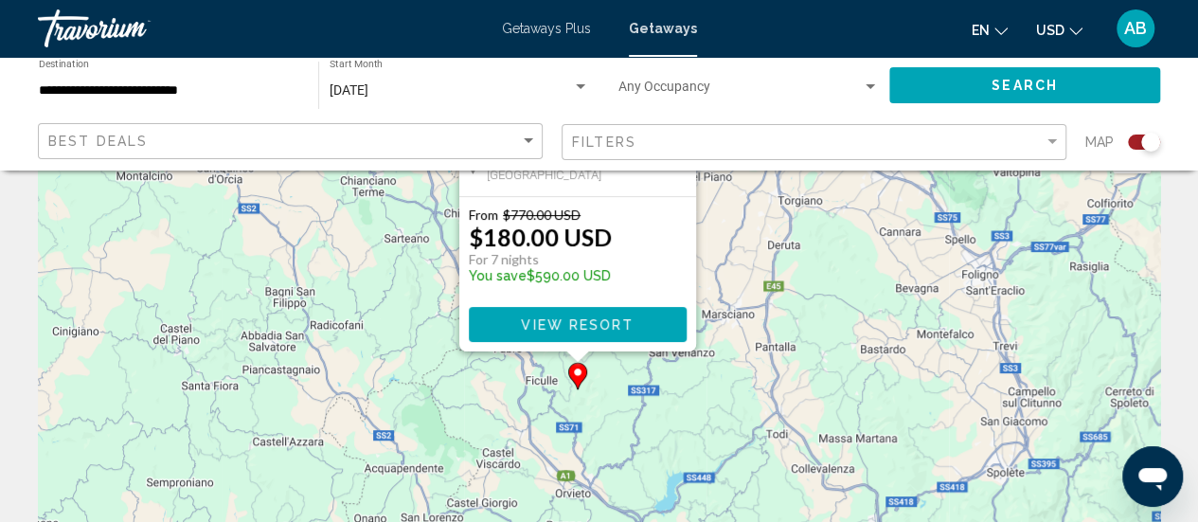
click at [555, 215] on span "$770.00 USD" at bounding box center [542, 214] width 78 height 16
click at [551, 242] on p "$180.00 USD" at bounding box center [540, 237] width 143 height 28
click at [563, 326] on span "View Resort" at bounding box center [577, 324] width 113 height 15
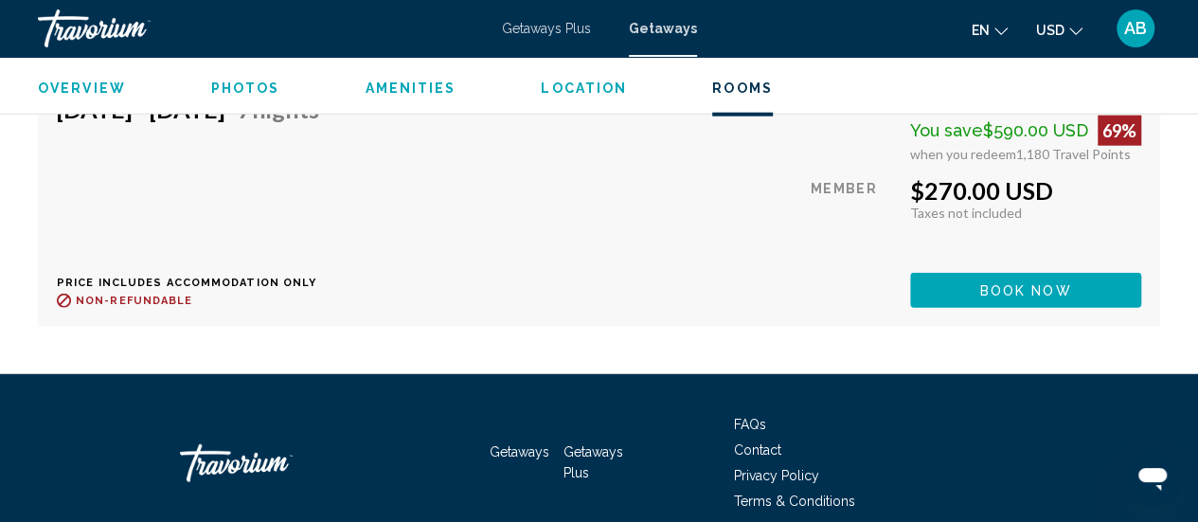
scroll to position [5966, 0]
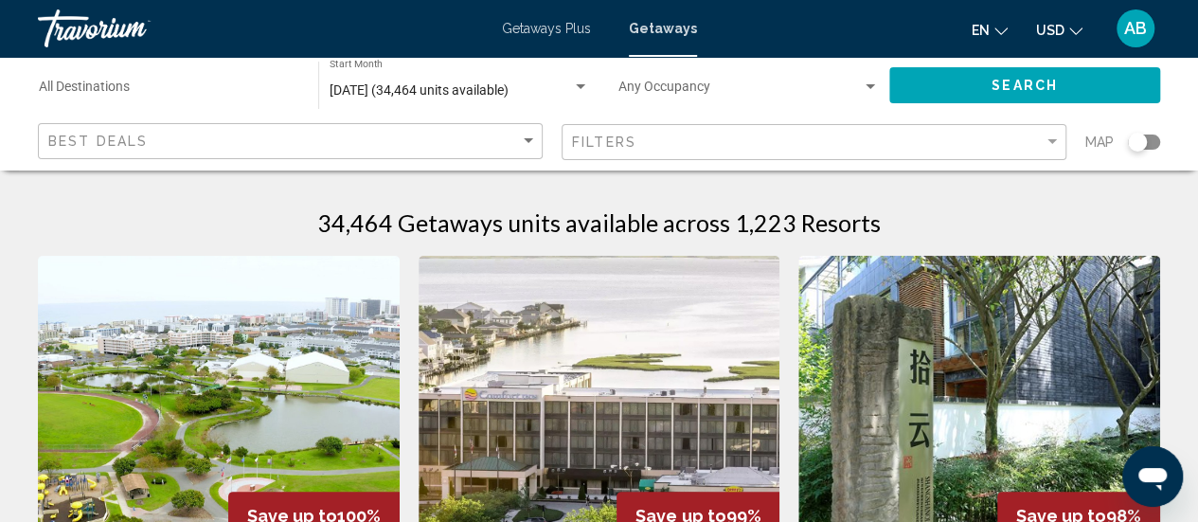
click at [1147, 143] on div "Search widget" at bounding box center [1144, 142] width 32 height 15
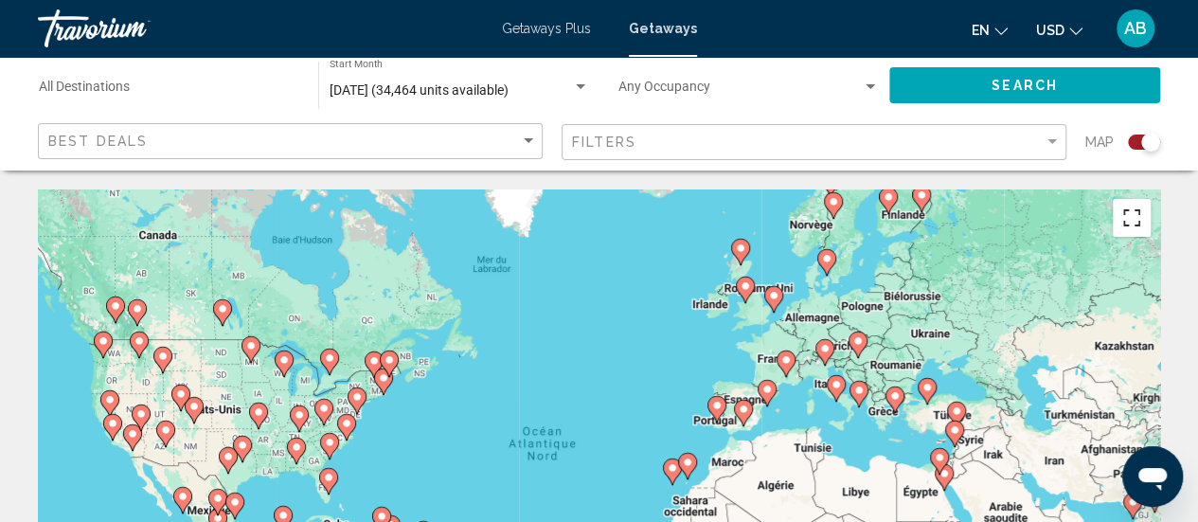
click at [1143, 217] on button "Passer en plein écran" at bounding box center [1132, 218] width 38 height 38
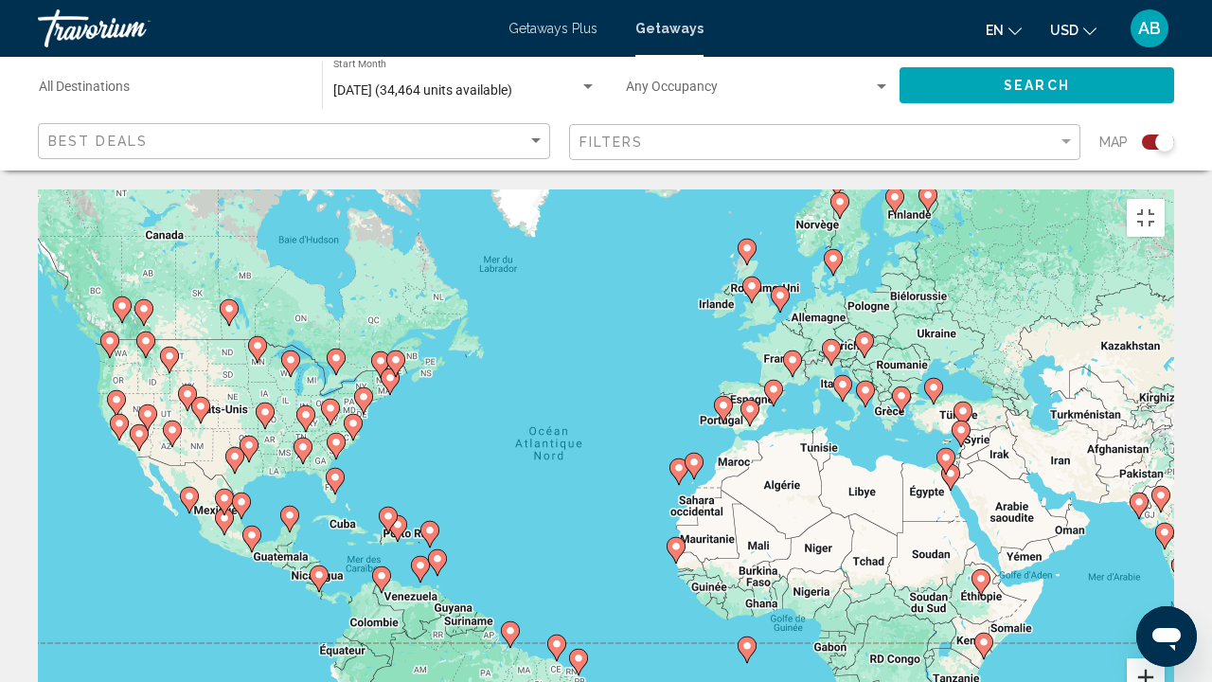
click at [1165, 521] on button "Zoom avant" at bounding box center [1146, 677] width 38 height 38
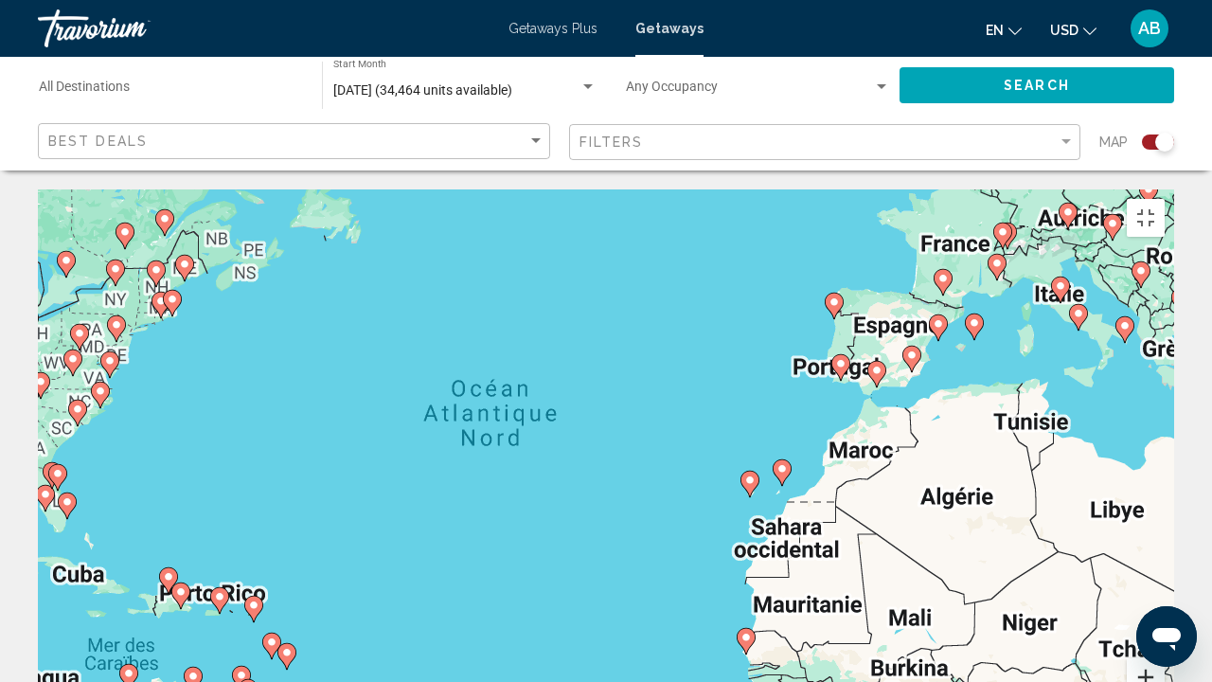
click at [1165, 521] on button "Zoom avant" at bounding box center [1146, 677] width 38 height 38
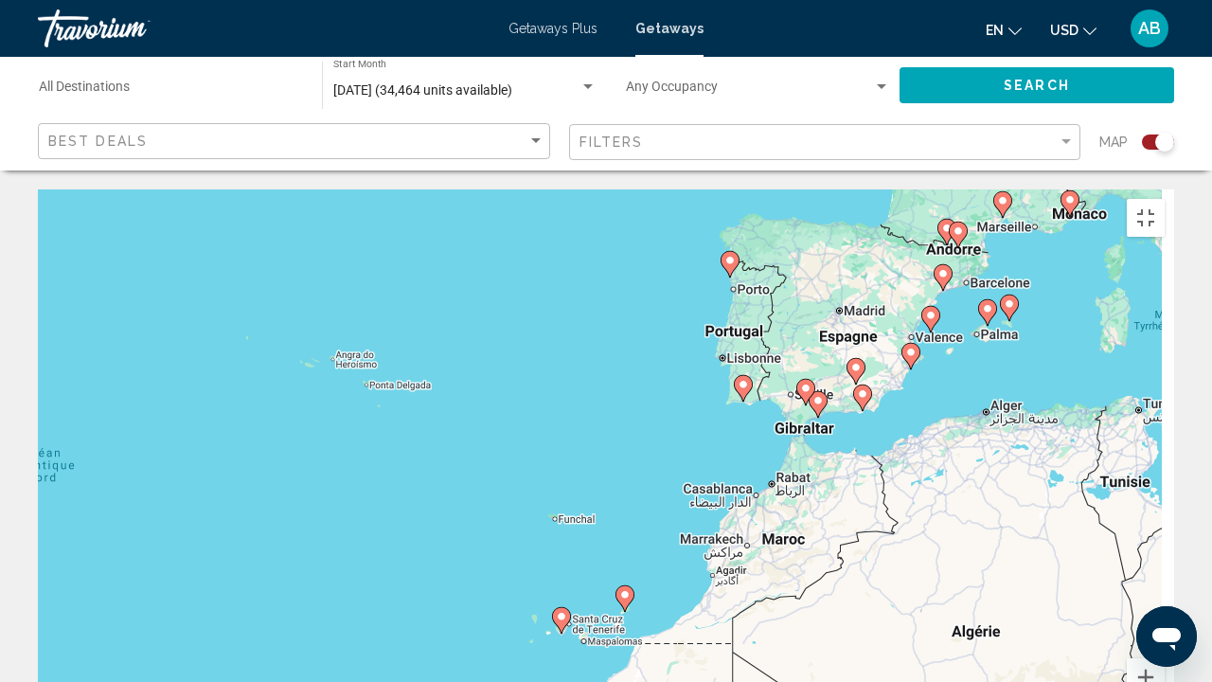
drag, startPoint x: 1133, startPoint y: 362, endPoint x: 765, endPoint y: 501, distance: 393.0
click at [765, 501] on div "Pour activer le glissement avec le clavier, appuyez sur Alt+Entrée. Une fois ce…" at bounding box center [606, 473] width 1137 height 568
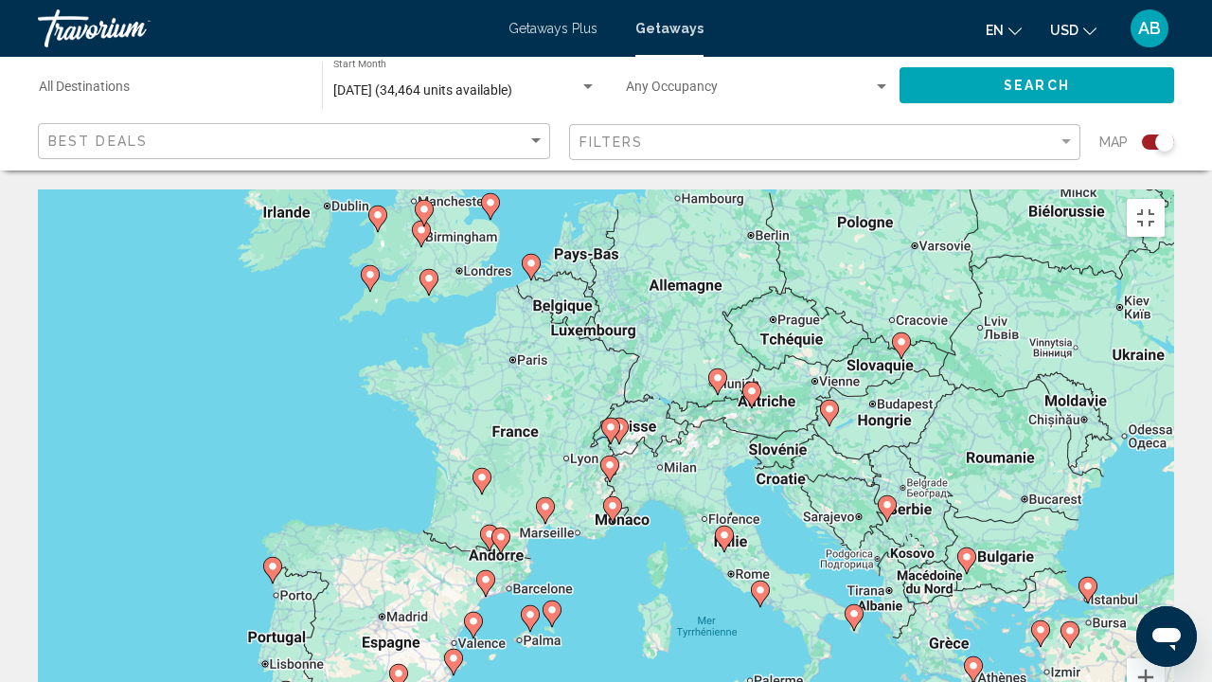
drag, startPoint x: 964, startPoint y: 292, endPoint x: 595, endPoint y: 532, distance: 440.8
click at [595, 521] on div "Pour activer le glissement avec le clavier, appuyez sur Alt+Entrée. Une fois ce…" at bounding box center [606, 473] width 1137 height 568
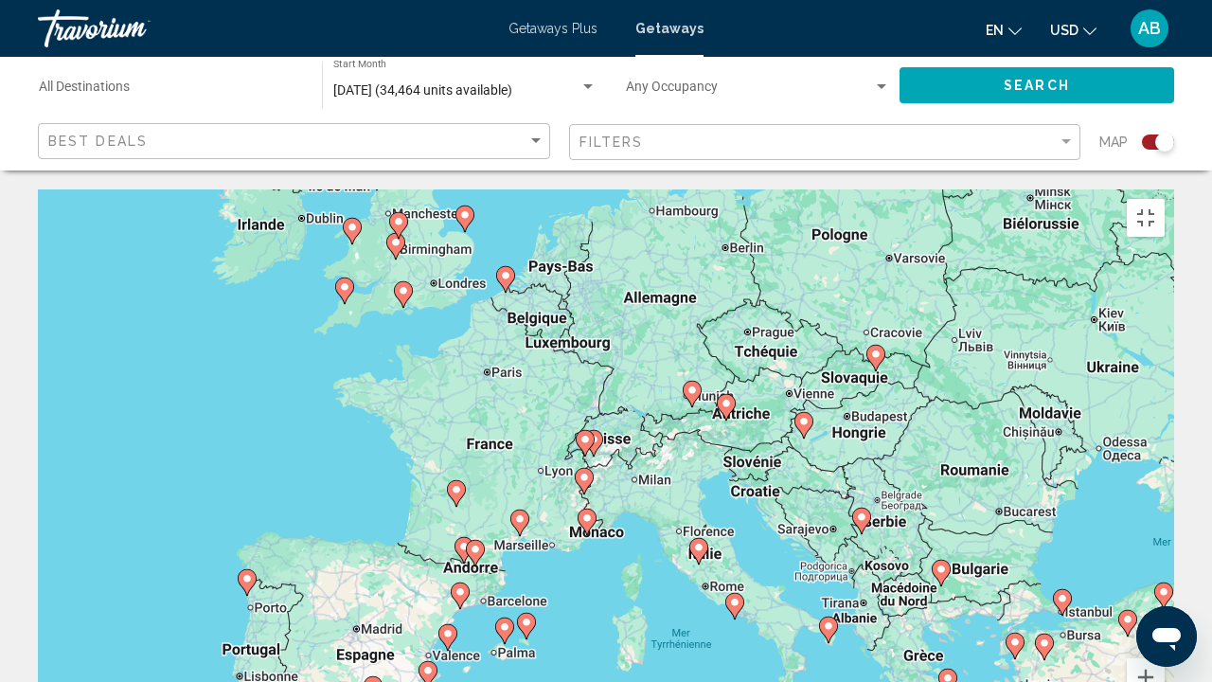
click at [734, 521] on icon "Main content" at bounding box center [735, 606] width 17 height 25
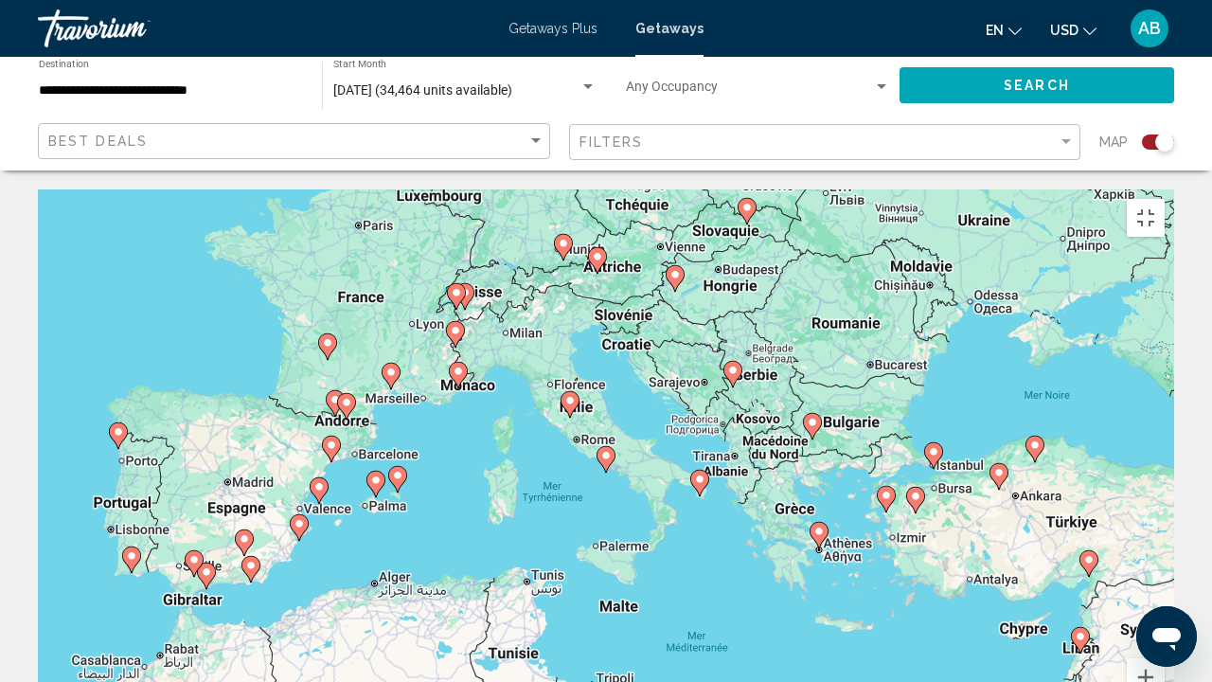
click at [613, 445] on gmp-advanced-marker "Main content" at bounding box center [606, 459] width 19 height 28
type input "**********"
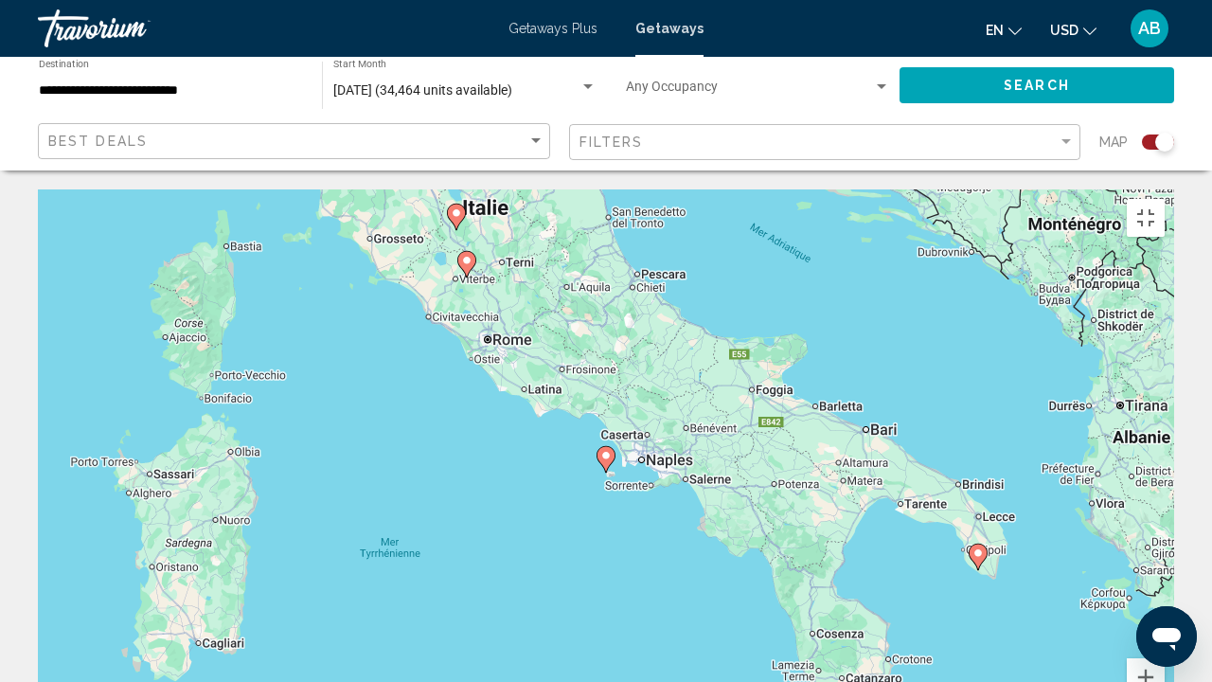
click at [465, 252] on icon "Main content" at bounding box center [466, 264] width 17 height 25
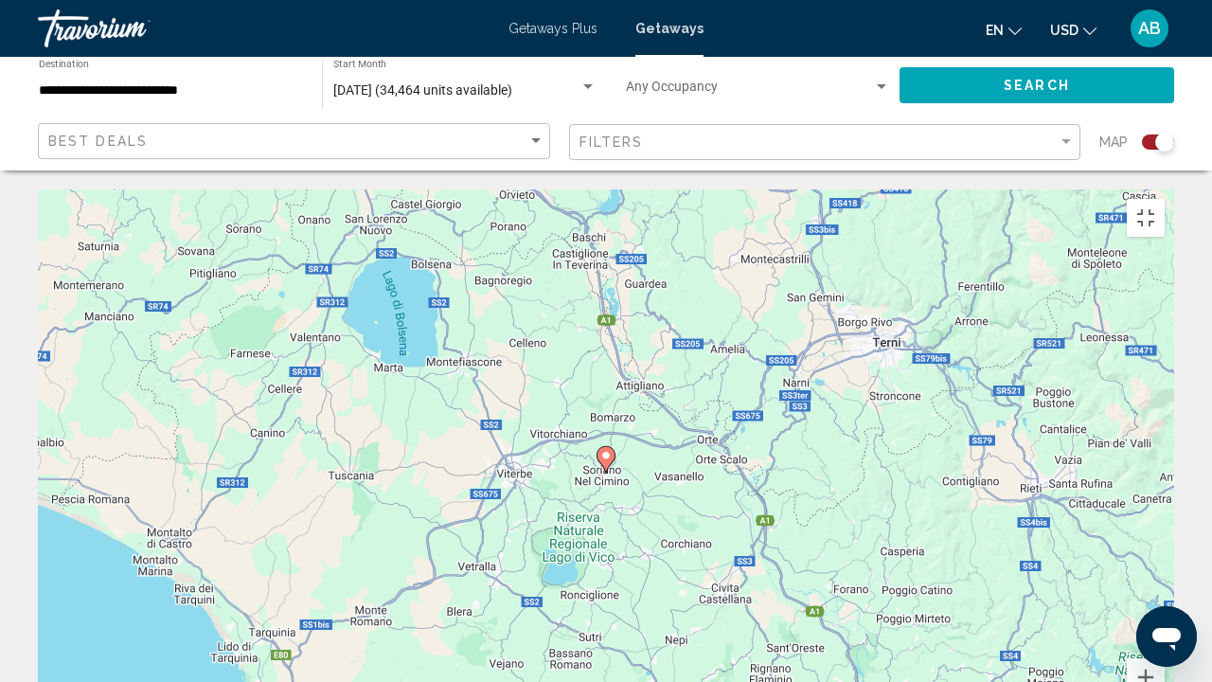
click at [606, 450] on image "Main content" at bounding box center [606, 455] width 11 height 11
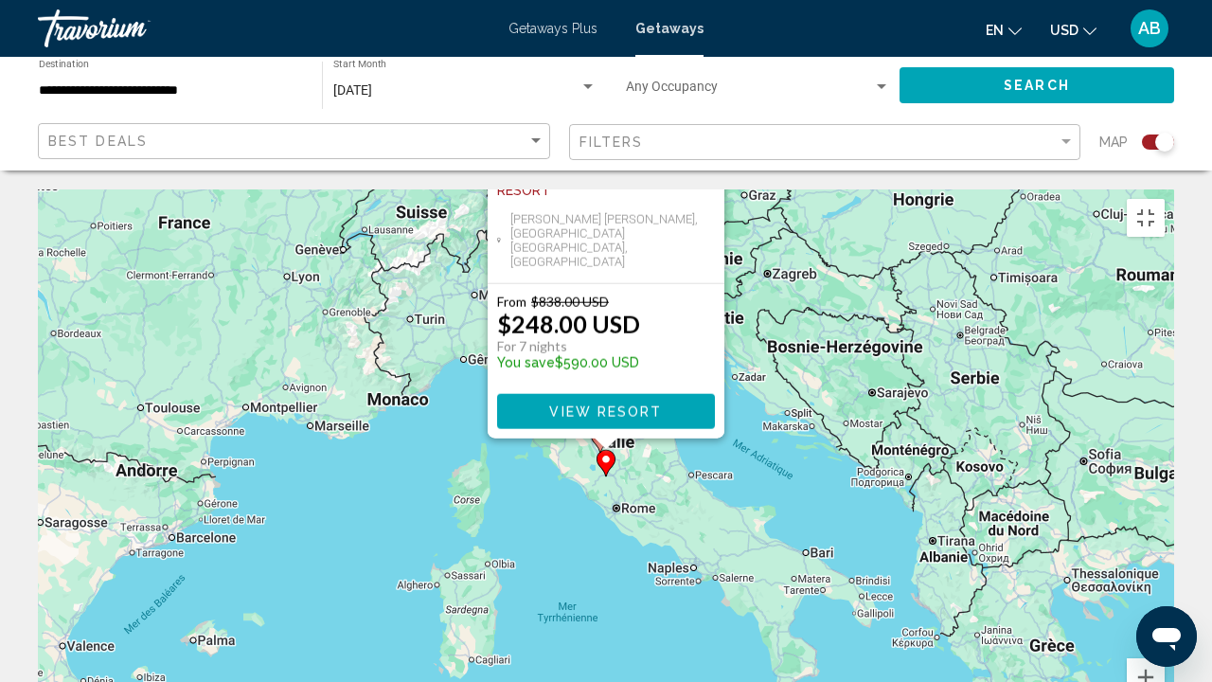
click at [915, 483] on div "Pour activer le glissement avec le clavier, appuyez sur Alt+Entrée. Une fois ce…" at bounding box center [606, 473] width 1137 height 568
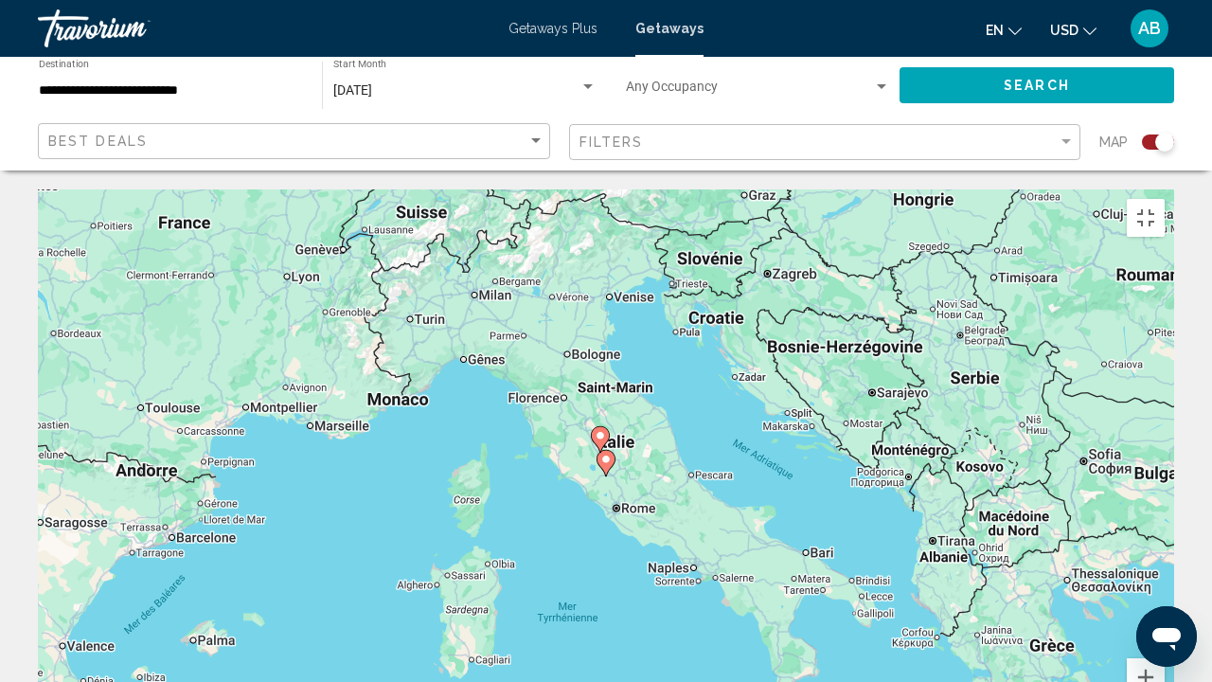
click at [627, 358] on div "Pour activer le glissement avec le clavier, appuyez sur Alt+Entrée. Une fois ce…" at bounding box center [606, 473] width 1137 height 568
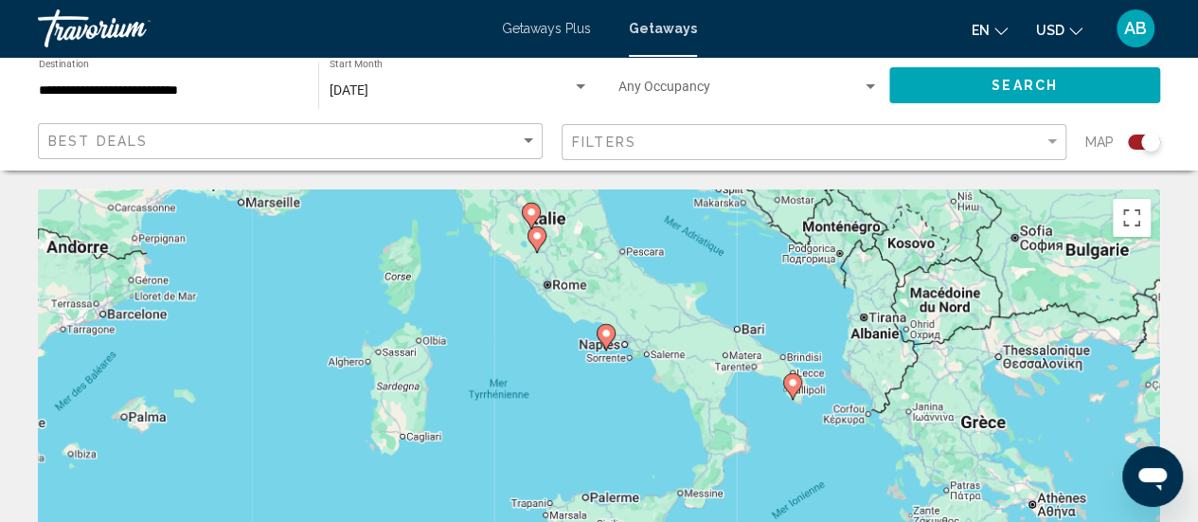
drag, startPoint x: 498, startPoint y: 395, endPoint x: 434, endPoint y: 164, distance: 239.9
click at [610, 336] on image "Main content" at bounding box center [606, 333] width 11 height 11
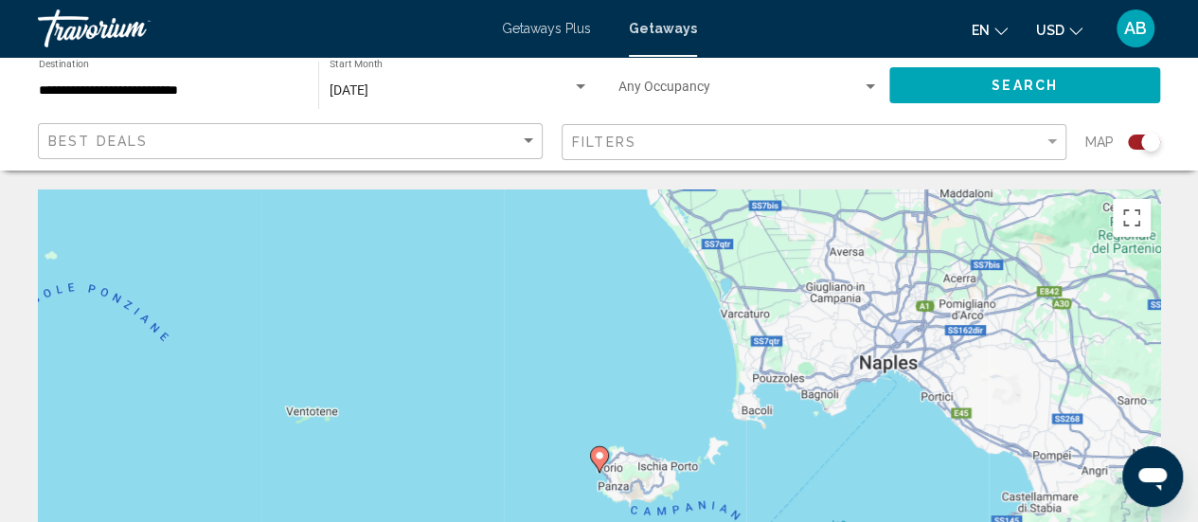
click at [597, 454] on image "Main content" at bounding box center [599, 455] width 11 height 11
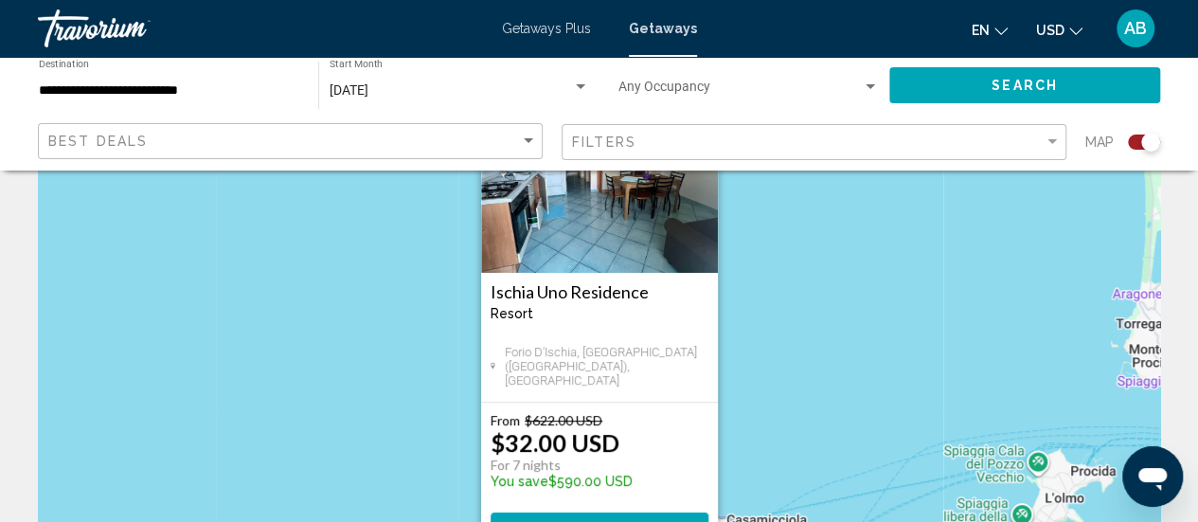
scroll to position [157, 0]
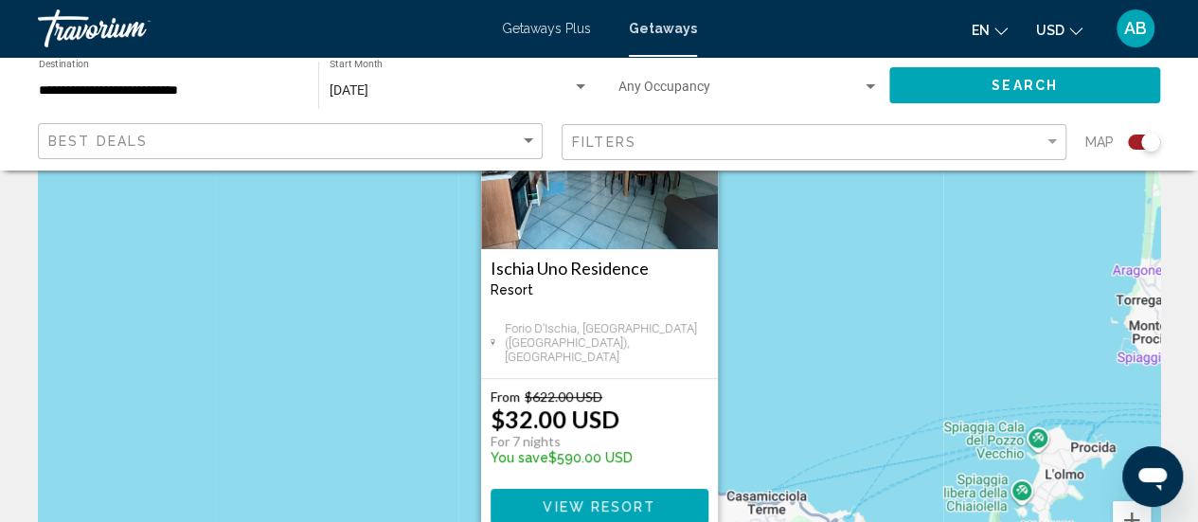
click at [591, 259] on h3 "Ischia Uno Residence" at bounding box center [600, 268] width 218 height 19
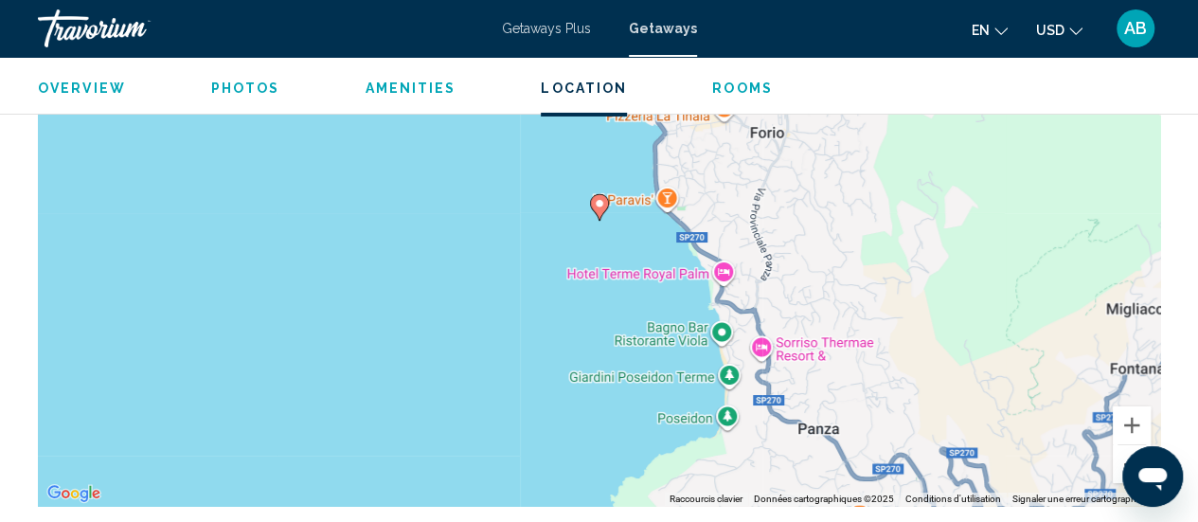
scroll to position [3305, 0]
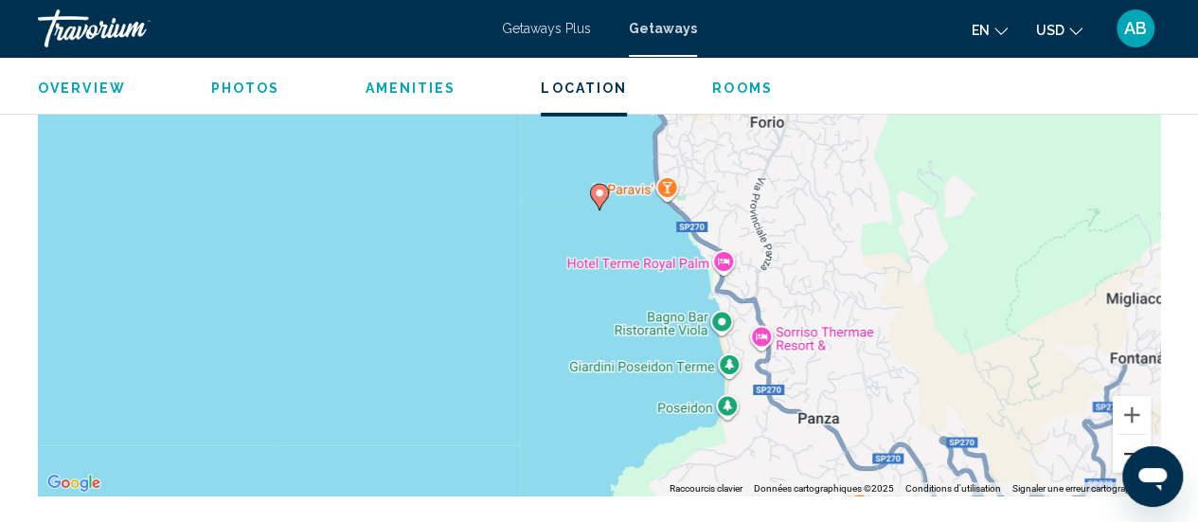
click at [1124, 436] on button "Zoom arrière" at bounding box center [1132, 454] width 38 height 38
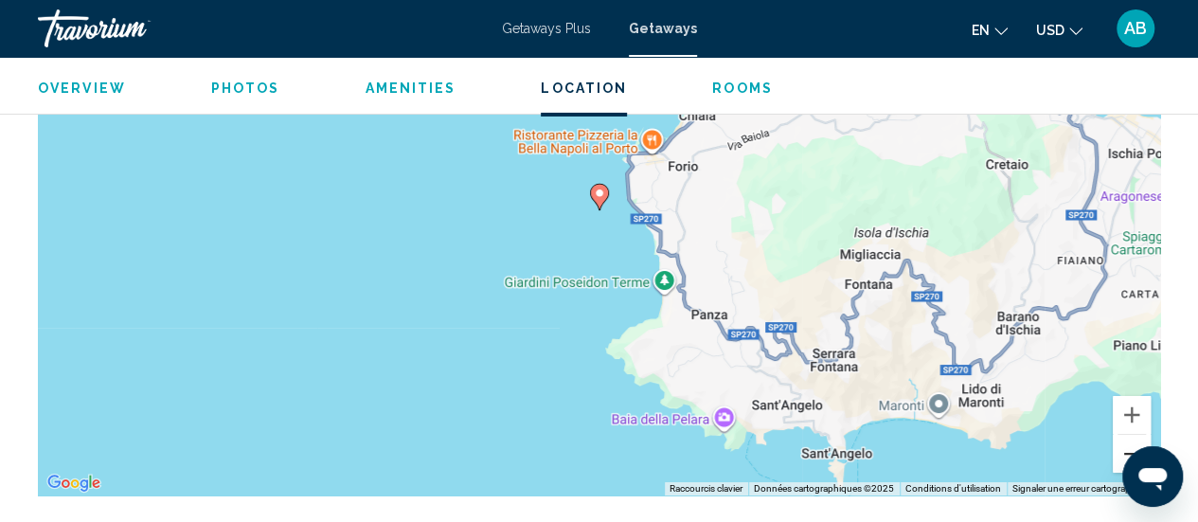
click at [1124, 436] on button "Zoom arrière" at bounding box center [1132, 454] width 38 height 38
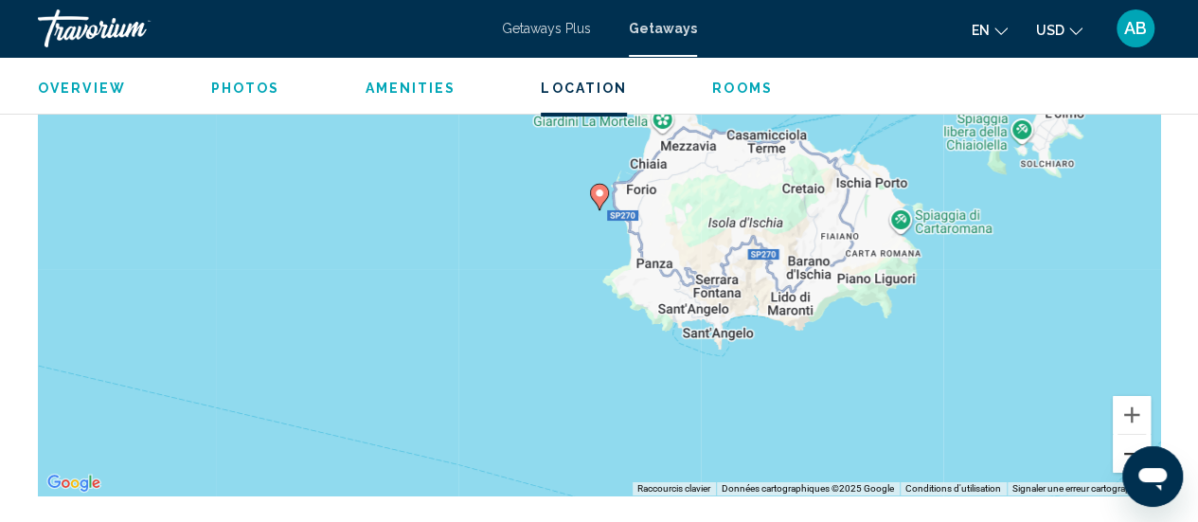
click at [1124, 436] on button "Zoom arrière" at bounding box center [1132, 454] width 38 height 38
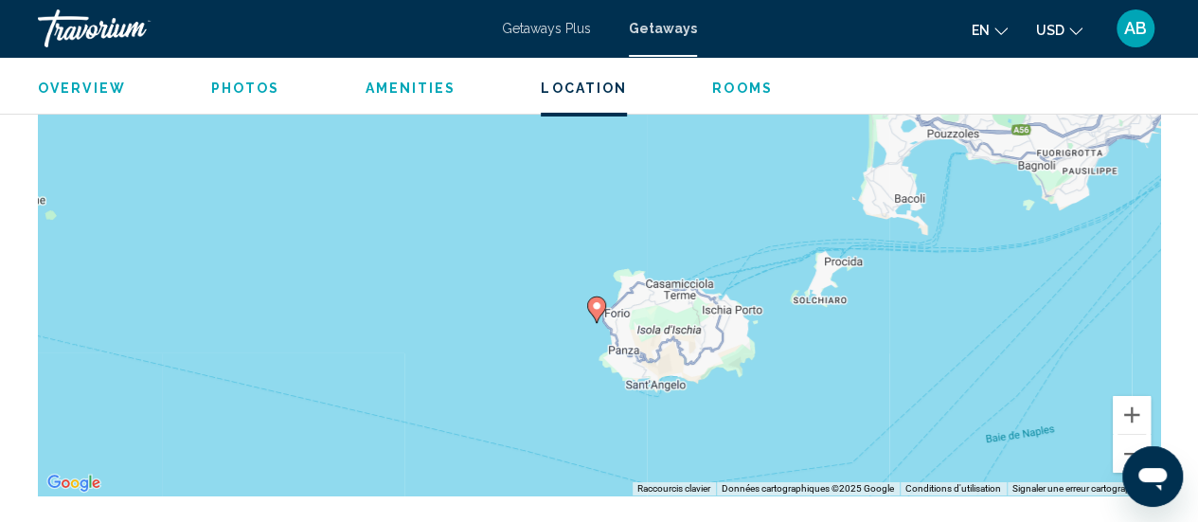
drag, startPoint x: 738, startPoint y: 251, endPoint x: 735, endPoint y: 366, distance: 114.6
click at [735, 366] on div "Pour activer le glissement avec le clavier, appuyez sur Alt+Entrée. Une fois ce…" at bounding box center [599, 211] width 1122 height 568
click at [1125, 442] on button "Zoom arrière" at bounding box center [1132, 454] width 38 height 38
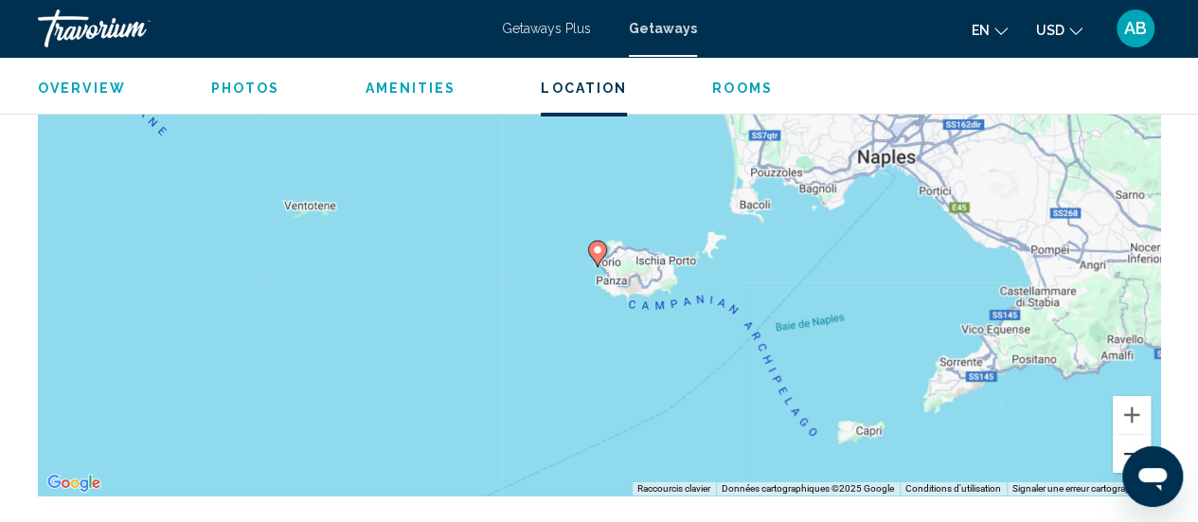
click at [1125, 442] on button "Zoom arrière" at bounding box center [1132, 454] width 38 height 38
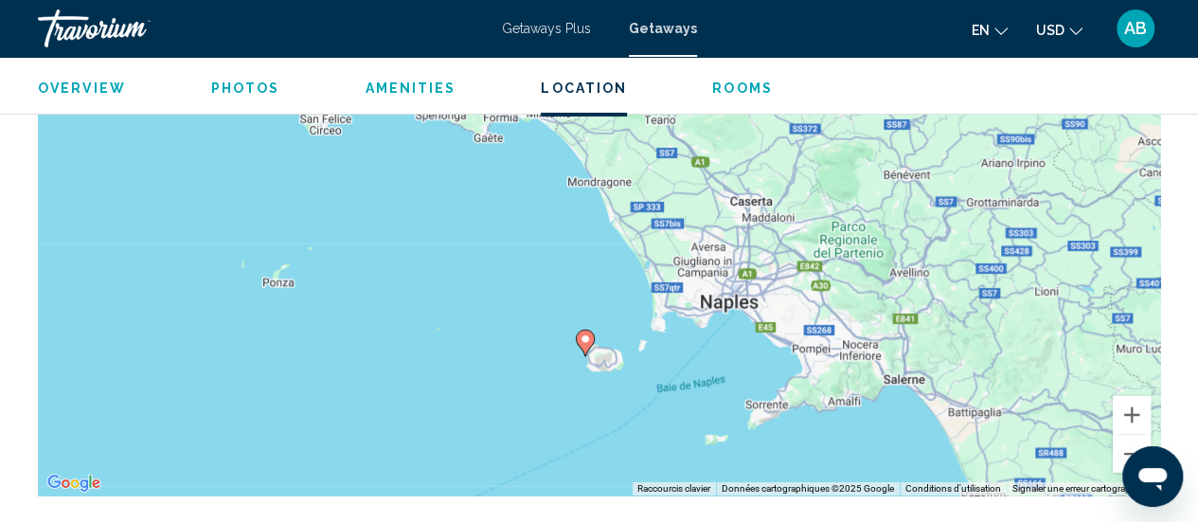
drag, startPoint x: 683, startPoint y: 197, endPoint x: 669, endPoint y: 319, distance: 123.0
click at [669, 319] on div "Pour activer le glissement avec le clavier, appuyez sur Alt+Entrée. Une fois ce…" at bounding box center [599, 211] width 1122 height 568
click at [578, 331] on icon "Main content" at bounding box center [584, 343] width 17 height 25
click at [582, 333] on image "Main content" at bounding box center [585, 338] width 11 height 11
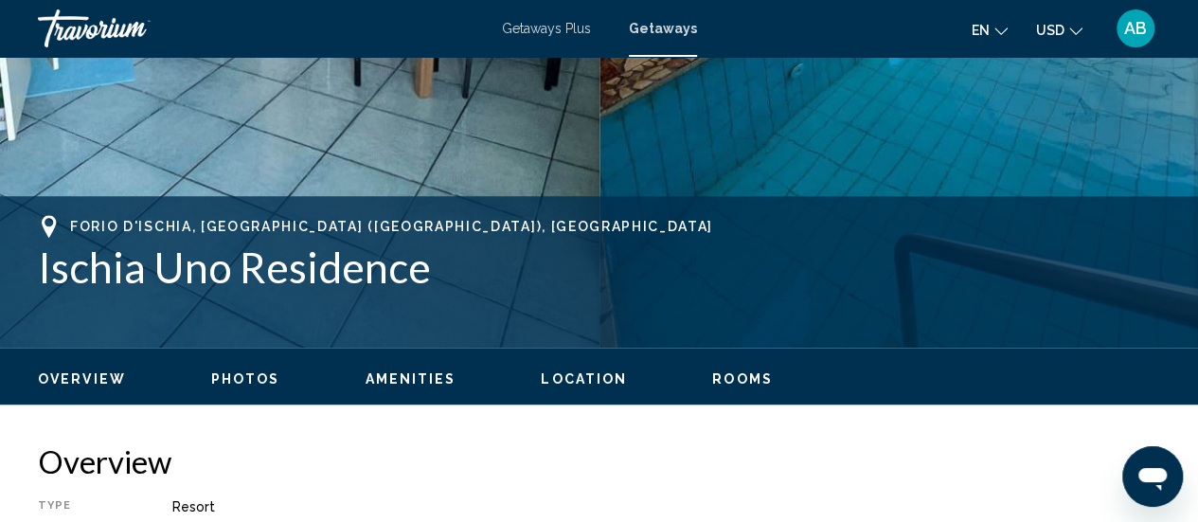
scroll to position [619, 0]
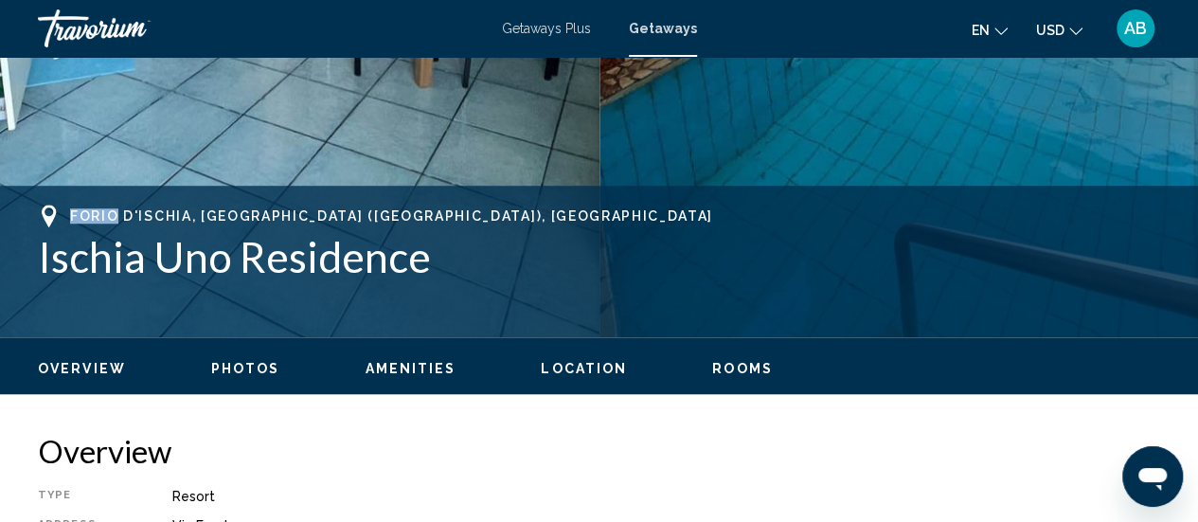
drag, startPoint x: 70, startPoint y: 213, endPoint x: 113, endPoint y: 218, distance: 42.9
click at [113, 218] on span "Forio d'Ischia, Napoli (NA), Italy" at bounding box center [391, 215] width 643 height 15
copy span "Forio"
drag, startPoint x: 199, startPoint y: 213, endPoint x: 255, endPoint y: 217, distance: 56.0
click at [255, 217] on span "Forio d'Ischia, Napoli (NA), Italy" at bounding box center [391, 215] width 643 height 15
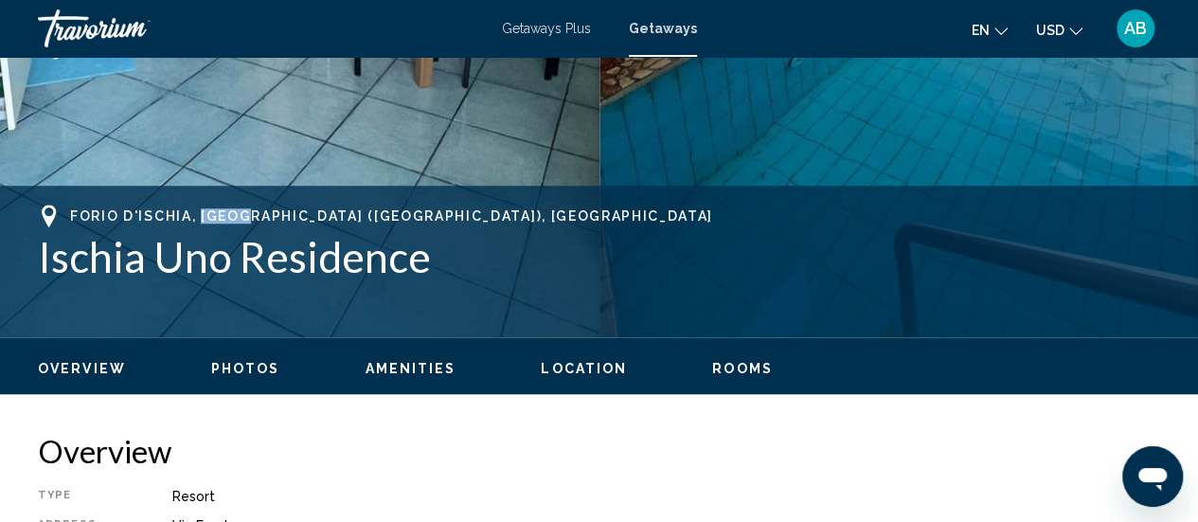
copy span "Napol"
click at [207, 221] on span "Forio d'Ischia, Napoli (NA), Italy" at bounding box center [391, 215] width 643 height 15
drag, startPoint x: 135, startPoint y: 217, endPoint x: 193, endPoint y: 223, distance: 59.0
click at [193, 223] on span "Forio d'Ischia, Napoli (NA), Italy" at bounding box center [391, 215] width 643 height 15
copy span "'Ischia"
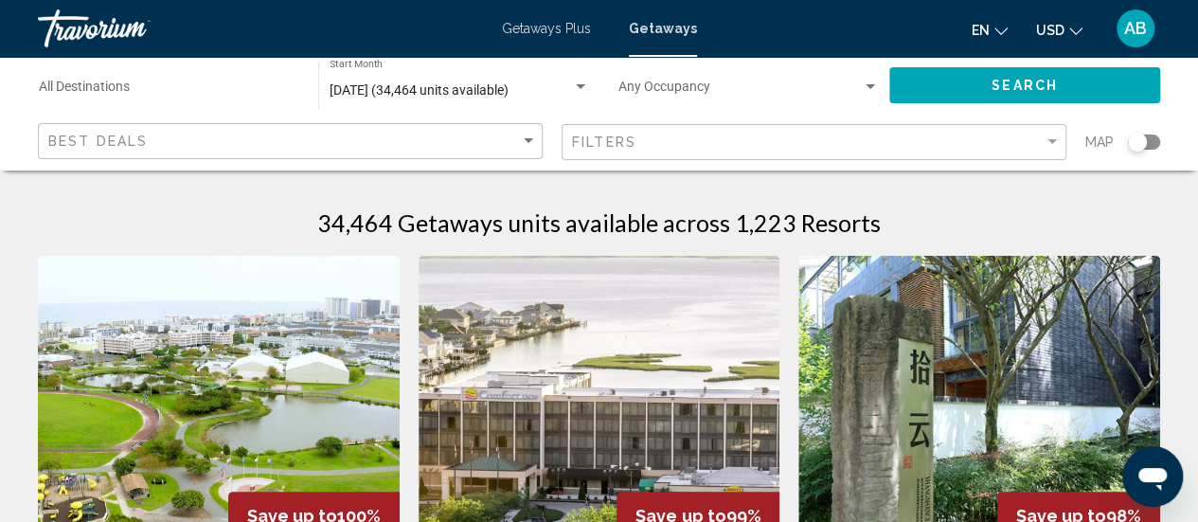
click at [1148, 143] on div "Search widget" at bounding box center [1144, 142] width 32 height 15
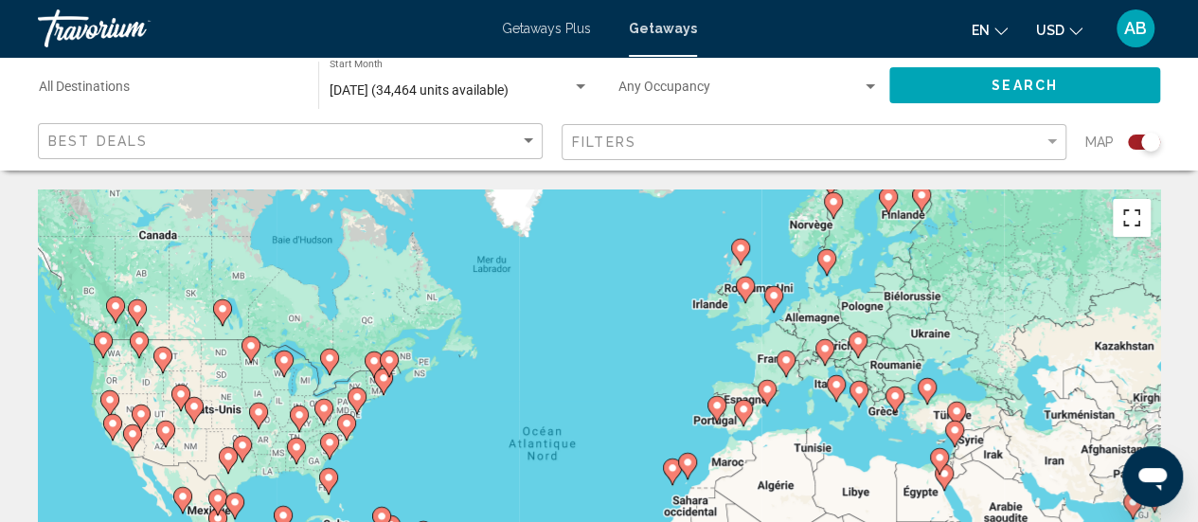
click at [1128, 207] on button "Passer en plein écran" at bounding box center [1132, 218] width 38 height 38
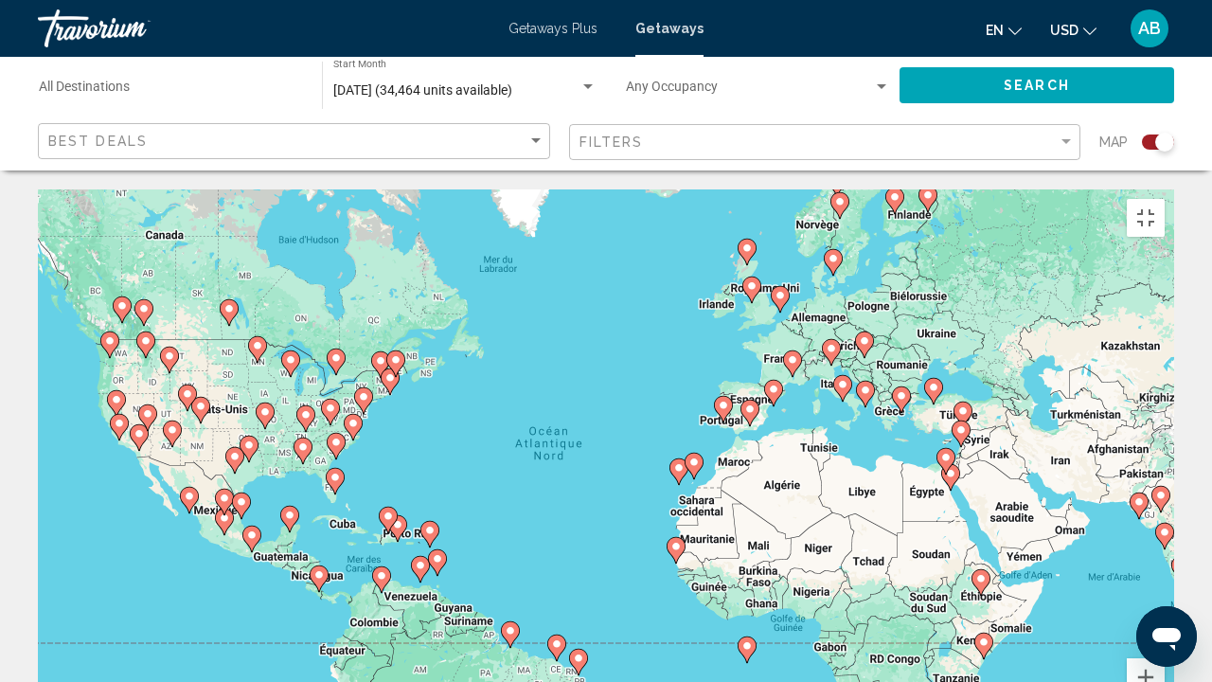
click at [843, 379] on image "Main content" at bounding box center [842, 384] width 11 height 11
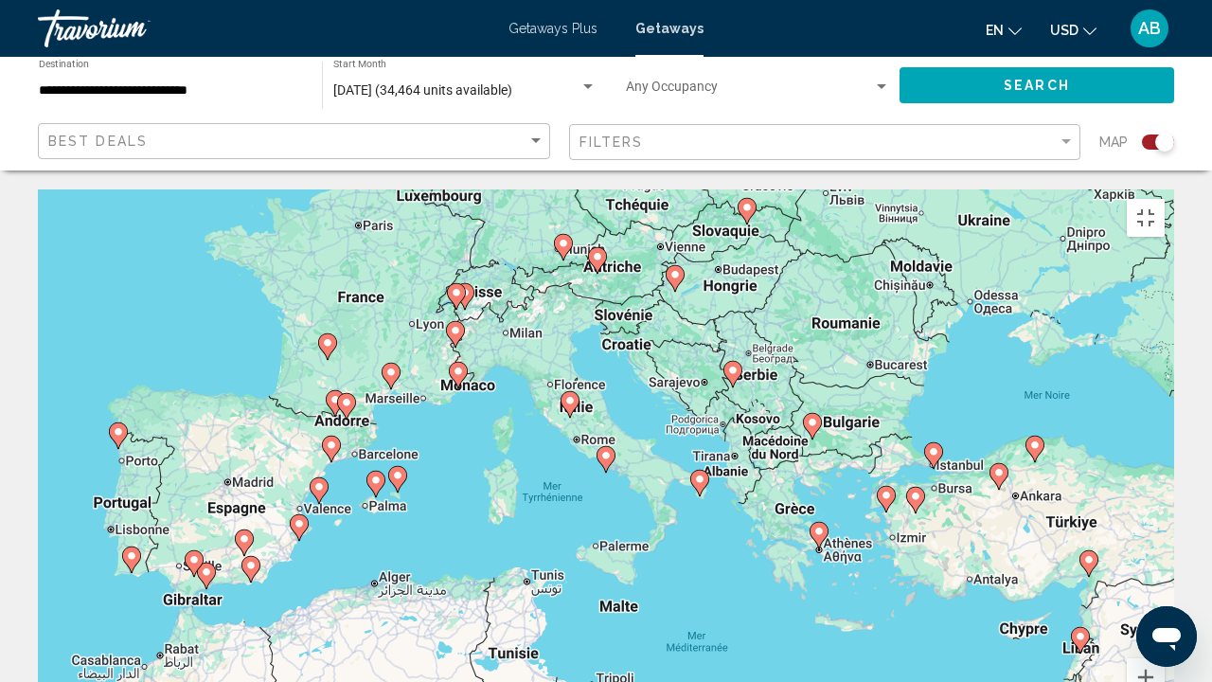
click at [606, 447] on icon "Main content" at bounding box center [606, 459] width 17 height 25
type input "**********"
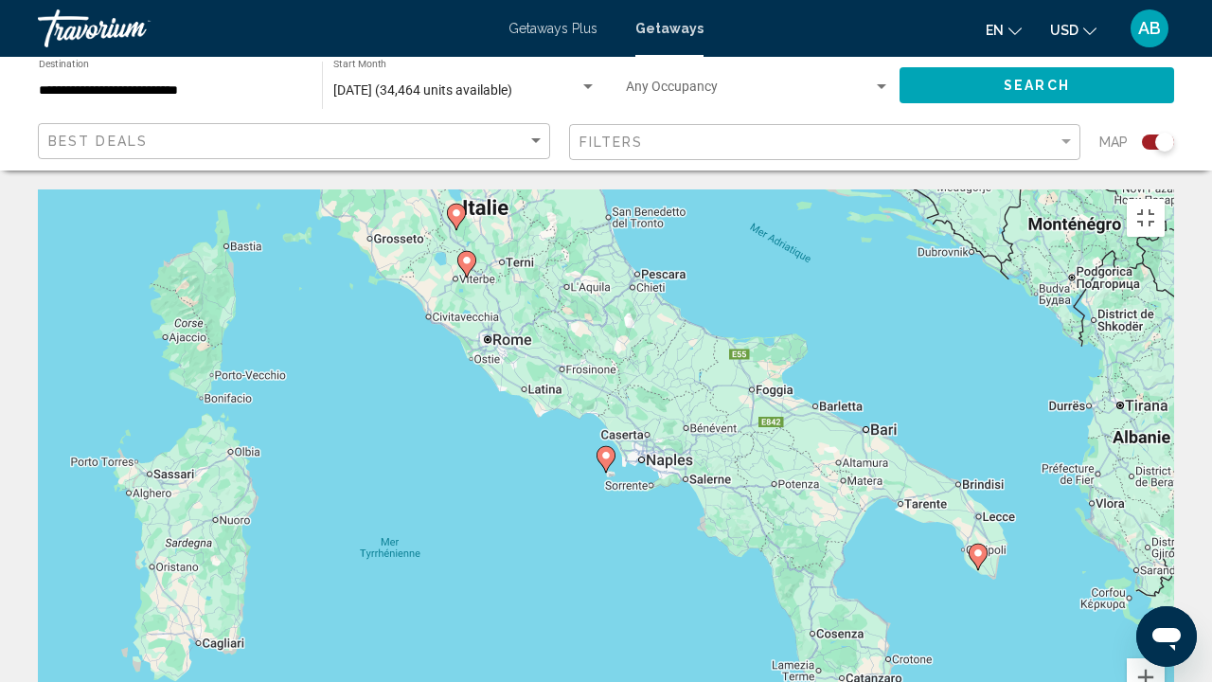
click at [978, 521] on image "Main content" at bounding box center [978, 552] width 11 height 11
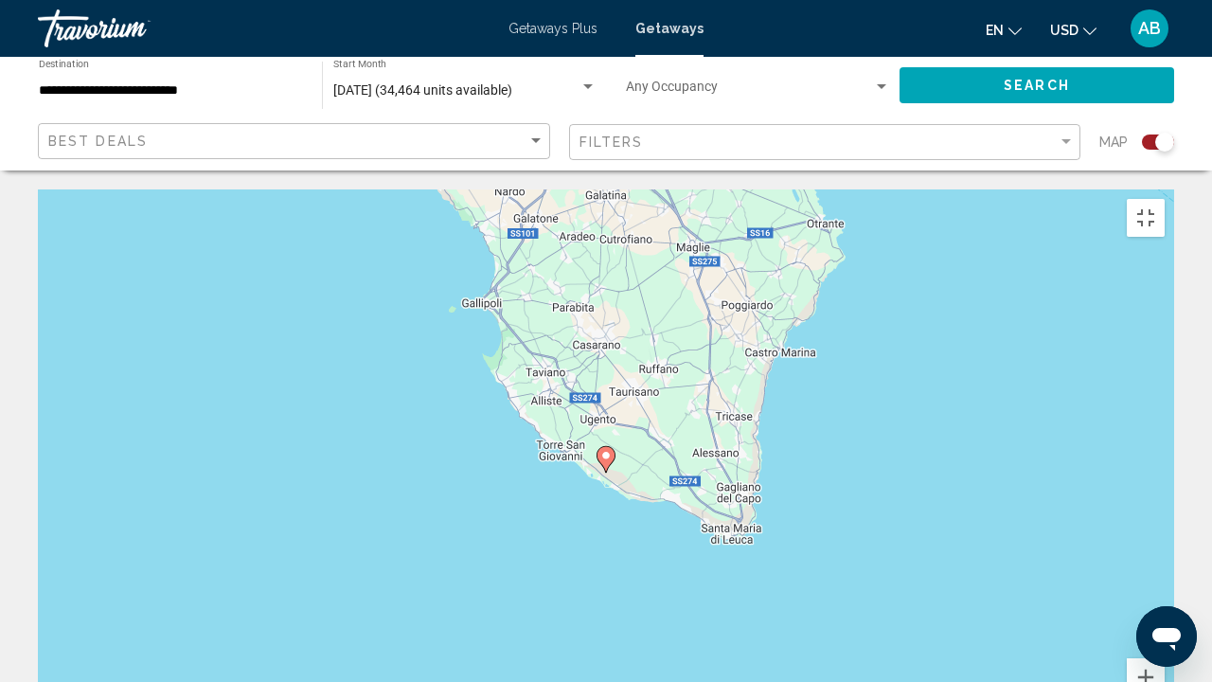
click at [604, 447] on icon "Main content" at bounding box center [606, 459] width 17 height 25
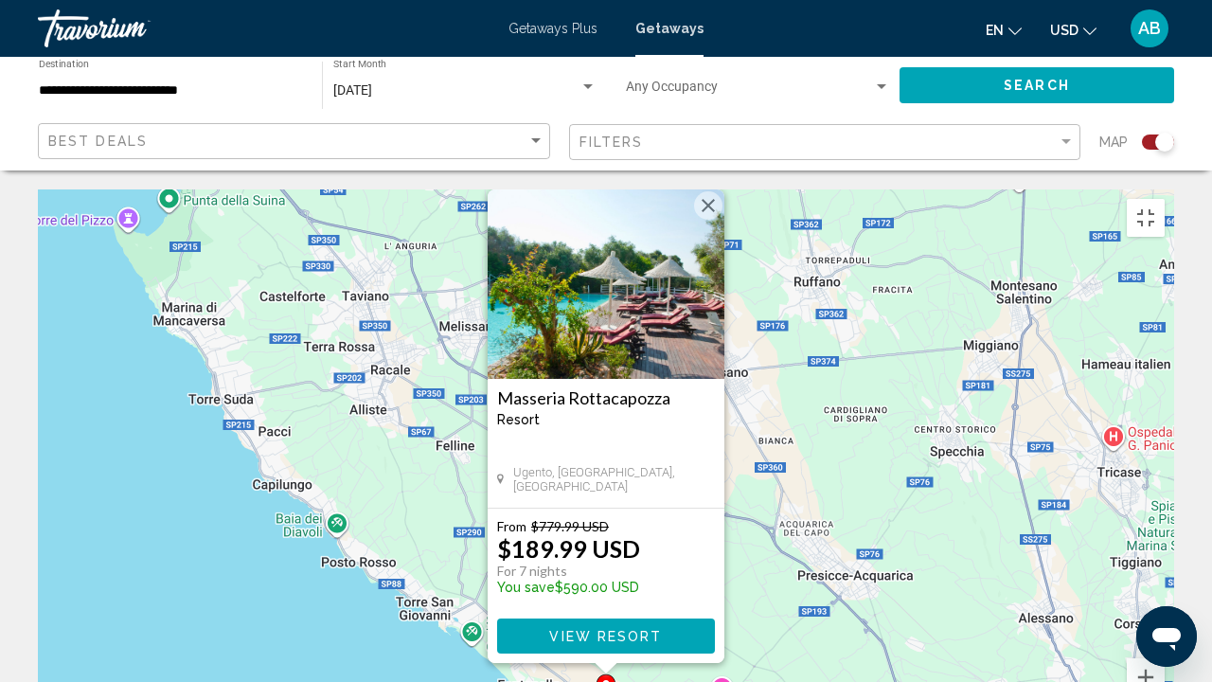
click at [599, 388] on h3 "Masseria Rottacapozza" at bounding box center [606, 397] width 218 height 19
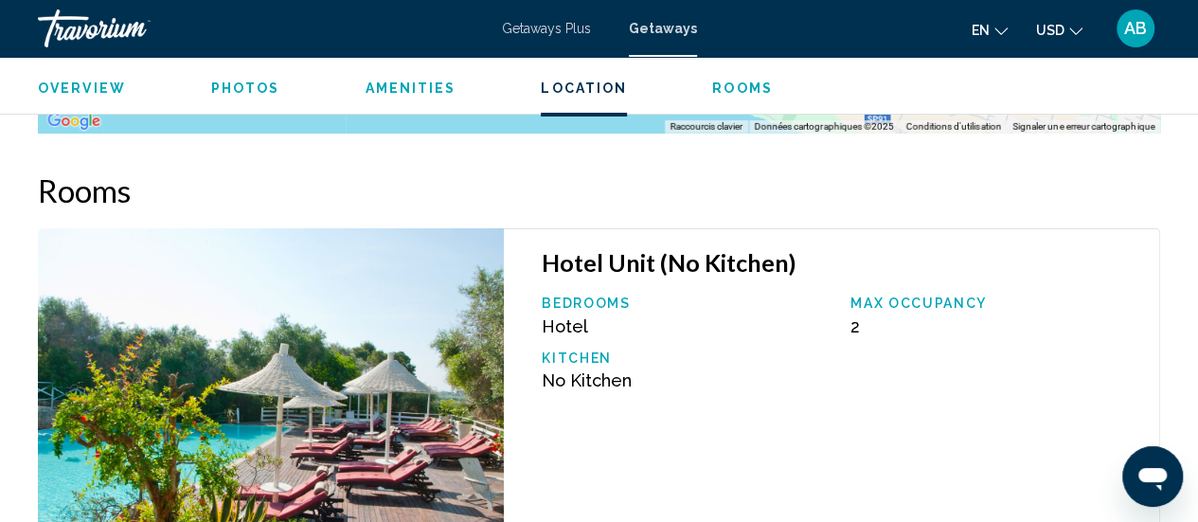
scroll to position [3340, 0]
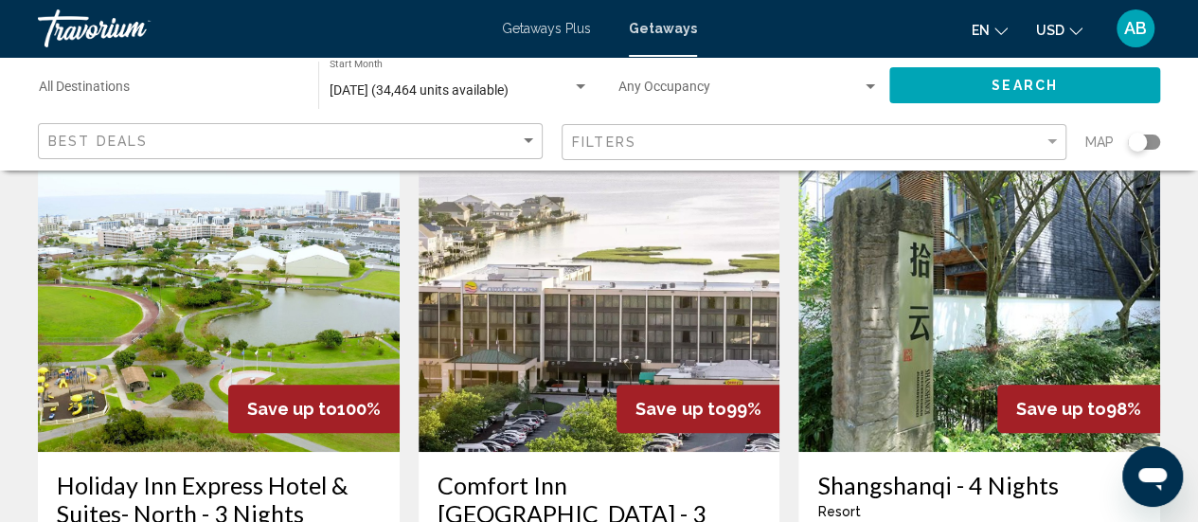
scroll to position [112, 0]
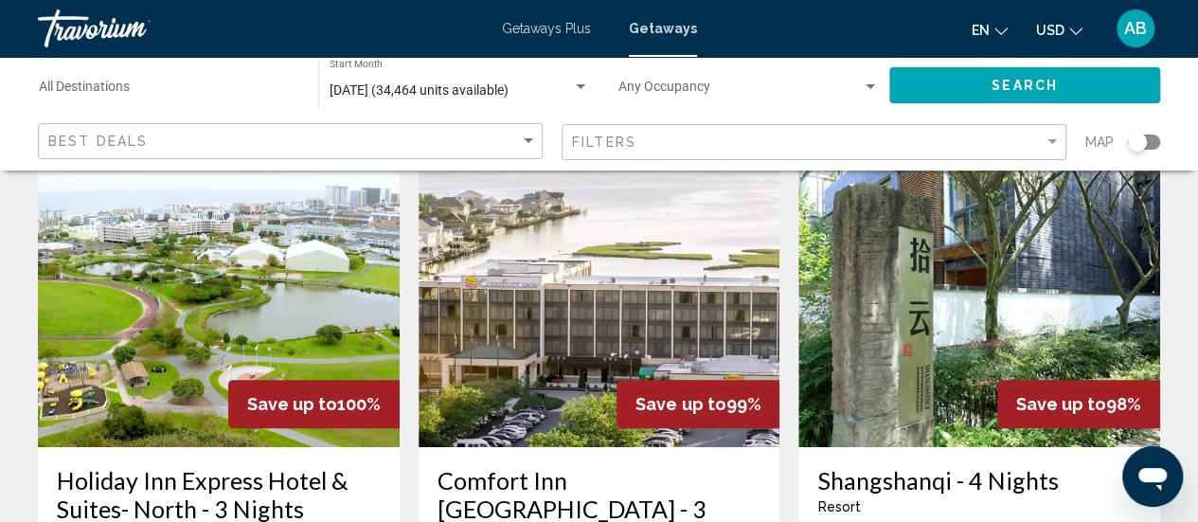
click at [1147, 147] on div "Search widget" at bounding box center [1144, 142] width 32 height 15
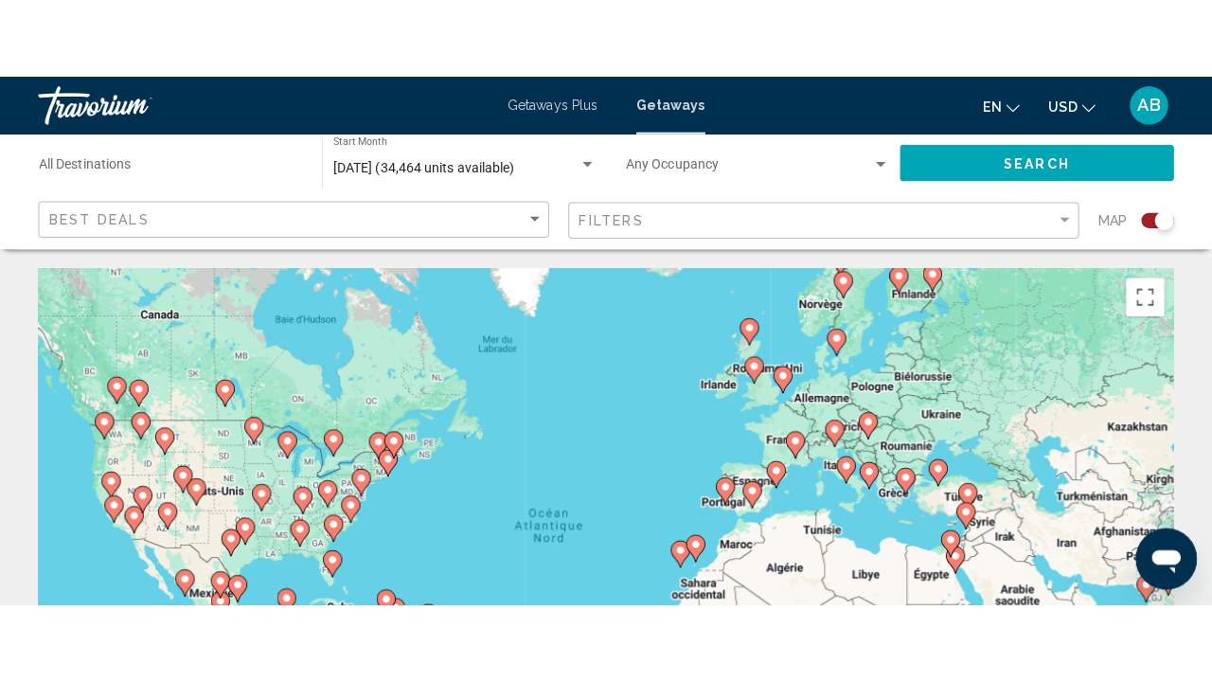
scroll to position [6, 0]
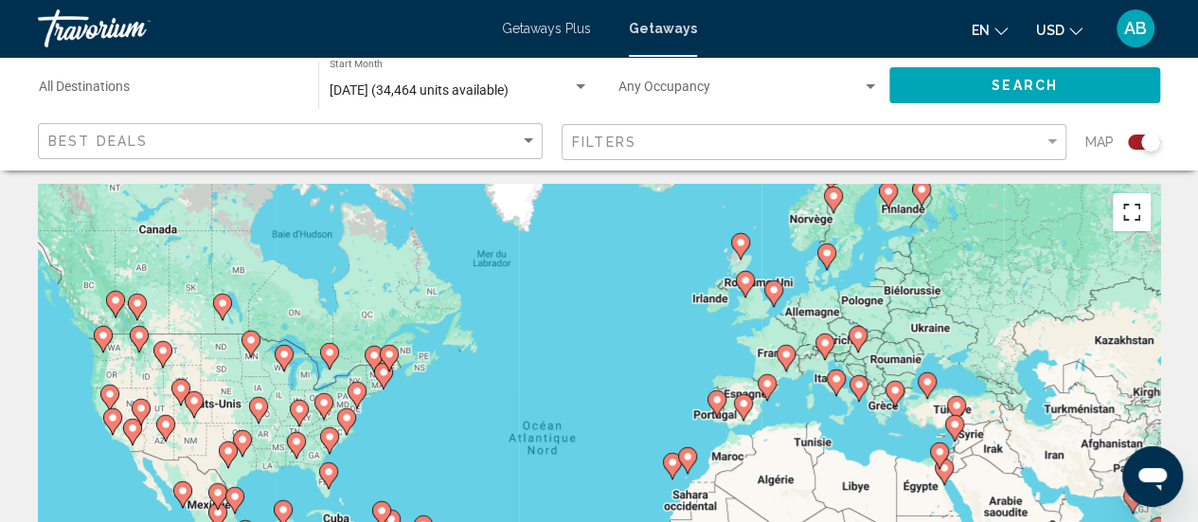
click at [1127, 206] on button "Passer en plein écran" at bounding box center [1132, 212] width 38 height 38
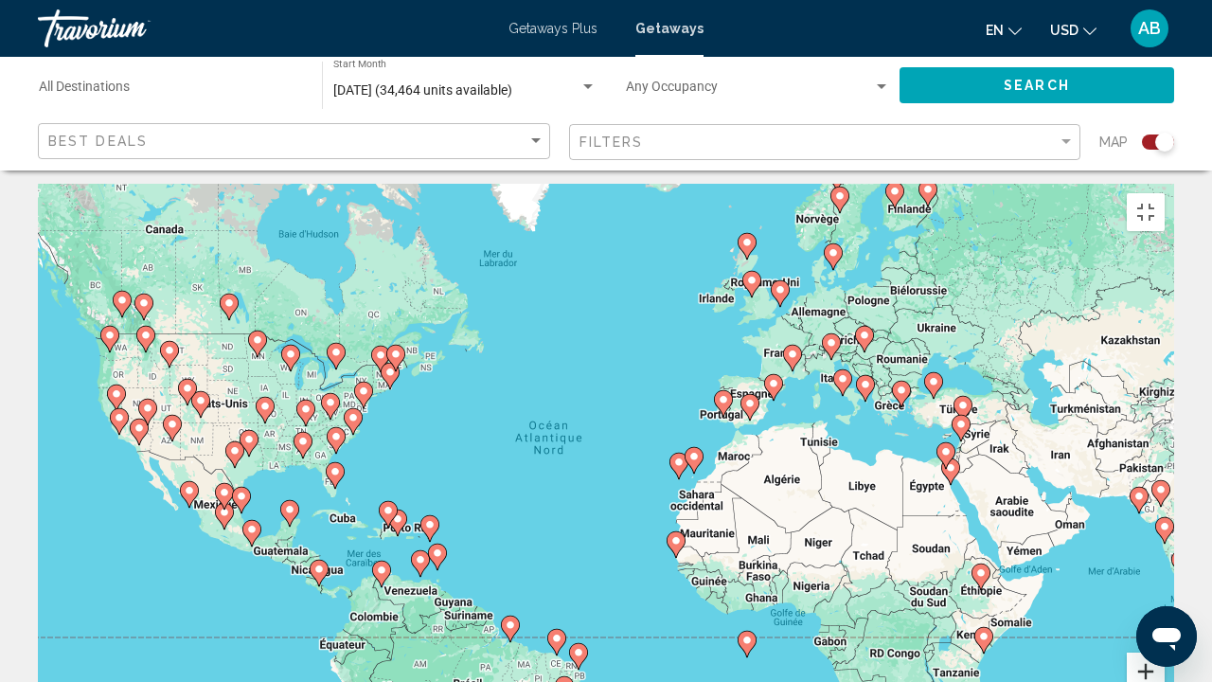
click at [1165, 521] on button "Zoom avant" at bounding box center [1146, 672] width 38 height 38
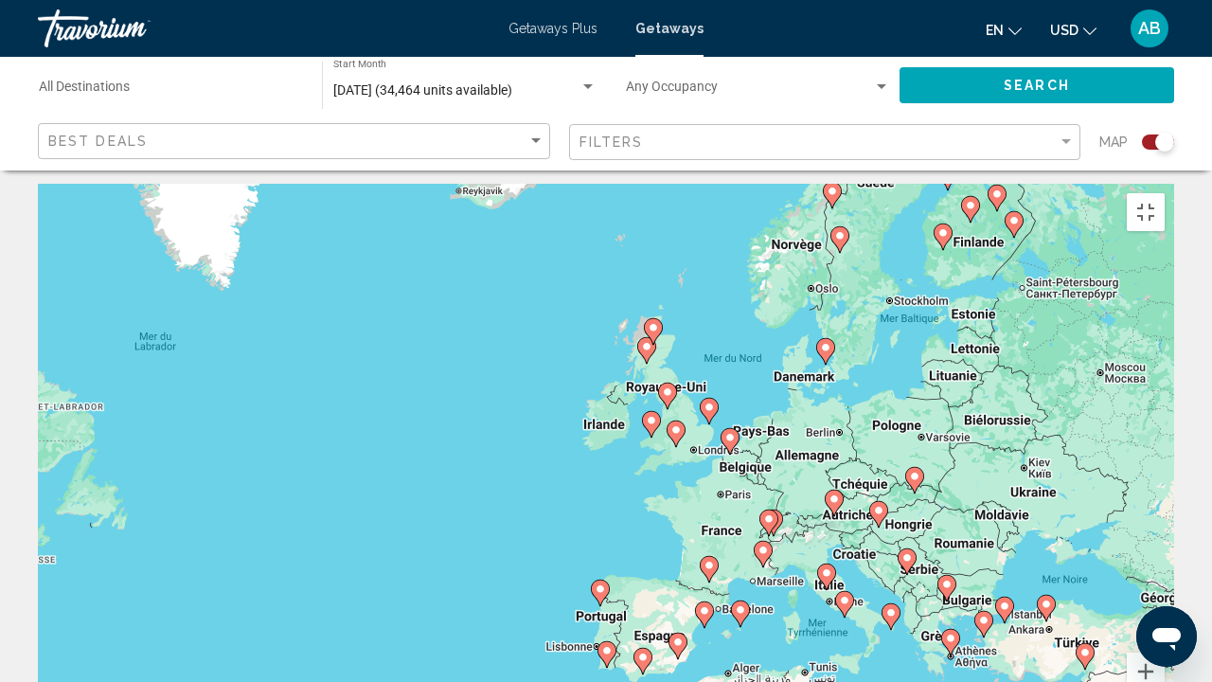
drag, startPoint x: 1182, startPoint y: 605, endPoint x: 633, endPoint y: 568, distance: 550.6
click at [633, 521] on div "Pour activer le glissement avec le clavier, appuyez sur Alt+Entrée. Une fois ce…" at bounding box center [606, 468] width 1137 height 568
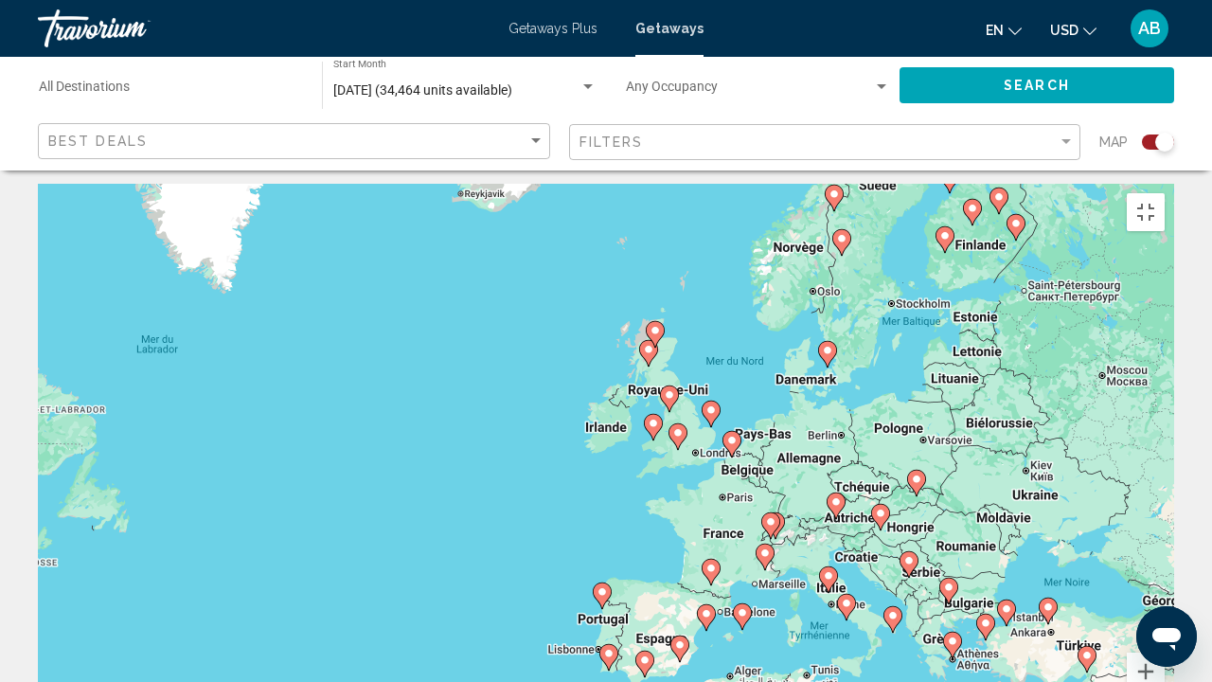
click at [849, 521] on image "Main content" at bounding box center [846, 603] width 11 height 11
type input "**********"
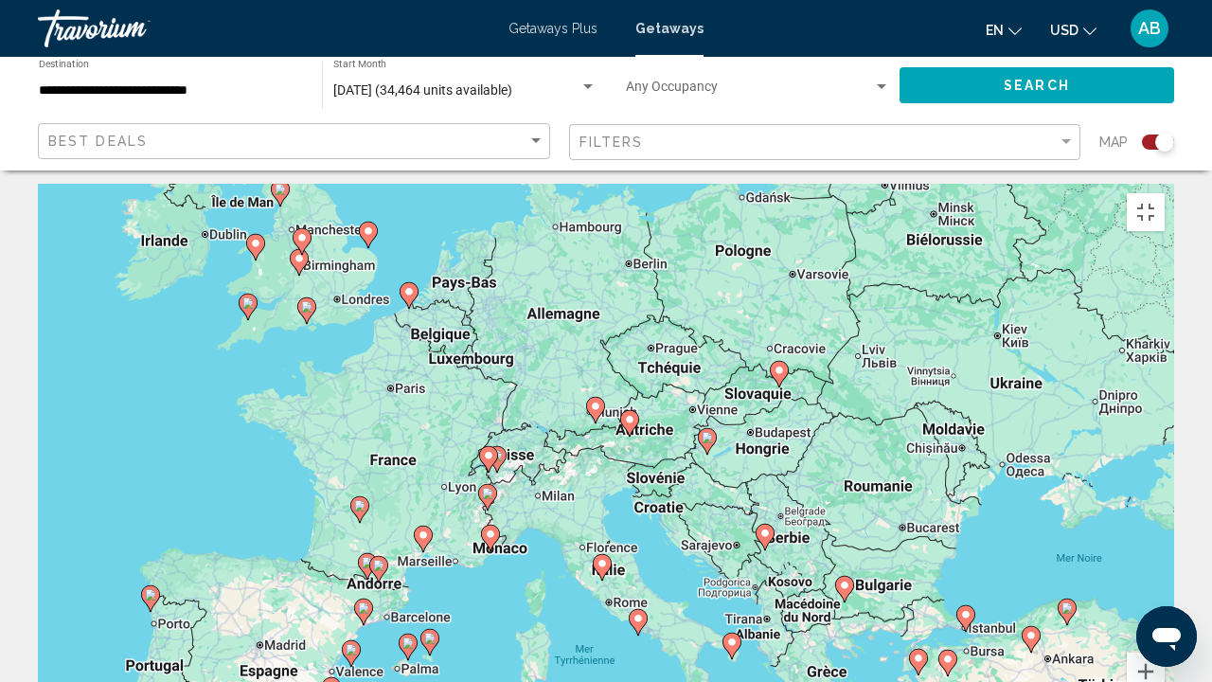
drag, startPoint x: 0, startPoint y: 0, endPoint x: 705, endPoint y: 549, distance: 893.6
click at [705, 549] on div "Pour activer le glissement avec le clavier, appuyez sur Alt+Entrée. Une fois ce…" at bounding box center [606, 468] width 1137 height 568
click at [595, 555] on icon "Main content" at bounding box center [602, 567] width 17 height 25
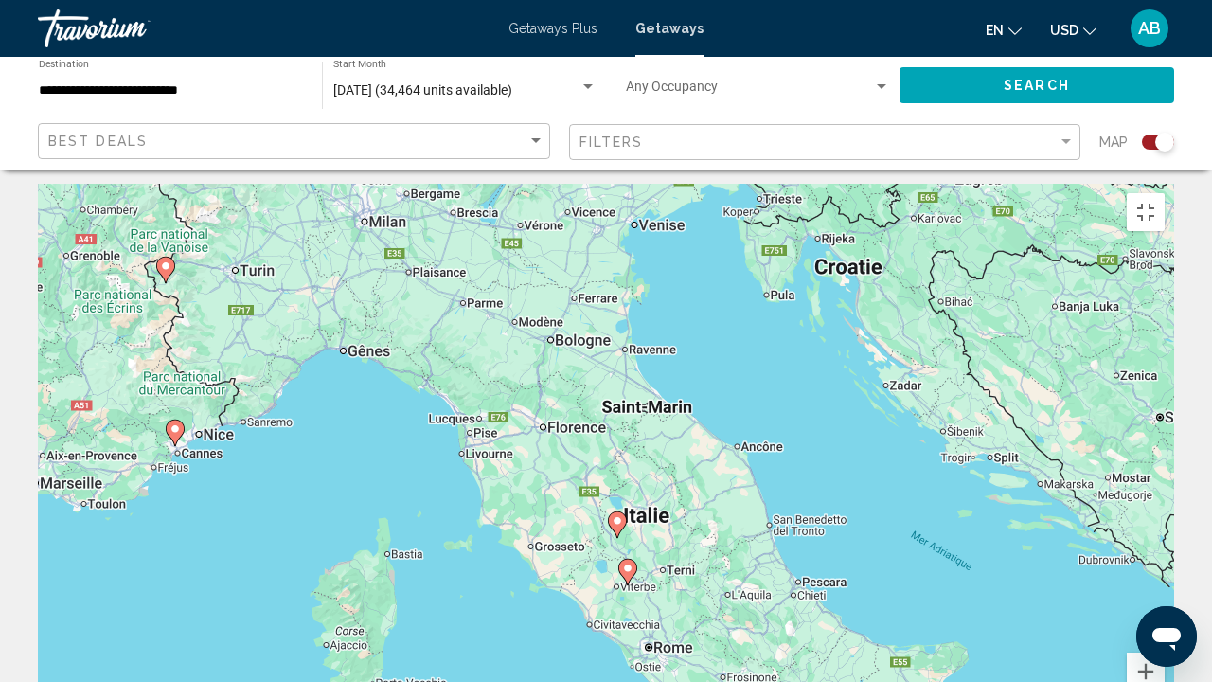
drag, startPoint x: 786, startPoint y: 386, endPoint x: 801, endPoint y: 461, distance: 77.3
click at [801, 461] on div "Pour activer le glissement avec le clavier, appuyez sur Alt+Entrée. Une fois ce…" at bounding box center [606, 468] width 1137 height 568
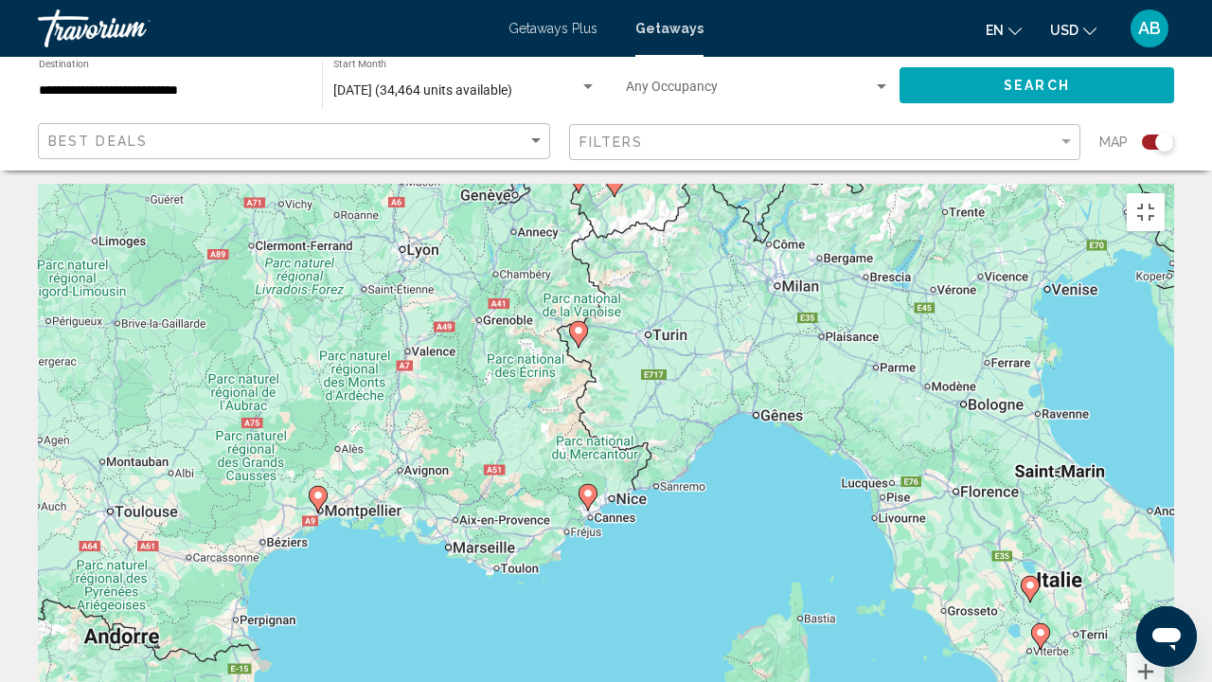
drag, startPoint x: 442, startPoint y: 348, endPoint x: 832, endPoint y: 384, distance: 391.0
click at [832, 384] on div "Pour activer le glissement avec le clavier, appuyez sur Alt+Entrée. Une fois ce…" at bounding box center [606, 468] width 1137 height 568
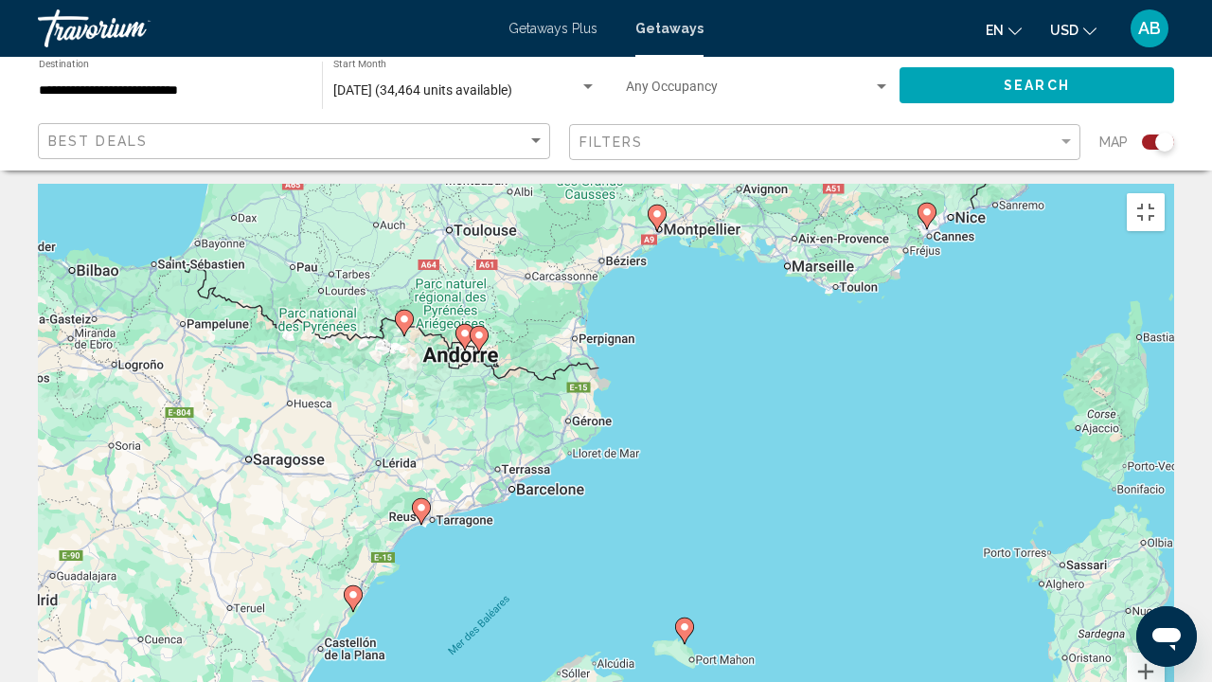
drag, startPoint x: 324, startPoint y: 513, endPoint x: 669, endPoint y: 225, distance: 449.2
click at [669, 225] on div "Pour activer le glissement avec le clavier, appuyez sur Alt+Entrée. Une fois ce…" at bounding box center [606, 468] width 1137 height 568
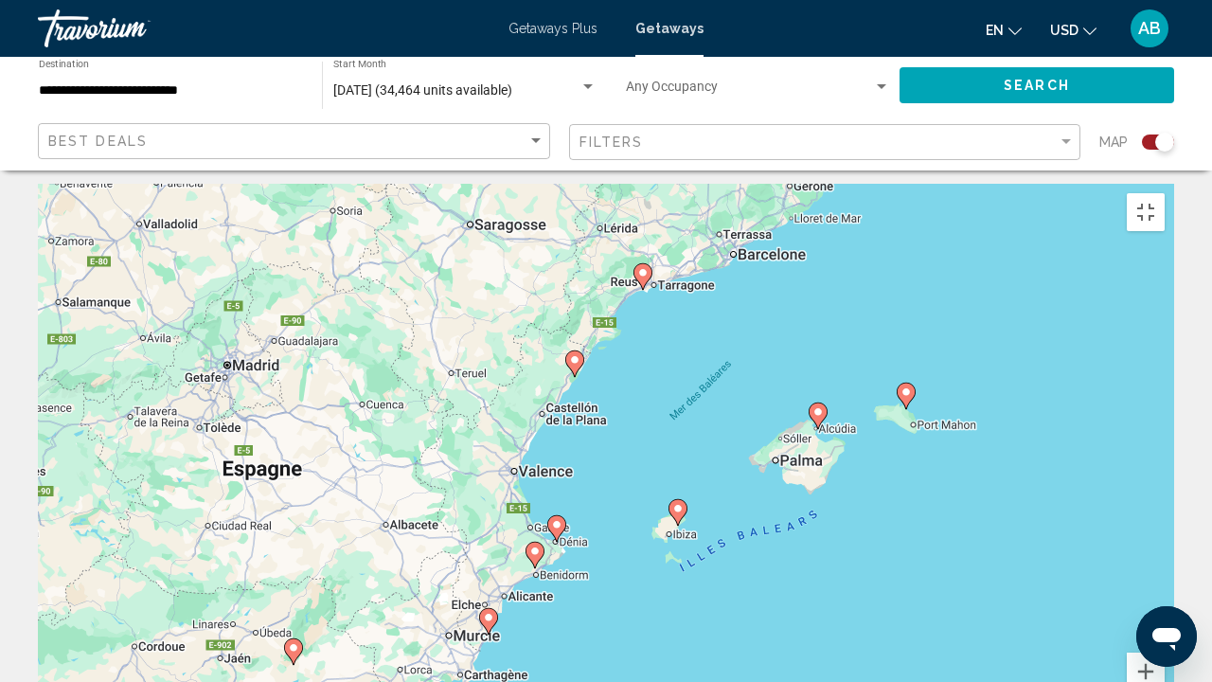
drag, startPoint x: 503, startPoint y: 506, endPoint x: 724, endPoint y: 268, distance: 324.4
click at [724, 268] on div "Pour activer le glissement avec le clavier, appuyez sur Alt+Entrée. Une fois ce…" at bounding box center [606, 468] width 1137 height 568
click at [675, 500] on icon "Main content" at bounding box center [678, 512] width 17 height 25
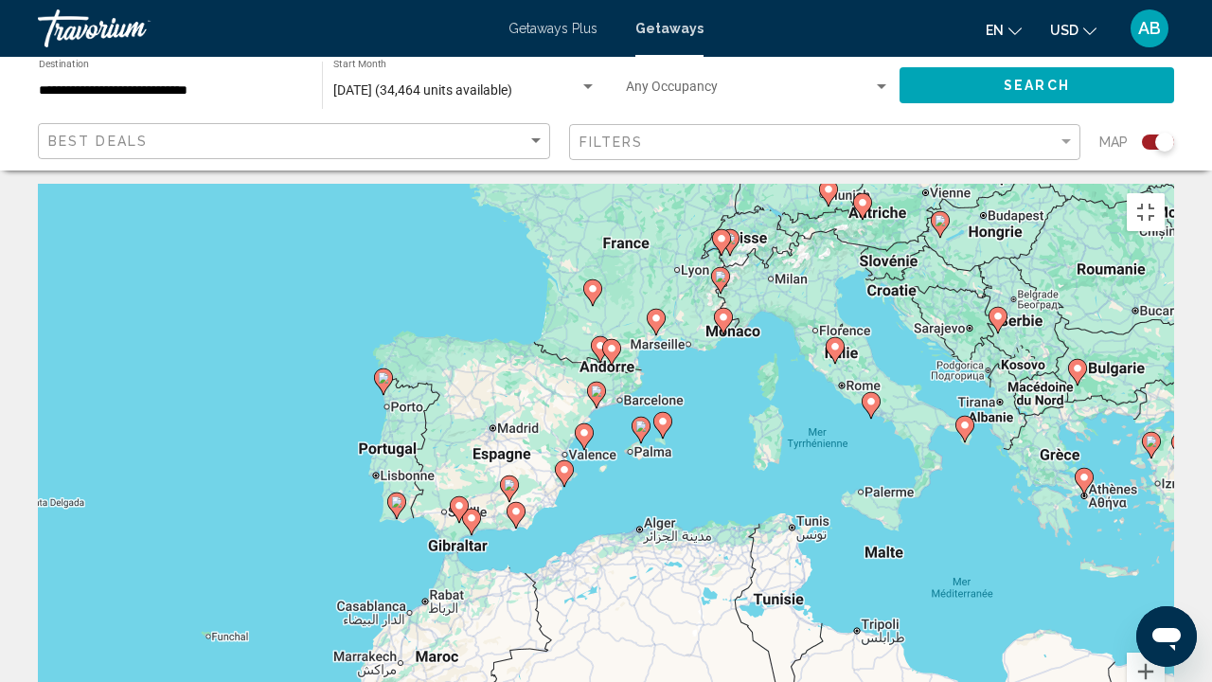
click at [638, 418] on icon "Main content" at bounding box center [641, 430] width 17 height 25
type input "**********"
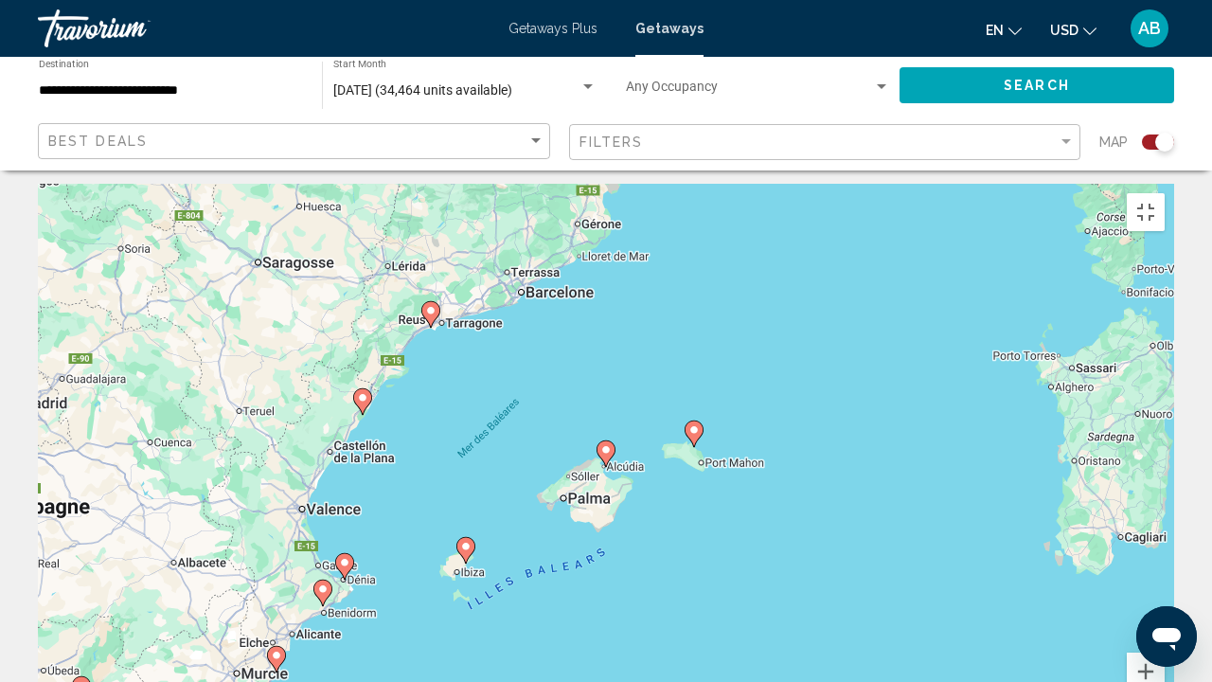
click at [470, 541] on image "Main content" at bounding box center [465, 546] width 11 height 11
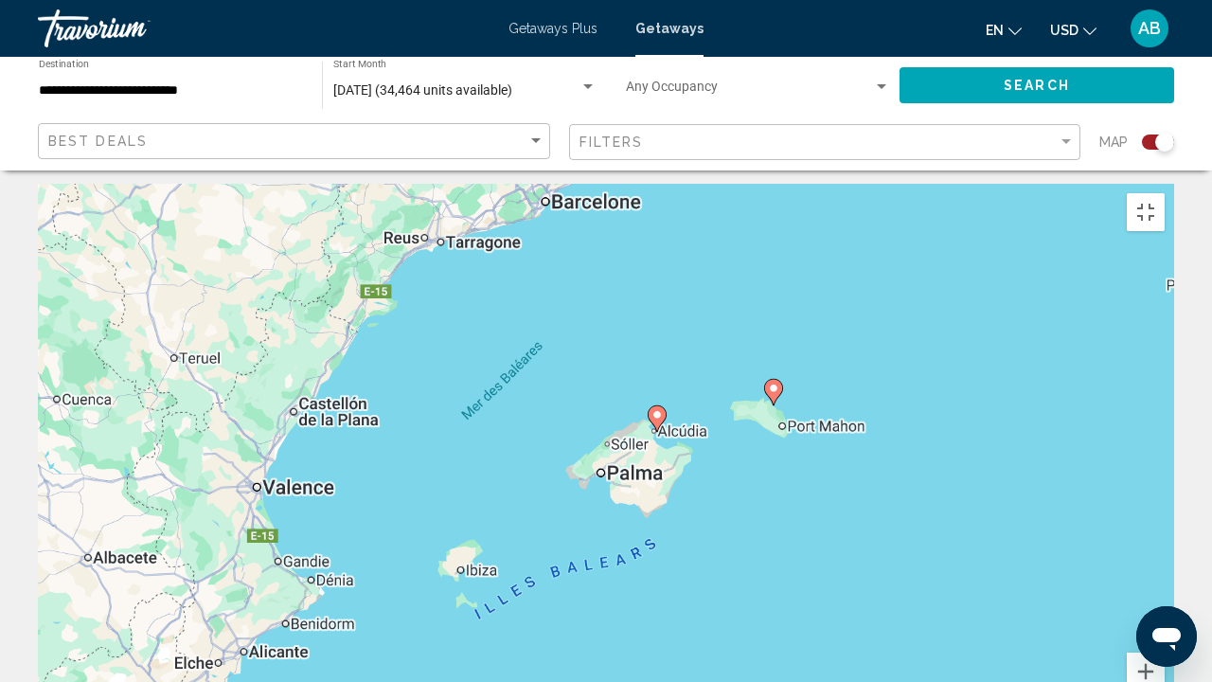
click at [470, 420] on div "Pour naviguer, appuyez sur les touches fléchées. Pour activer le glissement ave…" at bounding box center [606, 468] width 1137 height 568
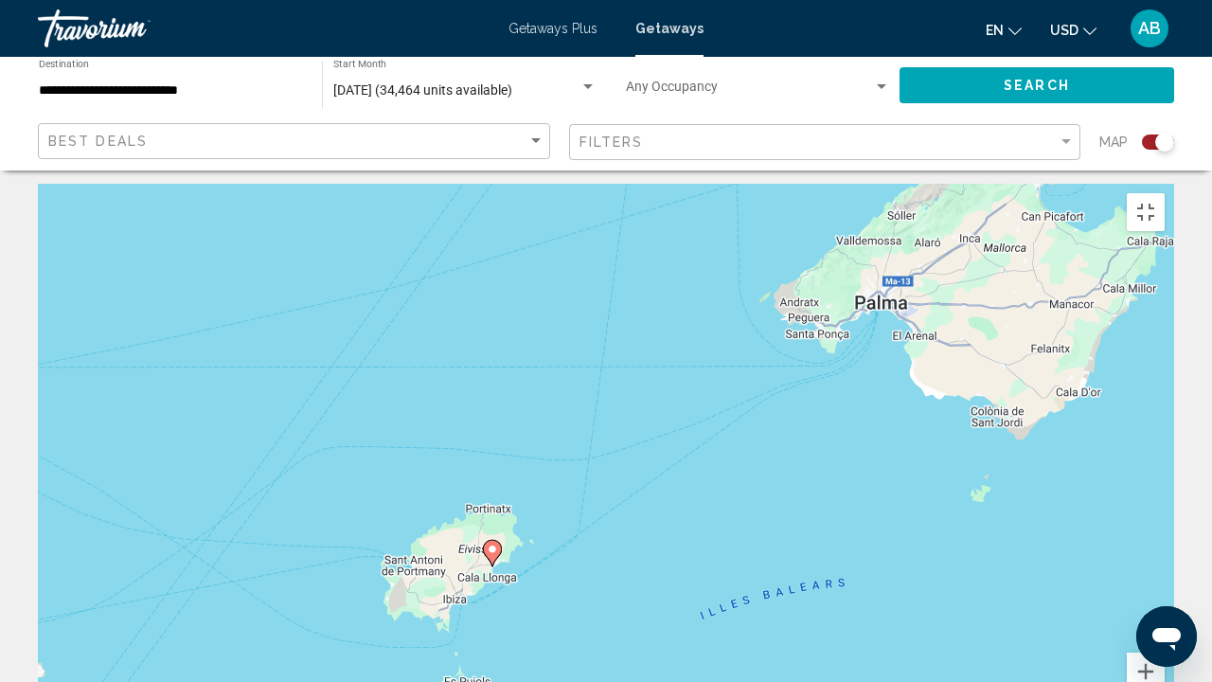
click at [491, 544] on image "Main content" at bounding box center [492, 549] width 11 height 11
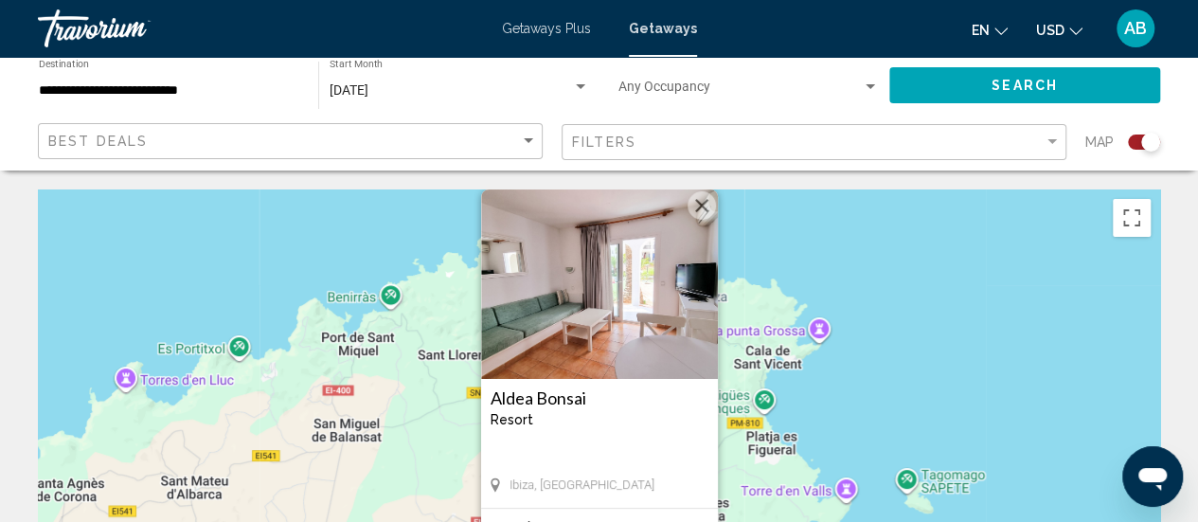
click at [691, 213] on button "Fermer" at bounding box center [702, 205] width 28 height 28
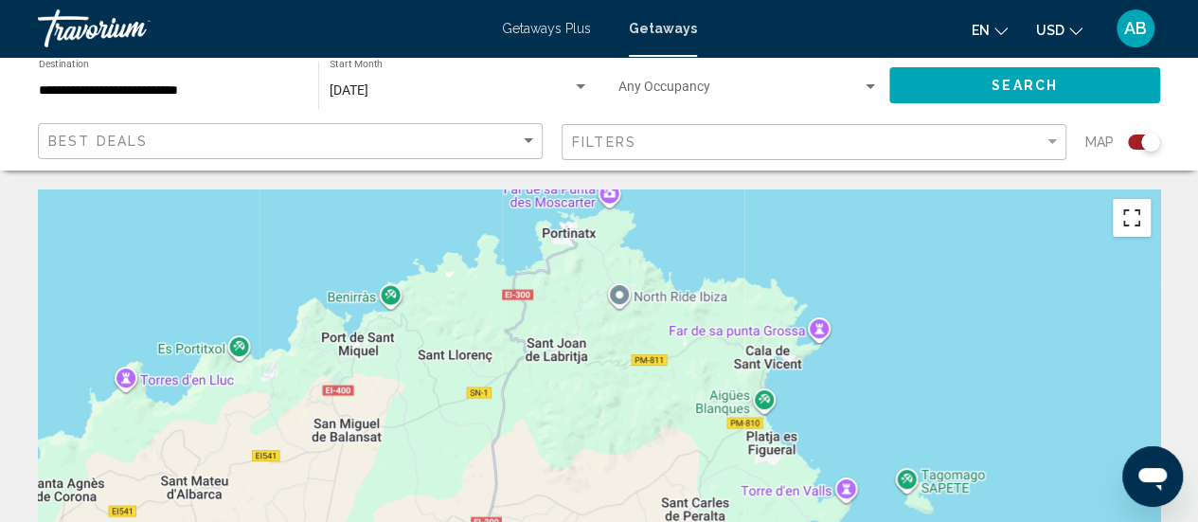
click at [1150, 219] on button "Passer en plein écran" at bounding box center [1132, 218] width 38 height 38
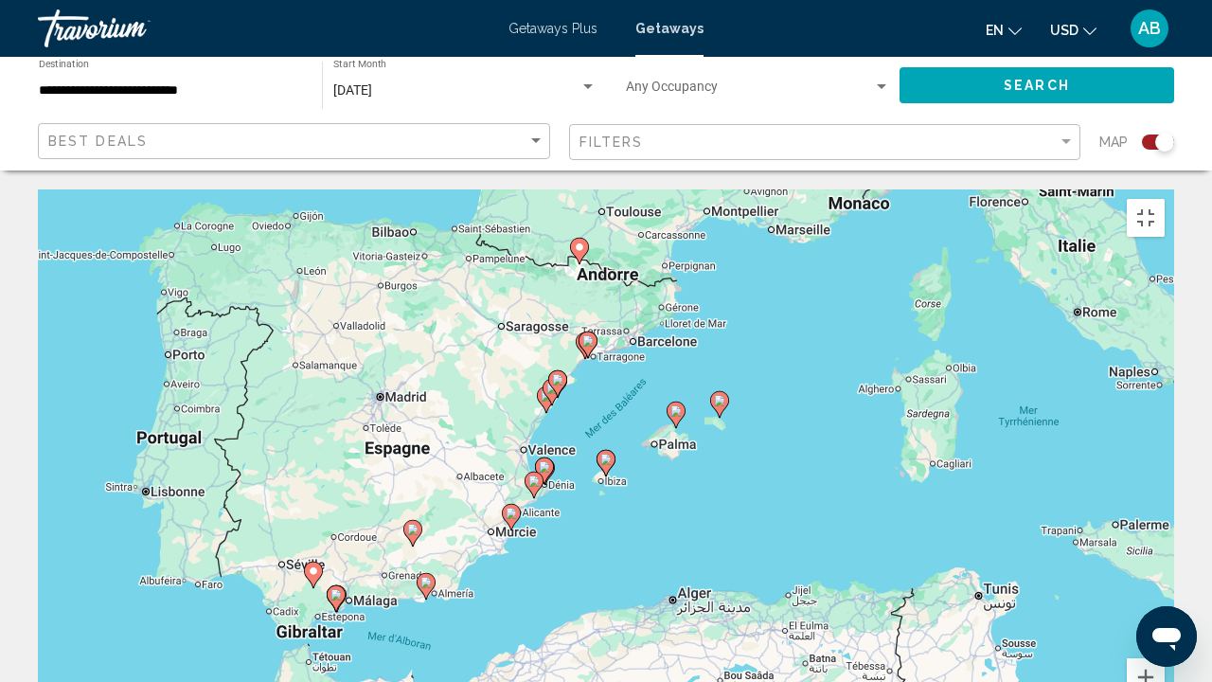
click at [413, 524] on image "Main content" at bounding box center [412, 529] width 11 height 11
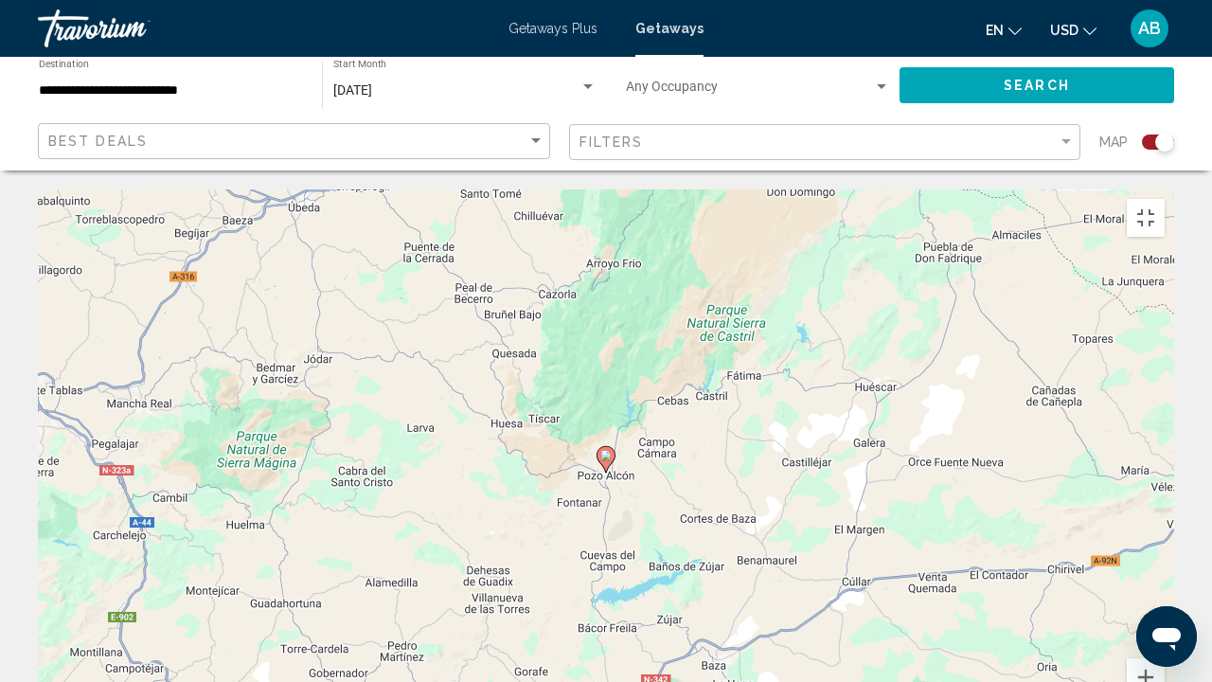
click at [609, 447] on icon "Main content" at bounding box center [606, 459] width 17 height 25
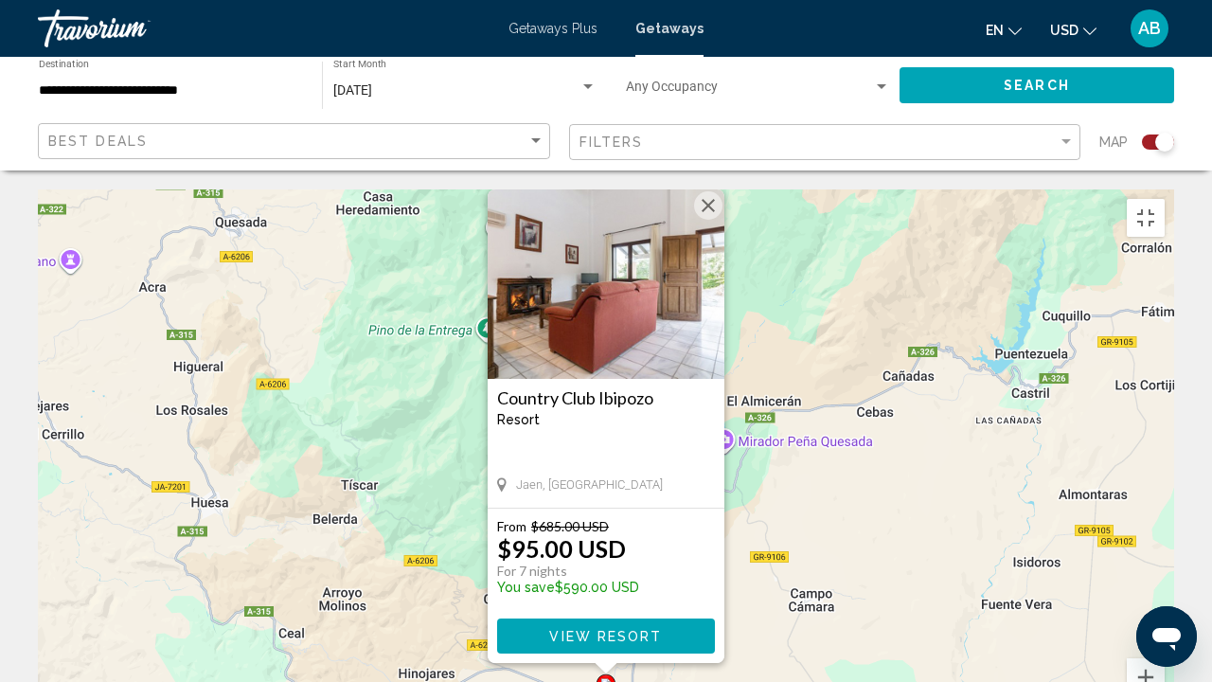
click at [631, 388] on h3 "Country Club Ibipozo" at bounding box center [606, 397] width 218 height 19
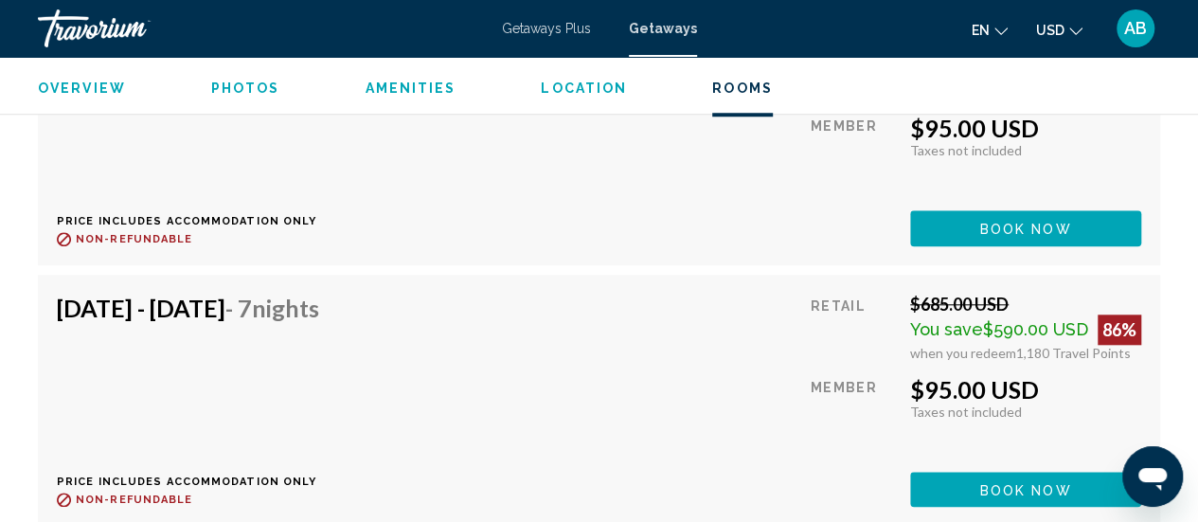
scroll to position [4402, 0]
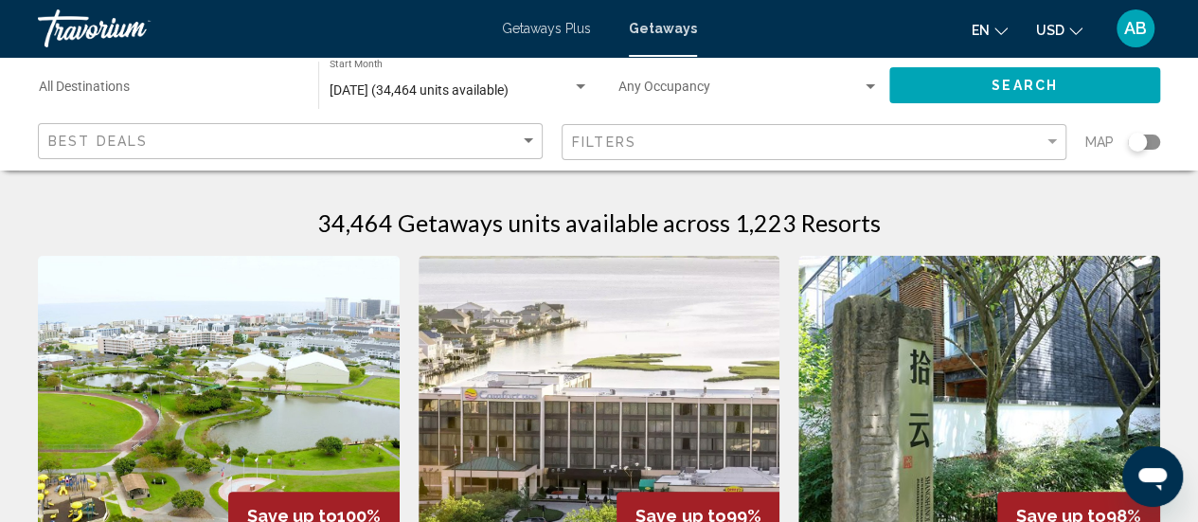
click at [1150, 147] on div "Search widget" at bounding box center [1144, 142] width 32 height 15
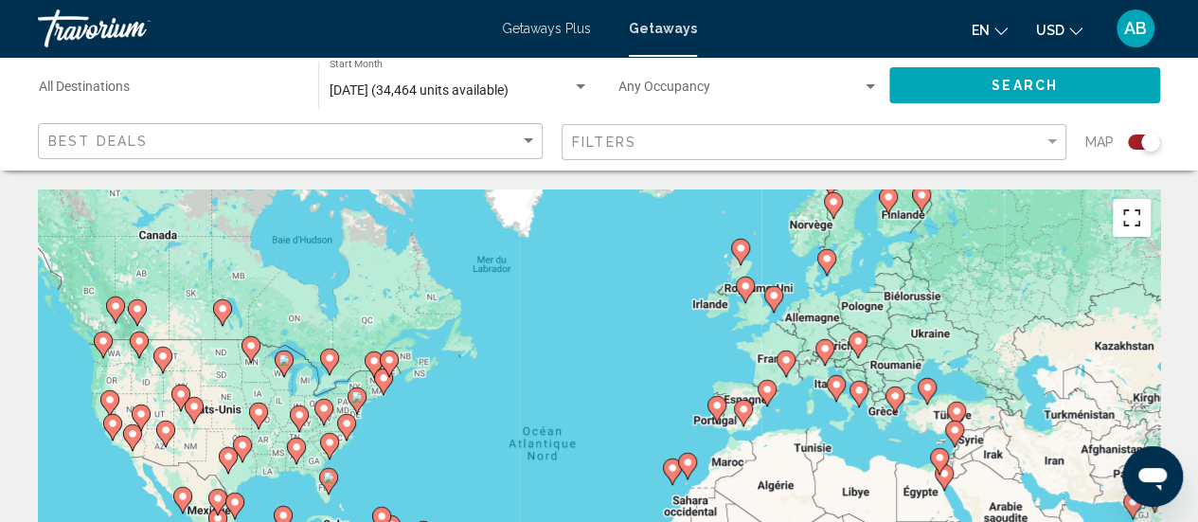
click at [1129, 221] on button "Passer en plein écran" at bounding box center [1132, 218] width 38 height 38
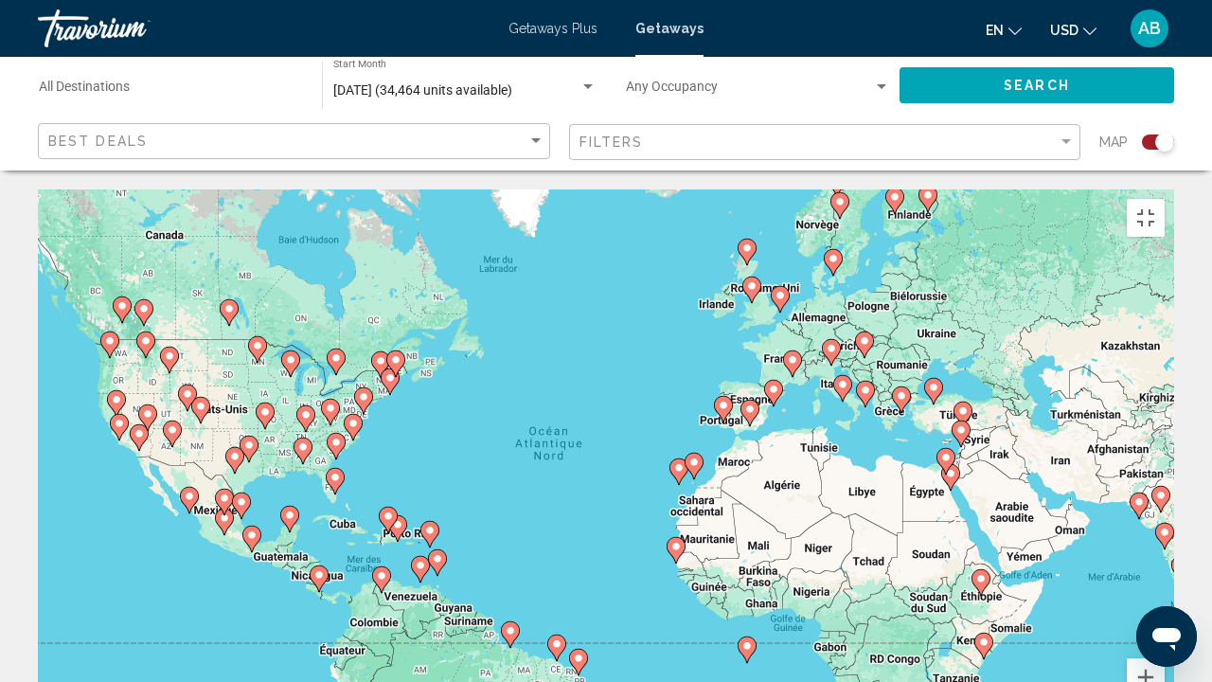
click at [771, 381] on icon "Main content" at bounding box center [773, 393] width 17 height 25
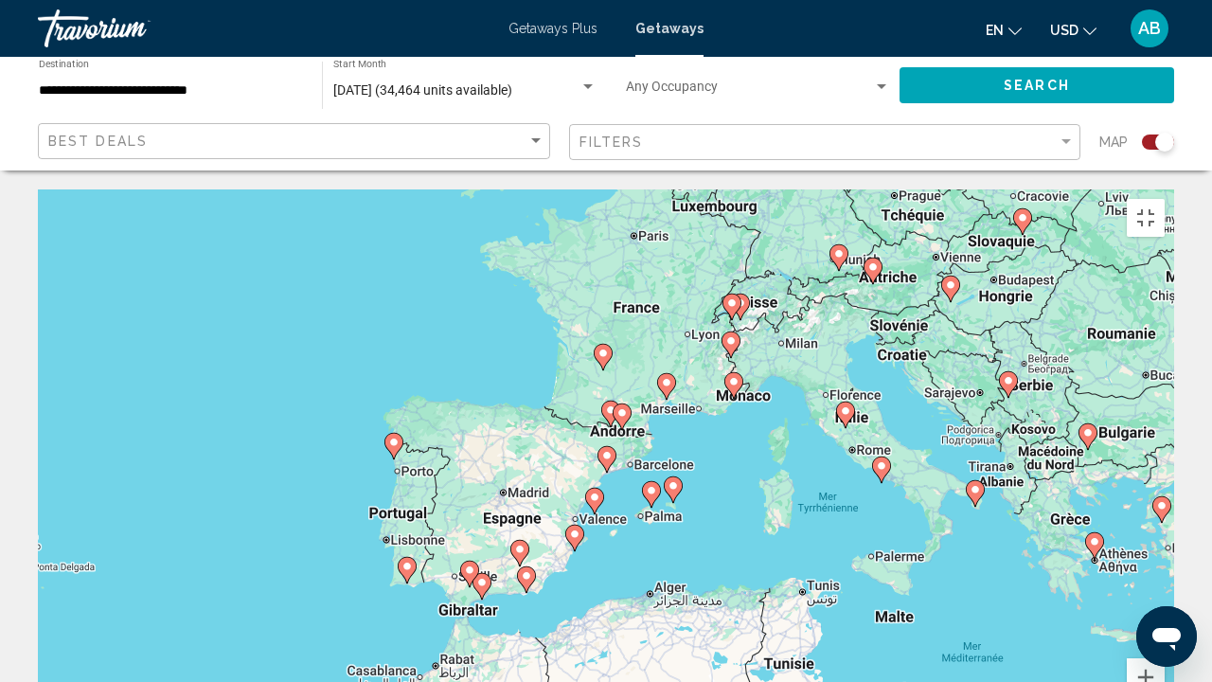
click at [1093, 536] on image "Main content" at bounding box center [1094, 541] width 11 height 11
type input "**********"
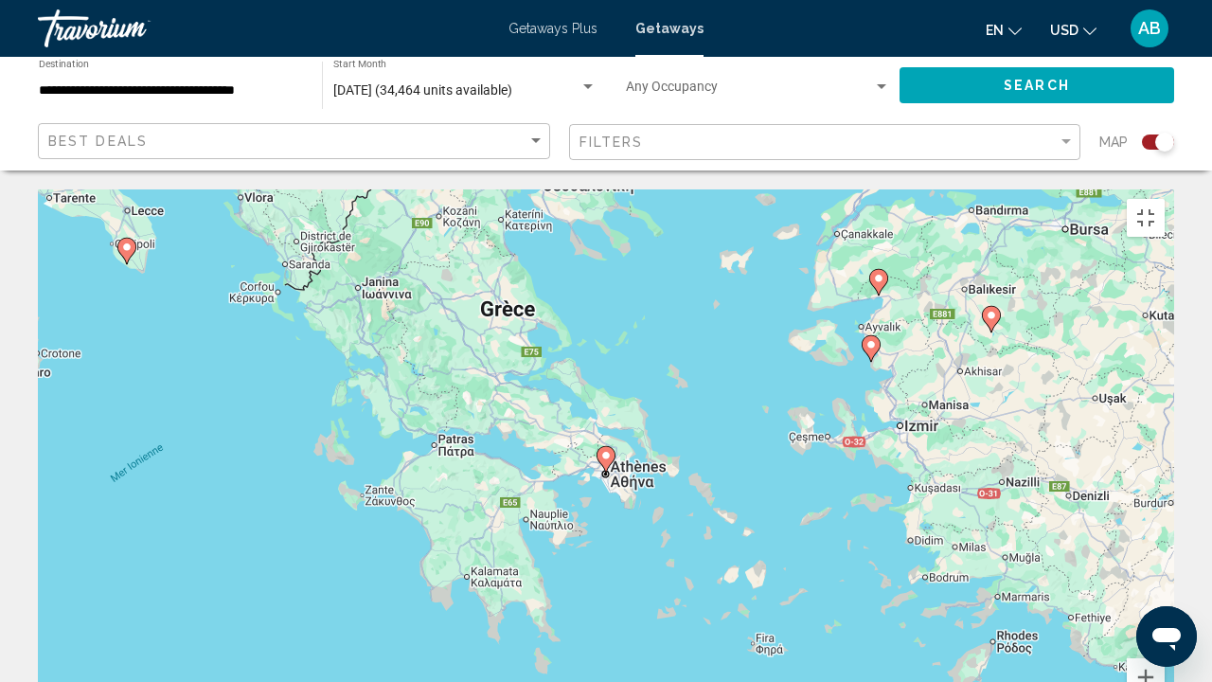
click at [604, 450] on image "Main content" at bounding box center [606, 455] width 11 height 11
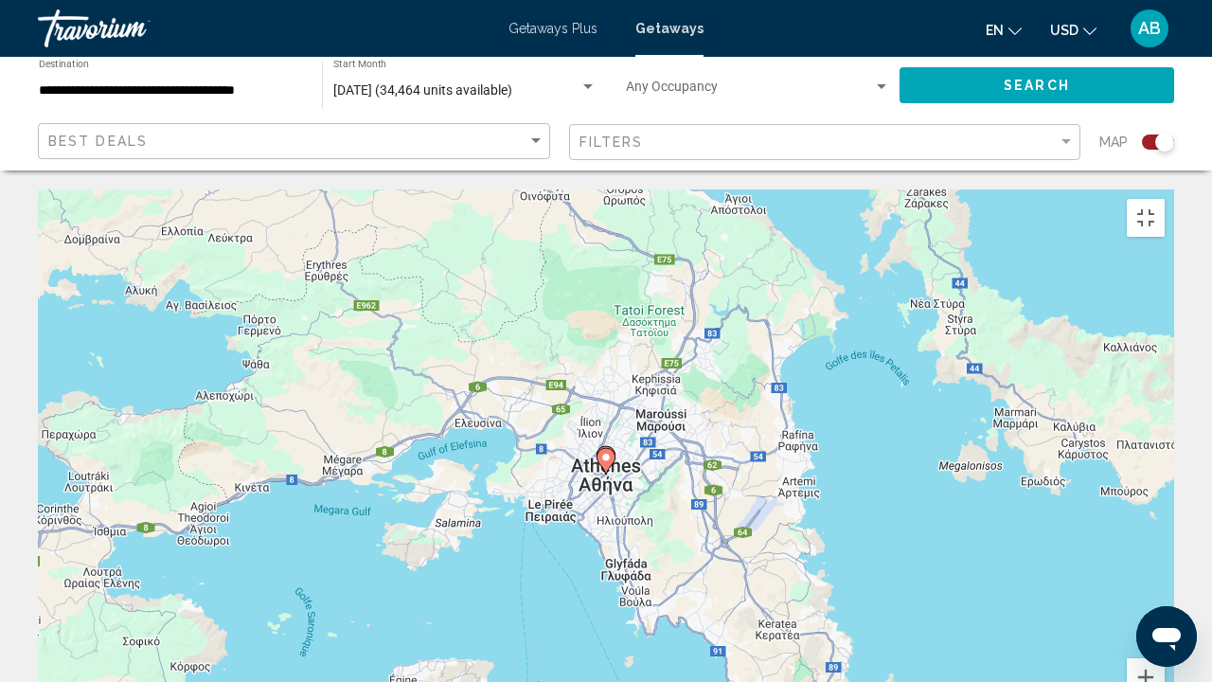
click at [604, 452] on image "Main content" at bounding box center [606, 457] width 11 height 11
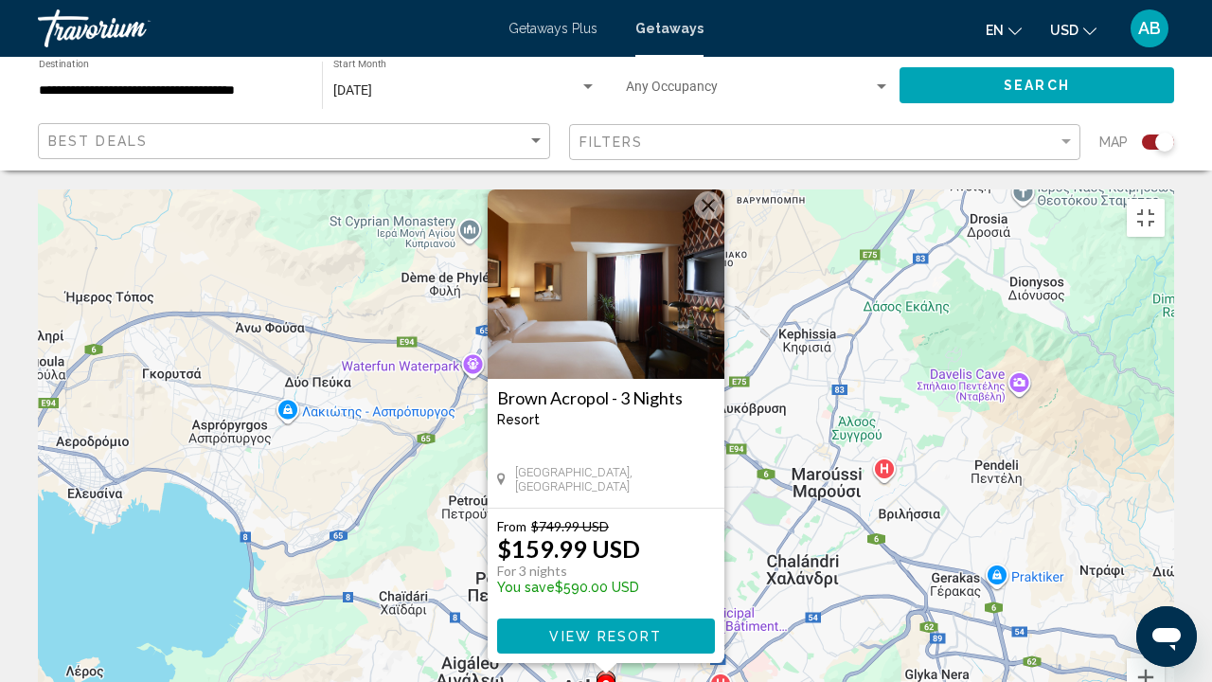
click at [655, 388] on h3 "Brown Acropol - 3 Nights" at bounding box center [606, 397] width 218 height 19
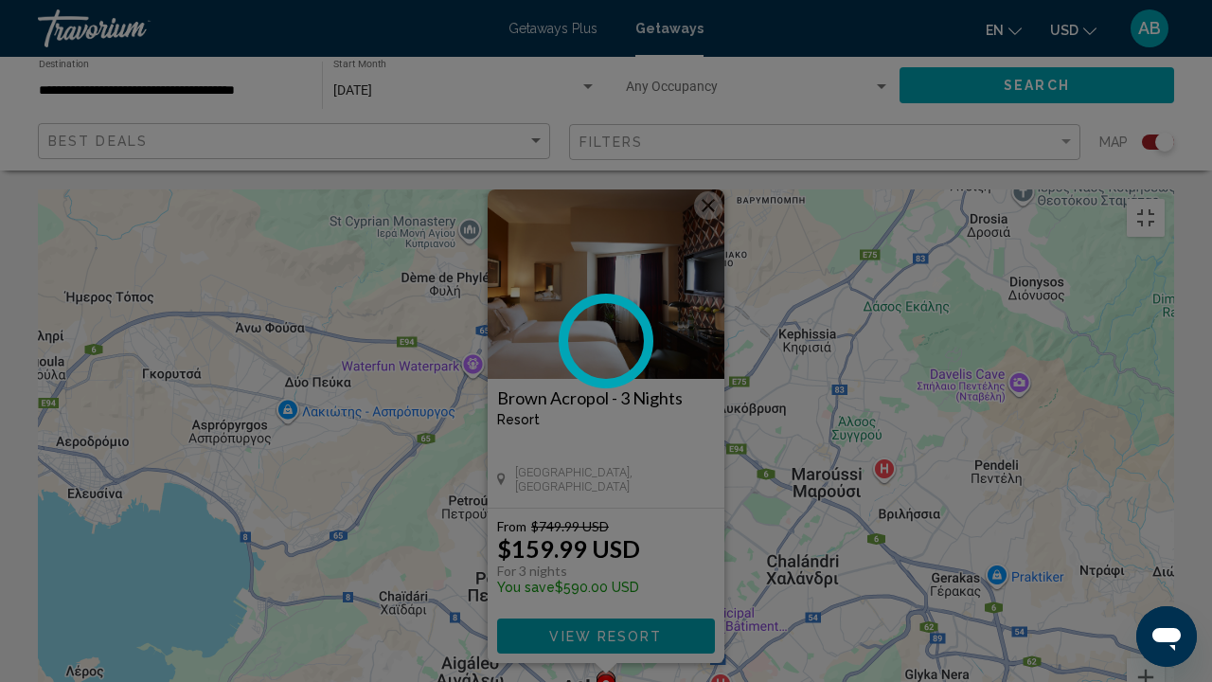
click at [659, 388] on h3 "Brown Acropol - 3 Nights" at bounding box center [606, 397] width 218 height 19
click at [648, 537] on div "Pour activer le glissement avec le clavier, appuyez sur Alt+Entrée. Une fois ce…" at bounding box center [606, 473] width 1137 height 568
click at [644, 628] on span "View Resort" at bounding box center [604, 635] width 113 height 15
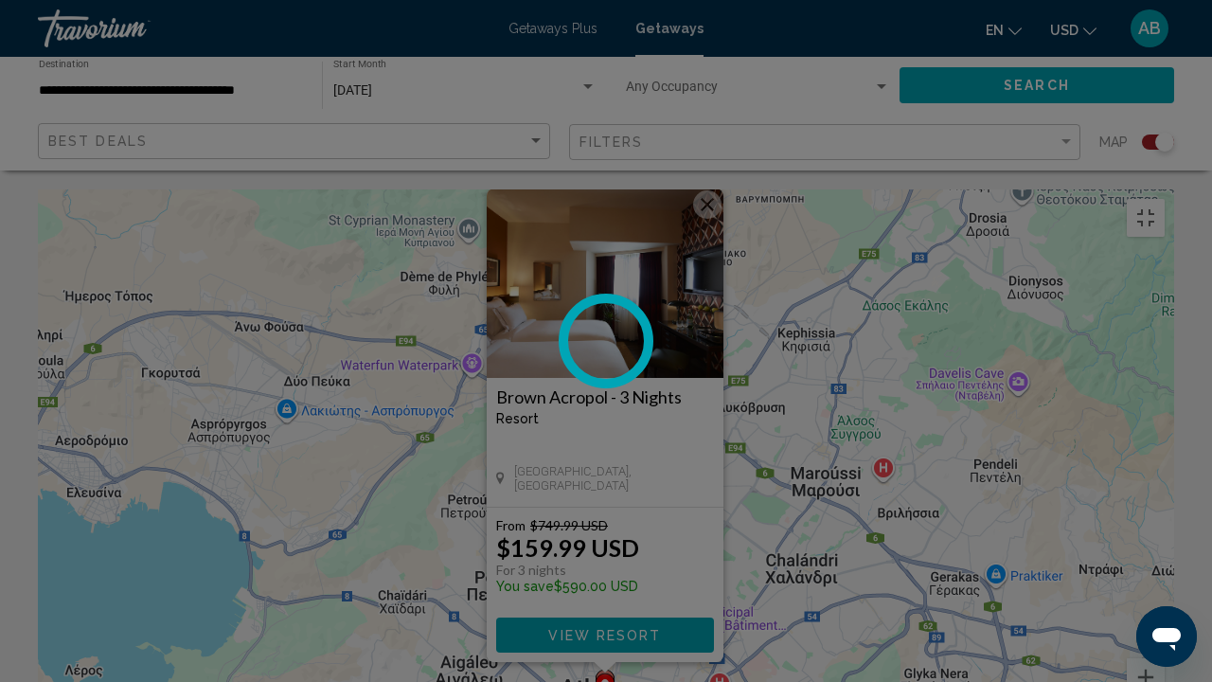
click at [709, 190] on button "Fermer" at bounding box center [707, 204] width 28 height 28
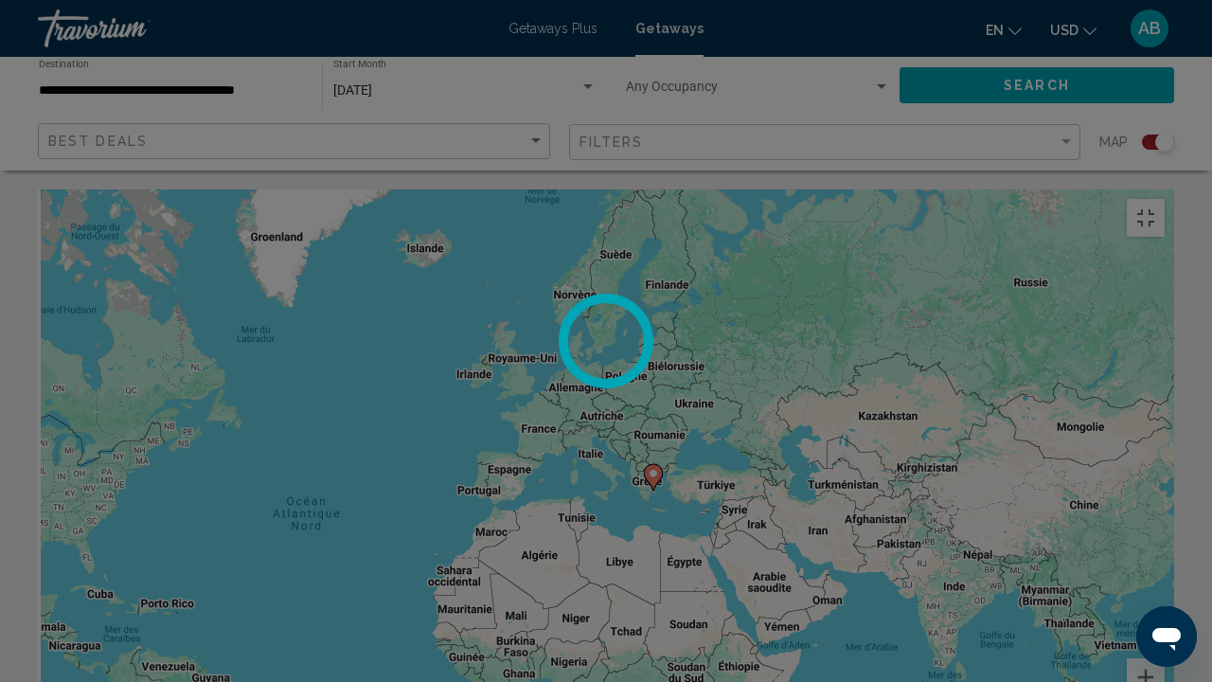
drag, startPoint x: 566, startPoint y: 445, endPoint x: 737, endPoint y: 512, distance: 183.3
click at [737, 512] on div "Pour activer le glissement avec le clavier, appuyez sur Alt+Entrée. Une fois ce…" at bounding box center [606, 473] width 1137 height 568
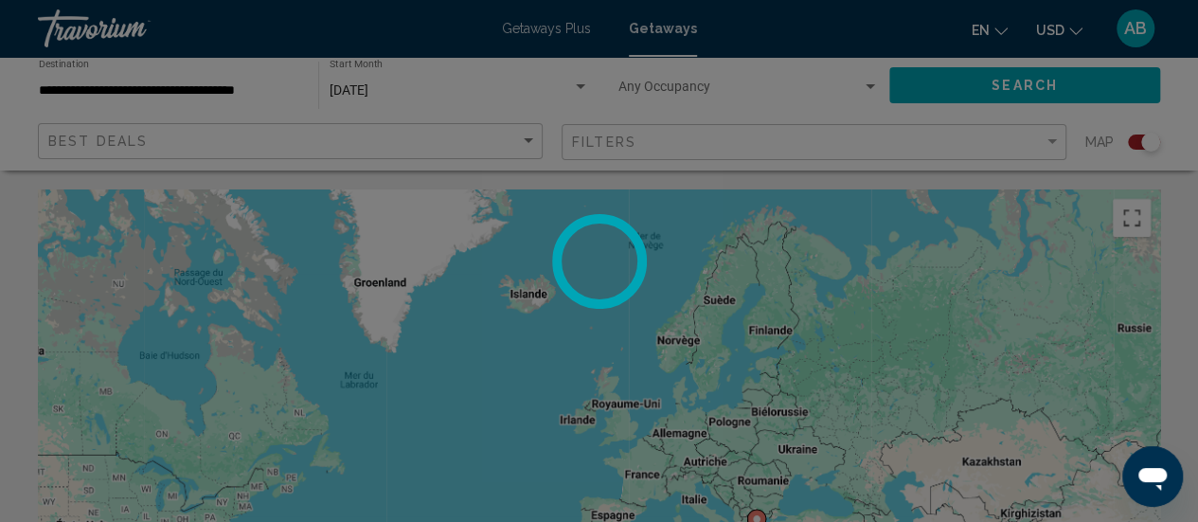
click at [1131, 214] on div at bounding box center [599, 261] width 1198 height 522
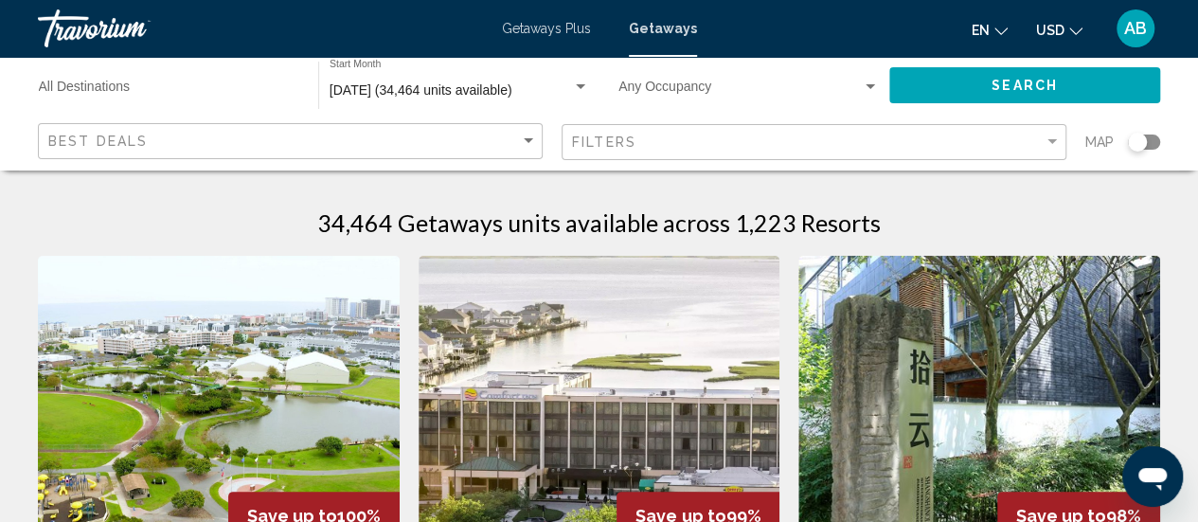
click at [1140, 147] on div "Search widget" at bounding box center [1137, 142] width 19 height 19
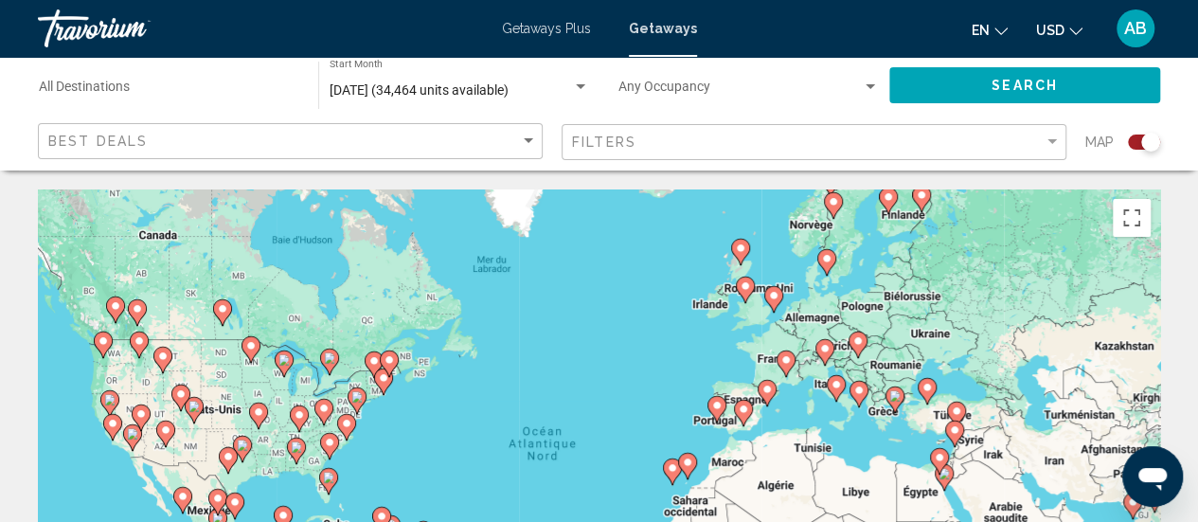
click at [782, 361] on image "Main content" at bounding box center [785, 359] width 11 height 11
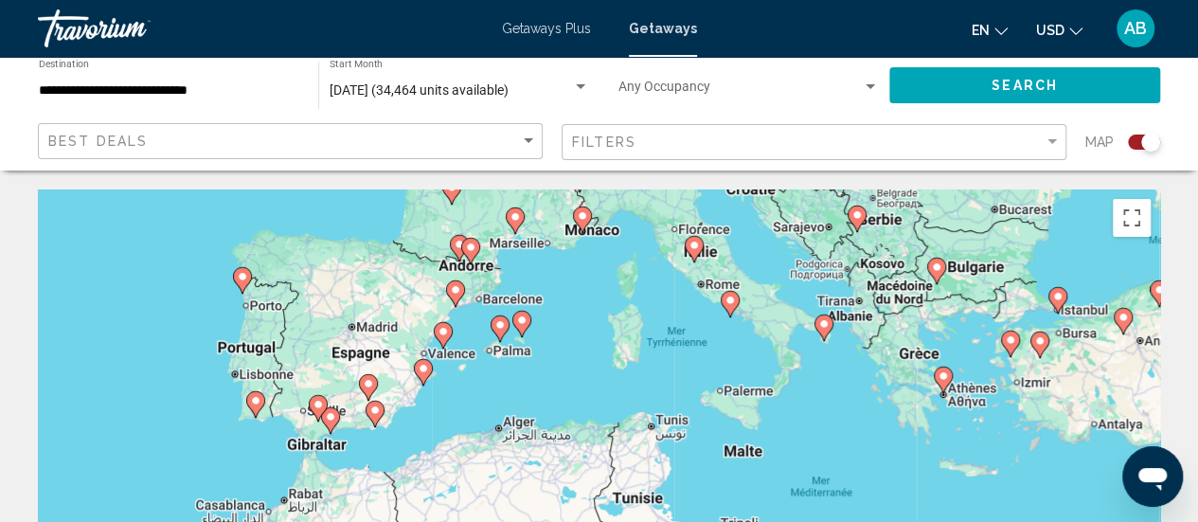
drag, startPoint x: 667, startPoint y: 452, endPoint x: 646, endPoint y: 170, distance: 283.0
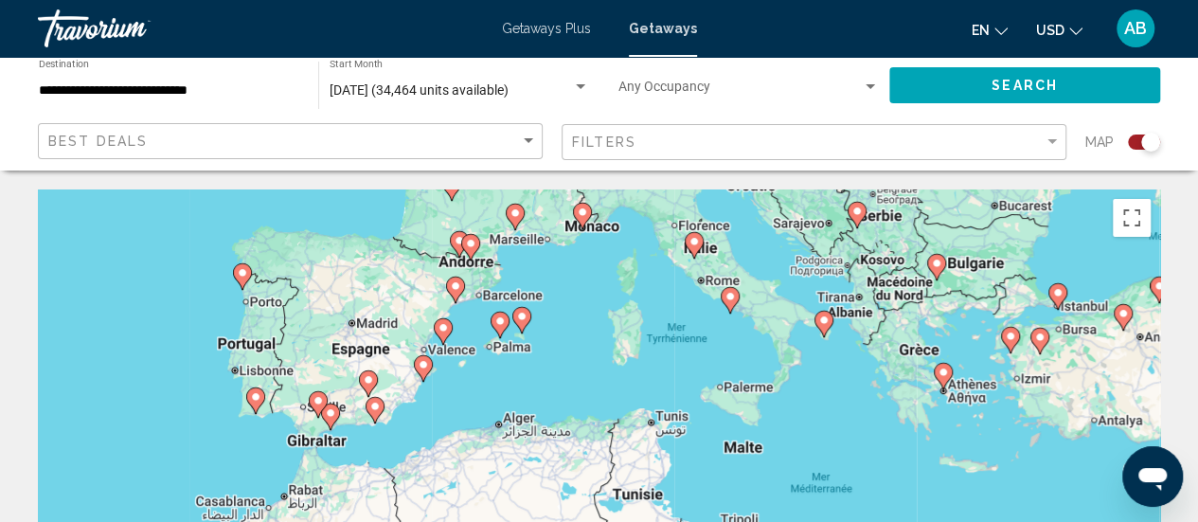
click at [444, 331] on image "Main content" at bounding box center [443, 327] width 11 height 11
type input "**********"
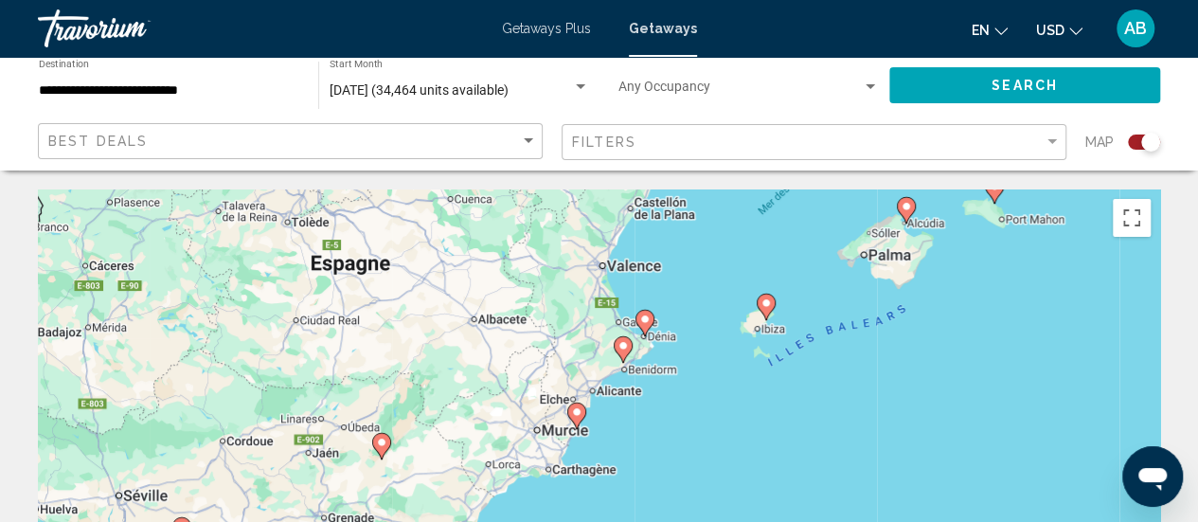
drag, startPoint x: 557, startPoint y: 393, endPoint x: 602, endPoint y: 255, distance: 145.6
click at [602, 255] on div "Pour activer le glissement avec le clavier, appuyez sur Alt+Entrée. Une fois ce…" at bounding box center [599, 473] width 1122 height 568
click at [573, 407] on image "Main content" at bounding box center [576, 411] width 11 height 11
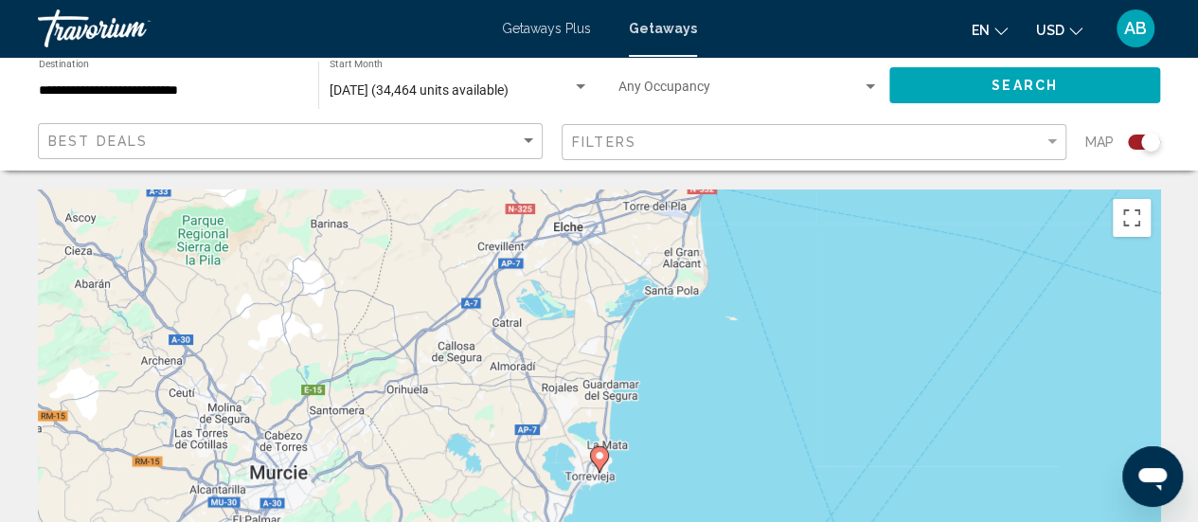
click at [599, 456] on image "Main content" at bounding box center [599, 455] width 11 height 11
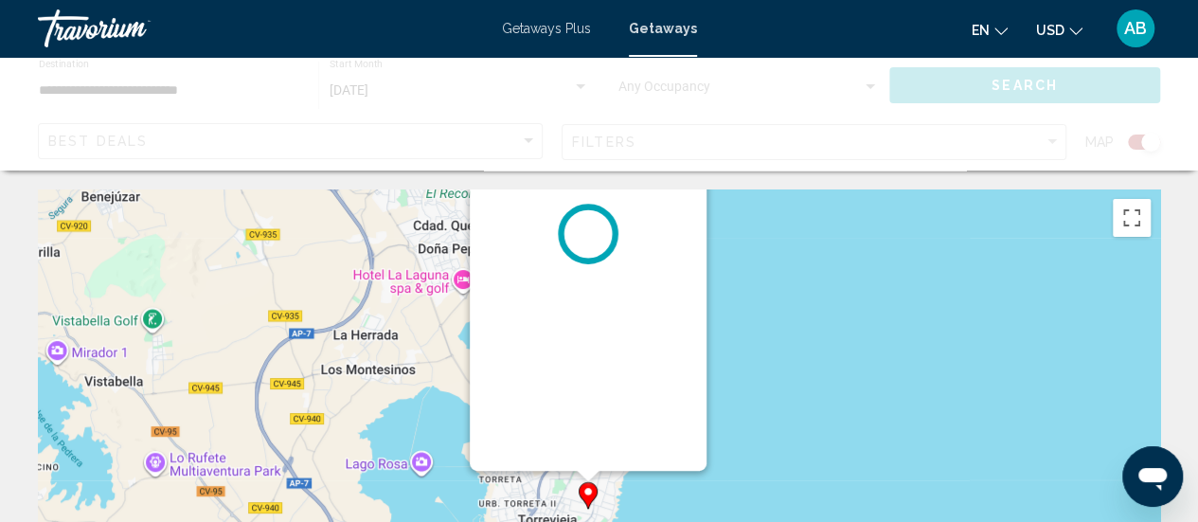
drag, startPoint x: 788, startPoint y: 393, endPoint x: 775, endPoint y: 170, distance: 223.9
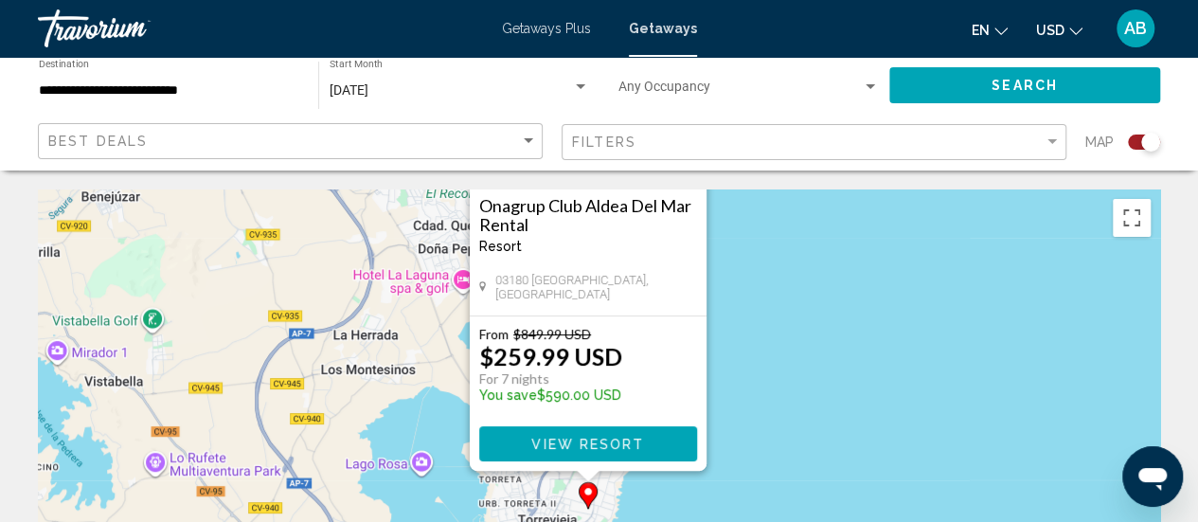
click at [770, 305] on div "Pour activer le glissement avec le clavier, appuyez sur Alt+Entrée. Une fois ce…" at bounding box center [599, 473] width 1122 height 568
